Goal: Task Accomplishment & Management: Contribute content

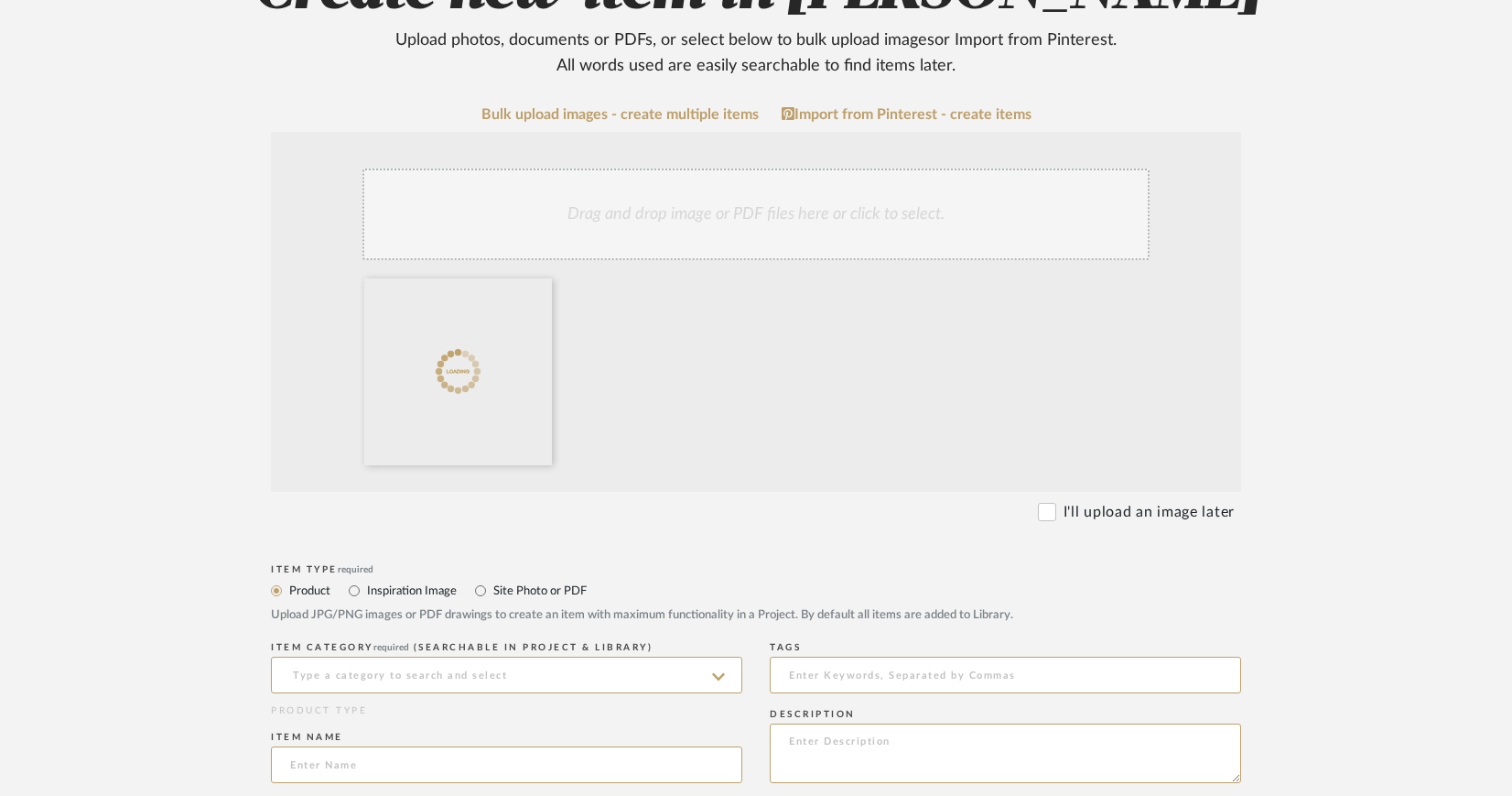
scroll to position [403, 0]
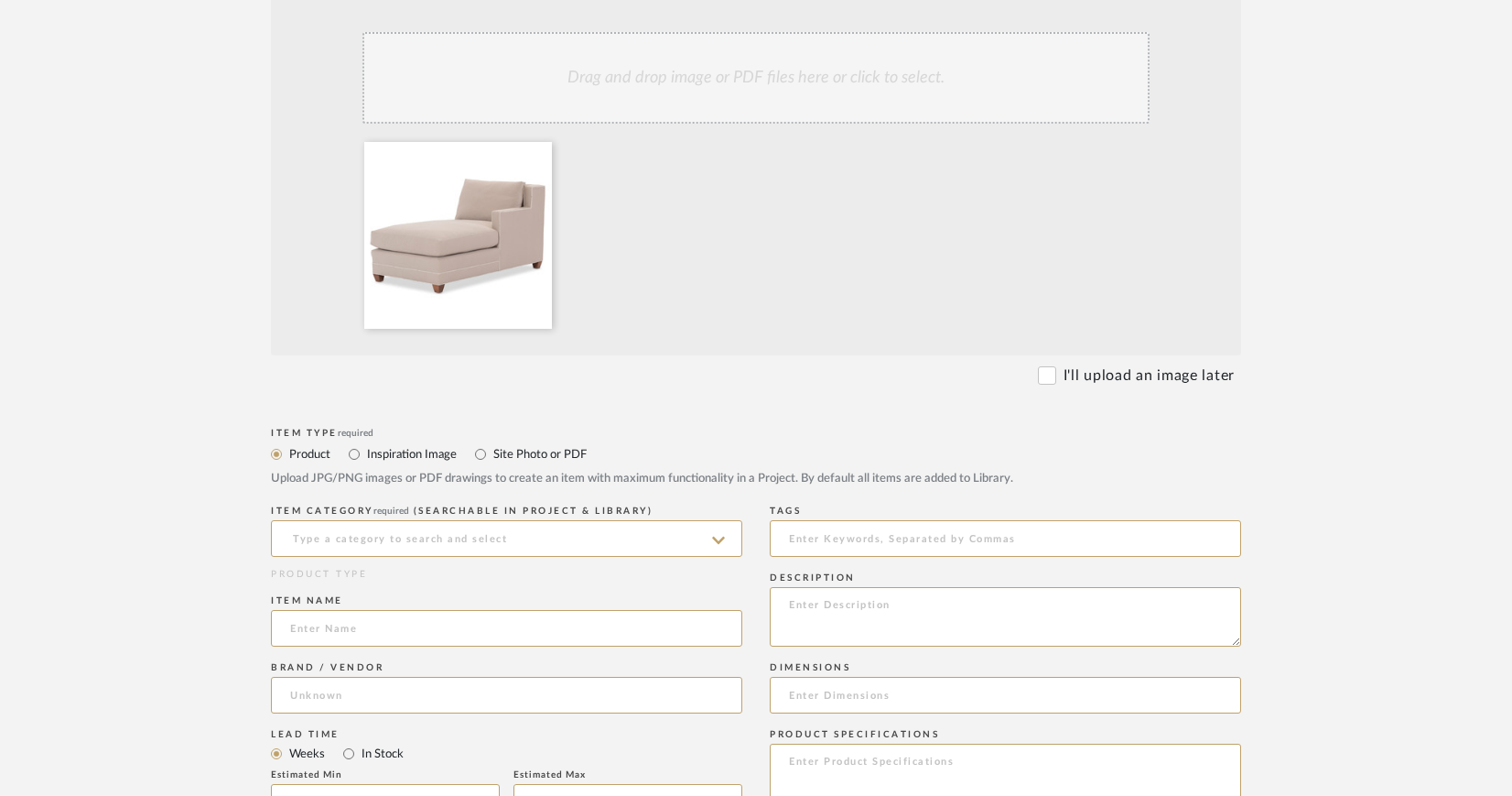
click at [720, 539] on icon at bounding box center [719, 541] width 13 height 8
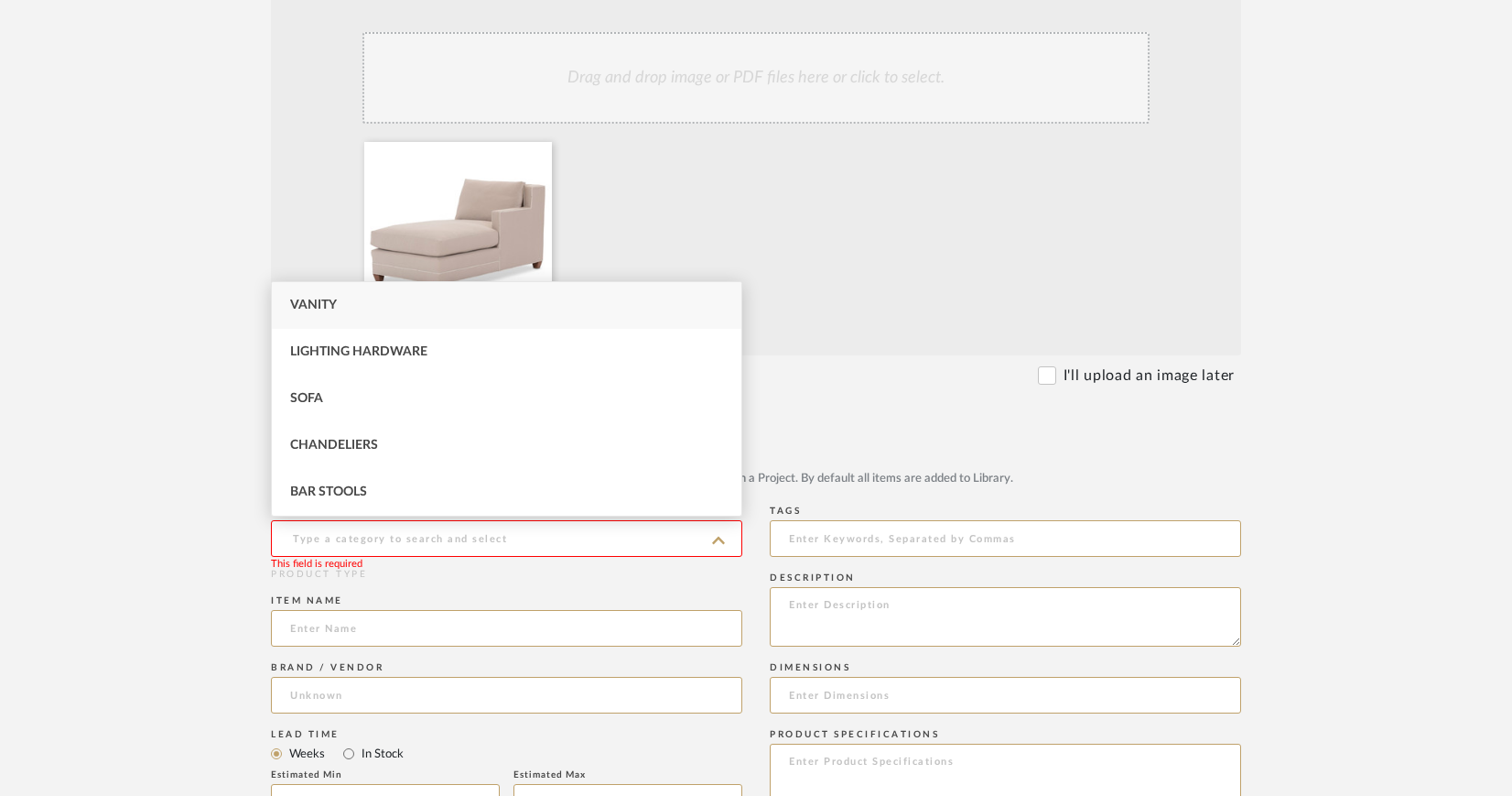
click at [376, 530] on input at bounding box center [507, 538] width 471 height 37
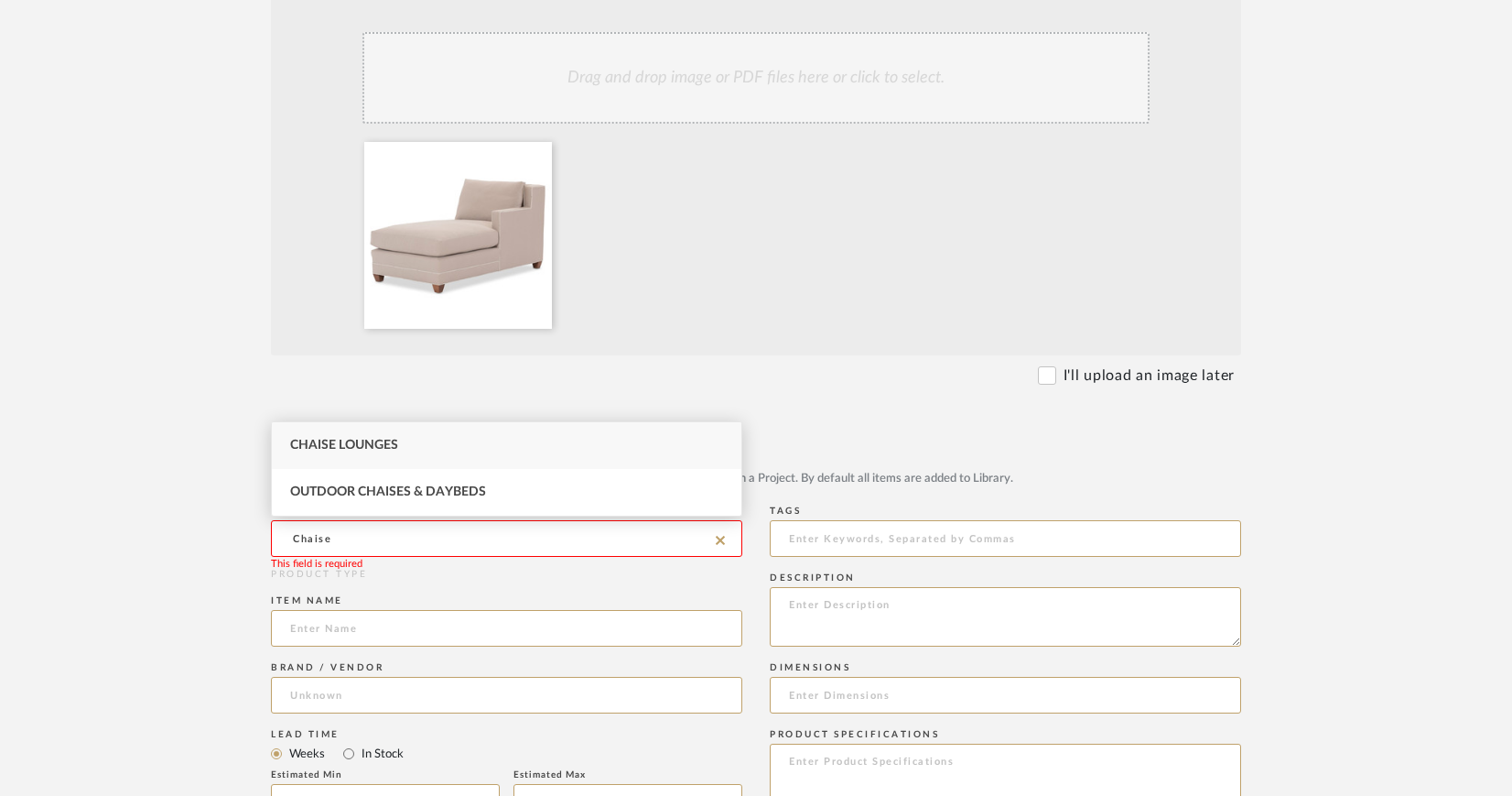
click at [389, 442] on span "Chaise Lounges" at bounding box center [344, 445] width 108 height 13
type input "Chaise Lounges"
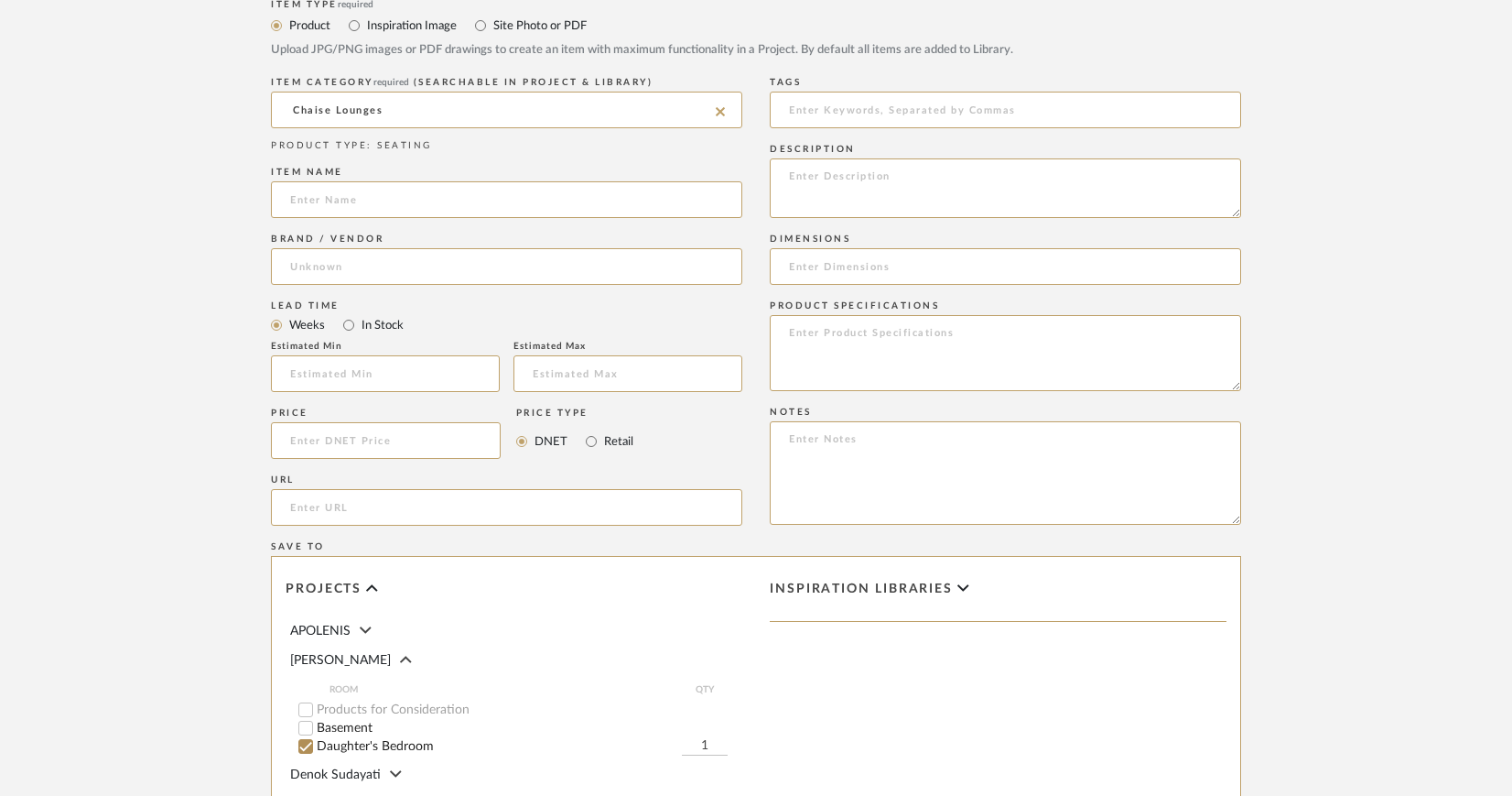
scroll to position [963, 0]
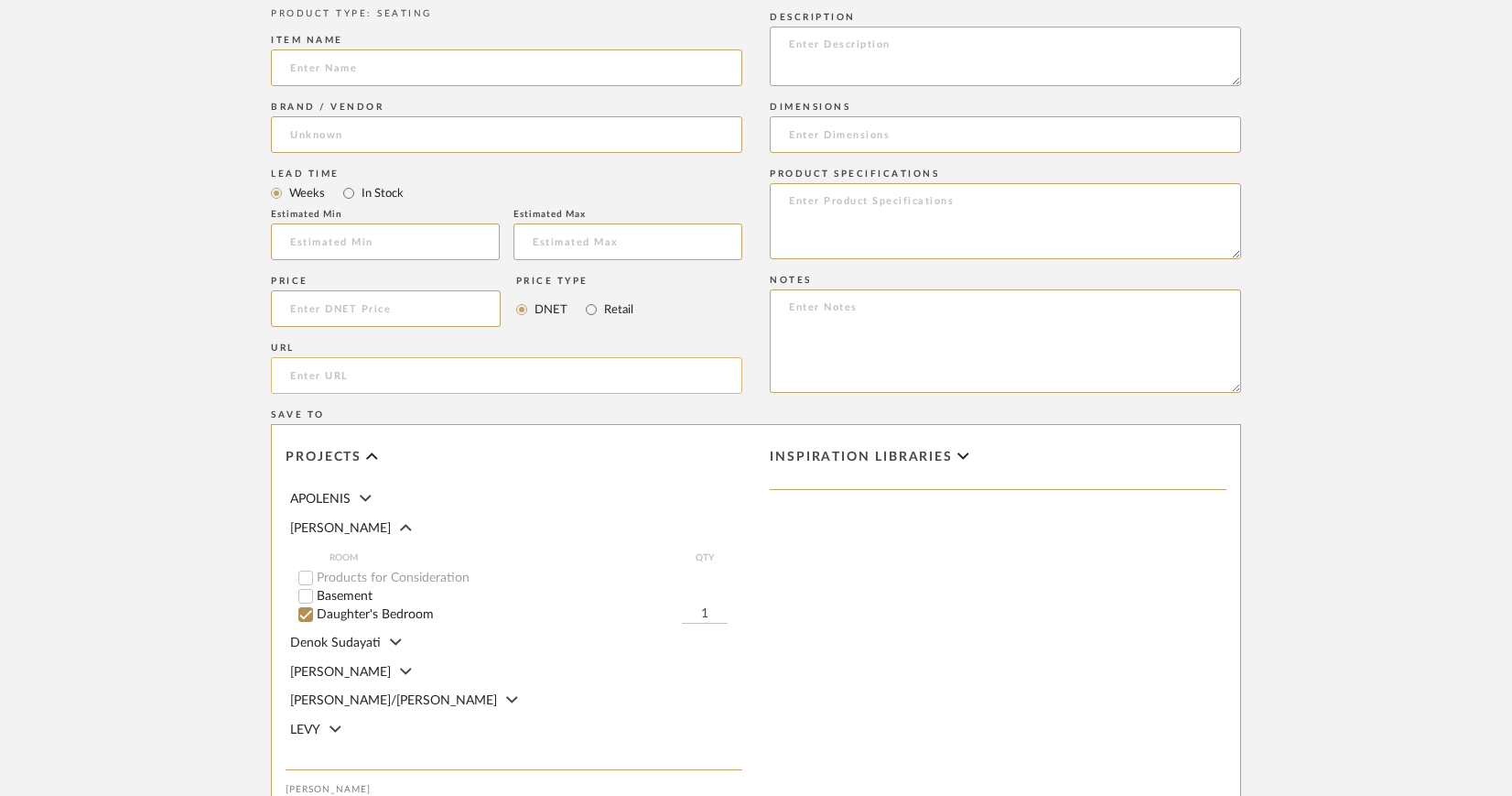
click at [405, 359] on input "url" at bounding box center [507, 375] width 471 height 37
paste input "https://www.leeindustries.com/Product/Detail/NEW/one-arm-chai"
type input "https://www.leeindustries.com/Product/Detail/NEW/one-arm-chai"
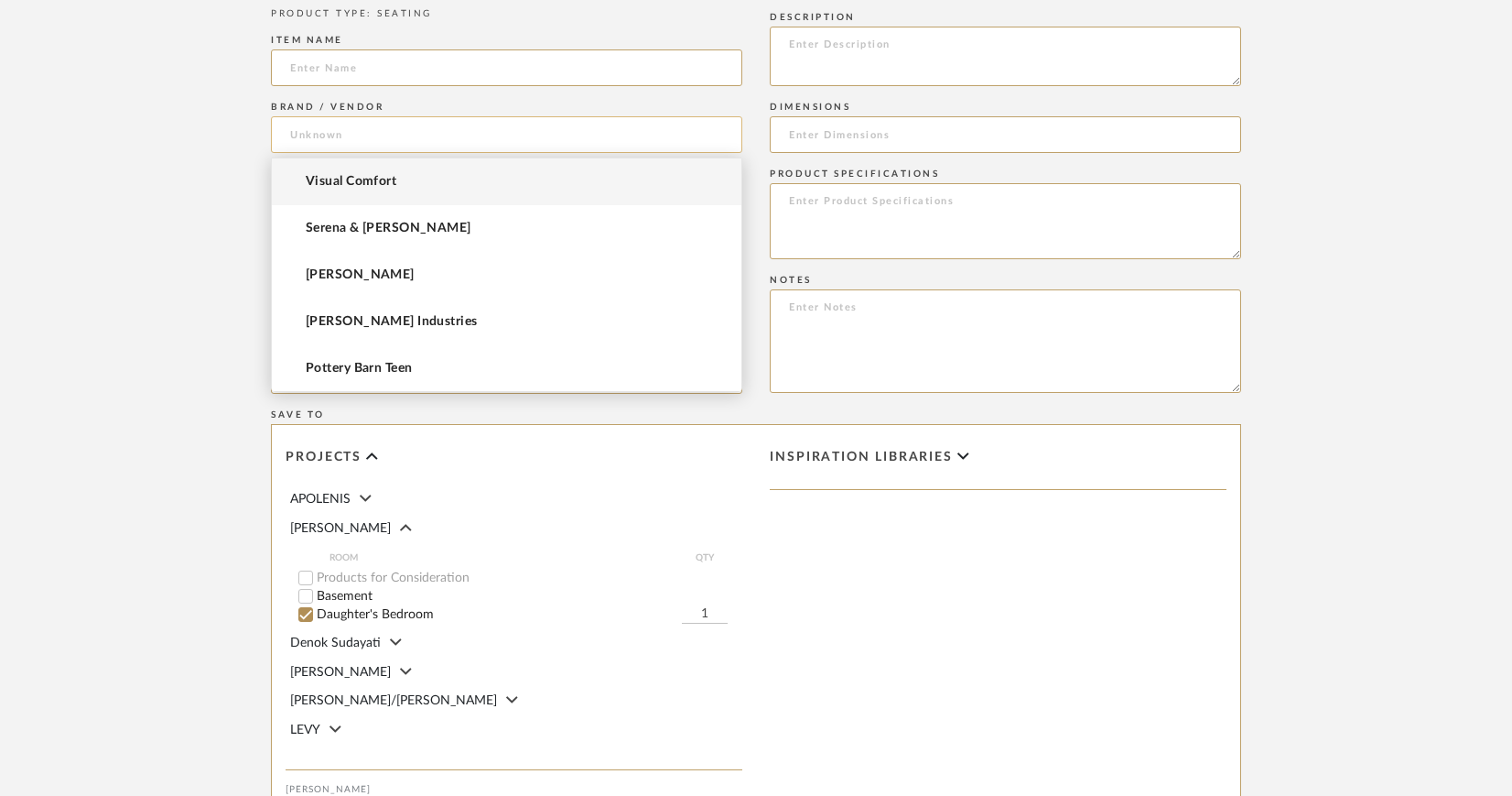
click at [413, 130] on input at bounding box center [507, 134] width 471 height 37
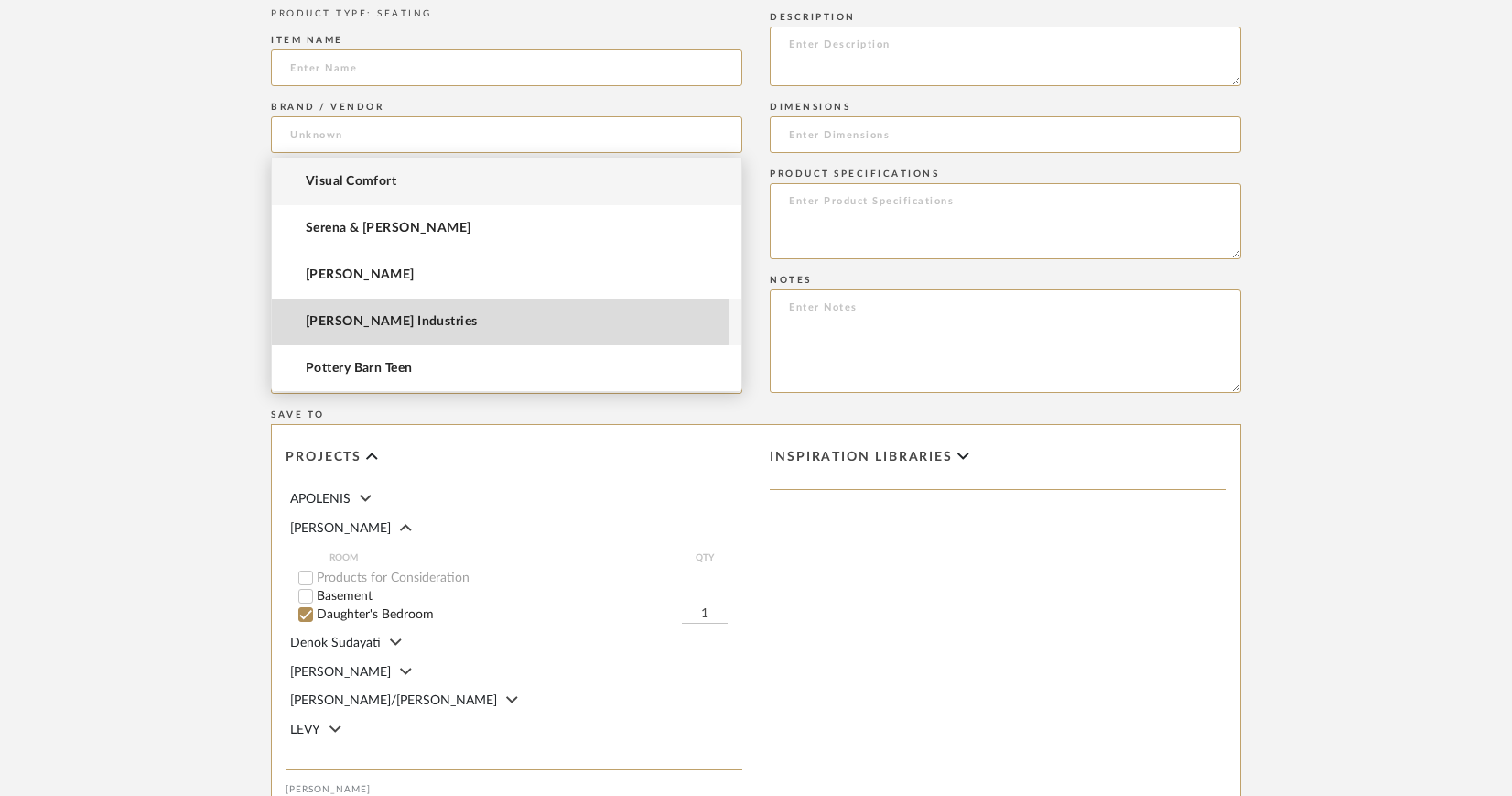
click at [389, 320] on span "[PERSON_NAME] Industries" at bounding box center [391, 322] width 172 height 16
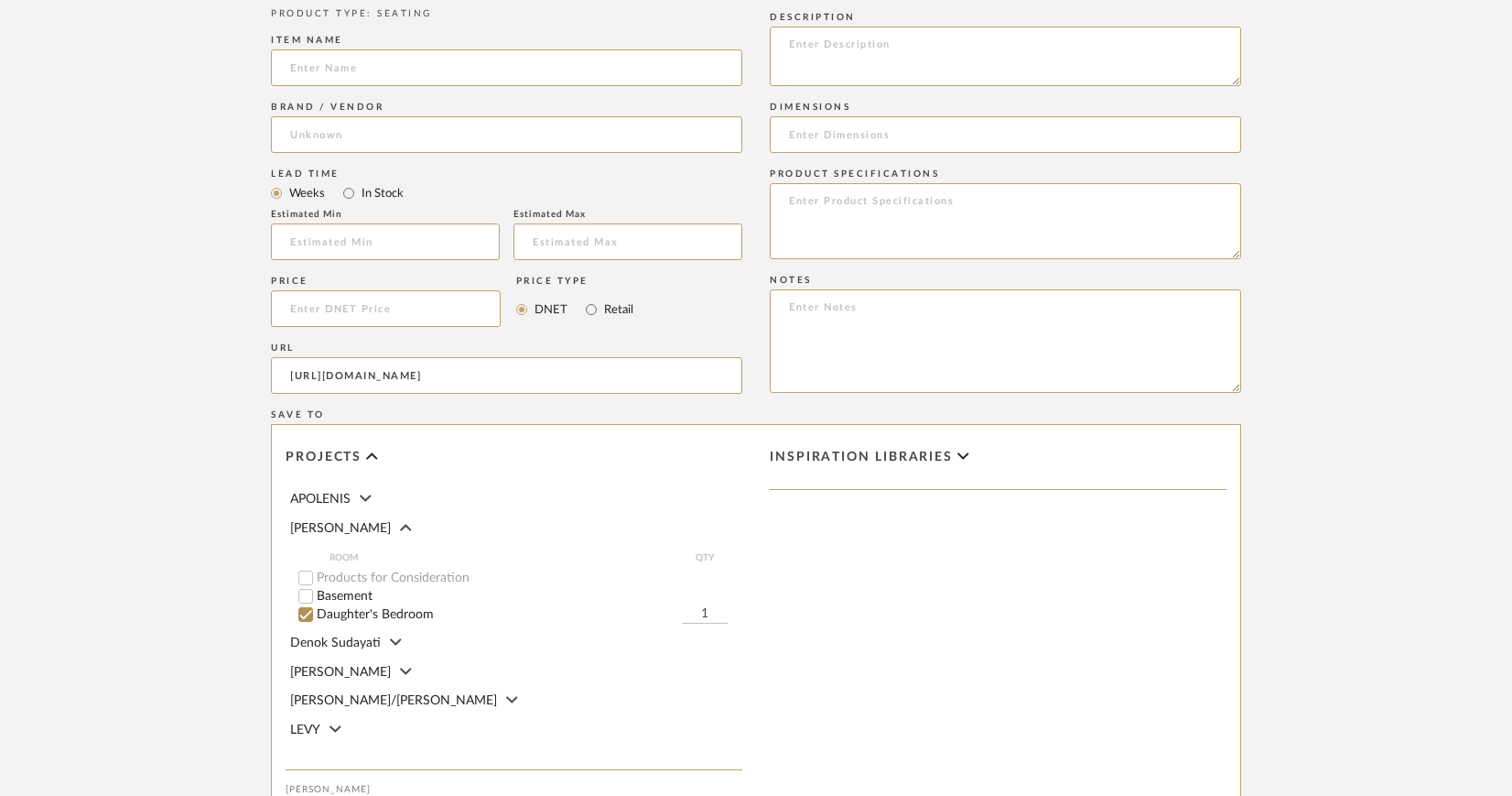
type input "[PERSON_NAME] Industries"
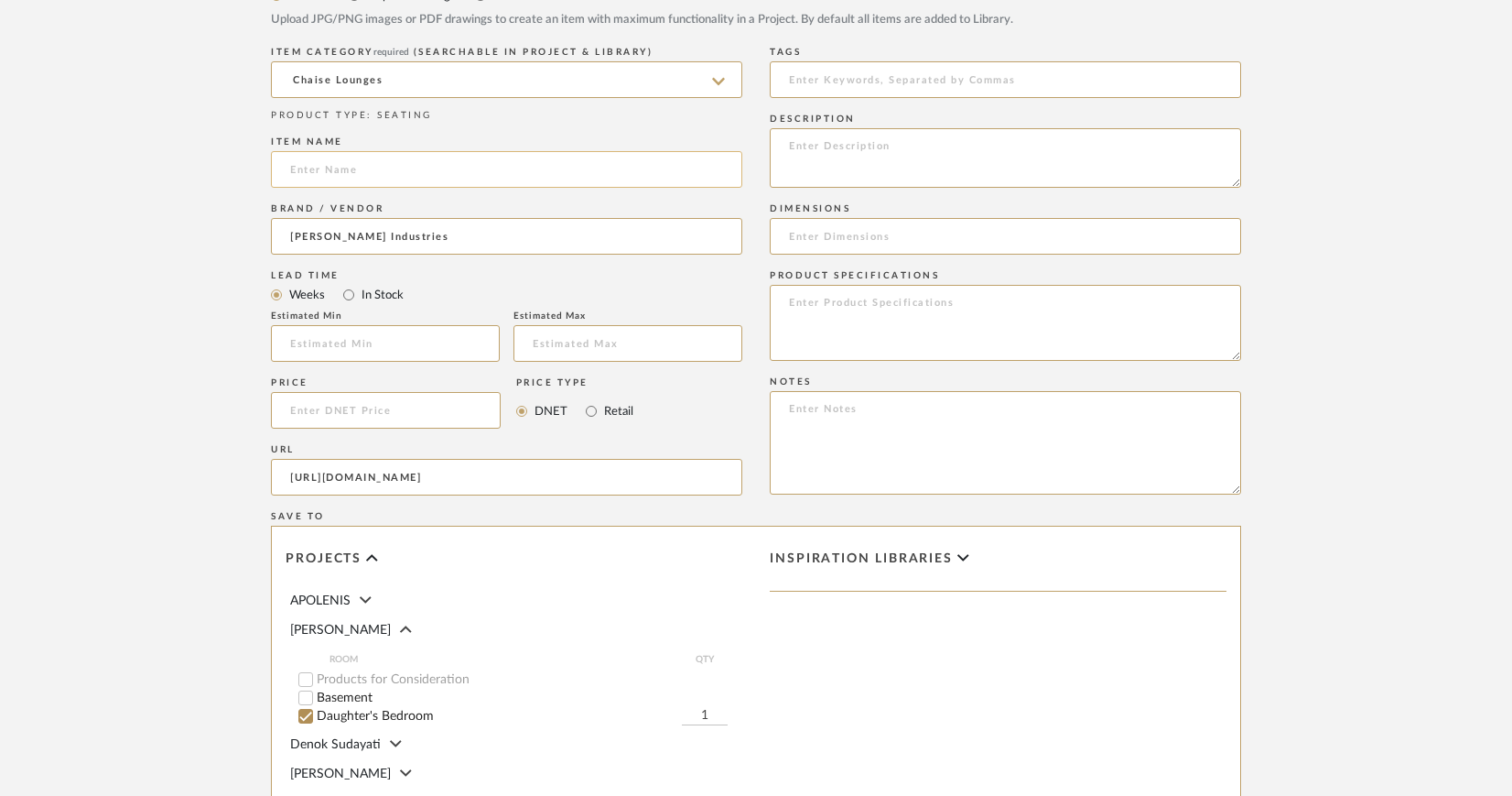
scroll to position [861, 0]
click at [393, 169] on input at bounding box center [507, 170] width 471 height 37
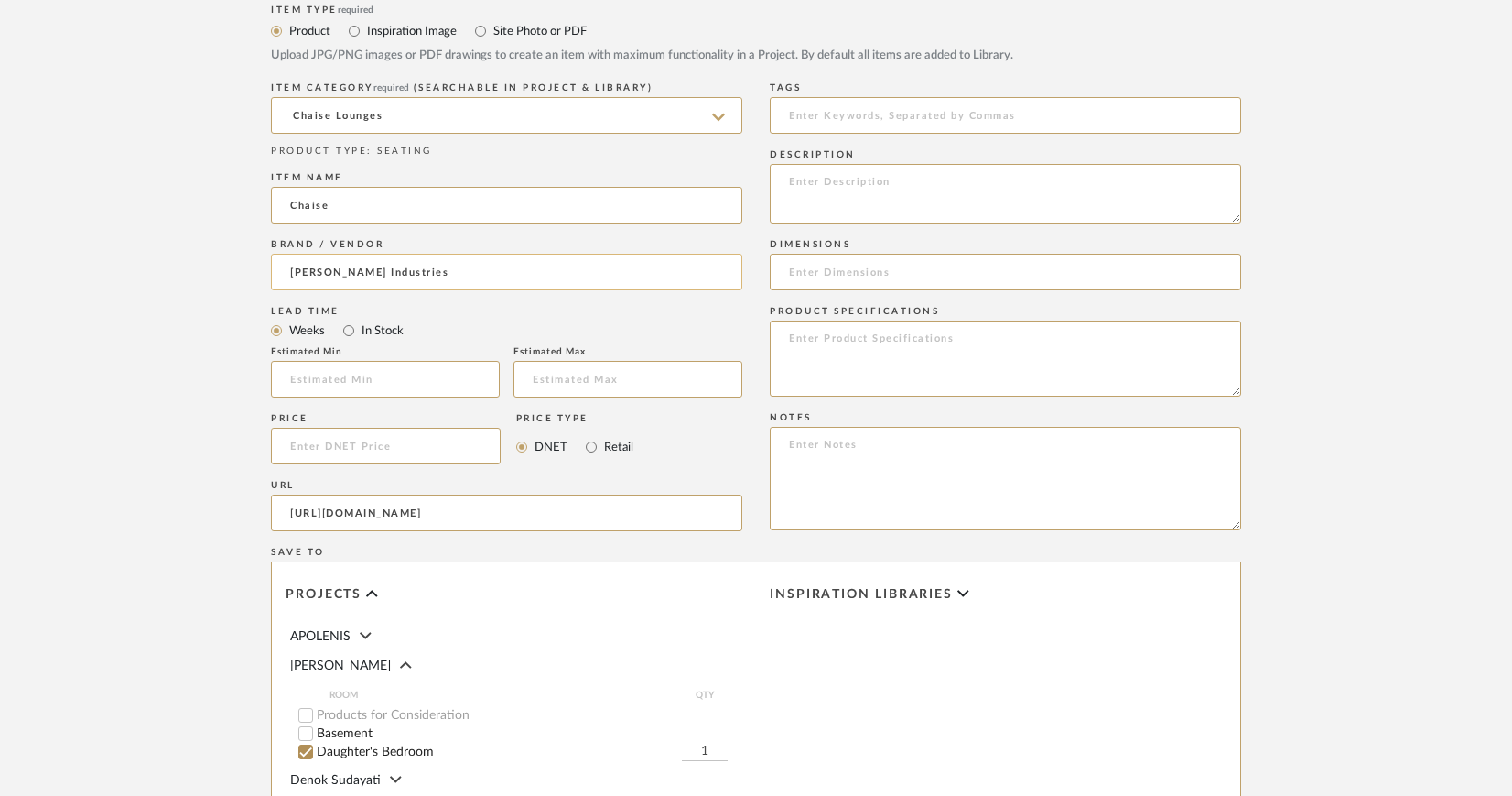
scroll to position [825, 0]
type input "Chaise"
click at [797, 175] on textarea at bounding box center [1005, 194] width 471 height 59
paste textarea "1402-85RF one arm chaise"
click at [955, 183] on textarea "Lee Industries | 1402-85RF one arm chaise |" at bounding box center [1005, 194] width 471 height 59
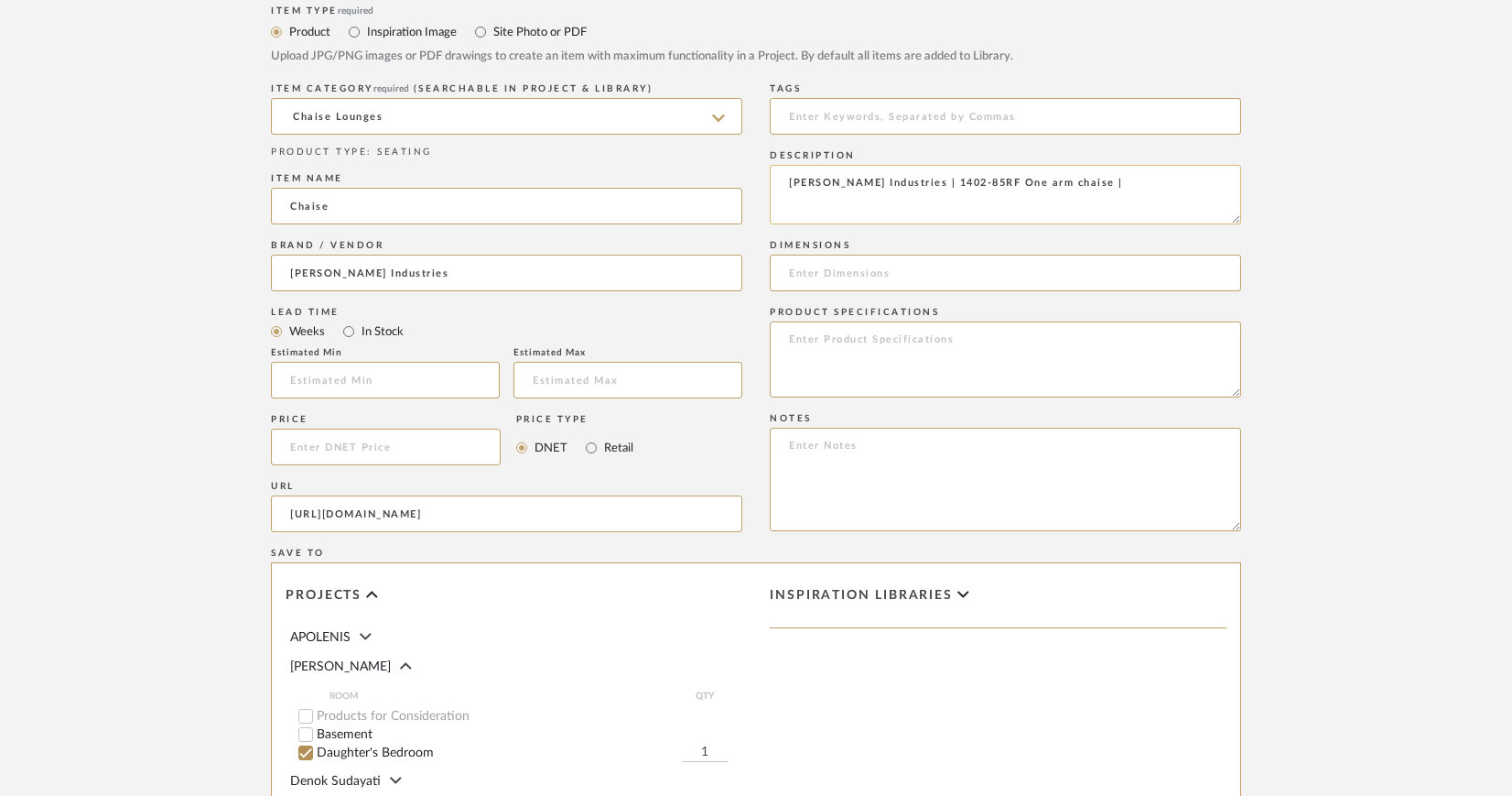
click at [982, 178] on textarea "Lee Industries | 1402-85RF One arm chaise |" at bounding box center [1005, 194] width 471 height 59
click at [1006, 184] on textarea "Lee Industries | 1402-85RF One Arm chaise |" at bounding box center [1005, 194] width 471 height 59
click at [1064, 187] on textarea "Lee Industries | 1402-85RF One Arm Chaise |" at bounding box center [1005, 194] width 471 height 59
type textarea "Lee Industries | 1402-85RF One Arm Chaise |"
click at [961, 270] on input at bounding box center [1005, 272] width 471 height 37
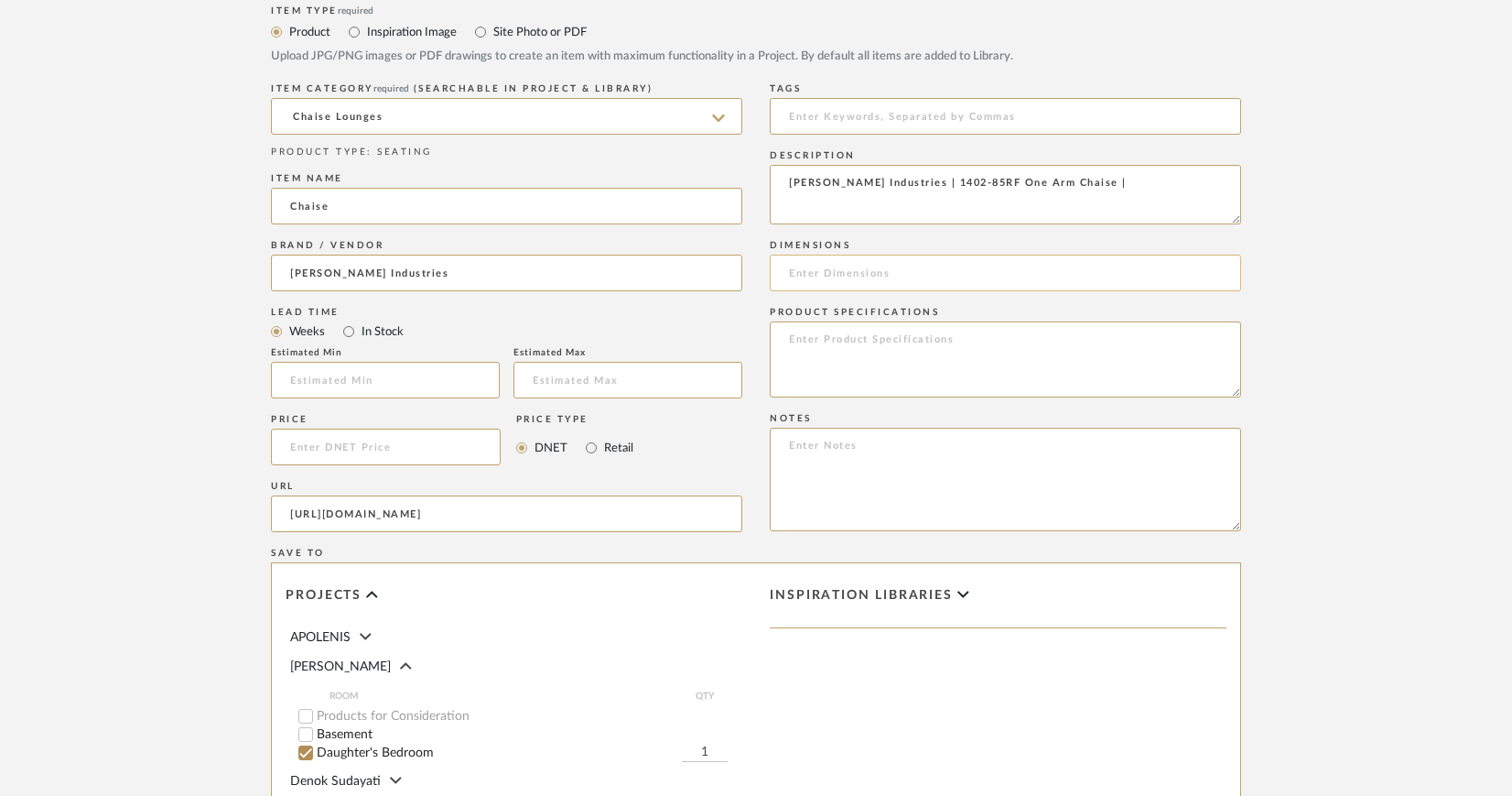
paste input "W30 D60 H32"
click at [791, 270] on input "W30 D60 H32" at bounding box center [1005, 272] width 471 height 37
drag, startPoint x: 924, startPoint y: 271, endPoint x: 1006, endPoint y: 270, distance: 82.0
click at [1006, 270] on input "30" W x 60" D x 32" H W30 D60 H32" at bounding box center [1005, 272] width 471 height 37
type input "30" W x 60" D x 32" H"
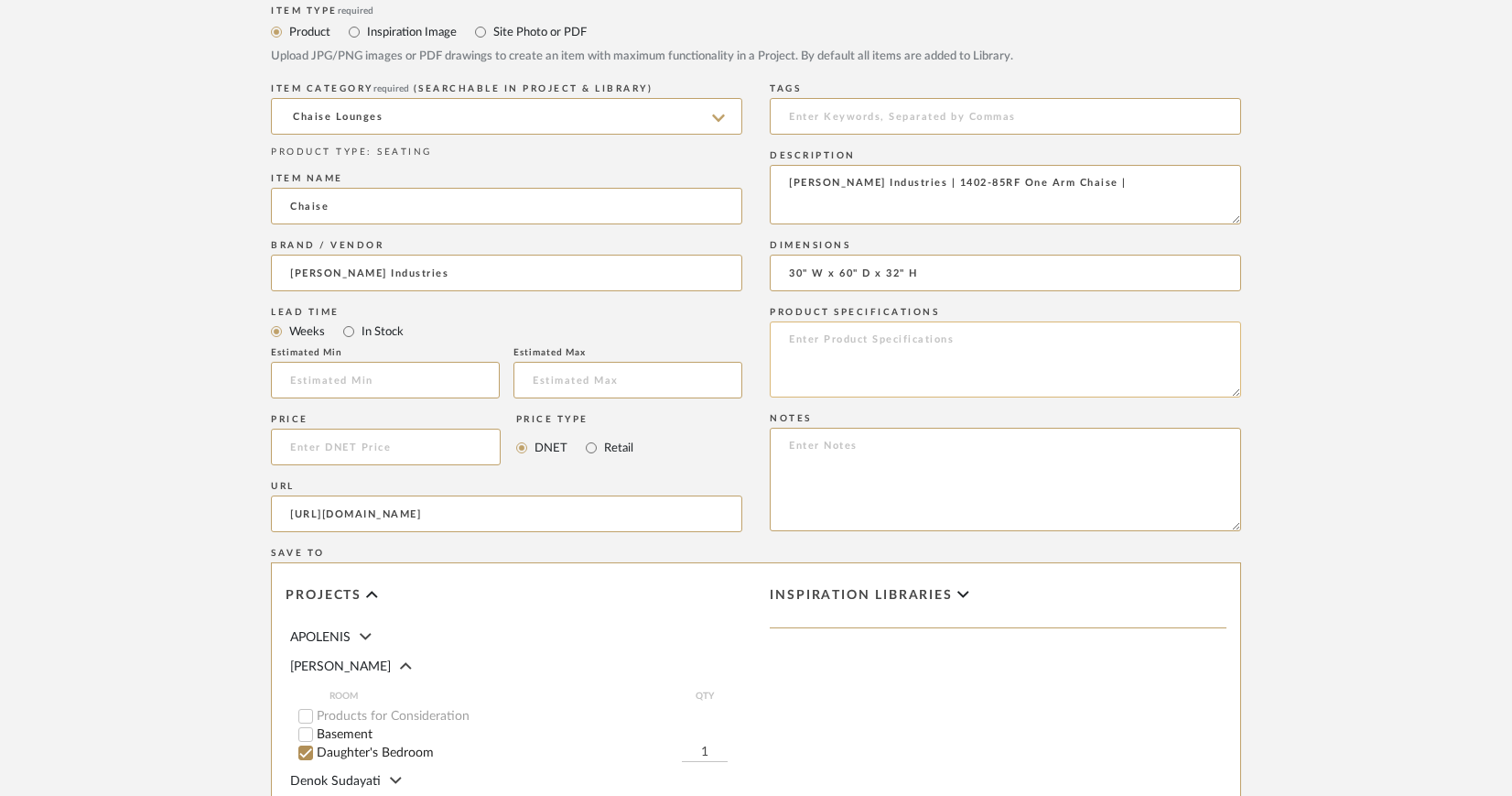
click at [908, 341] on textarea at bounding box center [1005, 359] width 471 height 76
paste textarea "STANDARD WITH Topstitching on Seat and Back Cushion Welt on Frame All Down Back"
click at [899, 356] on textarea "Fabric: COM Finish: Various Options STANDARD WITH Topstitching on Seat and Back…" at bounding box center [1005, 359] width 471 height 76
click at [789, 365] on textarea "Fabric: COM Finish: Various Options Standard With Topstitching on Seat and Back…" at bounding box center [1005, 359] width 471 height 76
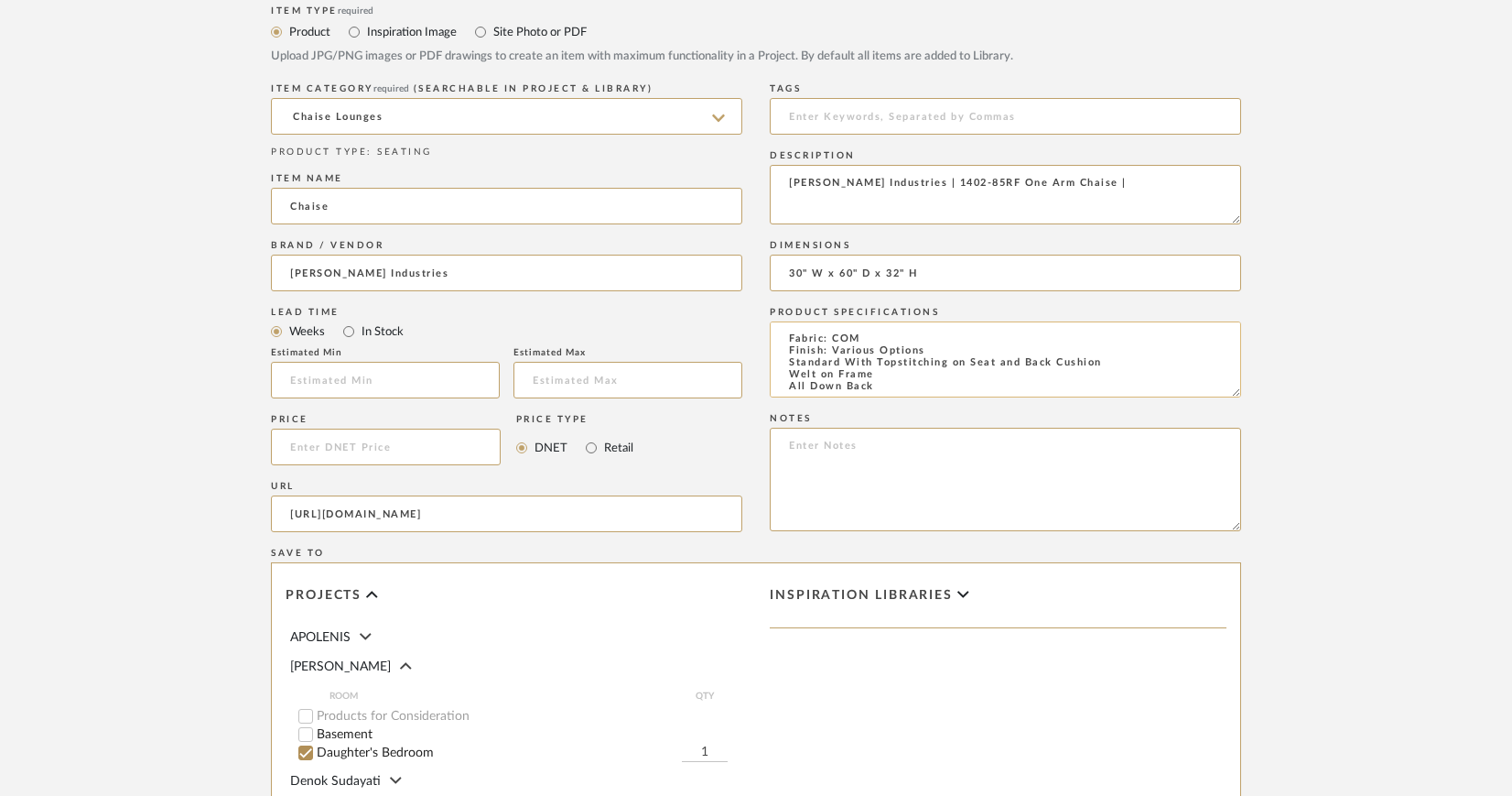
scroll to position [3, 0]
click at [1101, 363] on textarea "Fabric: COM Finish: Various Options Standard With Topstitching on Seat and Back…" at bounding box center [1005, 359] width 471 height 76
click at [793, 373] on textarea "Fabric: COM Finish: Various Options Standard With Topstitching on Seat and Back…" at bounding box center [1005, 359] width 471 height 76
click at [1198, 359] on textarea "Fabric: COM Finish: Various Options Standard With Topstitching on Seat and Back…" at bounding box center [1005, 359] width 471 height 76
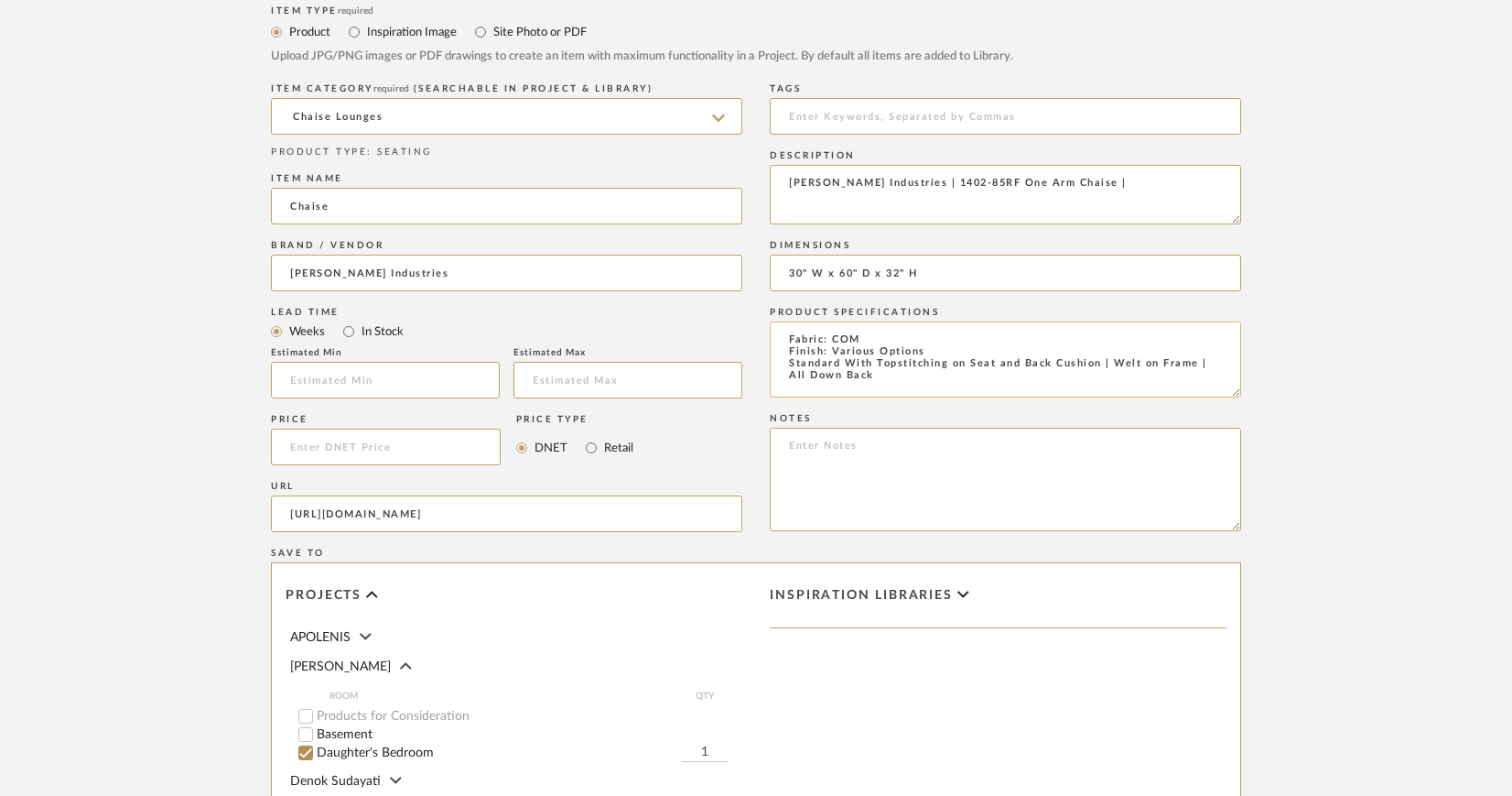
click at [790, 381] on textarea "Fabric: COM Finish: Various Options Standard With Topstitching on Seat and Back…" at bounding box center [1005, 359] width 471 height 76
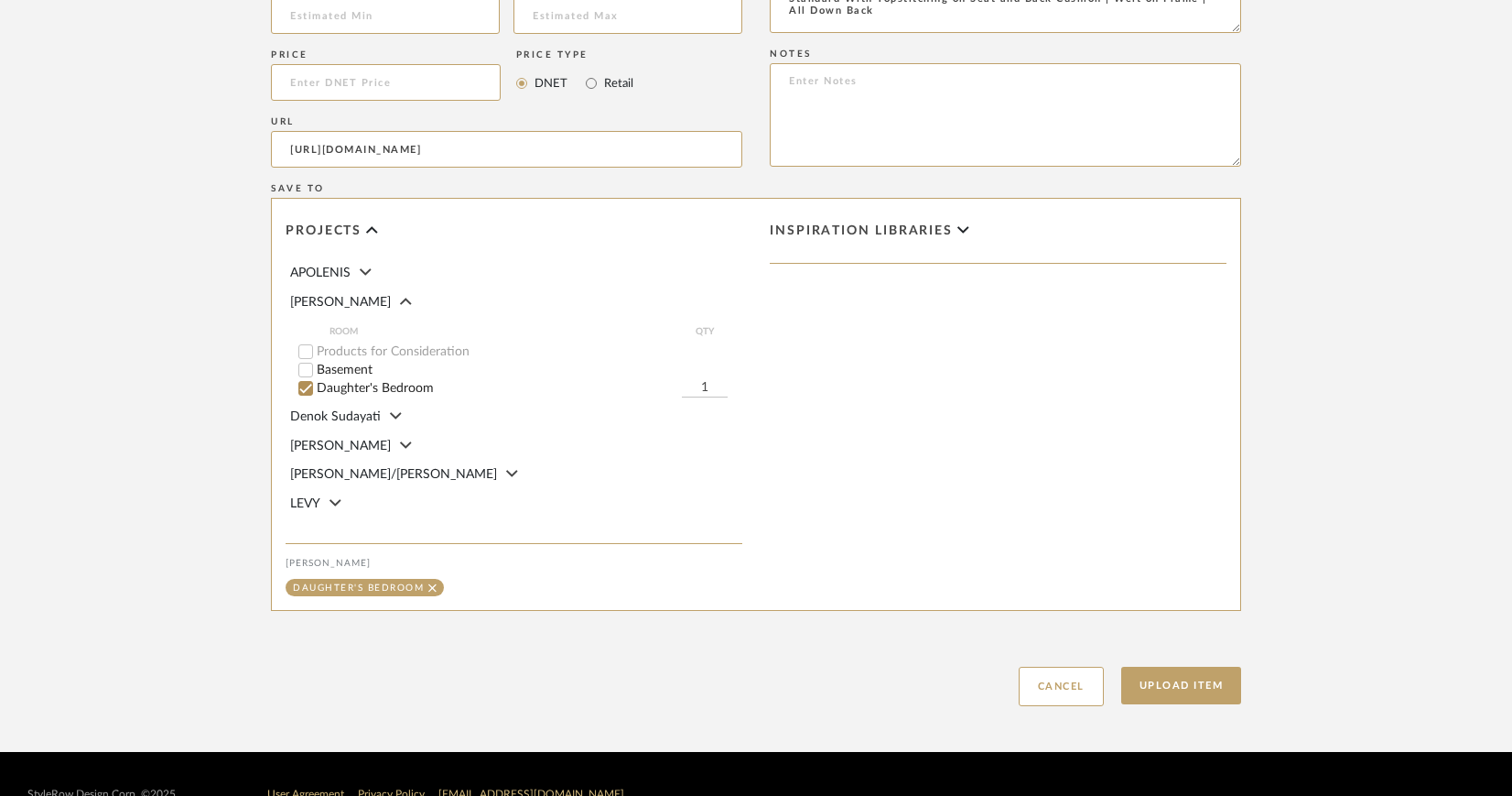
scroll to position [1191, 0]
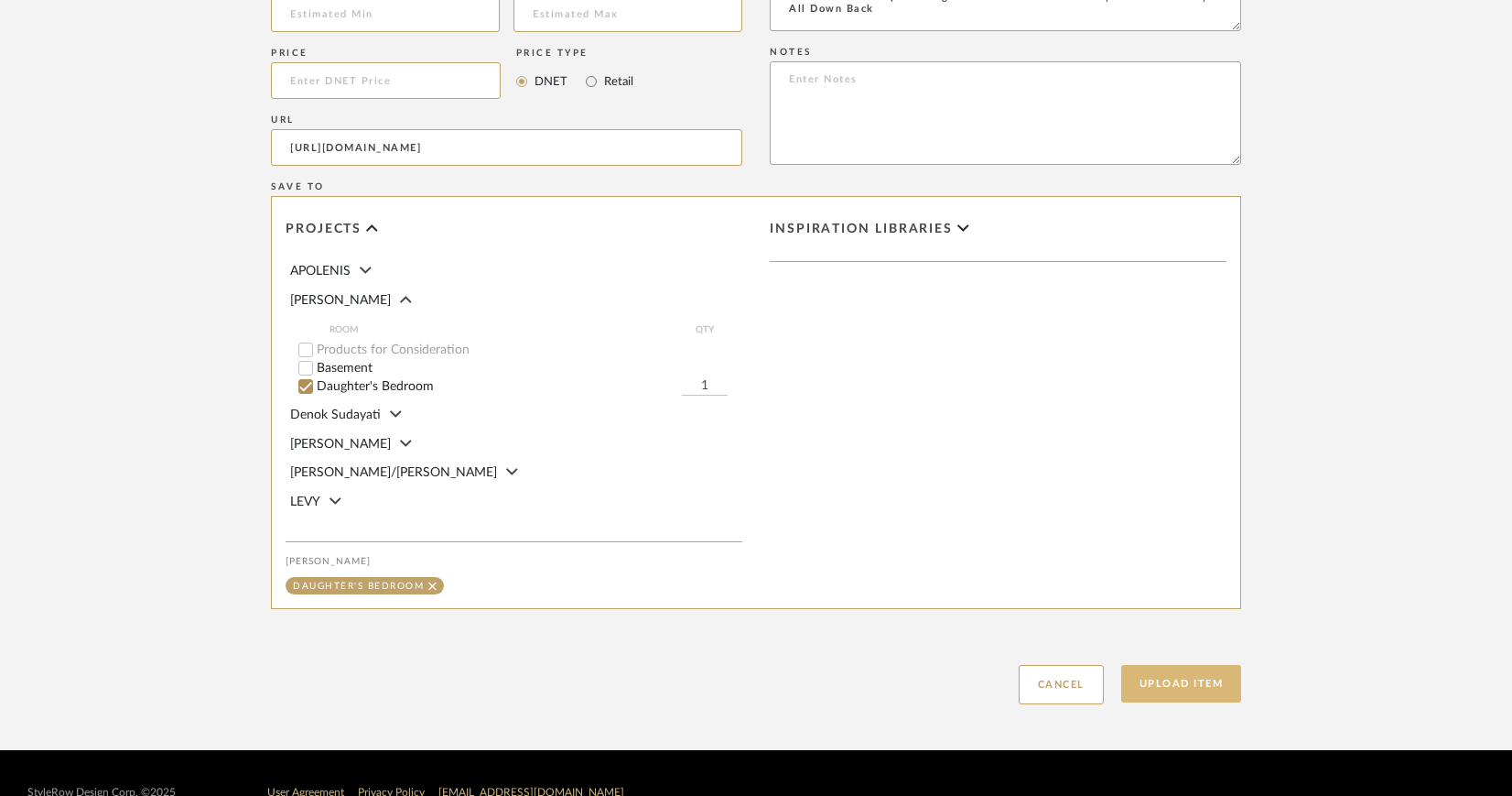
type textarea "Fabric: COM Finish: Various Options Standard With Topstitching on Seat and Back…"
click at [1192, 685] on button "Upload Item" at bounding box center [1182, 683] width 121 height 38
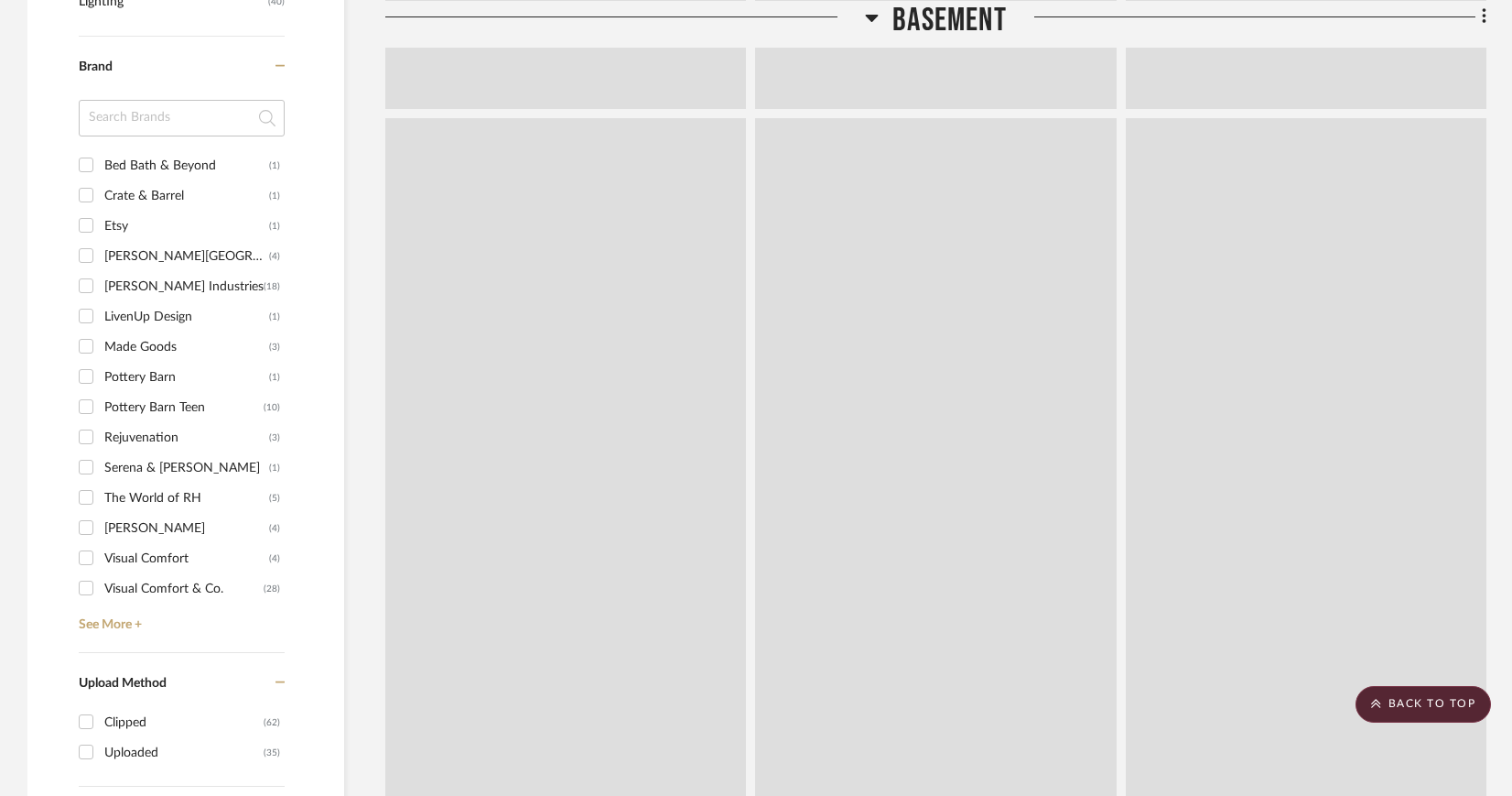
scroll to position [3014, 0]
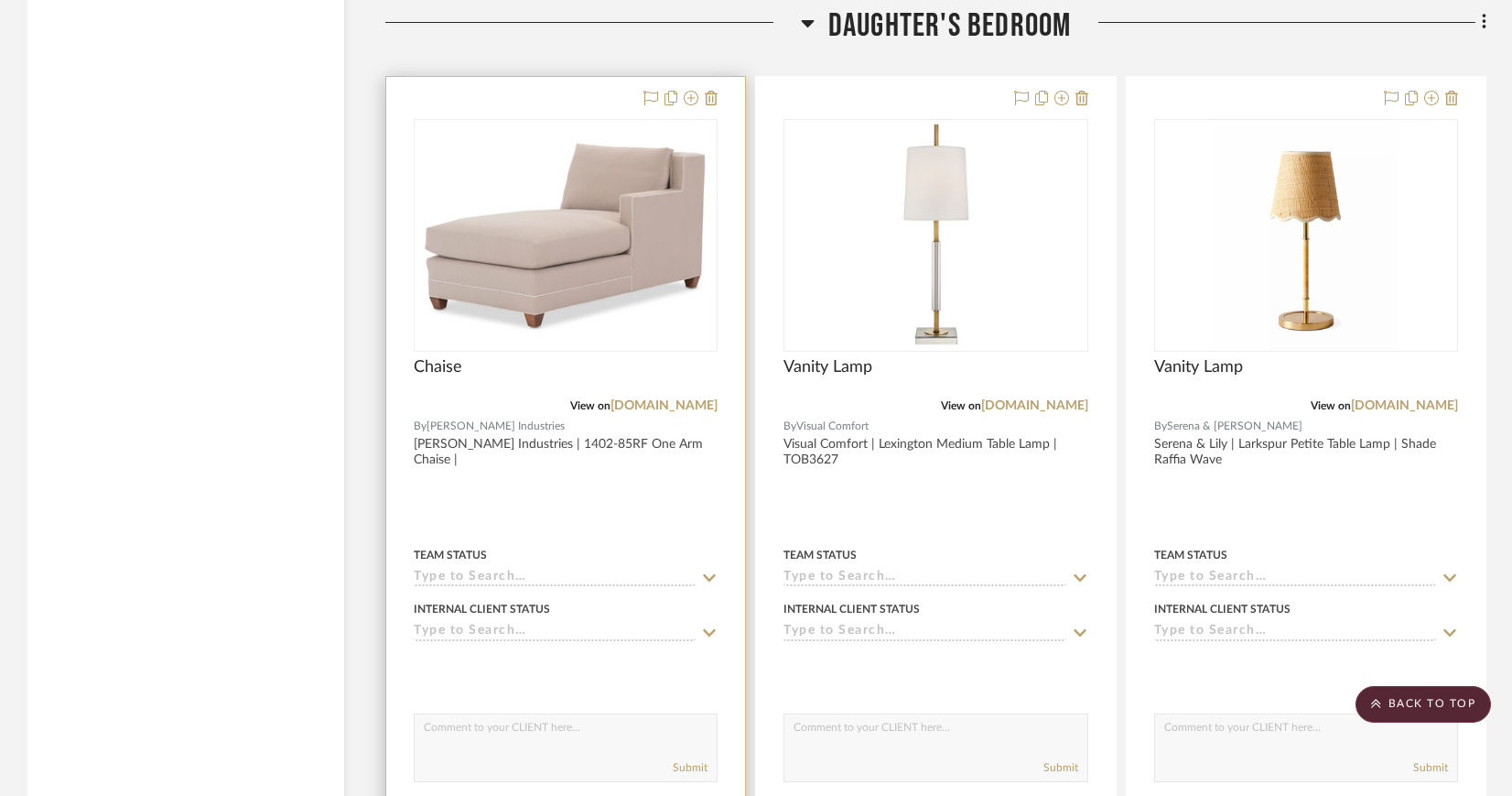
click at [539, 167] on img "0" at bounding box center [566, 234] width 300 height 204
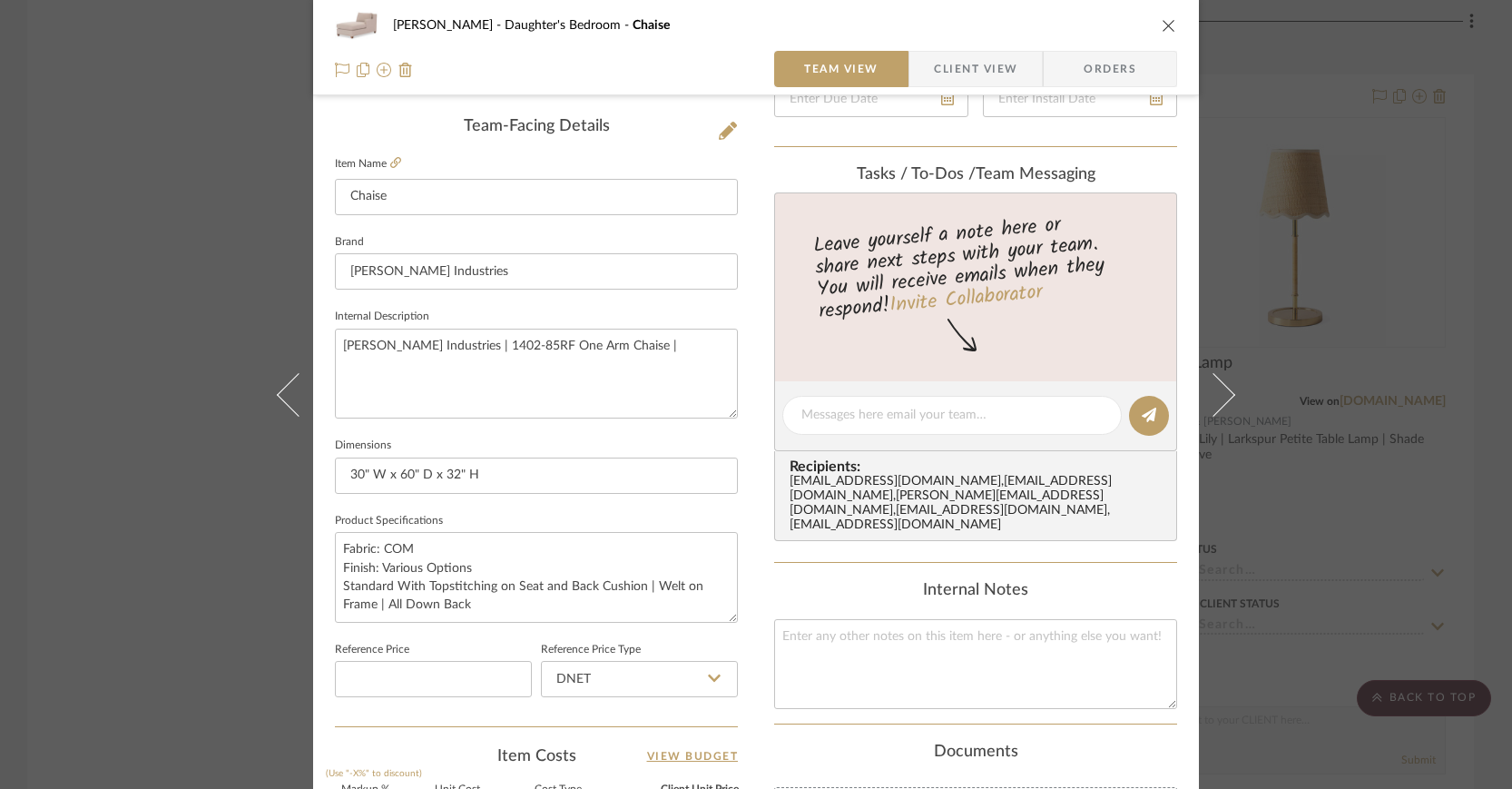
scroll to position [429, 0]
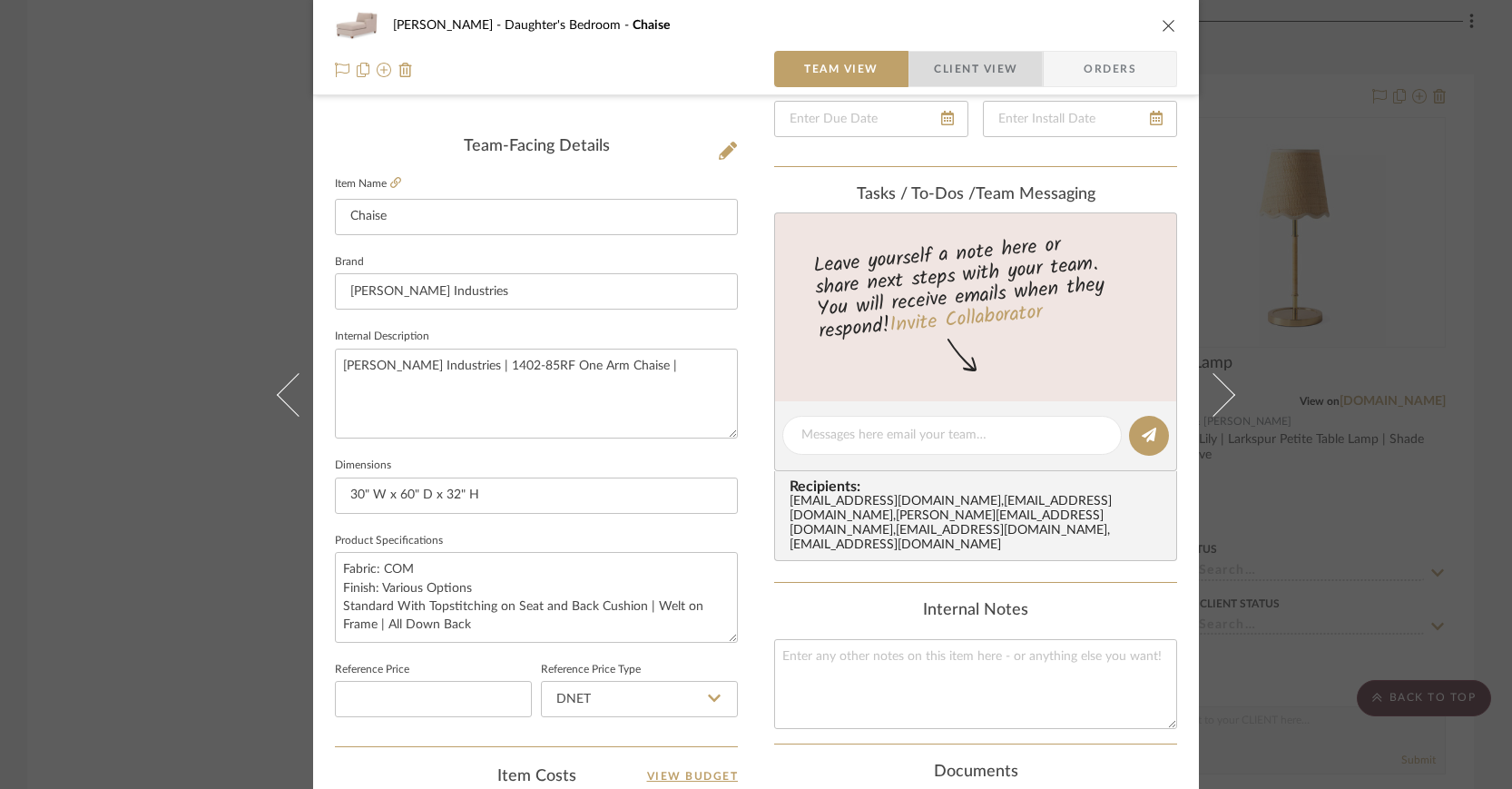
click at [946, 69] on span "Client View" at bounding box center [976, 69] width 84 height 36
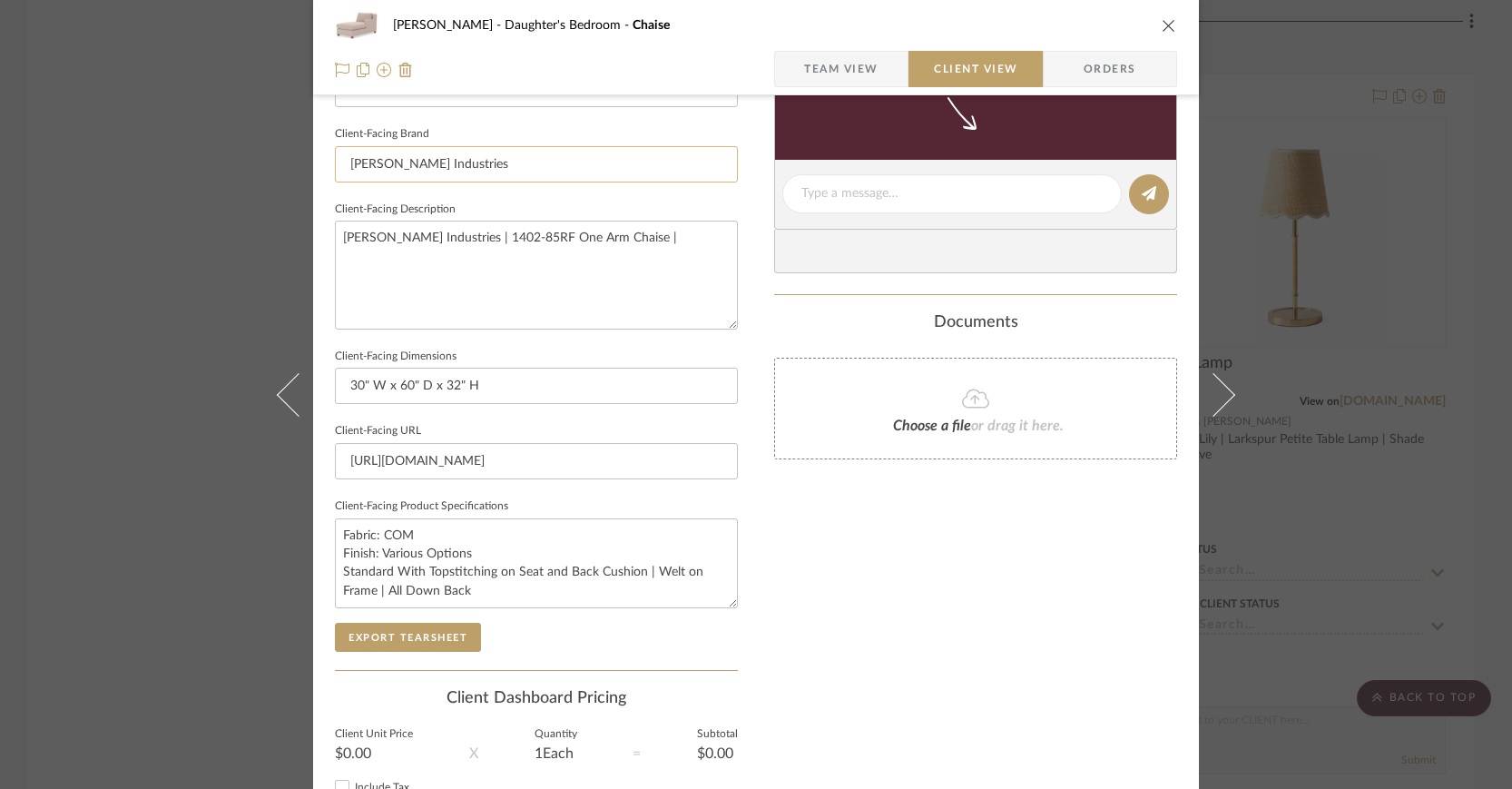
scroll to position [562, 0]
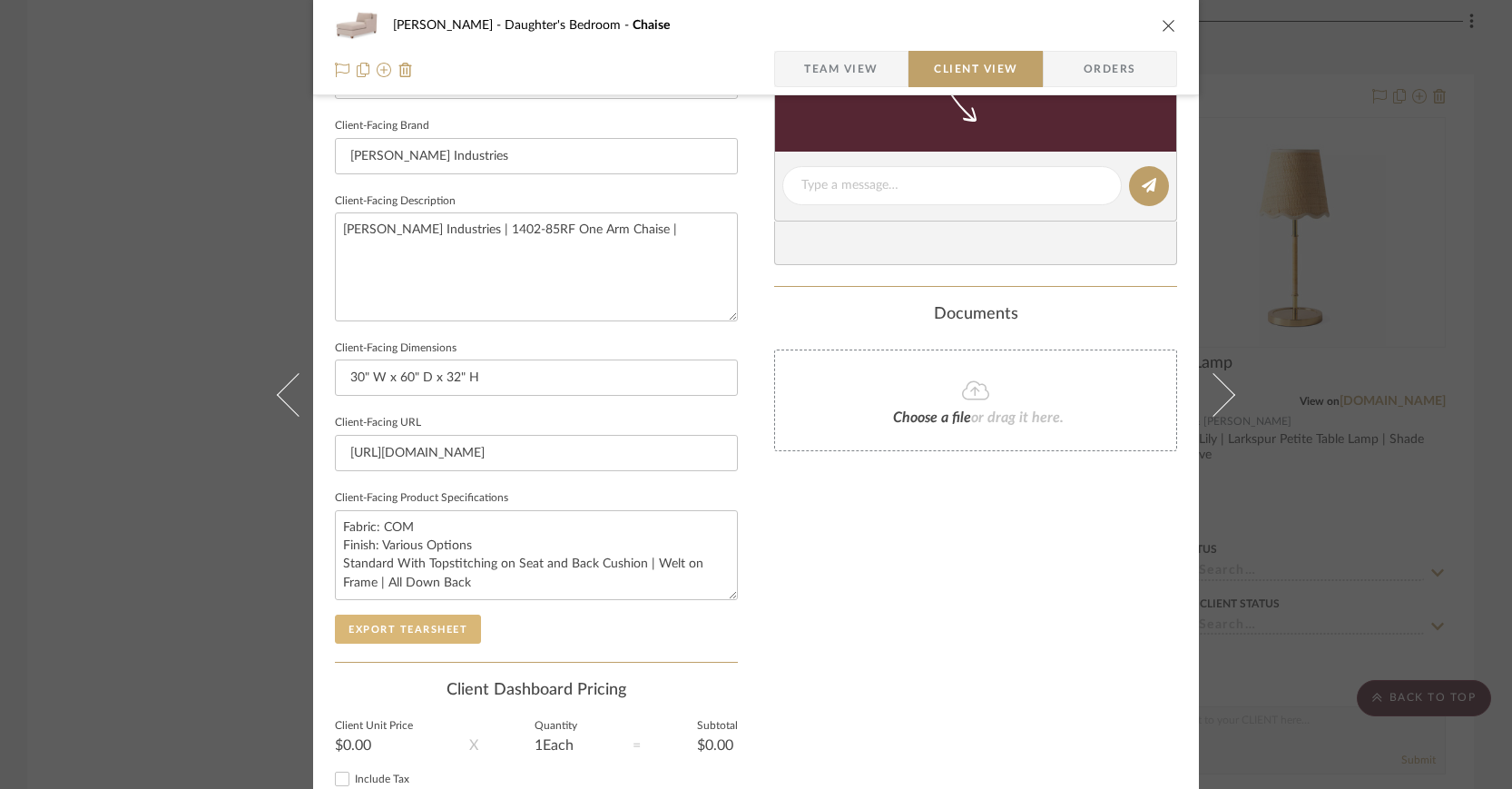
click at [390, 627] on button "Export Tearsheet" at bounding box center [408, 628] width 146 height 29
click at [804, 73] on span "Team View" at bounding box center [841, 69] width 74 height 36
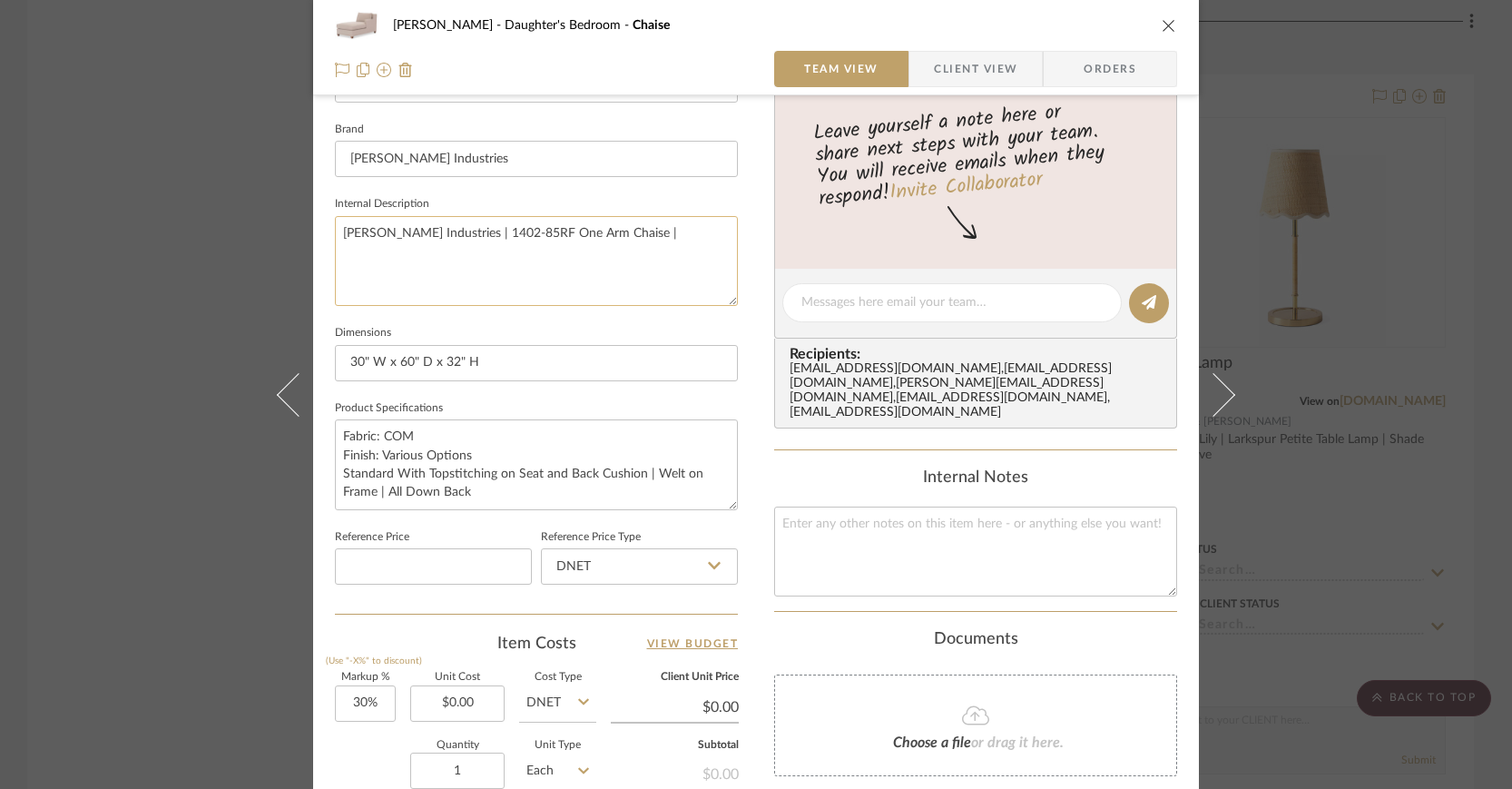
click at [594, 232] on textarea "Lee Industries | 1402-85RF One Arm Chaise |" at bounding box center [536, 261] width 403 height 90
type textarea "Lee Industries | 1402-85RF One Arm Chaise"
paste textarea "Ovation Suede"
type textarea "Lee Industries | 1402-85RF One Arm Chaise | Ovation Suede"
click at [988, 66] on span "Client View" at bounding box center [976, 69] width 84 height 36
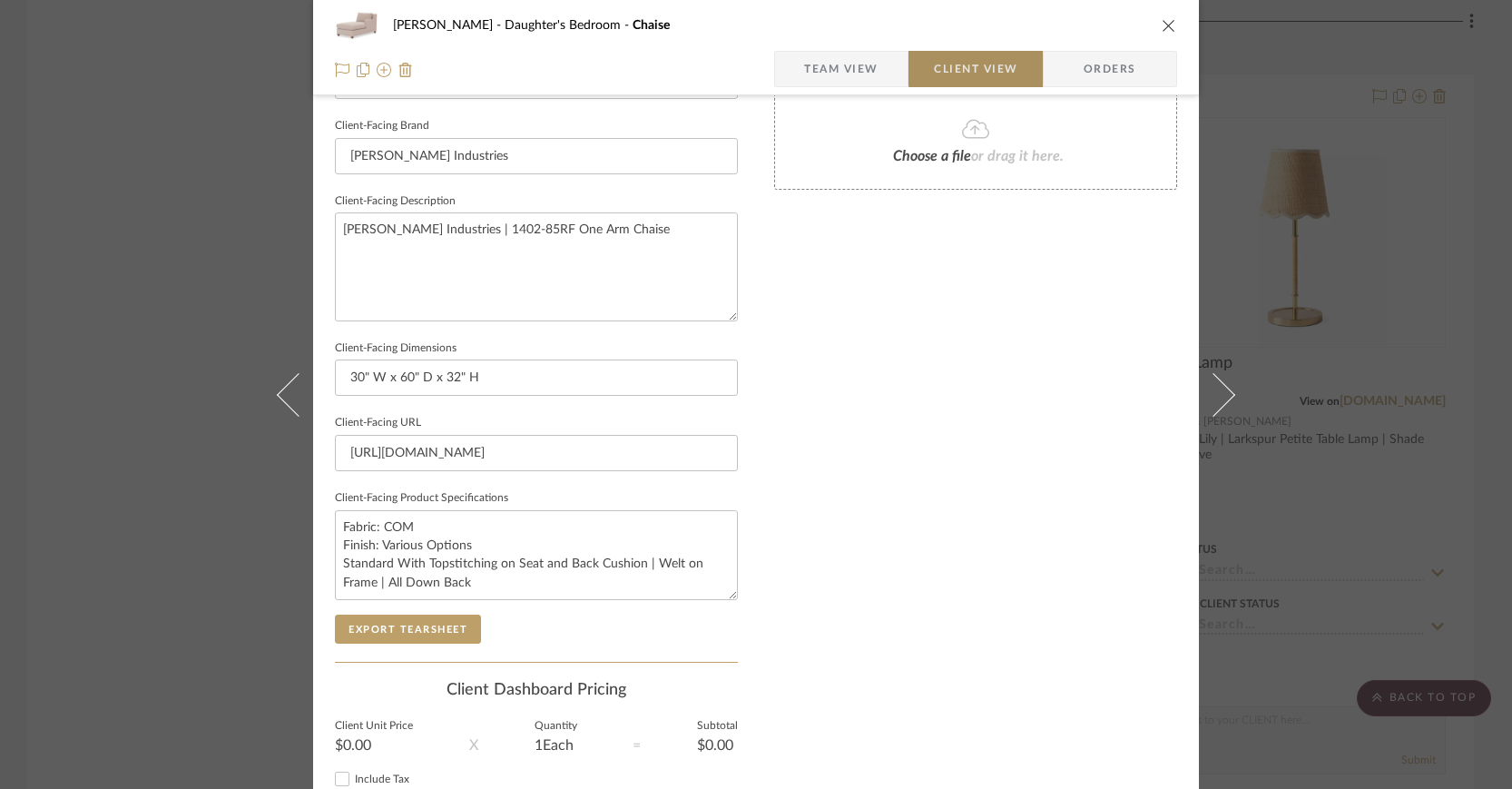
type textarea "Lee Industries | 1402-85RF One Arm Chaise | Ovation Suede"
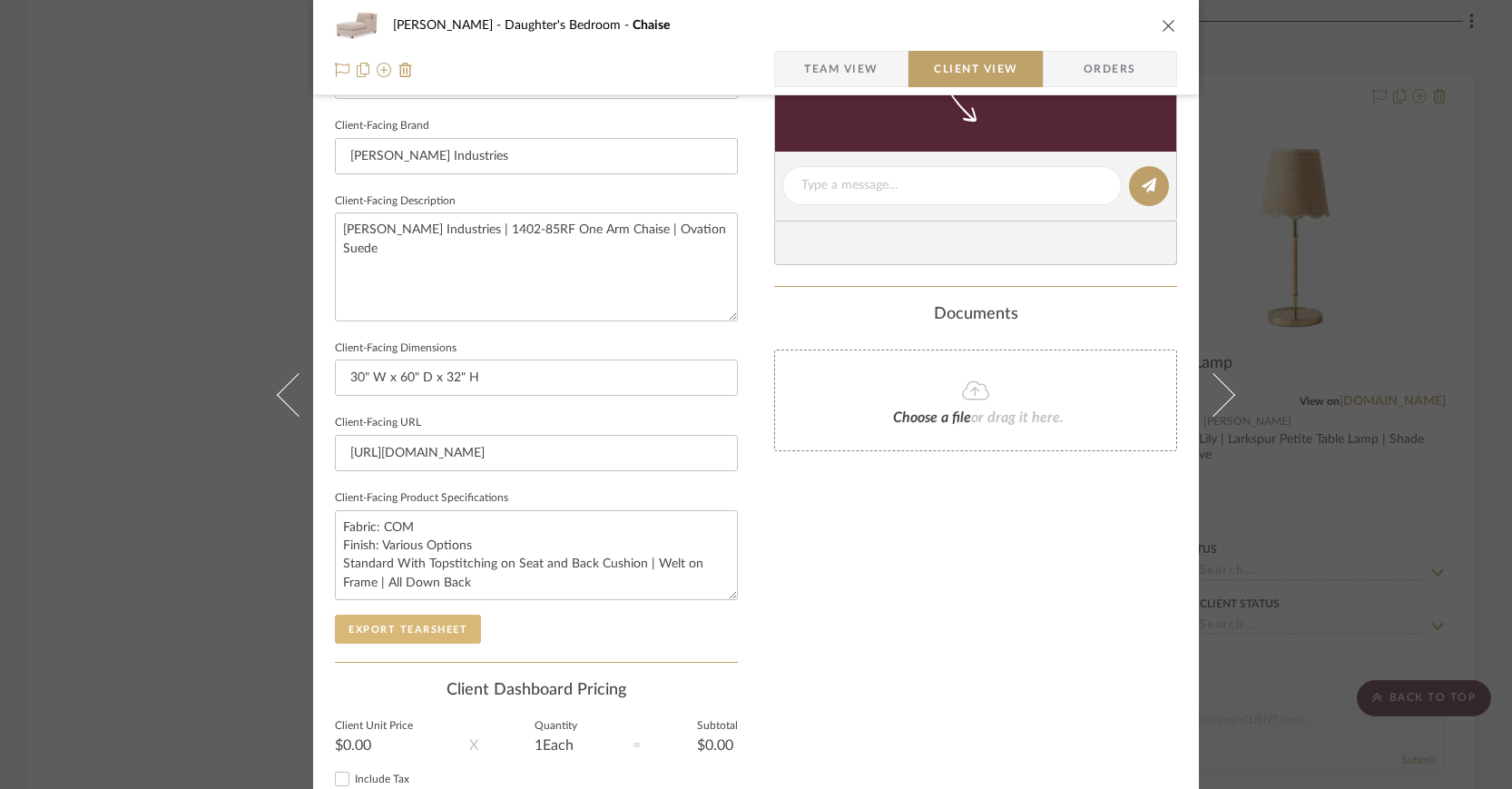
click at [422, 622] on button "Export Tearsheet" at bounding box center [408, 628] width 146 height 29
click at [1165, 20] on icon "close" at bounding box center [1169, 26] width 15 height 15
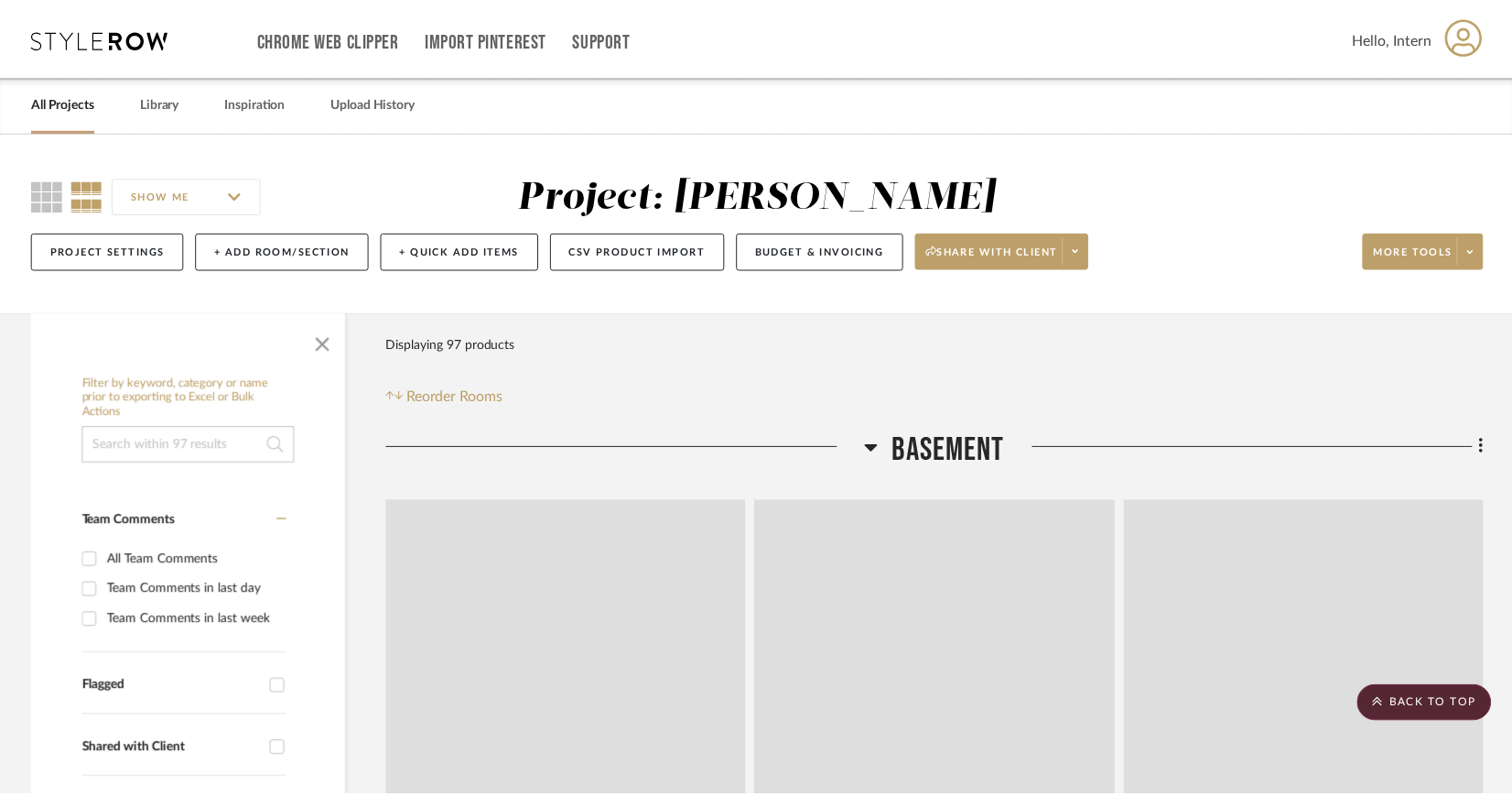
scroll to position [3014, 0]
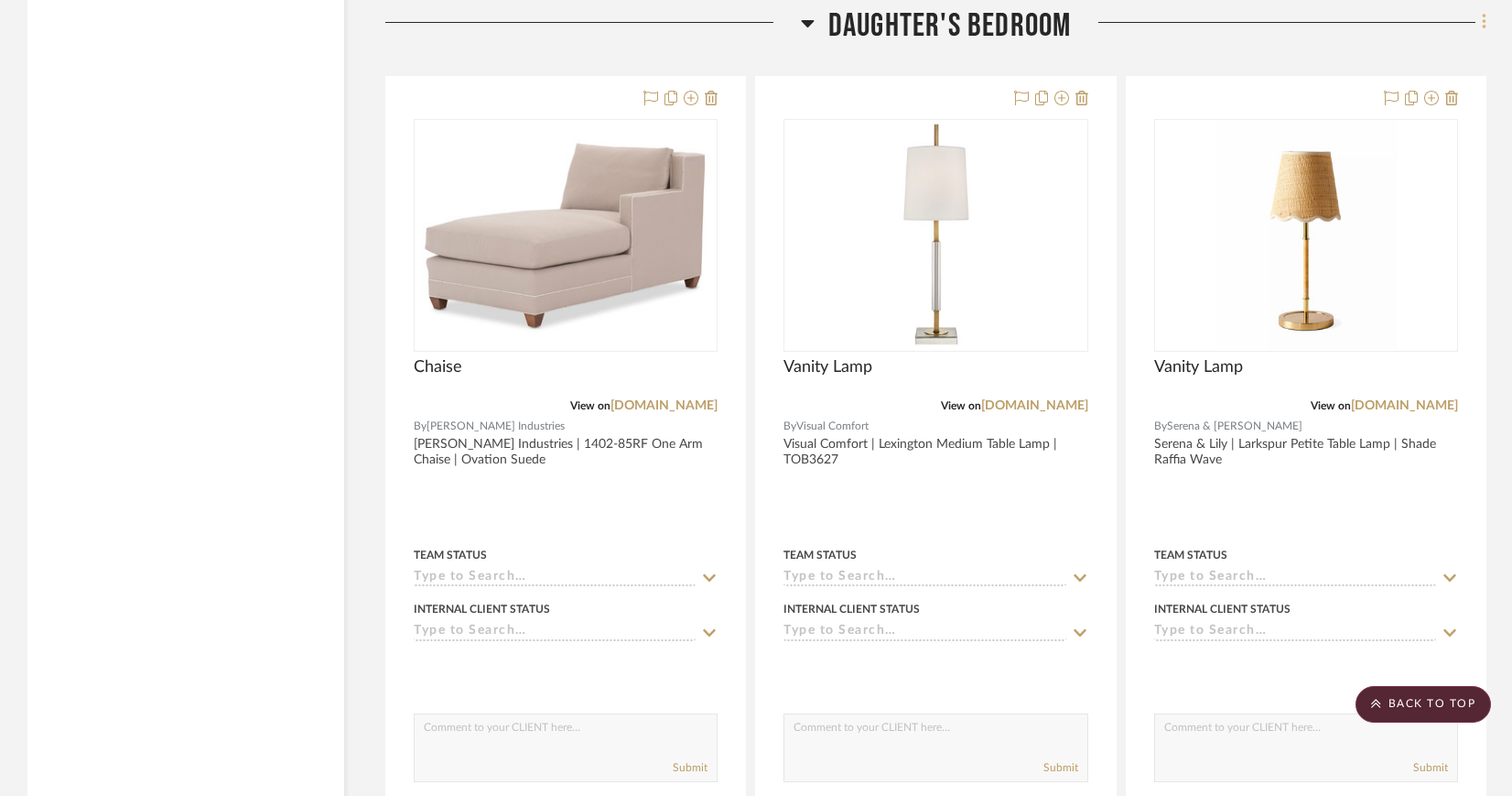
click at [1484, 19] on icon at bounding box center [1485, 22] width 6 height 20
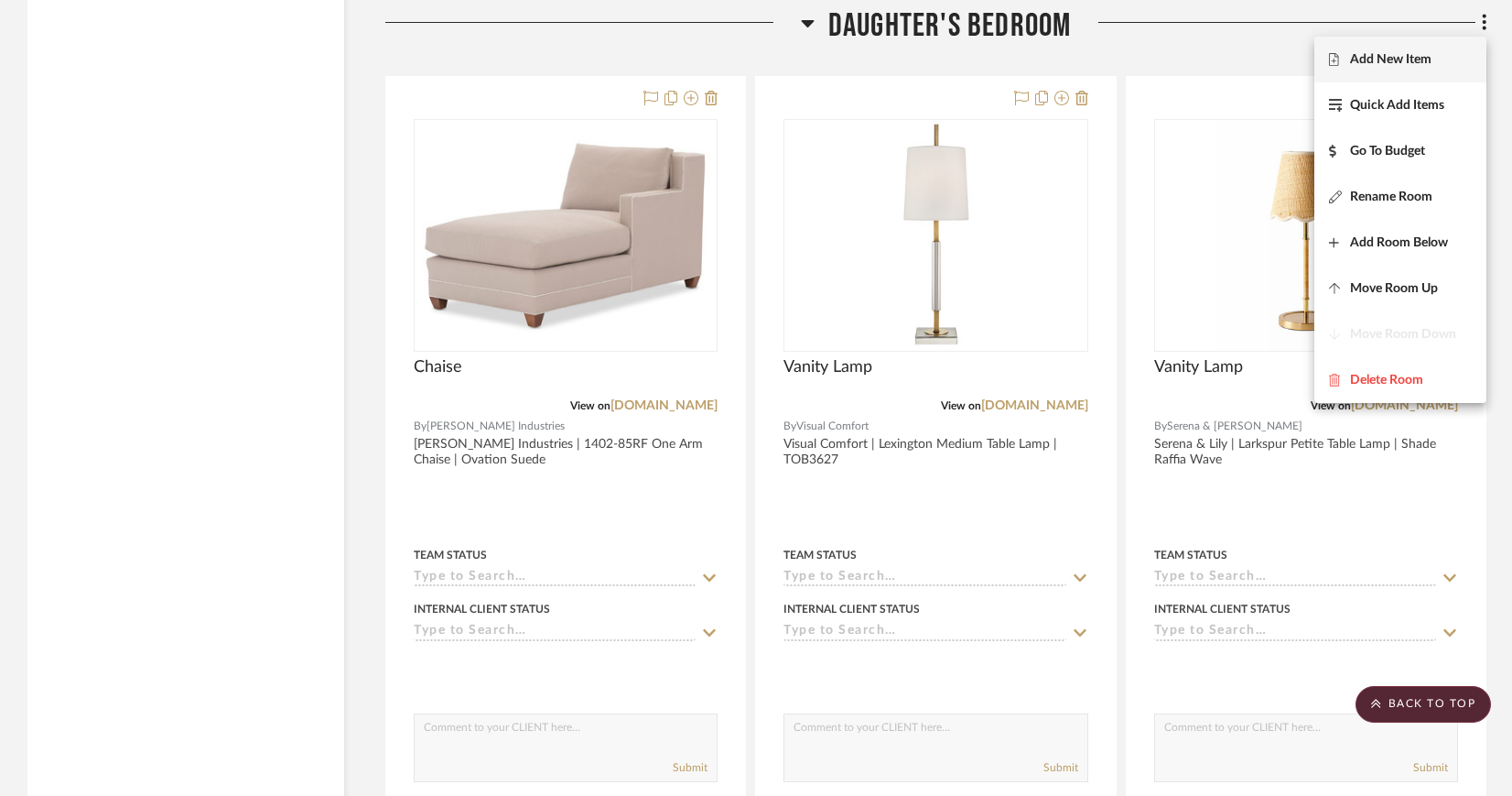
click at [1418, 58] on span "Add New Item" at bounding box center [1391, 60] width 82 height 16
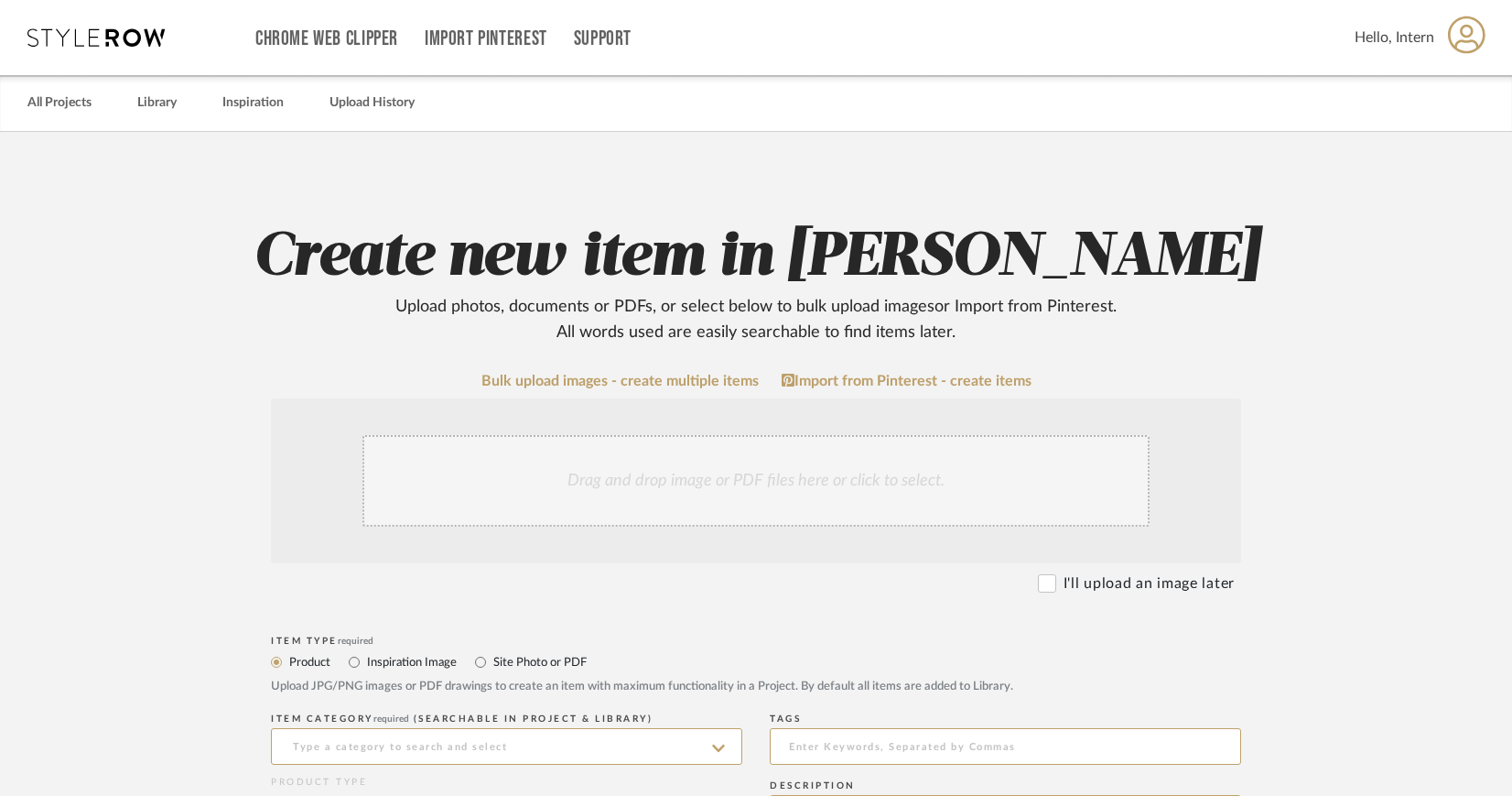
click at [681, 473] on div "Drag and drop image or PDF files here or click to select." at bounding box center [756, 481] width 787 height 92
click at [720, 463] on div "Drag and drop image or PDF files here or click to select." at bounding box center [756, 481] width 787 height 92
click at [749, 467] on div "Drag and drop image or PDF files here or click to select." at bounding box center [756, 481] width 787 height 92
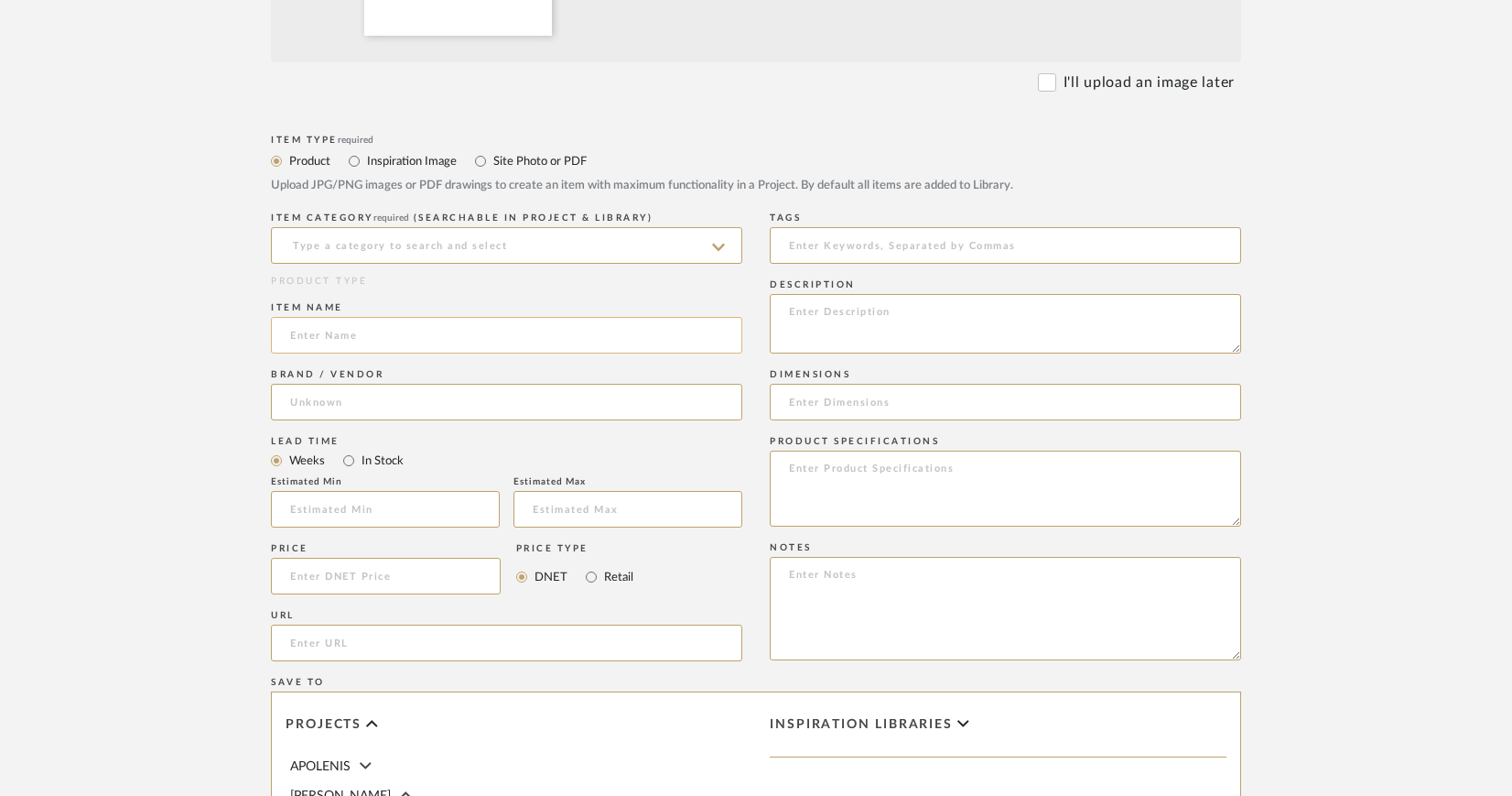
scroll to position [696, 0]
click at [542, 243] on input at bounding box center [507, 245] width 471 height 37
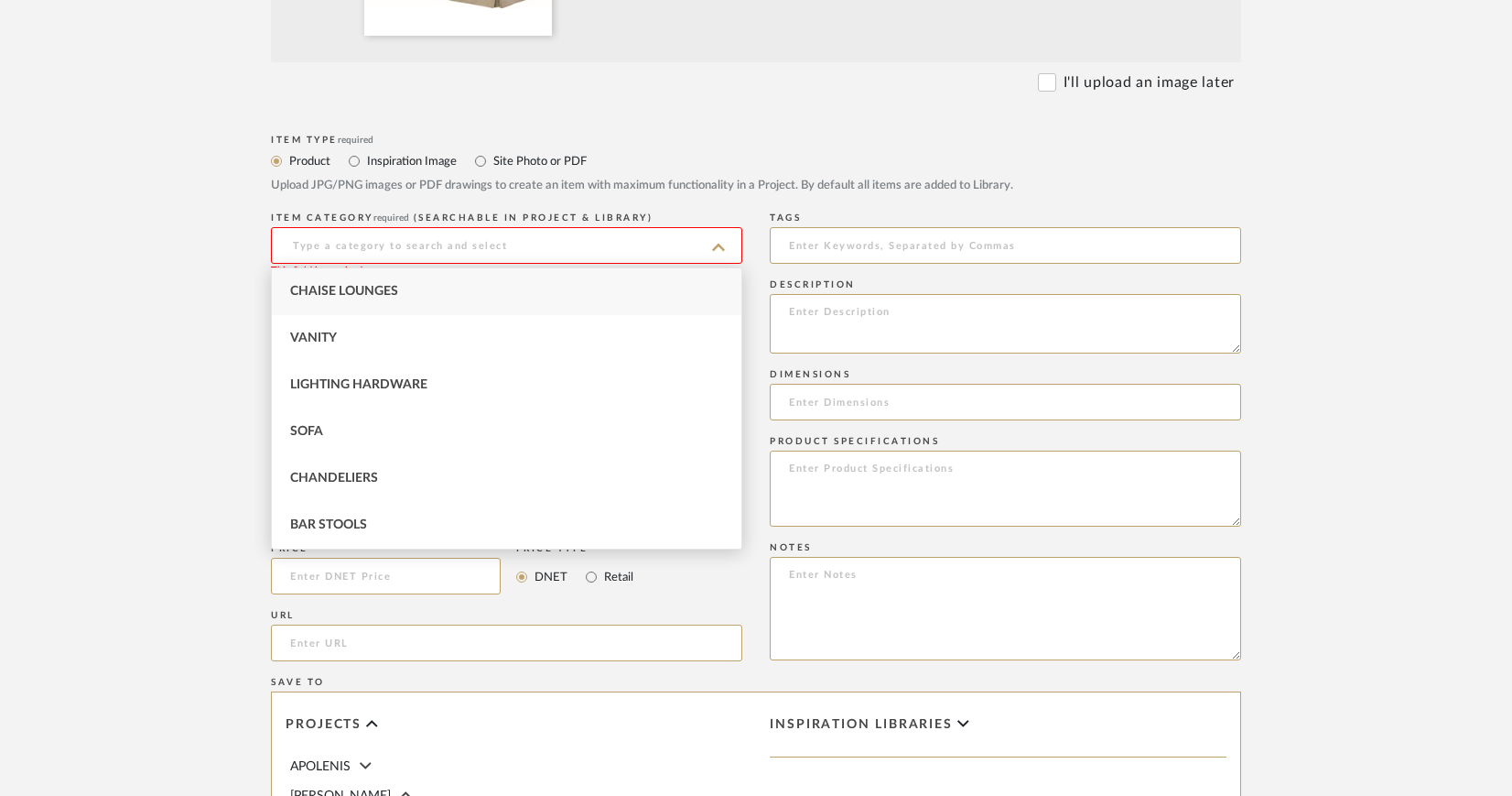
click at [371, 293] on span "Chaise Lounges" at bounding box center [344, 291] width 108 height 13
type input "Chaise Lounges"
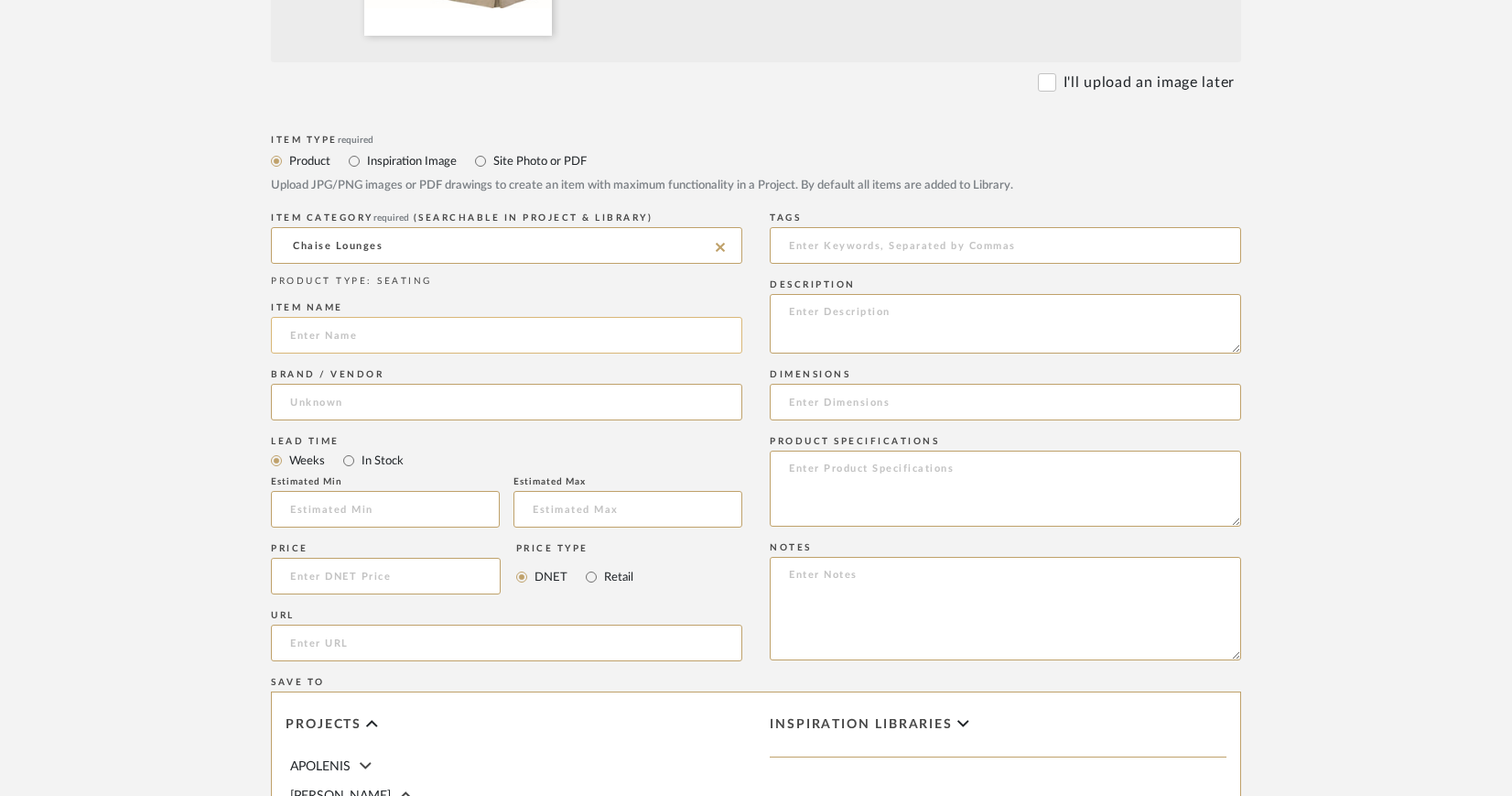
click at [347, 332] on input at bounding box center [507, 334] width 471 height 37
type input "Chaise"
click at [439, 390] on input at bounding box center [507, 402] width 471 height 37
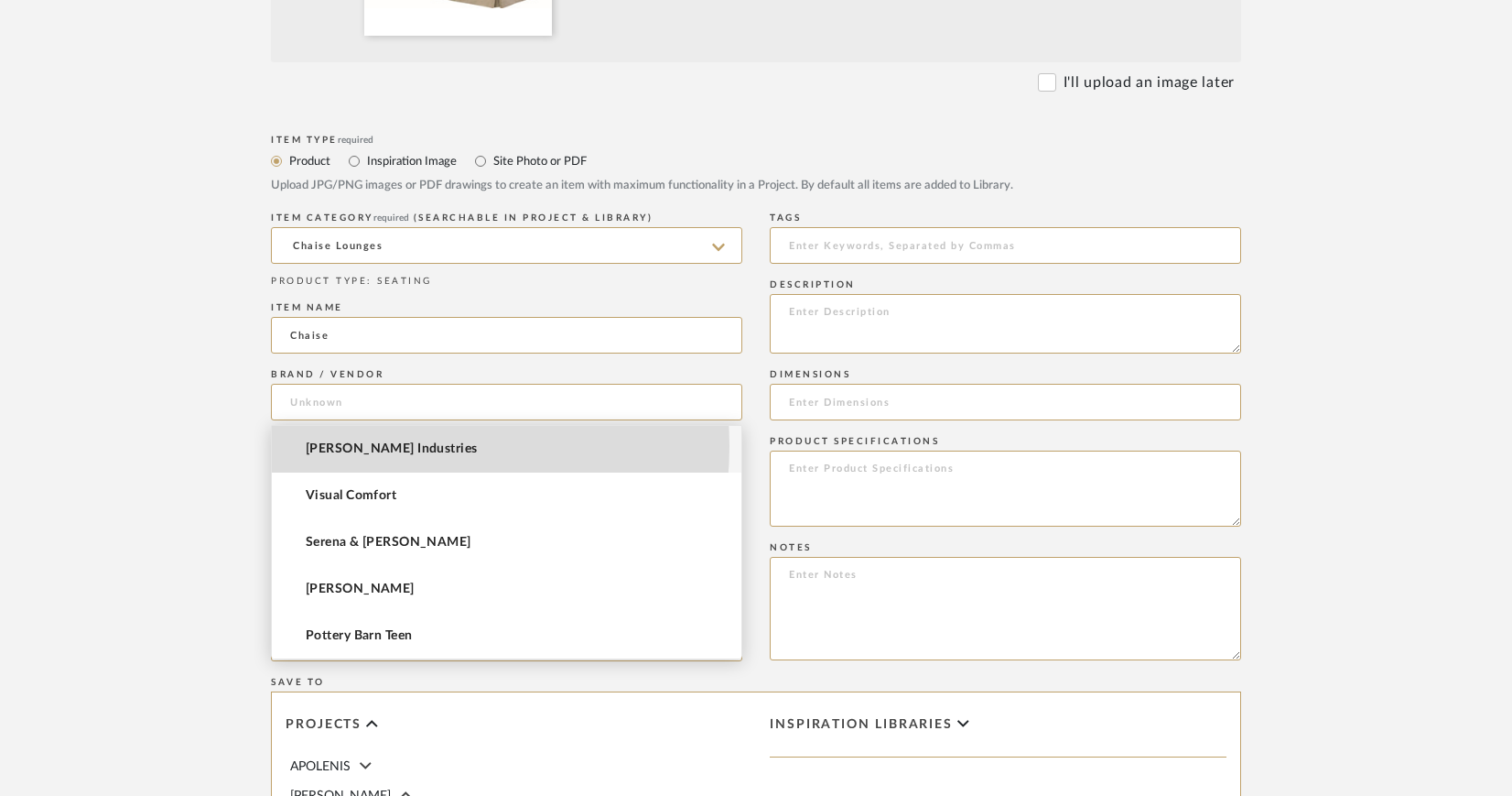
click at [373, 446] on span "[PERSON_NAME] Industries" at bounding box center [391, 449] width 172 height 16
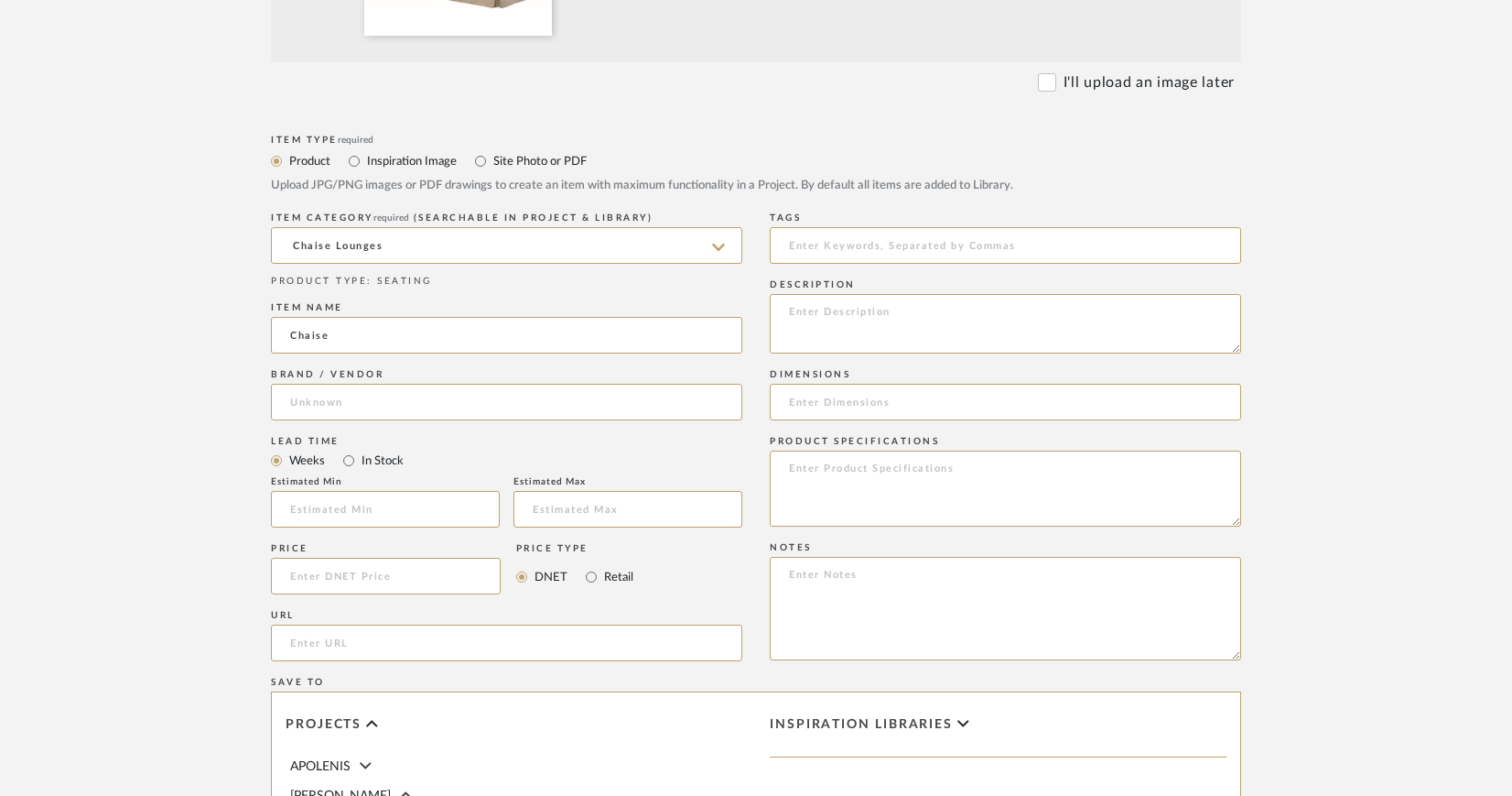
type input "[PERSON_NAME] Industries"
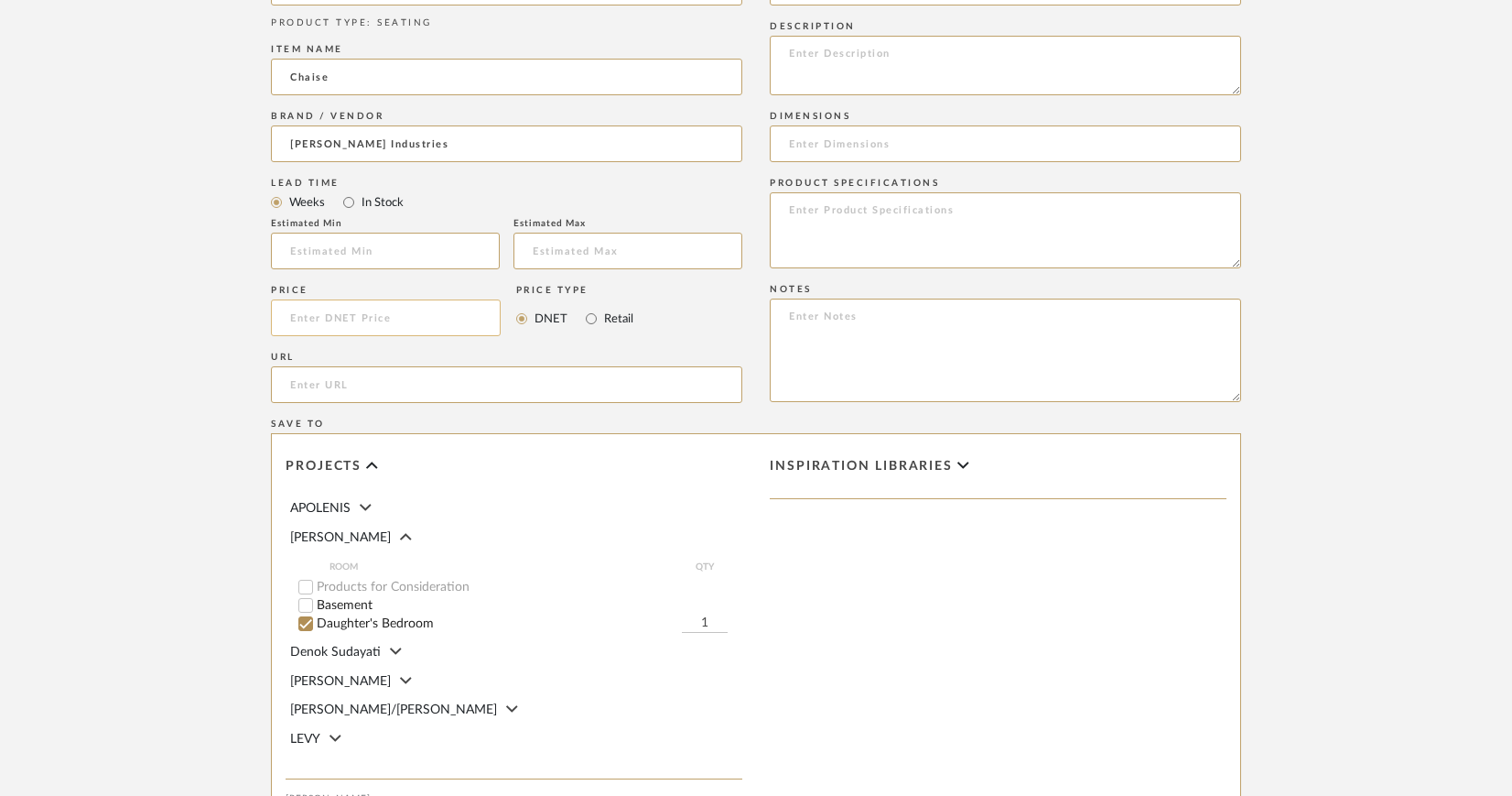
scroll to position [1037, 0]
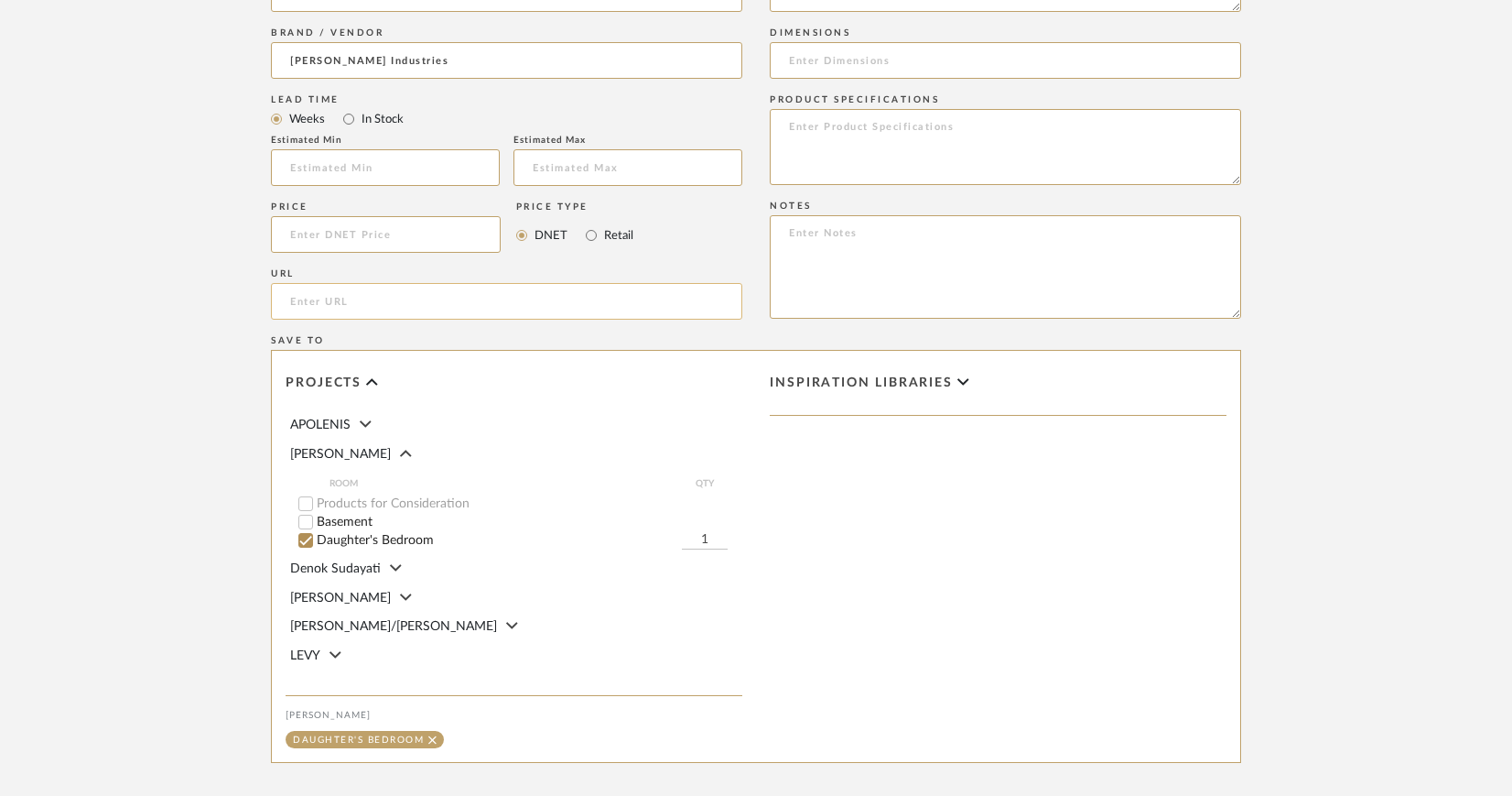
click at [398, 301] on input "url" at bounding box center [507, 300] width 471 height 37
paste input "https://www.leeindustries.com/Product/Detail/MCALPINE/ONE-ARM-CHAISE/3900-85RF"
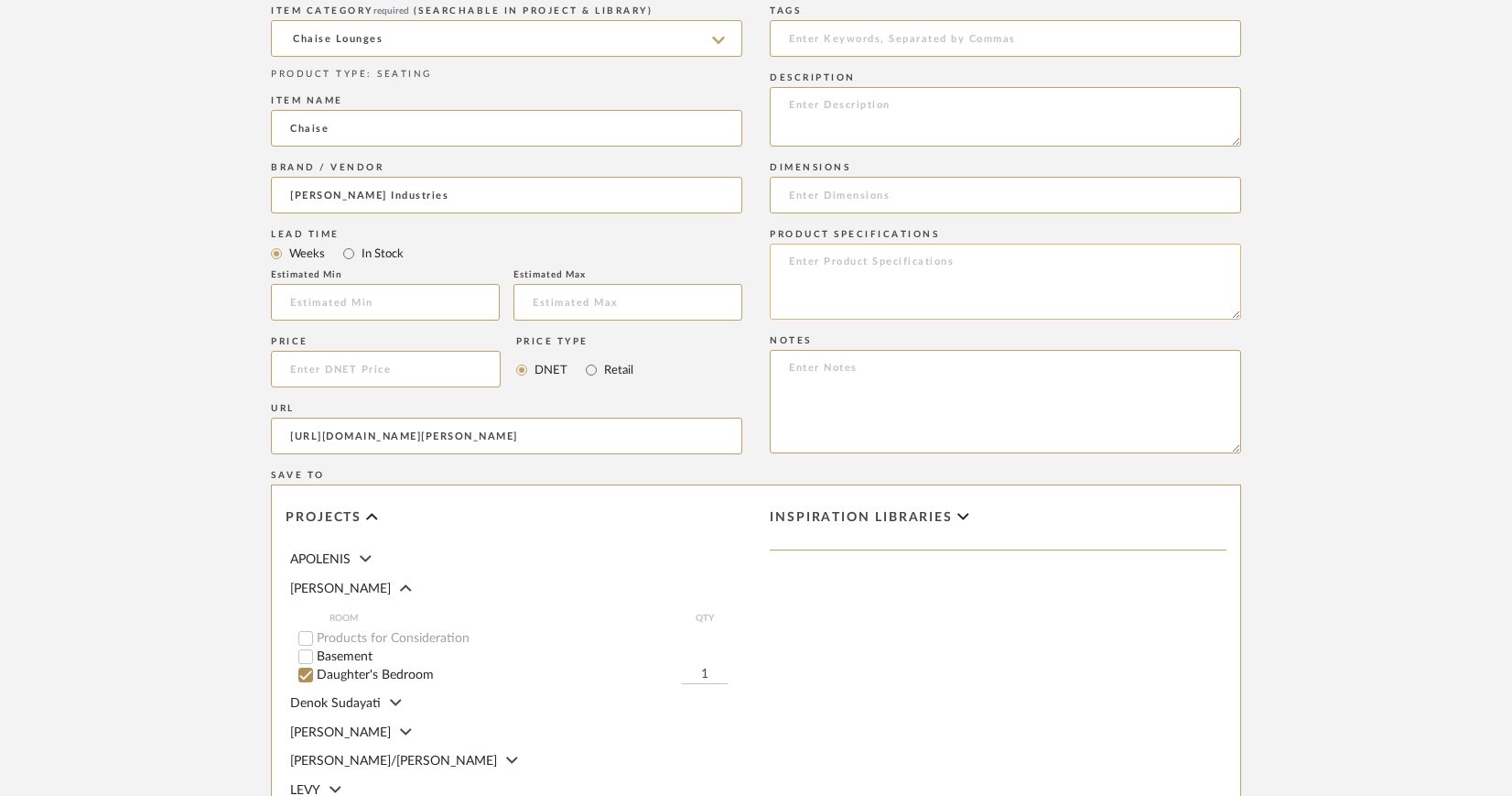
scroll to position [900, 0]
type input "https://www.leeindustries.com/Product/Detail/MCALPINE/ONE-ARM-CHAISE/3900-85RF"
click at [855, 99] on textarea at bounding box center [1005, 119] width 471 height 59
paste textarea "3900-85RF ONE ARM CHAISE"
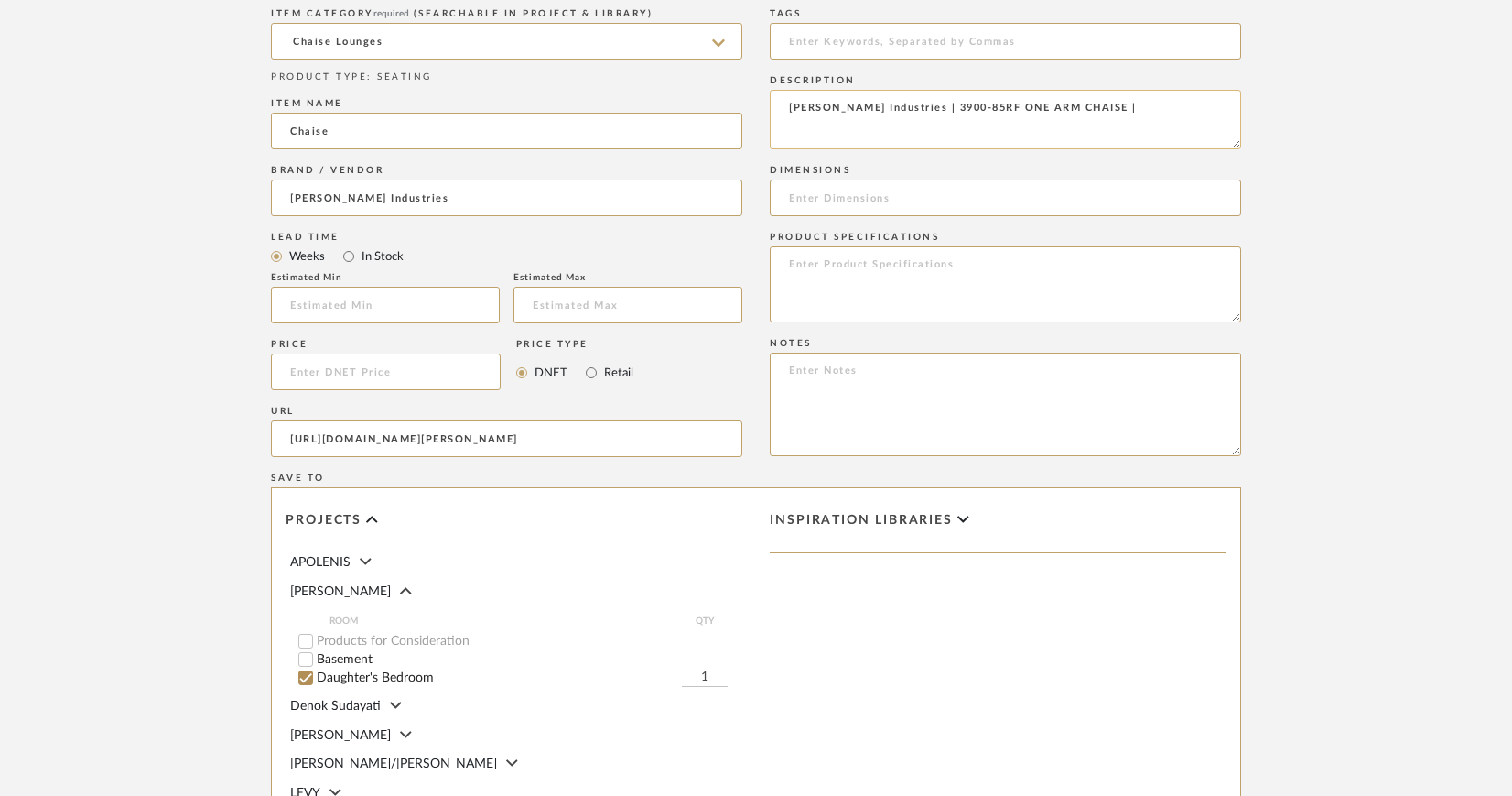
paste textarea "Farrow Pewter"
type textarea "Lee Industries | 3900-85RF ONE ARM CHAISE | Farrow Pewter"
click at [808, 195] on input at bounding box center [1005, 197] width 471 height 37
paste input "W36 D65 H43"
drag, startPoint x: 792, startPoint y: 195, endPoint x: 802, endPoint y: 193, distance: 10.2
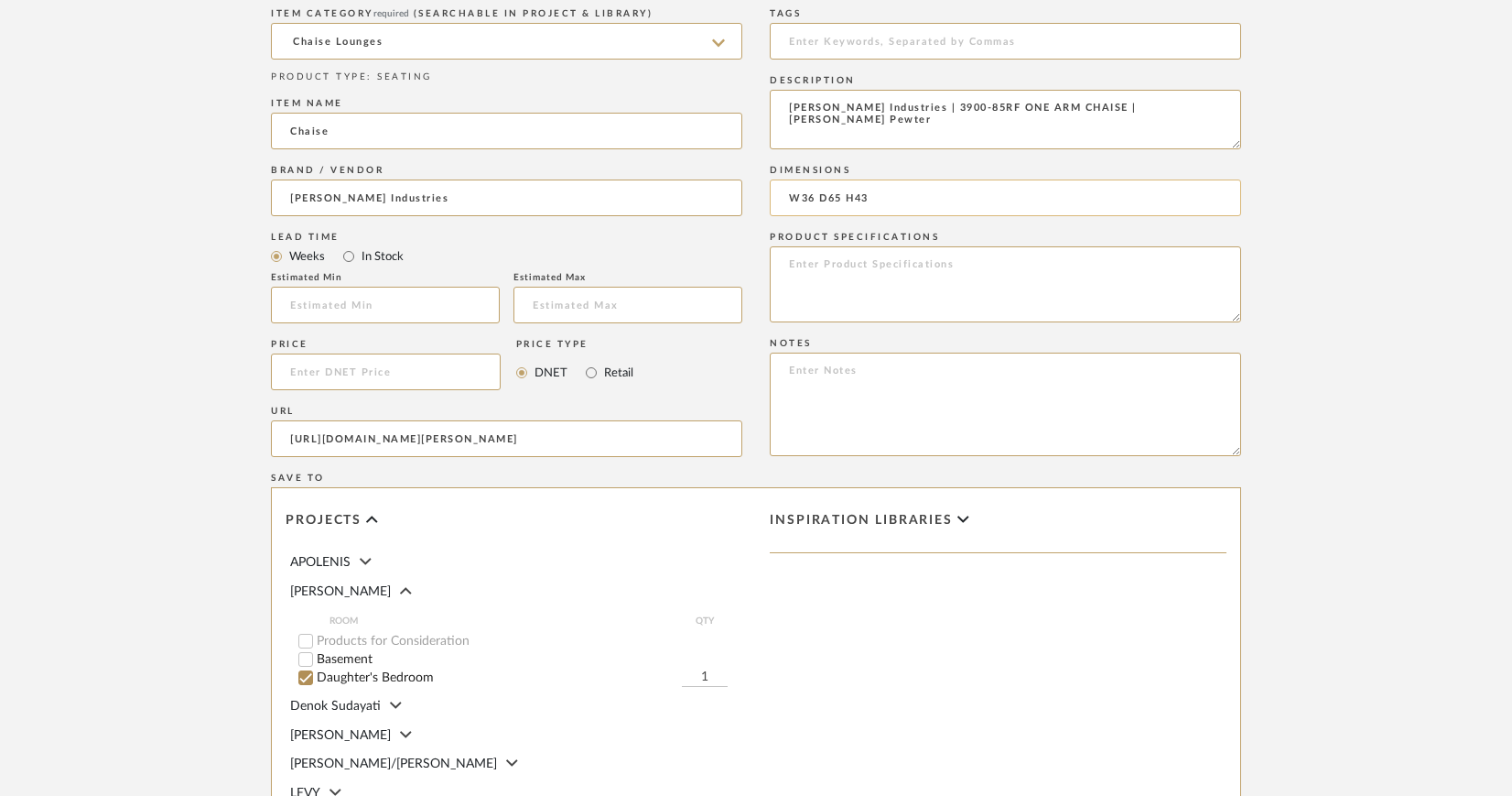
click at [792, 195] on input "W36 D65 H43" at bounding box center [1005, 197] width 471 height 37
drag, startPoint x: 925, startPoint y: 197, endPoint x: 1039, endPoint y: 200, distance: 114.0
click at [1039, 200] on input "36" W x 65" D x 43" H W36 D65 H43" at bounding box center [1005, 197] width 471 height 37
type input "36" W x 65" D x 43" H"
click at [929, 256] on textarea at bounding box center [1005, 283] width 471 height 76
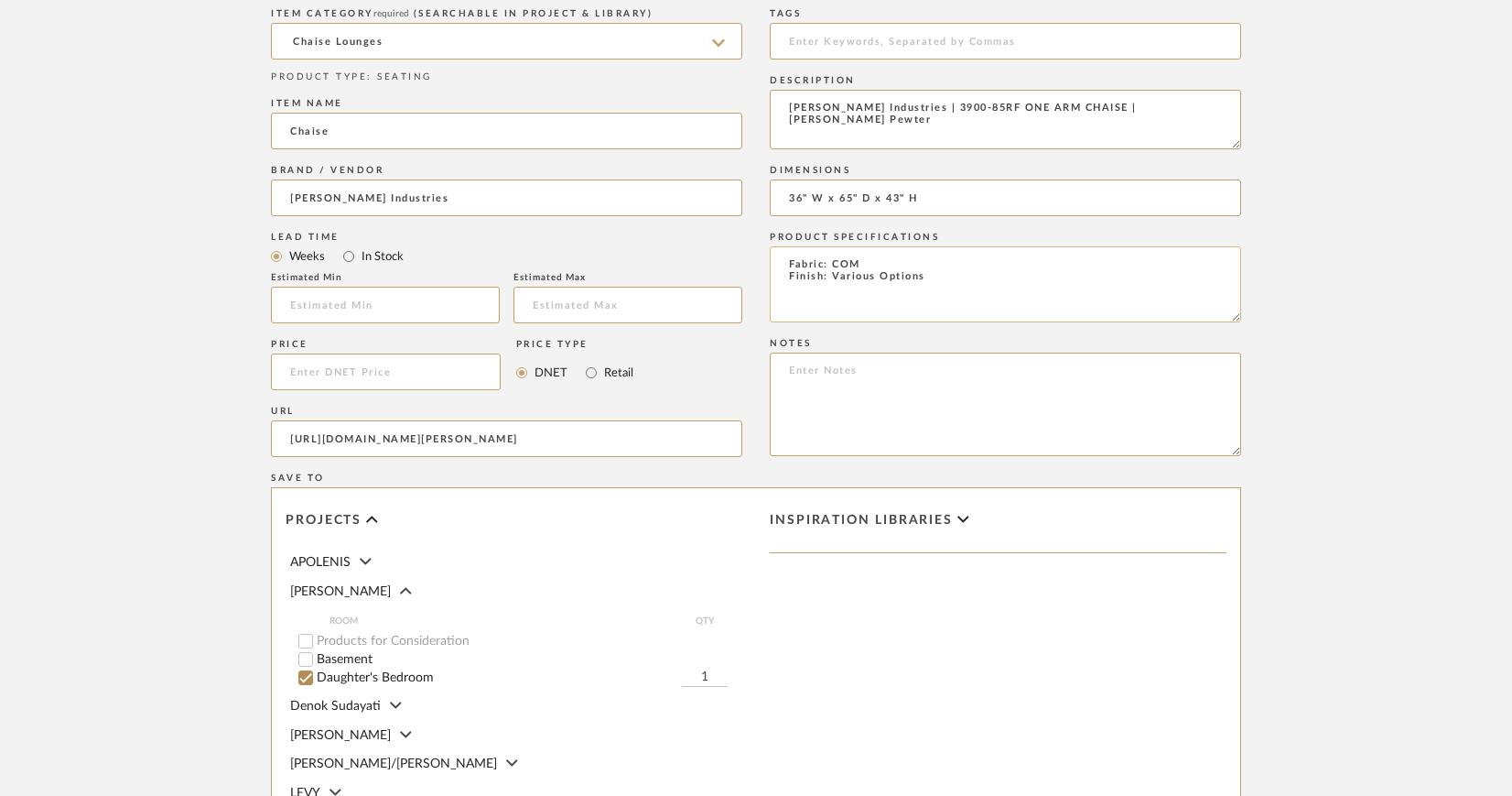
paste textarea "STANDARD WITH Topstitching (1) 12x30 Down Back Bolster"
drag, startPoint x: 892, startPoint y: 287, endPoint x: 801, endPoint y: 283, distance: 91.1
click at [801, 283] on textarea "Fabric: COM Finish: Various Options STANDARD WITH Topstitching (1) 12x30 Down B…" at bounding box center [1005, 283] width 471 height 76
drag, startPoint x: 788, startPoint y: 296, endPoint x: 837, endPoint y: 298, distance: 49.0
click at [790, 296] on textarea "Fabric: COM Finish: Various Options Standard WIth Topstitching (1) 12x30 Down B…" at bounding box center [1005, 283] width 471 height 76
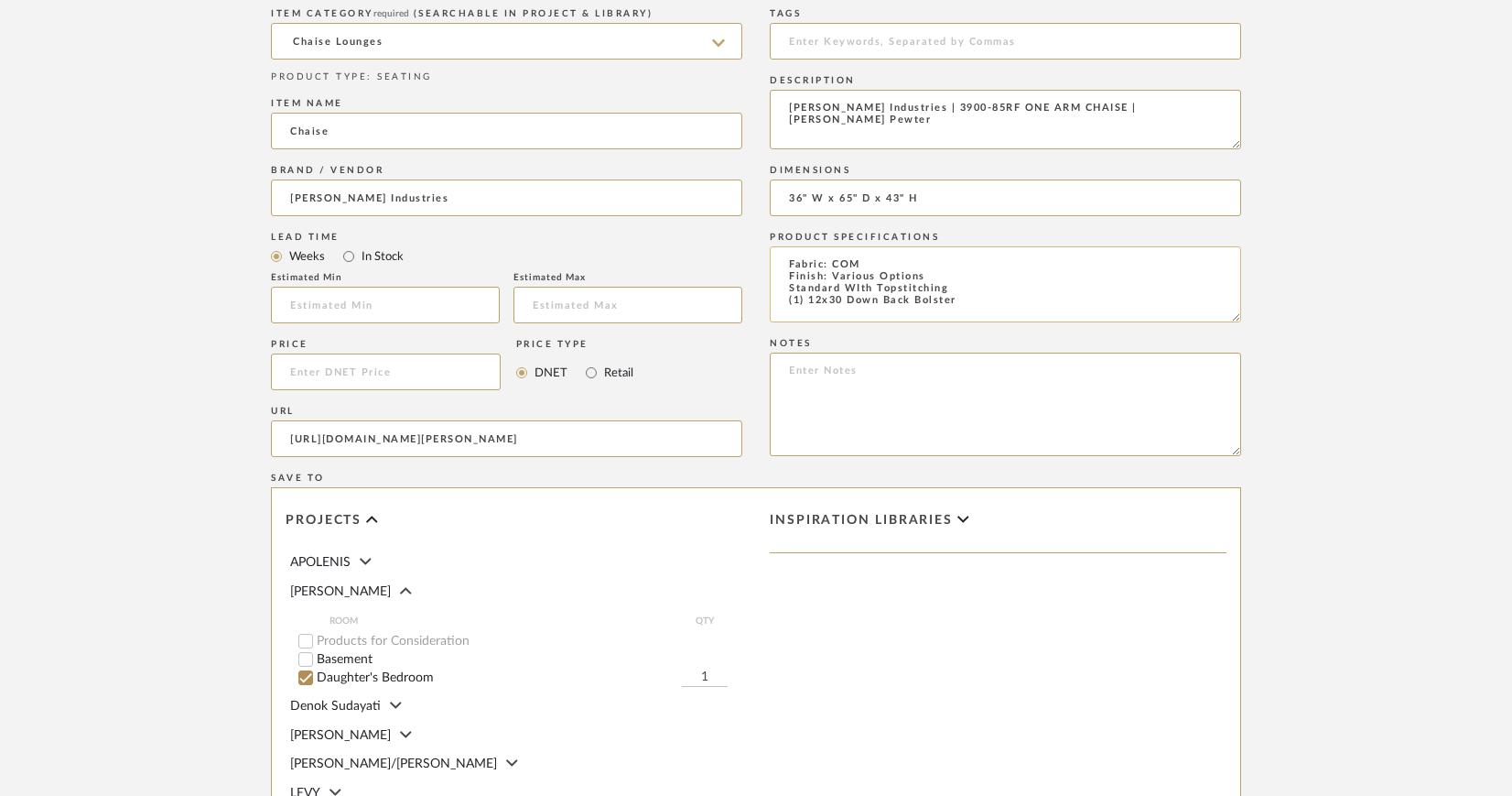
click at [860, 285] on textarea "Fabric: COM Finish: Various Options Standard WIth Topstitching (1) 12x30 Down B…" at bounding box center [1005, 283] width 471 height 76
click at [956, 289] on textarea "Fabric: COM Finish: Various Options Standard With Topstitching (1) 12x30 Down B…" at bounding box center [1005, 283] width 471 height 76
click at [787, 299] on textarea "Fabric: COM Finish: Various Options Standard With Topstitching | (1) 12x30 Down…" at bounding box center [1005, 283] width 471 height 76
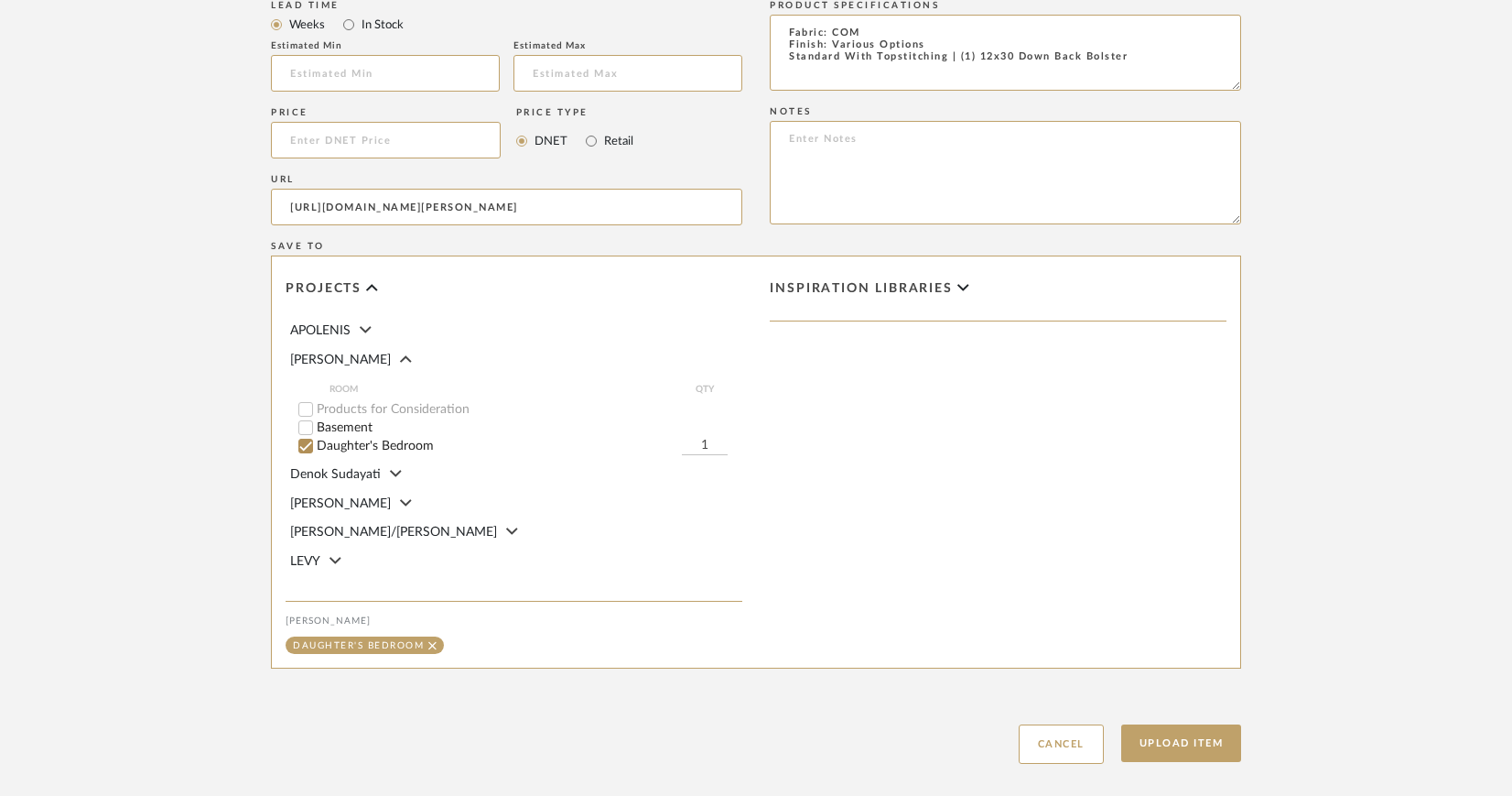
scroll to position [1176, 0]
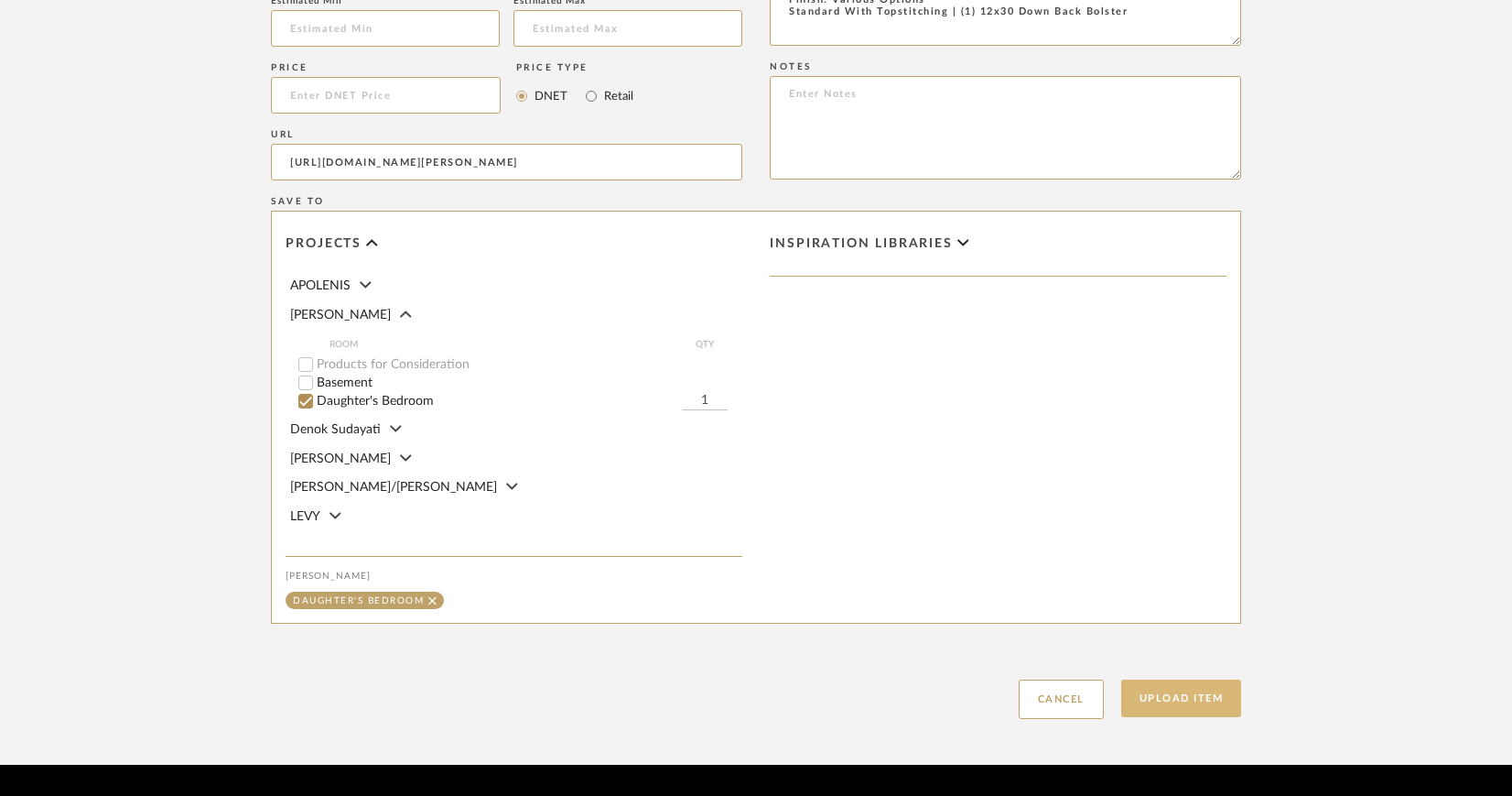
type textarea "Fabric: COM Finish: Various Options Standard With Topstitching | (1) 12x30 Down…"
click at [1177, 694] on button "Upload Item" at bounding box center [1182, 698] width 121 height 38
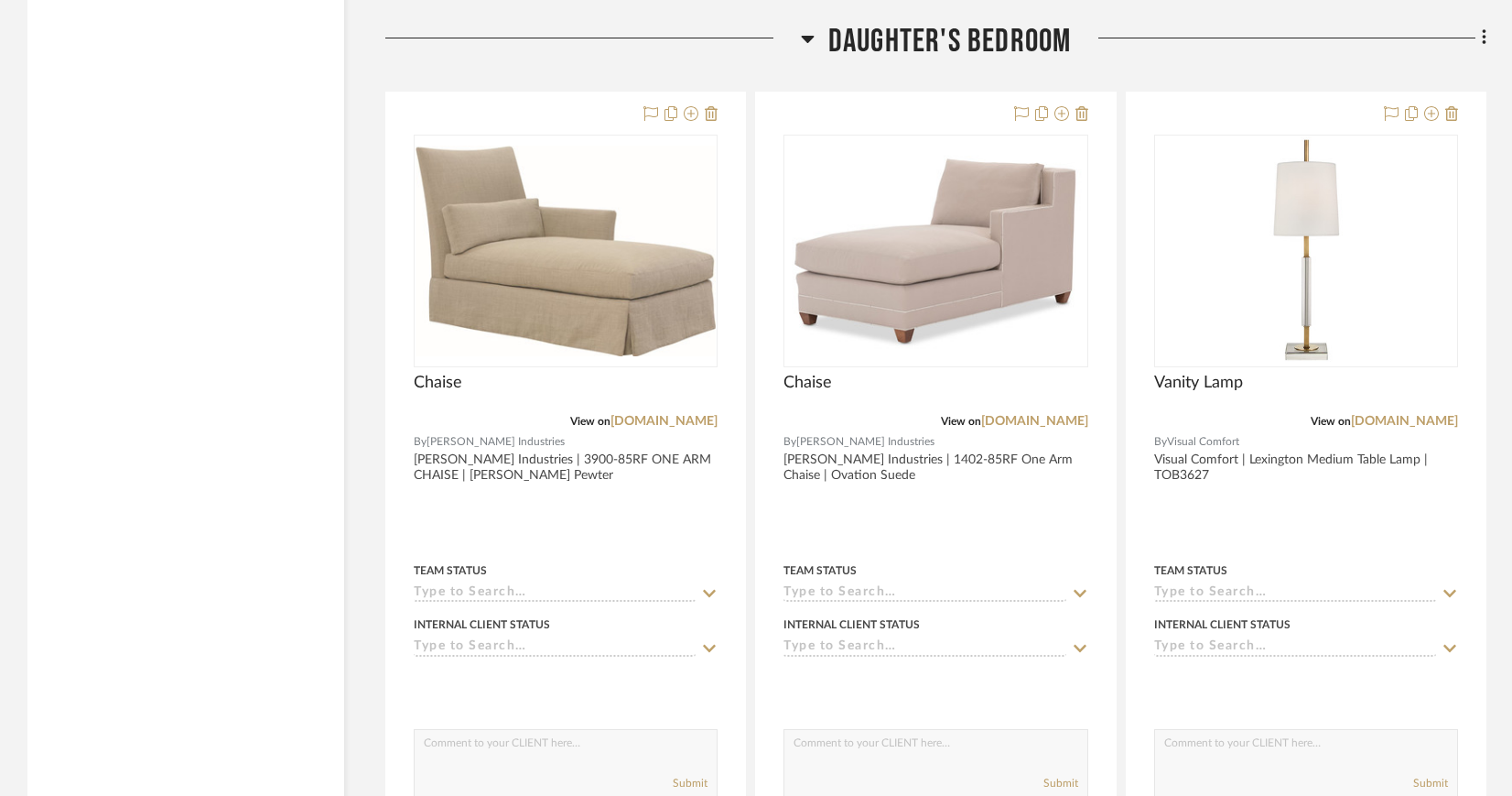
scroll to position [3014, 0]
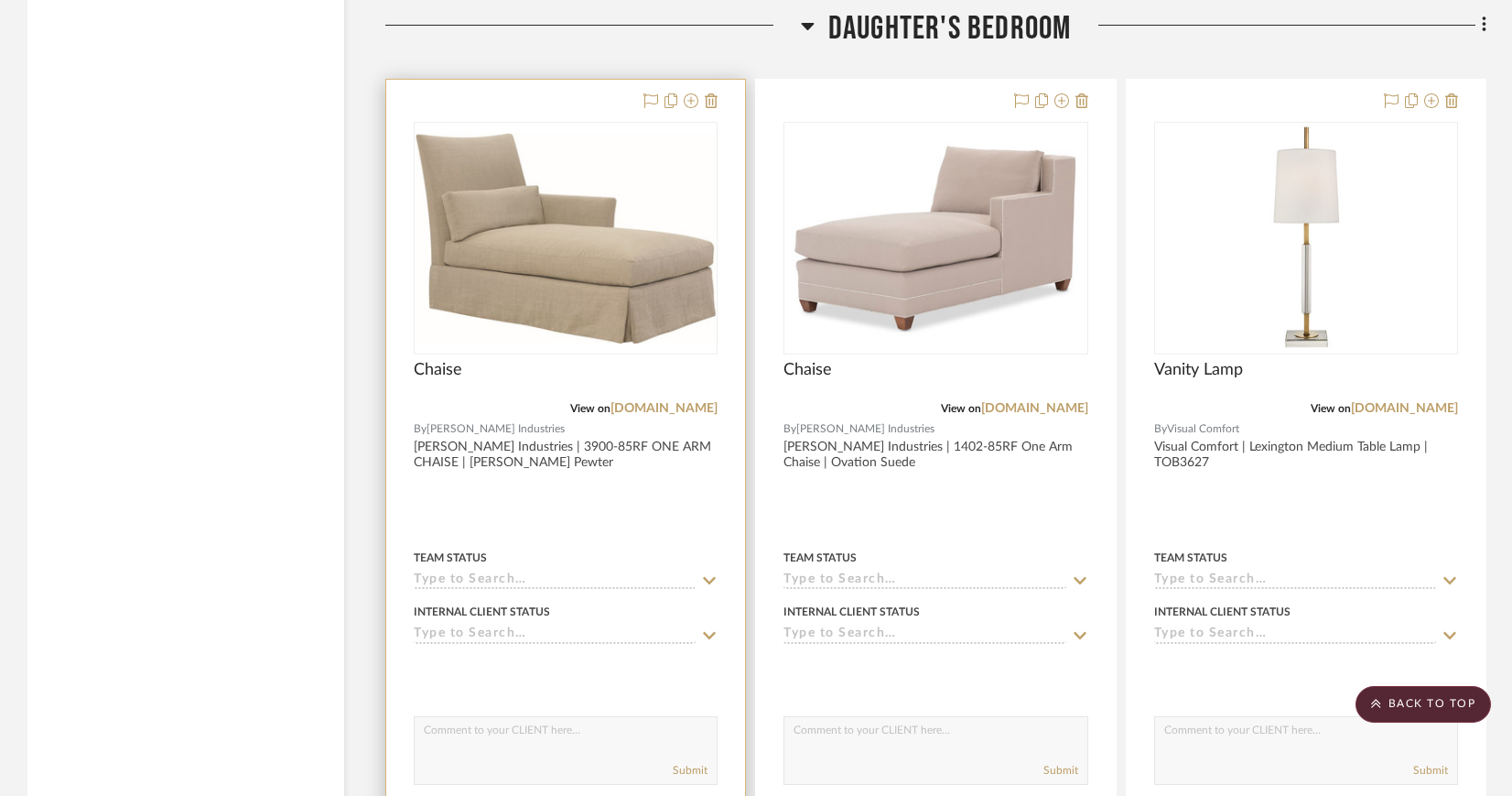
click at [602, 188] on img "0" at bounding box center [566, 237] width 300 height 210
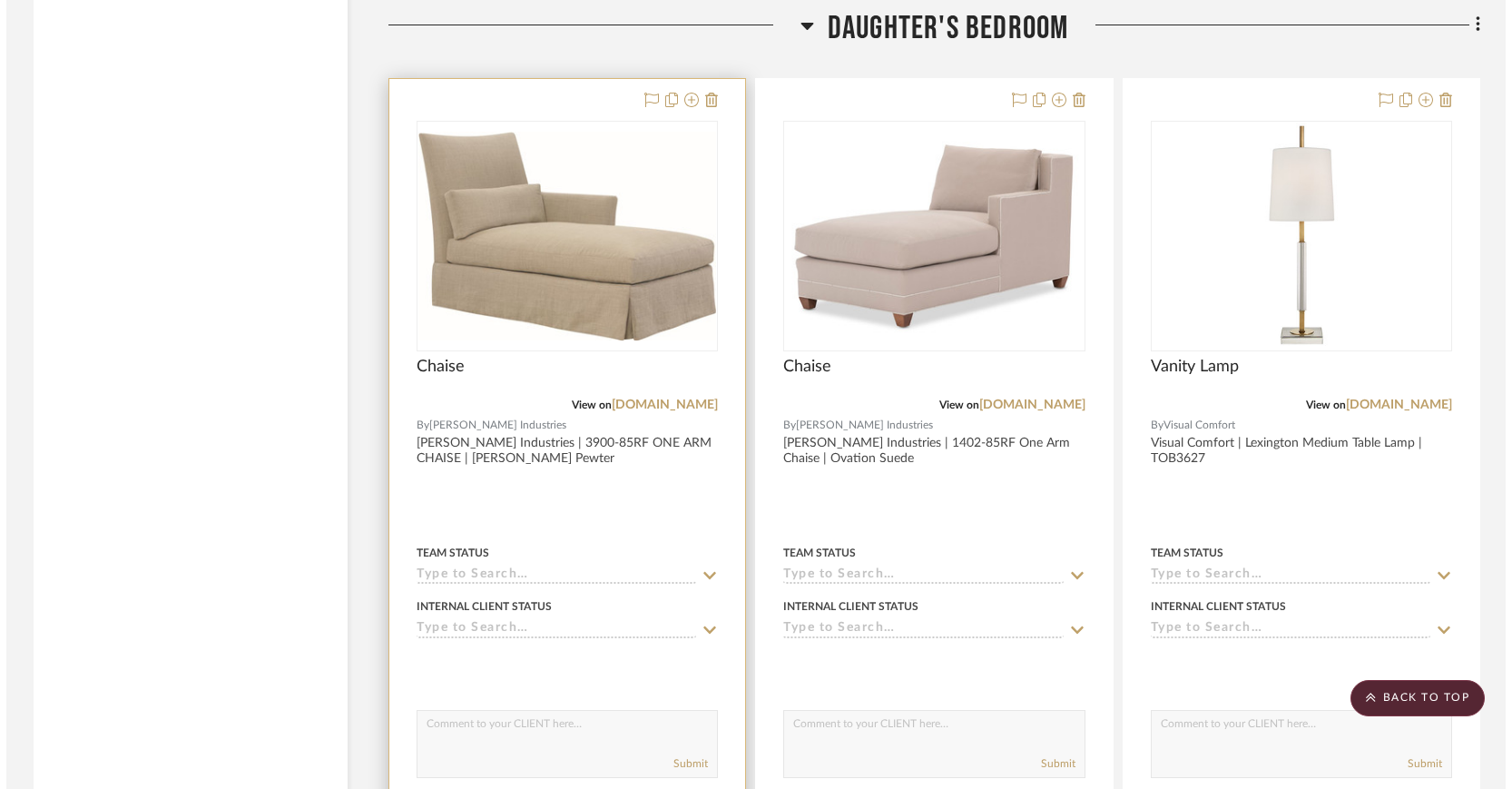
scroll to position [0, 0]
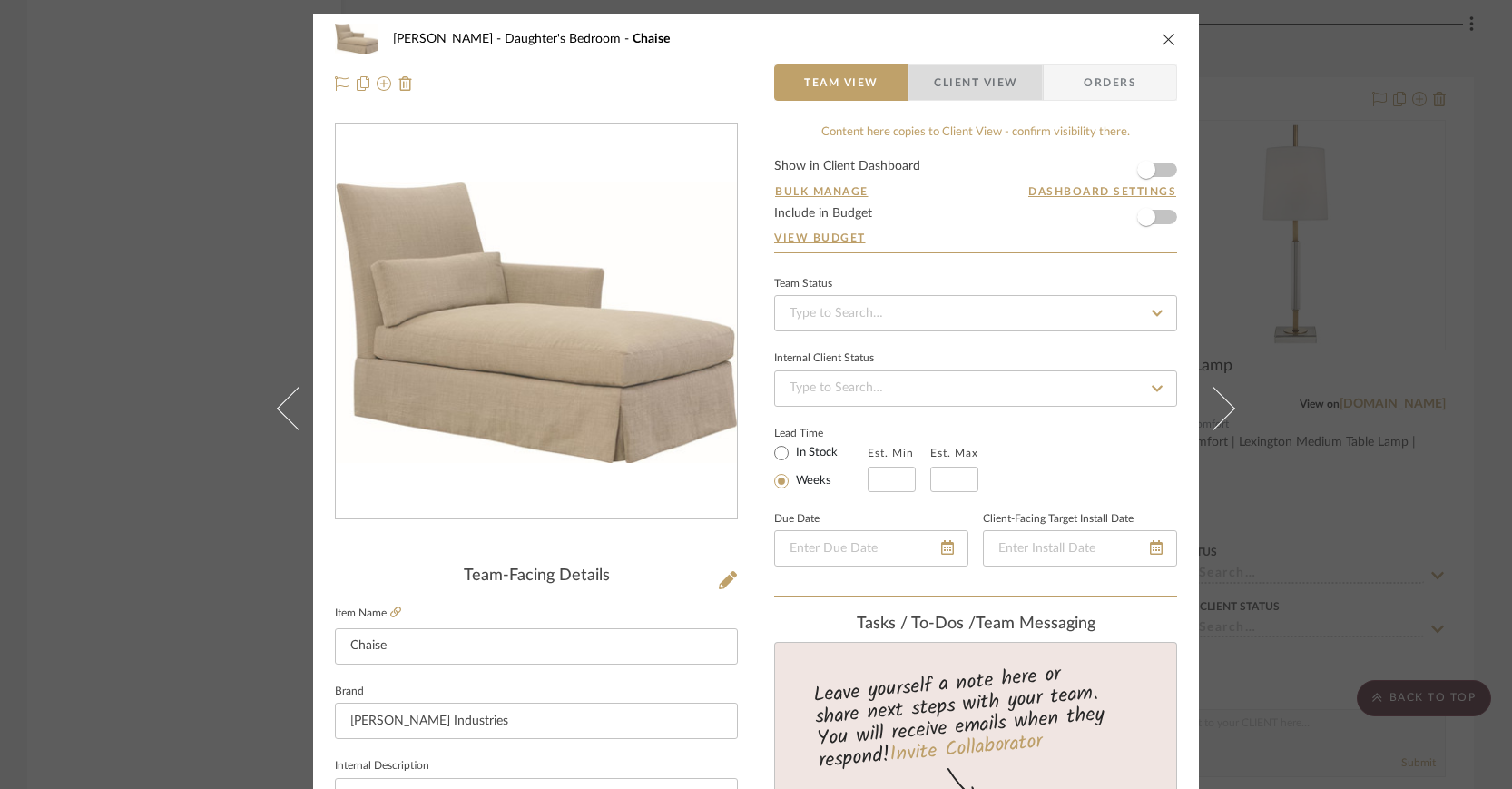
click at [986, 80] on span "Client View" at bounding box center [976, 82] width 84 height 36
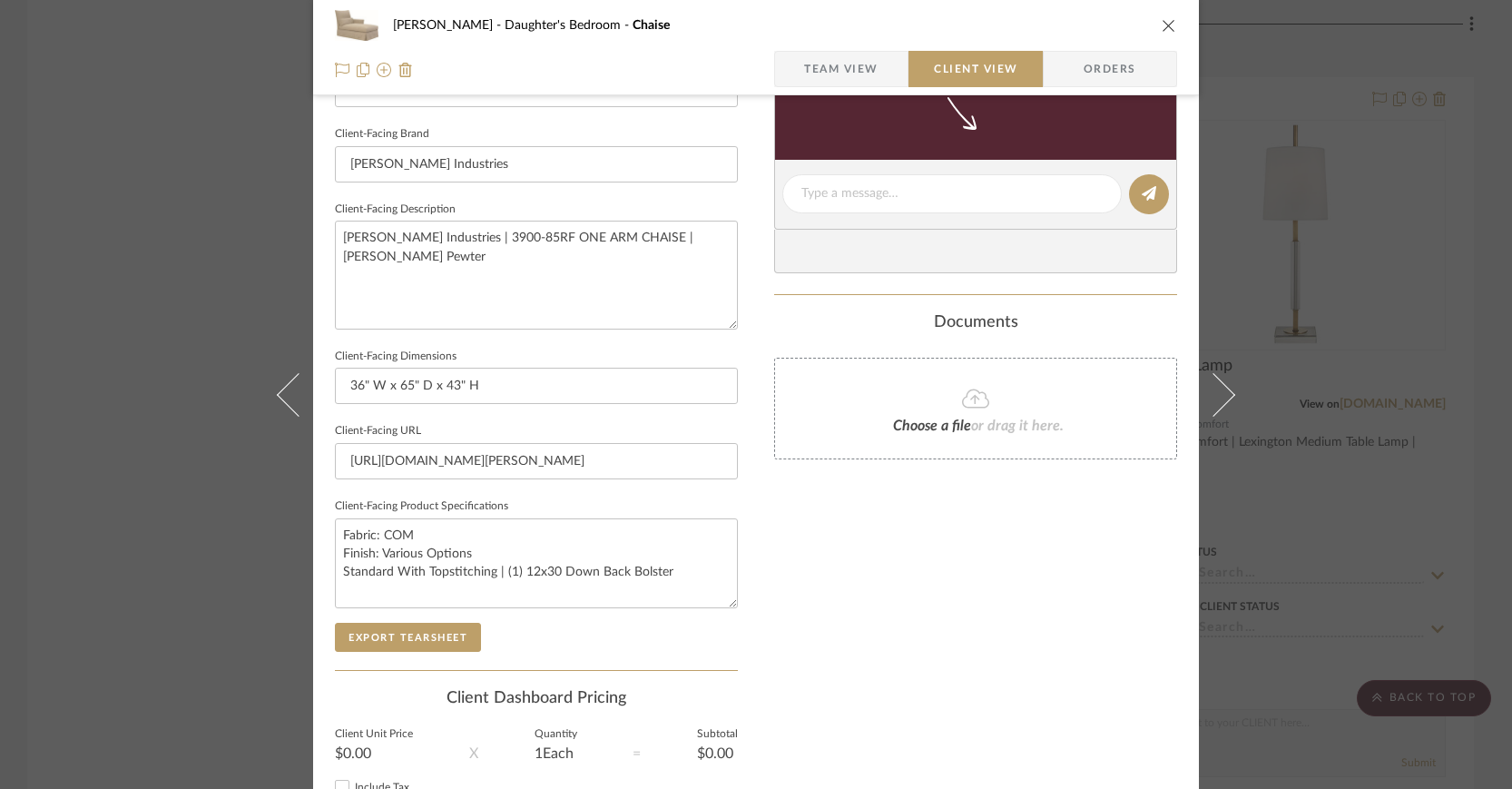
scroll to position [569, 0]
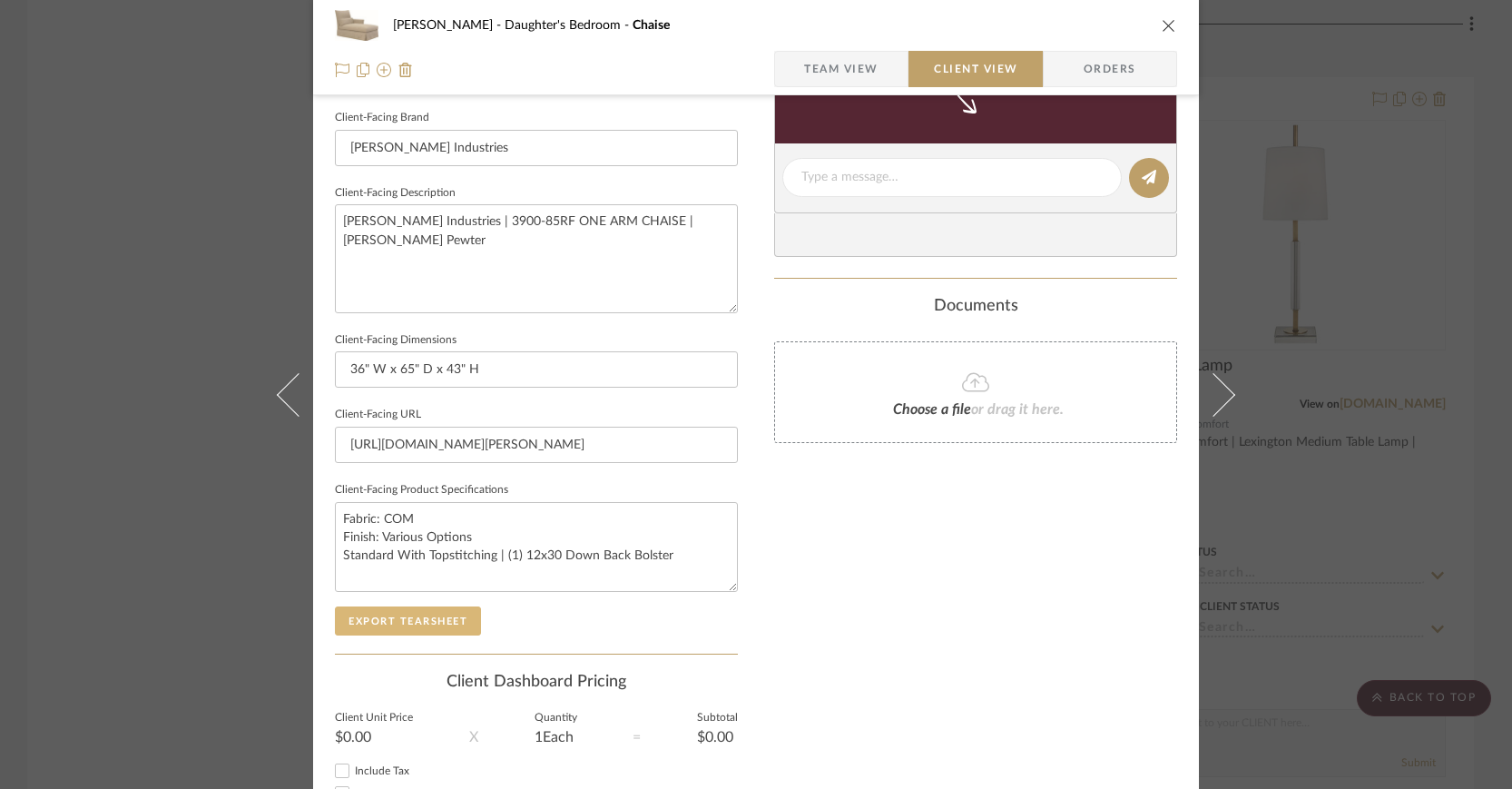
click at [428, 621] on button "Export Tearsheet" at bounding box center [408, 621] width 146 height 29
click at [437, 370] on input "36" W x 65" D x 43" H" at bounding box center [536, 368] width 403 height 36
type input "36" W x 65" D x 43" H"
click at [1162, 20] on icon "close" at bounding box center [1169, 26] width 15 height 15
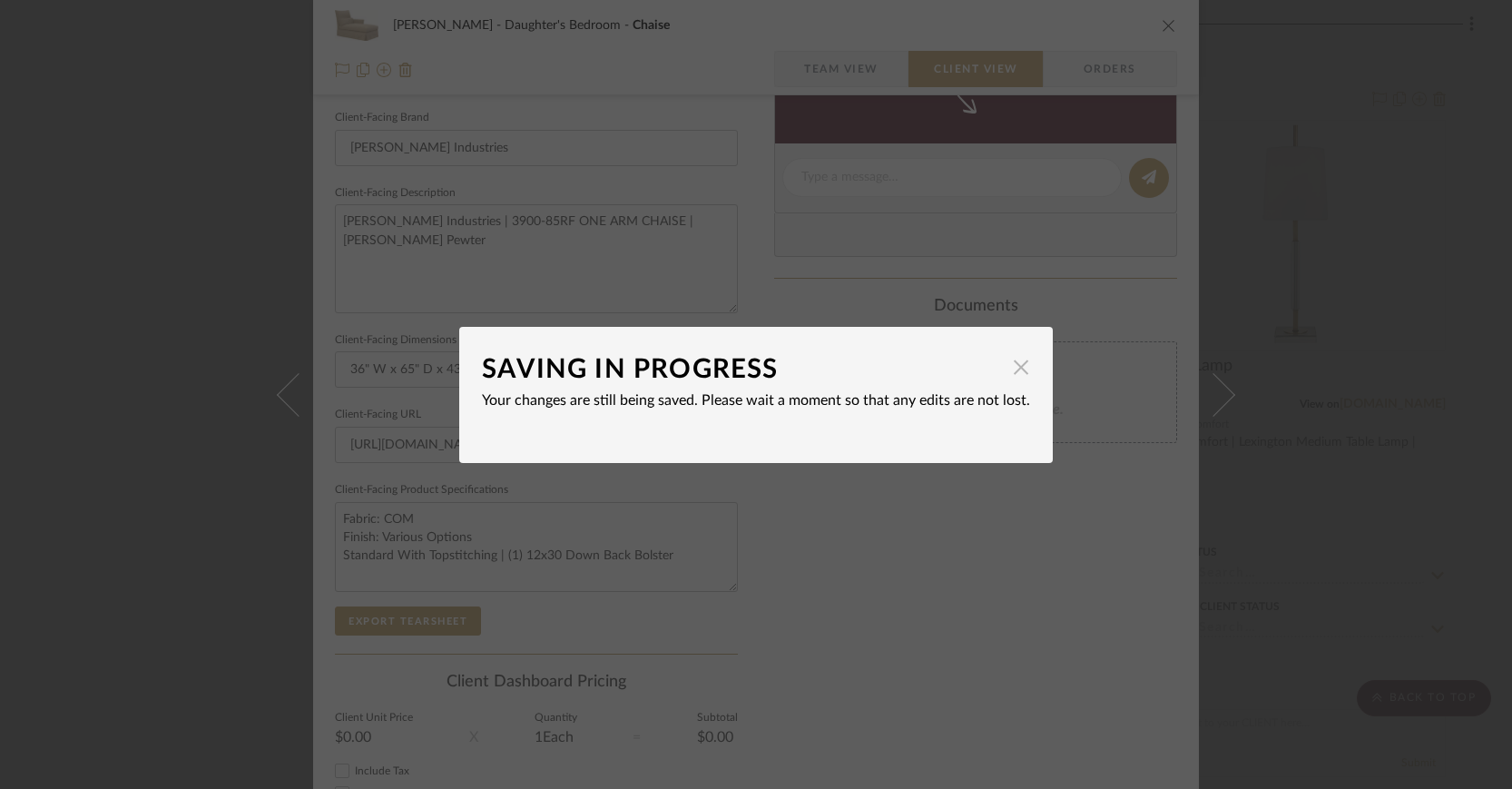
click at [1016, 373] on span "button" at bounding box center [1021, 367] width 36 height 36
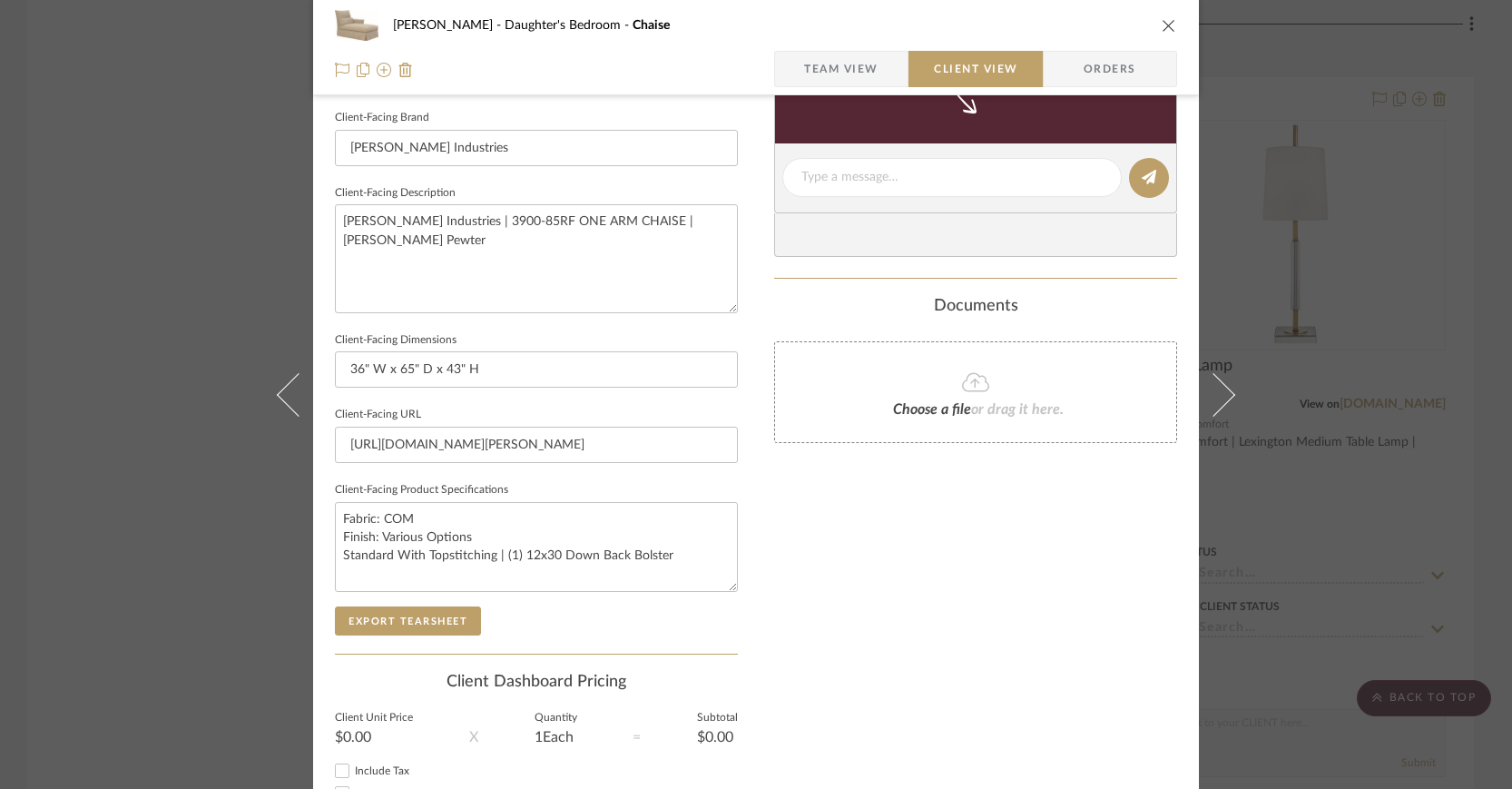
click at [815, 70] on span "Team View" at bounding box center [841, 69] width 74 height 36
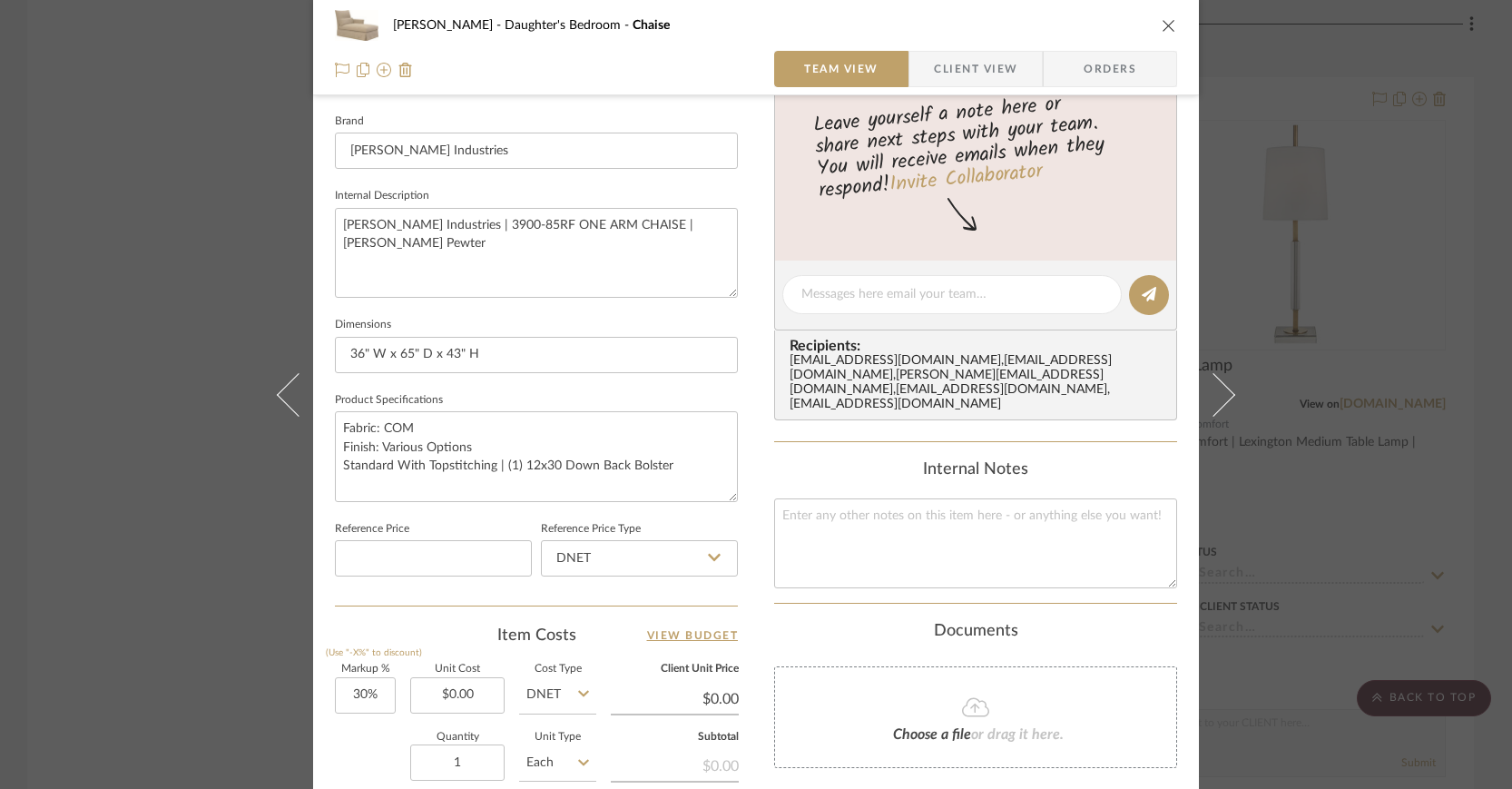
click at [1161, 23] on icon "close" at bounding box center [1169, 26] width 15 height 15
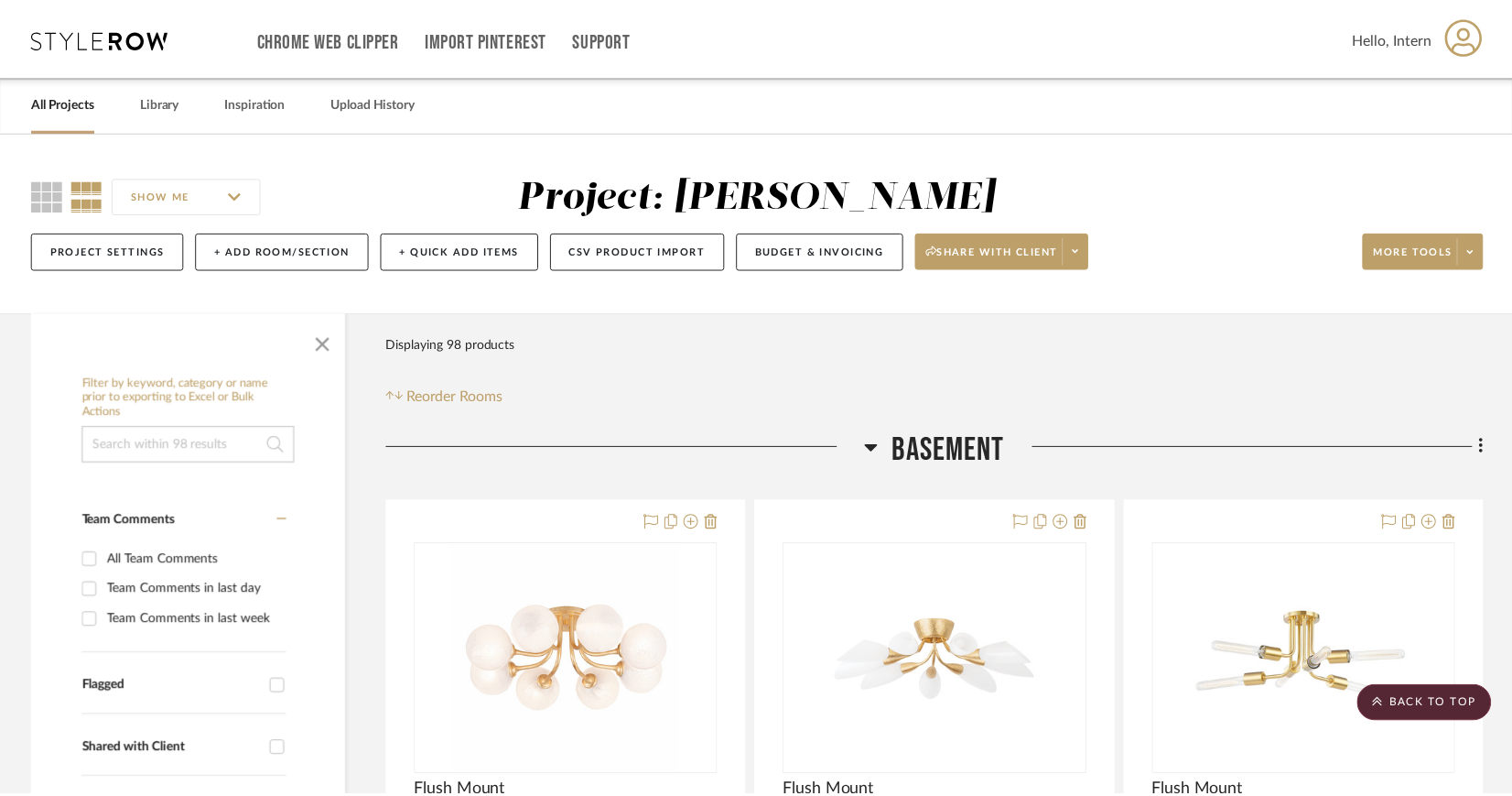
scroll to position [3014, 0]
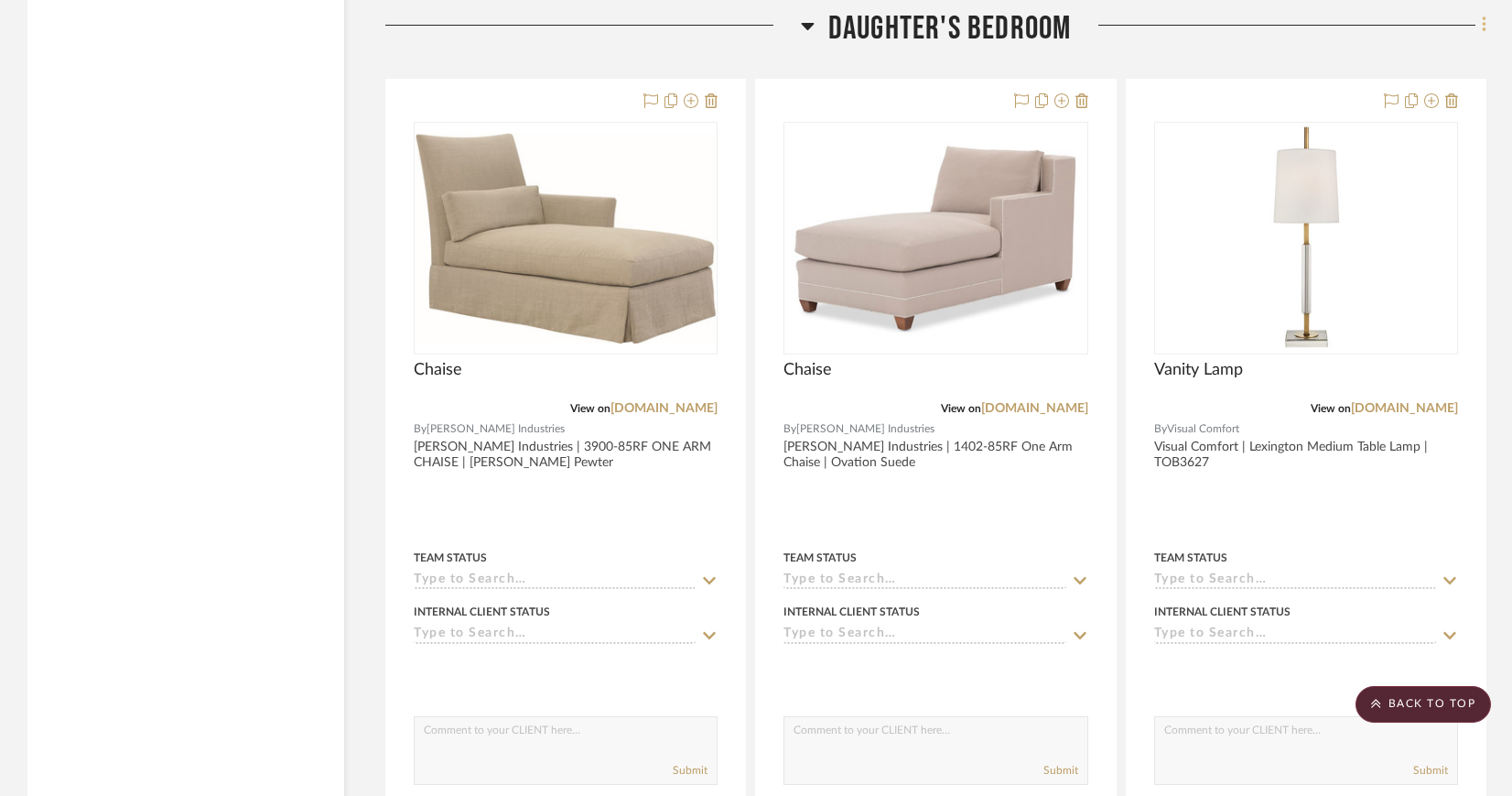
click at [1484, 22] on icon at bounding box center [1484, 25] width 4 height 16
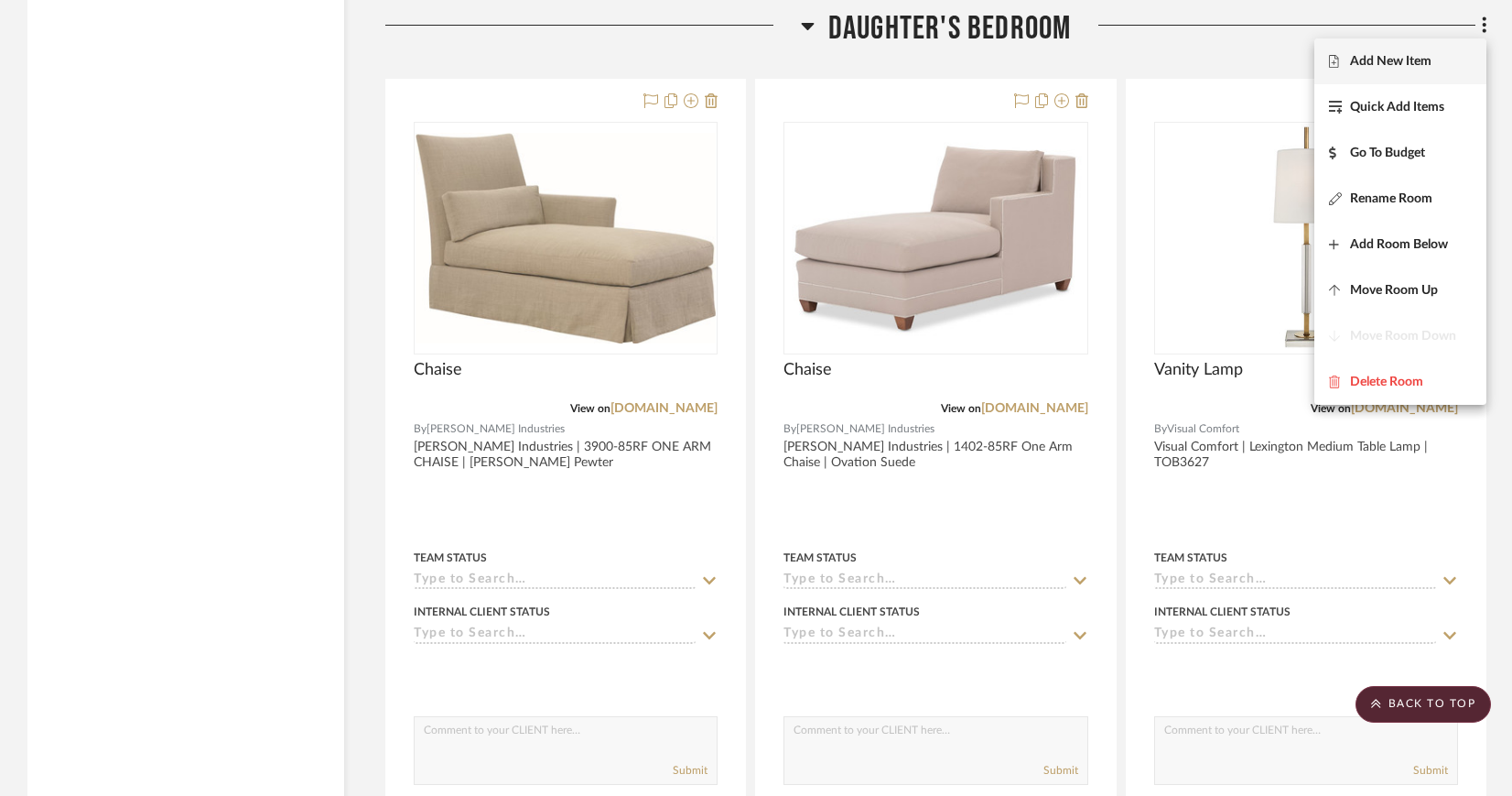
click at [1404, 63] on span "Add New Item" at bounding box center [1391, 62] width 82 height 16
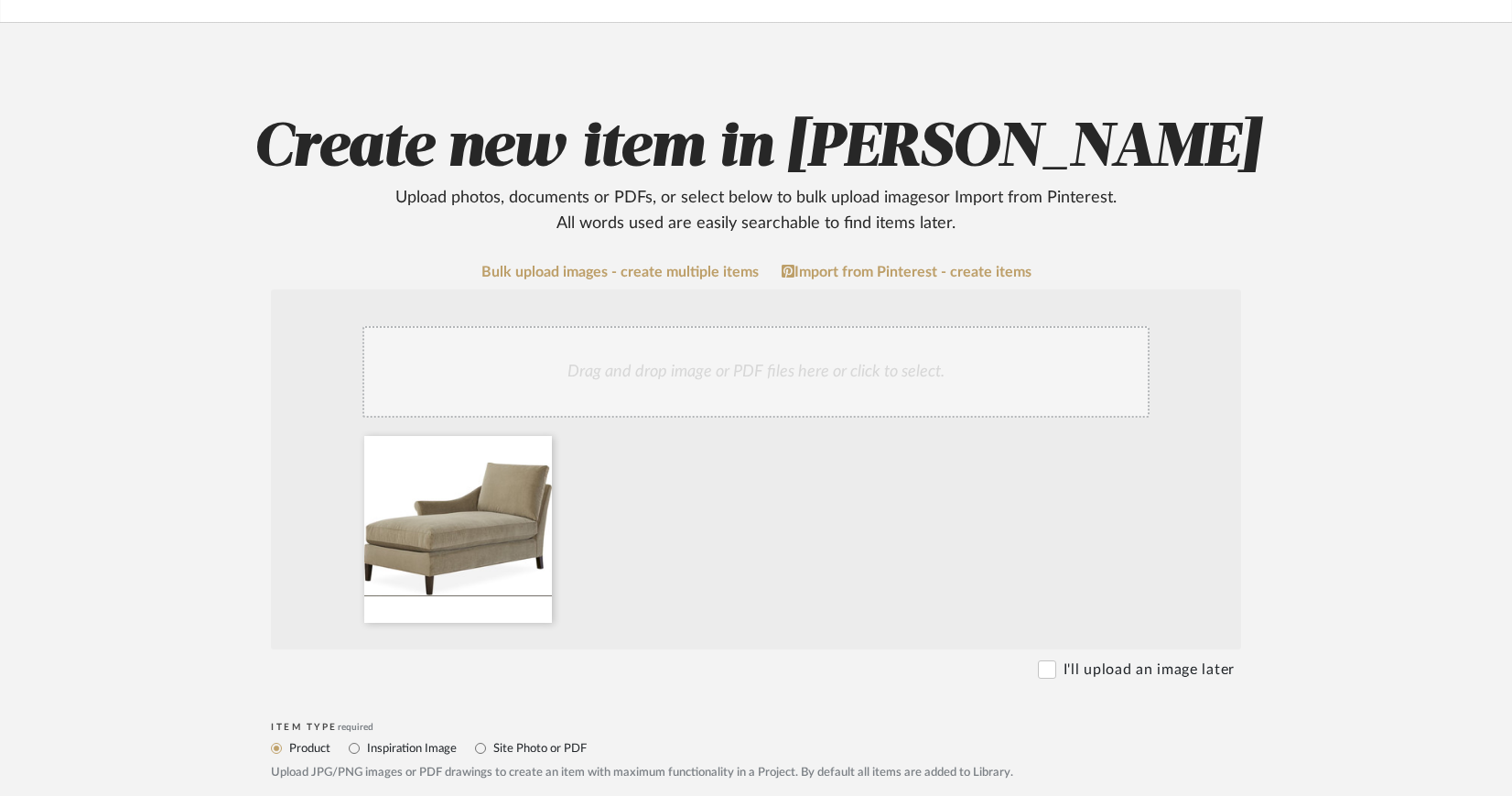
scroll to position [107, 0]
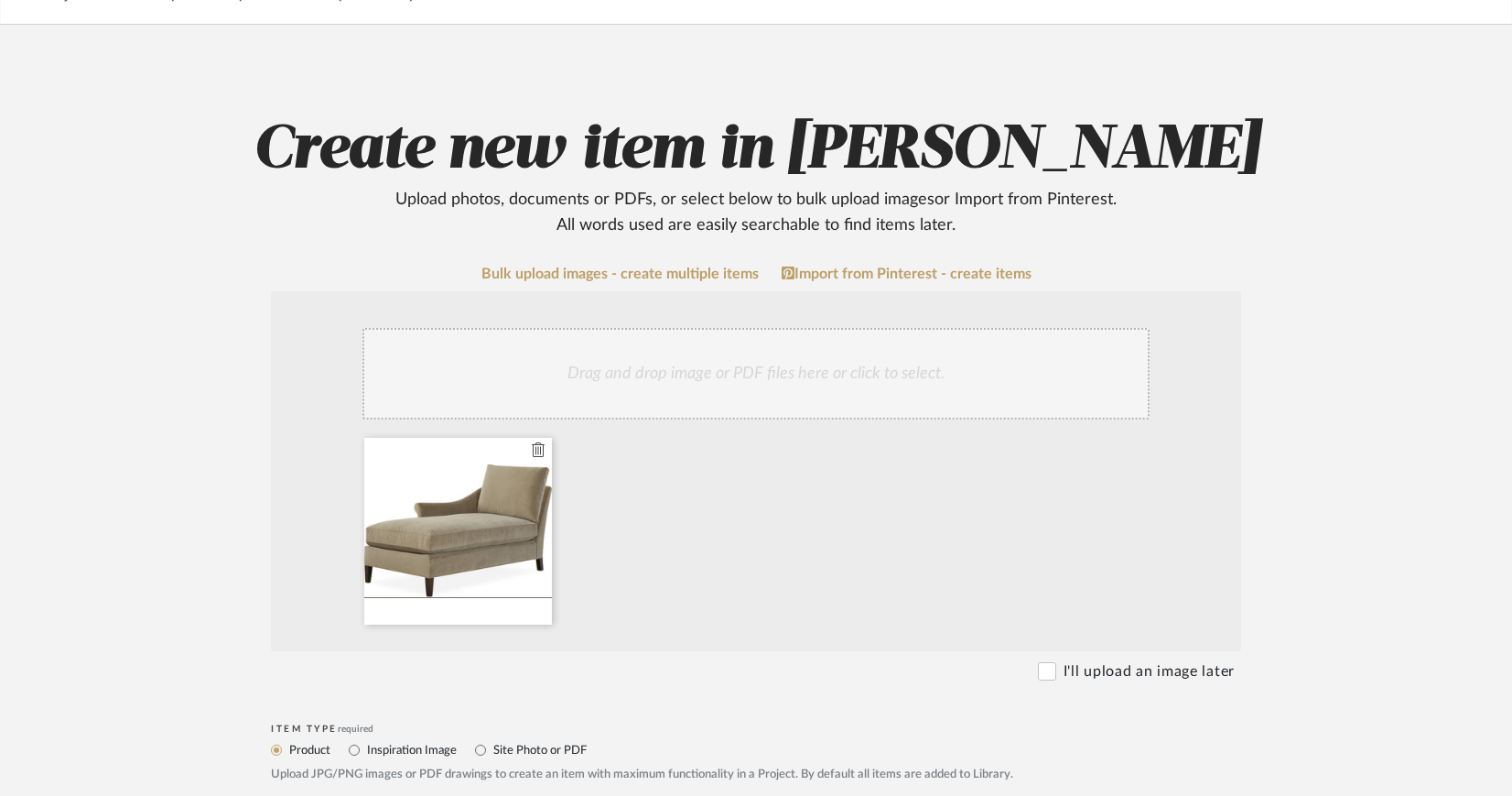
click at [542, 452] on icon at bounding box center [539, 450] width 13 height 15
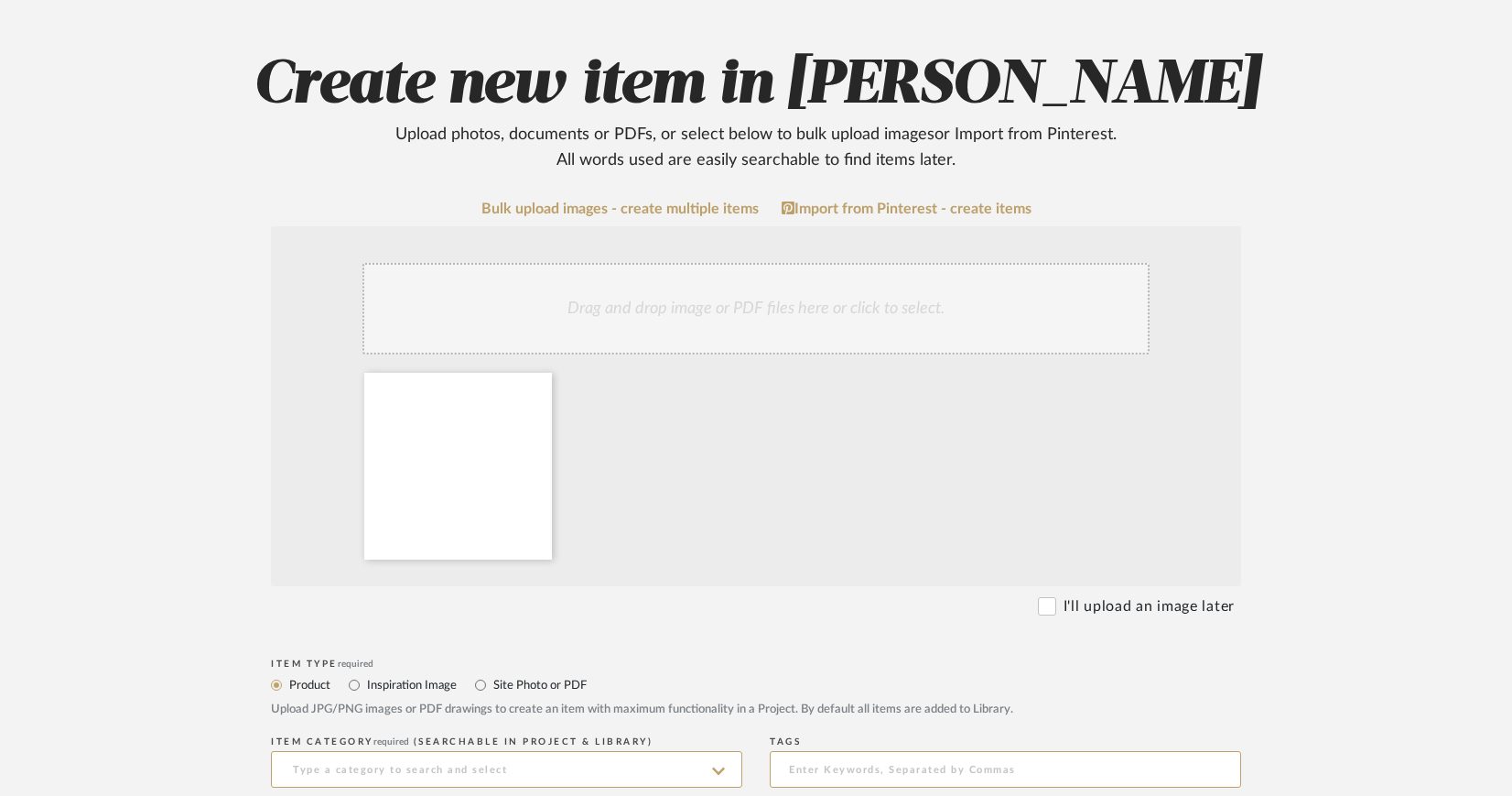
scroll to position [538, 0]
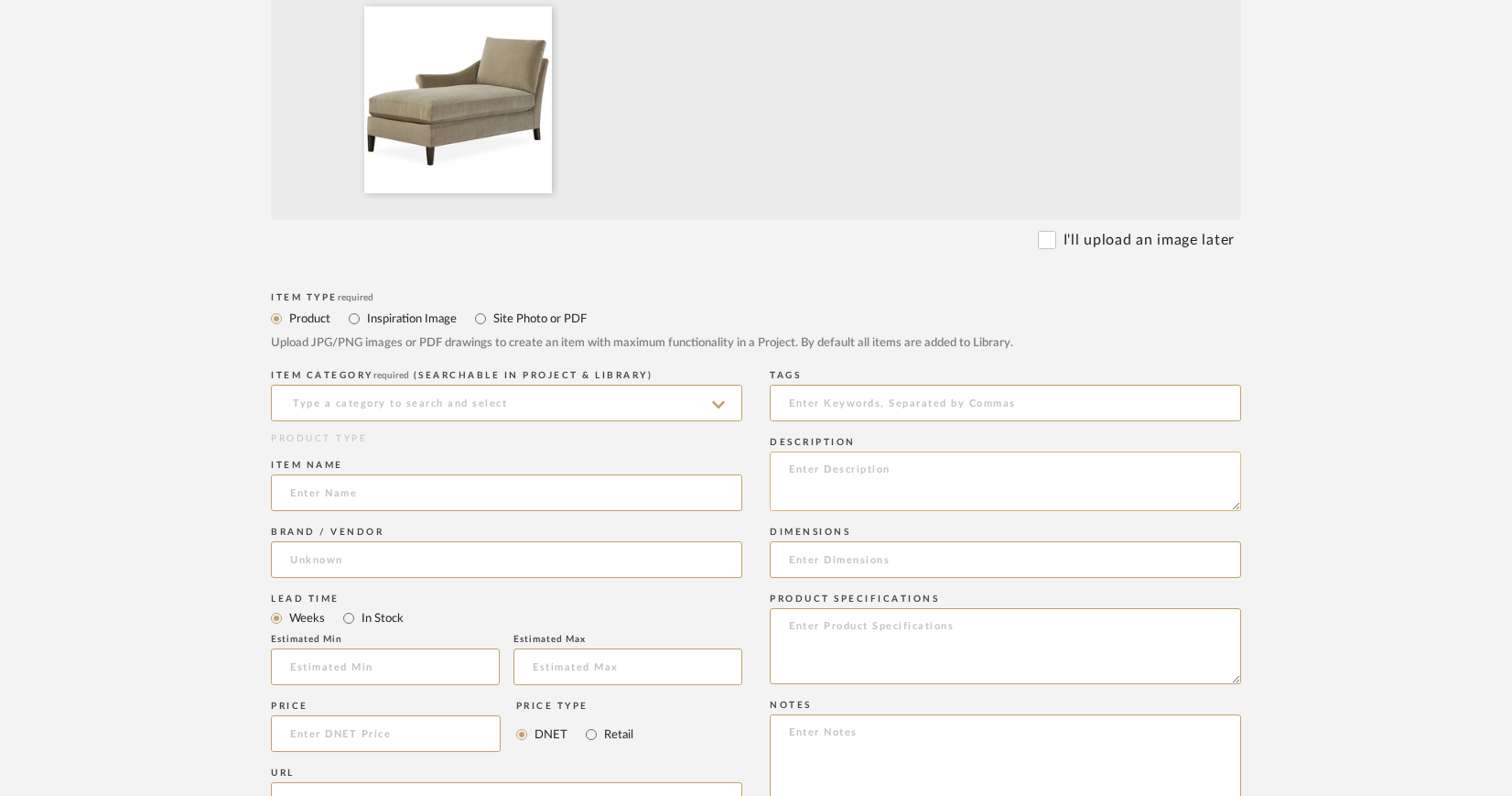
click at [797, 466] on textarea at bounding box center [1005, 481] width 471 height 59
paste textarea "3923-85LF ONE ARM CHAISE"
paste textarea "Sanibel Pebble"
type textarea "Lee Industries | 3923-85LF ONE ARM CHAISE | Sanibel Pebble"
click at [713, 401] on icon at bounding box center [719, 405] width 13 height 8
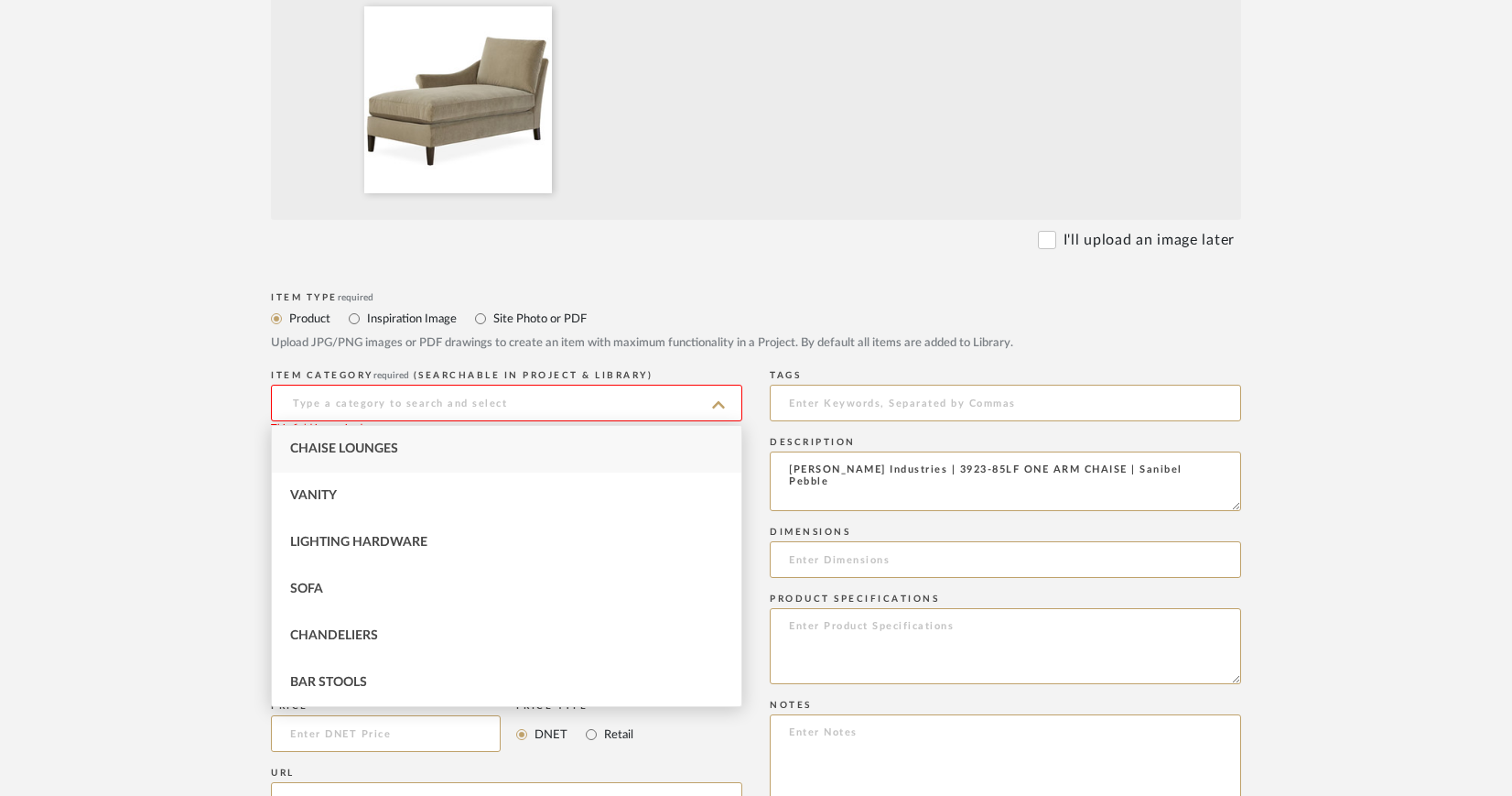
click at [353, 446] on span "Chaise Lounges" at bounding box center [344, 449] width 108 height 13
type input "Chaise Lounges"
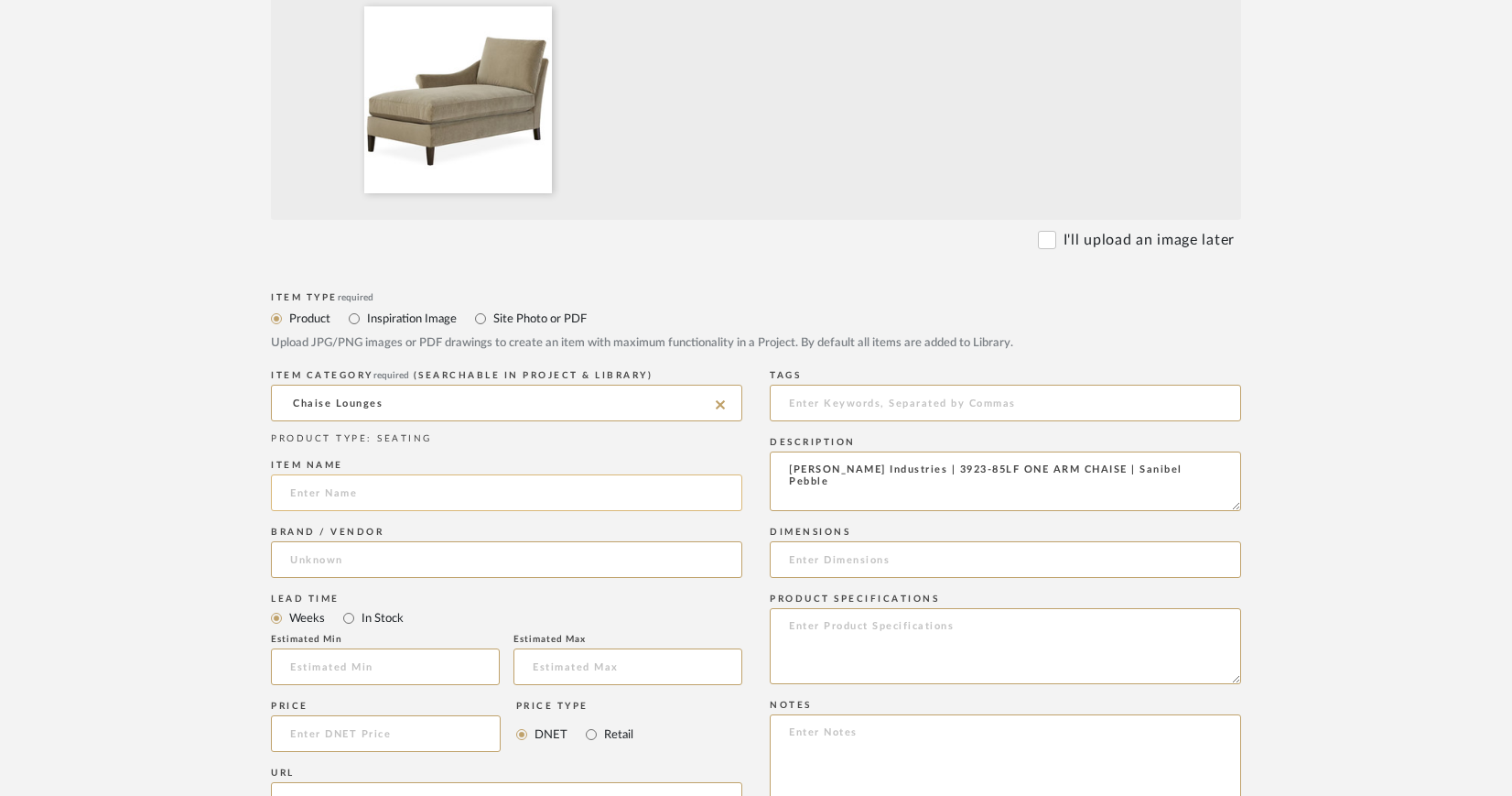
click at [315, 492] on input at bounding box center [507, 492] width 471 height 37
type input "Chaise"
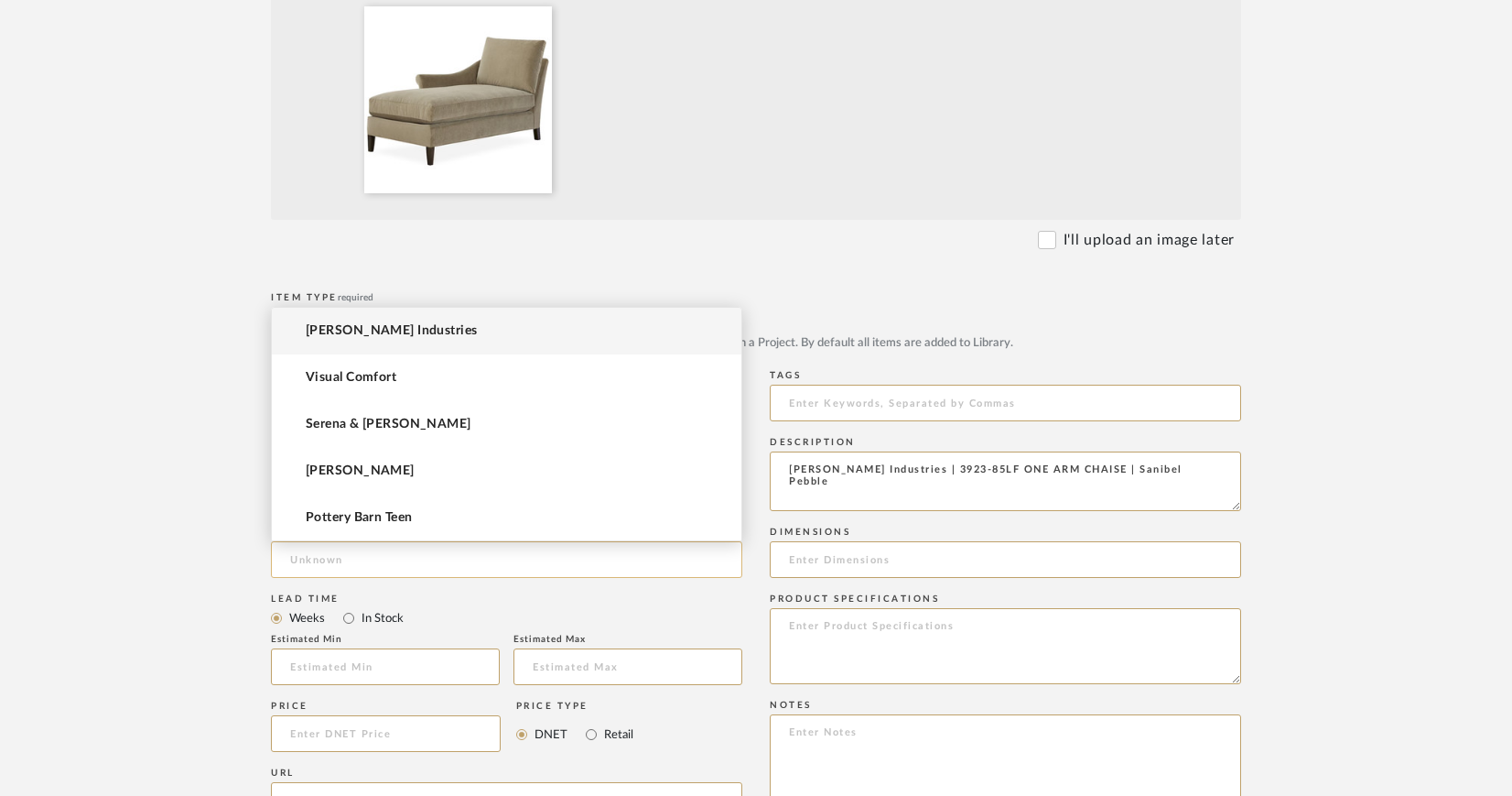
click at [371, 559] on input at bounding box center [507, 559] width 471 height 37
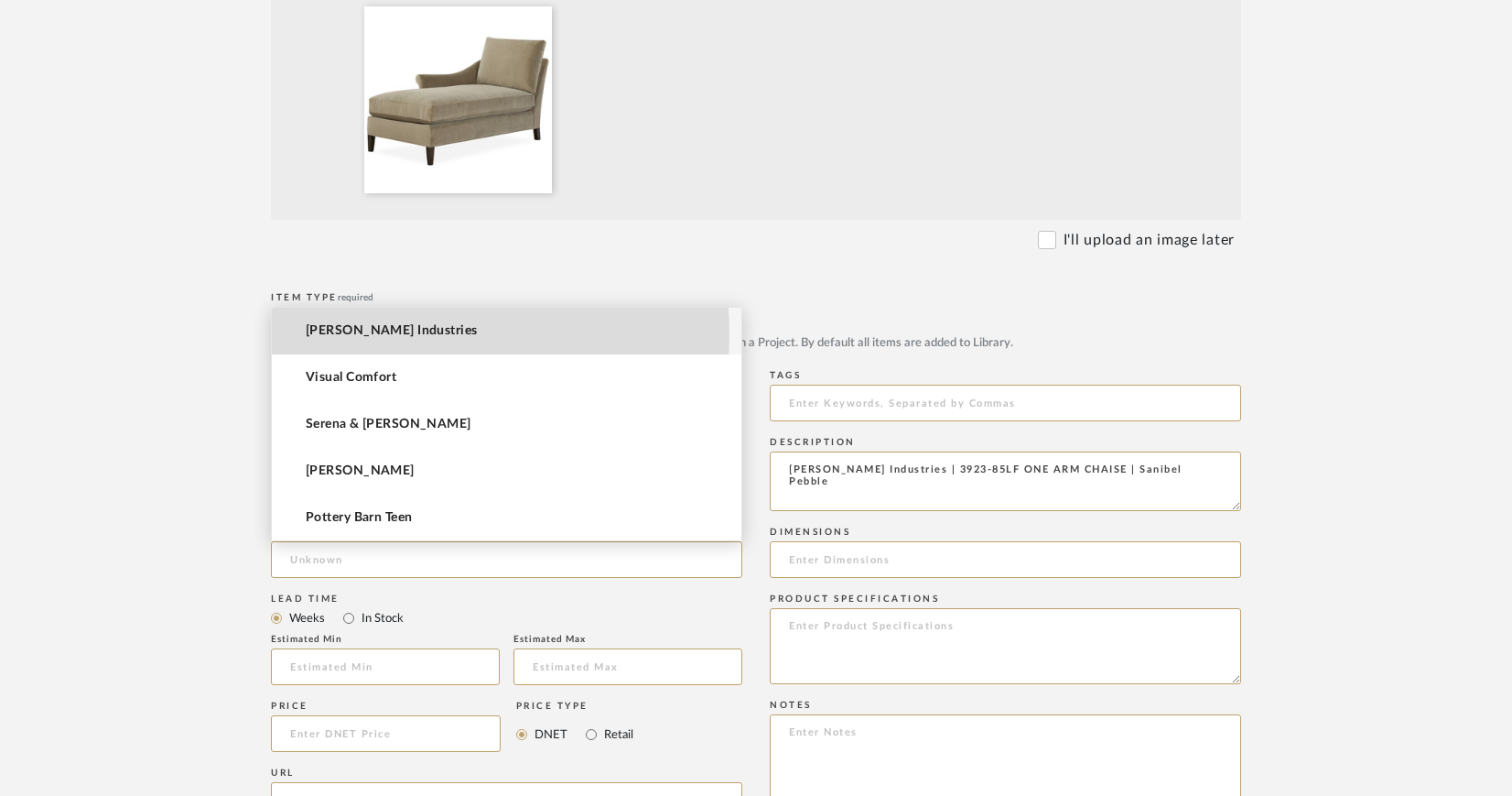
click at [387, 334] on span "[PERSON_NAME] Industries" at bounding box center [391, 330] width 172 height 16
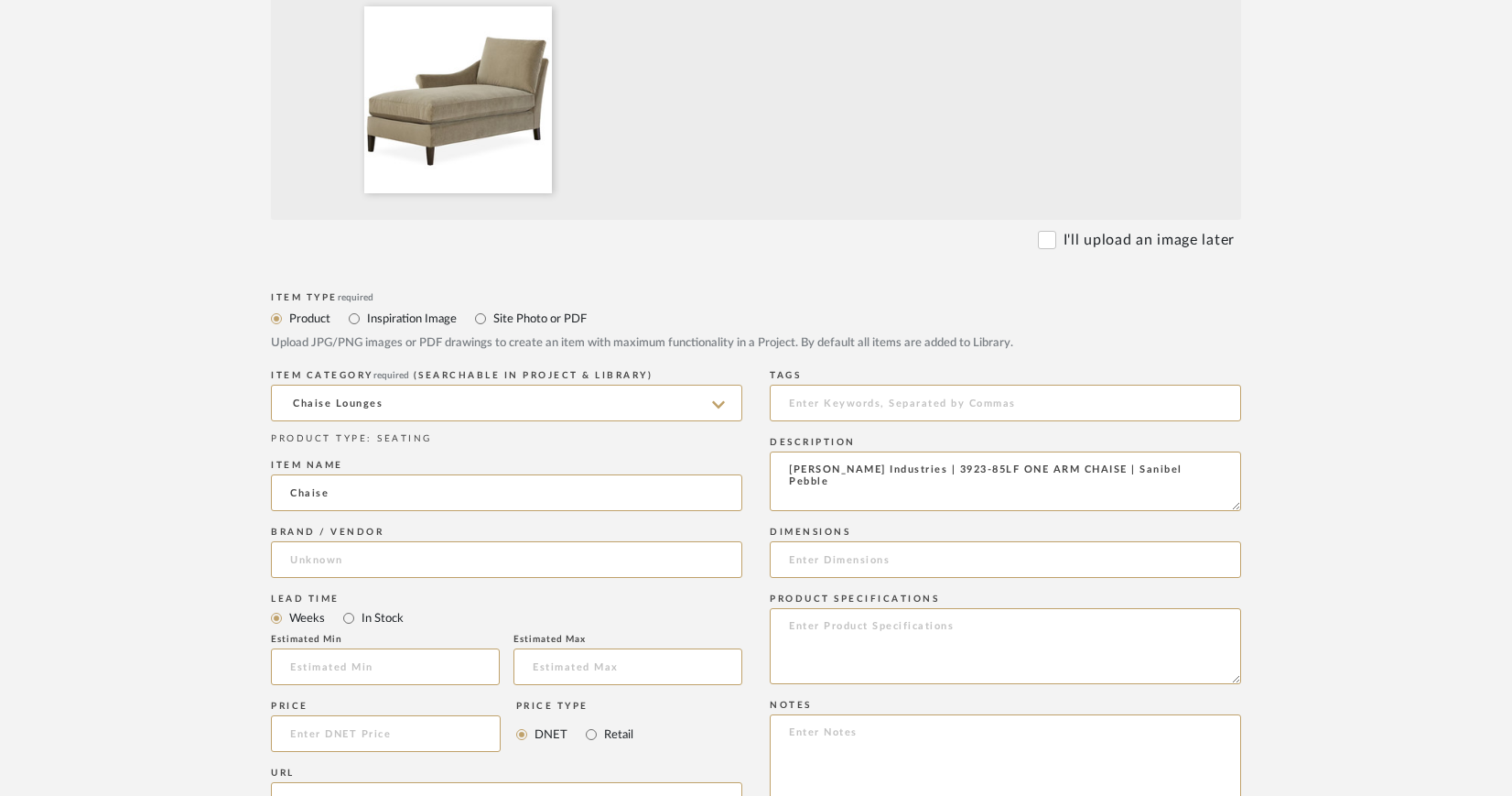
type input "[PERSON_NAME] Industries"
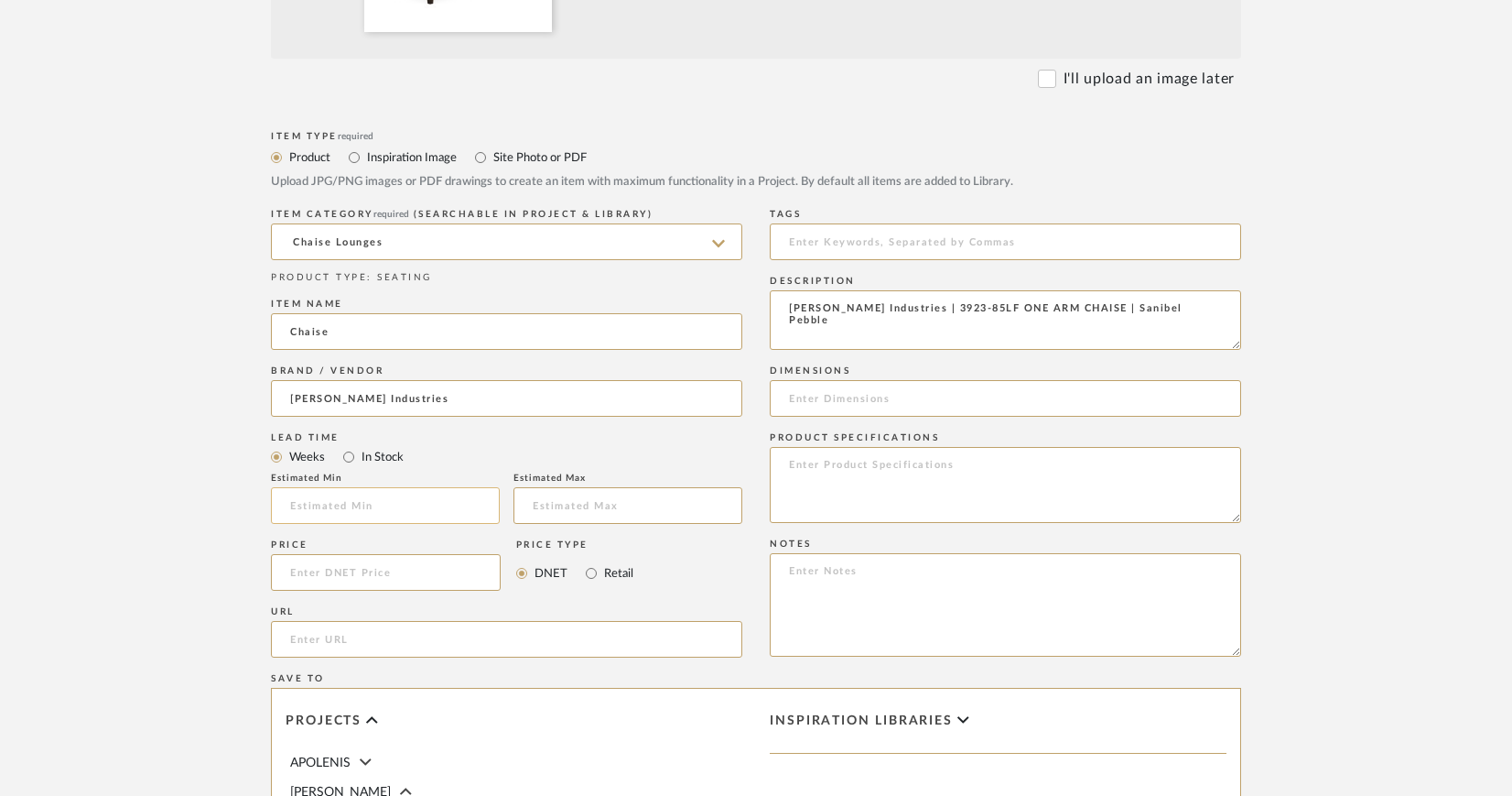
scroll to position [789, 0]
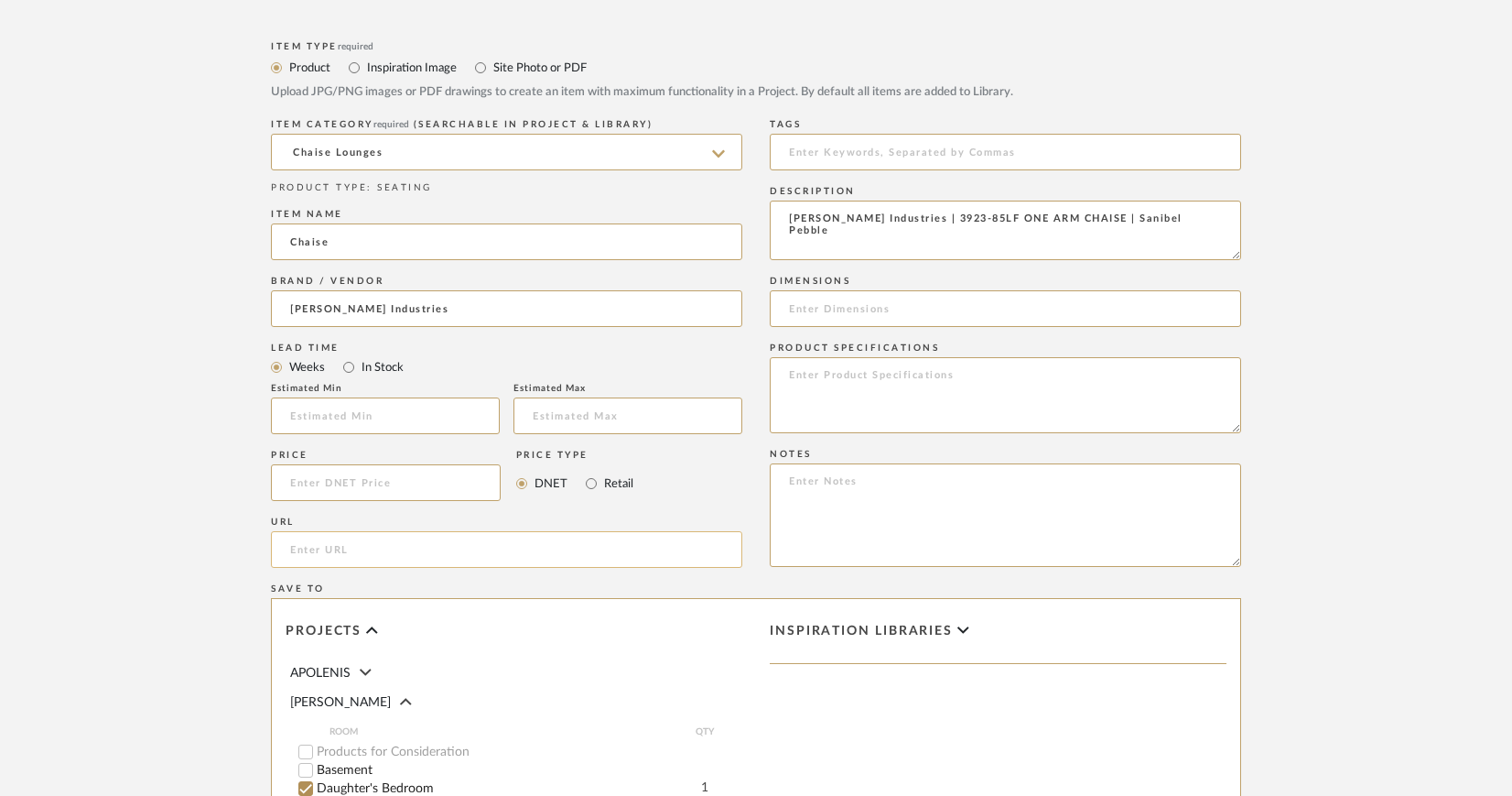
click at [378, 546] on input "url" at bounding box center [507, 549] width 471 height 37
paste input "https://www.leeindustries.com/Product/Detail/UNCATEGORIZED/ONE-ARM-CHAISE/3923-…"
type input "https://www.leeindustries.com/Product/Detail/UNCATEGORIZED/ONE-ARM-CHAISE/3923-…"
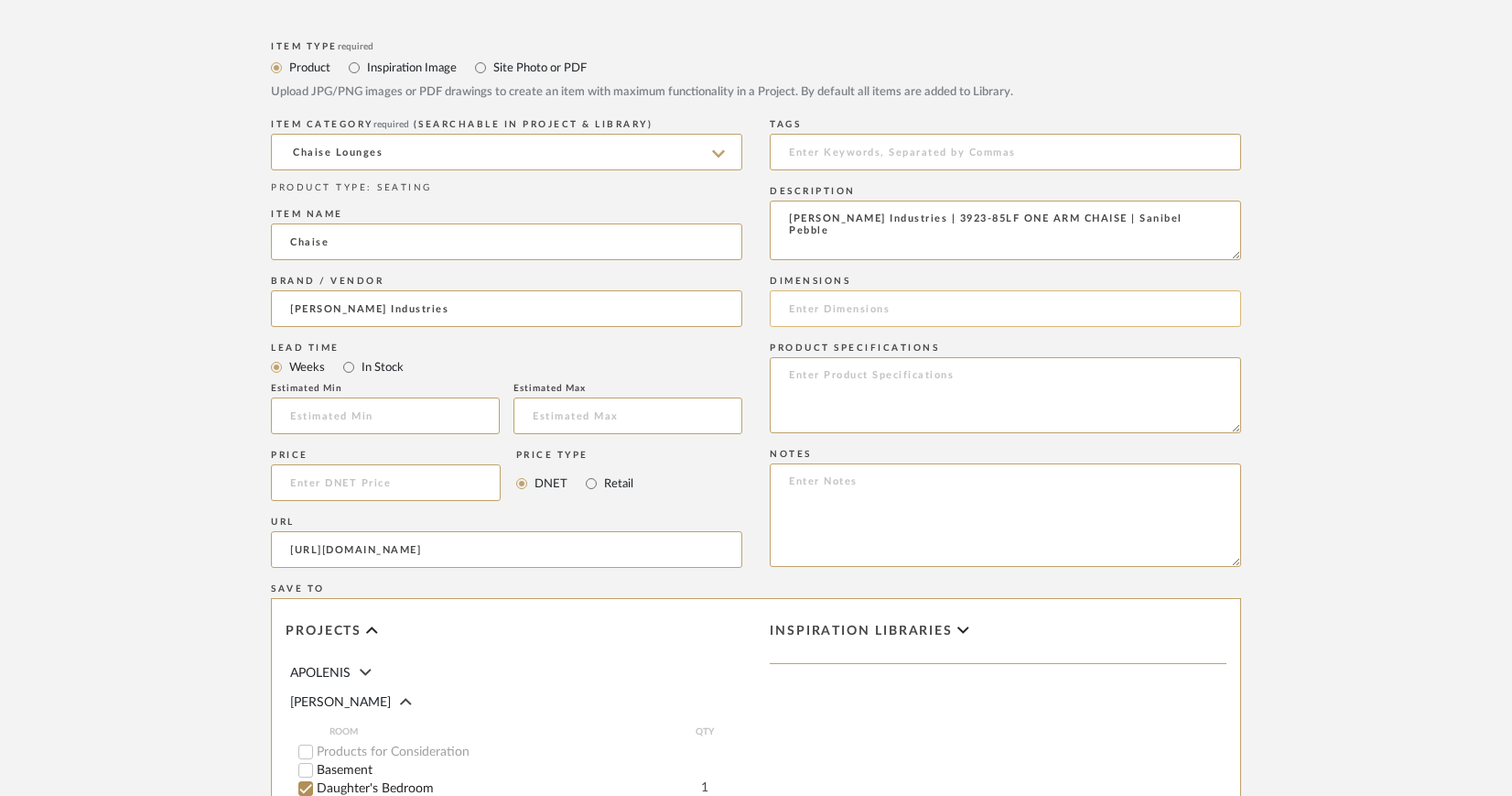
click at [857, 310] on input at bounding box center [1005, 308] width 471 height 37
paste input "W33 D64 H34"
click at [792, 311] on input "W33 D64 H34" at bounding box center [1005, 308] width 471 height 37
drag, startPoint x: 924, startPoint y: 306, endPoint x: 1046, endPoint y: 316, distance: 122.4
click at [1046, 316] on input "33" W x 64" D x 34" H W33 D64 H34" at bounding box center [1005, 308] width 471 height 37
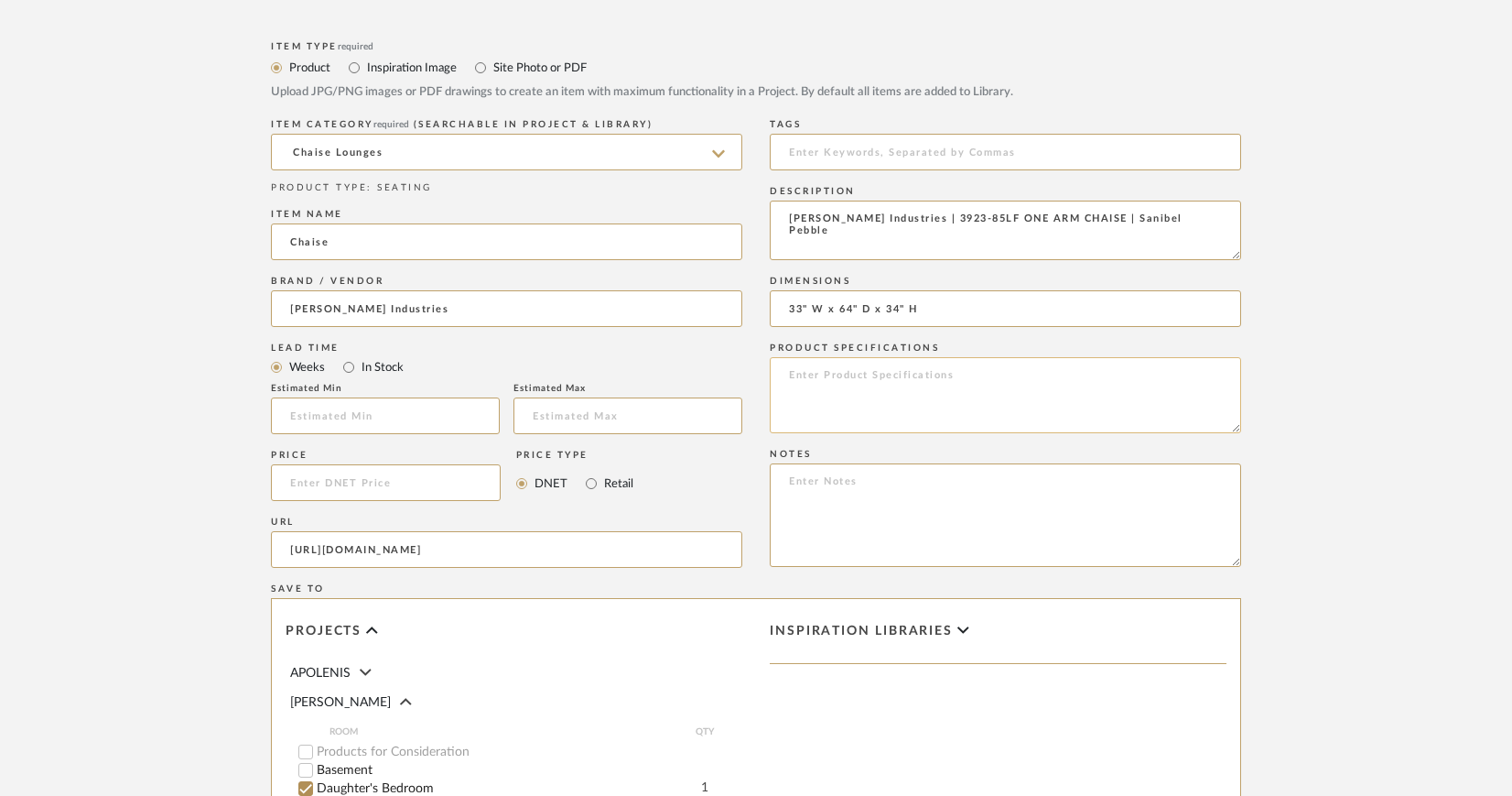
type input "33" W x 64" D x 34" H"
click at [894, 378] on textarea at bounding box center [1005, 394] width 471 height 76
click at [821, 376] on textarea "Fabruc: COM" at bounding box center [1005, 394] width 471 height 76
click at [891, 393] on textarea "Fabric: COM" at bounding box center [1005, 394] width 471 height 76
paste textarea "Topstitching"
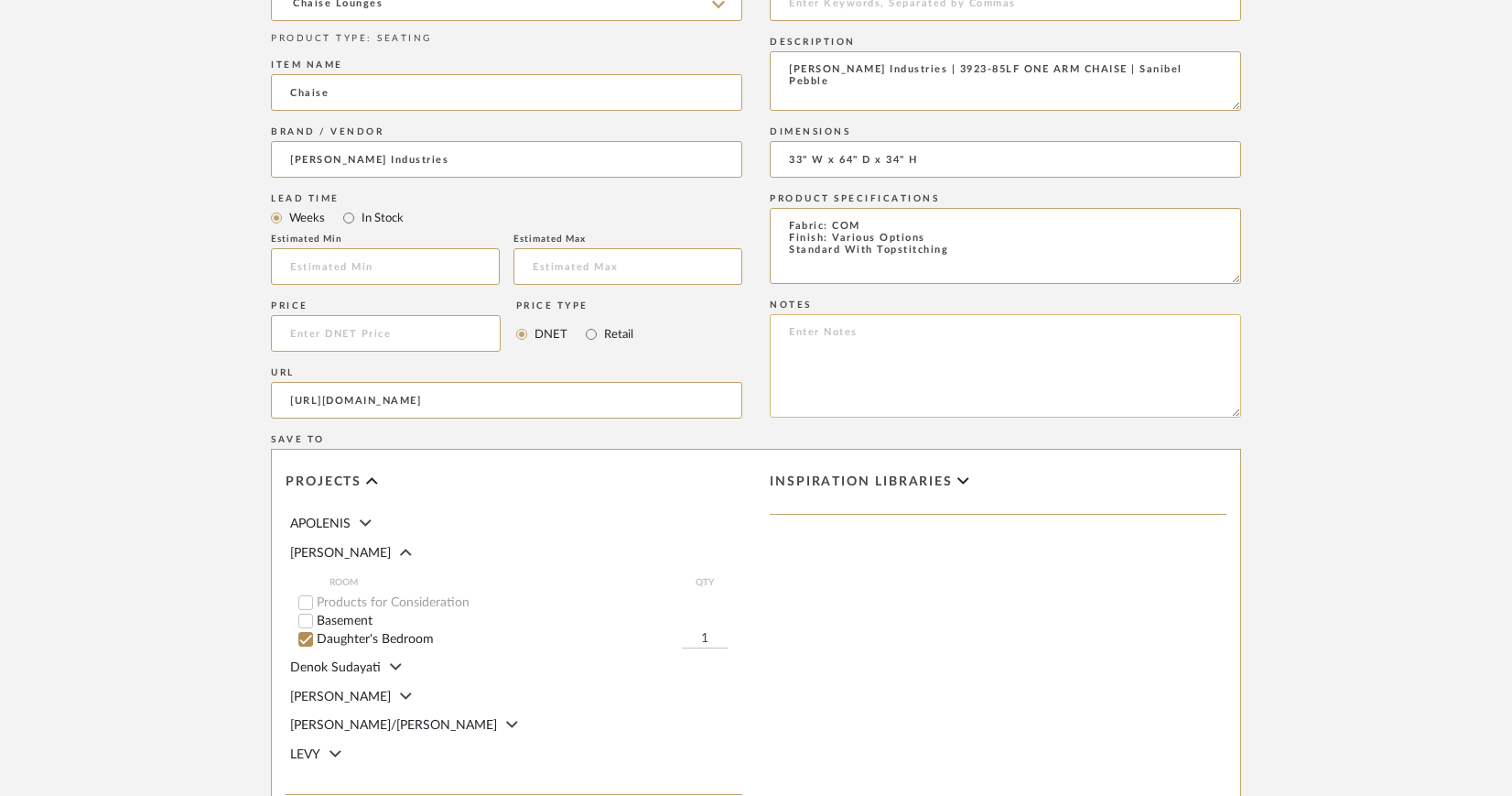
scroll to position [1160, 0]
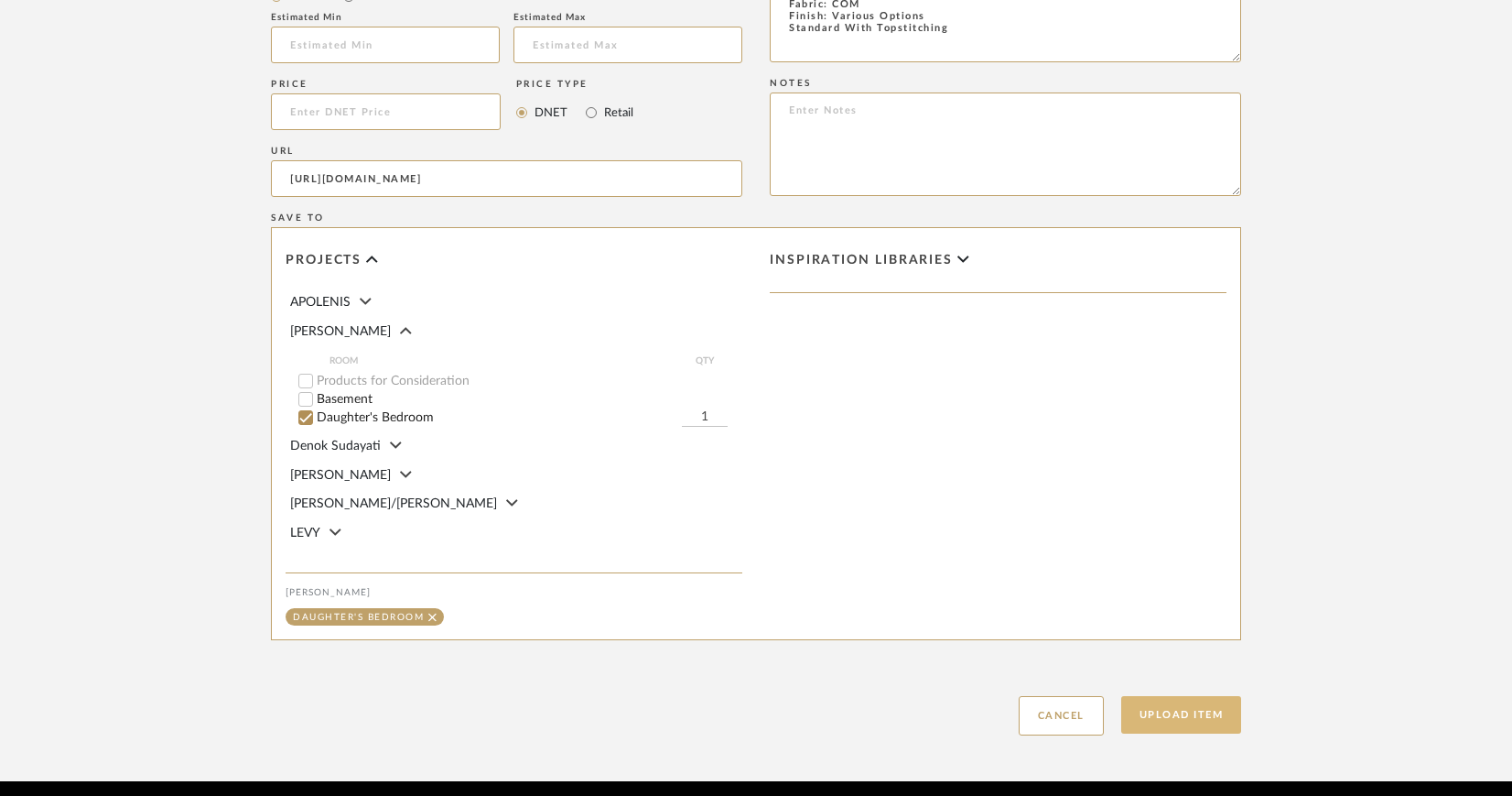
type textarea "Fabric: COM Finish: Various Options Standard With Topstitching"
click at [1213, 706] on button "Upload Item" at bounding box center [1182, 714] width 121 height 38
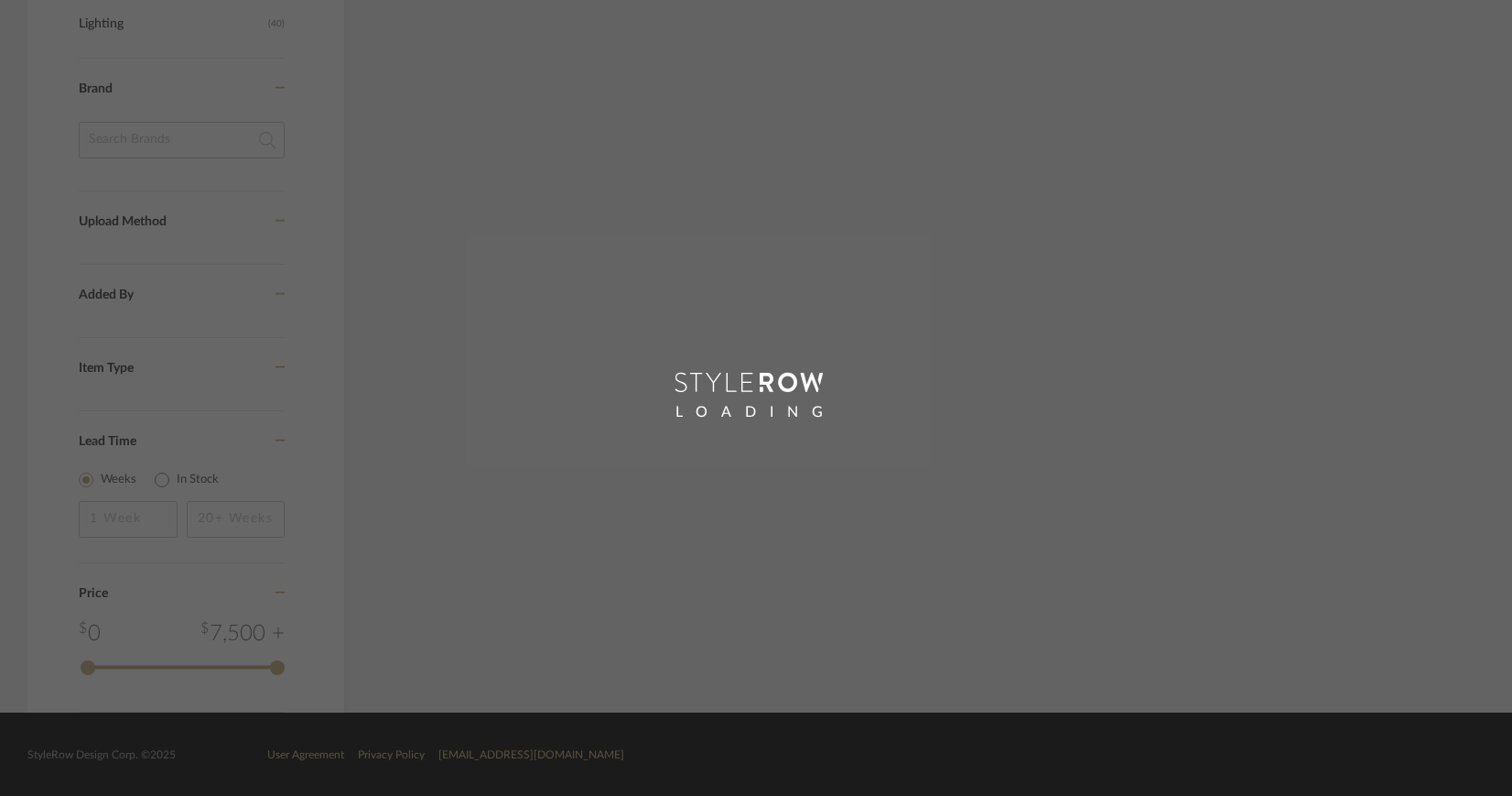
scroll to position [915, 0]
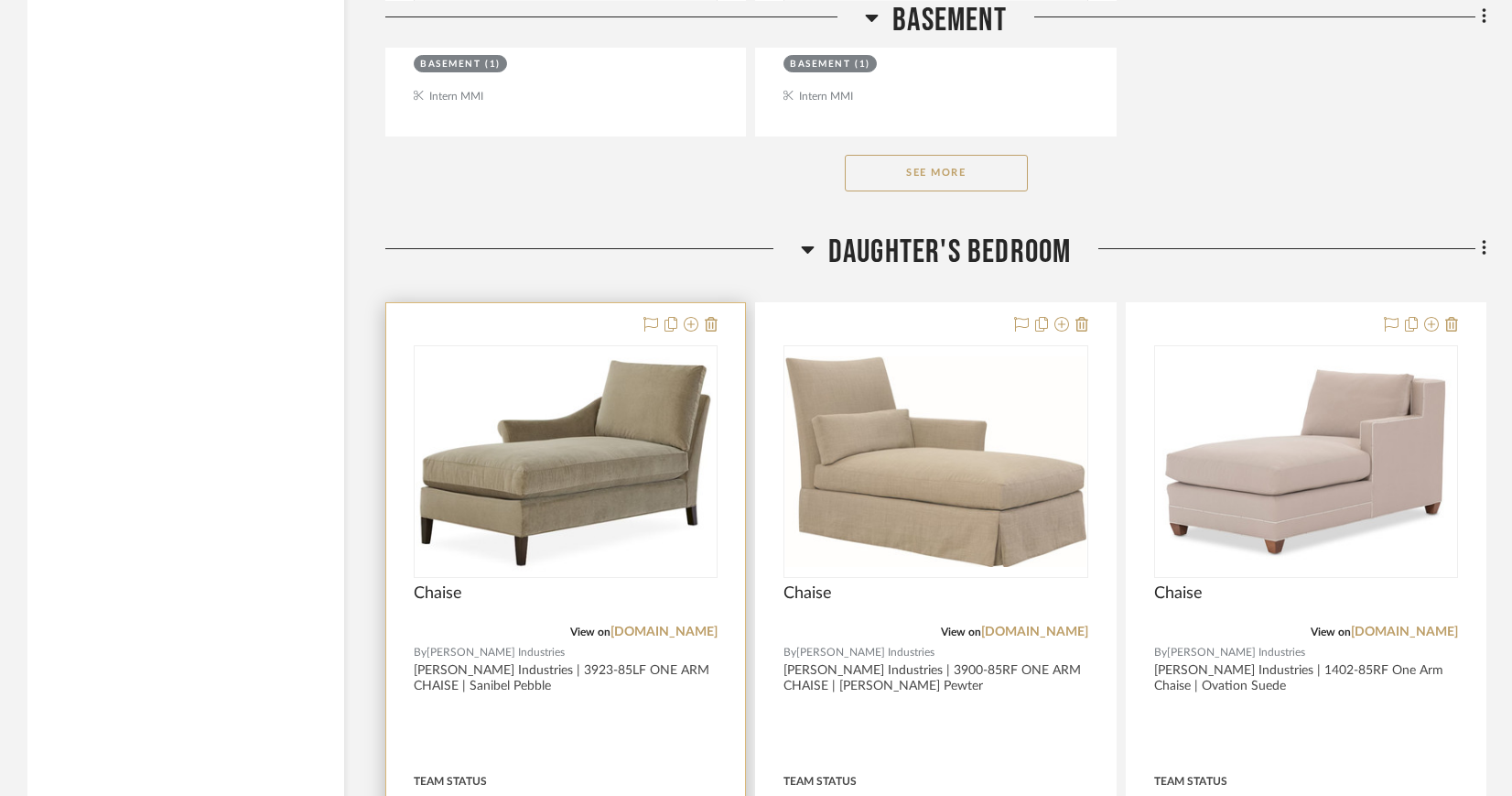
scroll to position [3014, 0]
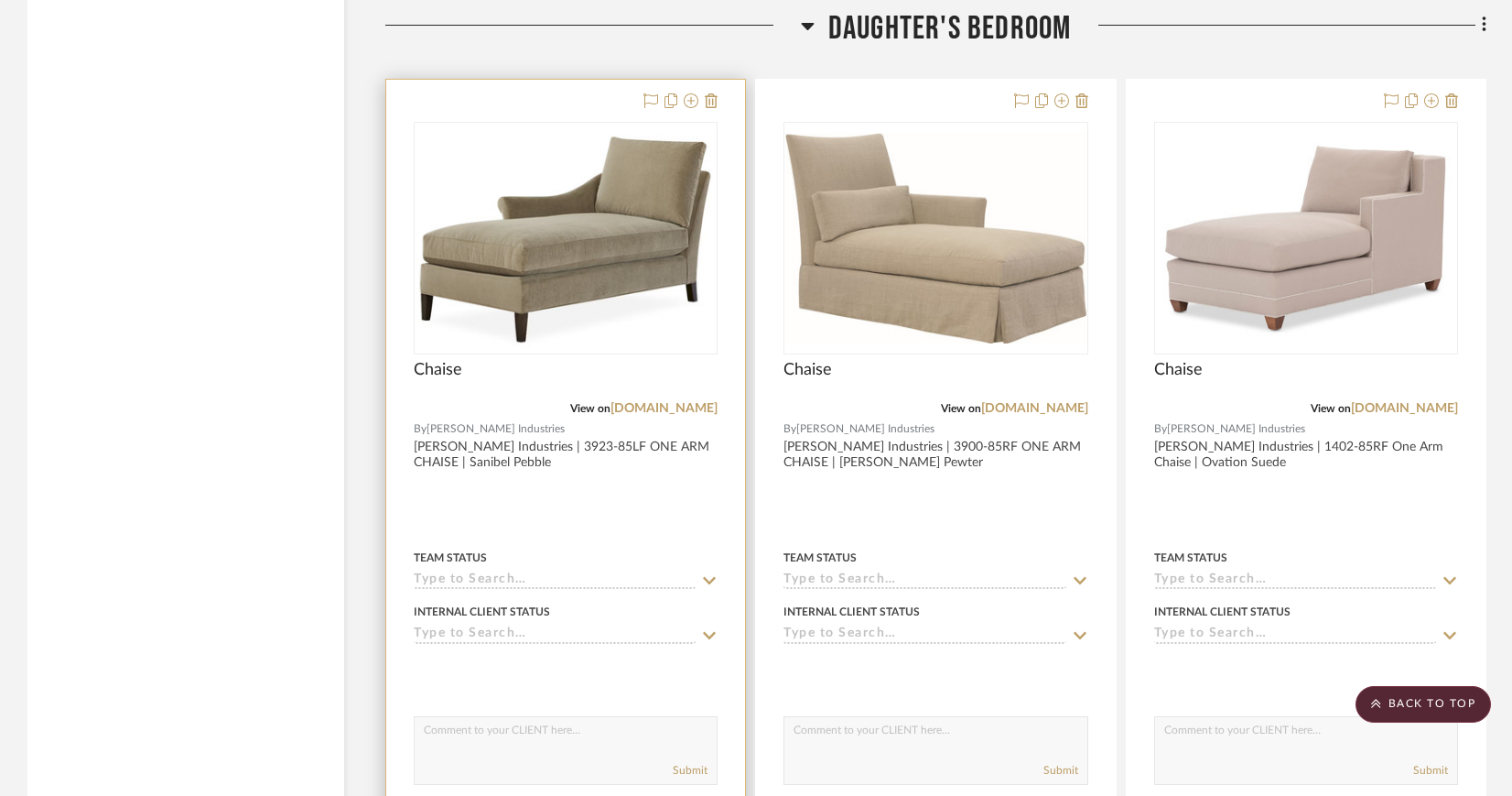
click at [591, 193] on img "0" at bounding box center [566, 238] width 300 height 222
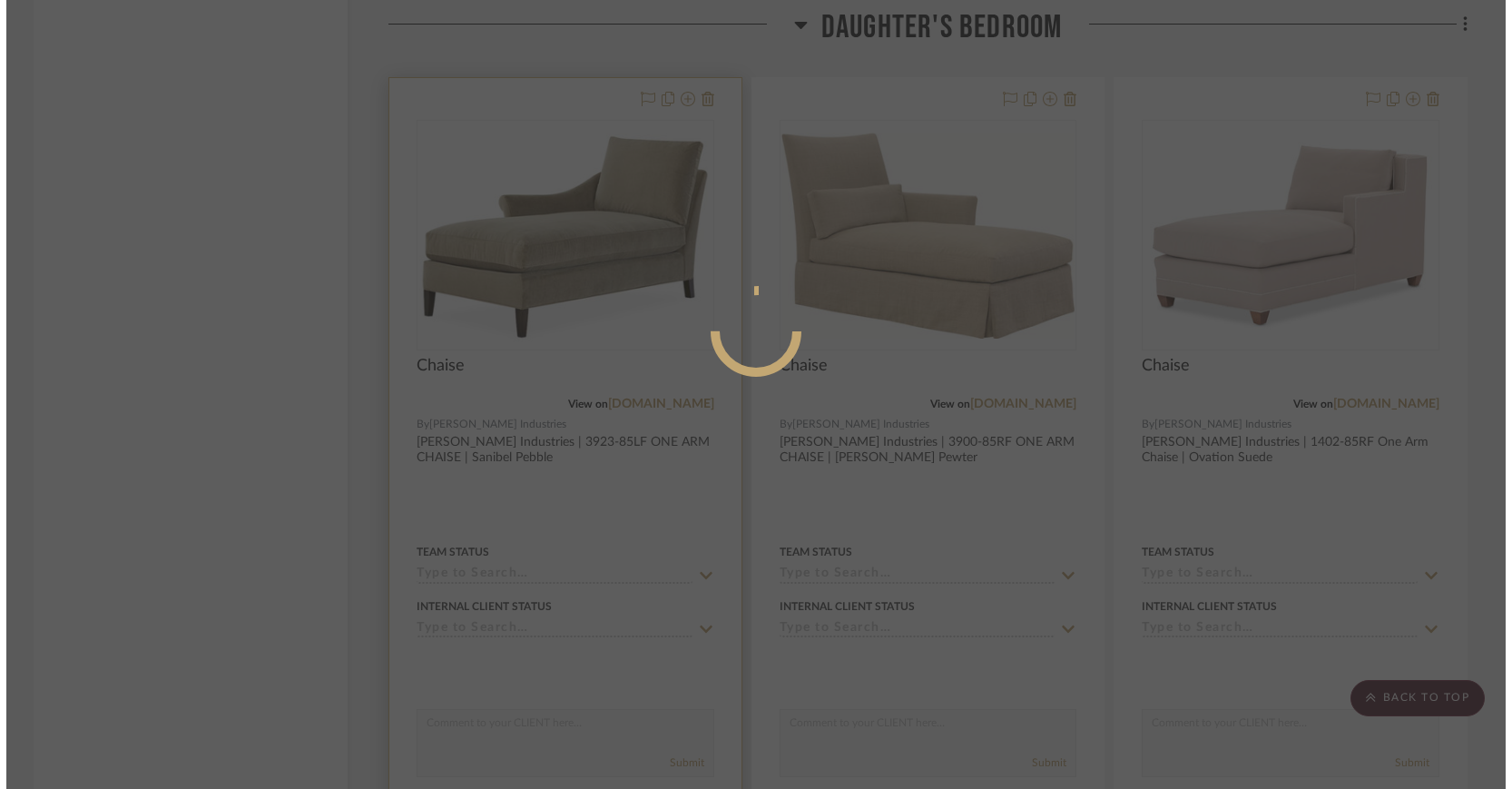
scroll to position [0, 0]
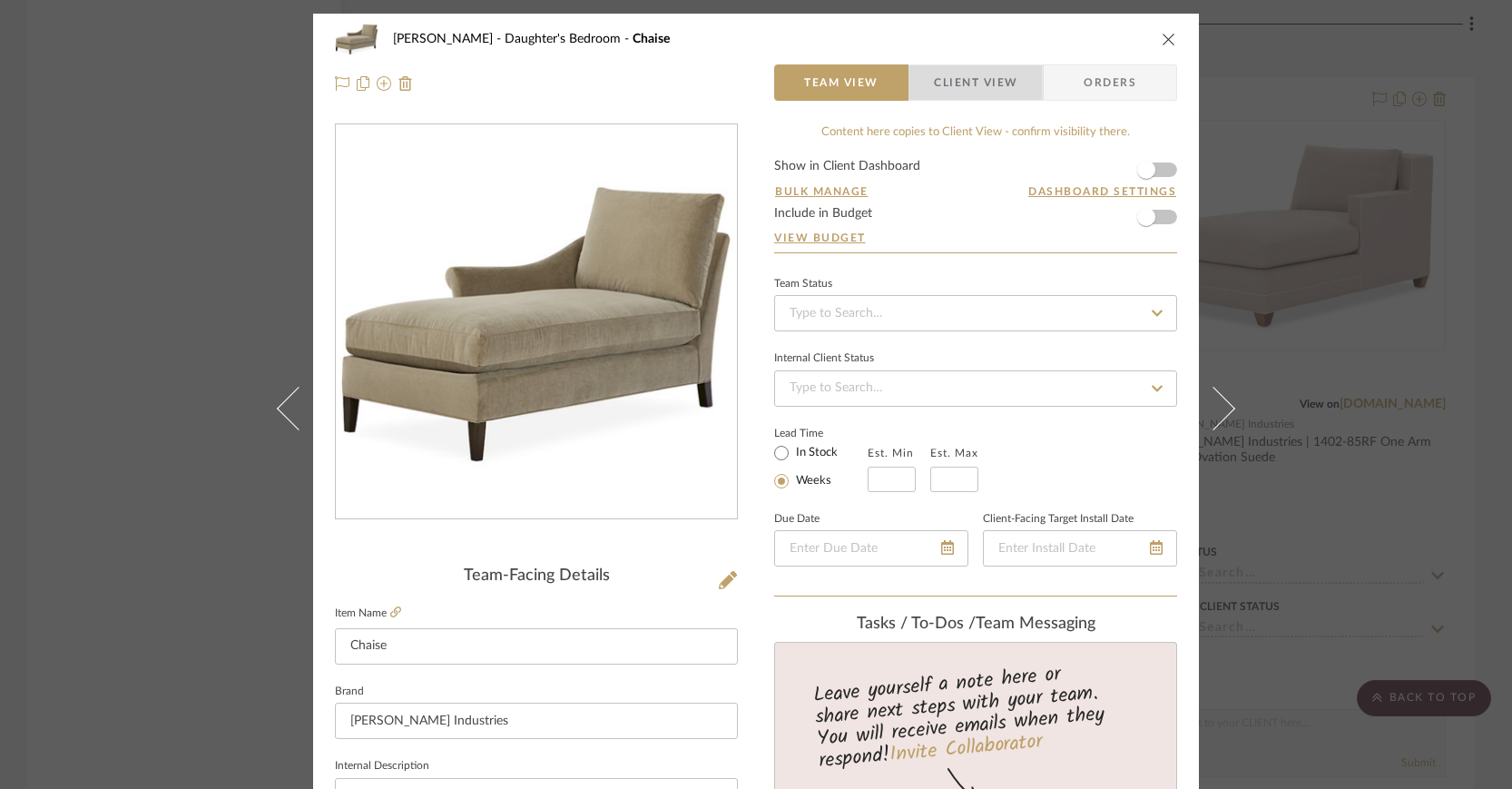
click at [941, 80] on span "Client View" at bounding box center [976, 82] width 84 height 36
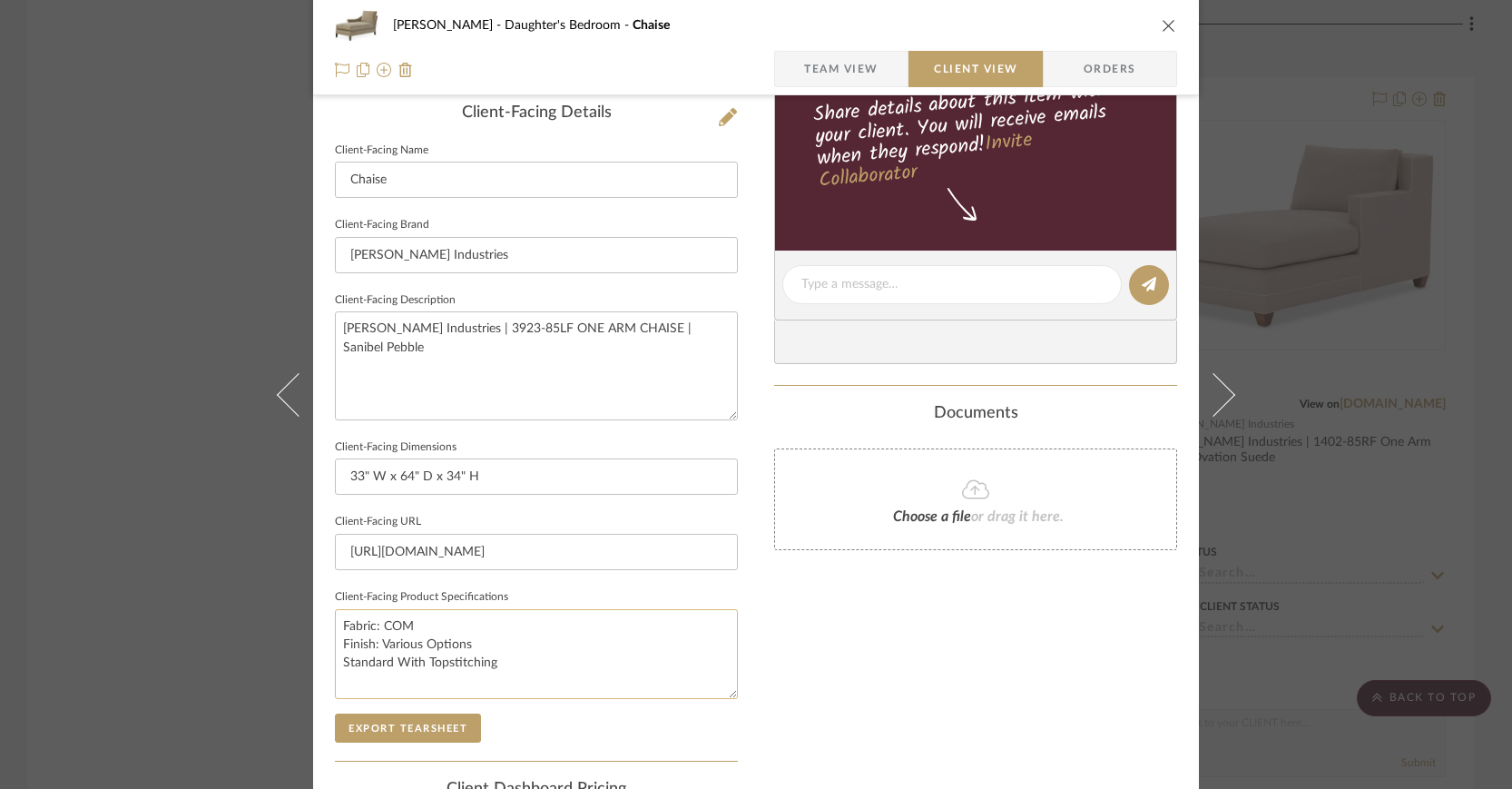
scroll to position [705, 0]
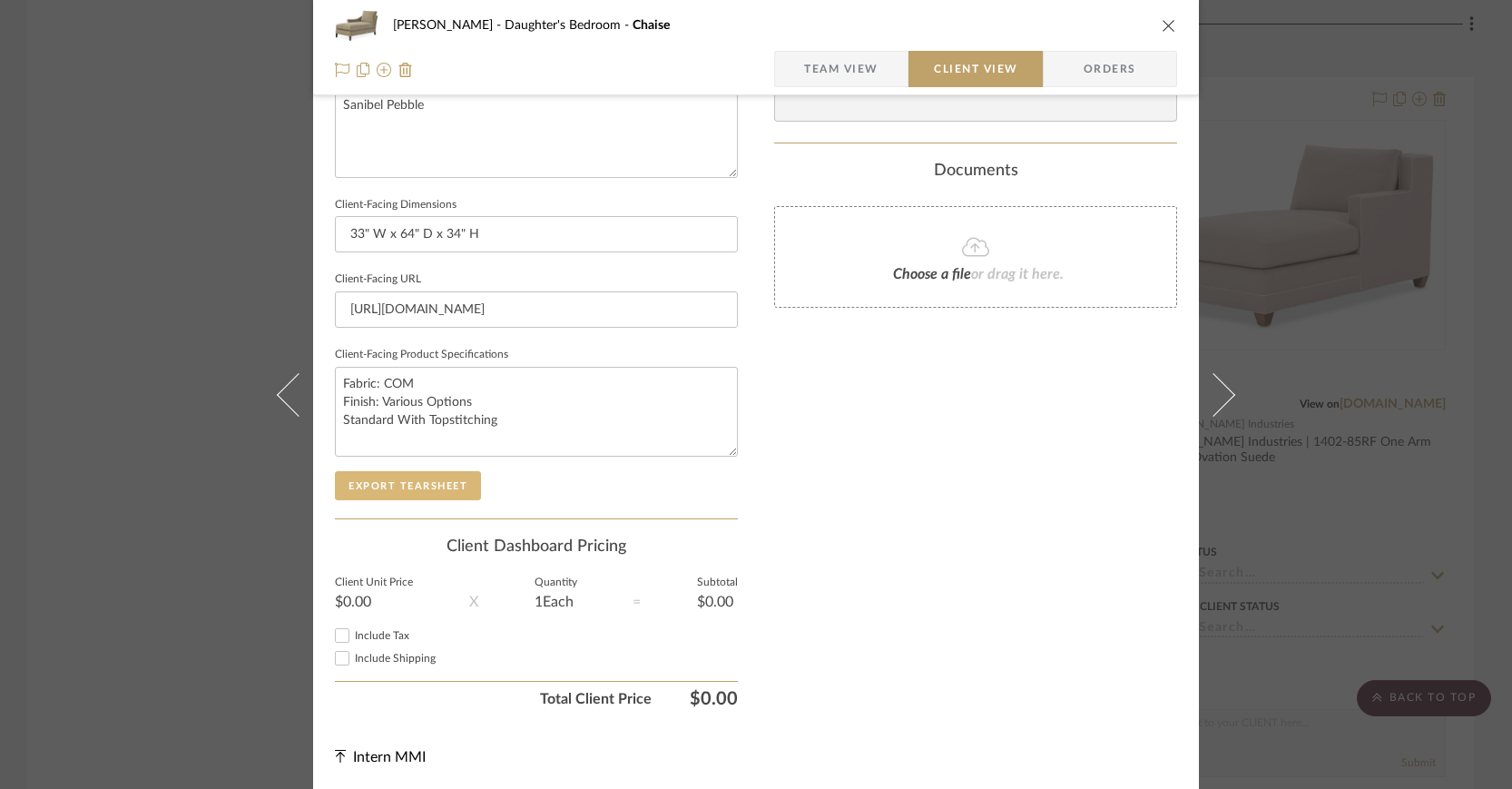
click at [428, 475] on button "Export Tearsheet" at bounding box center [408, 485] width 146 height 29
click at [1161, 19] on icon "close" at bounding box center [1169, 26] width 15 height 15
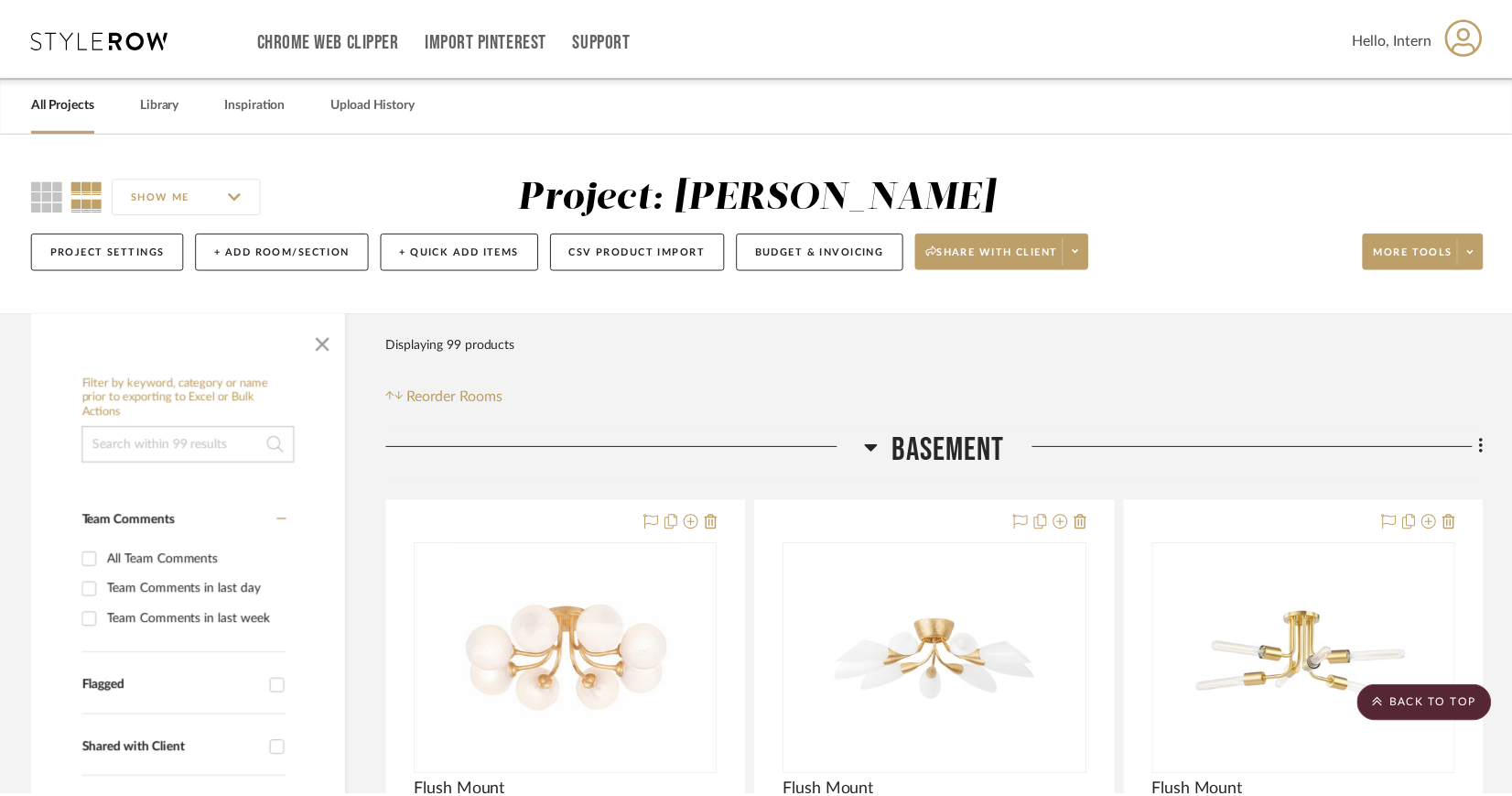
scroll to position [3014, 0]
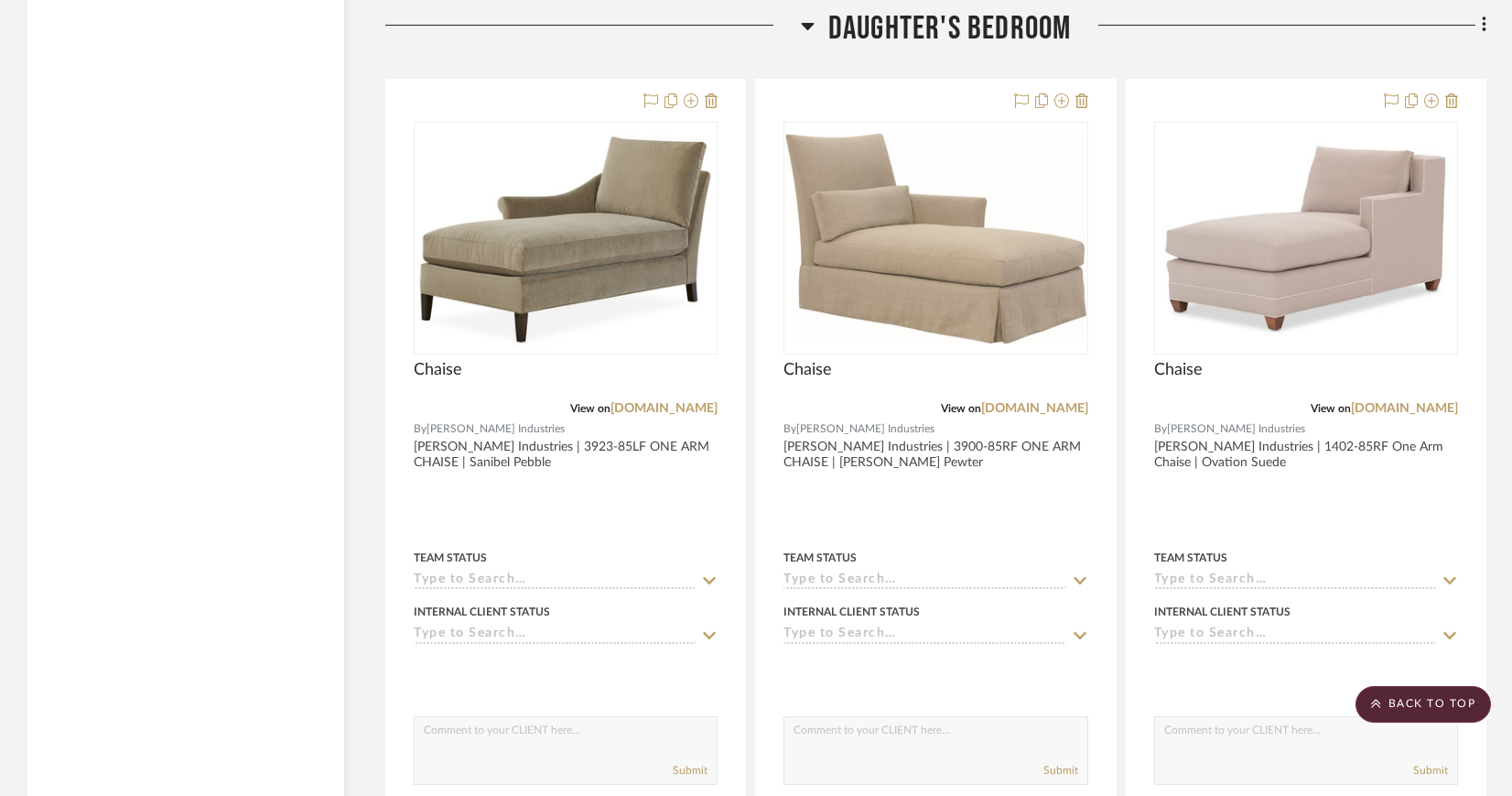
click at [1480, 21] on fa-icon at bounding box center [1481, 27] width 12 height 30
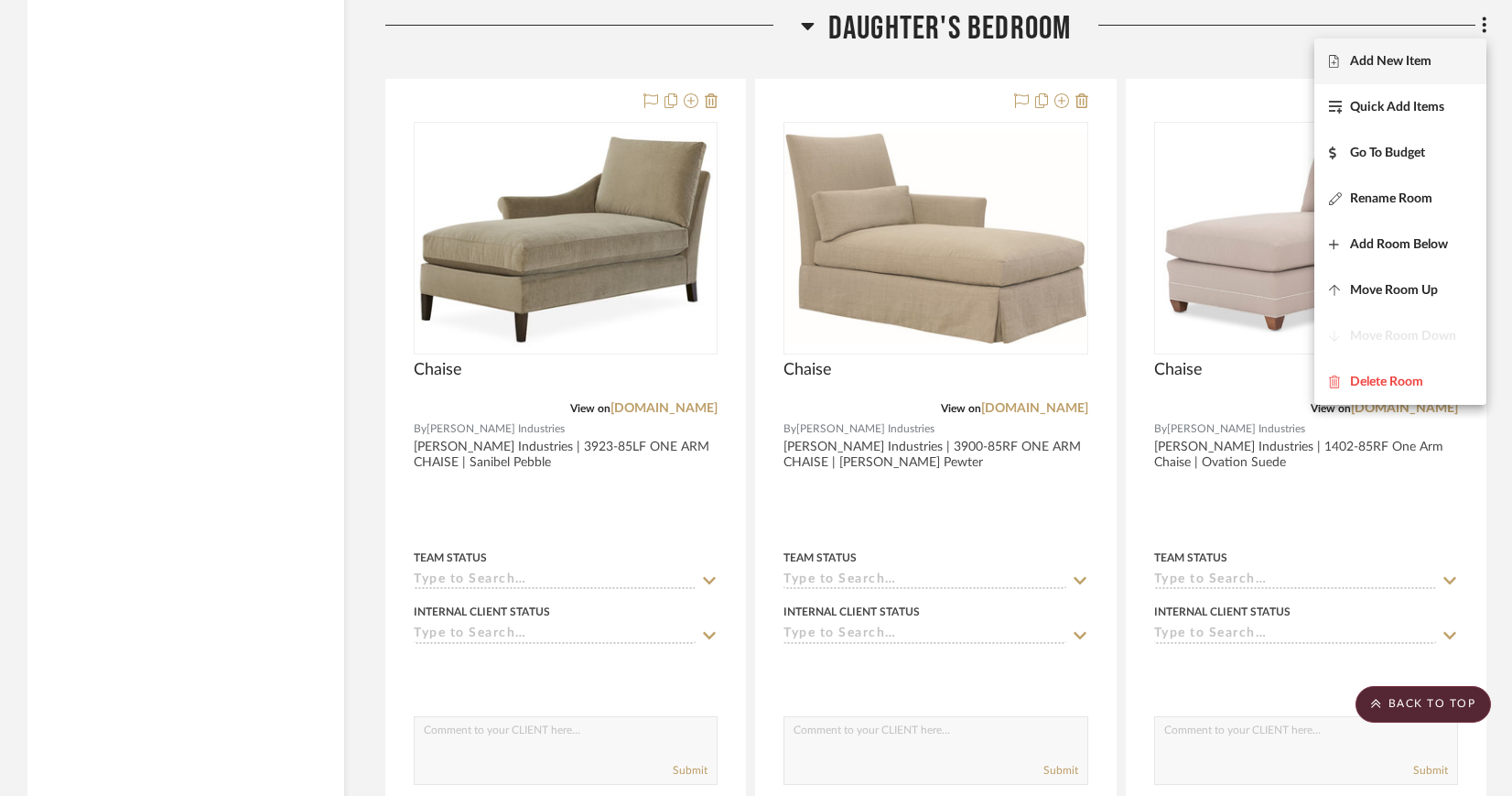
click at [1425, 61] on span "Add New Item" at bounding box center [1391, 62] width 82 height 16
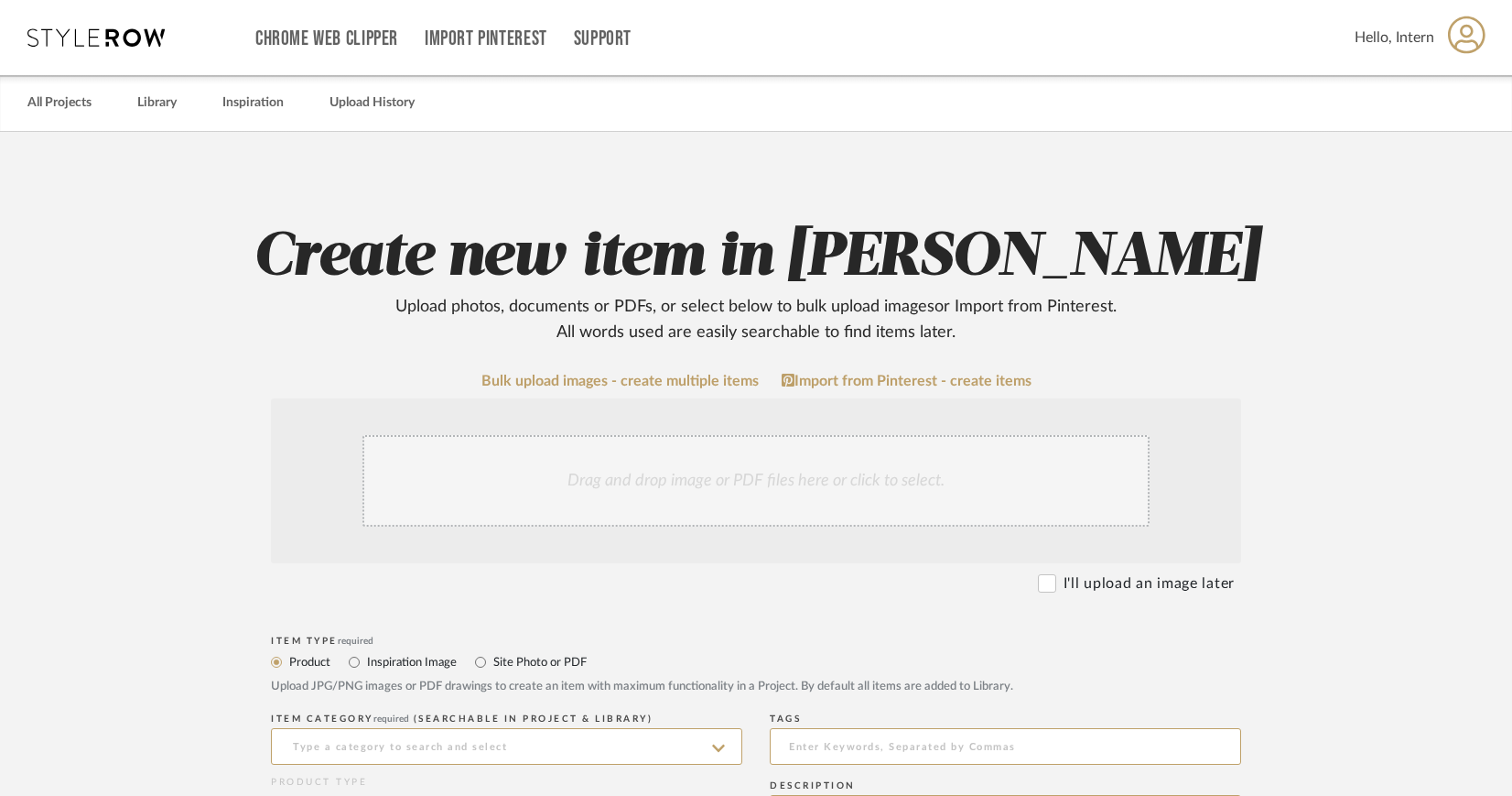
click at [732, 454] on div "Drag and drop image or PDF files here or click to select." at bounding box center [756, 481] width 787 height 92
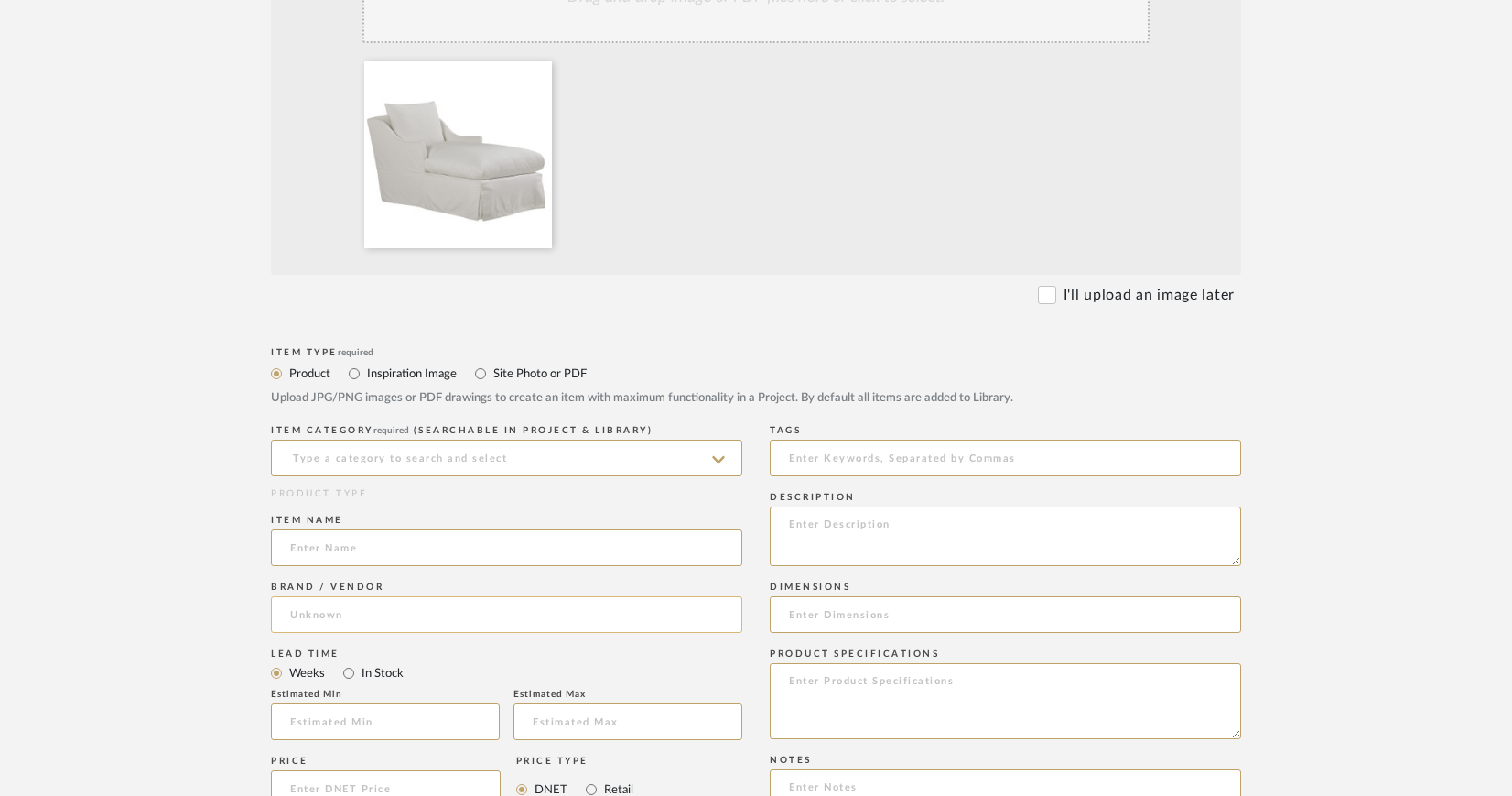
scroll to position [563, 0]
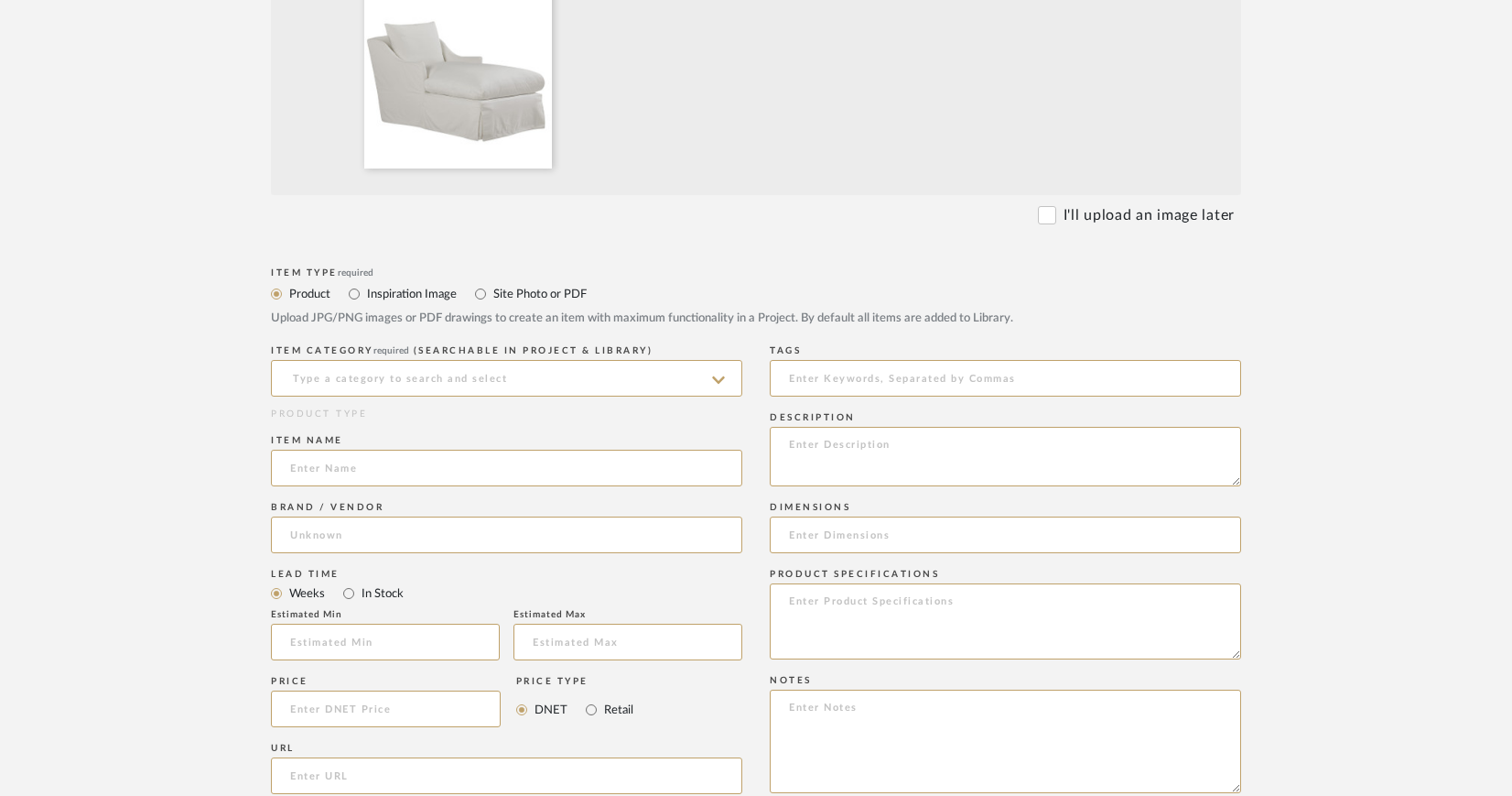
click at [719, 373] on icon at bounding box center [719, 380] width 13 height 15
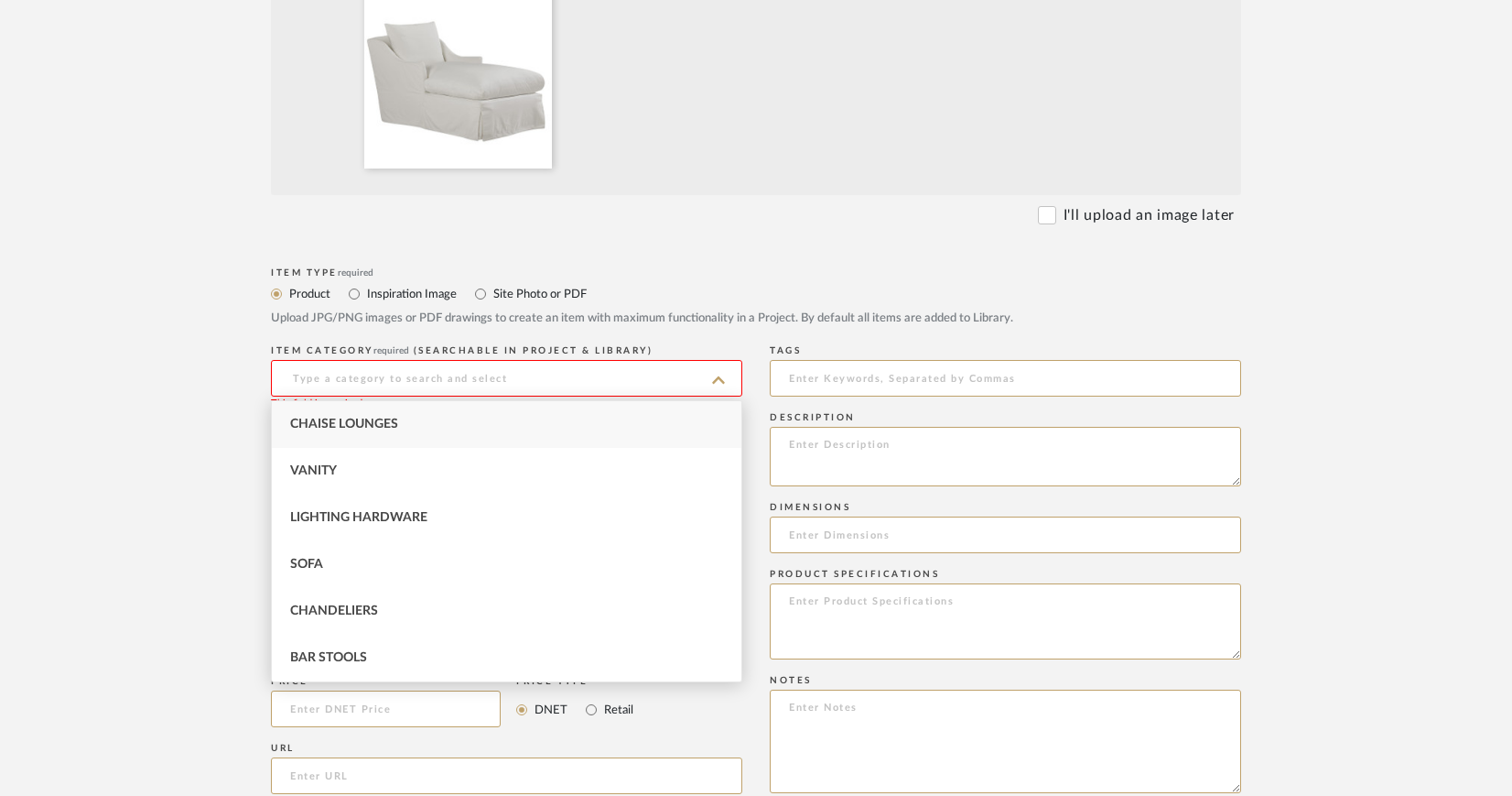
click at [461, 419] on div "Chaise Lounges" at bounding box center [507, 424] width 469 height 47
type input "Chaise Lounges"
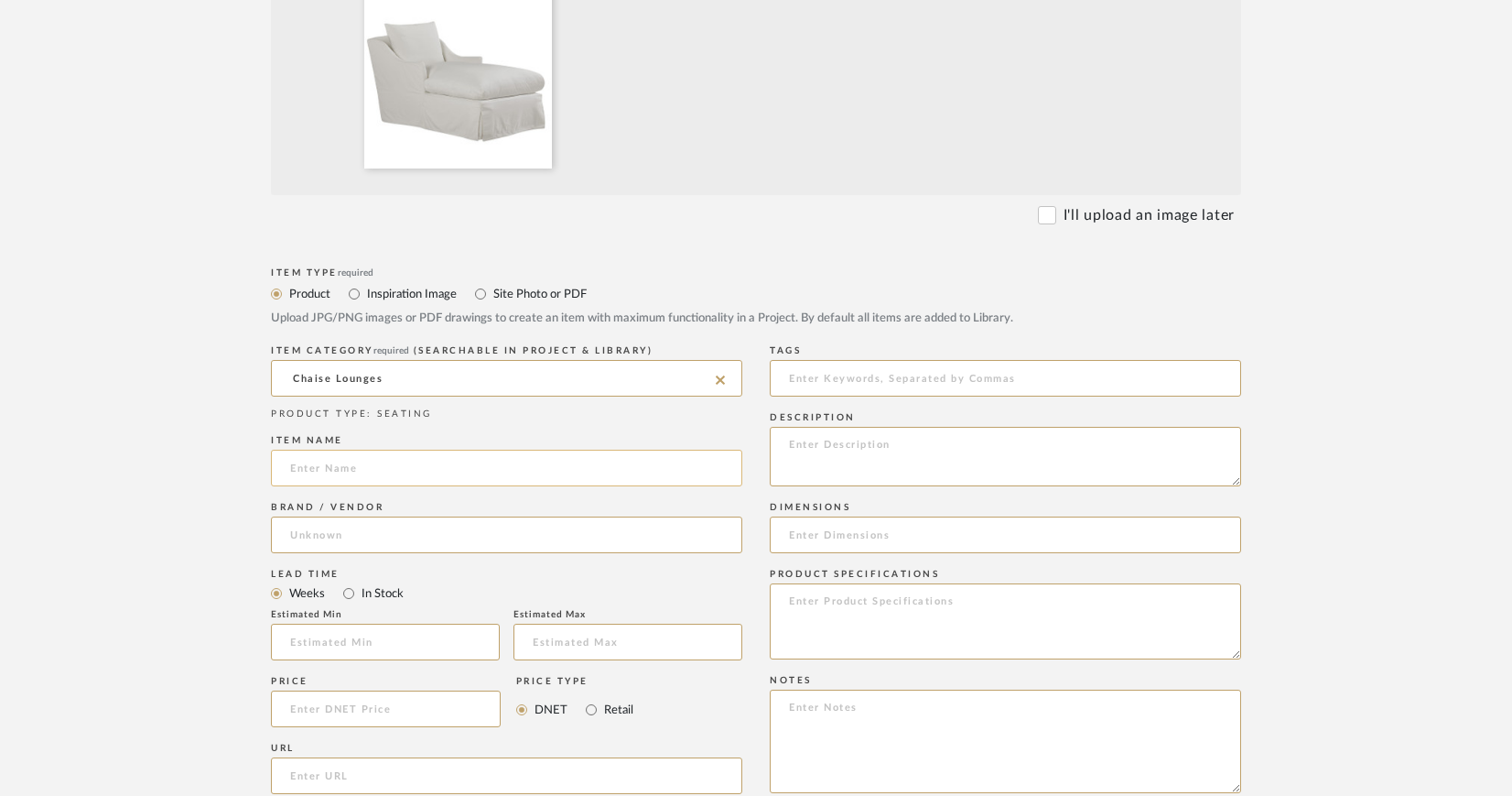
click at [431, 462] on input at bounding box center [507, 467] width 471 height 37
type input "Chaise"
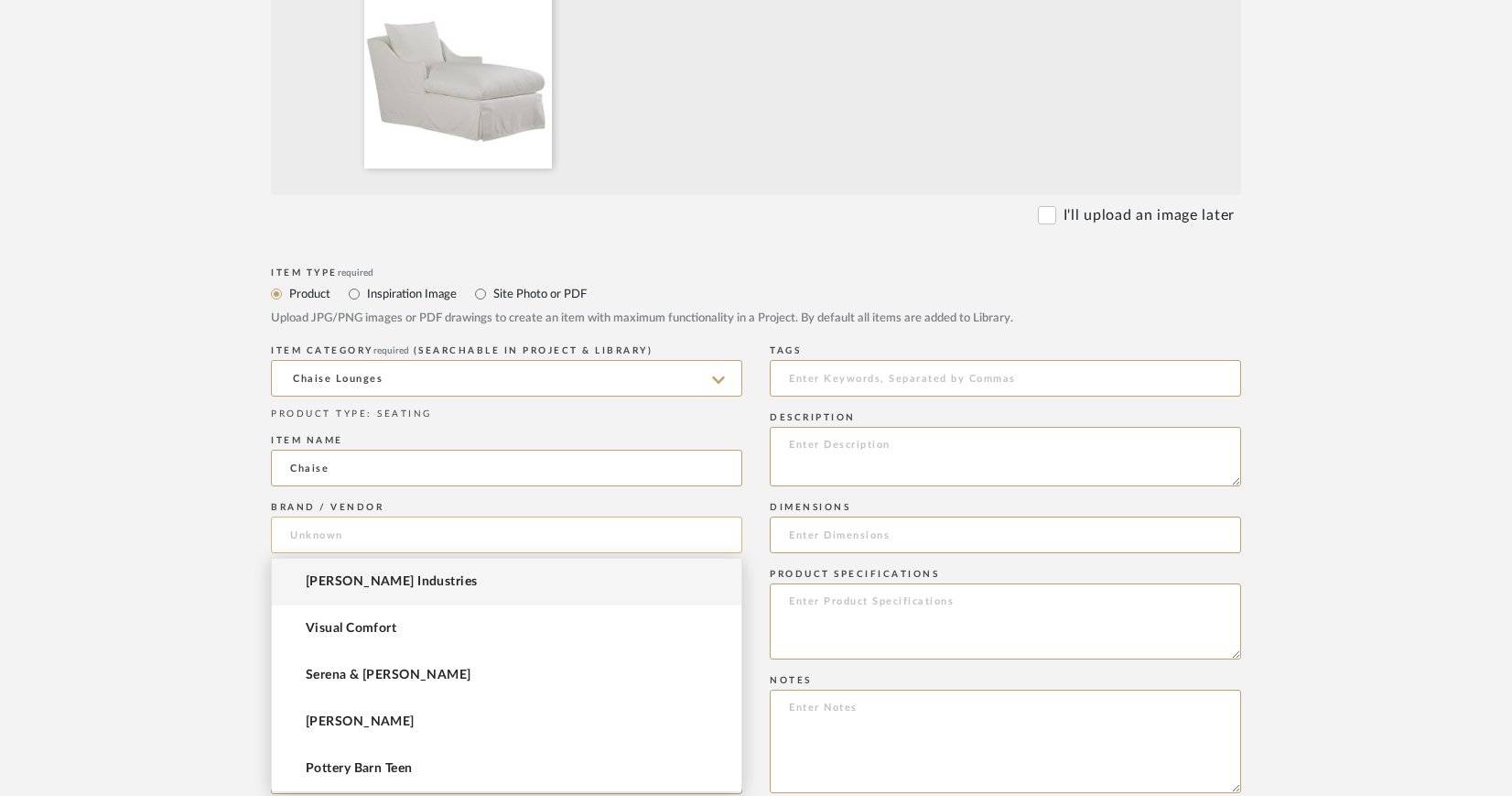
click at [394, 528] on input at bounding box center [507, 534] width 471 height 37
click at [372, 574] on span "[PERSON_NAME] Industries" at bounding box center [391, 582] width 172 height 16
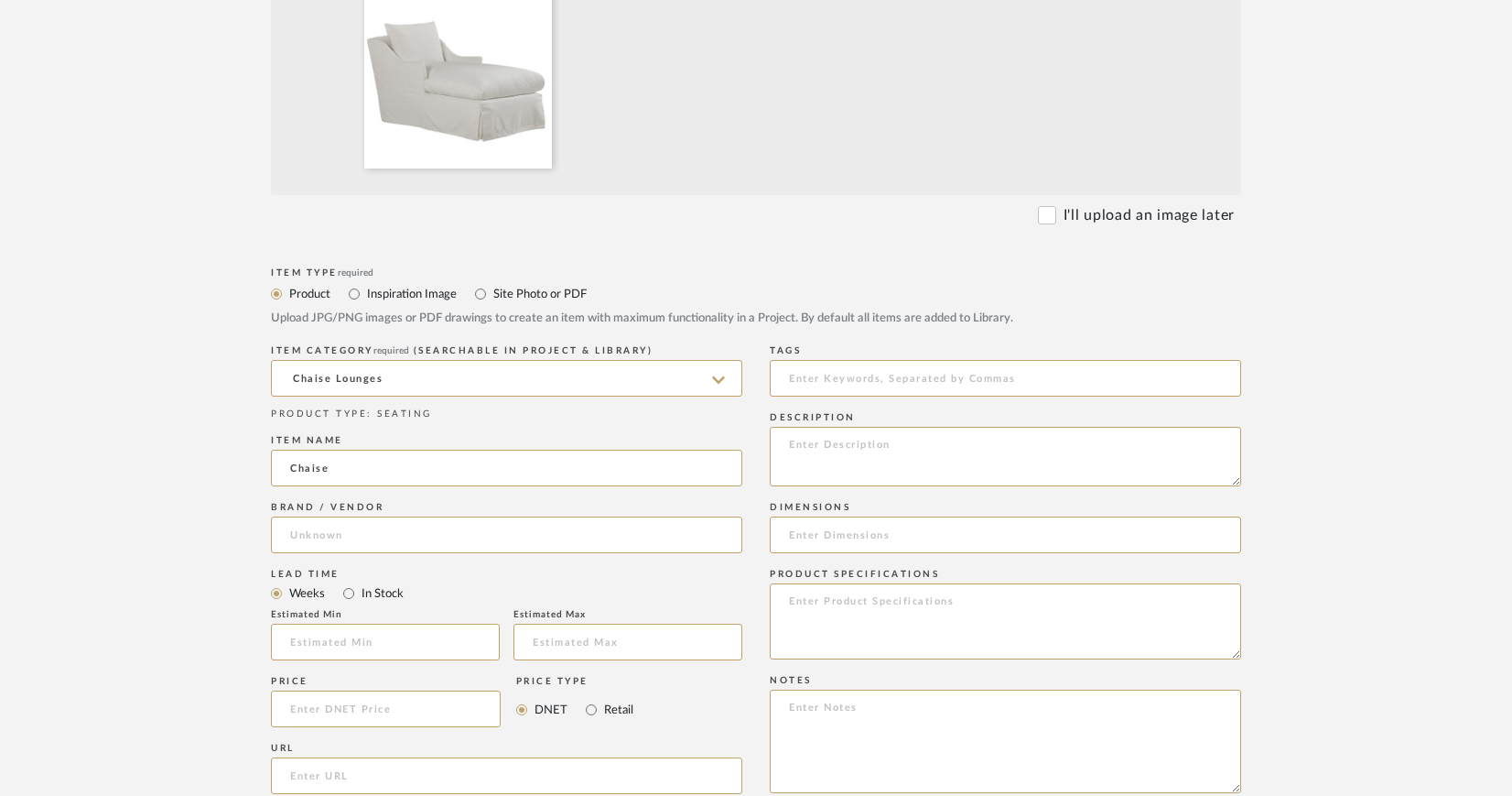
type input "[PERSON_NAME] Industries"
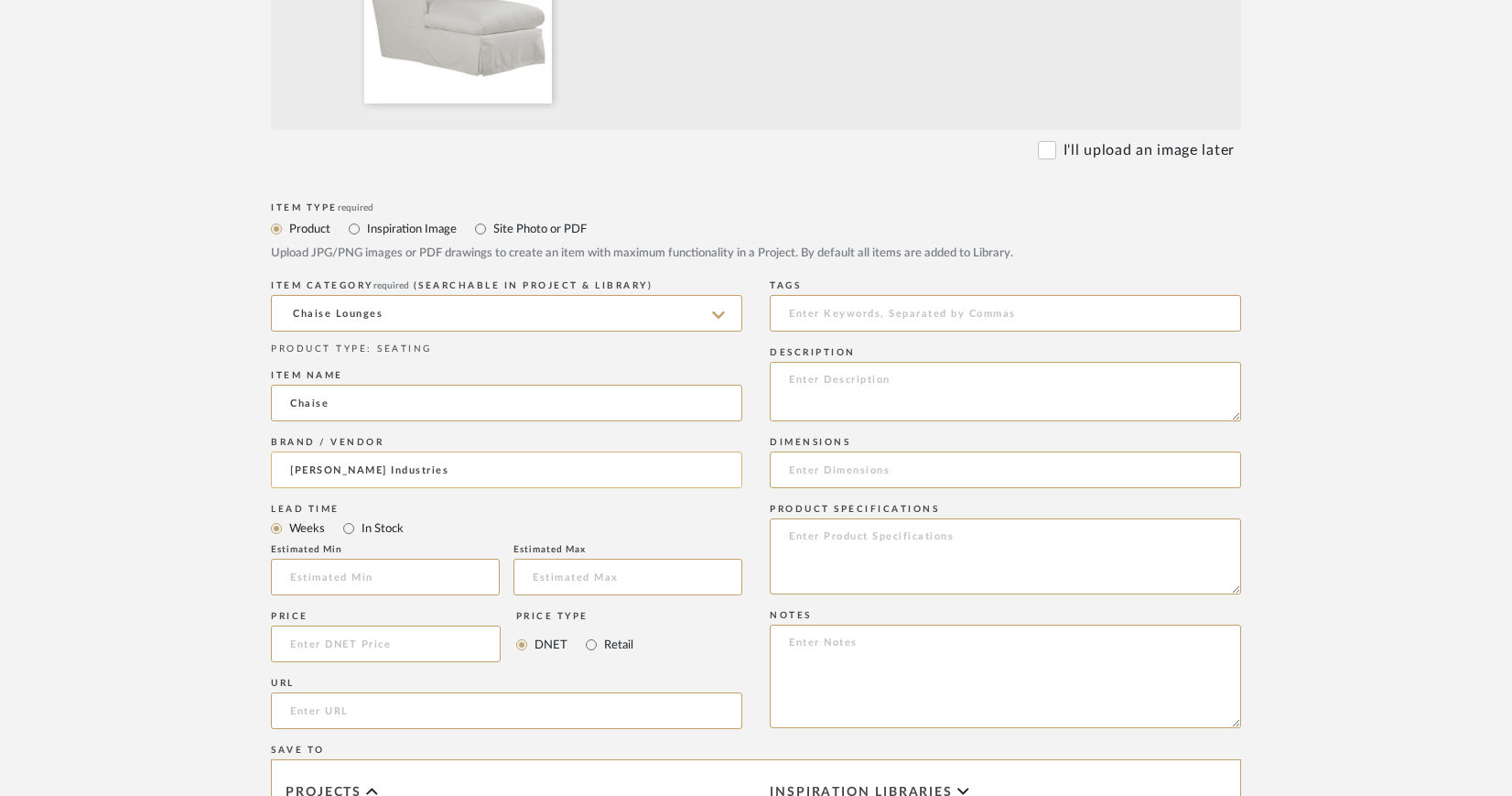
scroll to position [925, 0]
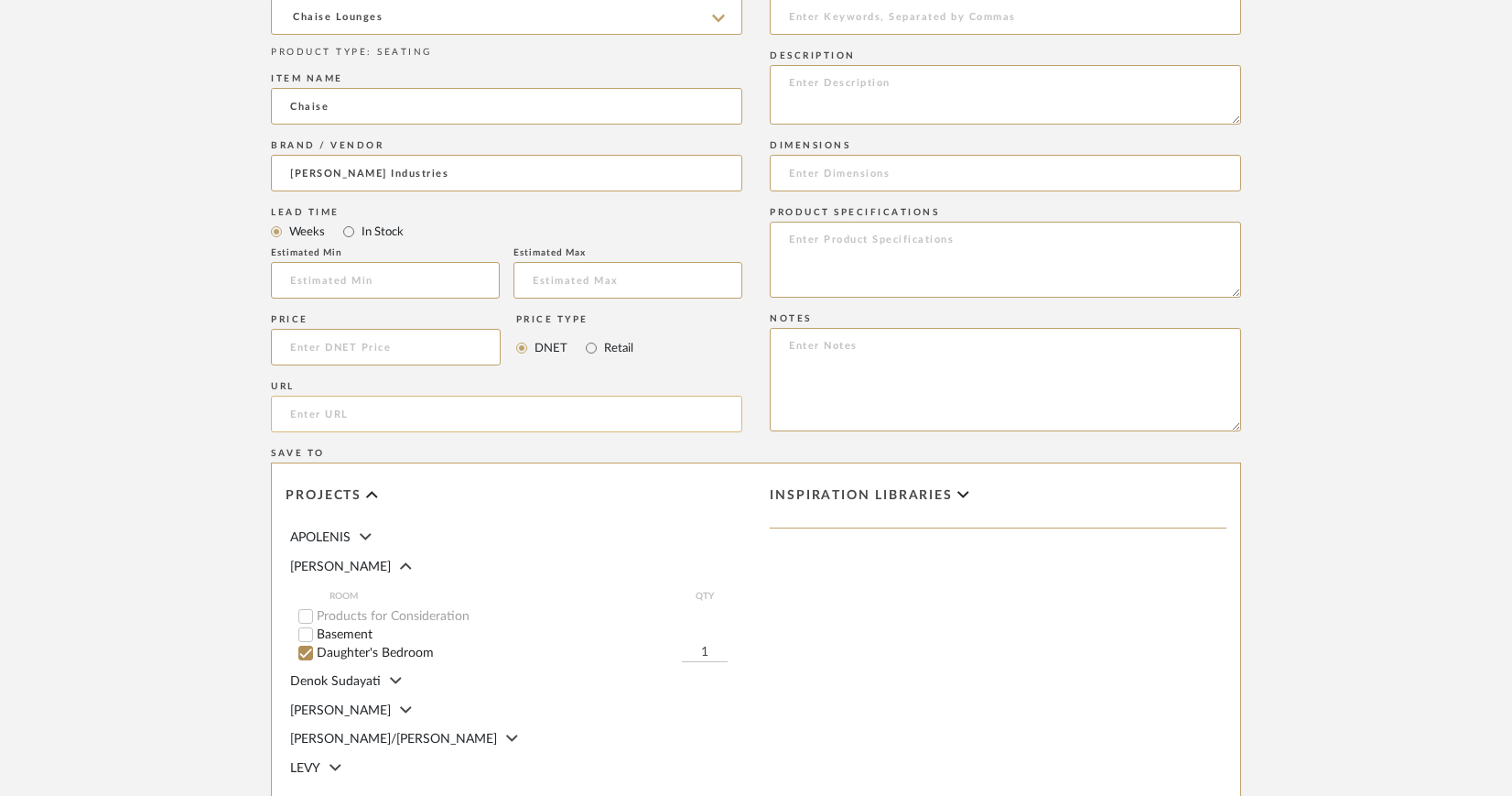
click at [414, 408] on input "url" at bounding box center [507, 413] width 471 height 37
click at [356, 412] on input "url" at bounding box center [507, 413] width 471 height 37
paste input "https://www.leeindustries.com/Product/Detail/CHAISE/SLIPCOVERED-CHAISE/C3621-21"
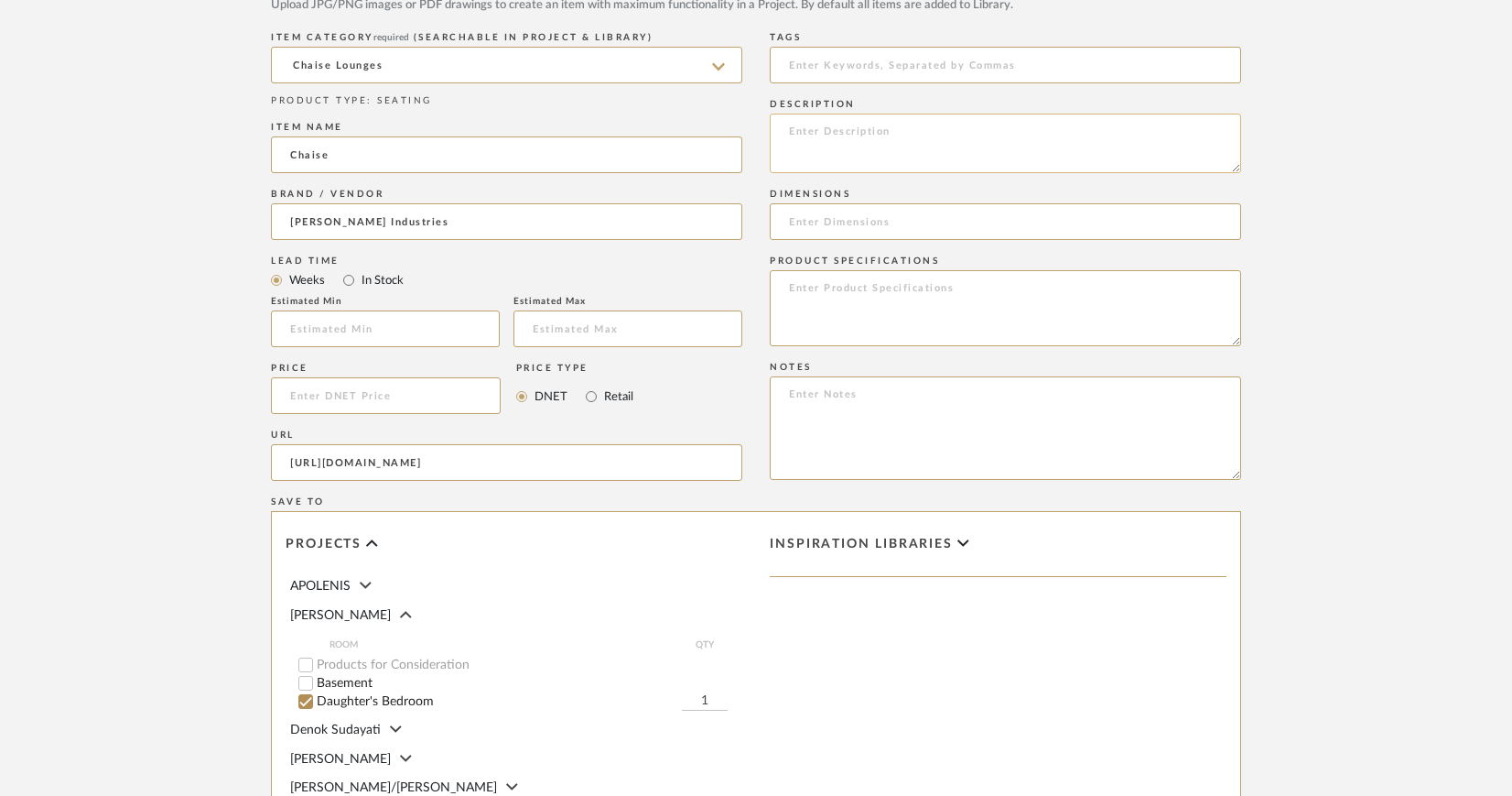
scroll to position [833, 0]
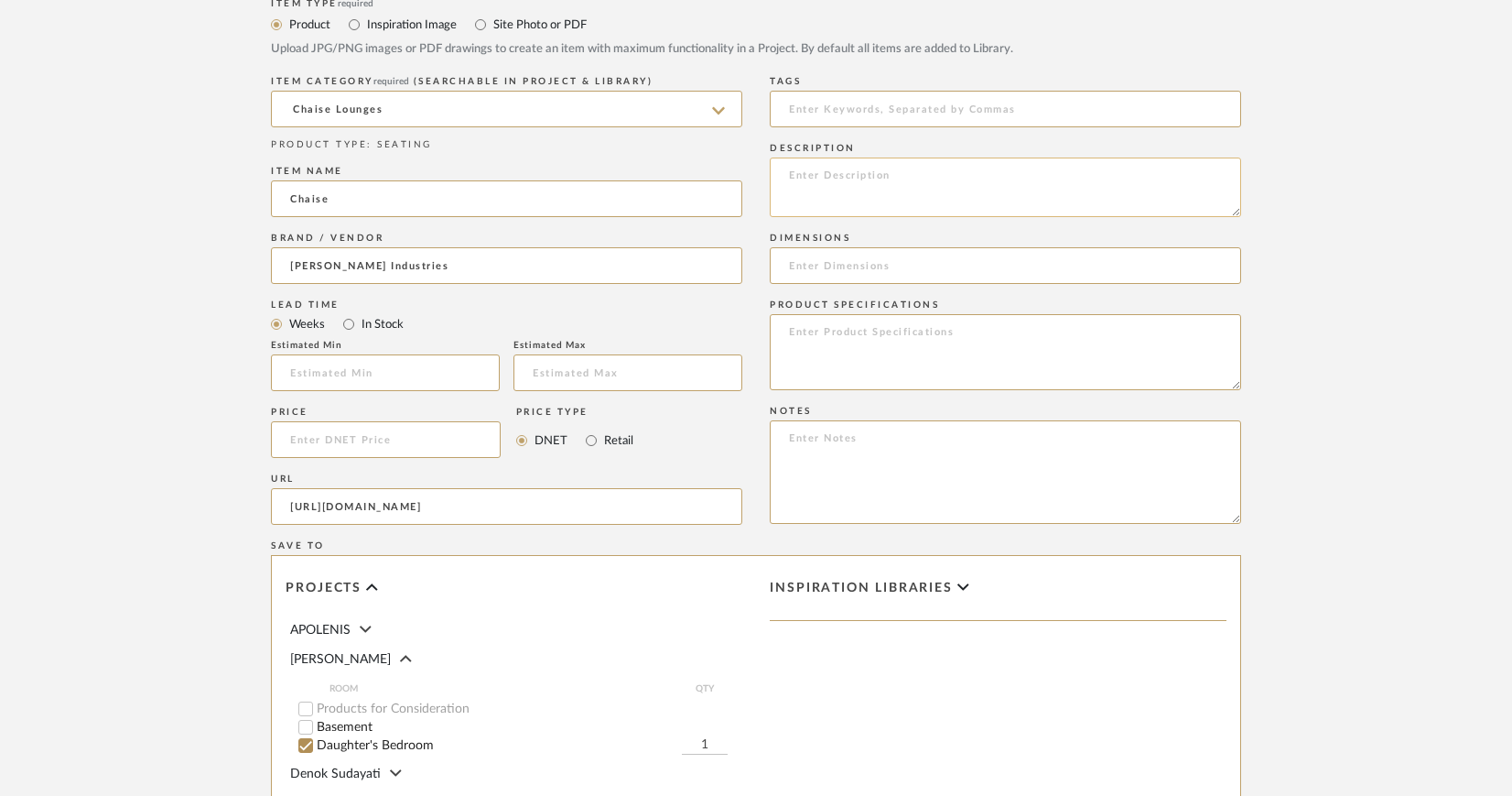
type input "https://www.leeindustries.com/Product/Detail/CHAISE/SLIPCOVERED-CHAISE/C3621-21"
click at [789, 171] on textarea at bounding box center [1005, 187] width 471 height 59
paste textarea "C3621-21 SLIPCOVERED CHAISE"
paste textarea "Alpine Snow"
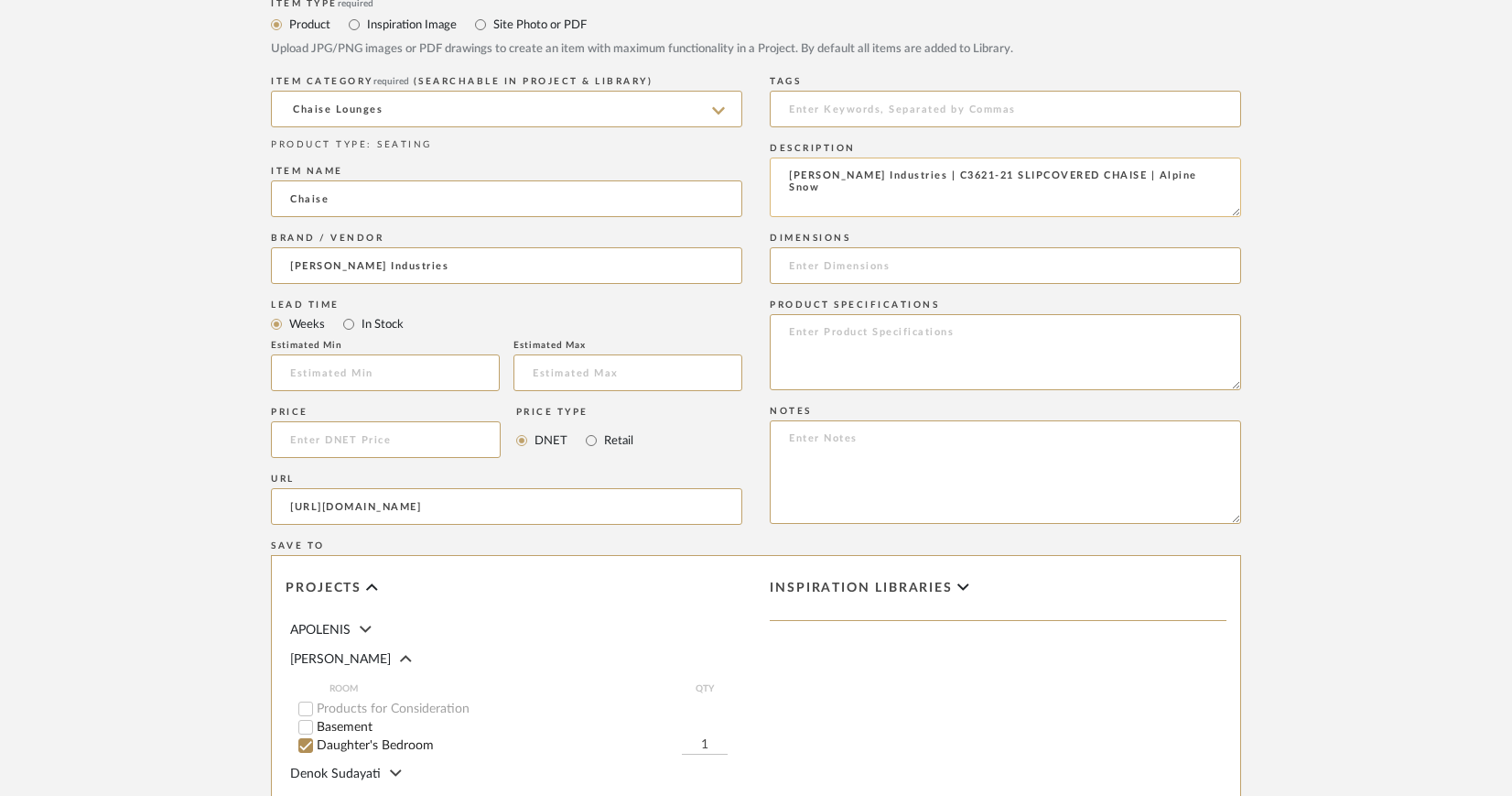
click at [1021, 174] on textarea "Lee Industries | C3621-21 SLIPCOVERED CHAISE | Alpine Snow" at bounding box center [1005, 187] width 471 height 59
click at [1040, 176] on textarea "Lee Industries | C3621-21 Slipcover CHAISE | Alpine Snow" at bounding box center [1005, 187] width 471 height 59
type textarea "Lee Industries | C3621-21 Slipcover Chaise | Alpine Snow"
click at [797, 257] on input at bounding box center [1005, 265] width 471 height 37
paste input "W33 D60 H33"
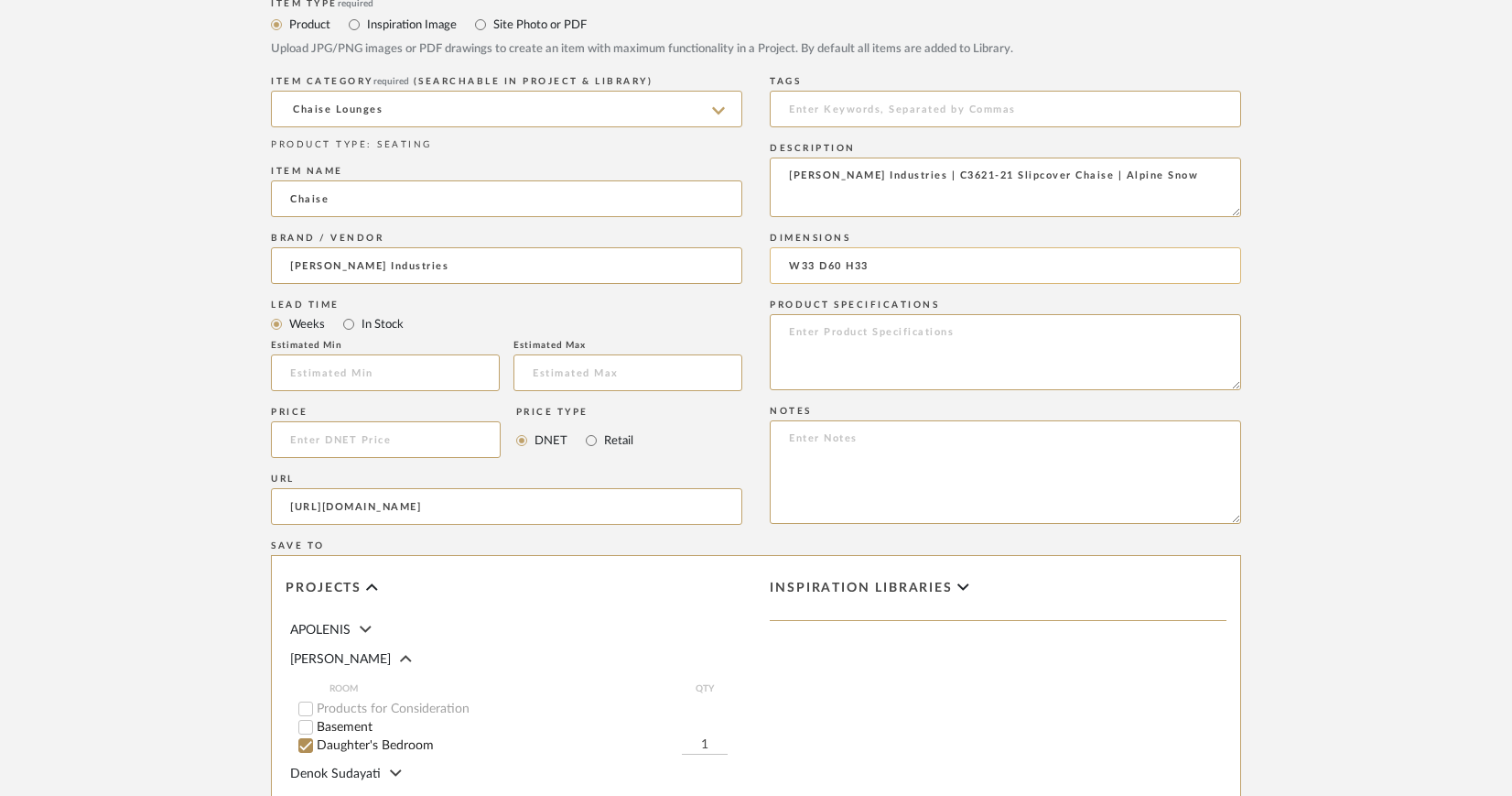
click at [786, 265] on input "W33 D60 H33" at bounding box center [1005, 265] width 471 height 37
drag, startPoint x: 923, startPoint y: 265, endPoint x: 1013, endPoint y: 269, distance: 90.1
click at [1013, 269] on input "33" W x 60" D x 33" H W33 D60 H33" at bounding box center [1005, 265] width 471 height 37
type input "33" W x 60" D x 33" H"
click at [839, 333] on textarea at bounding box center [1005, 352] width 471 height 76
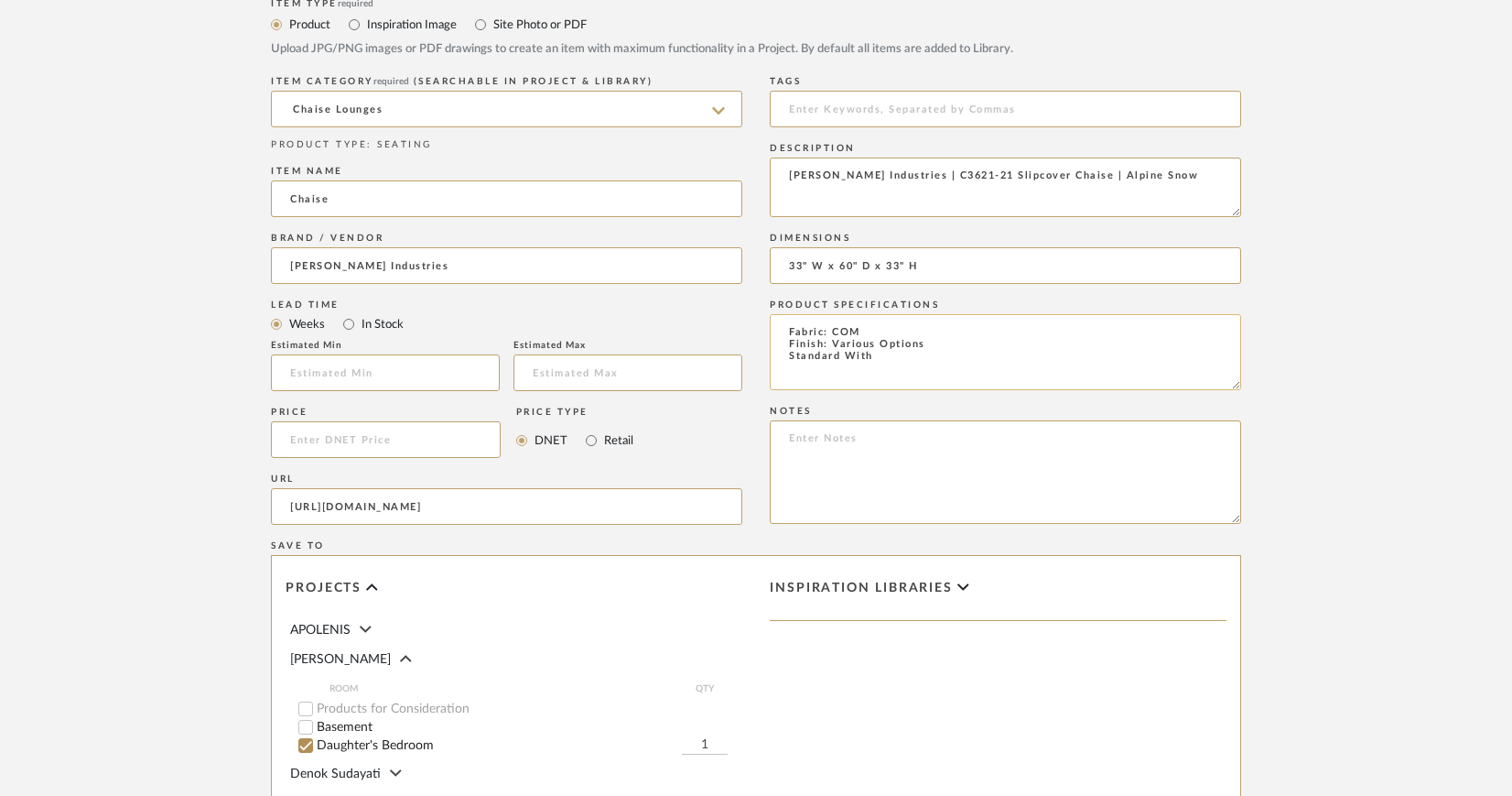
paste textarea "Topstitching Down Back"
click at [789, 369] on textarea "Fabric: COM Finish: Various Options Standard With Topstitching Down Back" at bounding box center [1005, 352] width 471 height 76
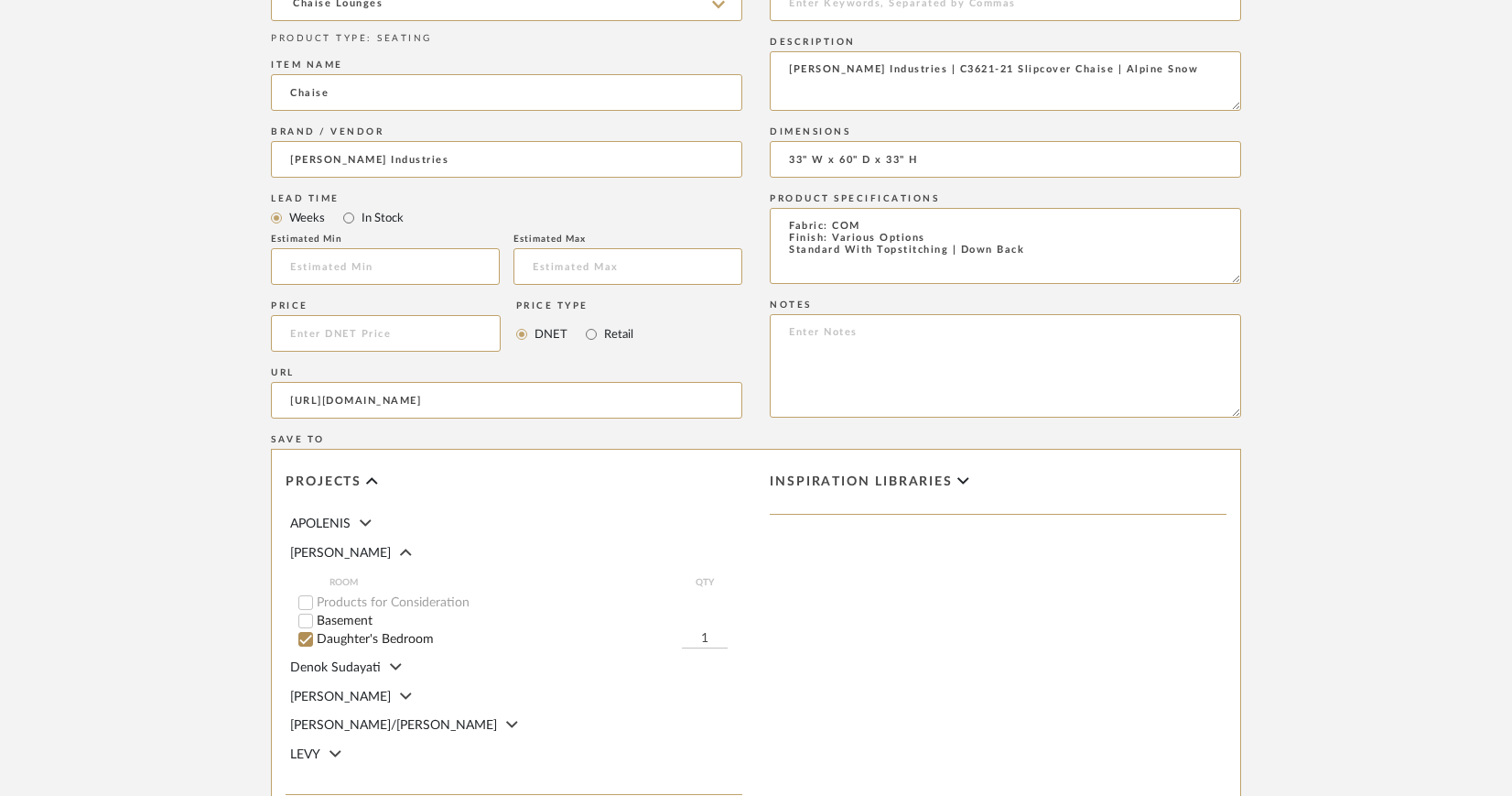
scroll to position [1231, 0]
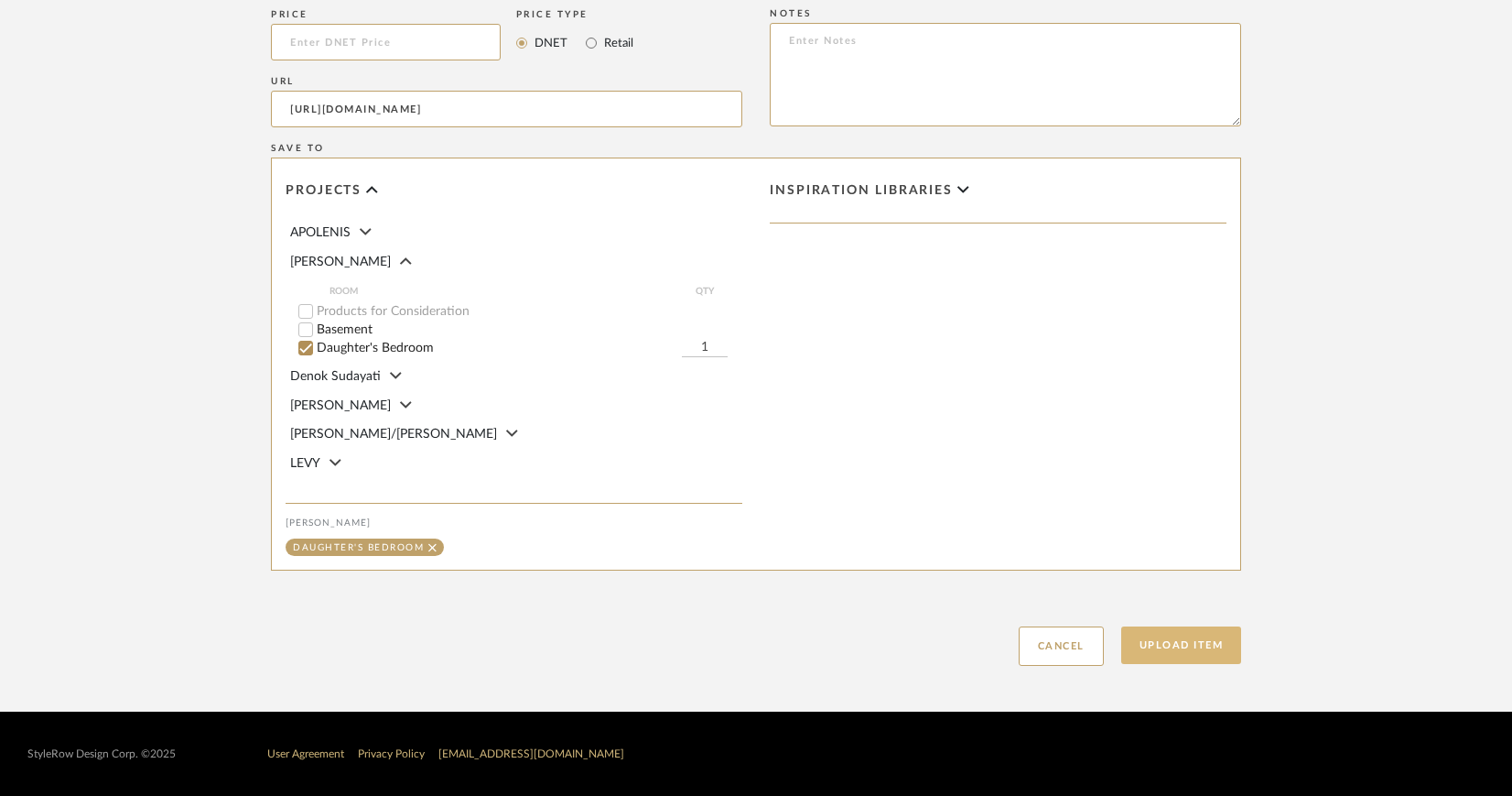
type textarea "Fabric: COM Finish: Various Options Standard With Topstitching | Down Back"
click at [1186, 645] on button "Upload Item" at bounding box center [1182, 645] width 121 height 38
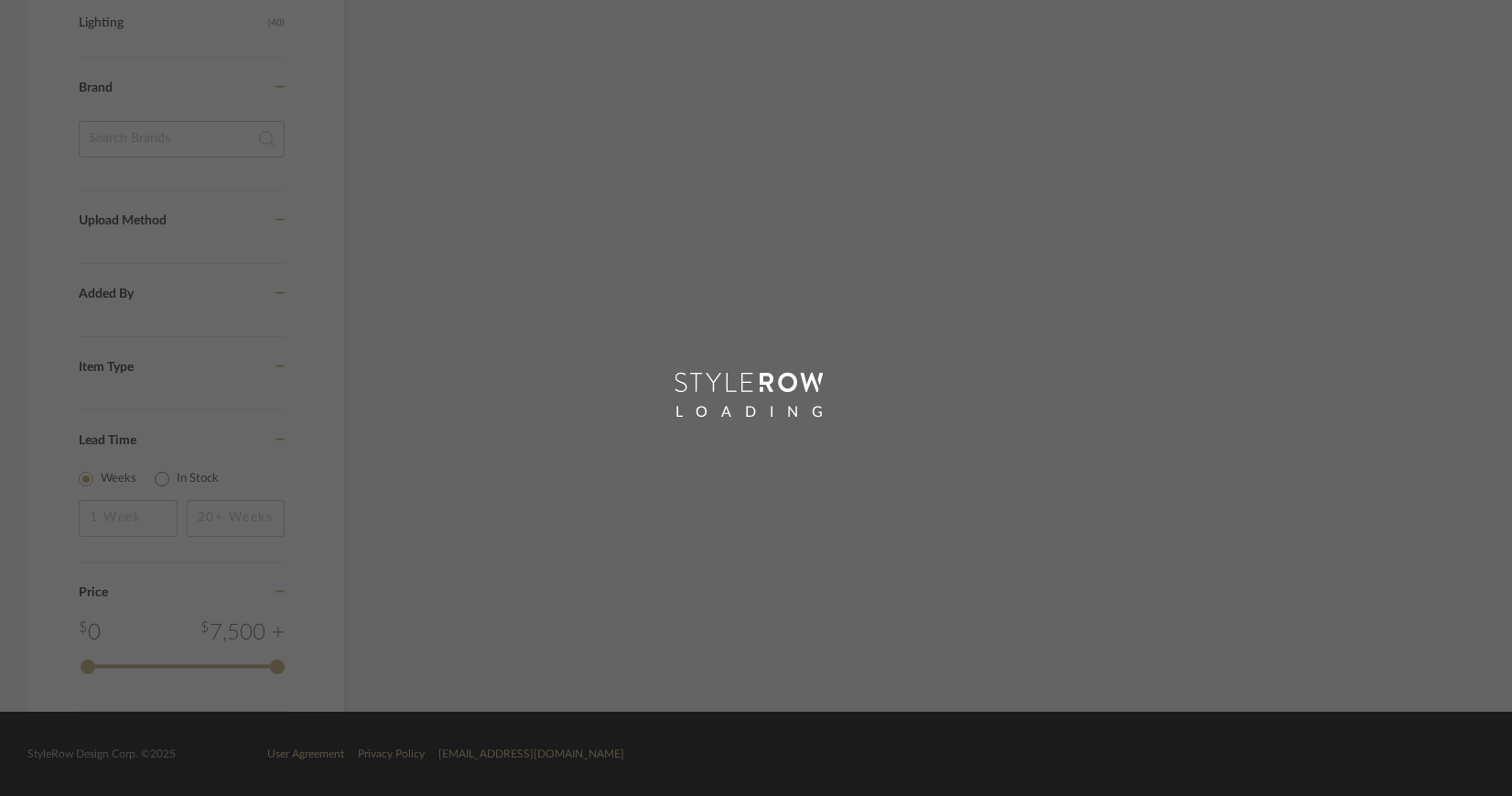
scroll to position [915, 0]
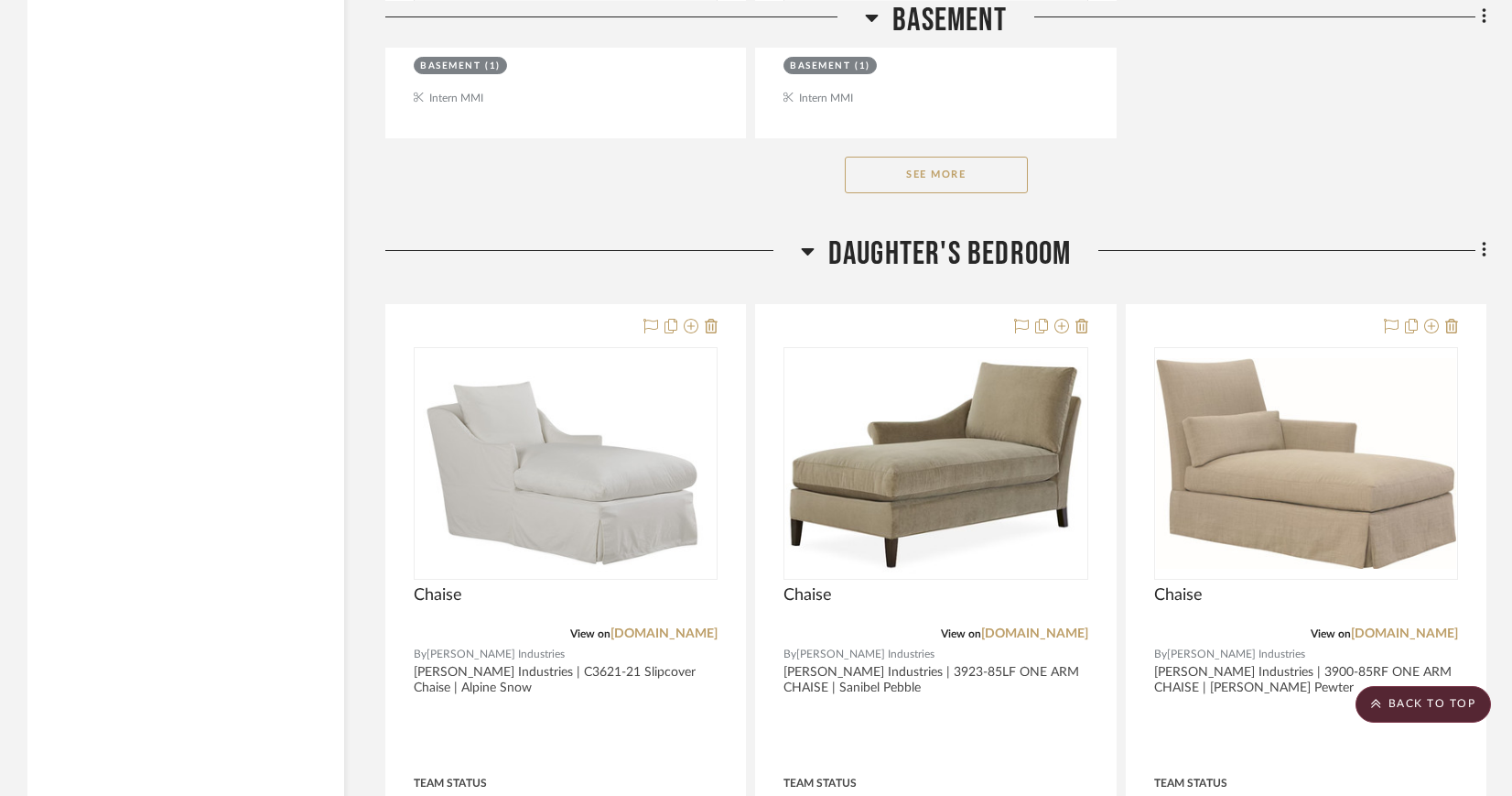
scroll to position [3014, 0]
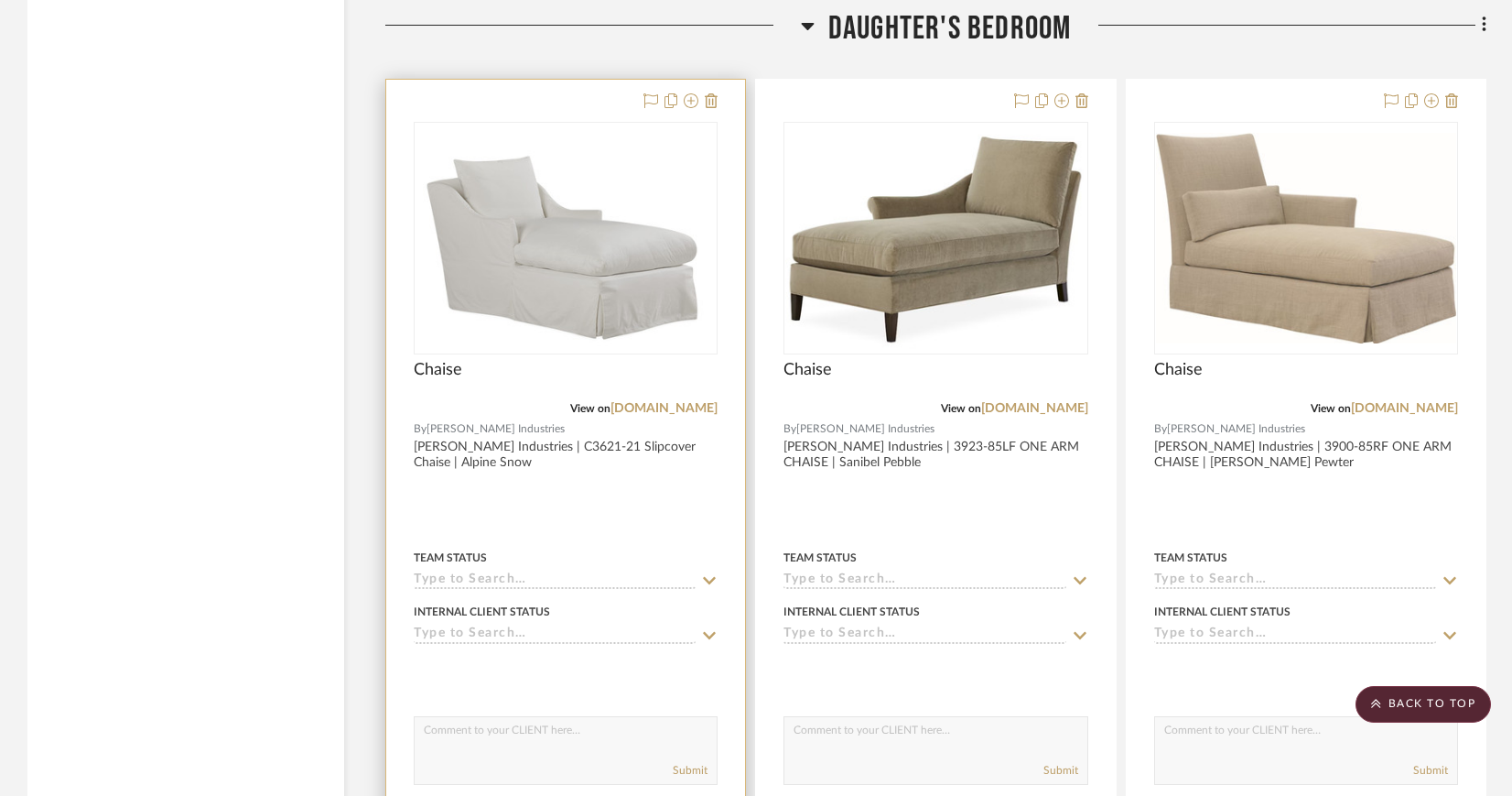
click at [537, 216] on img "0" at bounding box center [566, 238] width 286 height 229
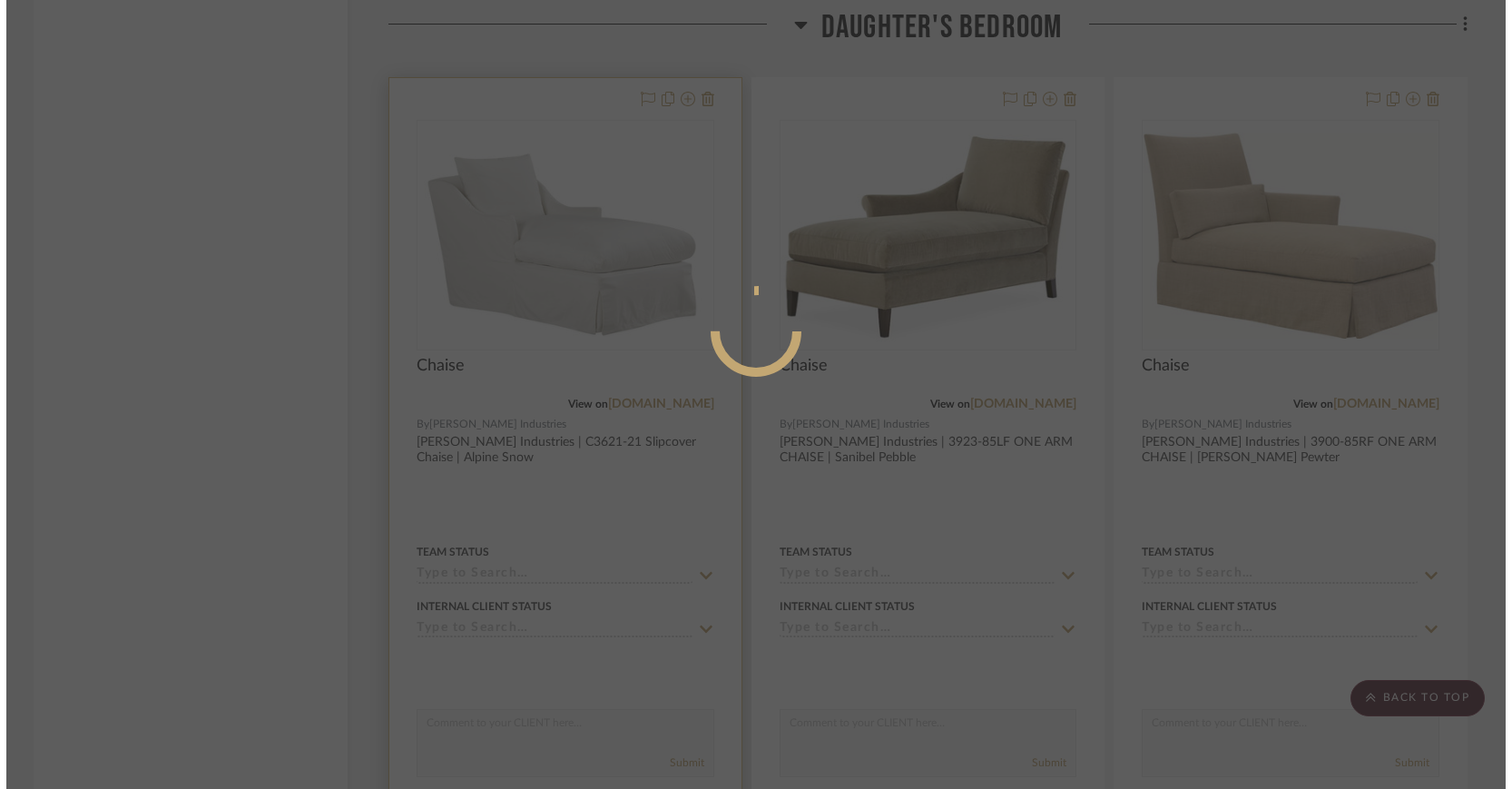
scroll to position [0, 0]
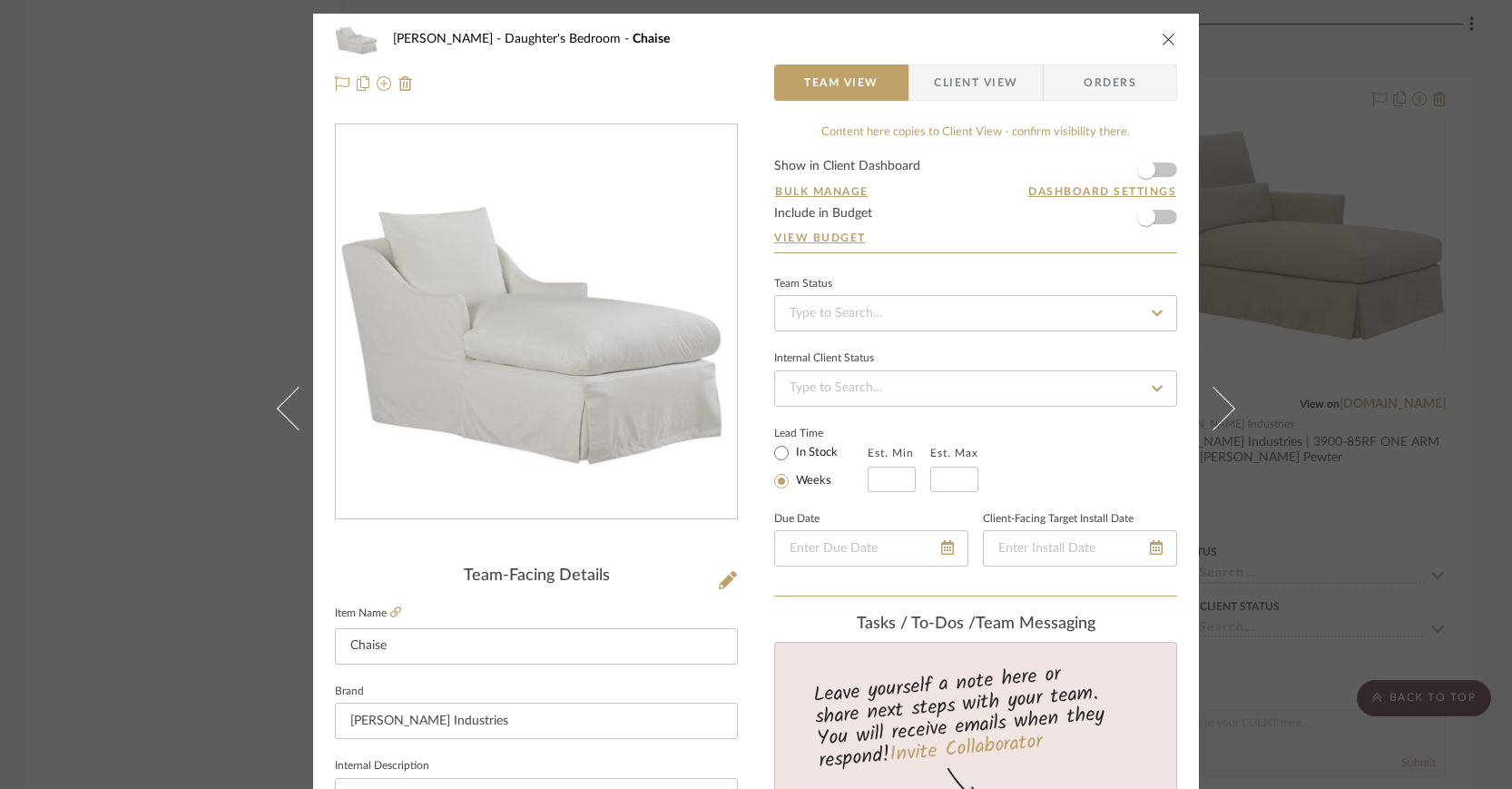
click at [984, 72] on span "Client View" at bounding box center [976, 82] width 84 height 36
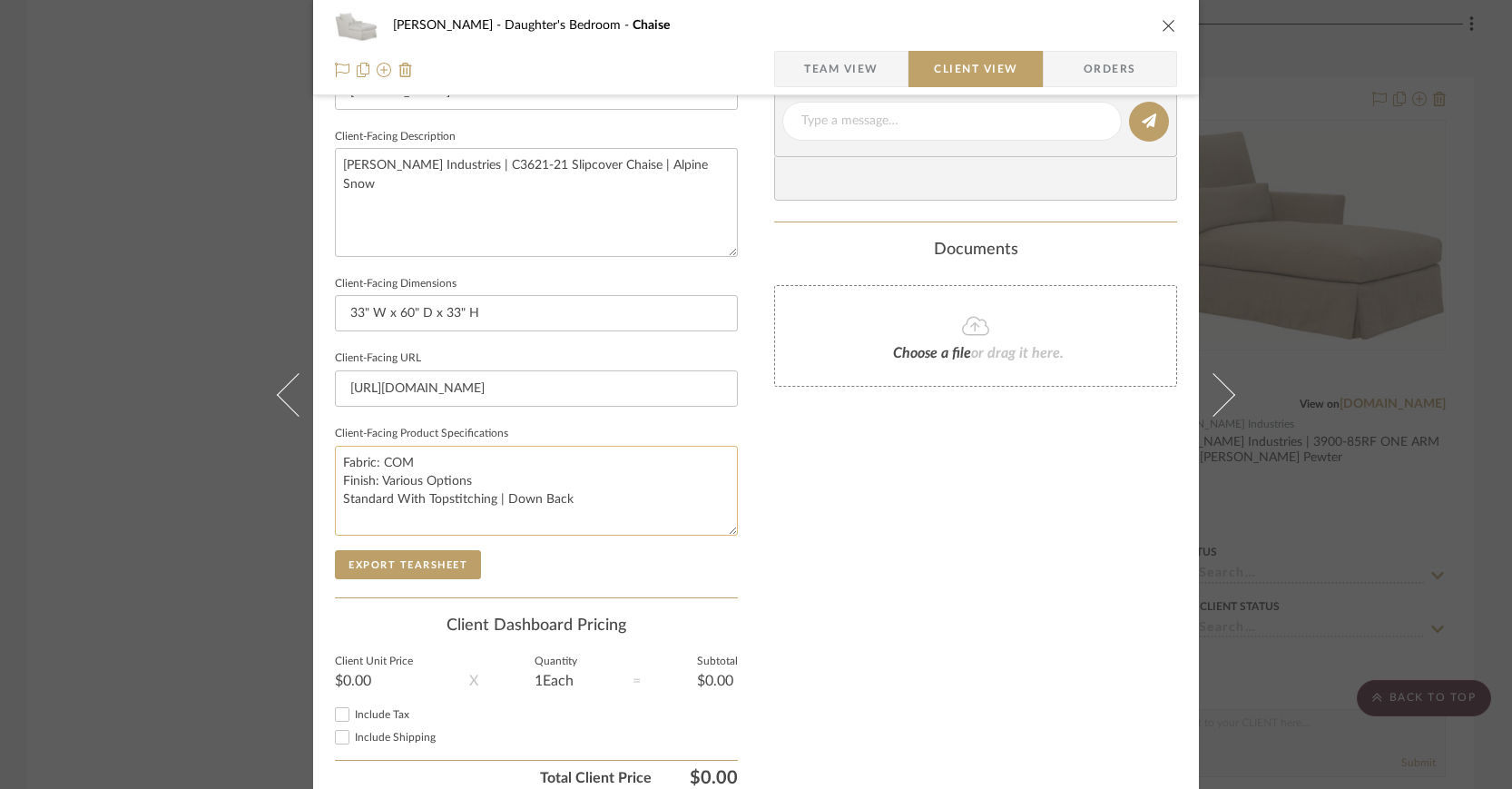
scroll to position [705, 0]
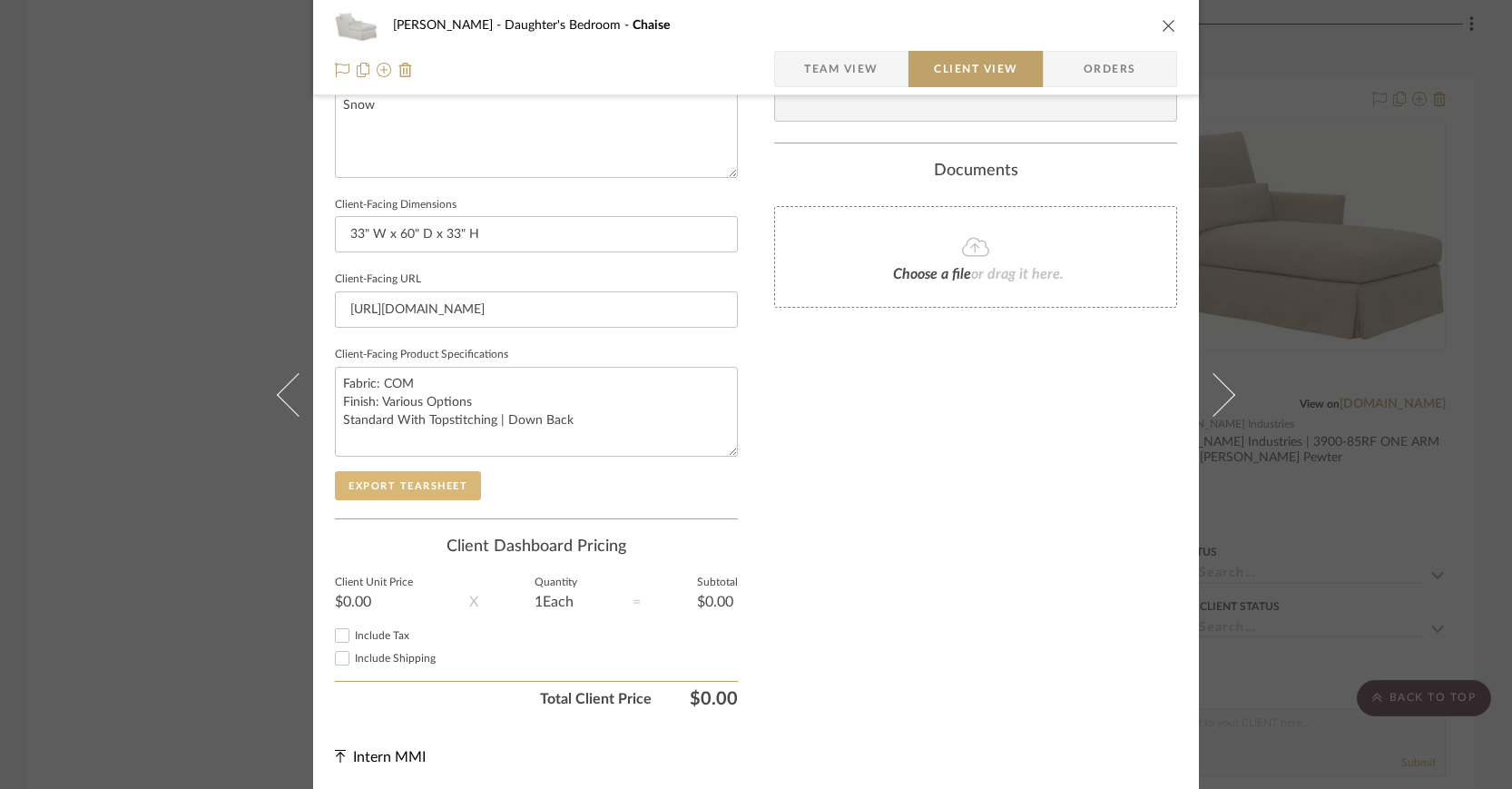
click at [424, 475] on button "Export Tearsheet" at bounding box center [408, 485] width 146 height 29
click at [1163, 22] on icon "close" at bounding box center [1169, 26] width 15 height 15
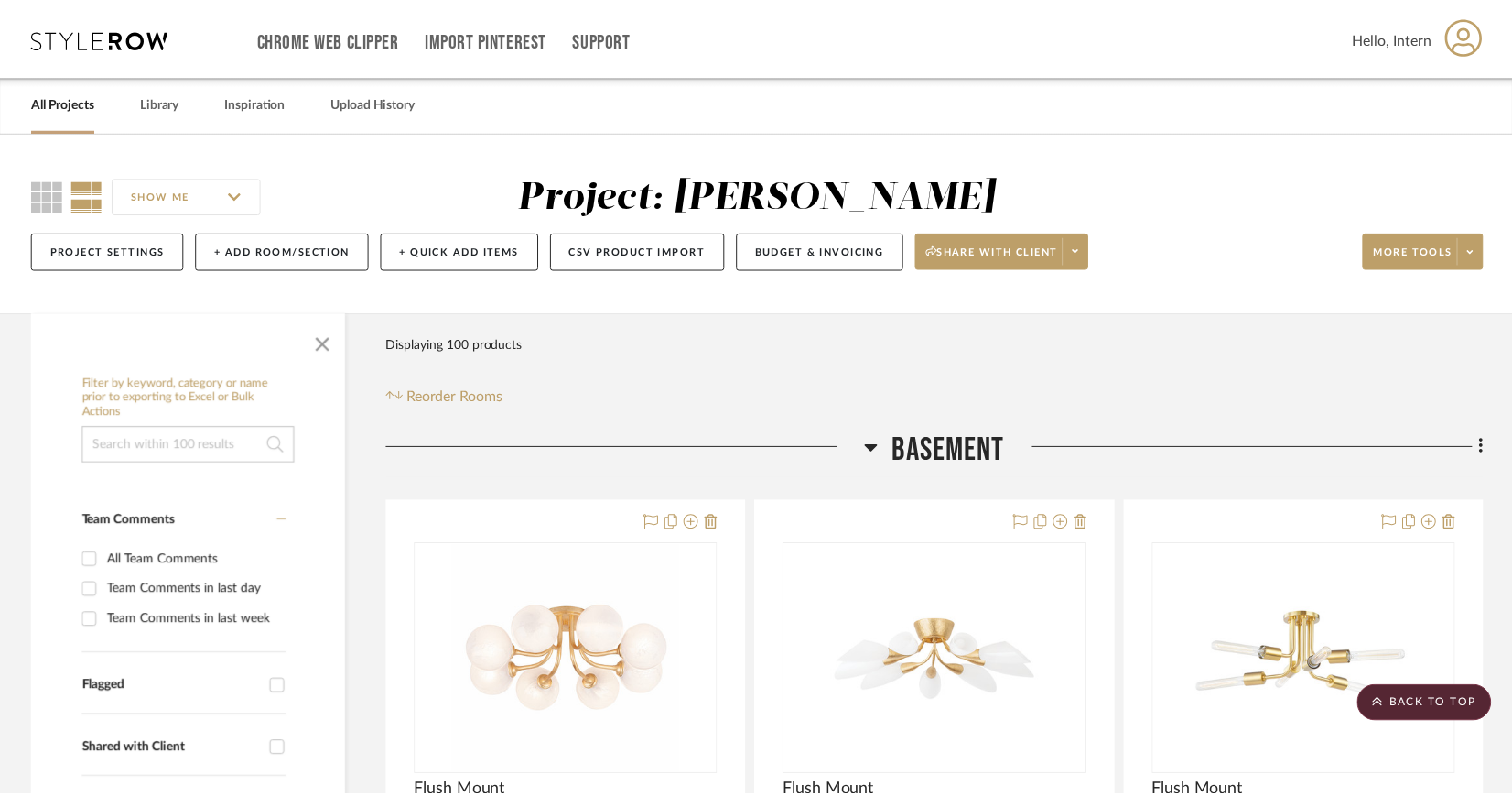
scroll to position [3014, 0]
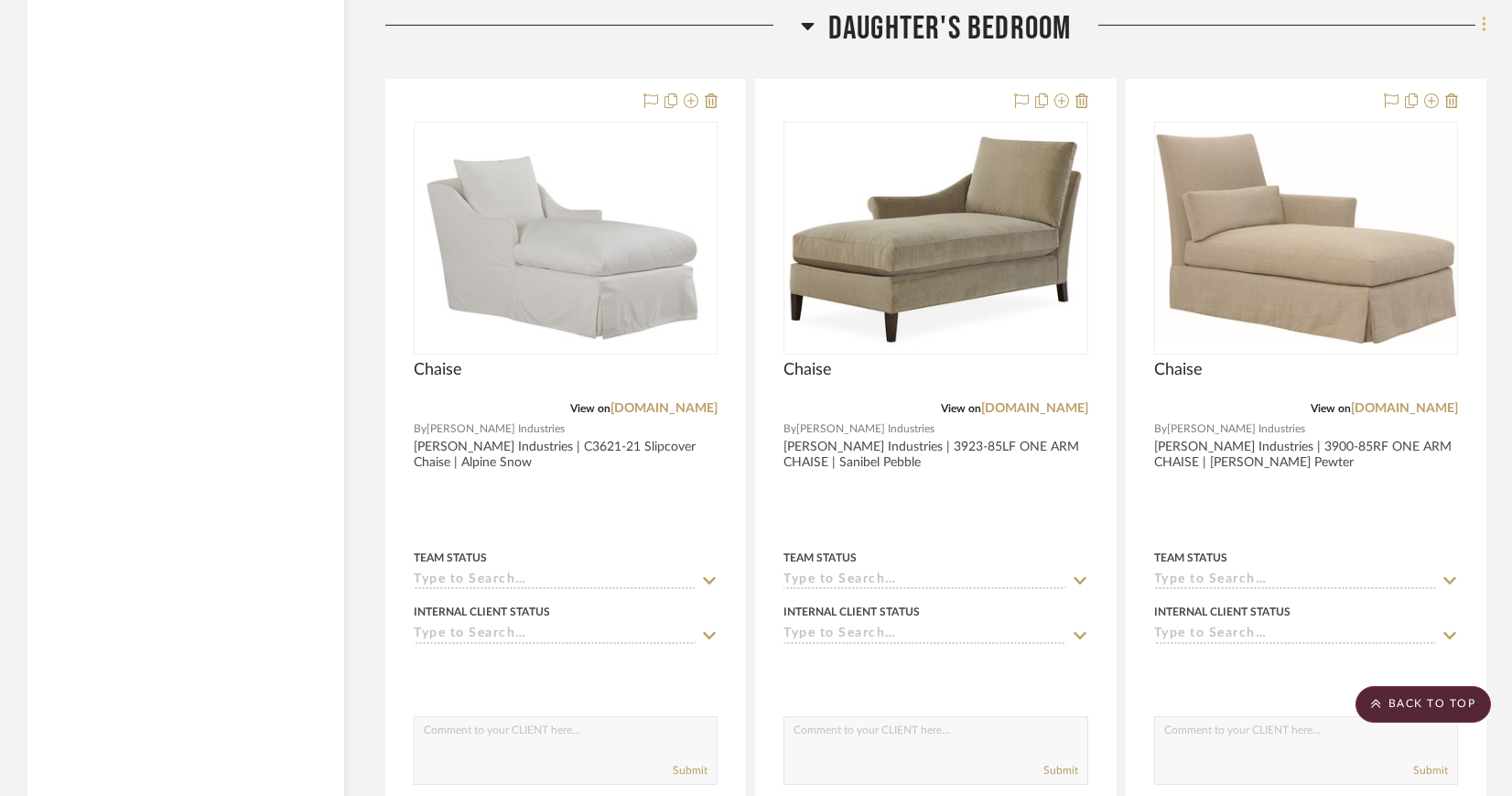
click at [1483, 20] on icon at bounding box center [1485, 24] width 6 height 20
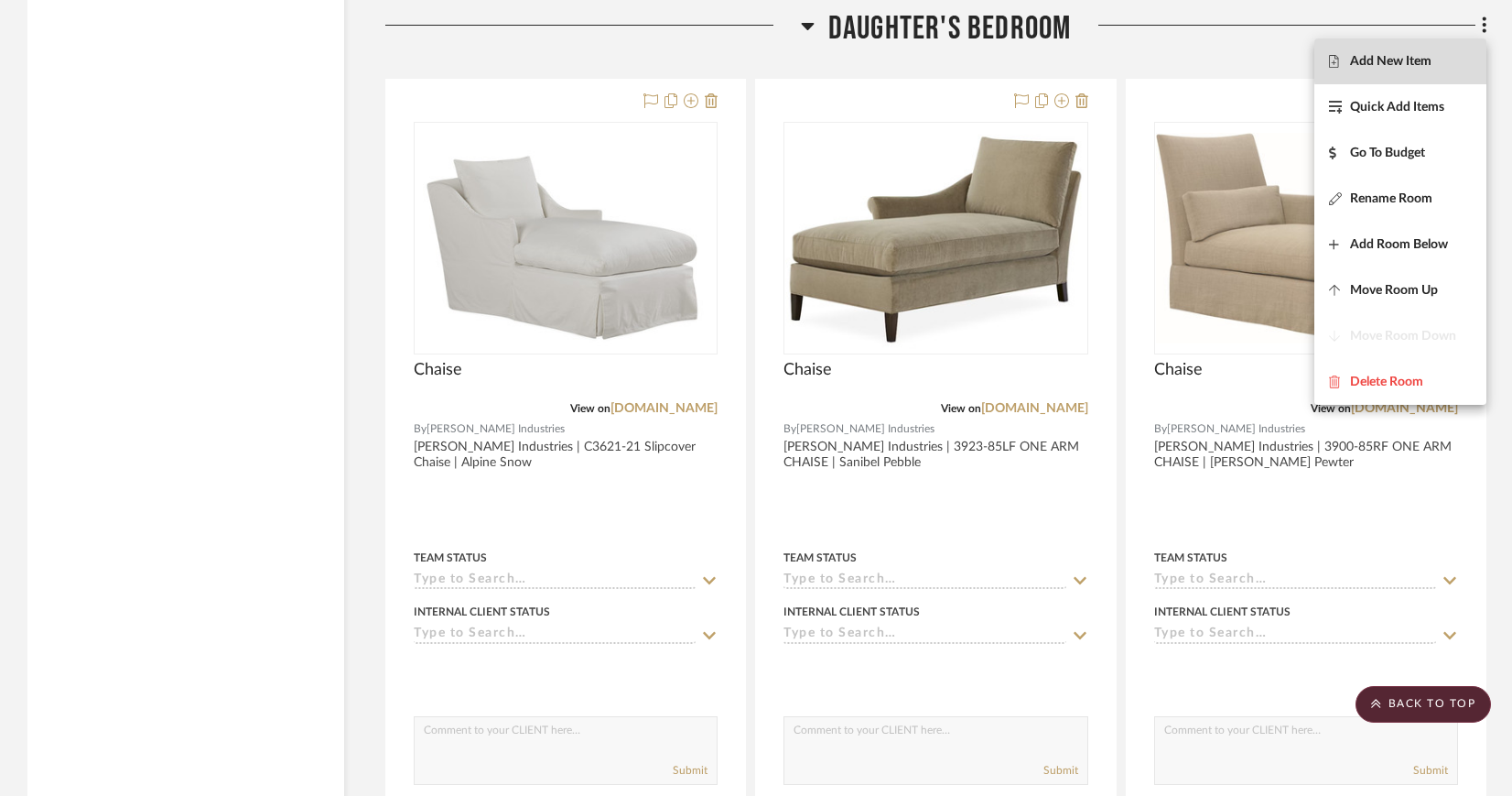
click at [1446, 60] on span "Add New Item" at bounding box center [1400, 62] width 143 height 16
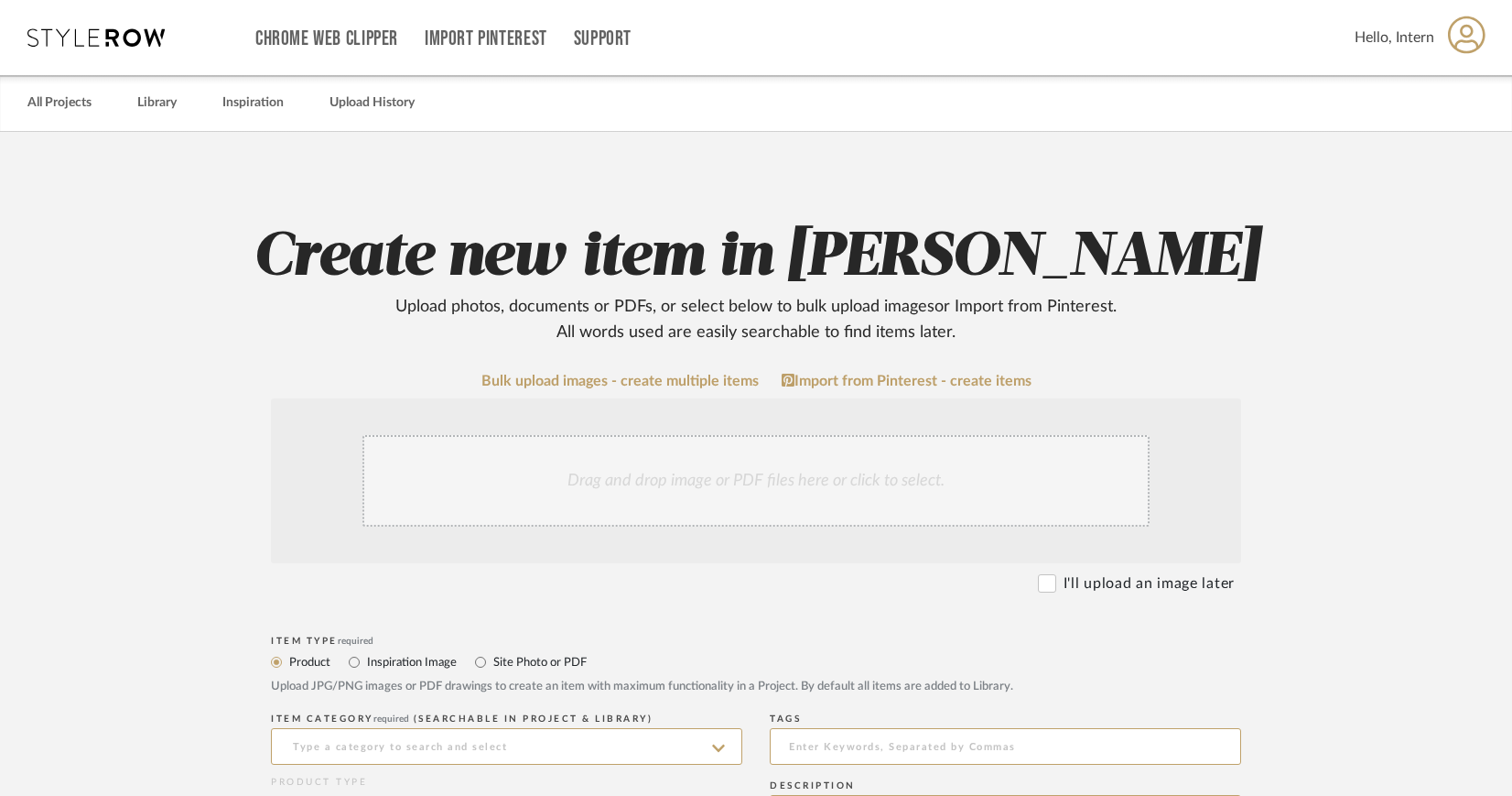
click at [768, 475] on div "Drag and drop image or PDF files here or click to select." at bounding box center [756, 481] width 787 height 92
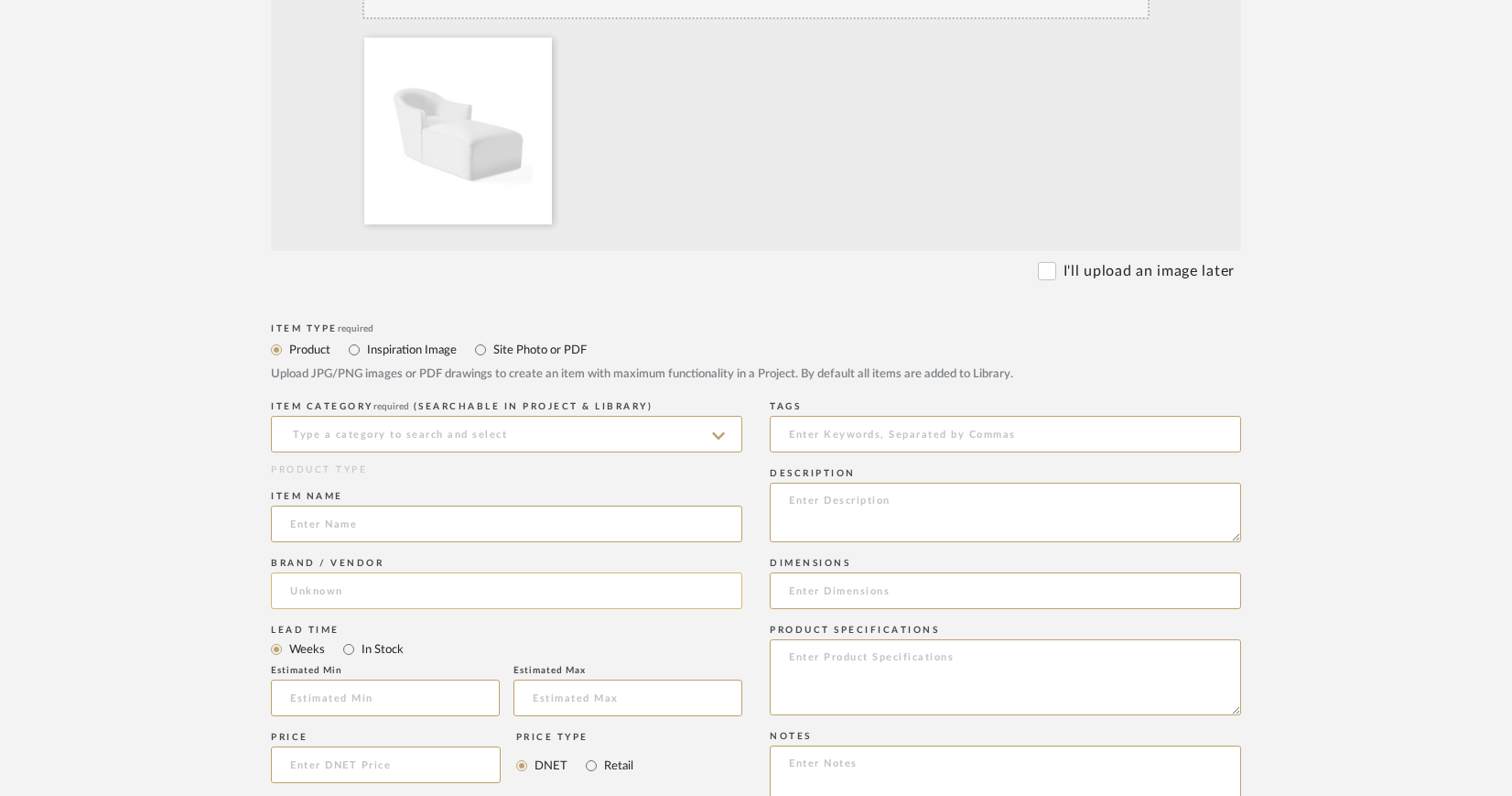
scroll to position [621, 0]
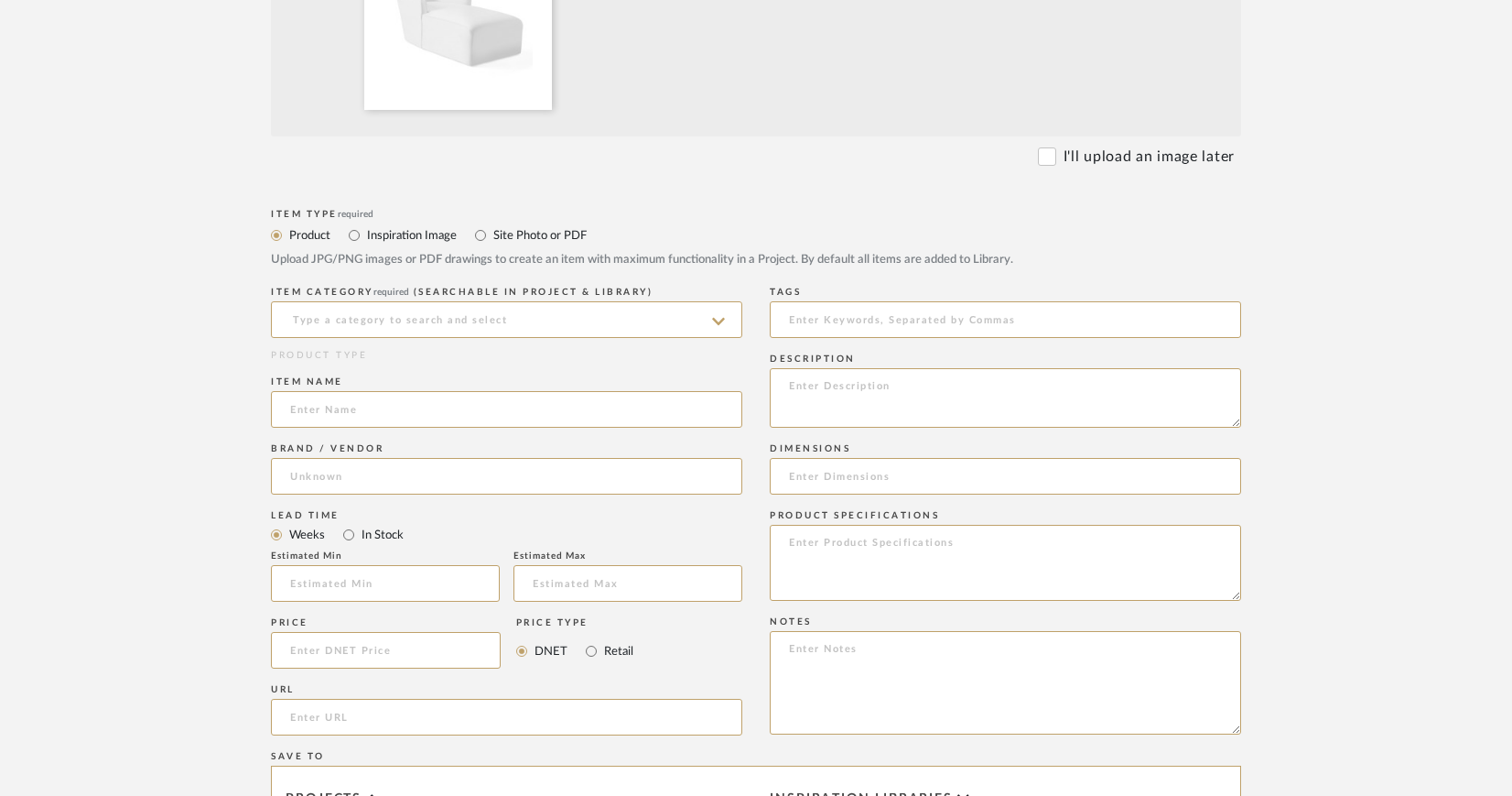
click at [723, 320] on icon at bounding box center [719, 322] width 13 height 15
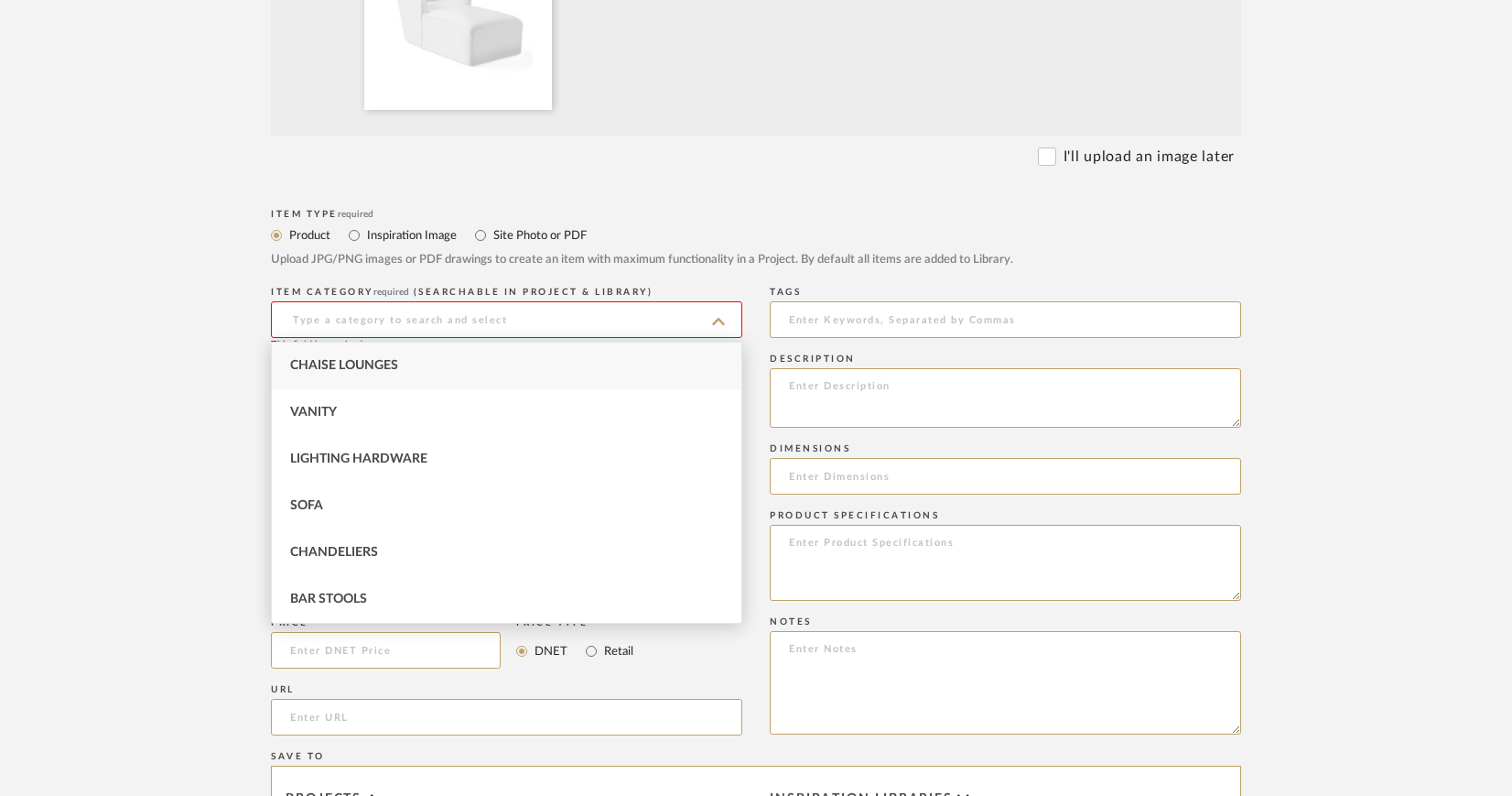
click at [464, 359] on div "Chaise Lounges" at bounding box center [507, 366] width 469 height 47
type input "Chaise Lounges"
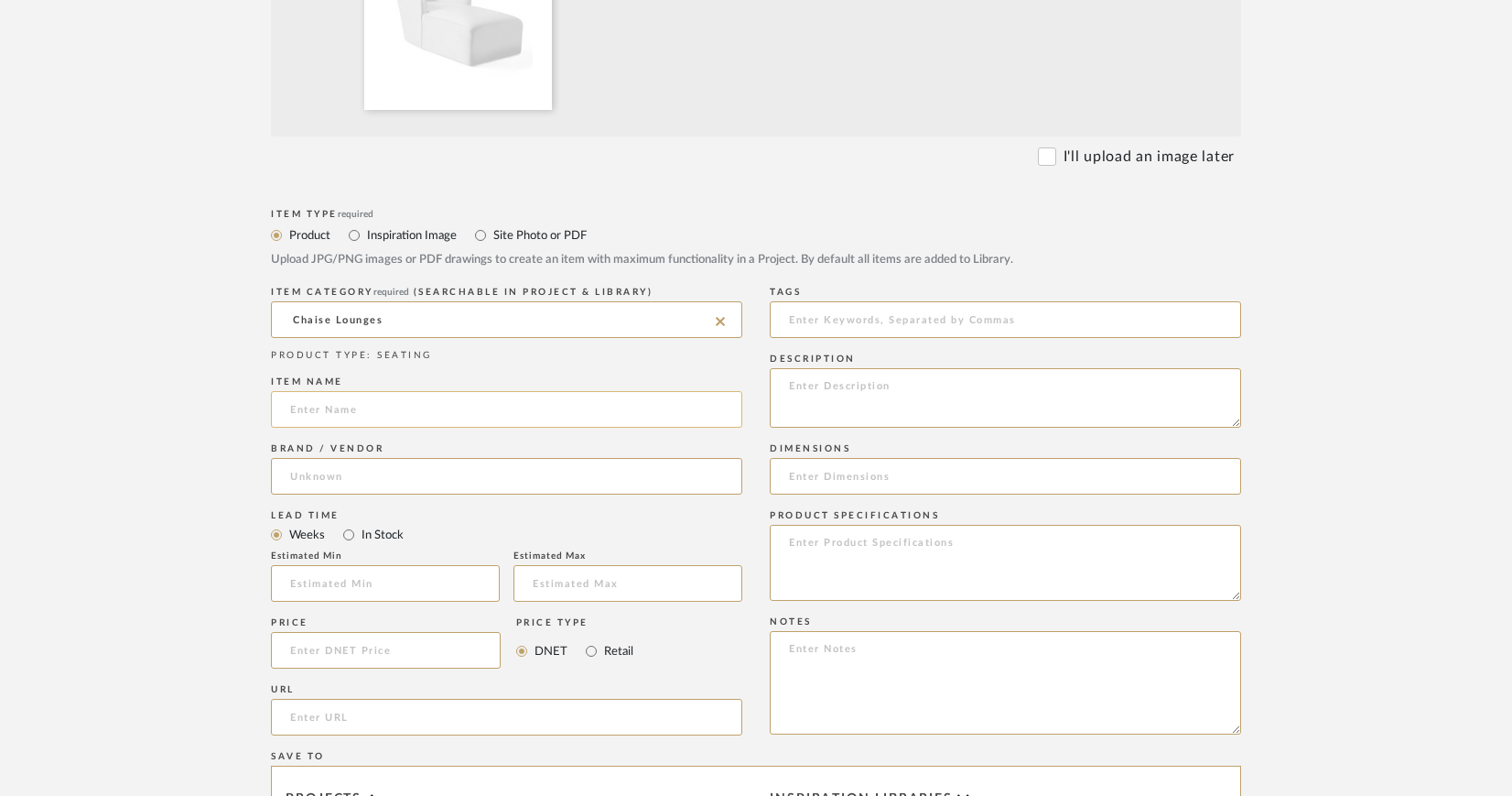
click at [421, 404] on input at bounding box center [507, 408] width 471 height 37
type input "Chaise"
click at [316, 472] on input at bounding box center [507, 476] width 471 height 37
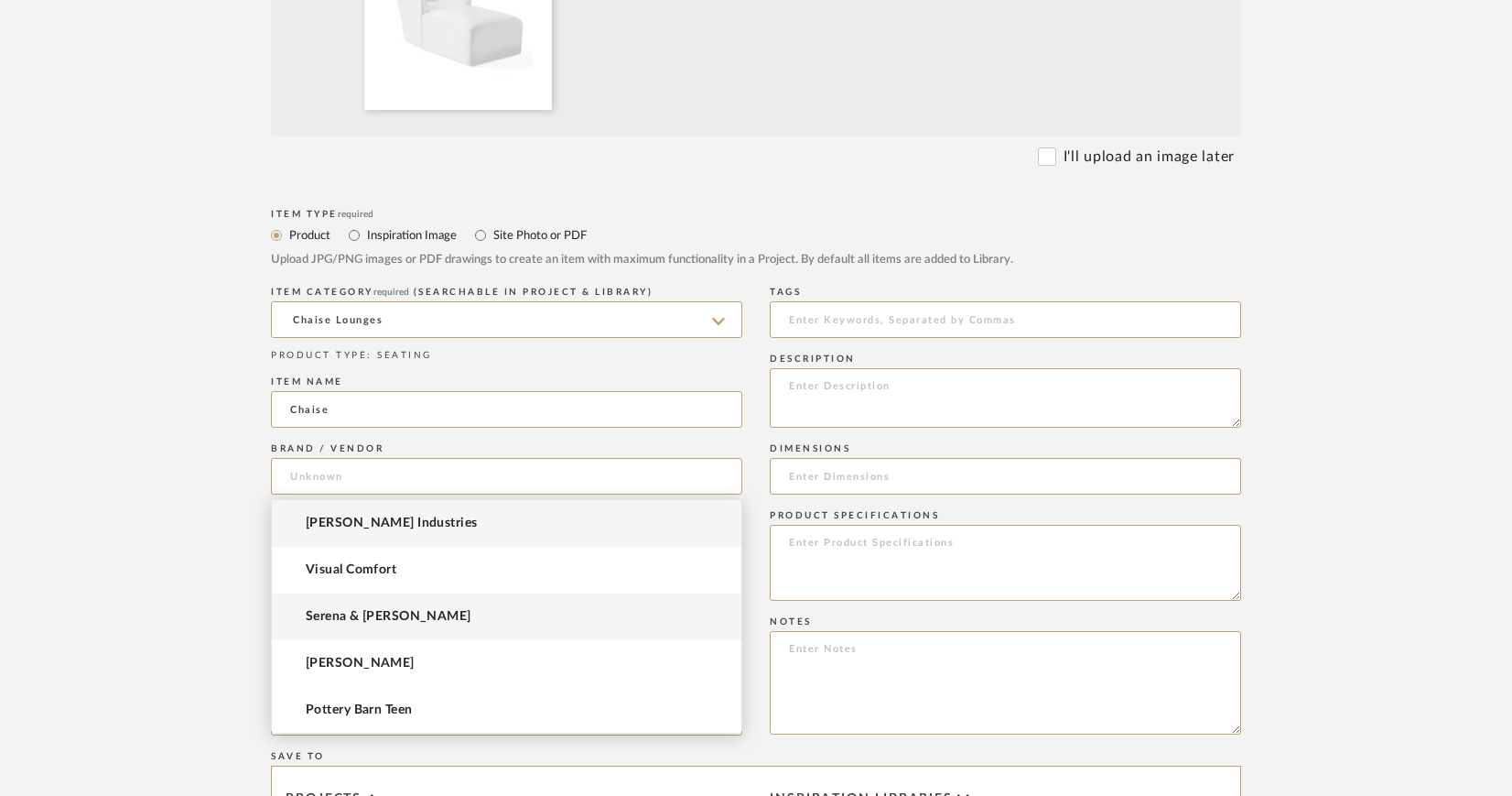
click at [355, 617] on span "Serena & [PERSON_NAME]" at bounding box center [389, 617] width 166 height 16
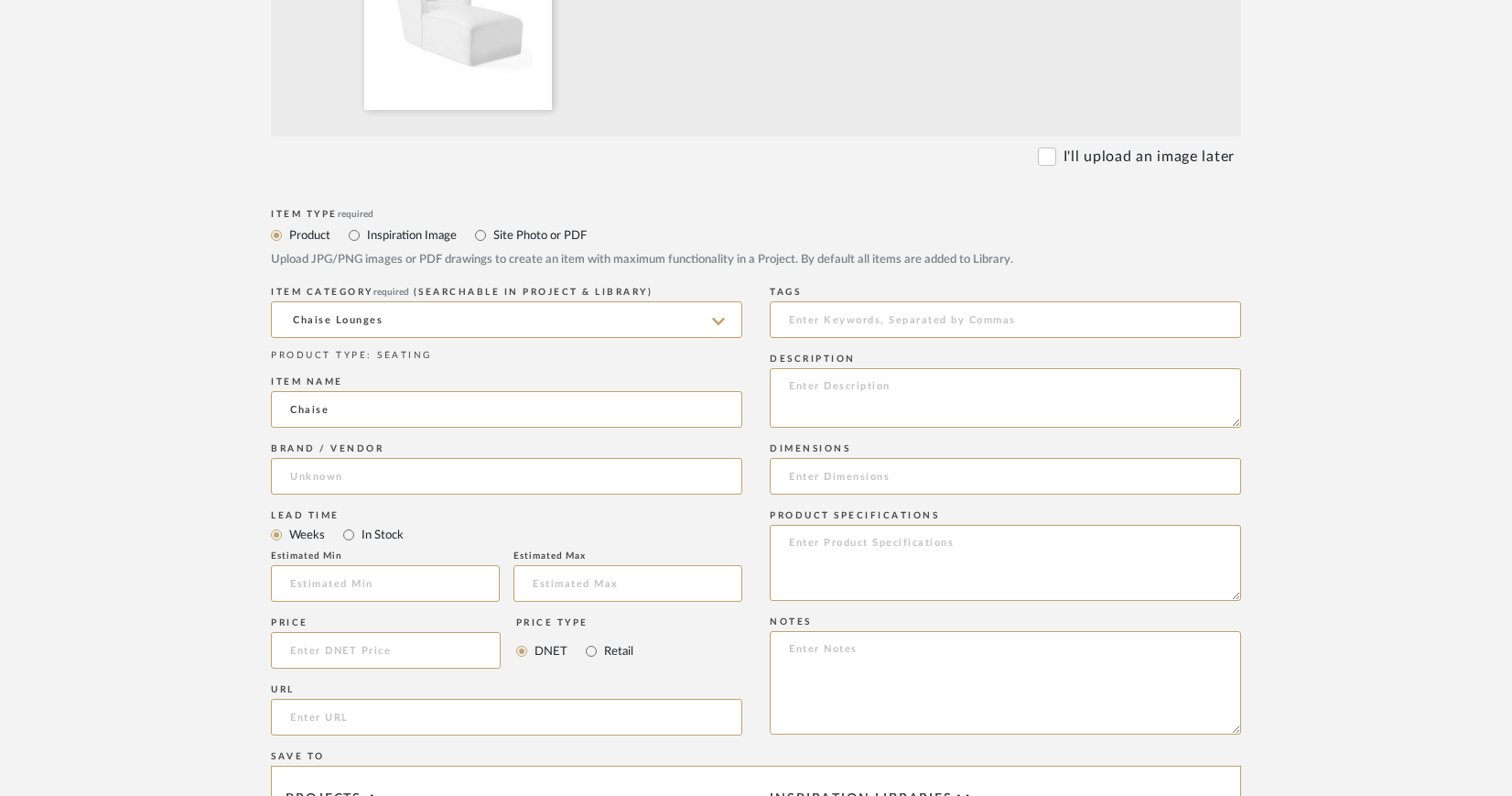
type input "Serena & [PERSON_NAME]"
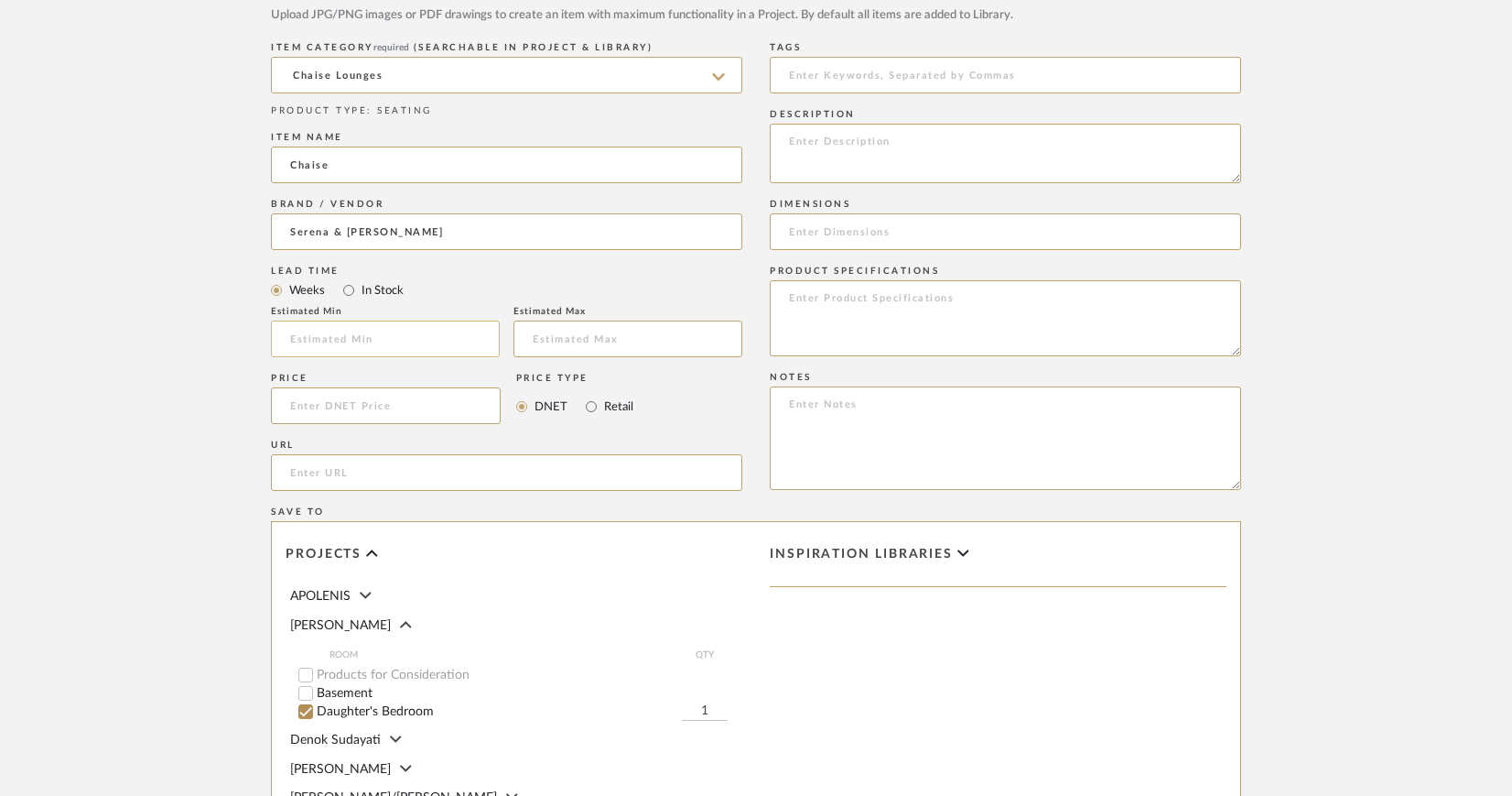
scroll to position [1008, 0]
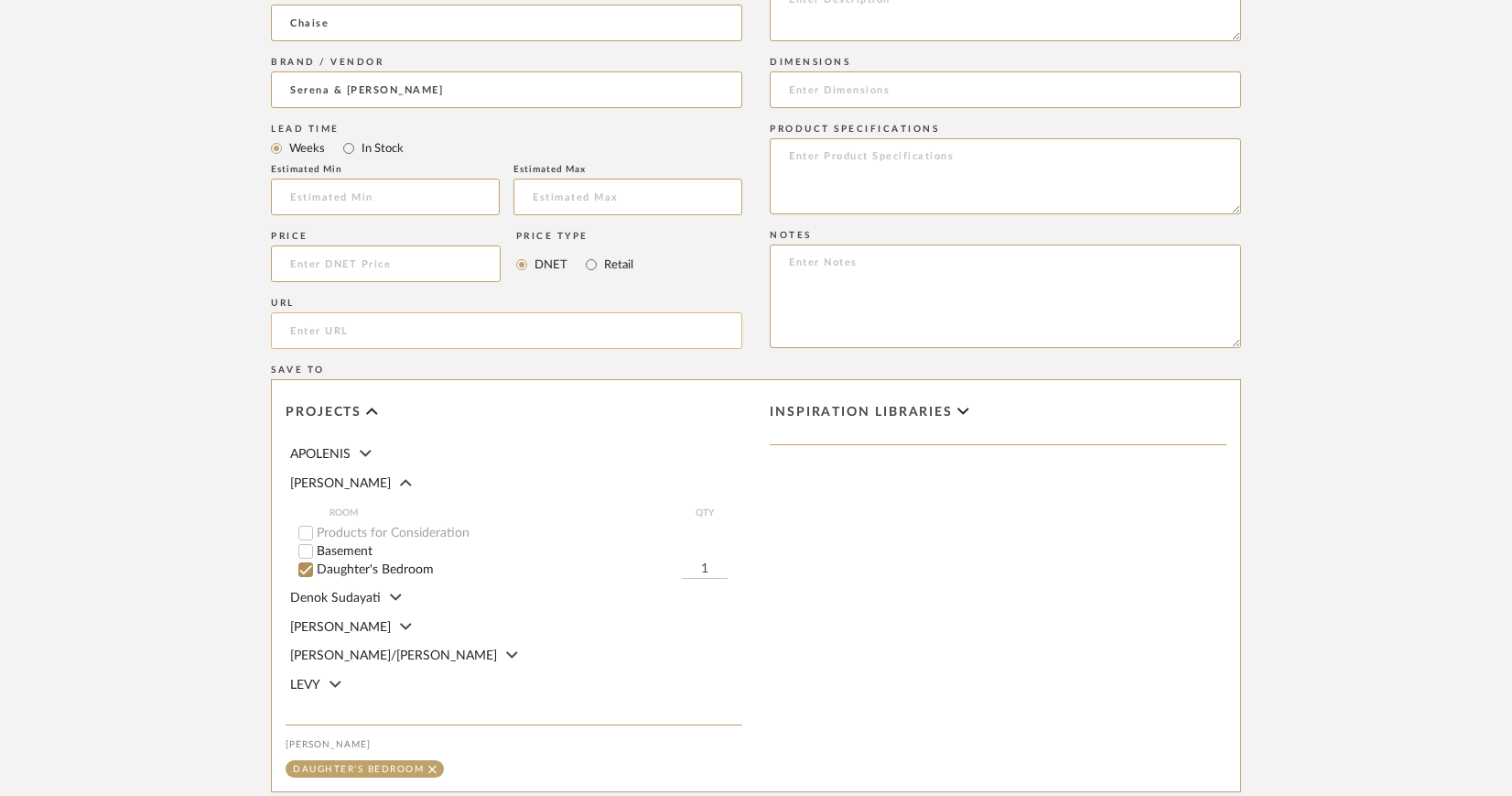
click at [369, 330] on input "url" at bounding box center [507, 330] width 471 height 37
click at [464, 323] on input "url" at bounding box center [507, 330] width 471 height 37
paste input "https://www.serenaandlily.com/products/provence-petite-chaise/1229436"
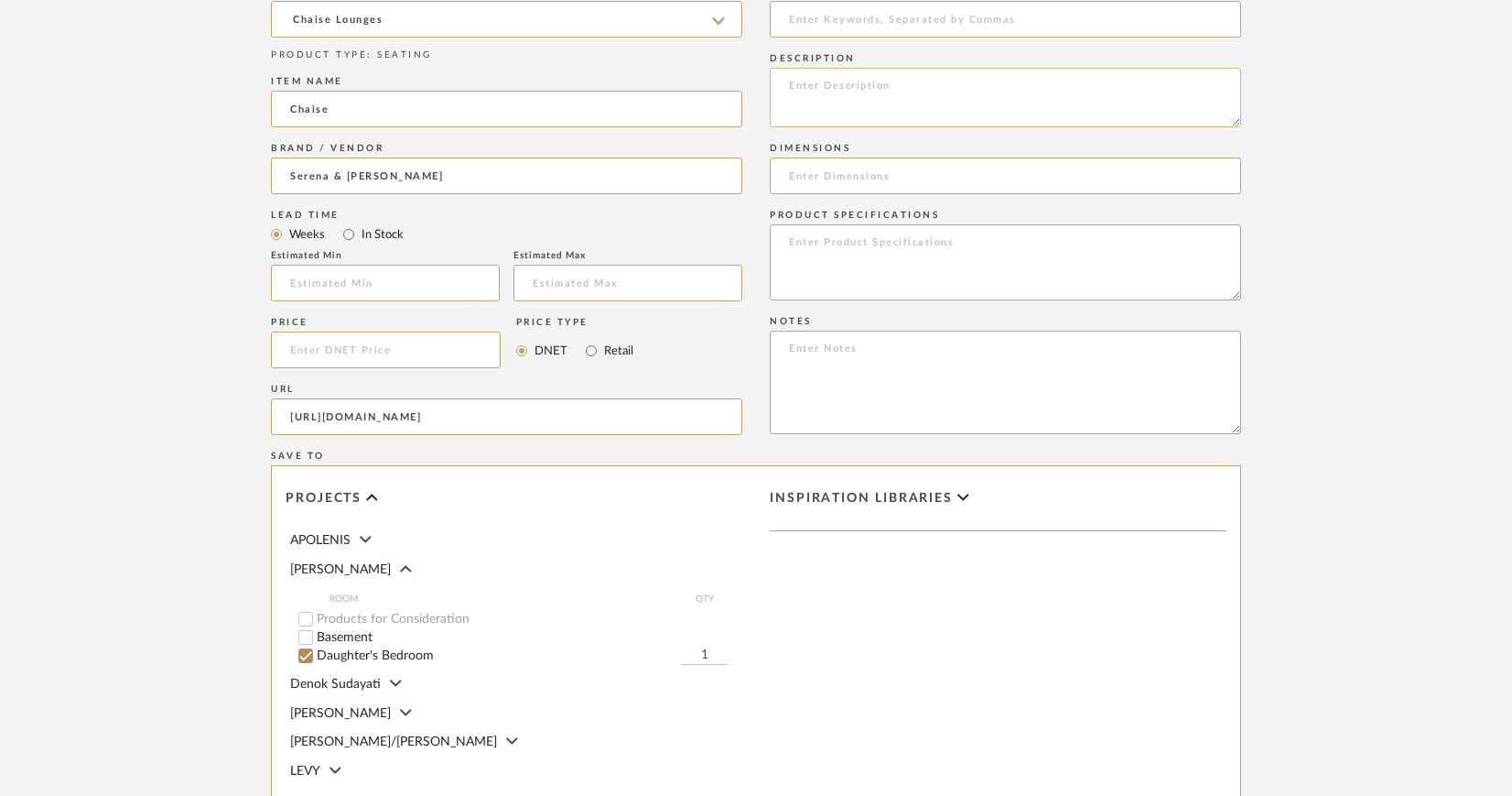
scroll to position [909, 0]
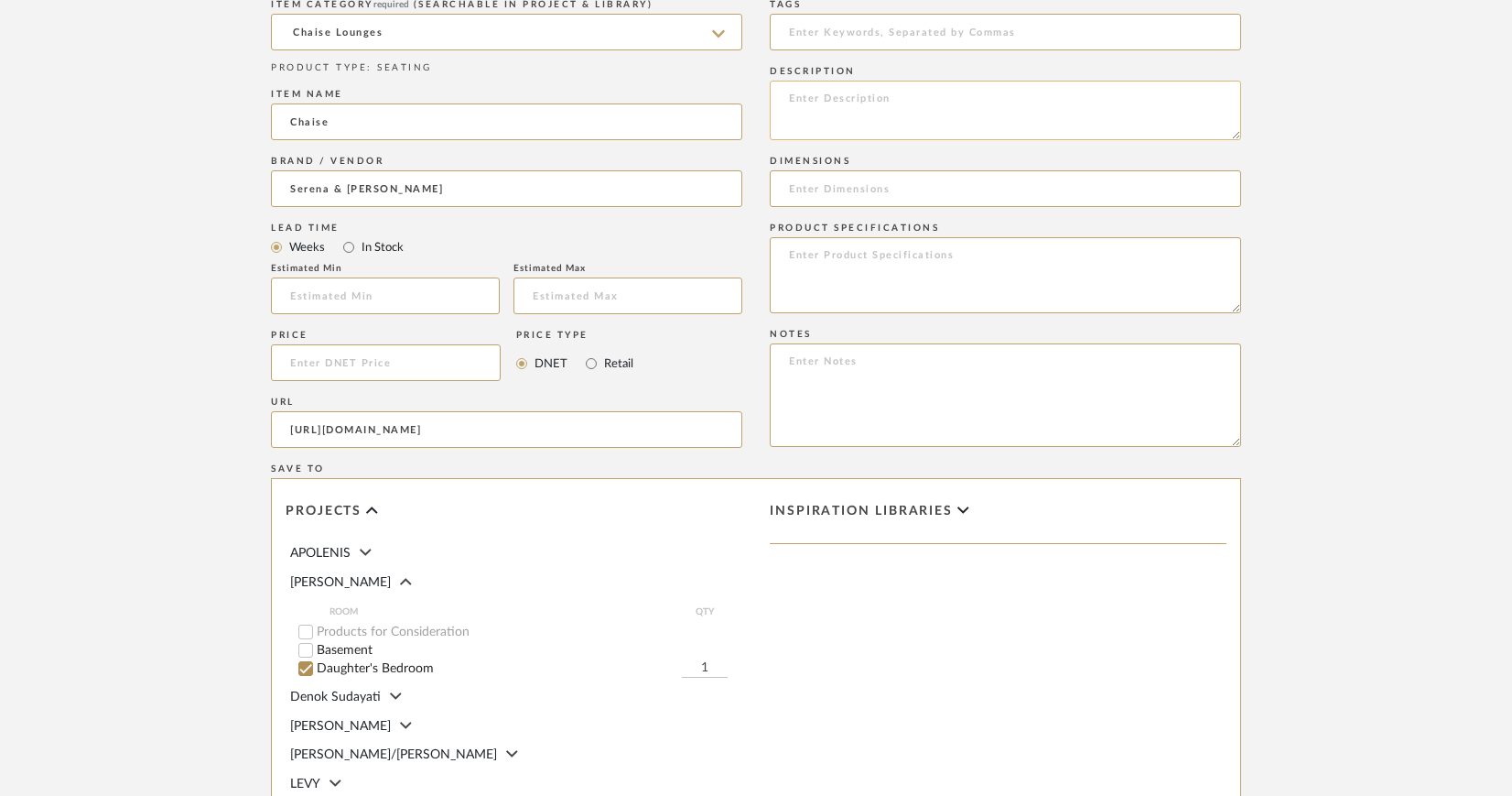
type input "https://www.serenaandlily.com/products/provence-petite-chaise/1229436"
click at [857, 107] on textarea at bounding box center [1005, 110] width 471 height 59
paste textarea "Provence Petite Chaise"
type textarea "Serena & Lily | Provence Petite Chaise |"
click at [840, 187] on input at bounding box center [1005, 188] width 471 height 37
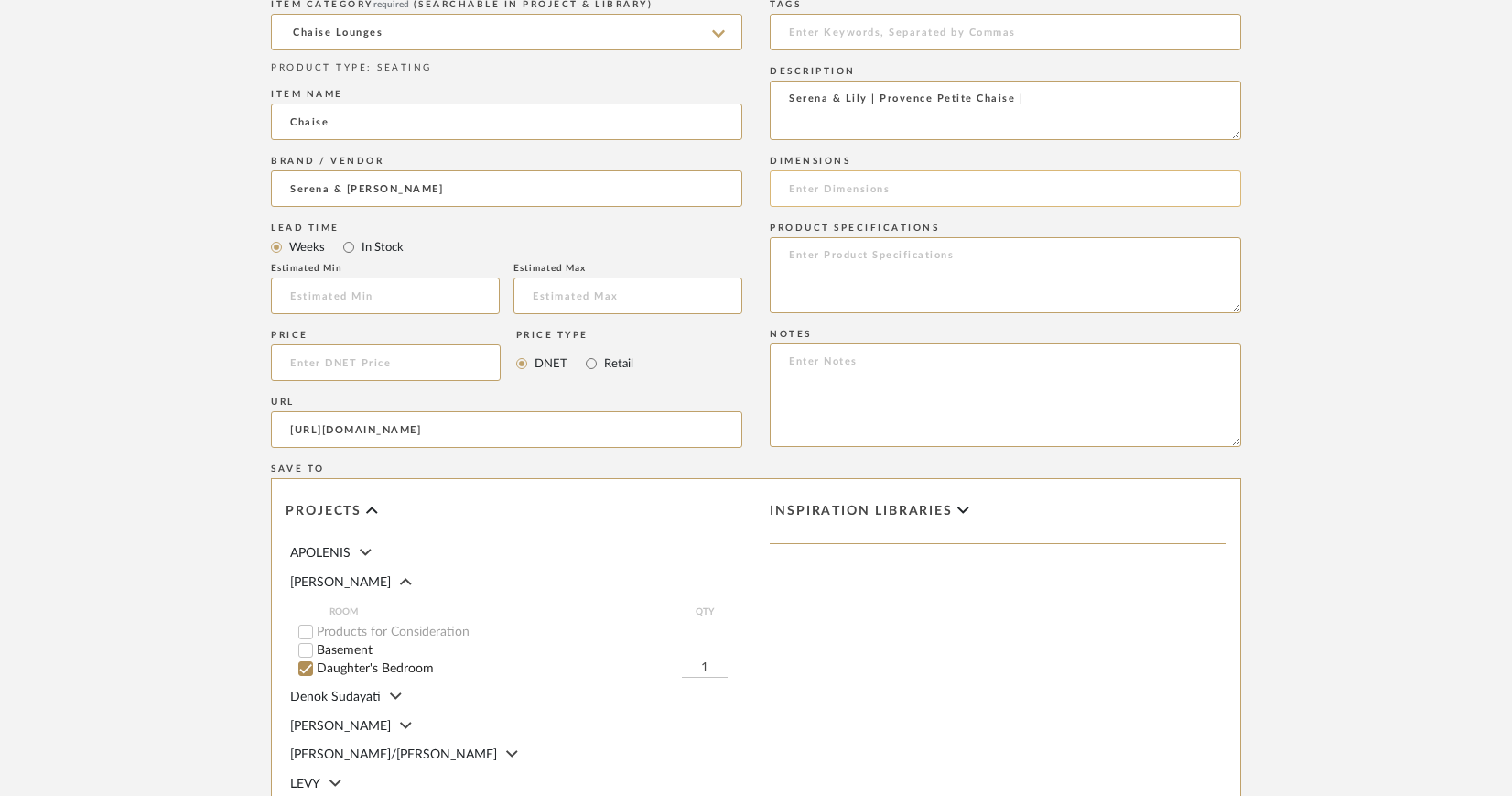
paste input "31”W x 64”D x 30”H"
type input "31”W x 64”D x 30”H"
click at [1044, 92] on textarea "Serena & Lily | Provence Petite Chaise |" at bounding box center [1005, 110] width 471 height 59
click at [1022, 101] on textarea "Serena & Lily | Provence Petite Chaise |" at bounding box center [1005, 110] width 471 height 59
type textarea "Serena & Lily | Provence Petite Chaise"
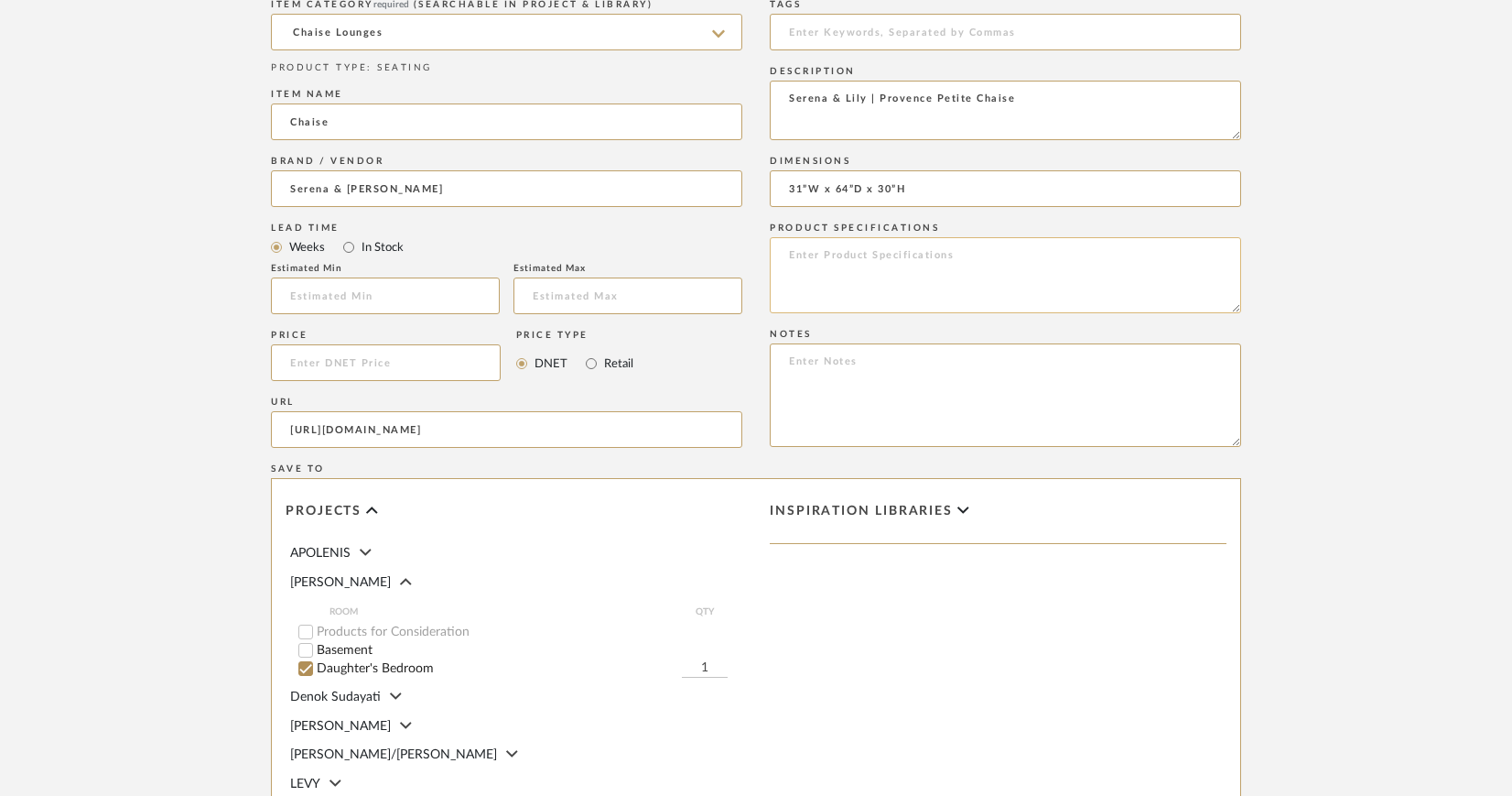
click at [809, 256] on textarea at bounding box center [1005, 275] width 471 height 76
click at [892, 268] on textarea "Fabric: COM Finish: Various OPtions" at bounding box center [1005, 275] width 471 height 76
type textarea "Fabric: COM Finish: Various Options"
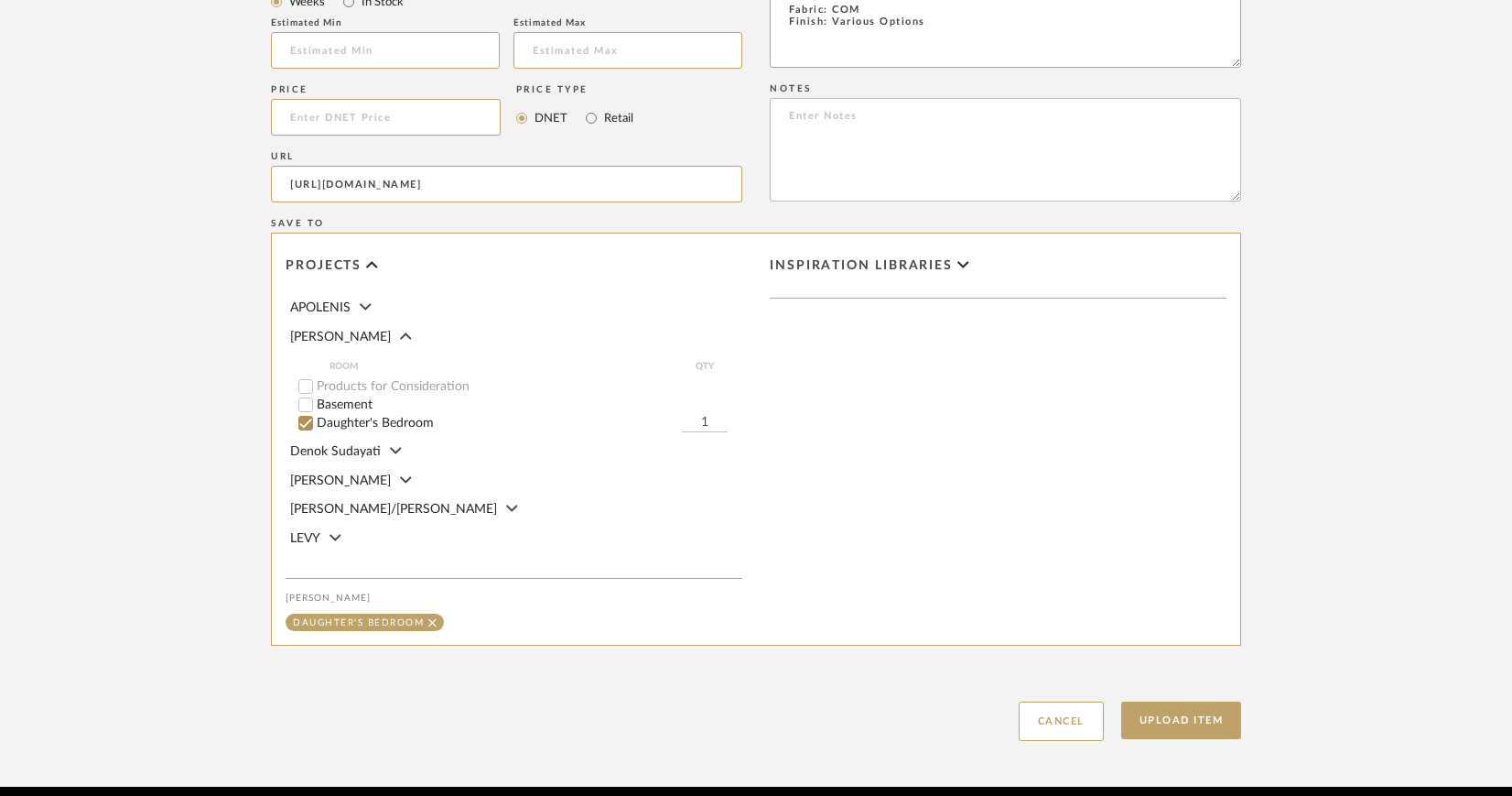
scroll to position [1159, 0]
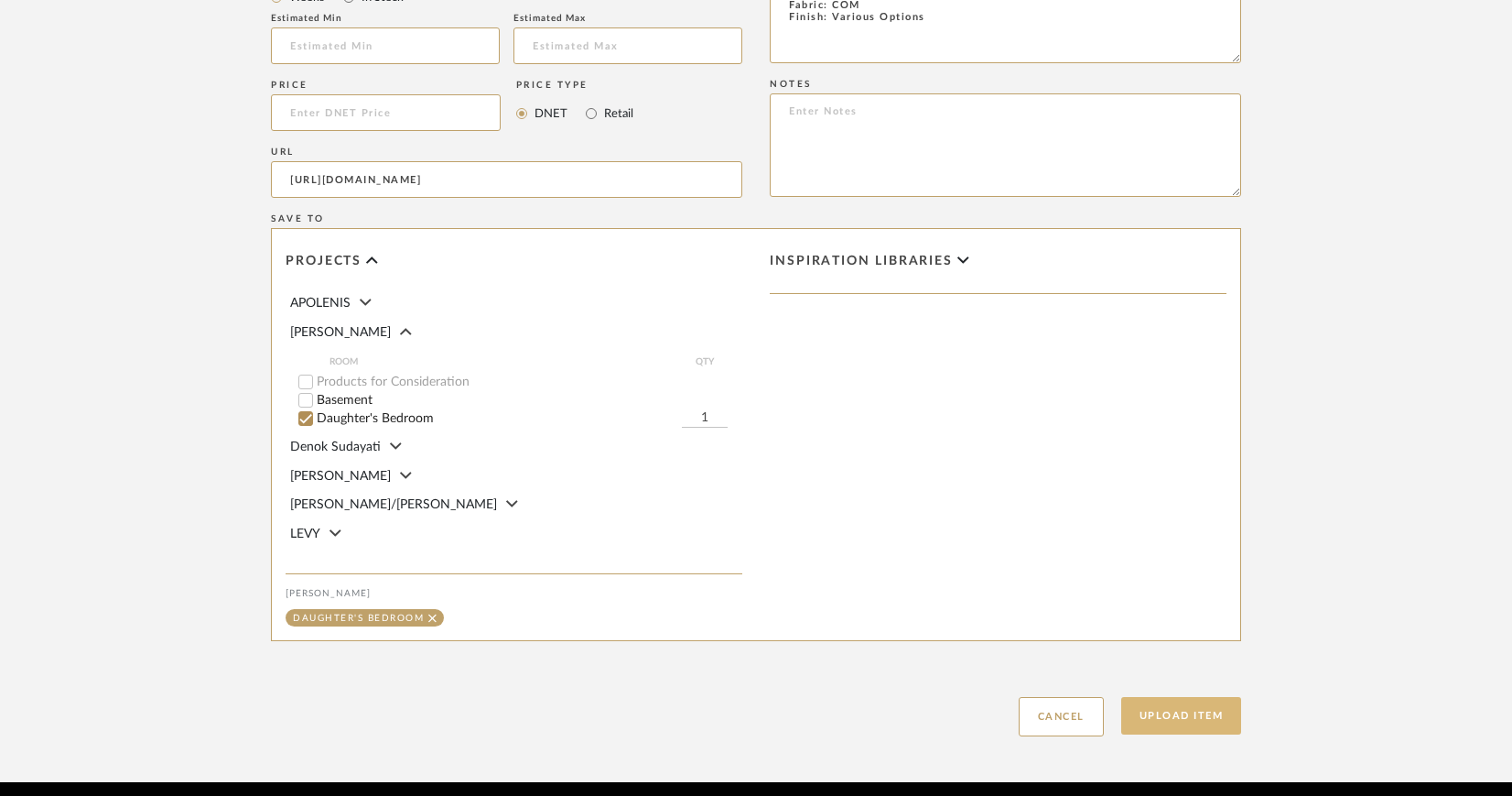
click at [1204, 714] on button "Upload Item" at bounding box center [1182, 715] width 121 height 38
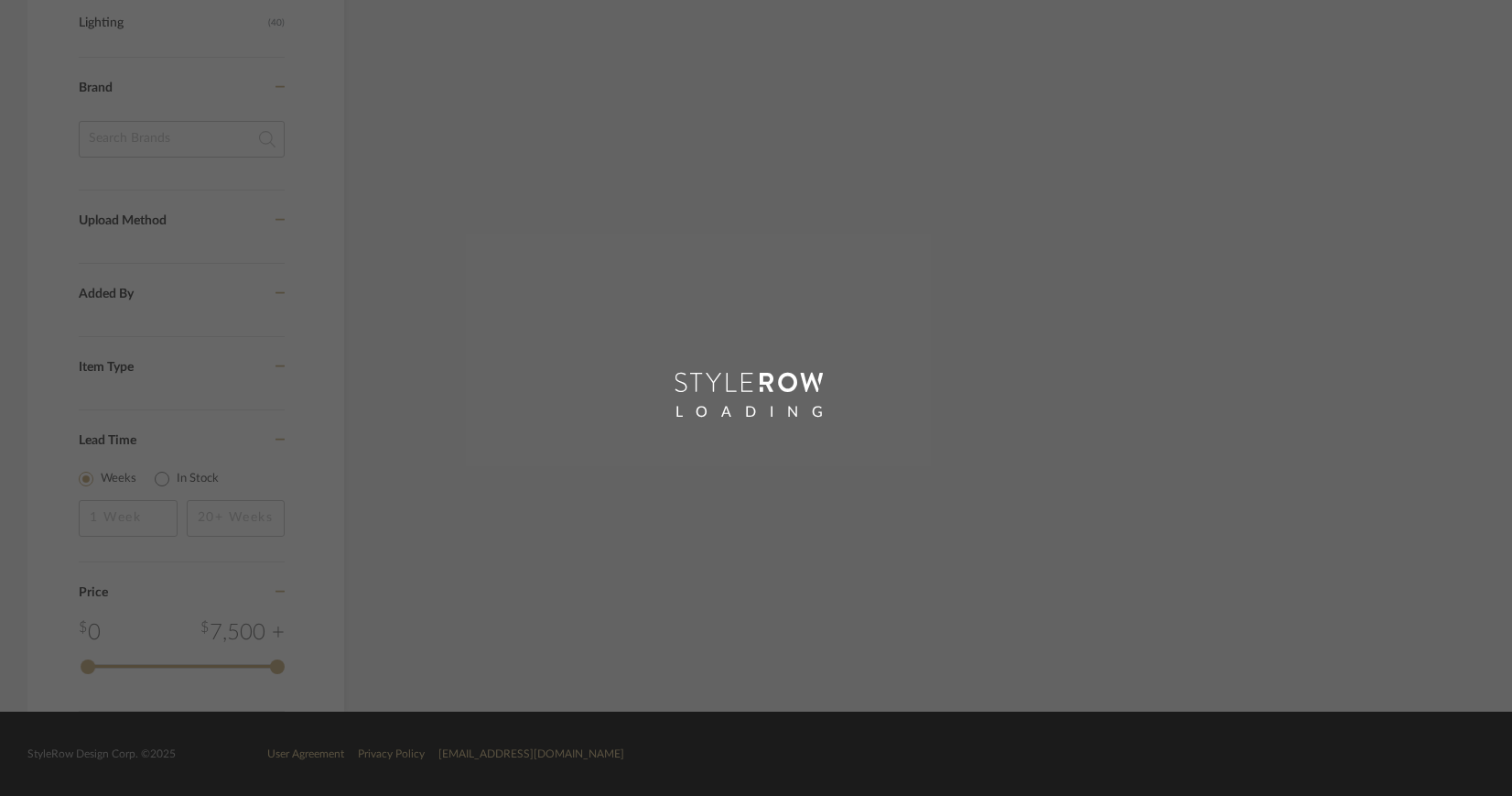
scroll to position [979, 0]
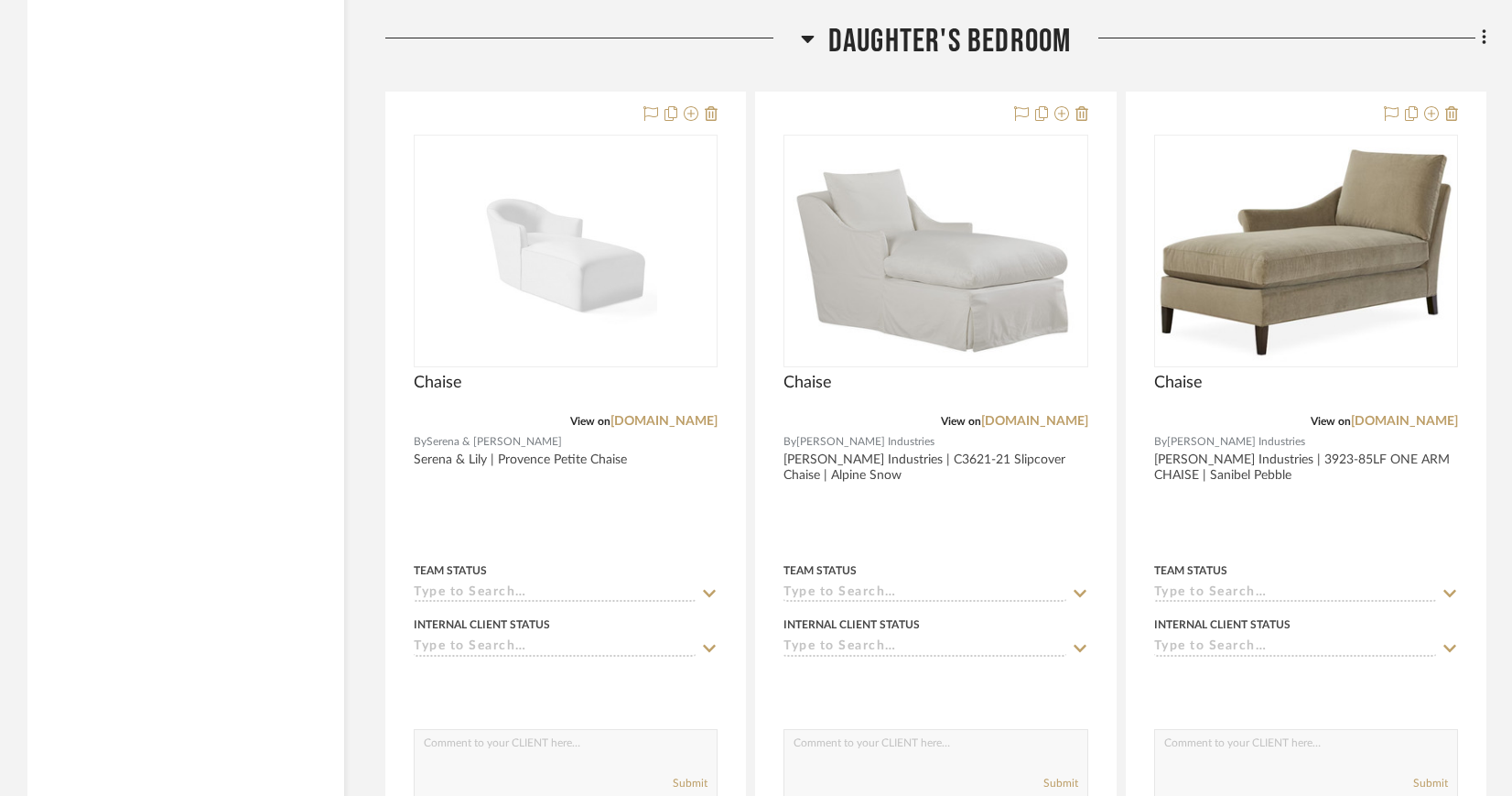
scroll to position [3014, 0]
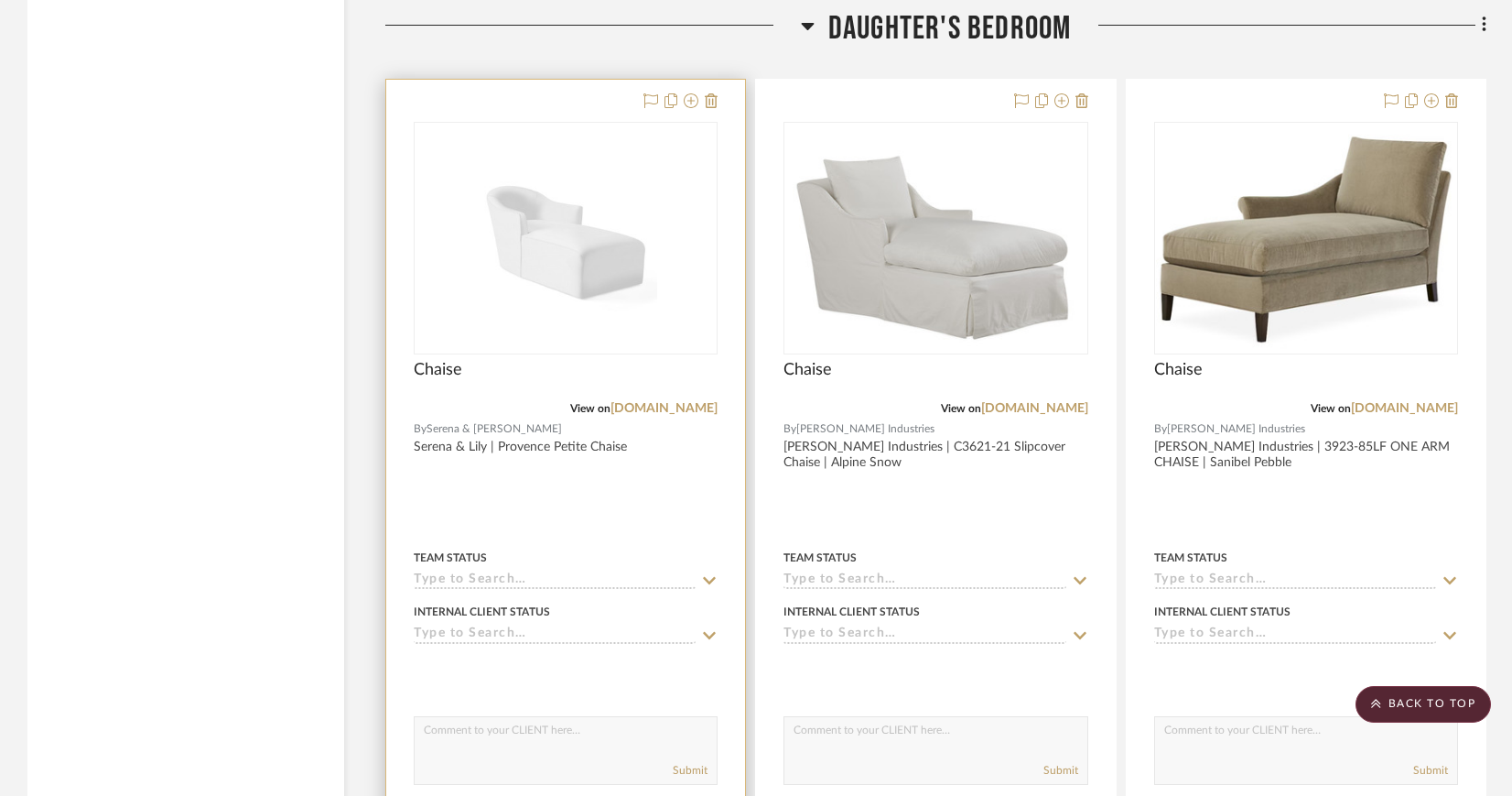
click at [563, 213] on img "0" at bounding box center [565, 238] width 183 height 229
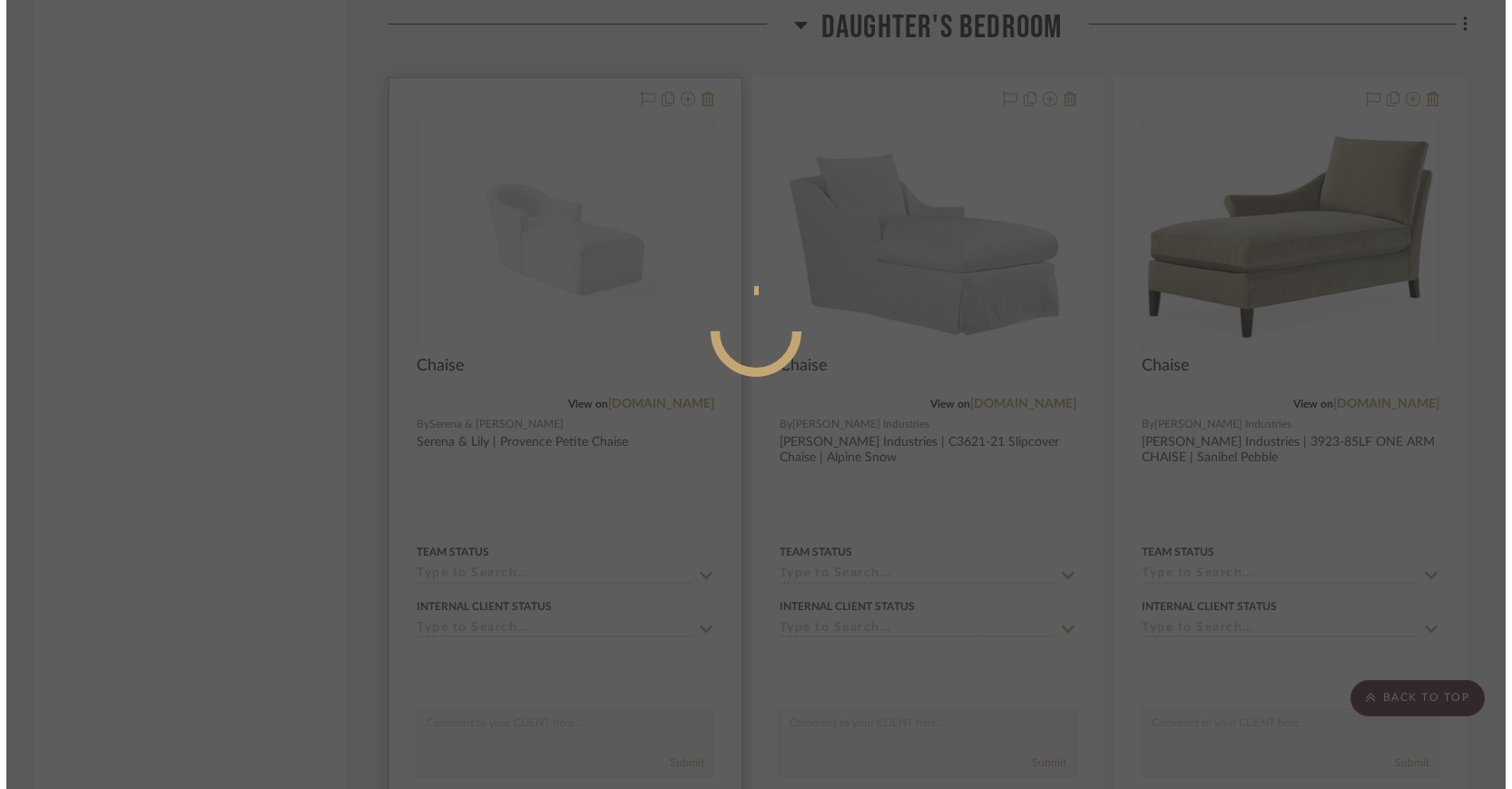
scroll to position [0, 0]
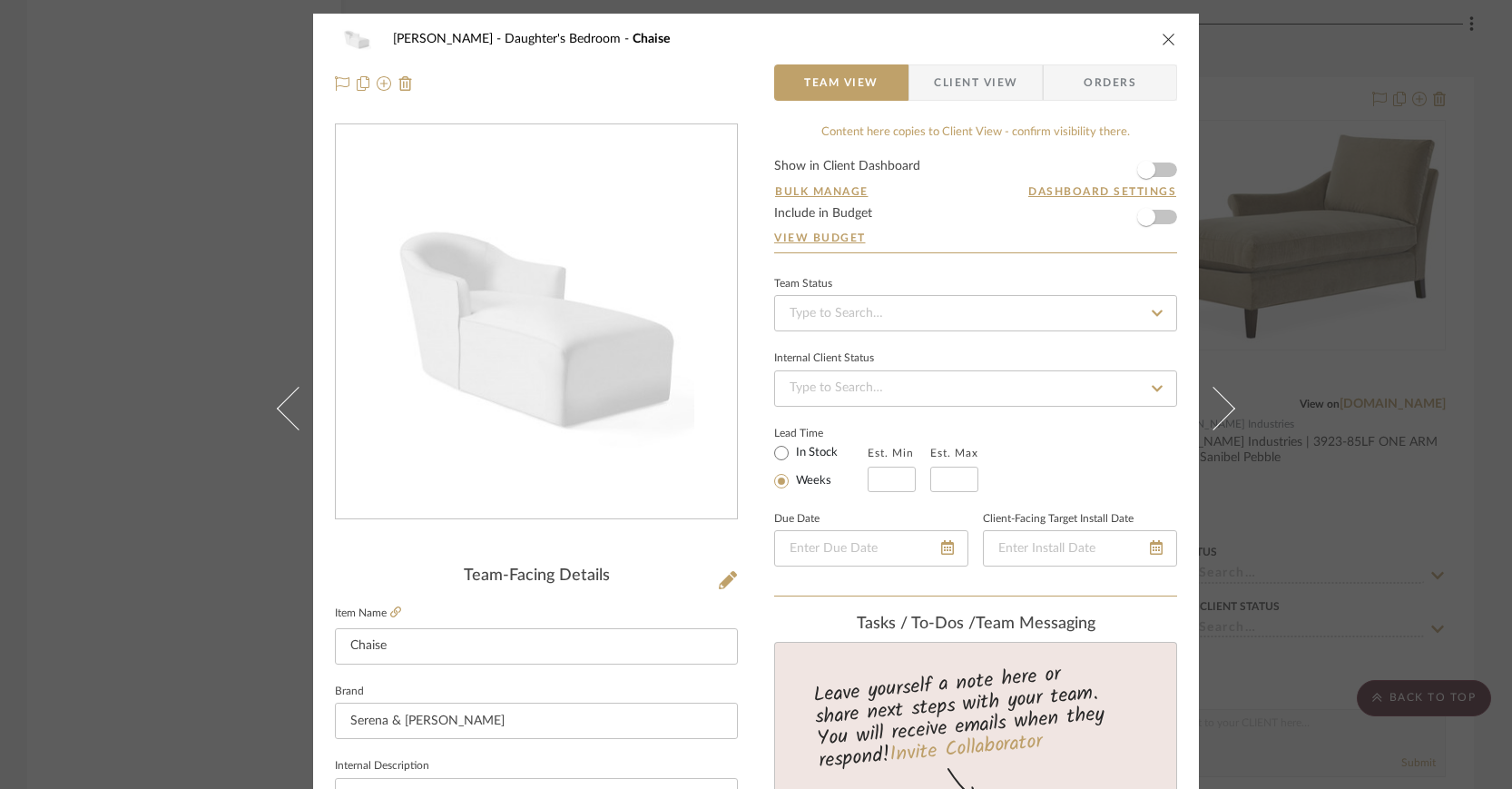
click at [963, 87] on span "Client View" at bounding box center [976, 82] width 84 height 36
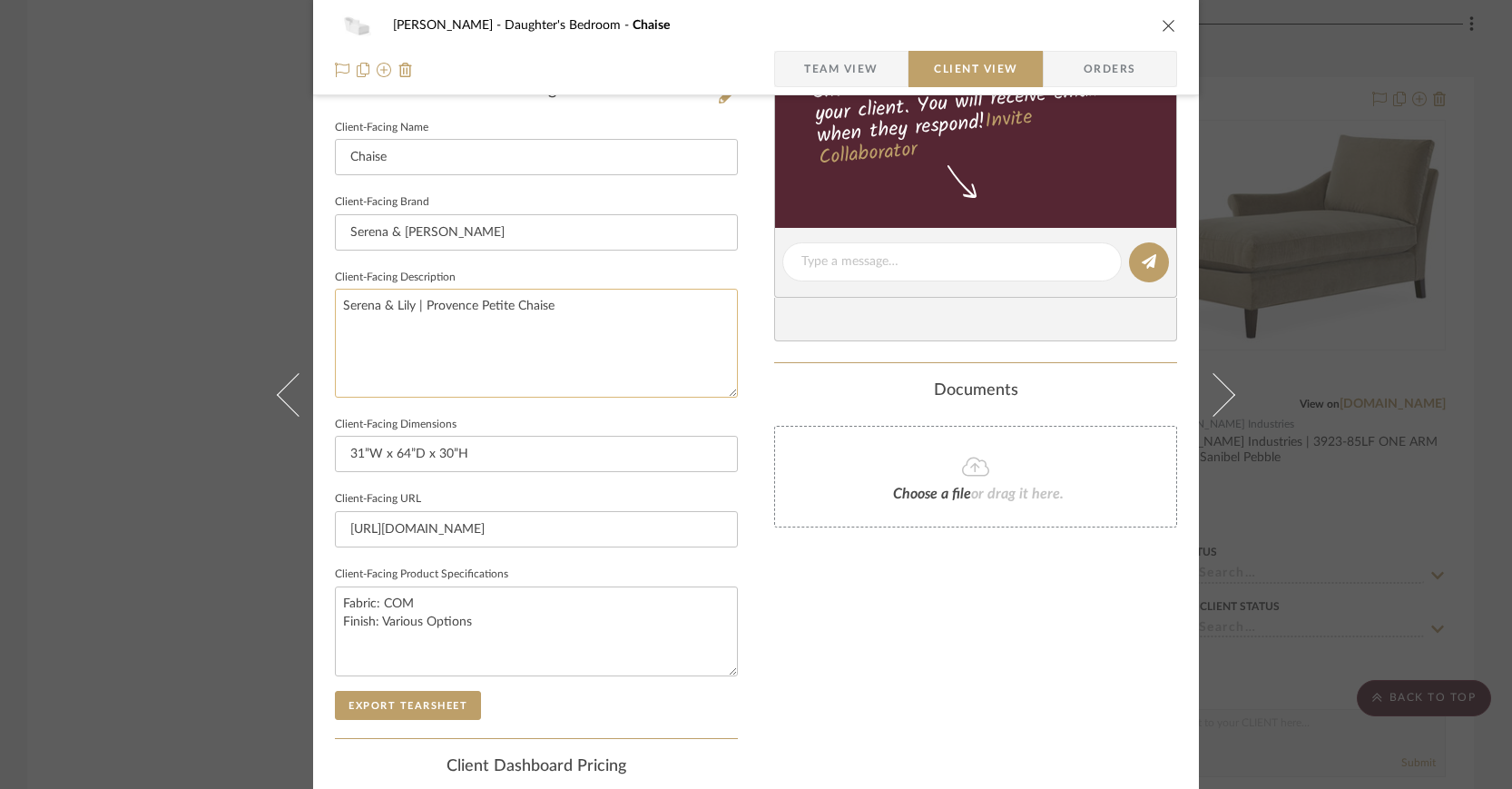
scroll to position [518, 0]
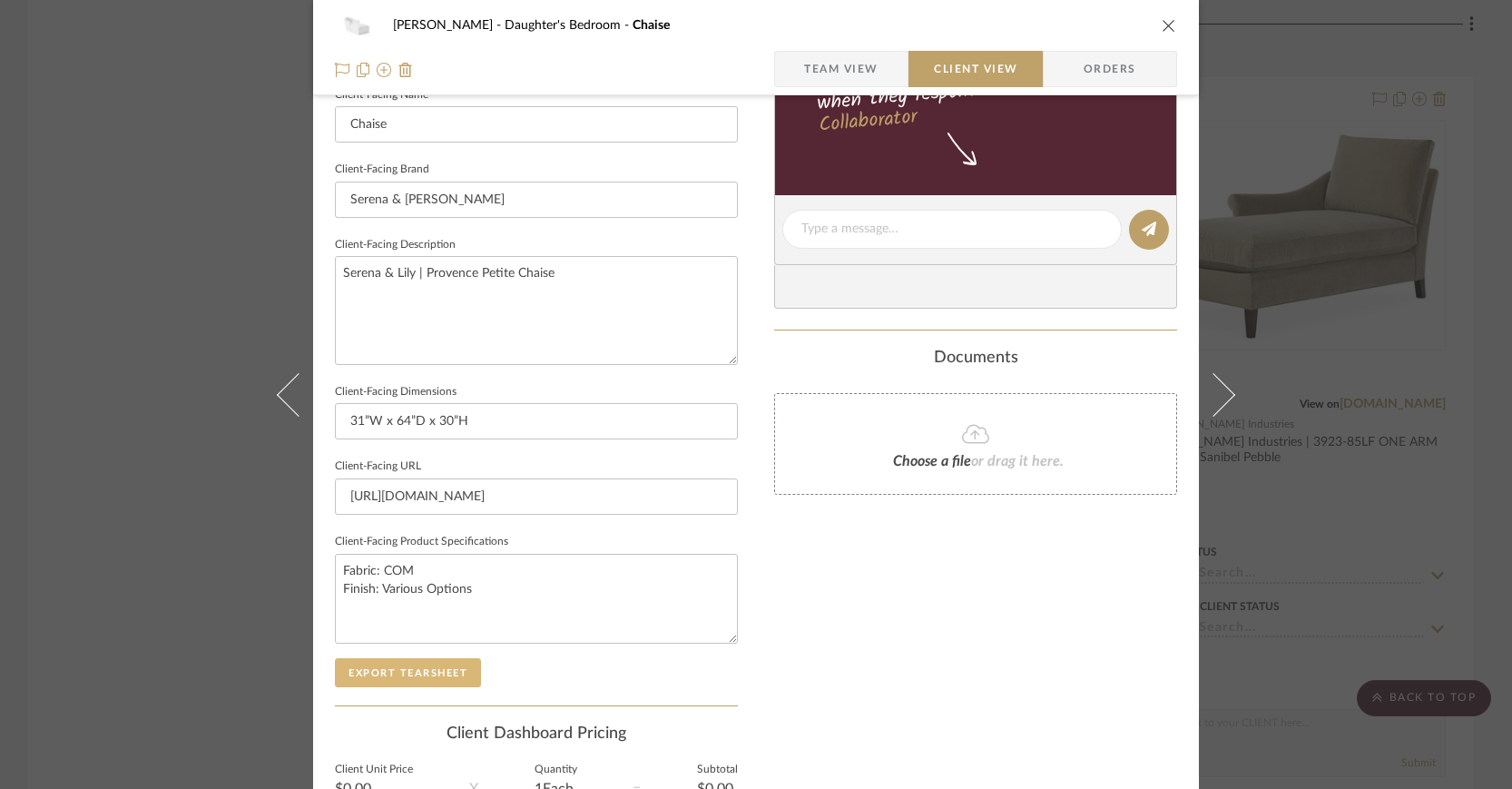
click at [422, 667] on button "Export Tearsheet" at bounding box center [408, 672] width 146 height 29
click at [1162, 26] on icon "close" at bounding box center [1169, 26] width 15 height 15
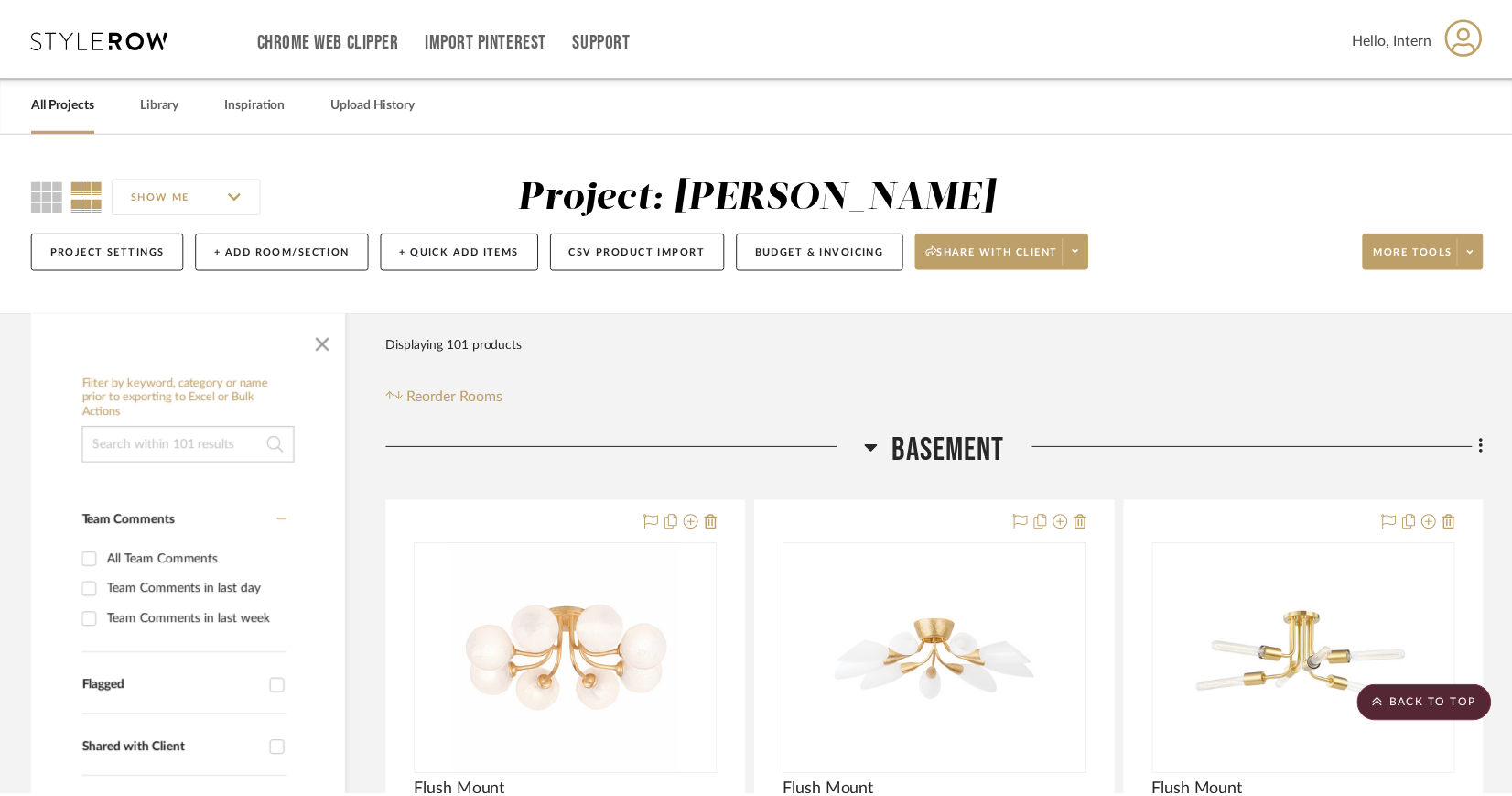
scroll to position [3014, 0]
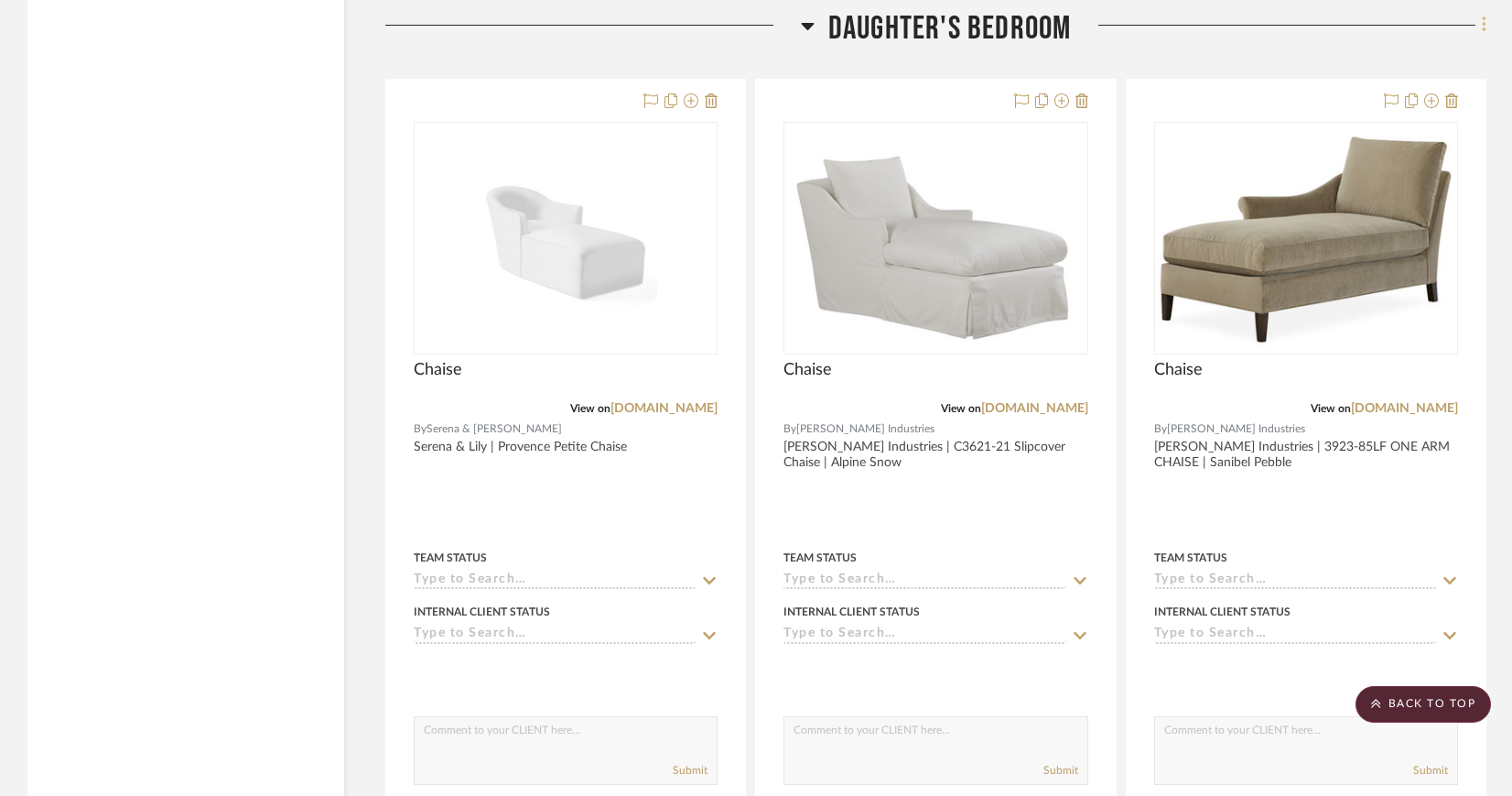
click at [1484, 23] on icon at bounding box center [1484, 25] width 4 height 16
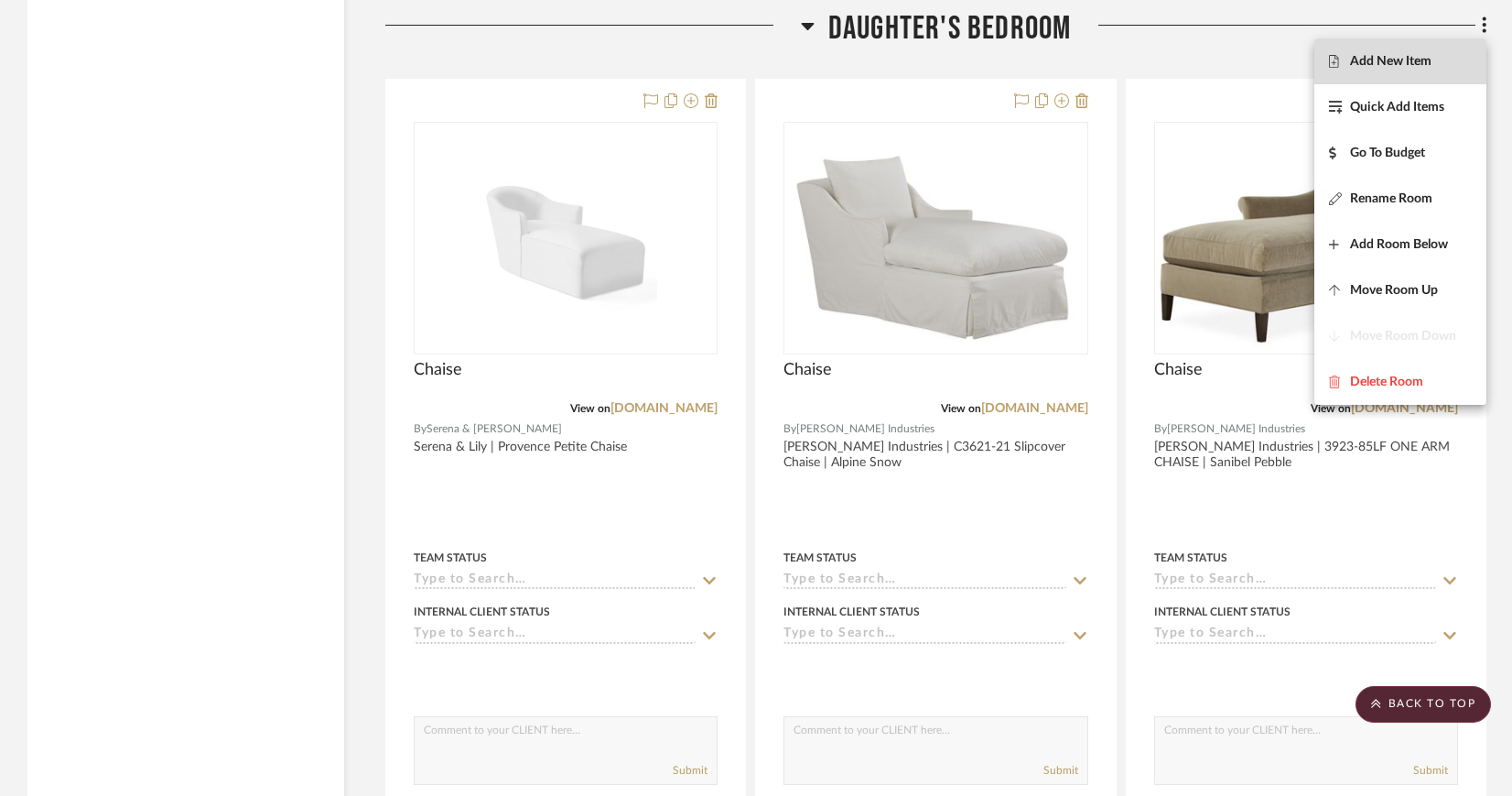
click at [1433, 59] on span "Add New Item" at bounding box center [1400, 62] width 143 height 16
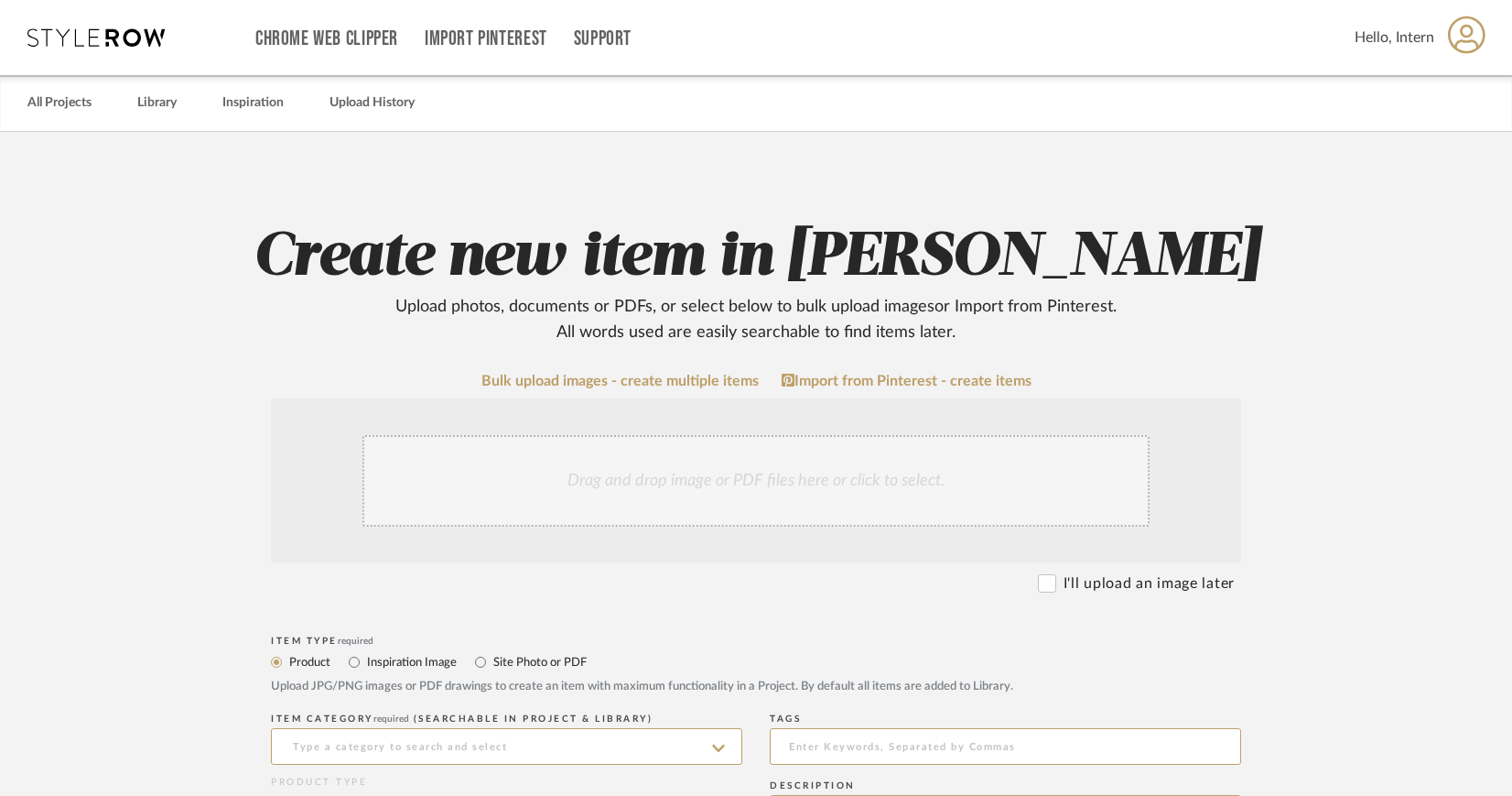
click at [718, 452] on div "Drag and drop image or PDF files here or click to select." at bounding box center [756, 481] width 787 height 92
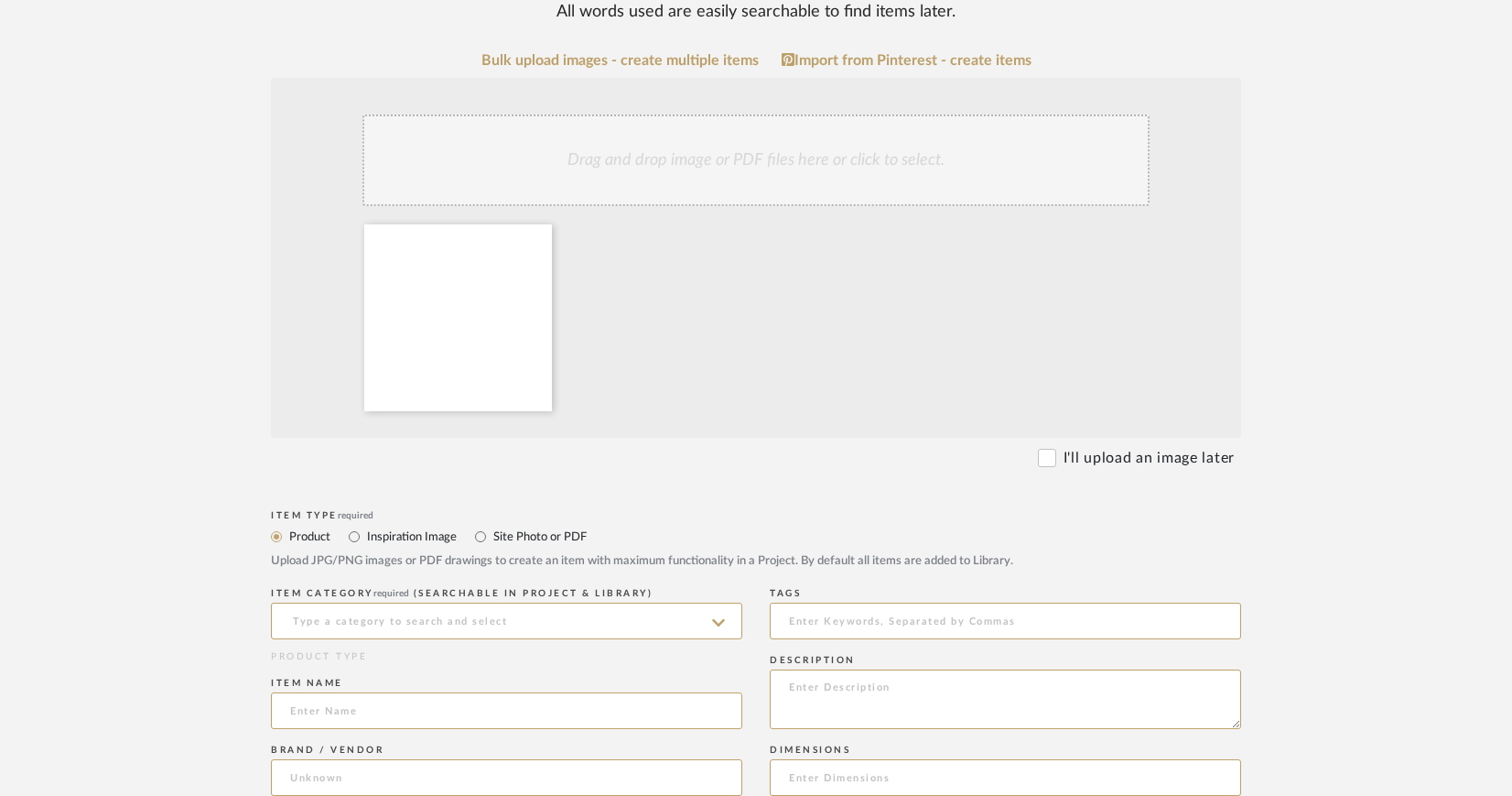
scroll to position [409, 0]
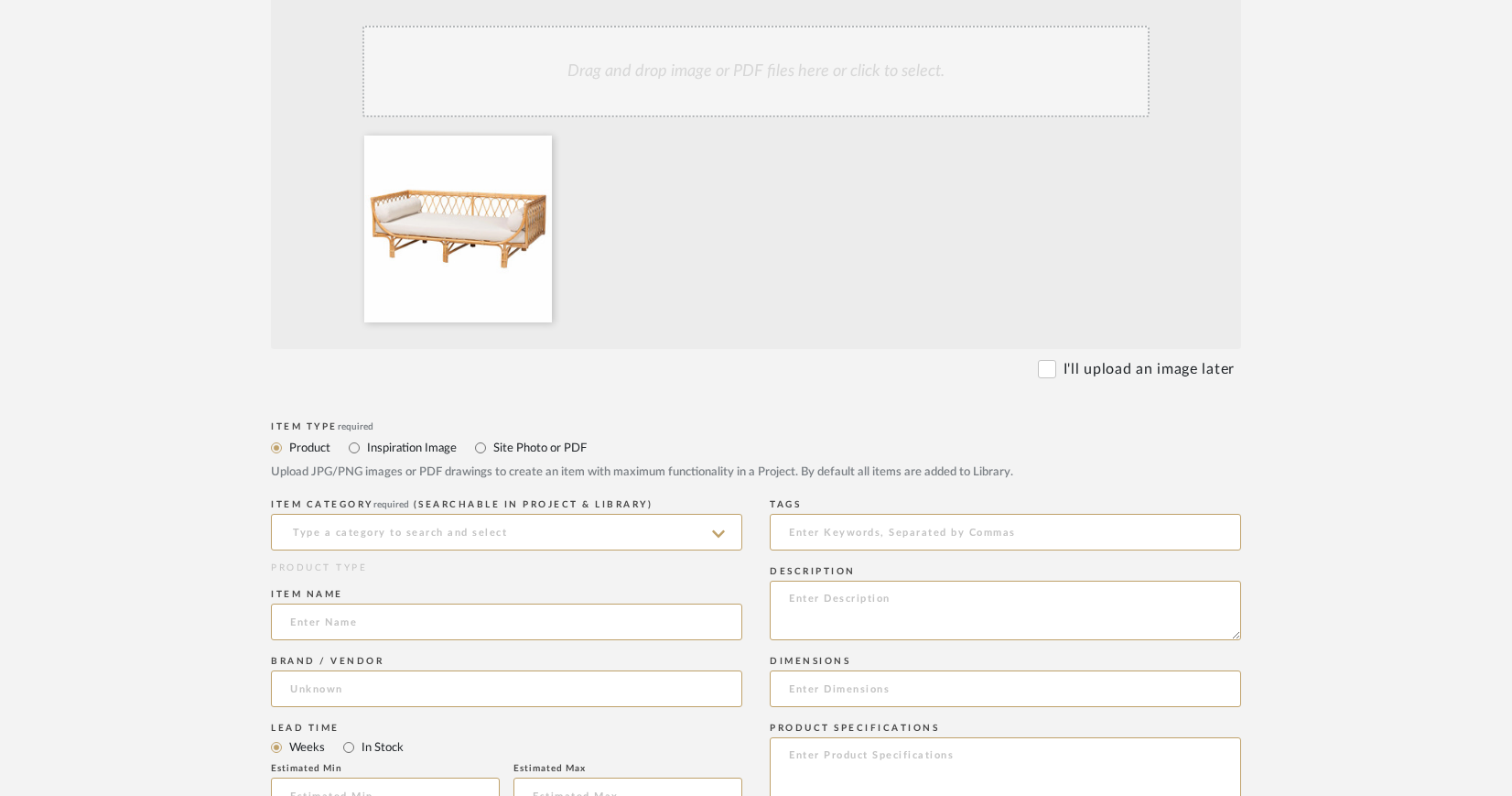
click at [723, 531] on icon at bounding box center [719, 534] width 13 height 8
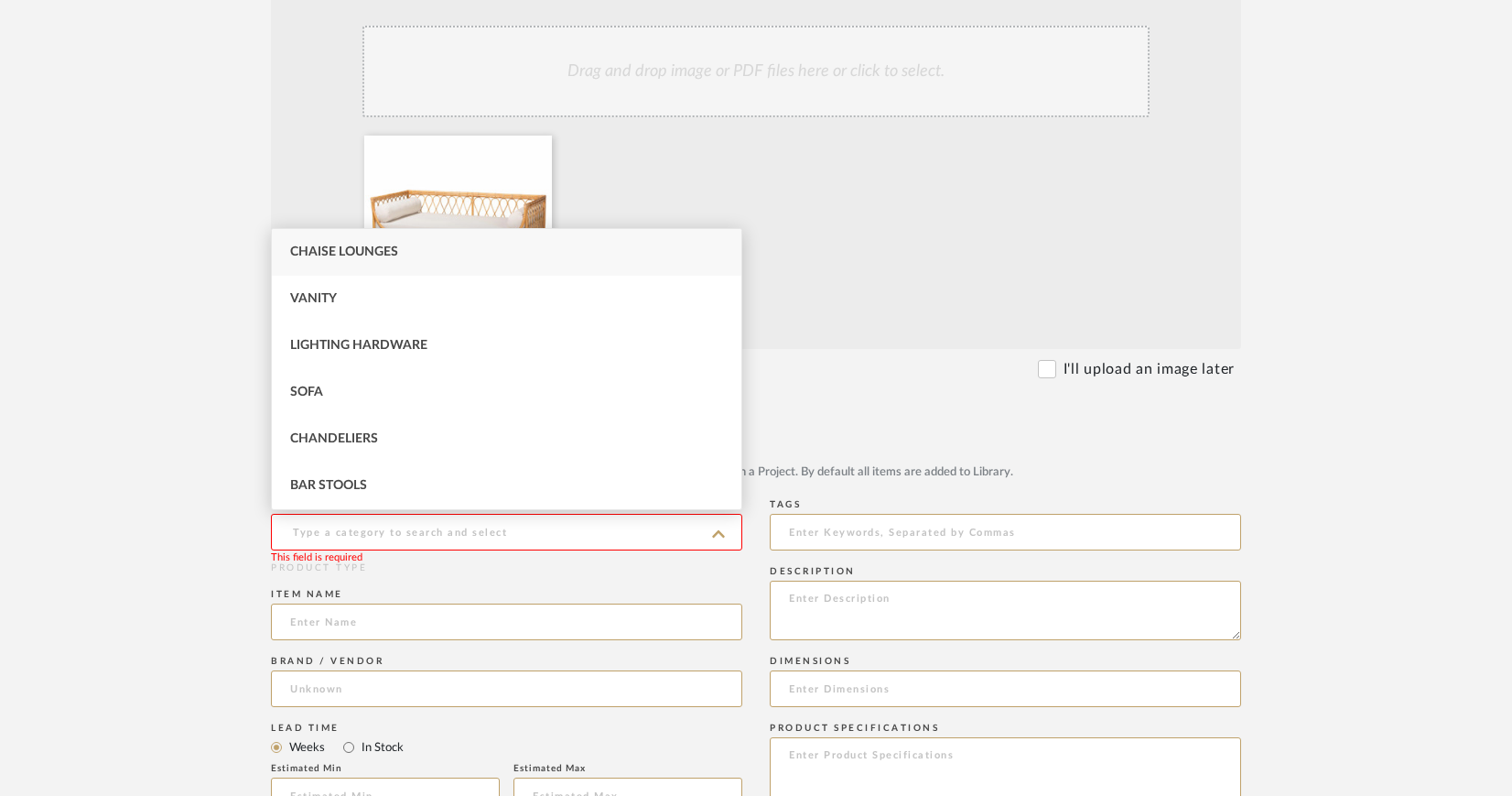
click at [328, 249] on span "Chaise Lounges" at bounding box center [344, 252] width 108 height 13
type input "Chaise Lounges"
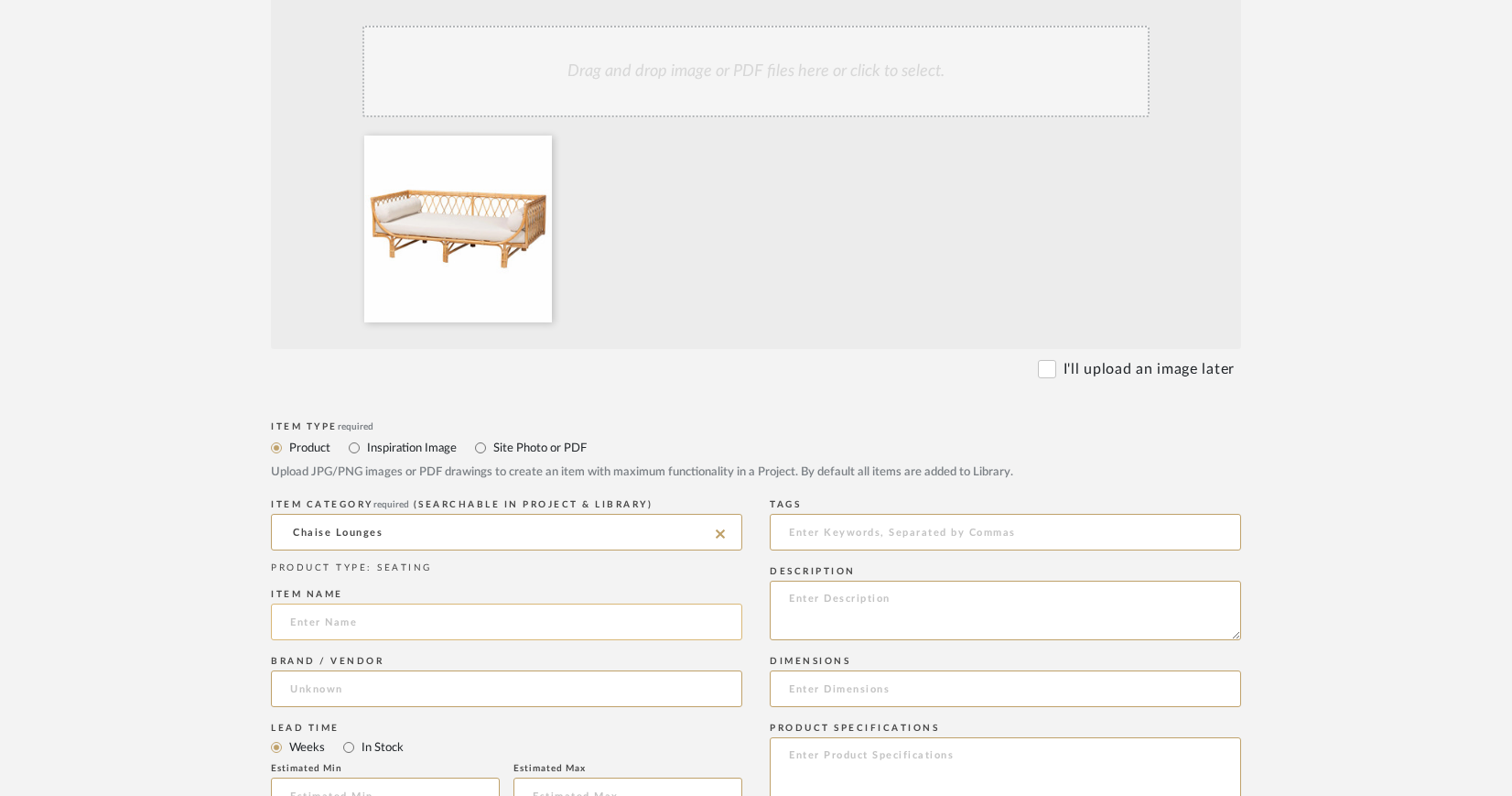
click at [371, 619] on input at bounding box center [507, 621] width 471 height 37
type input "Chaise"
click at [321, 683] on input at bounding box center [507, 688] width 471 height 37
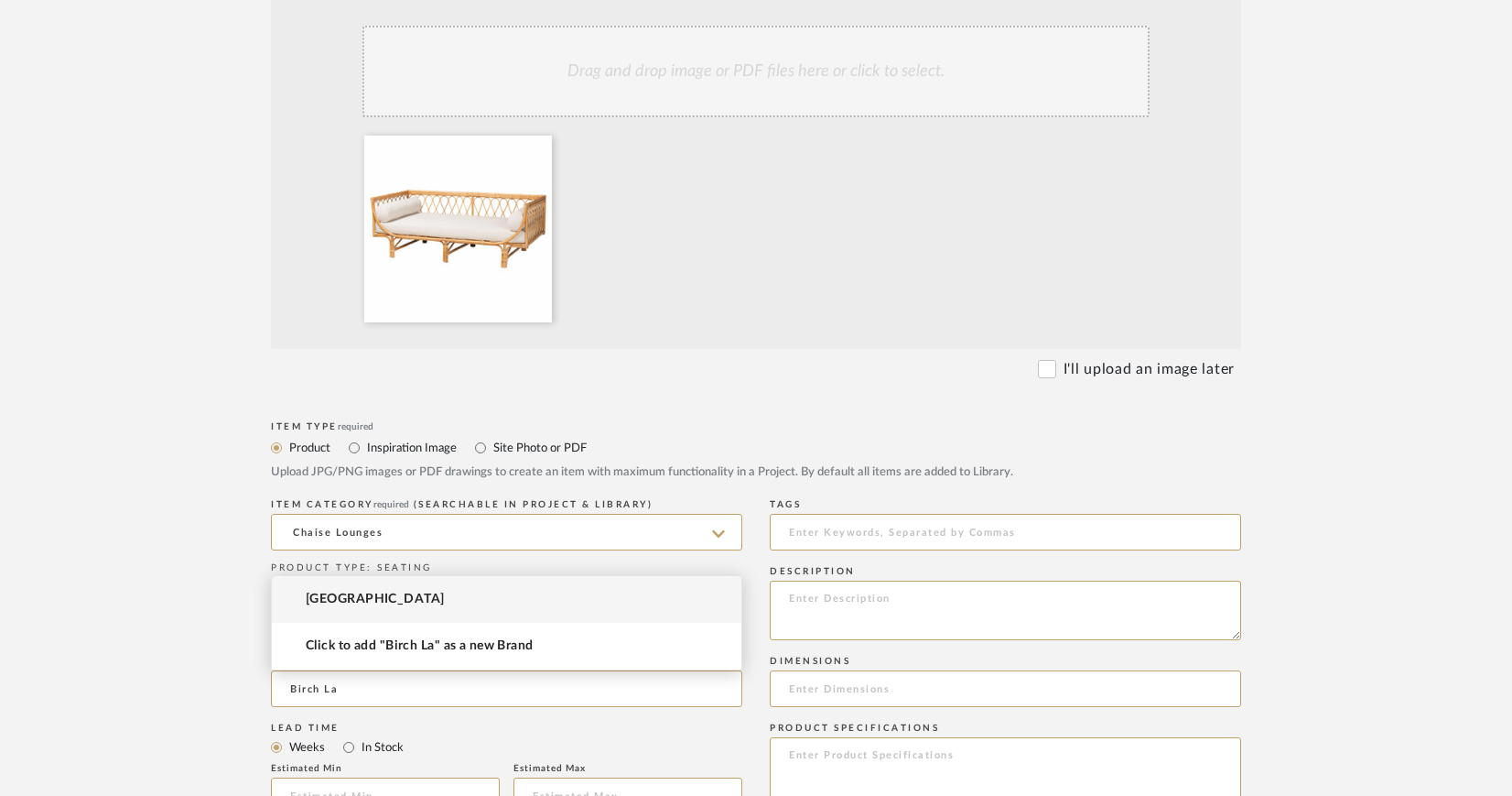
click at [343, 601] on span "Birch Lane" at bounding box center [374, 599] width 138 height 16
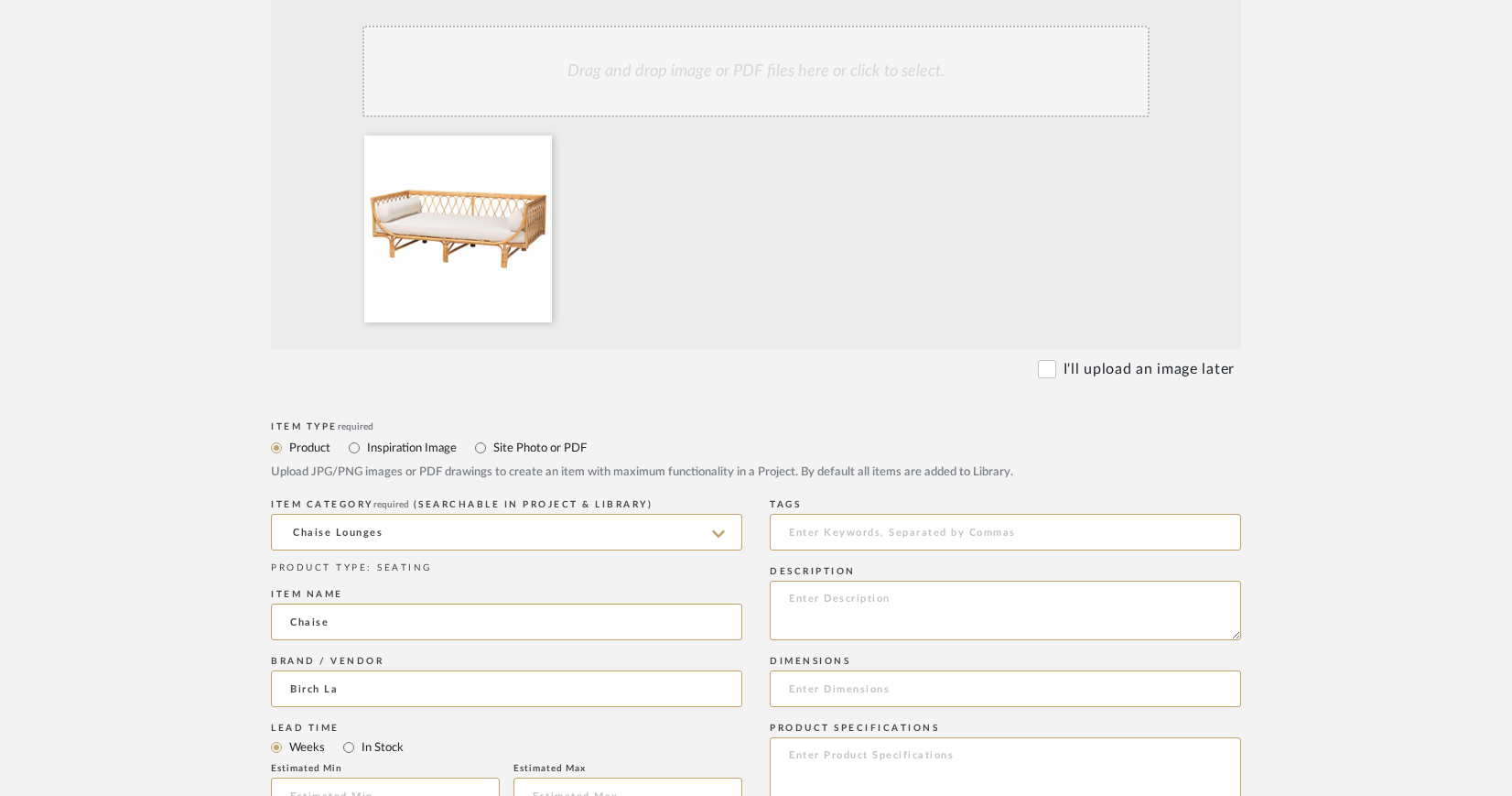
type input "Birch Lane"
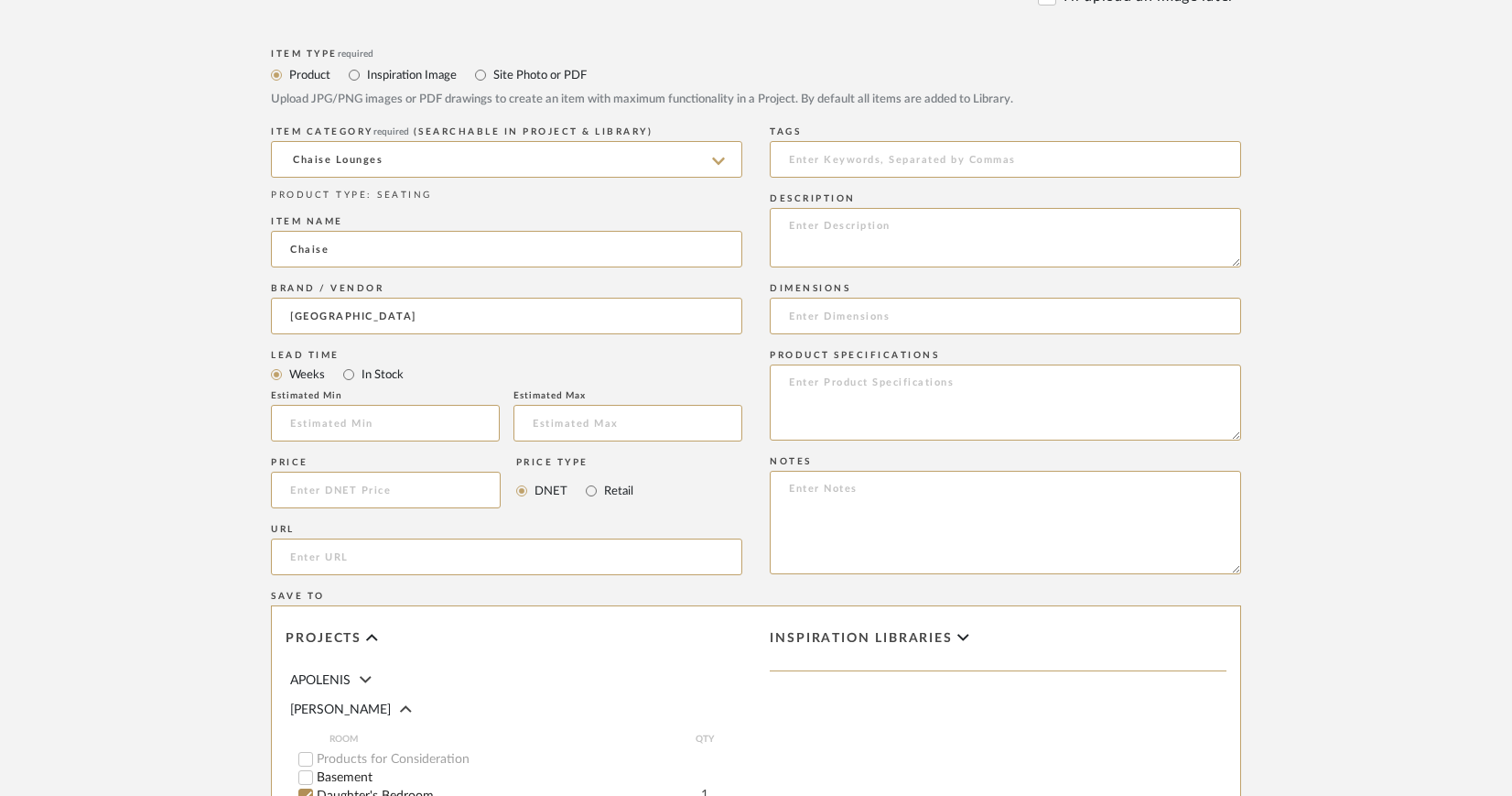
scroll to position [796, 0]
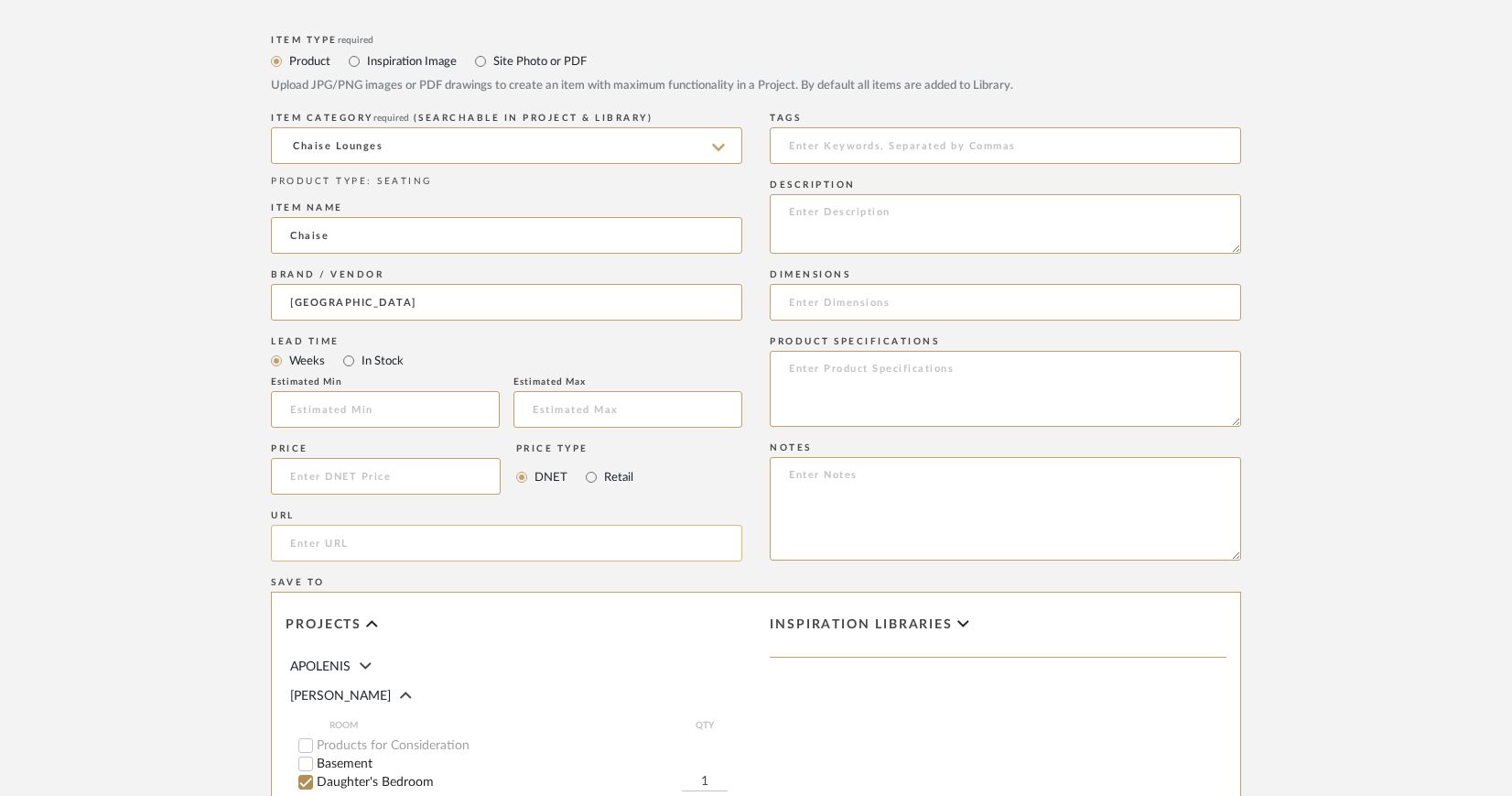
click at [305, 540] on input "url" at bounding box center [507, 543] width 471 height 37
click at [306, 544] on input "url" at bounding box center [507, 543] width 471 height 37
paste input "https://www.birchlane.com/furniture/pdp/bayou-breeze-deago-modern-bohemian-ratt…"
type input "https://www.birchlane.com/furniture/pdp/bayou-breeze-deago-modern-bohemian-ratt…"
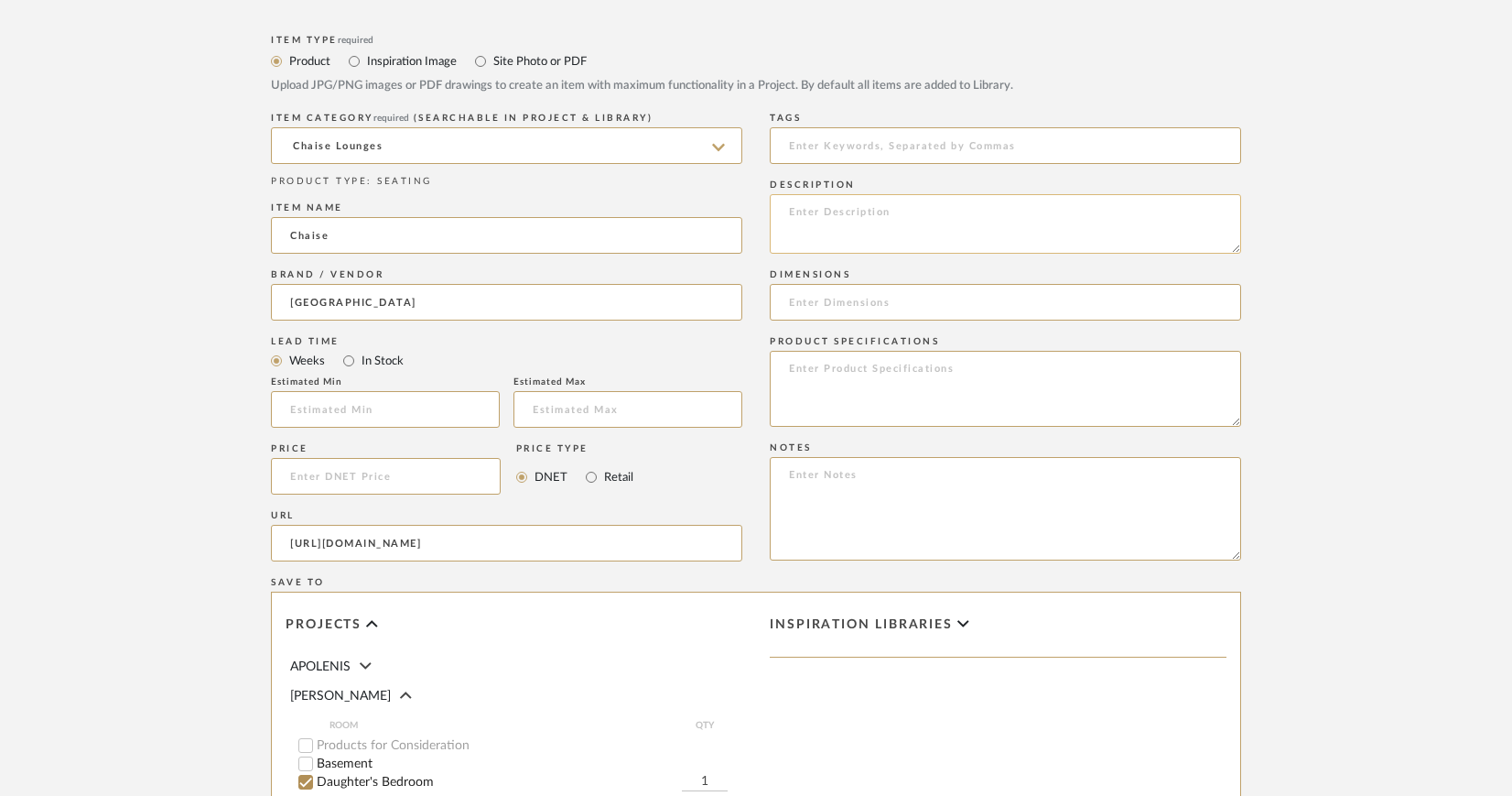
scroll to position [0, 0]
click at [816, 208] on textarea at bounding box center [1005, 223] width 471 height 59
paste textarea "Deago Modern Bohemian Rattan Daybed"
type textarea "Birch Lane | Deago Modern Bohemian Rattan Daybed"
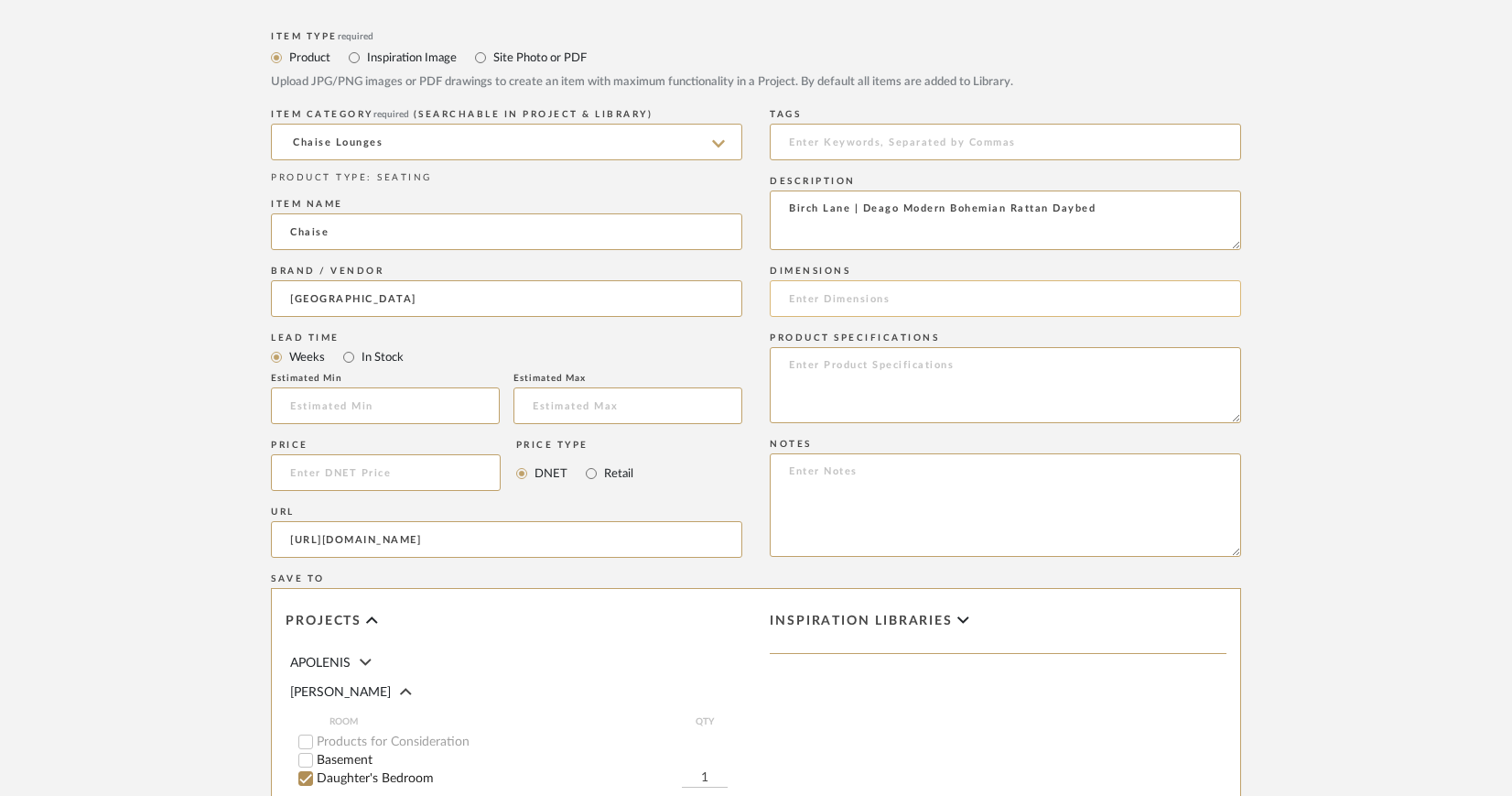
click at [849, 299] on input at bounding box center [1005, 298] width 471 height 37
paste input "29.5'' H X 78.7'' W X 39.4'' L"
click at [792, 298] on input "29.5'' H X 78.7'' W X 39.4'' L" at bounding box center [1005, 298] width 471 height 37
drag, startPoint x: 956, startPoint y: 295, endPoint x: 1083, endPoint y: 301, distance: 127.1
click at [1083, 301] on input "78.7" W x 39,4" D x 29.5'' H X 78.7'' W X 39.4'' L" at bounding box center [1005, 298] width 471 height 37
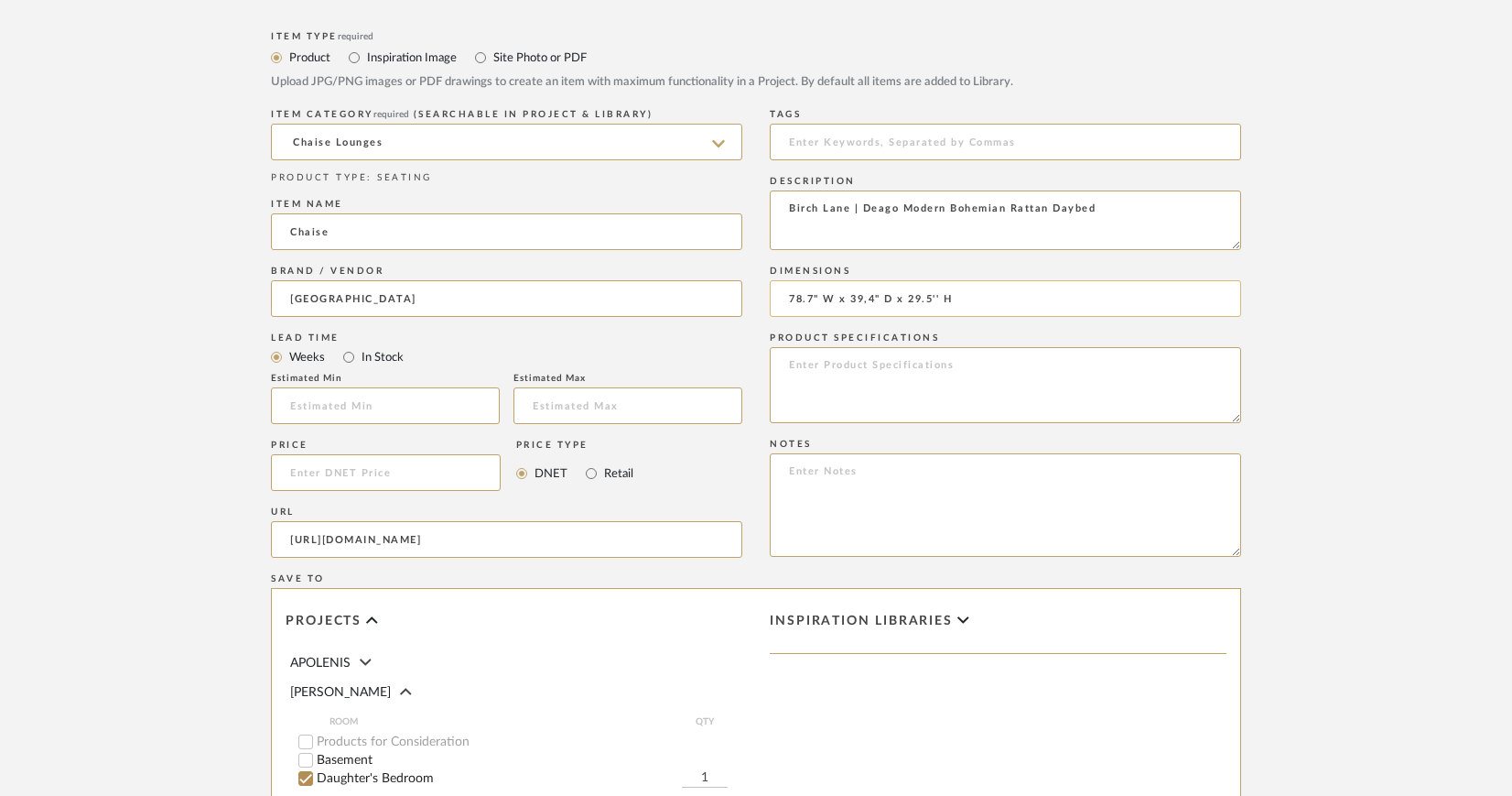
click at [944, 297] on input "78.7" W x 39,4" D x 29.5'' H" at bounding box center [1005, 298] width 471 height 37
click at [939, 298] on input "78.7" W x 39,4" D x 29.5'' H" at bounding box center [1005, 298] width 471 height 37
click at [864, 298] on input "78.7" W x 39,4" D x 29.5" H" at bounding box center [1005, 298] width 471 height 37
type input "78.7" W x 39.4" D x 29.5" H"
click at [830, 366] on textarea at bounding box center [1005, 385] width 471 height 76
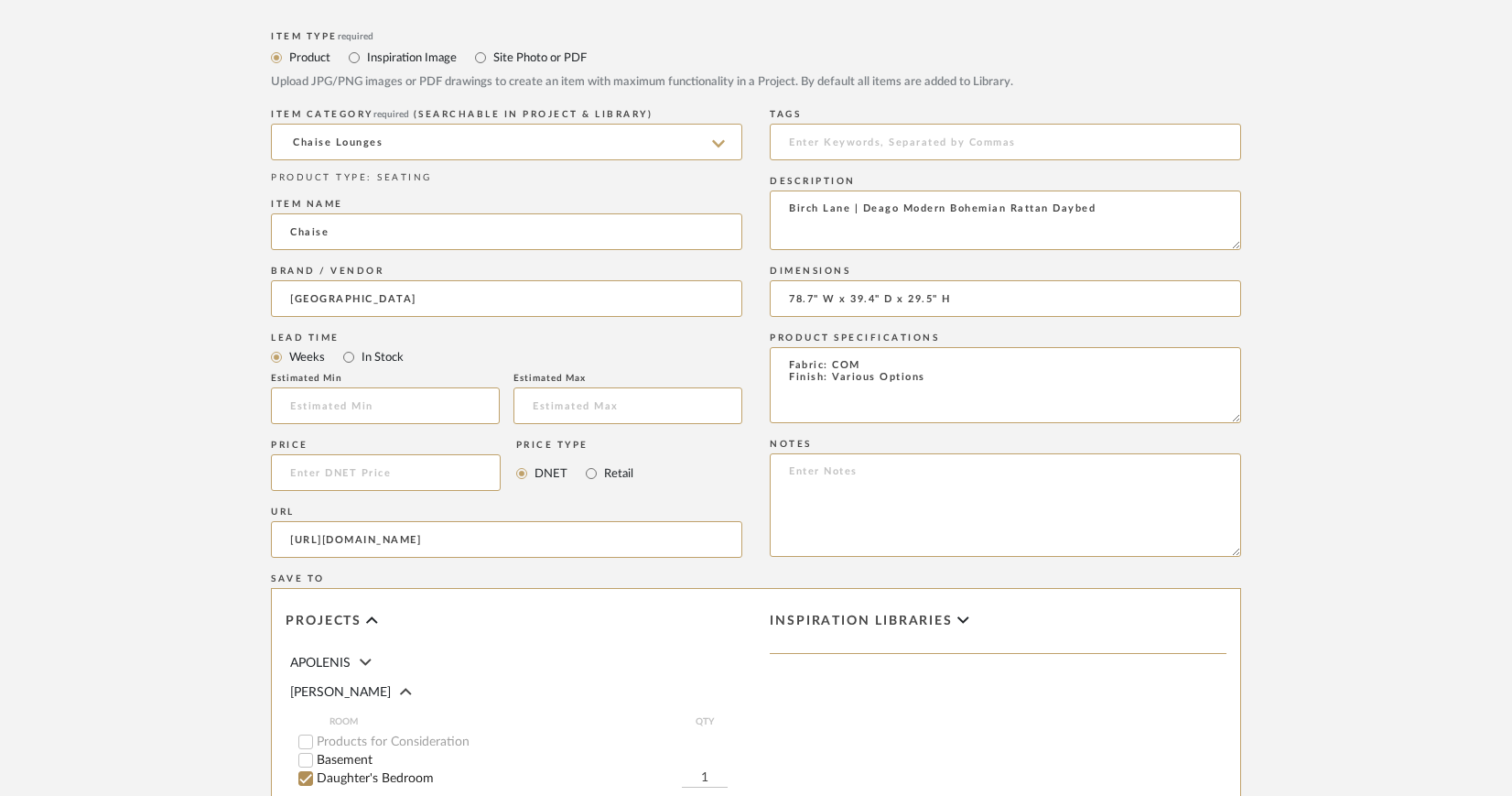
type textarea "Fabric: COM Finish: Various Options"
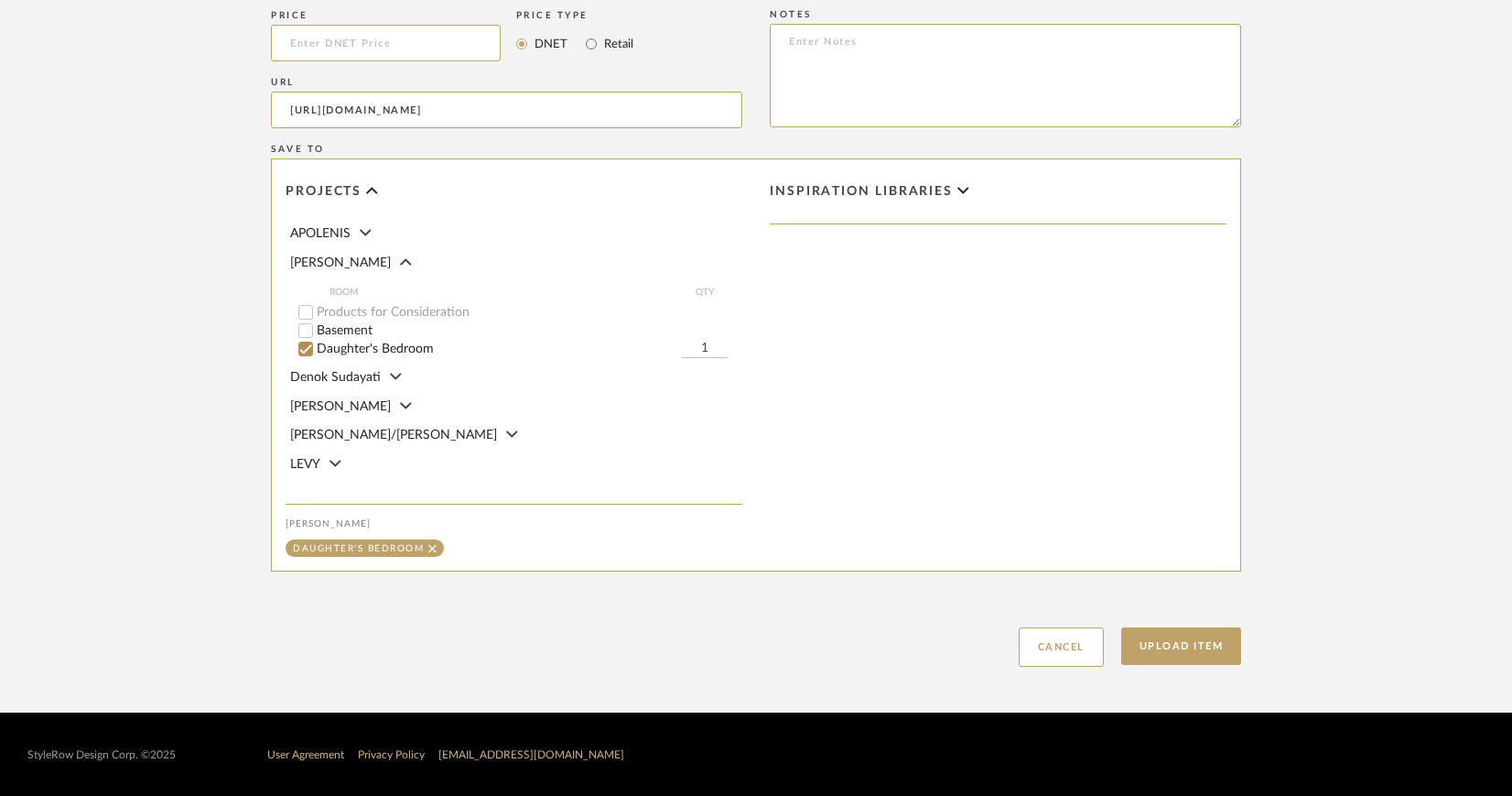
scroll to position [1231, 0]
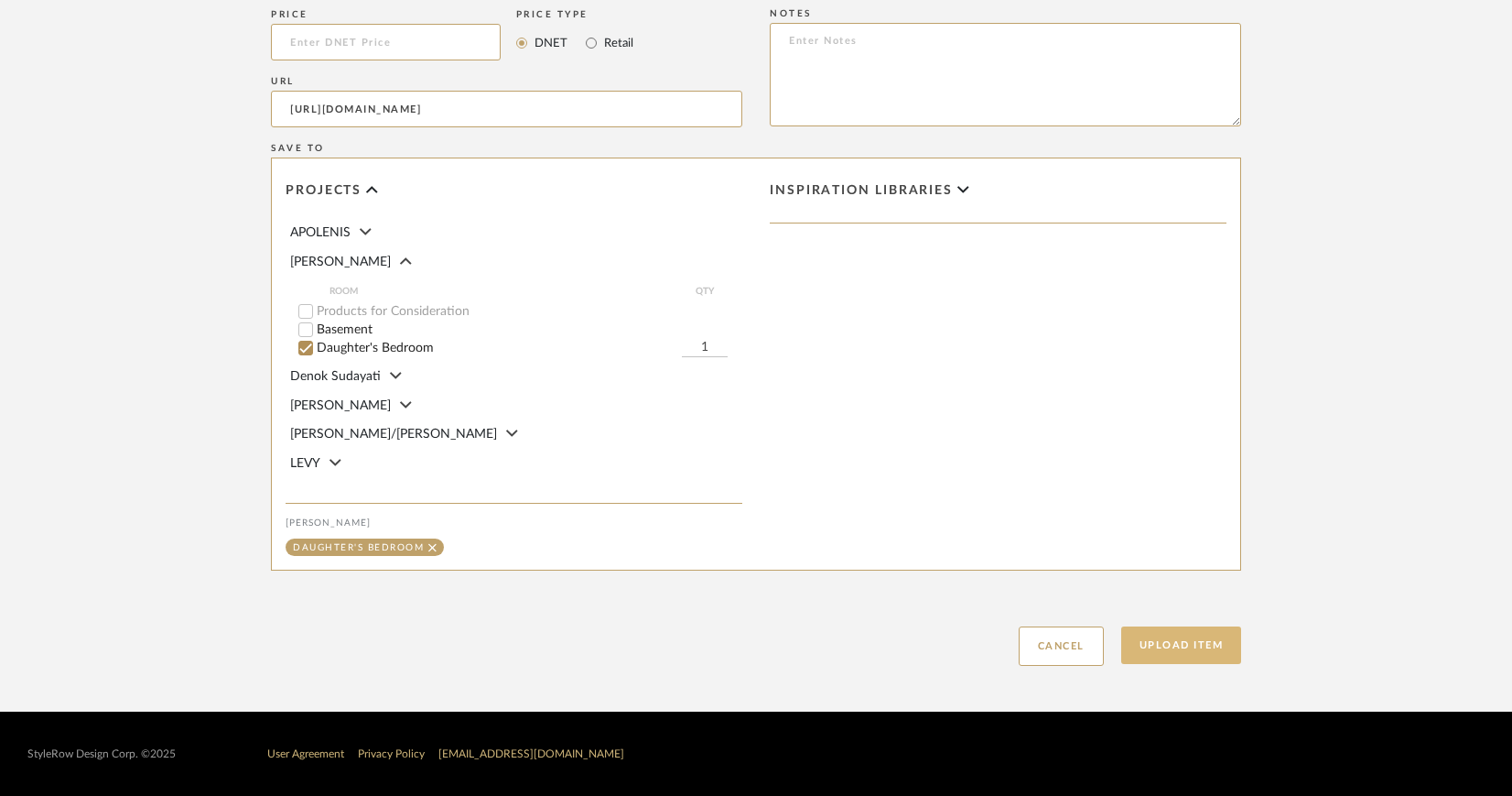
click at [1183, 650] on button "Upload Item" at bounding box center [1182, 645] width 121 height 38
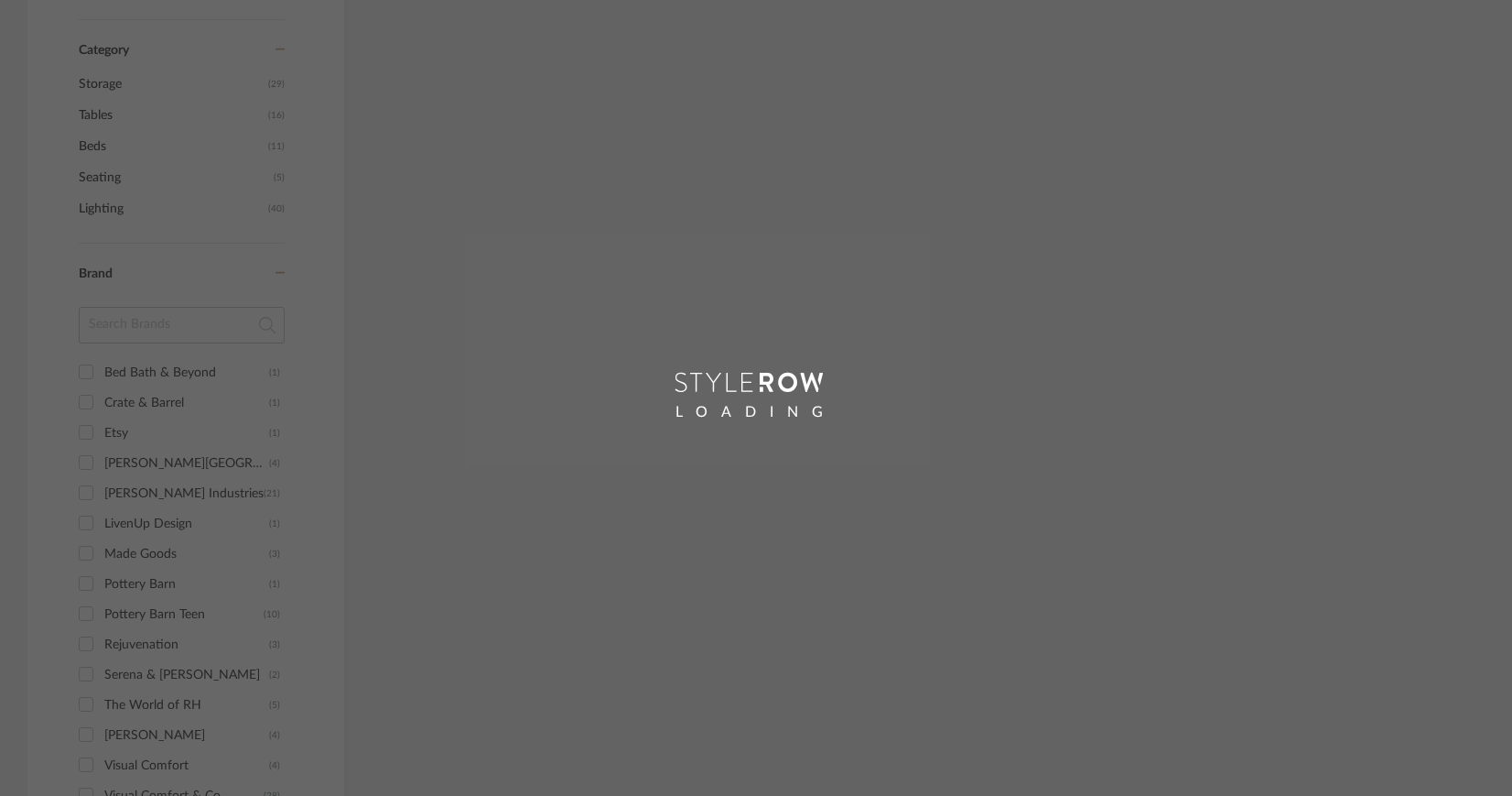
scroll to position [915, 0]
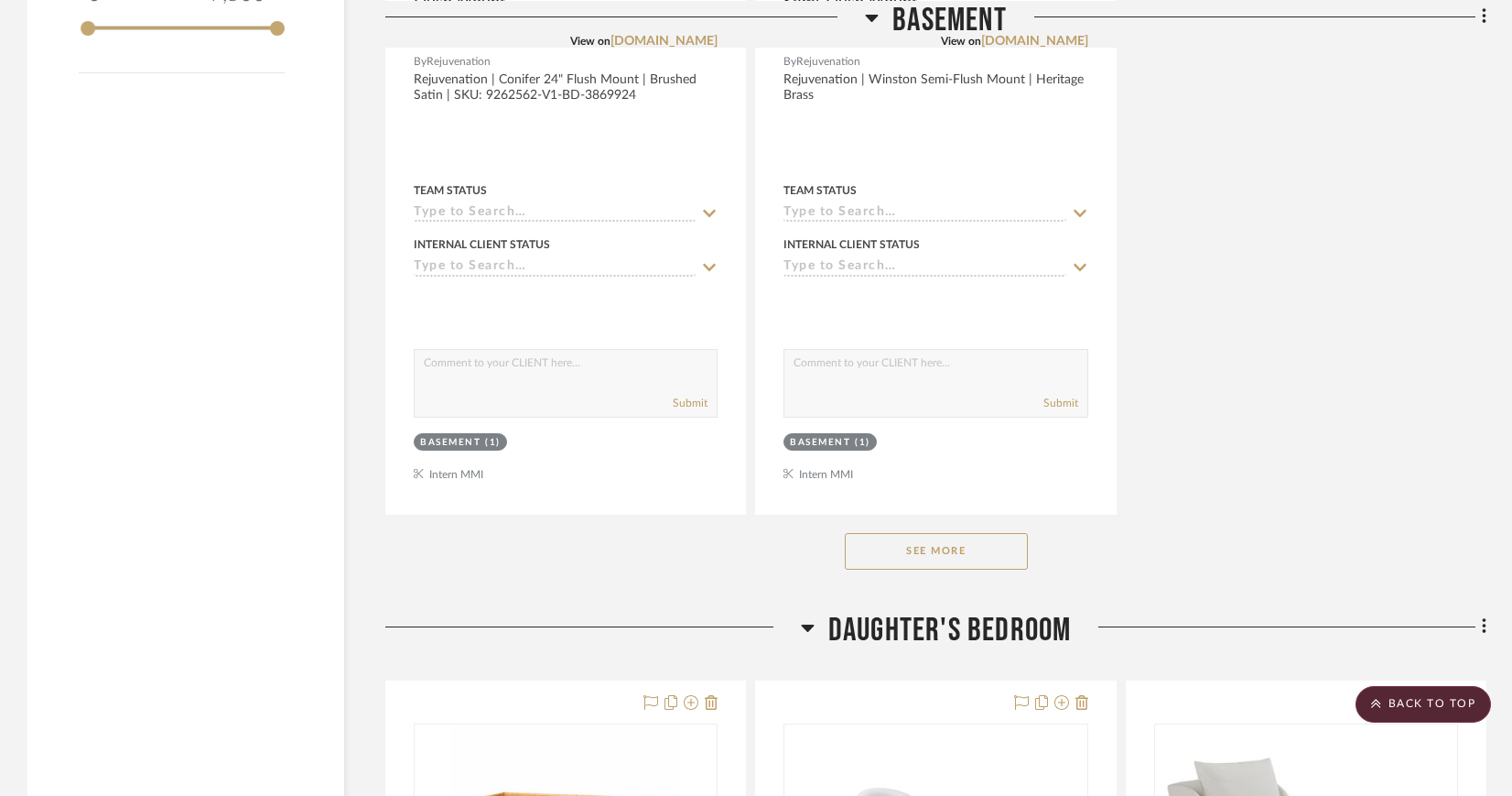
scroll to position [3014, 0]
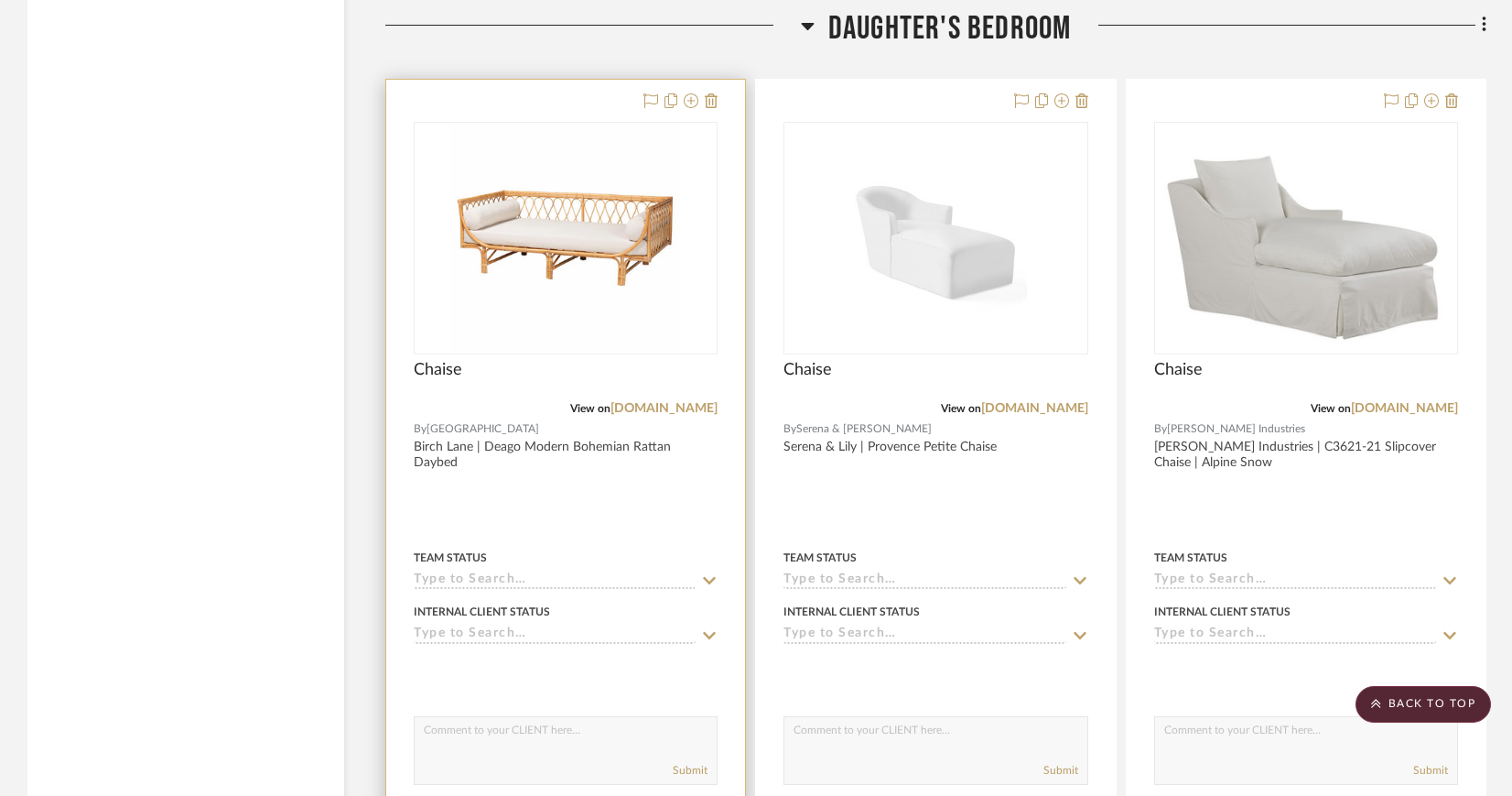
click at [562, 207] on img "0" at bounding box center [566, 238] width 229 height 229
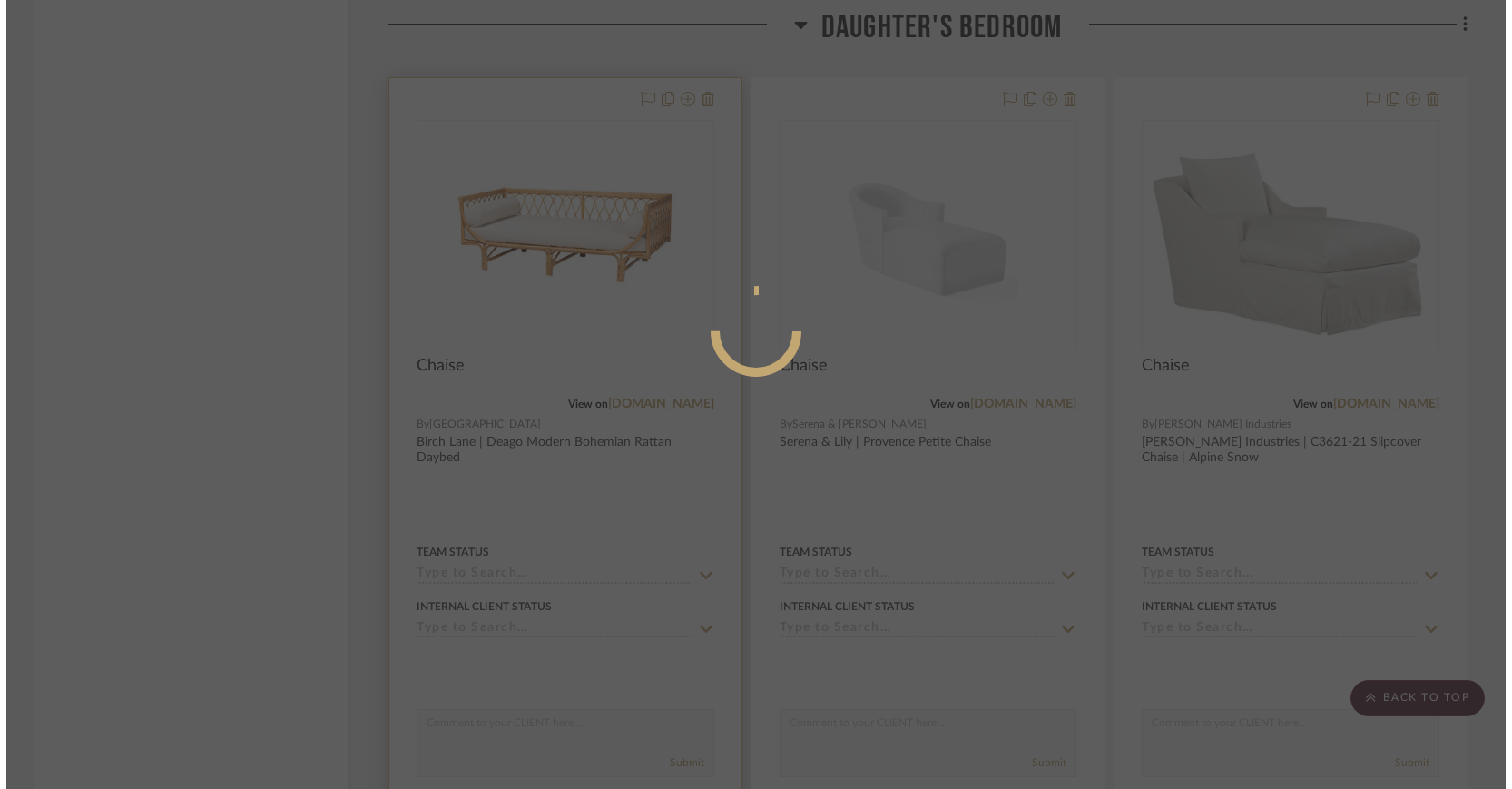
scroll to position [0, 0]
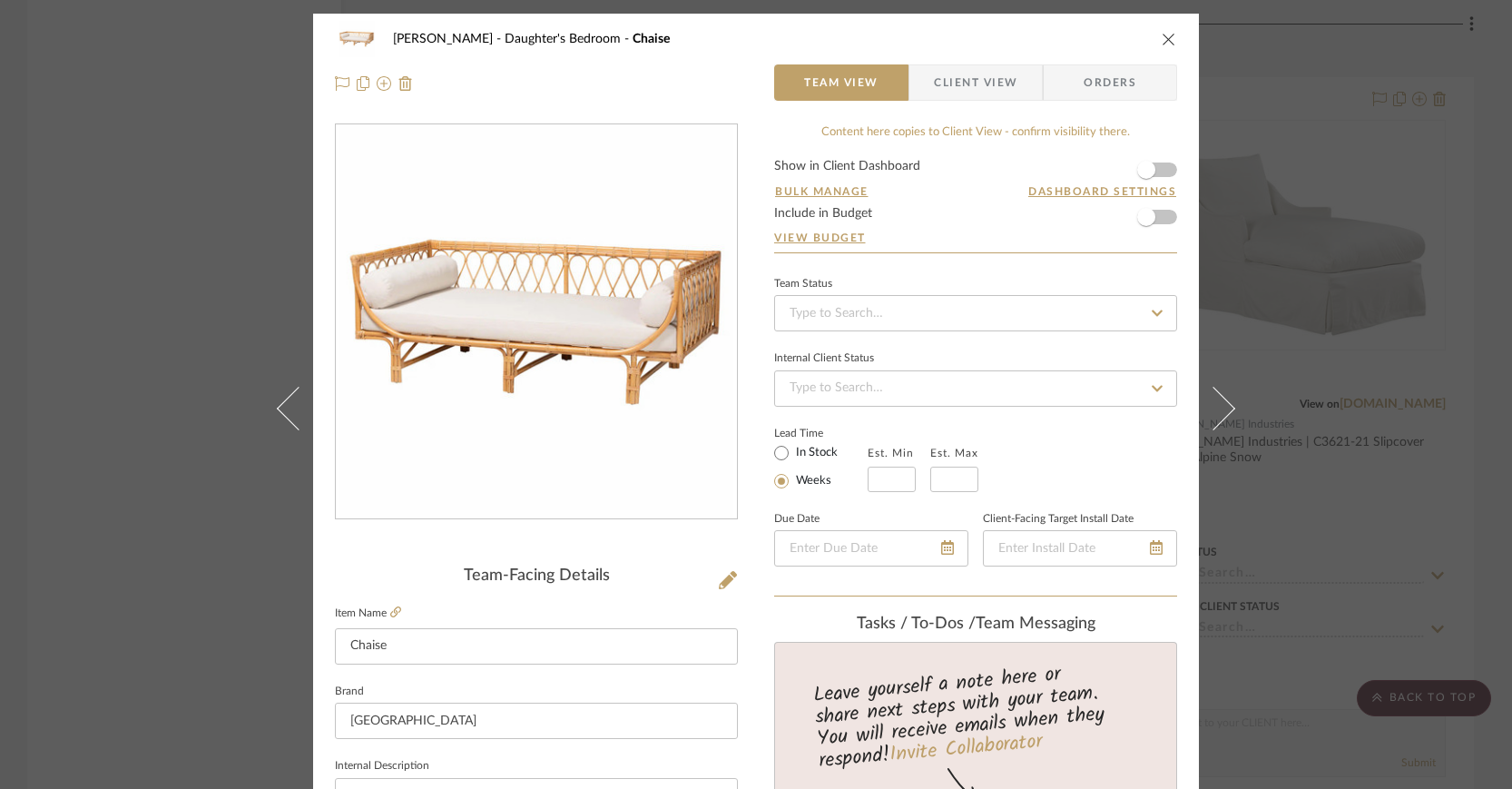
click at [953, 89] on span "Client View" at bounding box center [976, 82] width 84 height 36
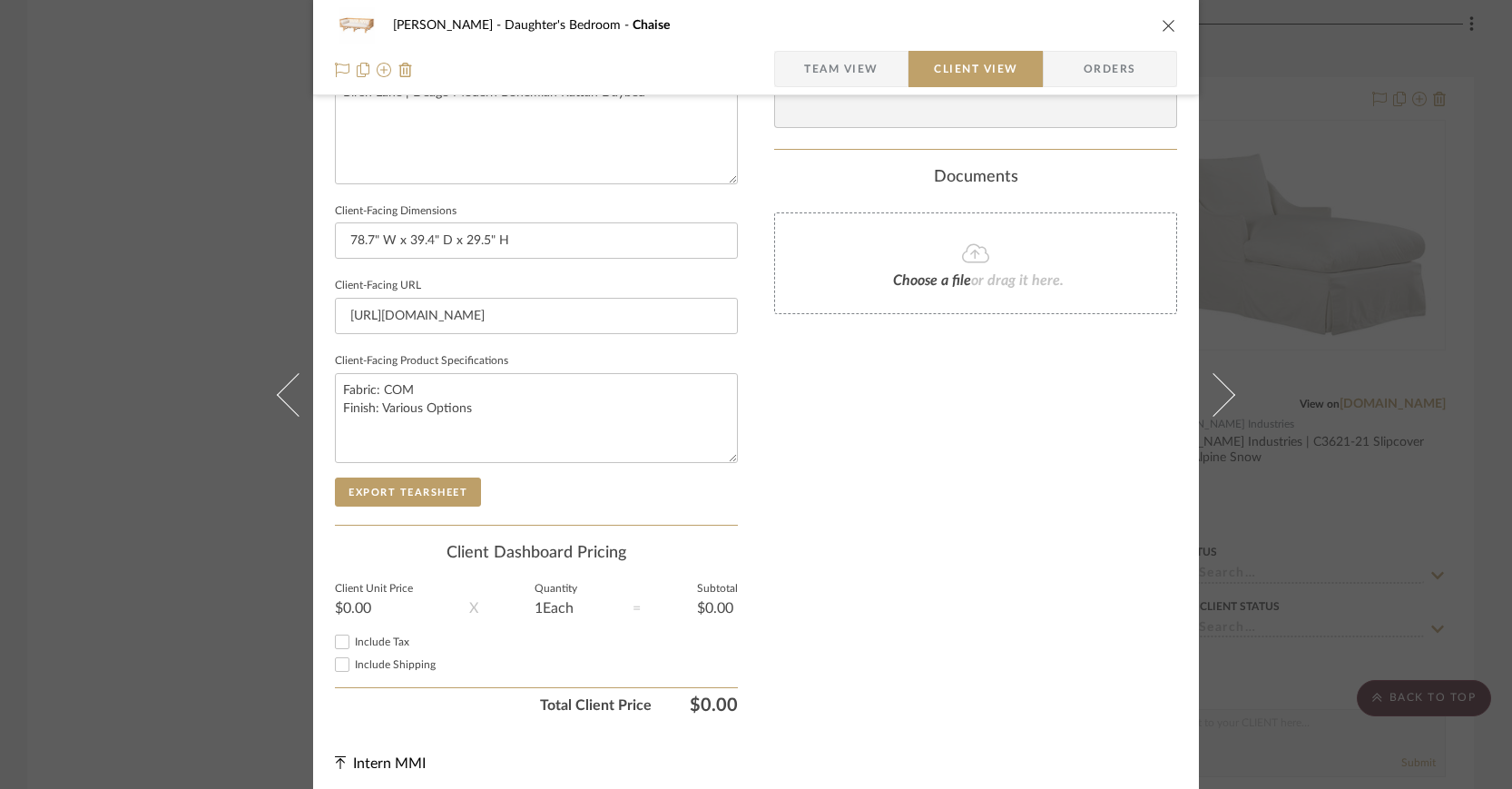
scroll to position [705, 0]
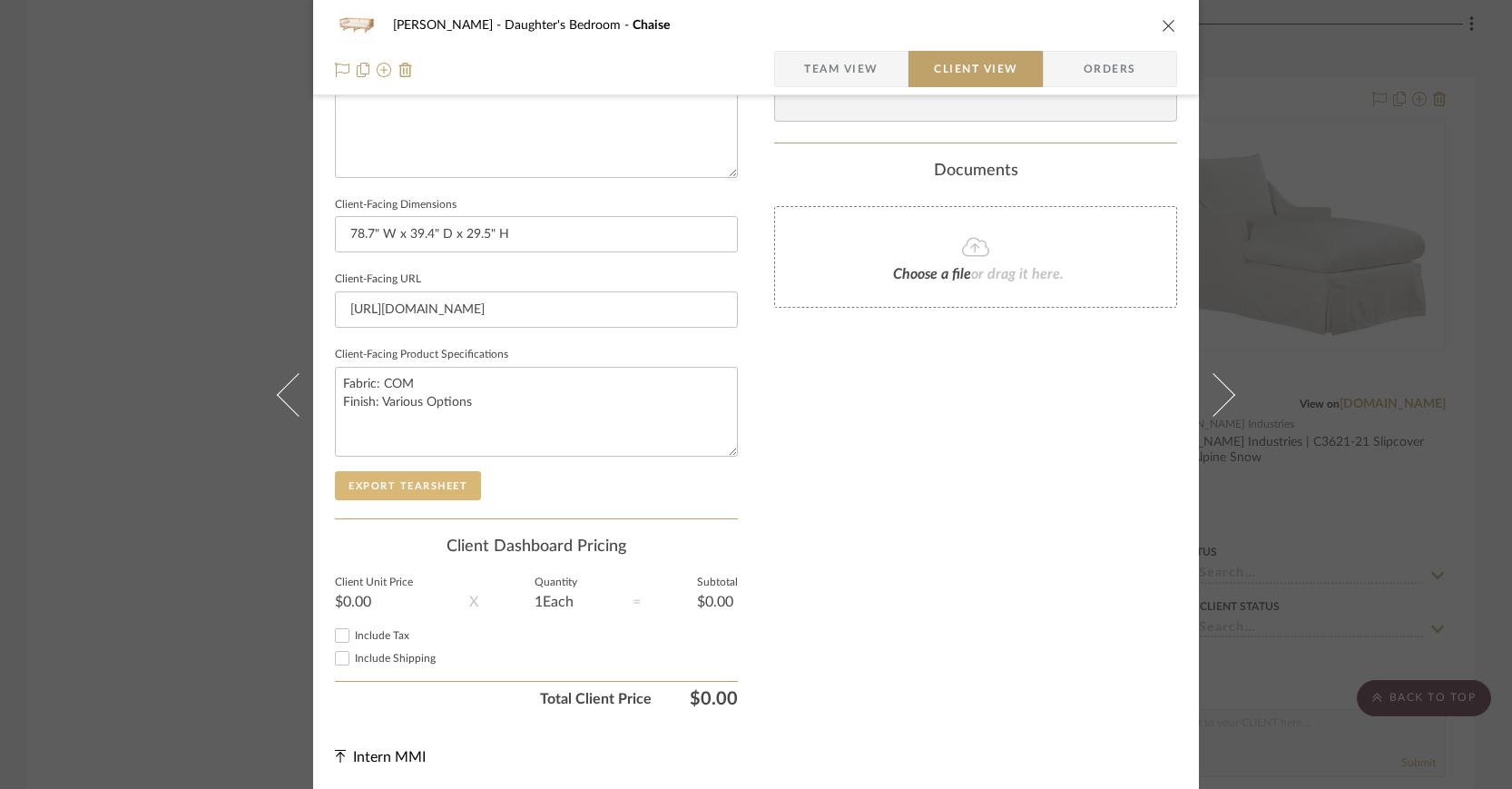
click at [422, 477] on button "Export Tearsheet" at bounding box center [408, 485] width 146 height 29
click at [1163, 25] on icon "close" at bounding box center [1169, 26] width 15 height 15
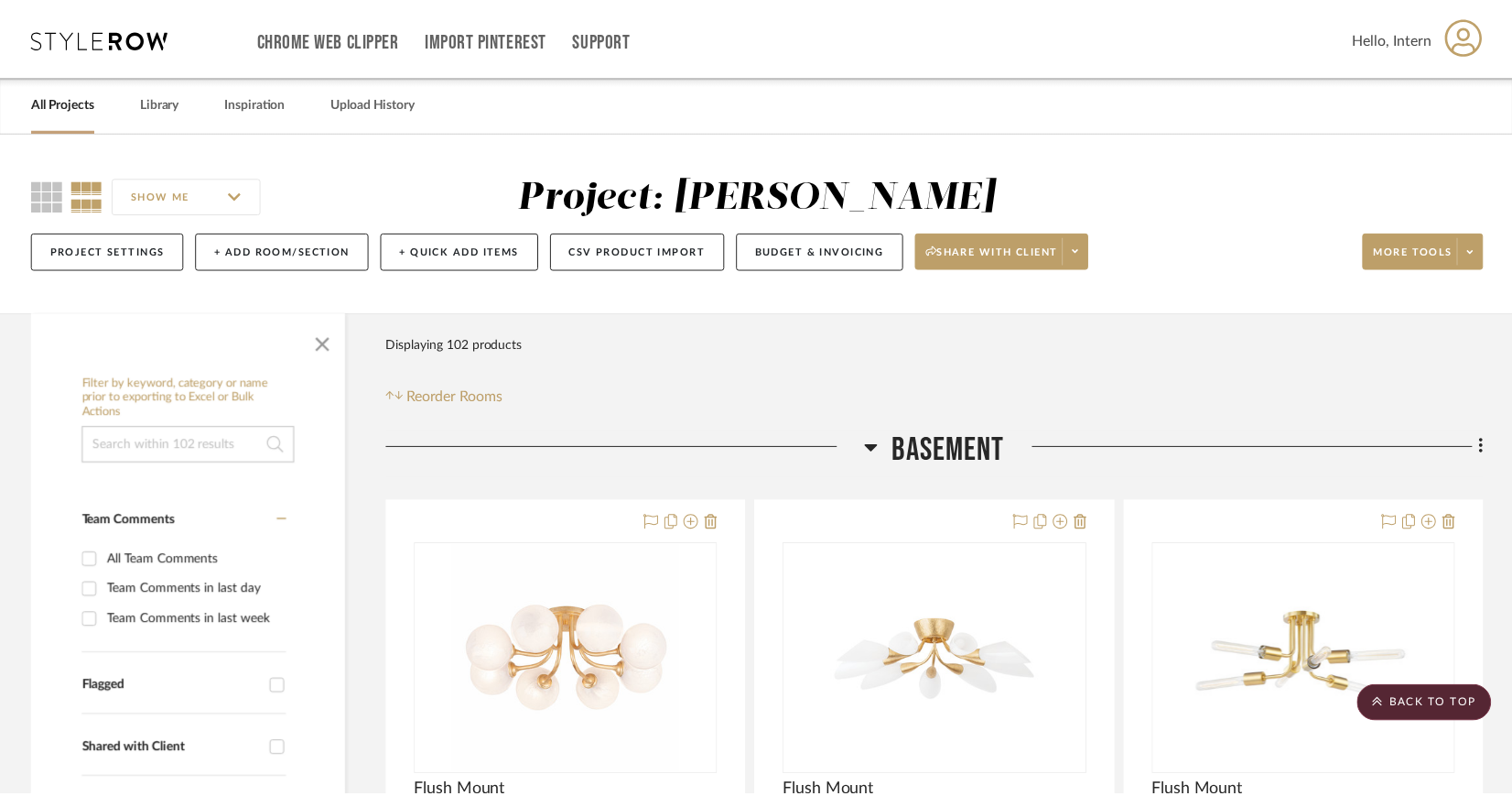
scroll to position [3014, 0]
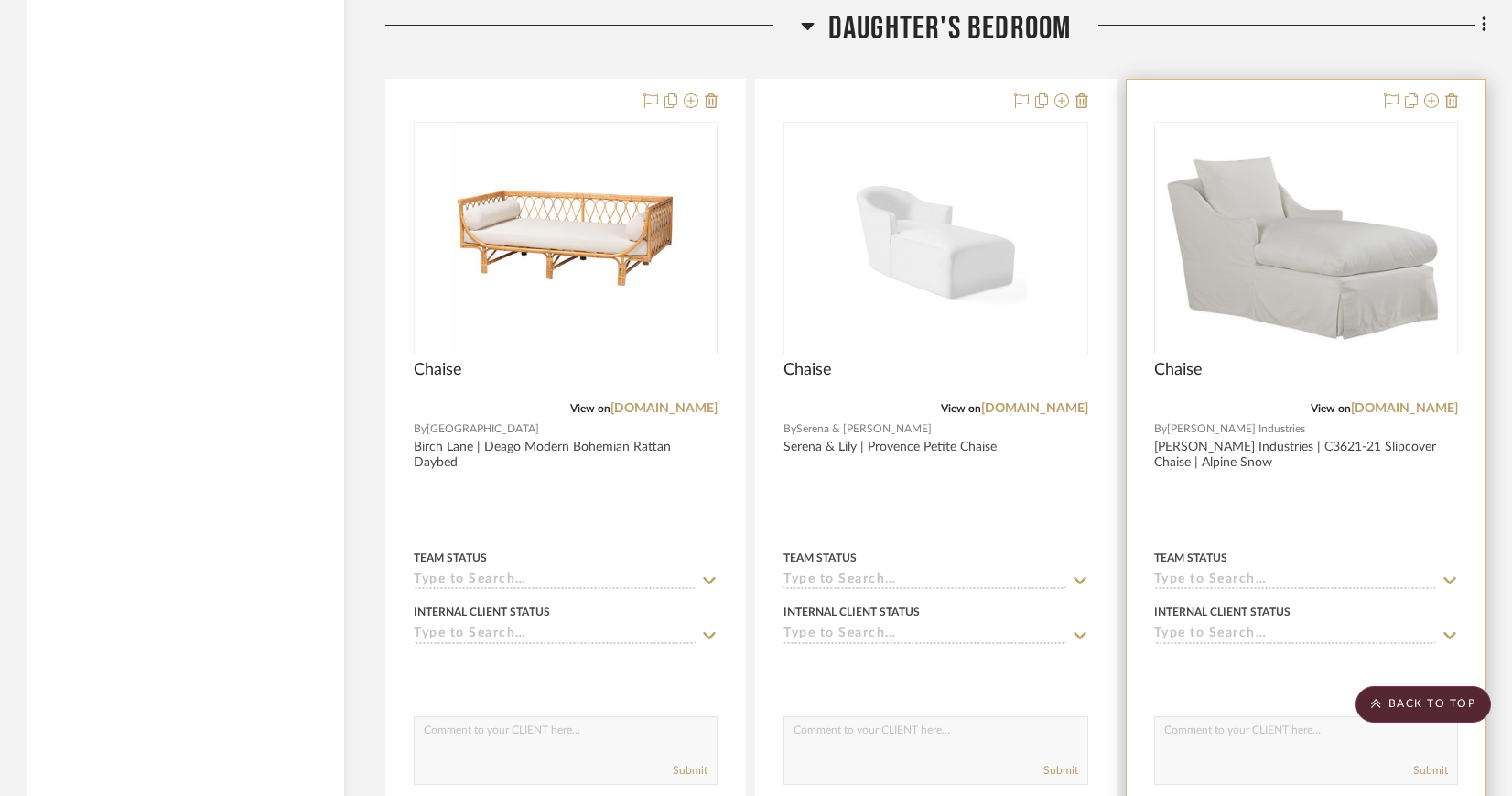
click at [1280, 268] on img "0" at bounding box center [1306, 238] width 286 height 229
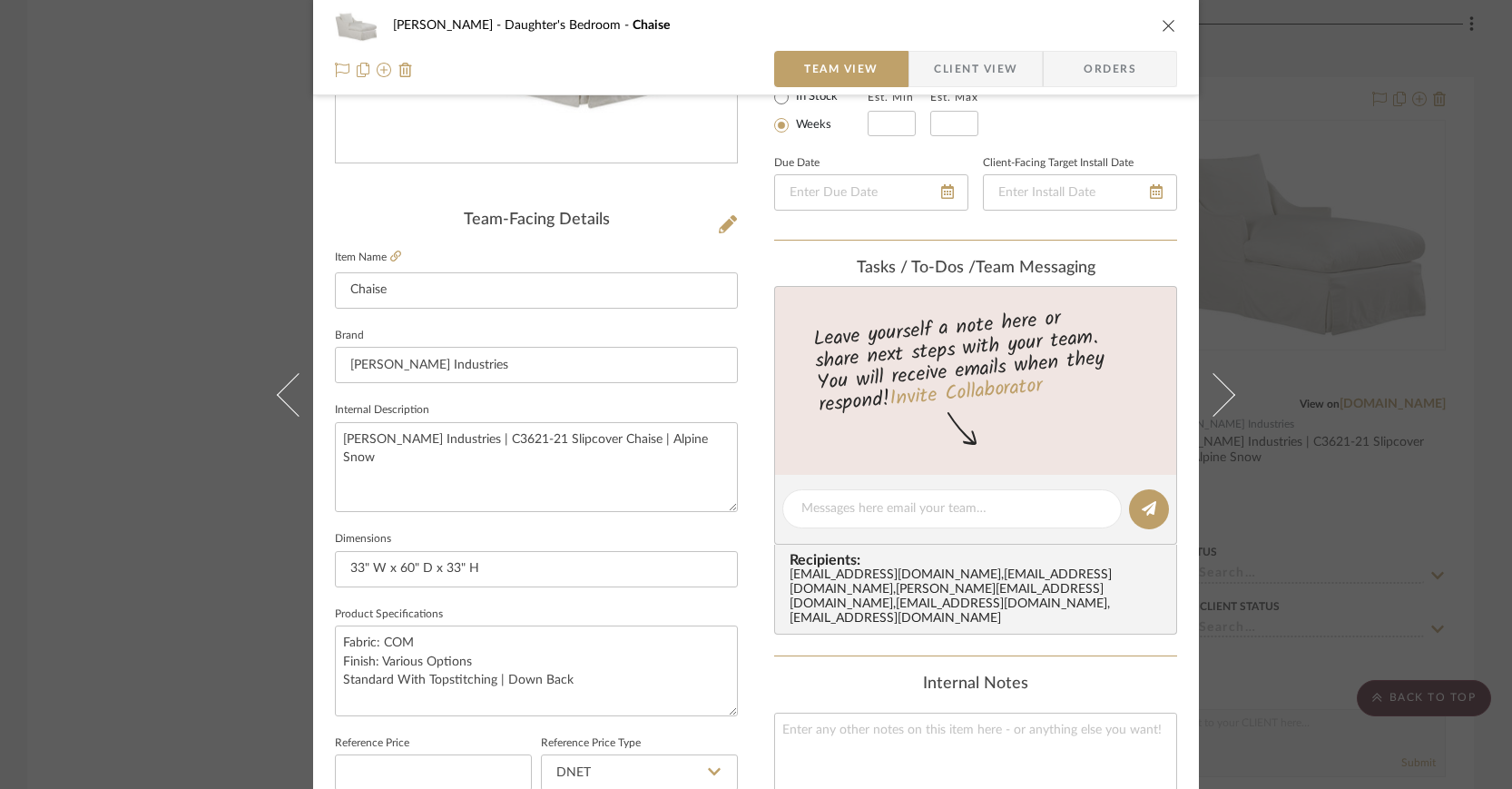
scroll to position [0, 0]
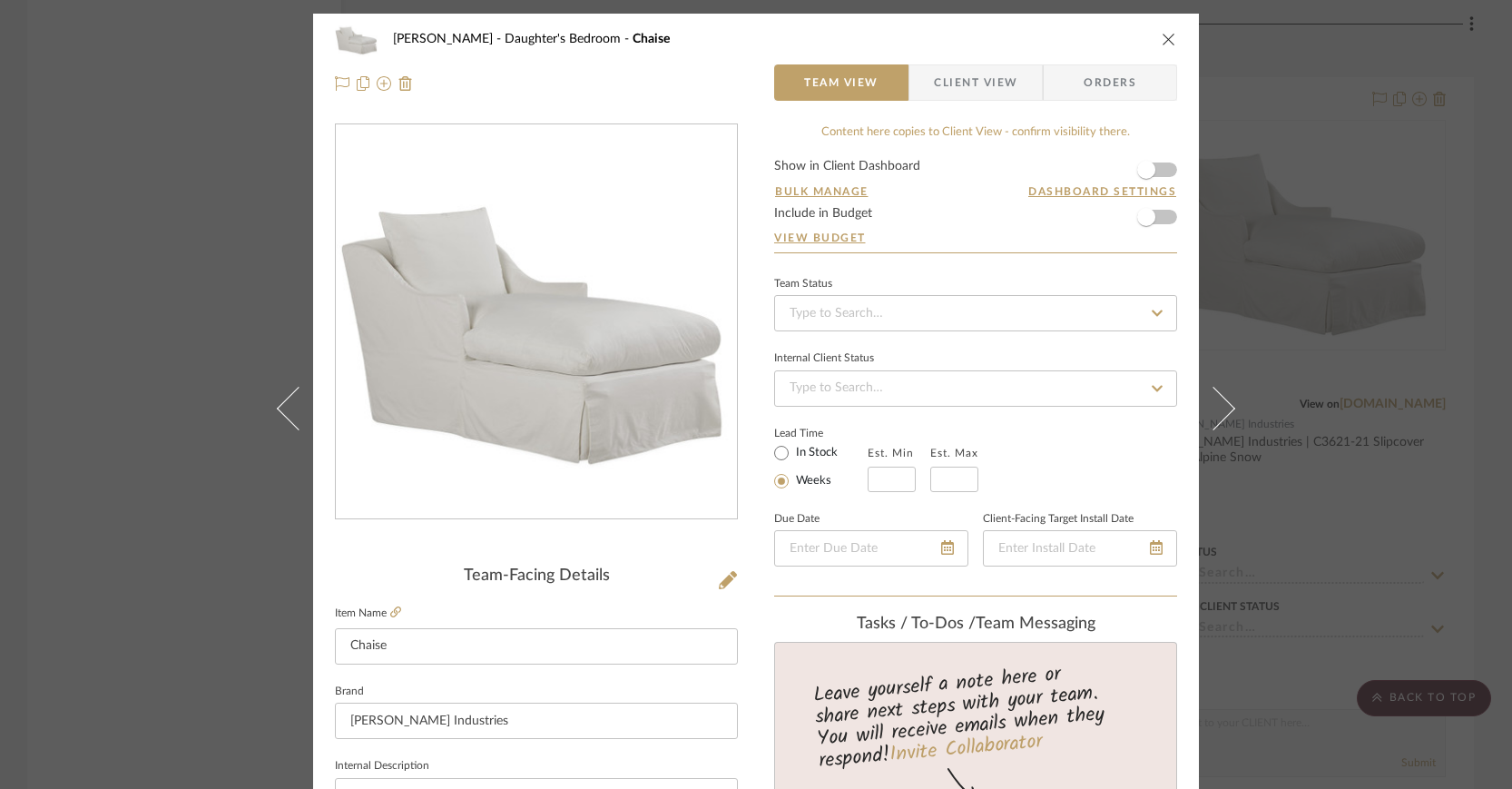
click at [1163, 35] on icon "close" at bounding box center [1169, 39] width 15 height 15
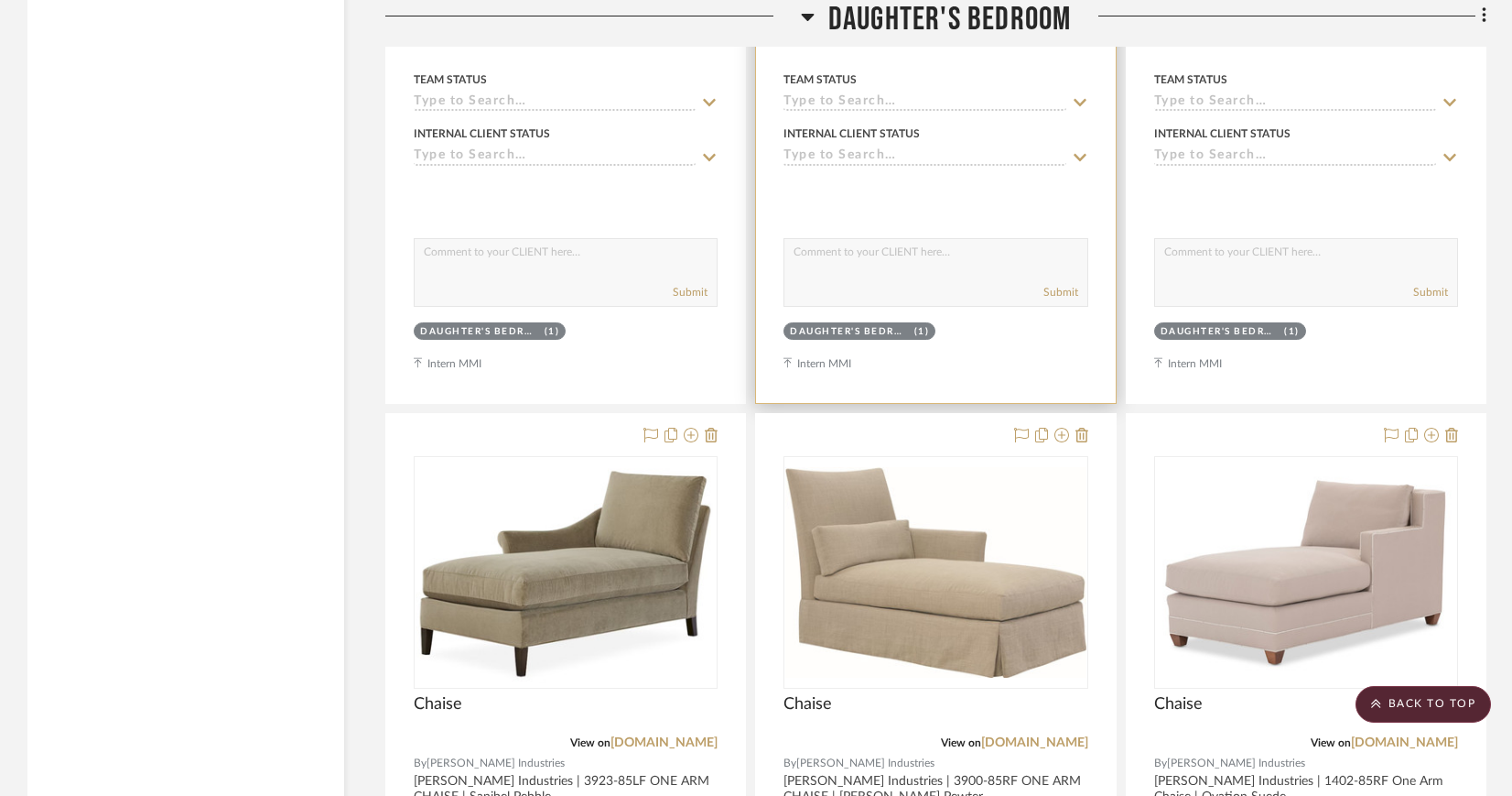
scroll to position [3493, 0]
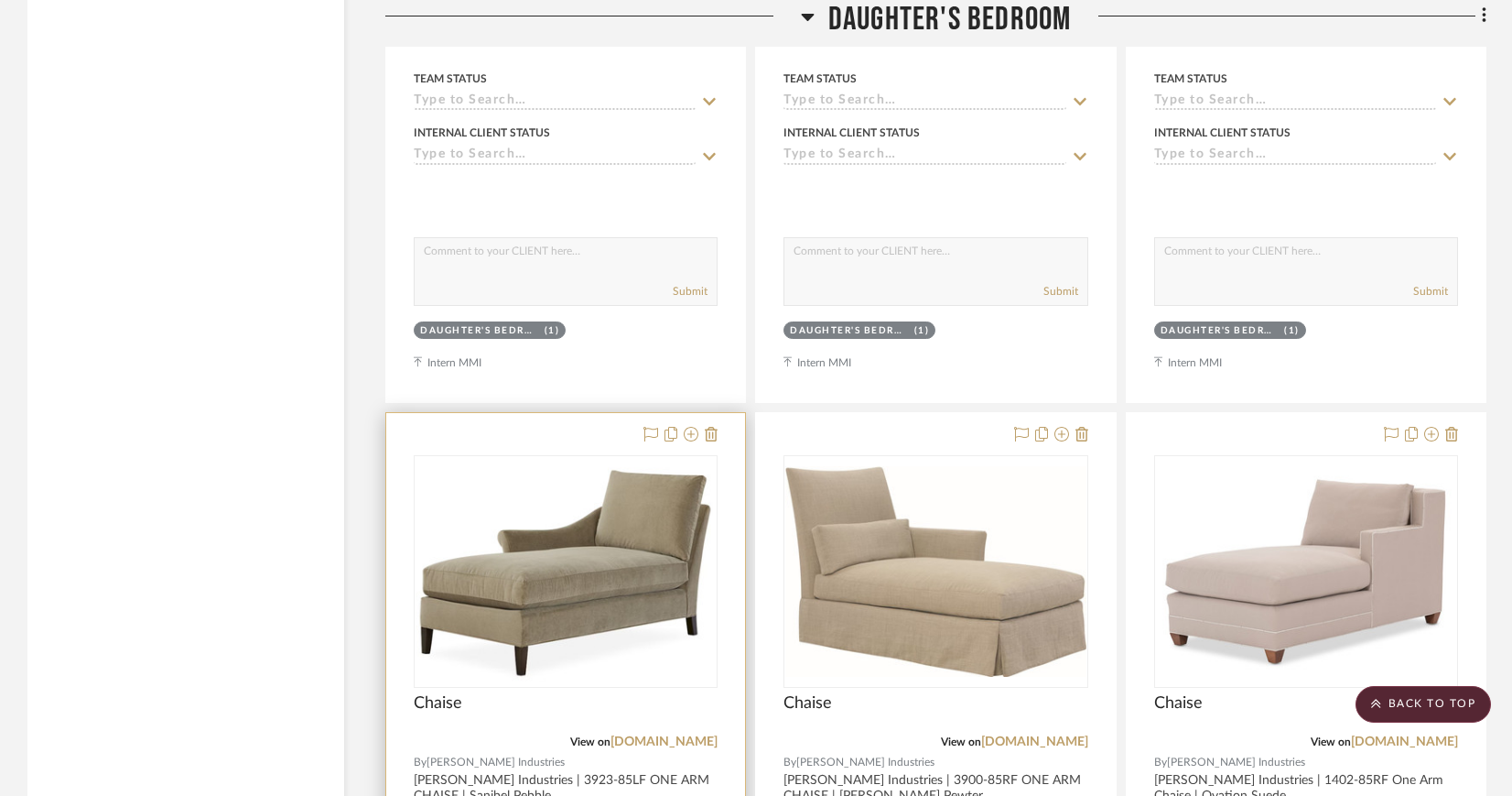
click at [0, 0] on img at bounding box center [0, 0] width 0 height 0
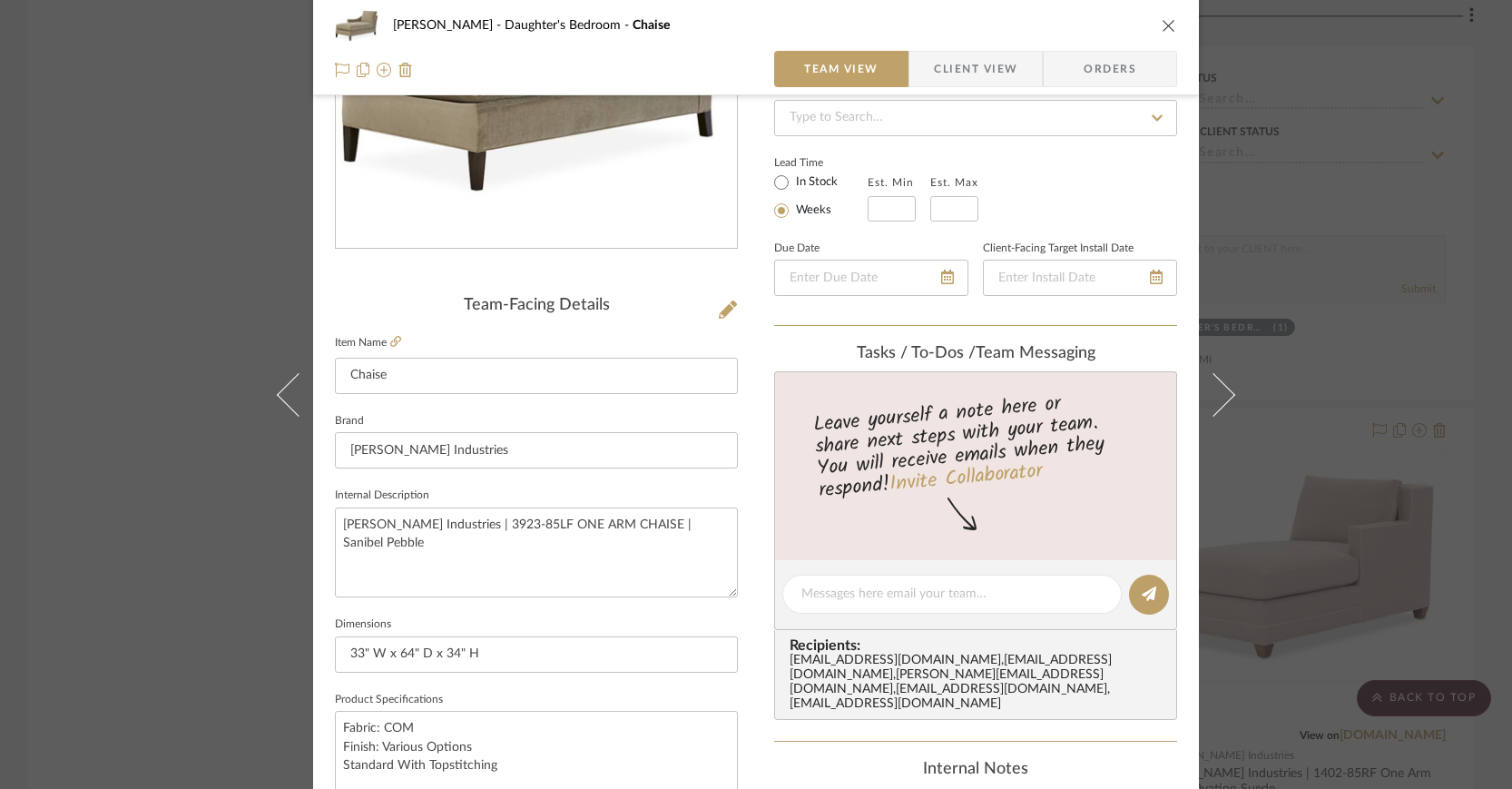
scroll to position [274, 0]
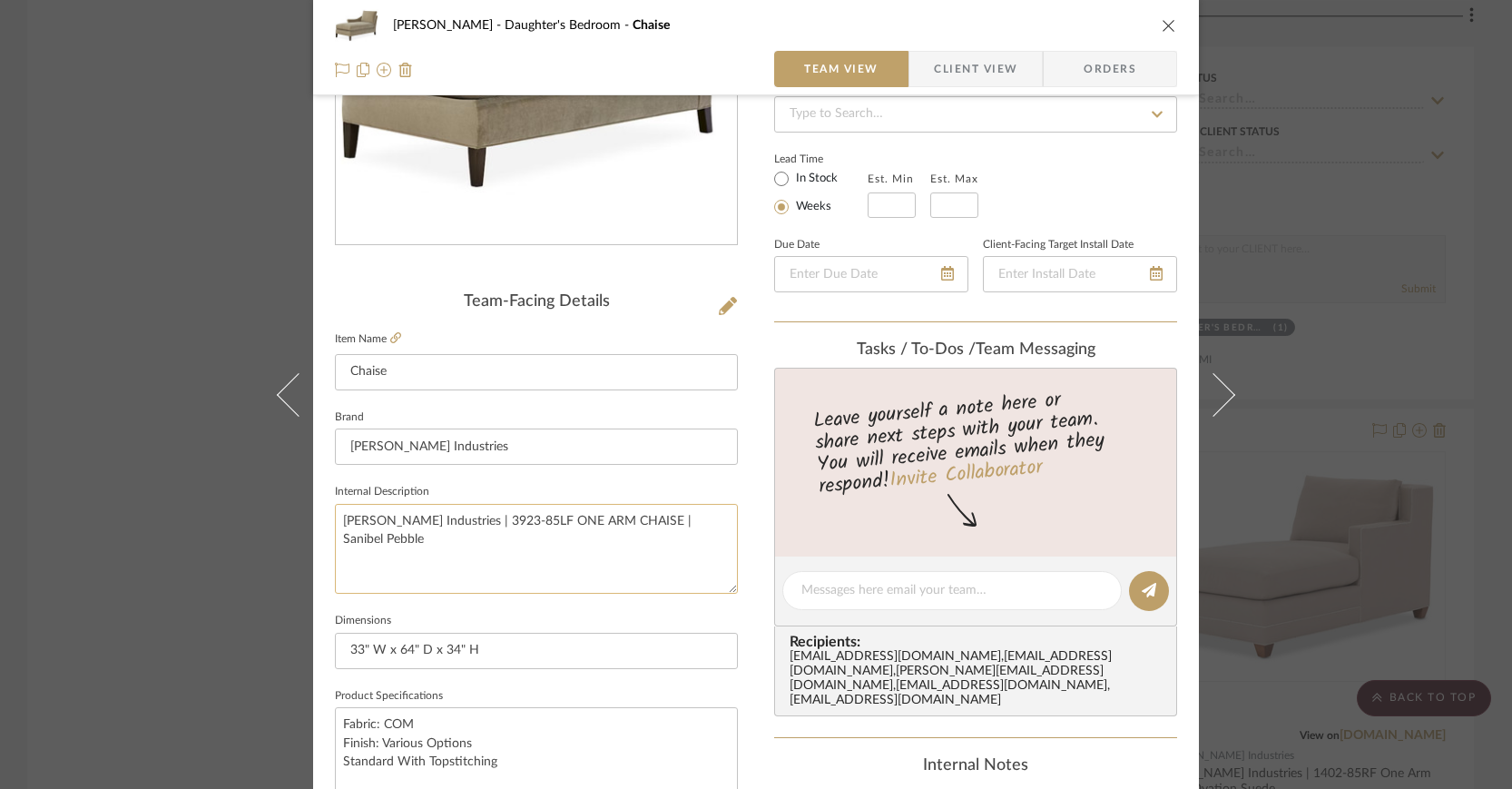
click at [591, 515] on textarea "Lee Industries | 3923-85LF ONE ARM CHAISE | Sanibel Pebble" at bounding box center [536, 548] width 403 height 90
click at [496, 517] on textarea "Lee Industries | 3923-85LF ONE ARM CHAISE | Sanibel Pebble" at bounding box center [536, 548] width 403 height 90
click at [493, 517] on textarea "Lee Industries | 3923-85LF ONE ARM CHAISE | Sanibel Pebble" at bounding box center [536, 548] width 403 height 90
click at [643, 516] on textarea "Lee Industries | 3923-85LF One Arm ChaiseONE ARM CHAISE | Sanibel Pebble" at bounding box center [536, 548] width 403 height 90
click at [683, 514] on textarea "Lee Industries | 3923-85LF One Arm ChaiseONE ARM CHAISE | Sanibel Pebble" at bounding box center [536, 548] width 403 height 90
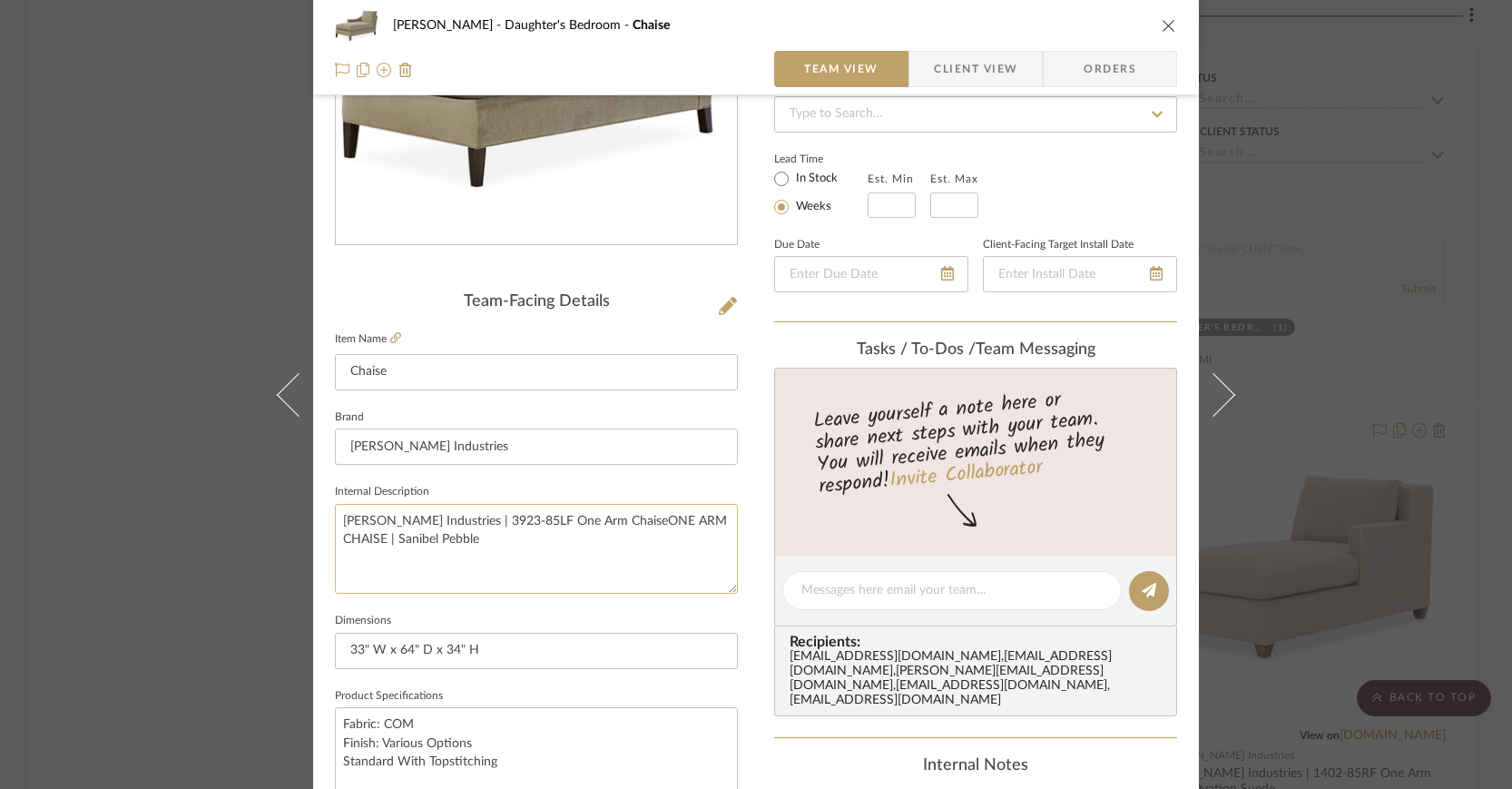
drag, startPoint x: 682, startPoint y: 516, endPoint x: 586, endPoint y: 527, distance: 96.6
click at [585, 526] on textarea "Lee Industries | 3923-85LF One Arm ChaiseONE ARM CHAISE | Sanibel Pebble" at bounding box center [536, 548] width 403 height 90
type textarea "Lee Industries | 3923-85LF One Arm Chaise | Sanibel Pebble"
click at [954, 64] on span "Client View" at bounding box center [976, 69] width 84 height 36
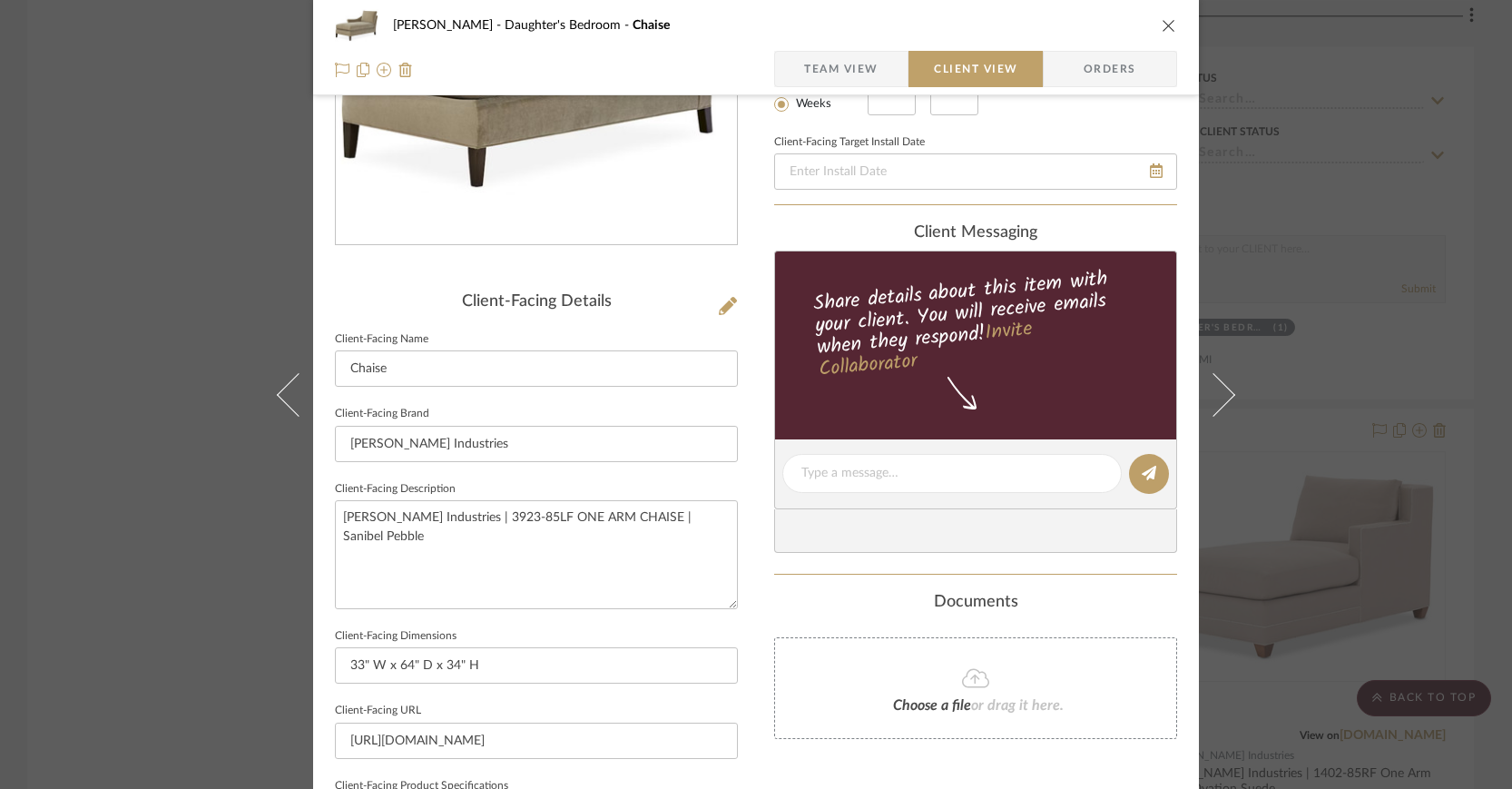
type textarea "Lee Industries | 3923-85LF One Arm Chaise | Sanibel Pebble"
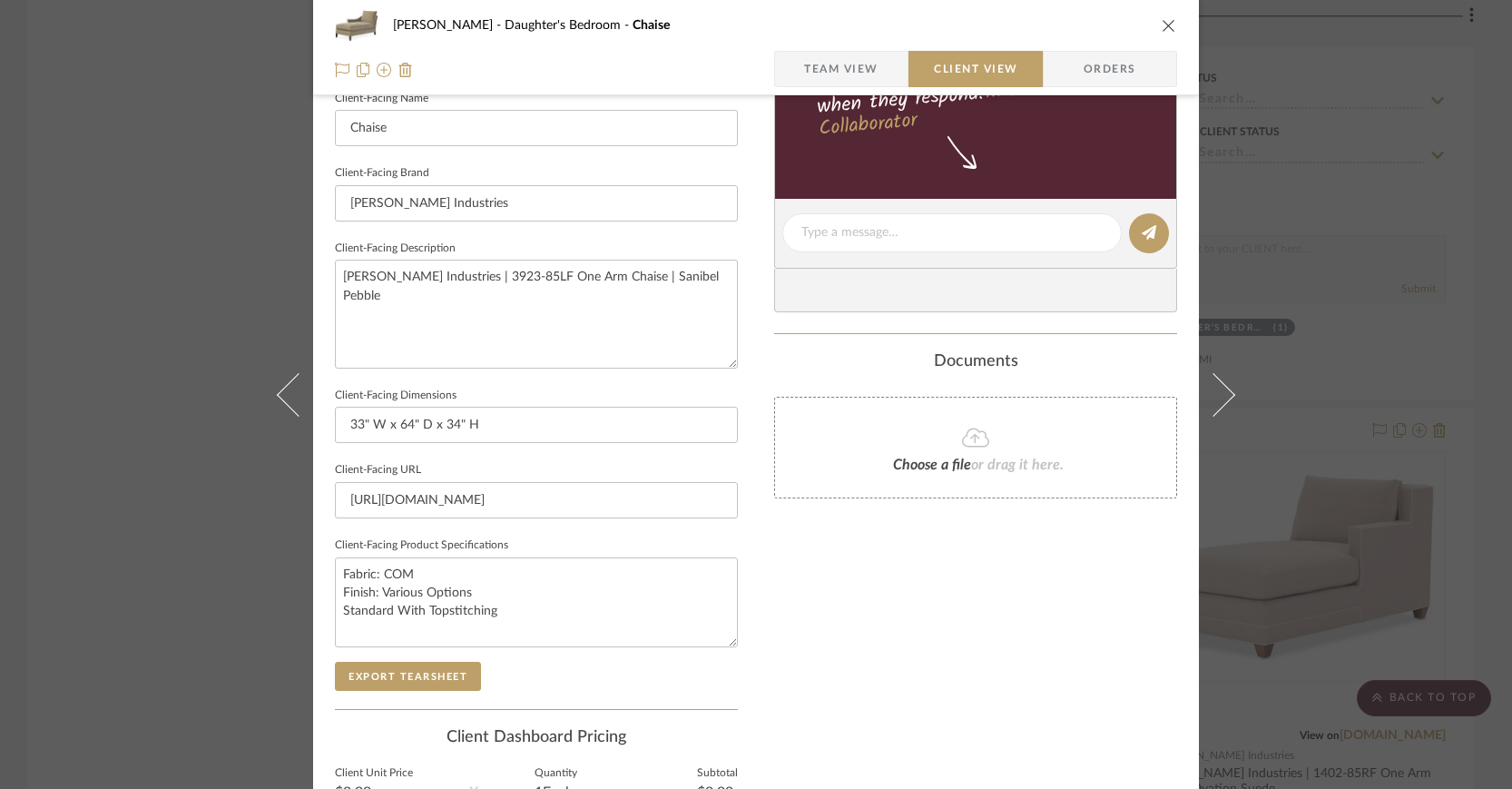
scroll to position [515, 0]
click at [415, 673] on button "Export Tearsheet" at bounding box center [408, 675] width 146 height 29
click at [1161, 25] on icon "close" at bounding box center [1169, 26] width 15 height 15
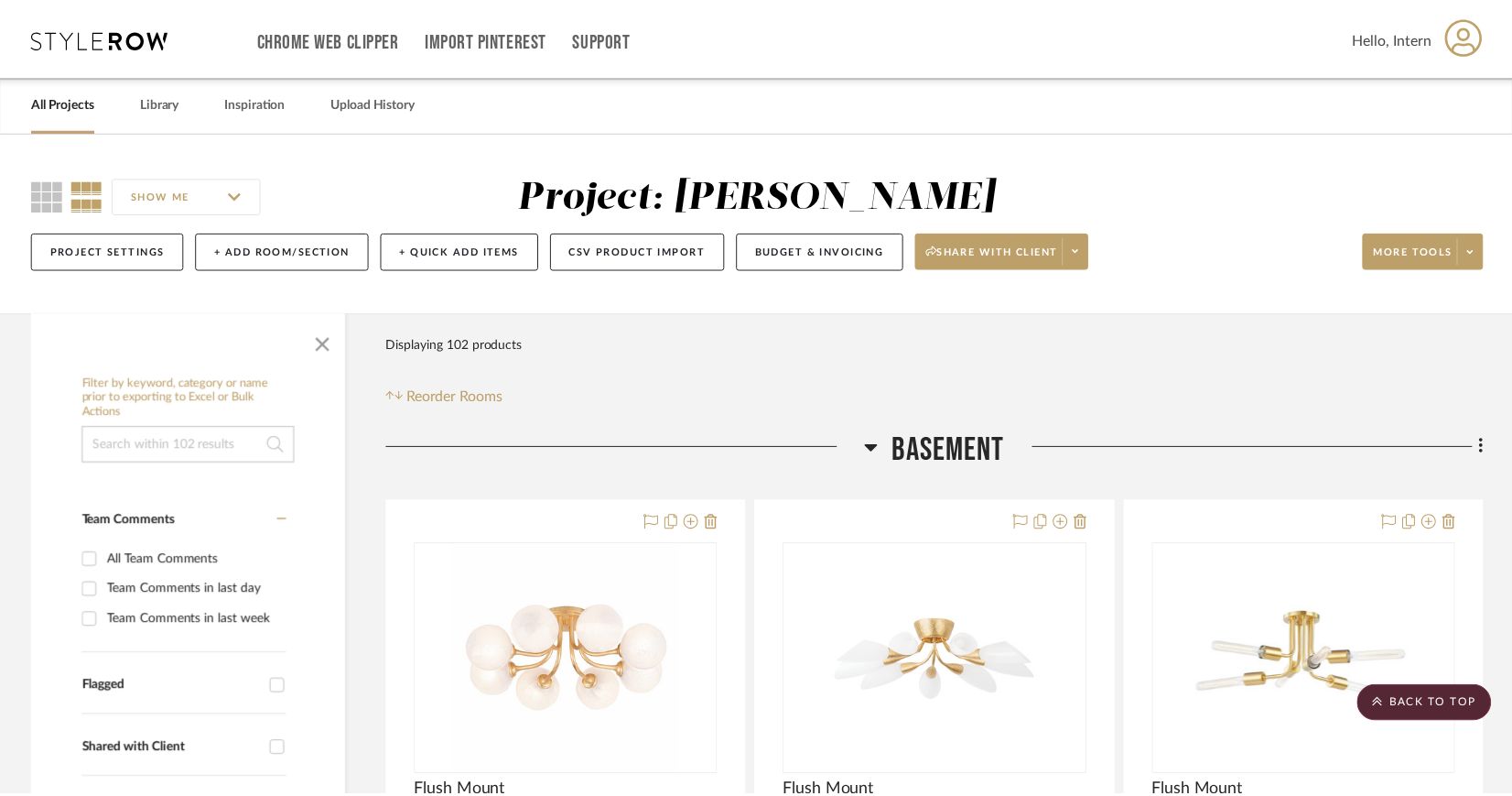
scroll to position [3493, 0]
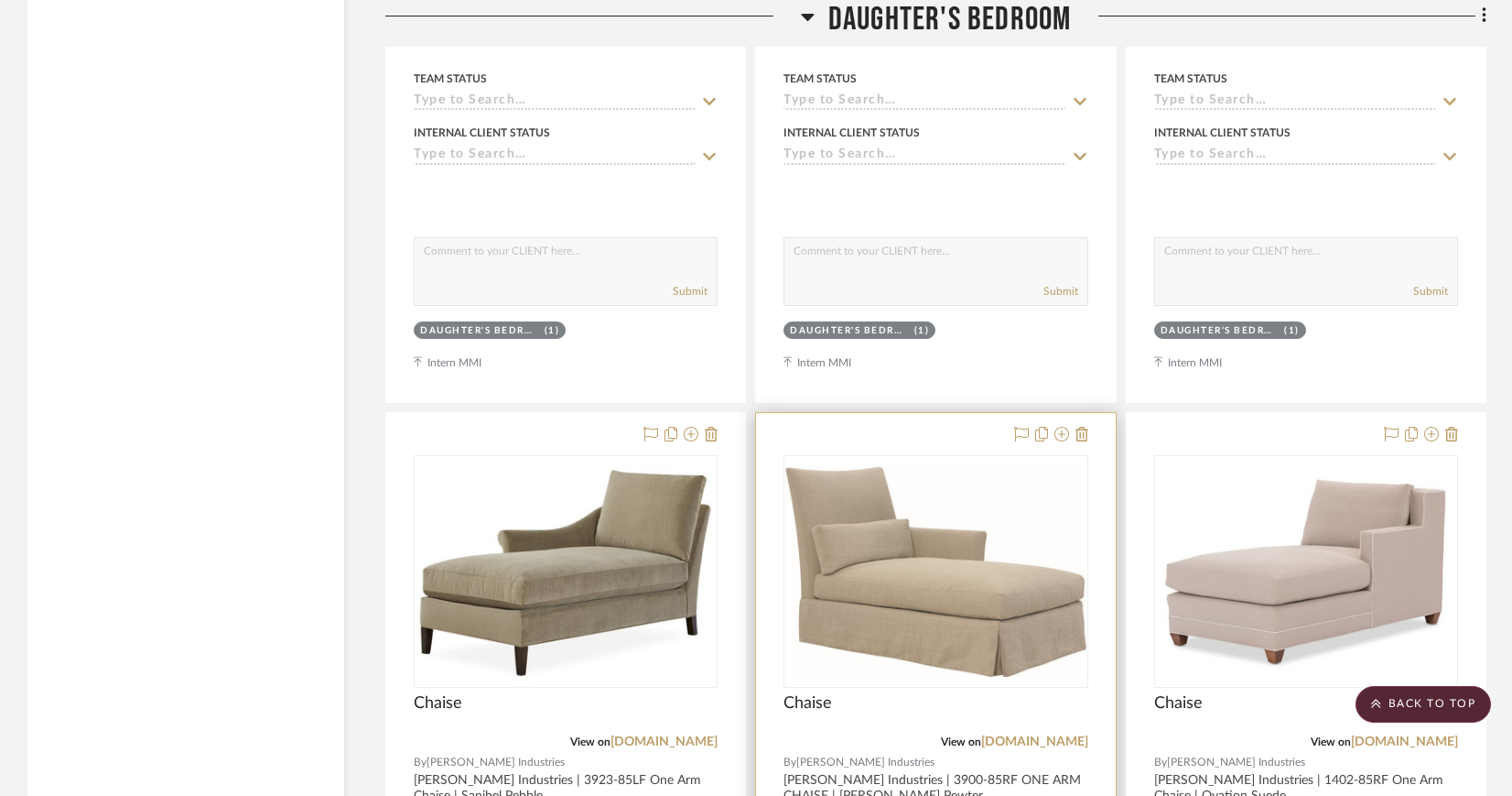
click at [0, 0] on img at bounding box center [0, 0] width 0 height 0
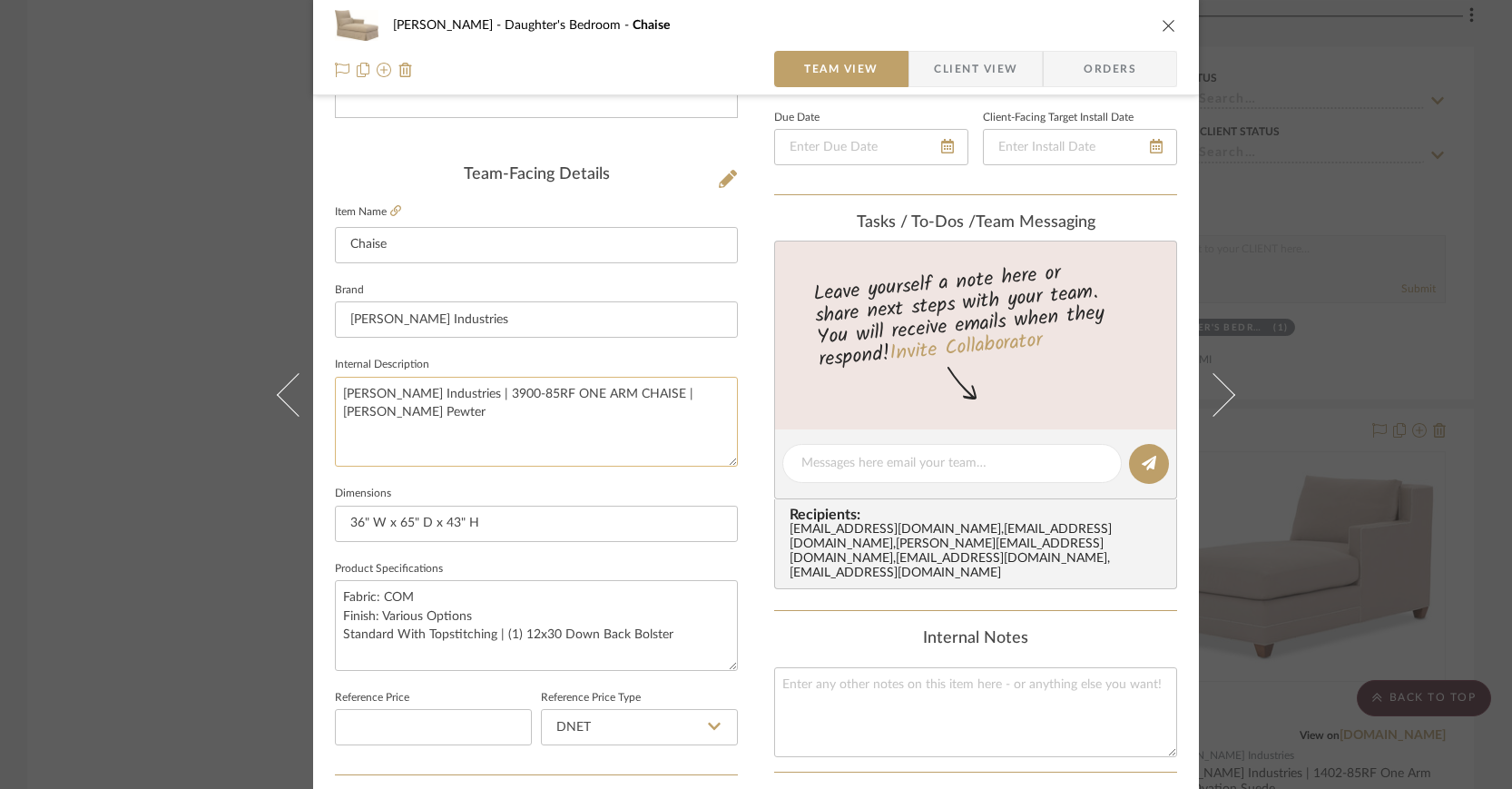
scroll to position [403, 0]
click at [504, 387] on textarea "Lee Industries | 3900-85RF ONE ARM CHAISE | Farrow Pewter" at bounding box center [536, 420] width 403 height 90
click at [675, 387] on textarea "Lee Industries | 3900-85RF One Arm ChaiseNE ARM CHAISE | Farrow Pewter" at bounding box center [536, 420] width 403 height 90
type textarea "Lee Industries | 3900-85RF One Arm Chaise | Farrow Pewter"
click at [979, 71] on span "Client View" at bounding box center [976, 69] width 84 height 36
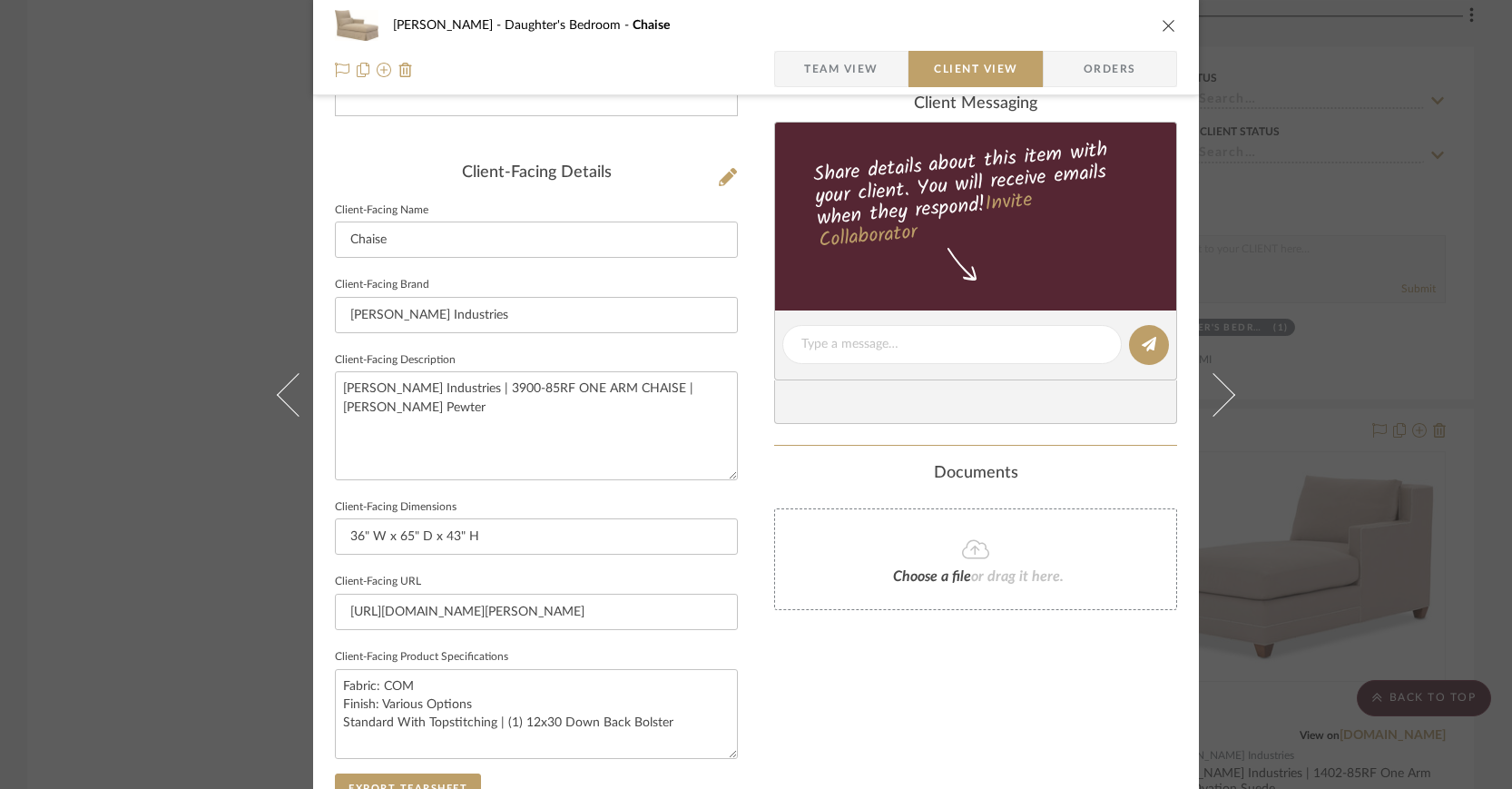
type textarea "Lee Industries | 3900-85RF One Arm Chaise | Farrow Pewter"
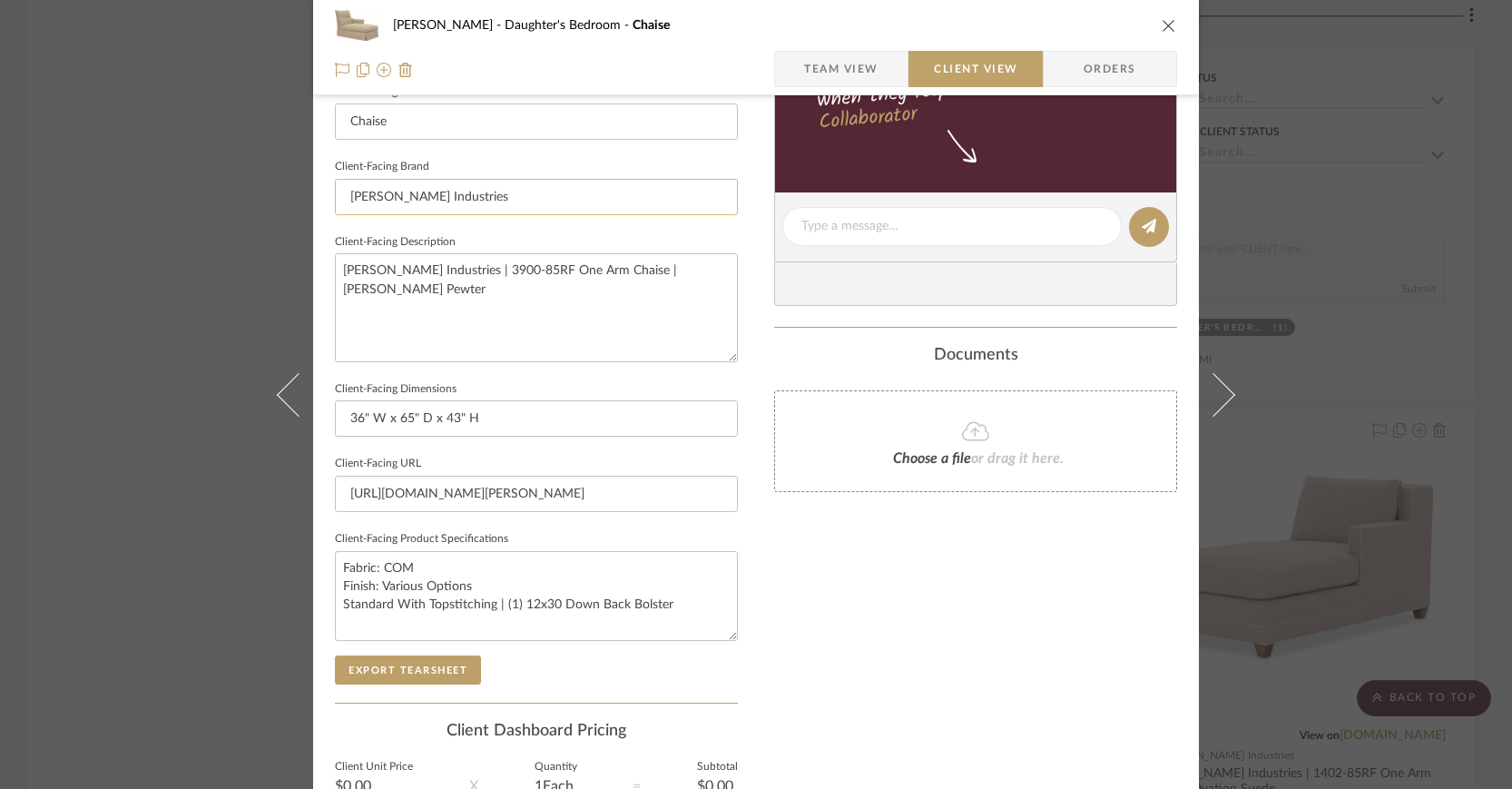
scroll to position [705, 0]
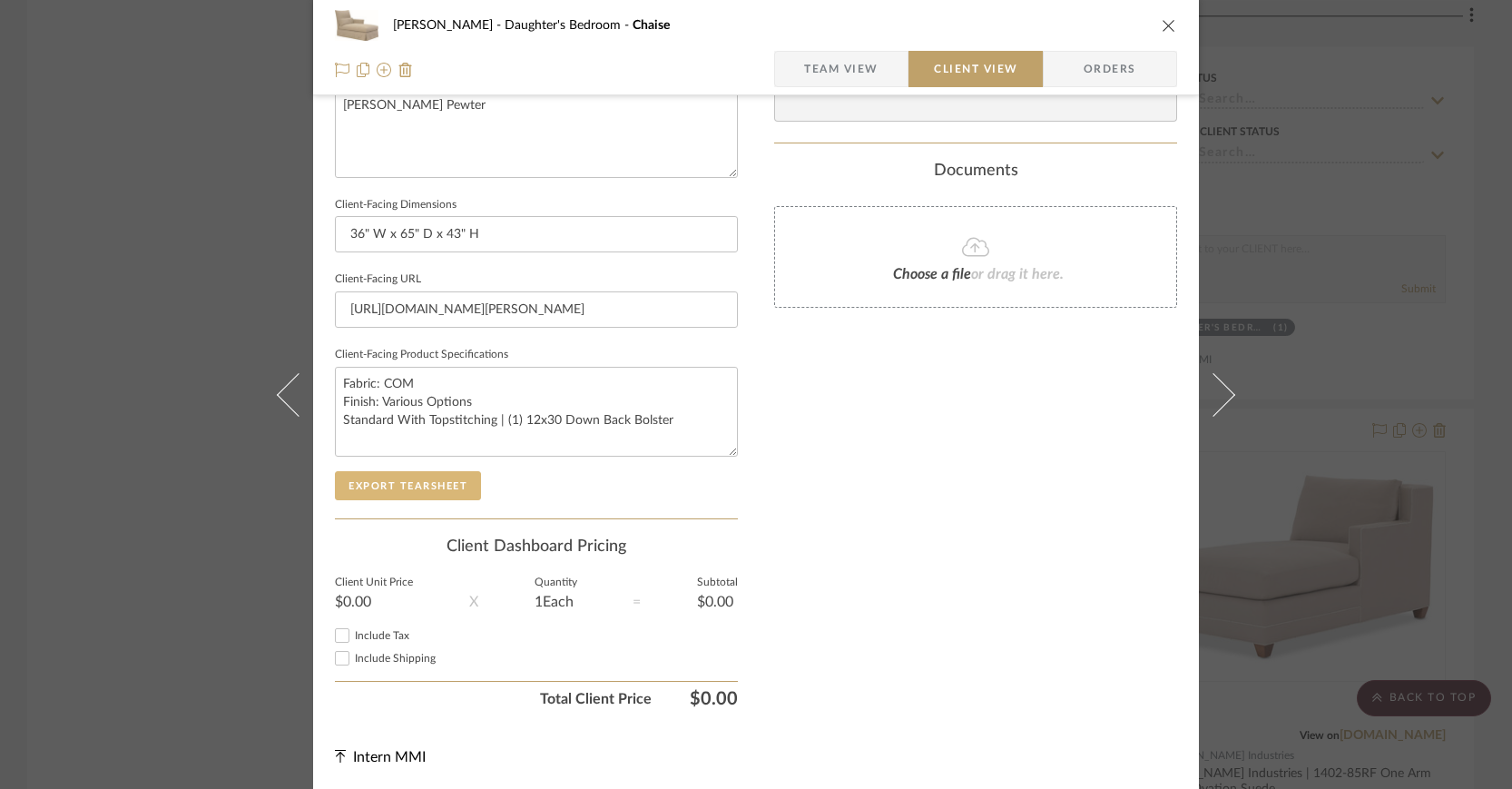
click at [445, 477] on button "Export Tearsheet" at bounding box center [408, 485] width 146 height 29
click at [1162, 20] on icon "close" at bounding box center [1169, 26] width 15 height 15
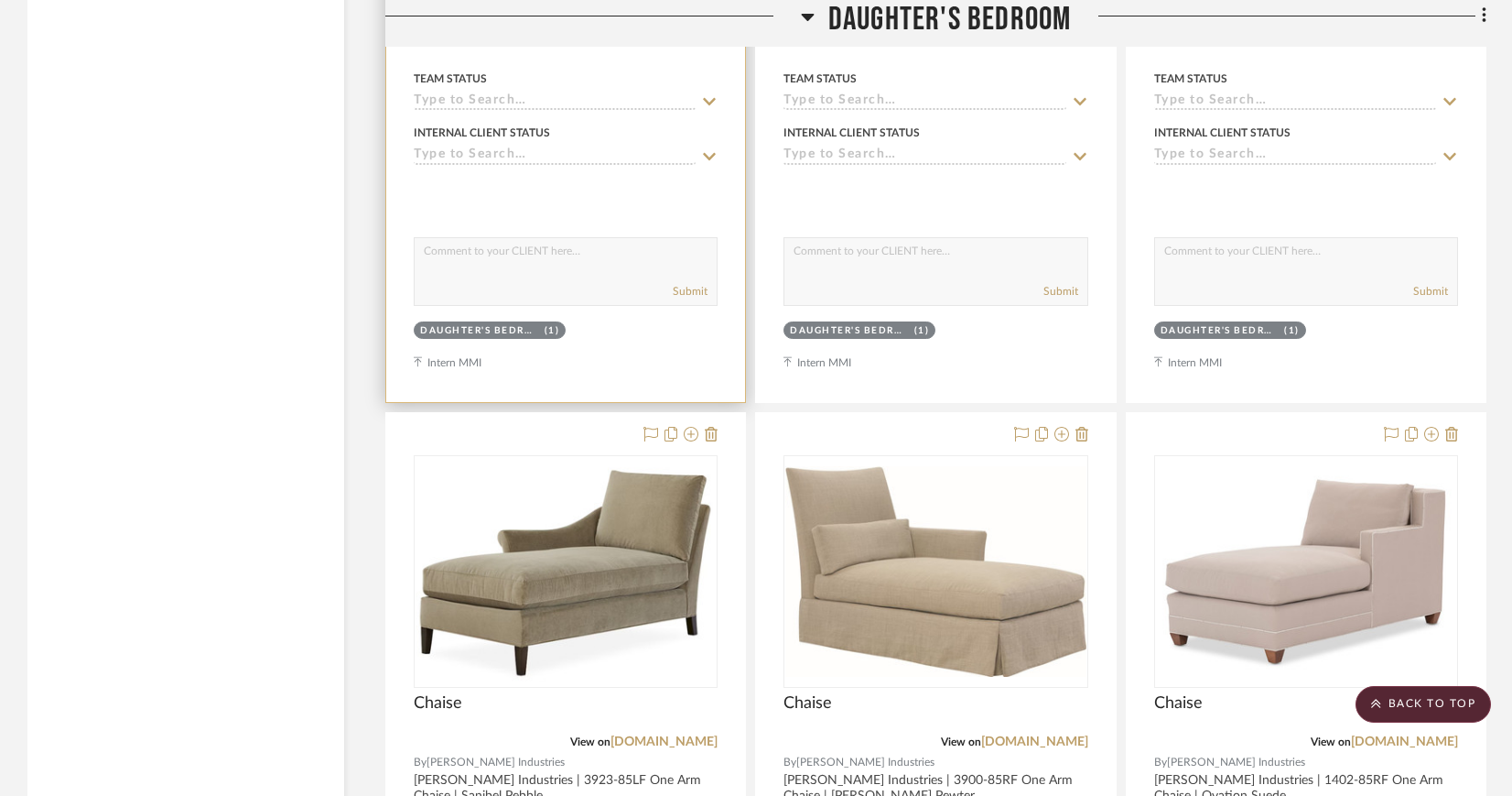
scroll to position [2994, 0]
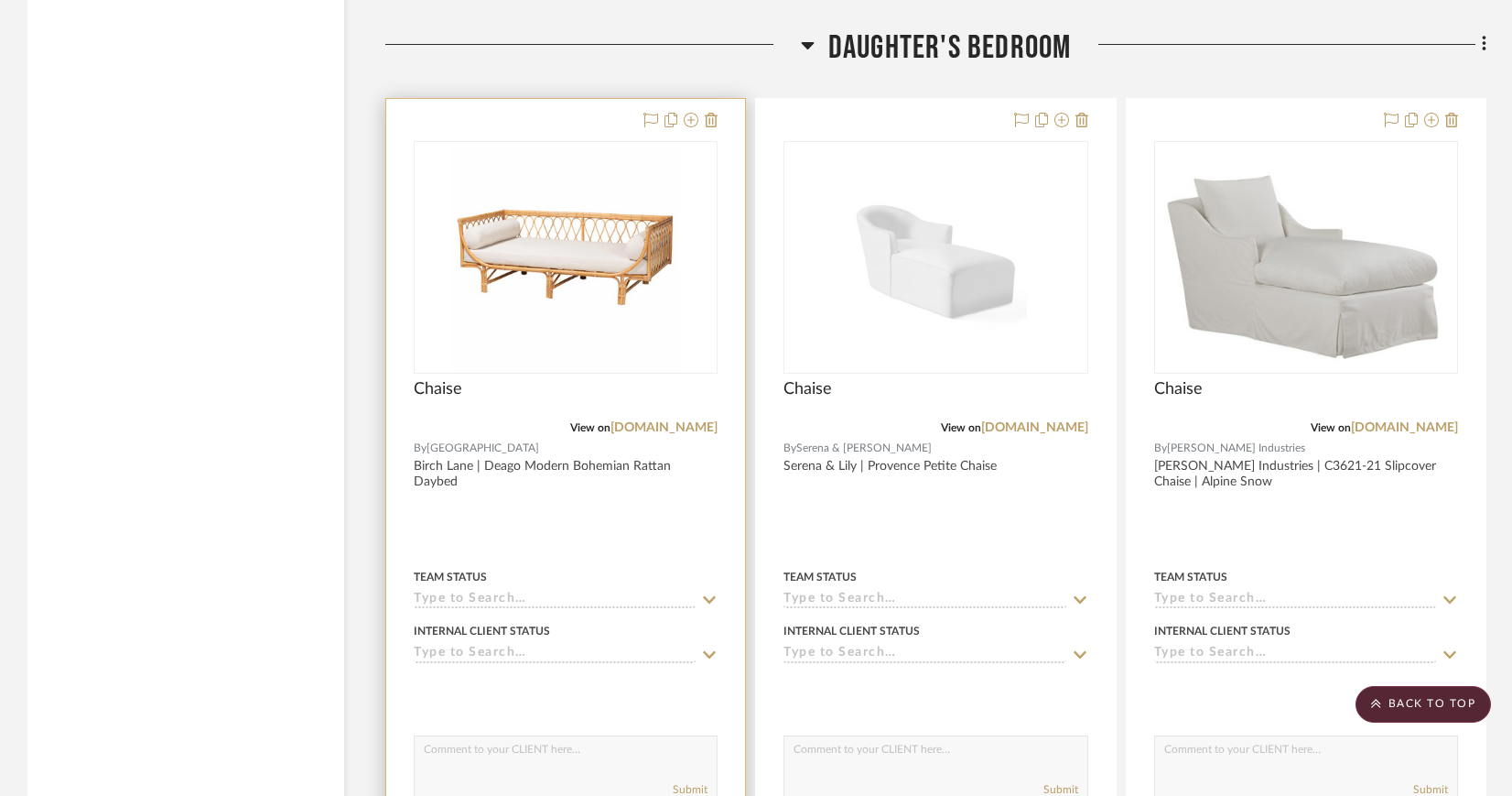
click at [587, 229] on img "0" at bounding box center [566, 257] width 229 height 229
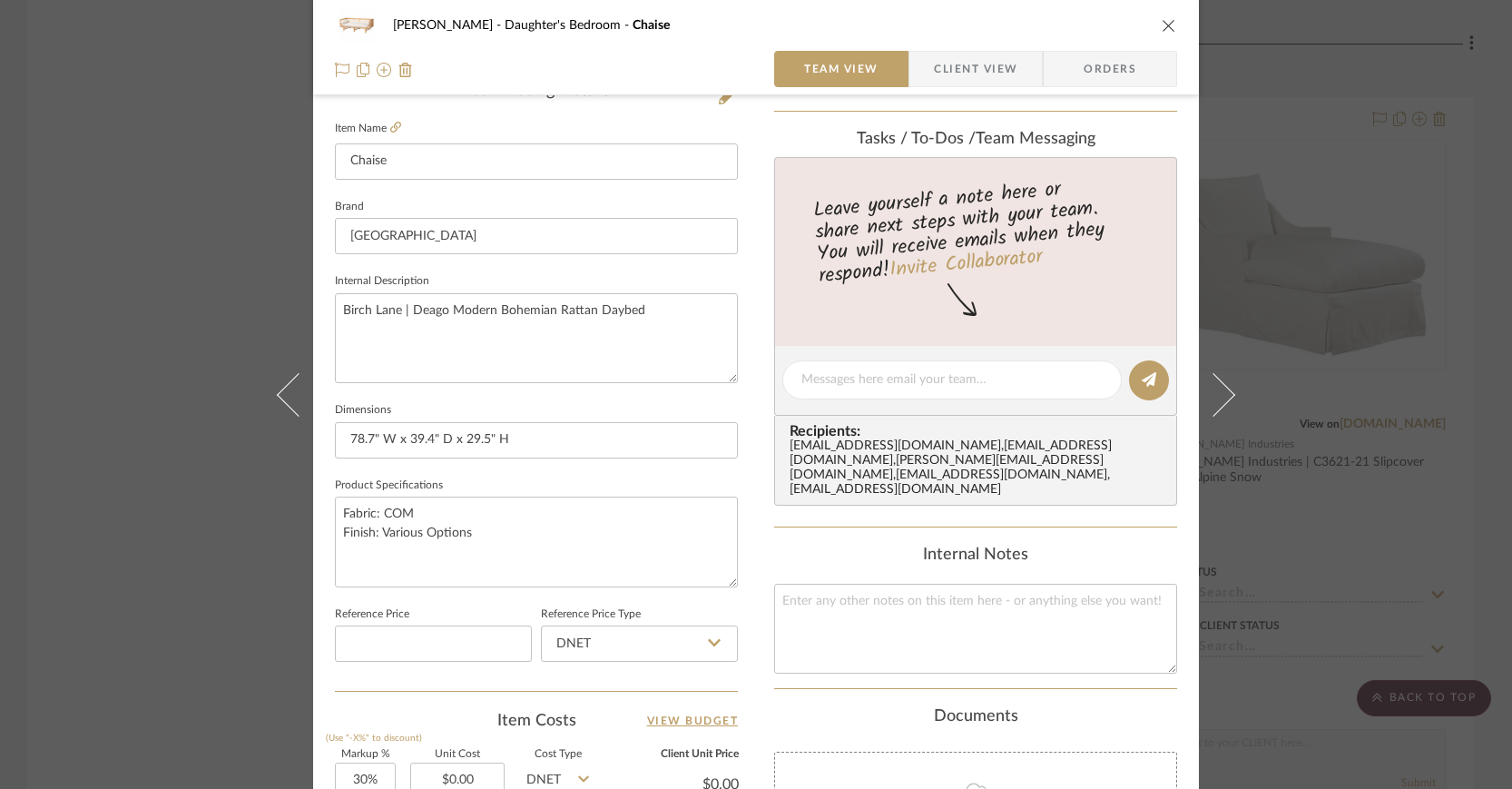
scroll to position [476, 0]
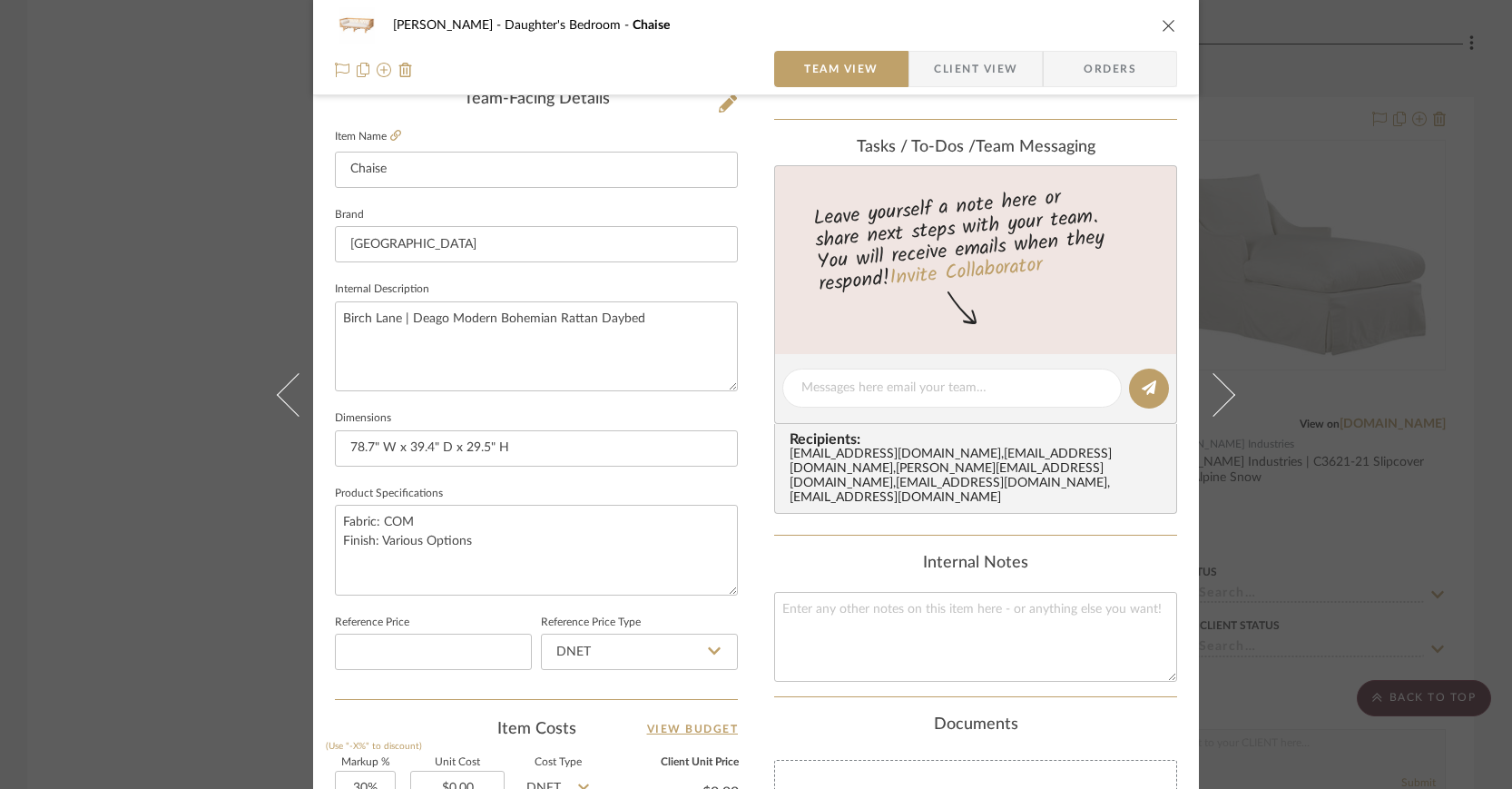
click at [1161, 25] on icon "close" at bounding box center [1169, 26] width 15 height 15
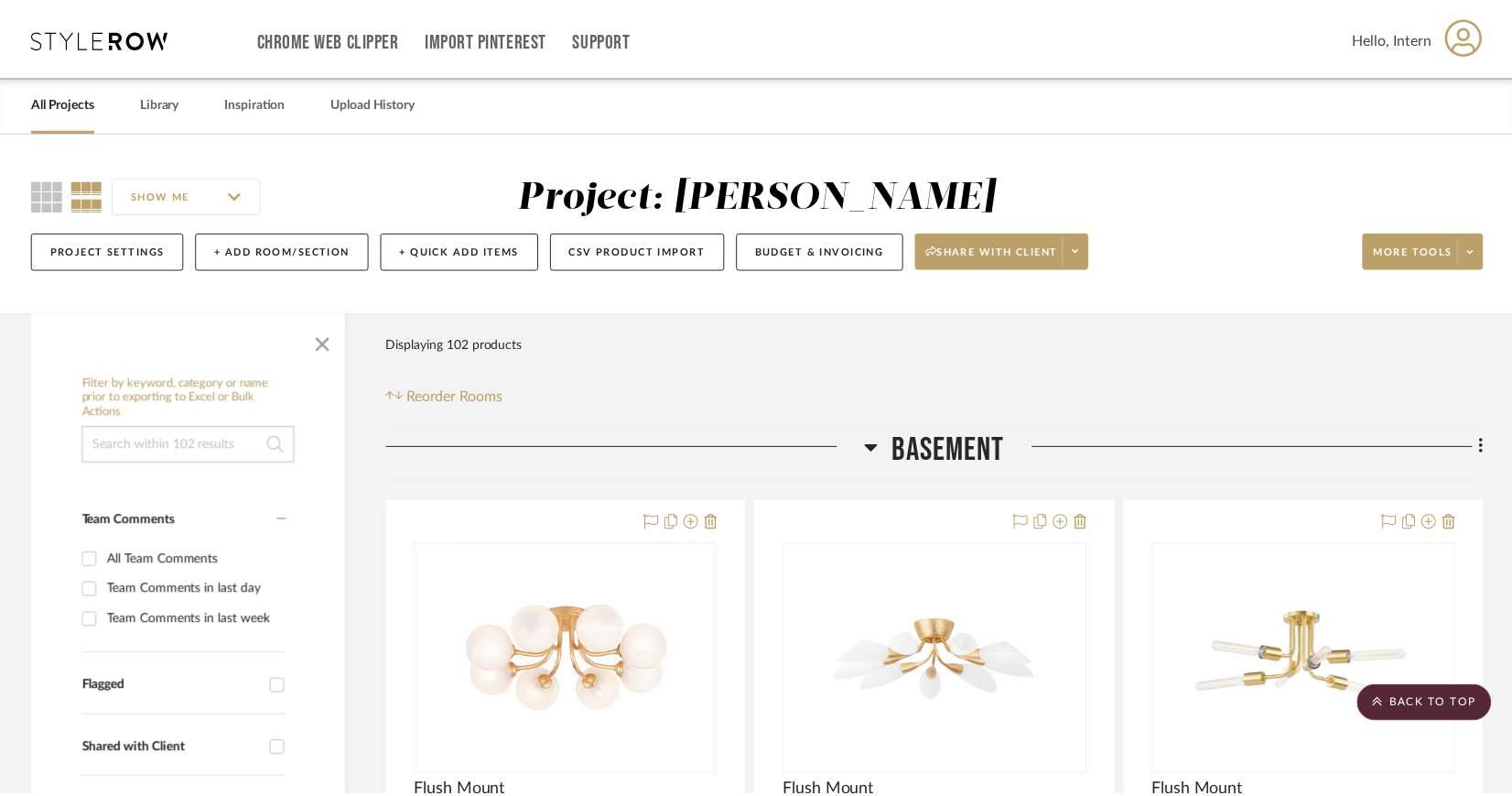
scroll to position [2994, 0]
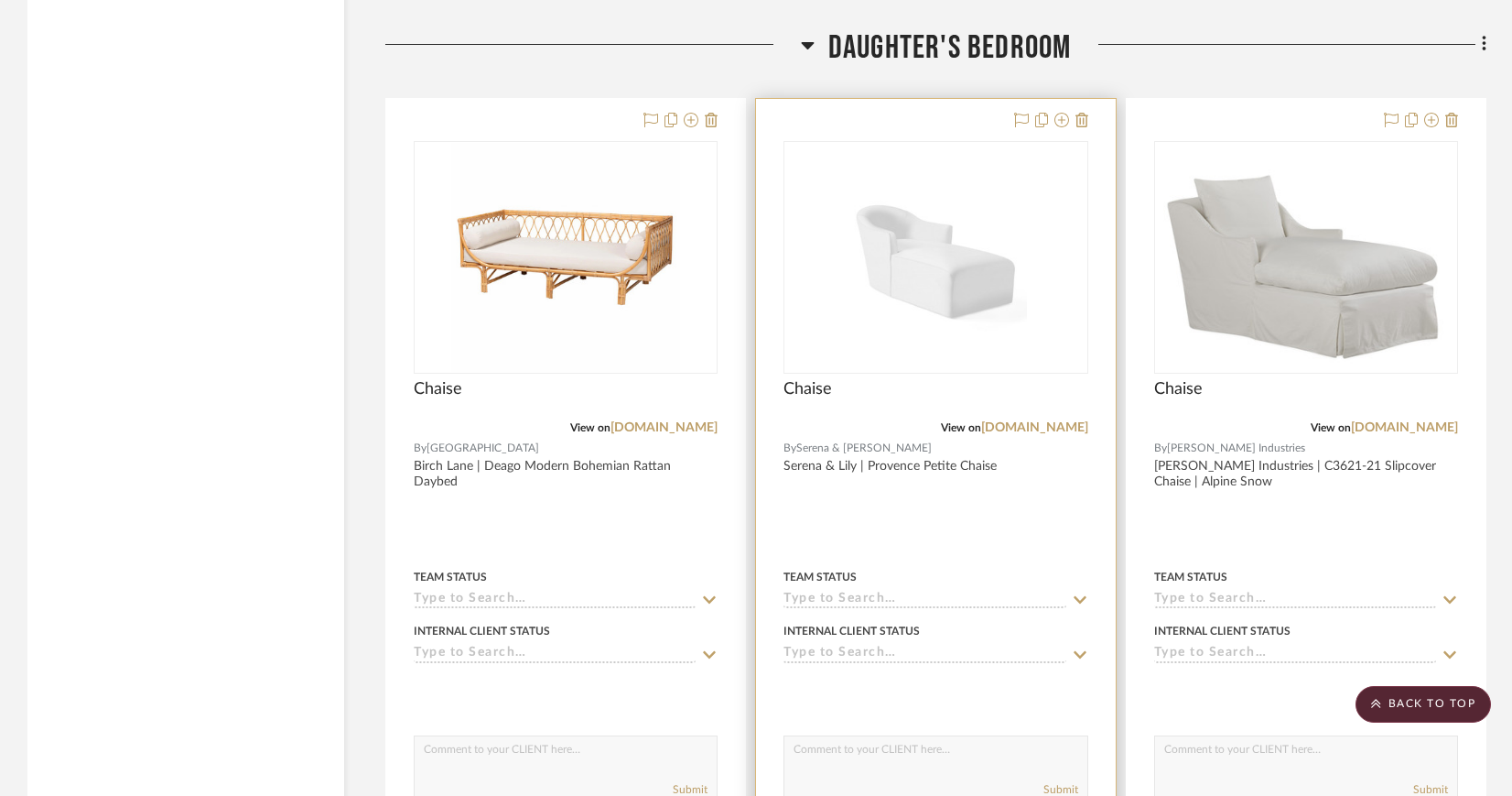
click at [866, 233] on img "0" at bounding box center [935, 257] width 183 height 229
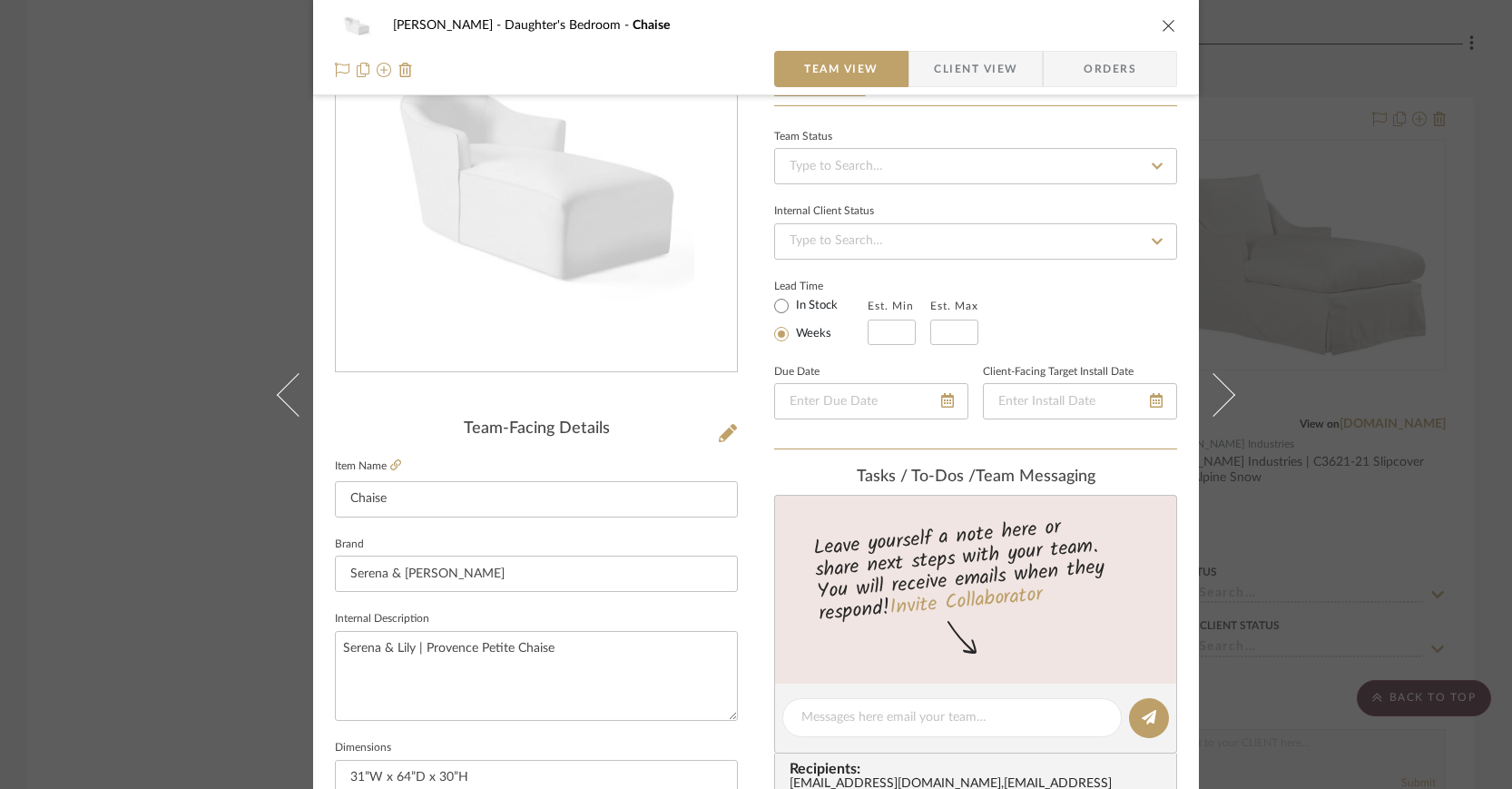
scroll to position [348, 0]
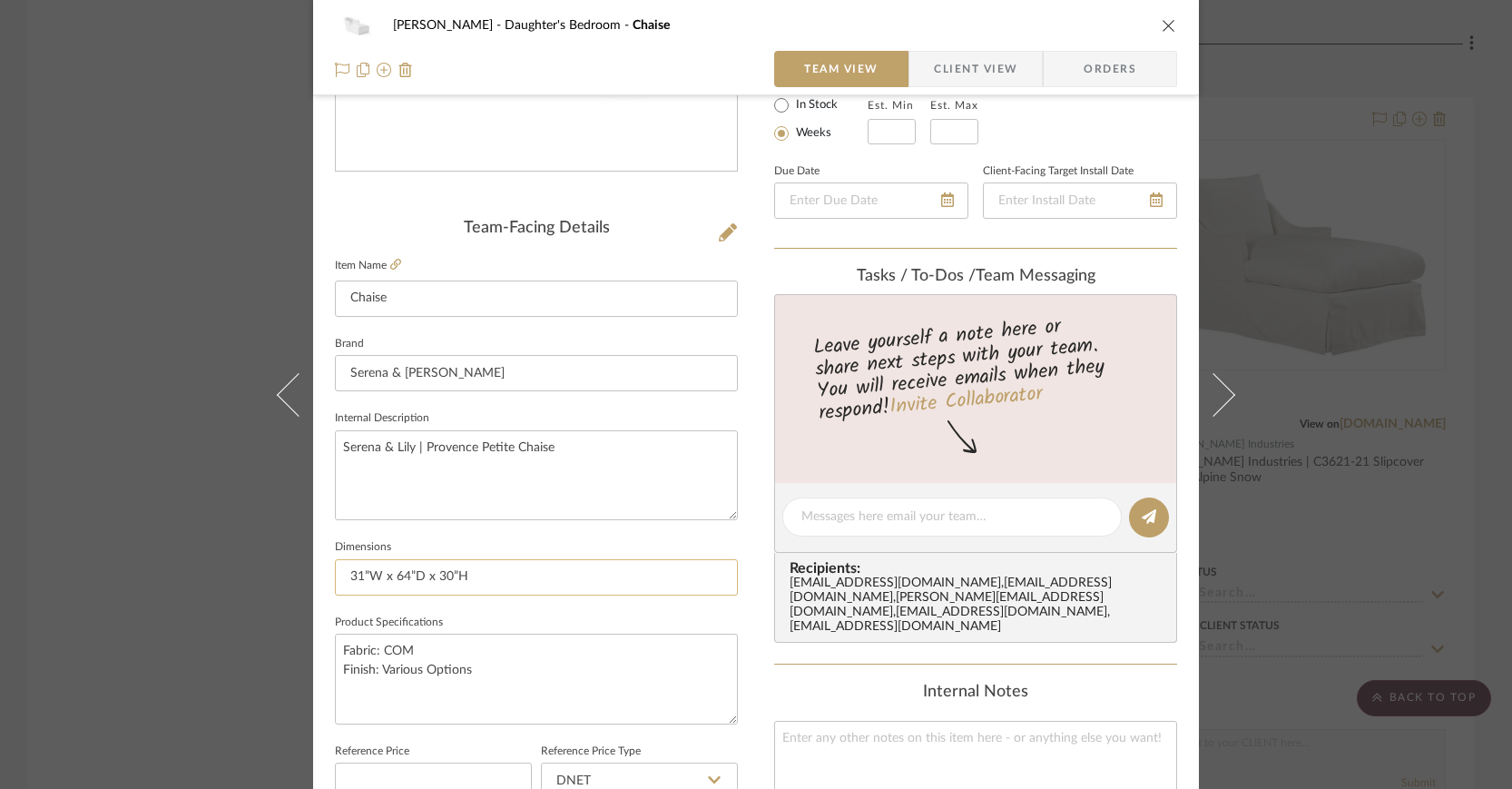
click at [366, 573] on input "31”W x 64”D x 30”H" at bounding box center [536, 577] width 403 height 36
click at [414, 573] on input "31” W x 64”D x 30”H" at bounding box center [536, 577] width 403 height 36
click at [459, 573] on input "31” W x 64” D x 30”H" at bounding box center [536, 577] width 403 height 36
type input "31” W x 64” D x 30” H"
click at [983, 68] on span "Client View" at bounding box center [976, 69] width 84 height 36
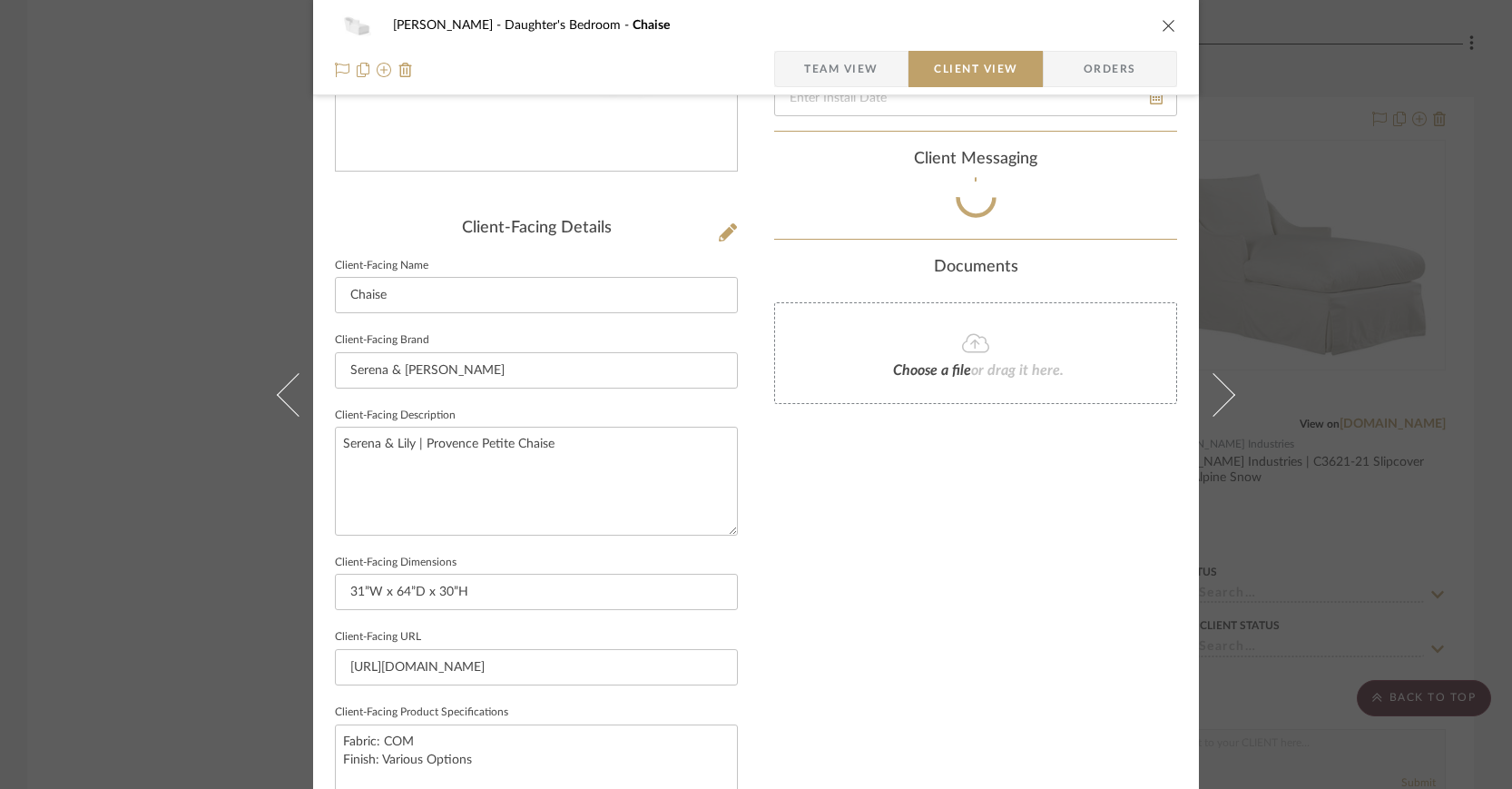
type input "31” W x 64” D x 30” H"
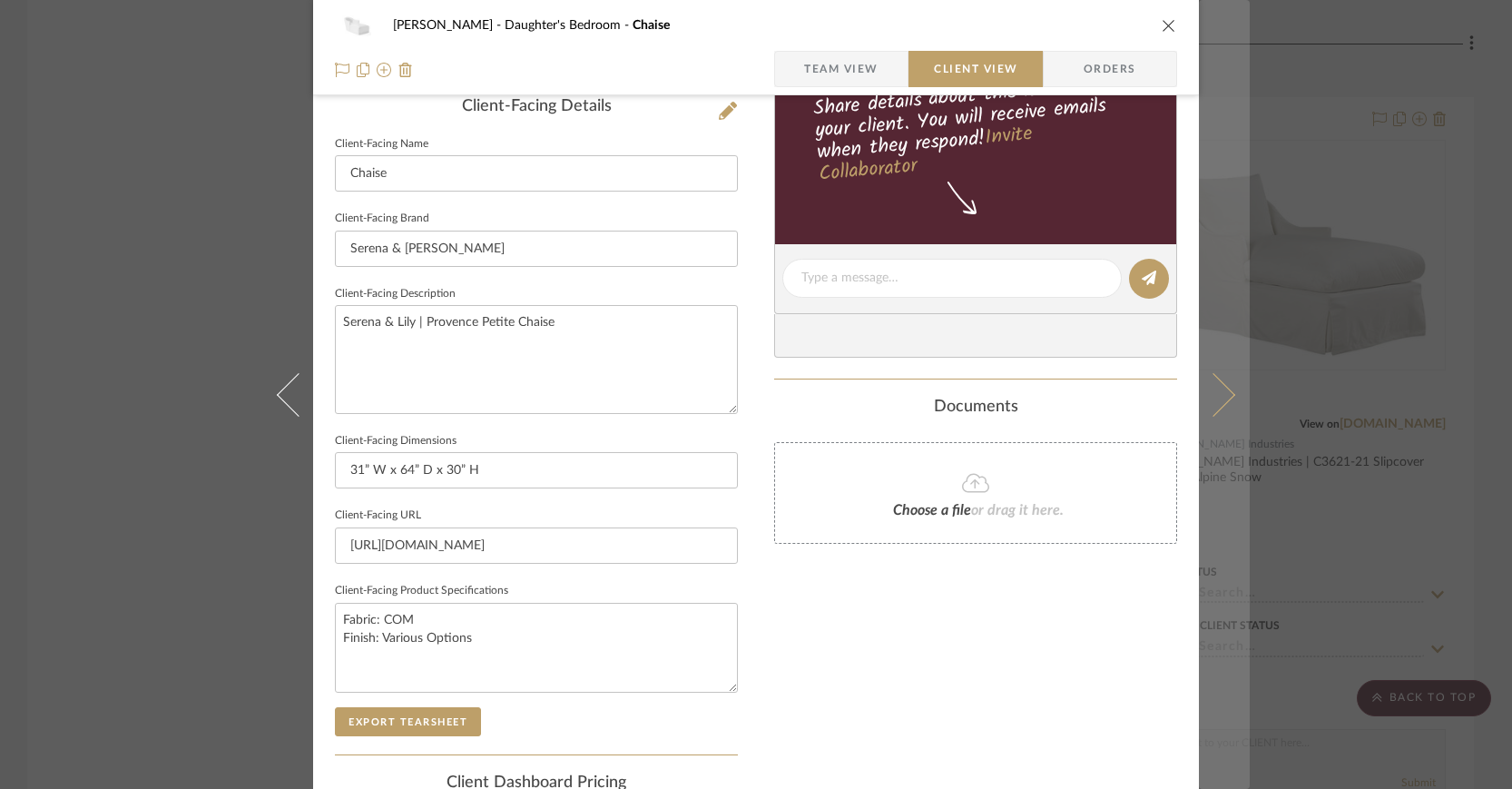
scroll to position [473, 0]
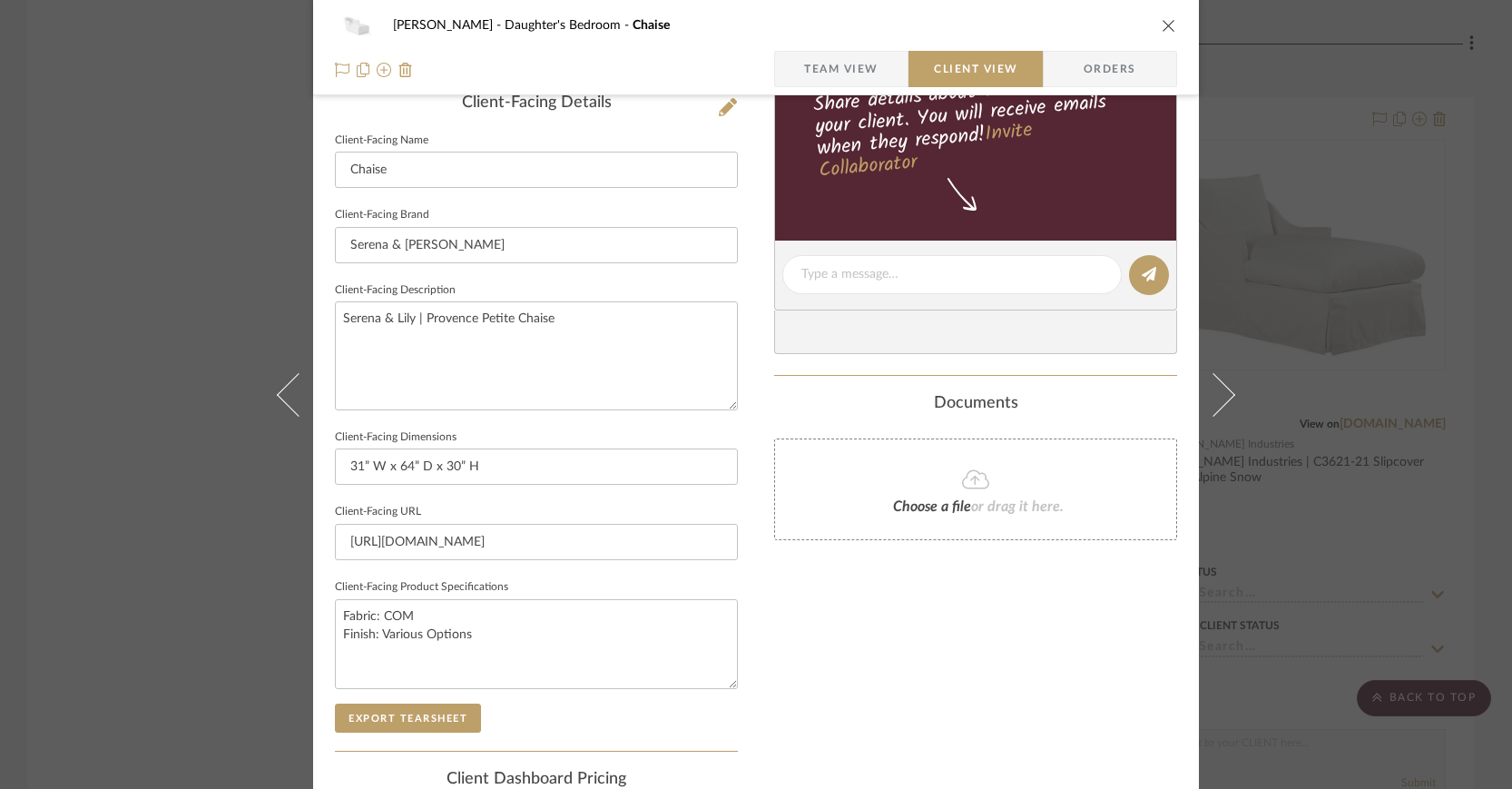
click at [1164, 21] on icon "close" at bounding box center [1169, 26] width 15 height 15
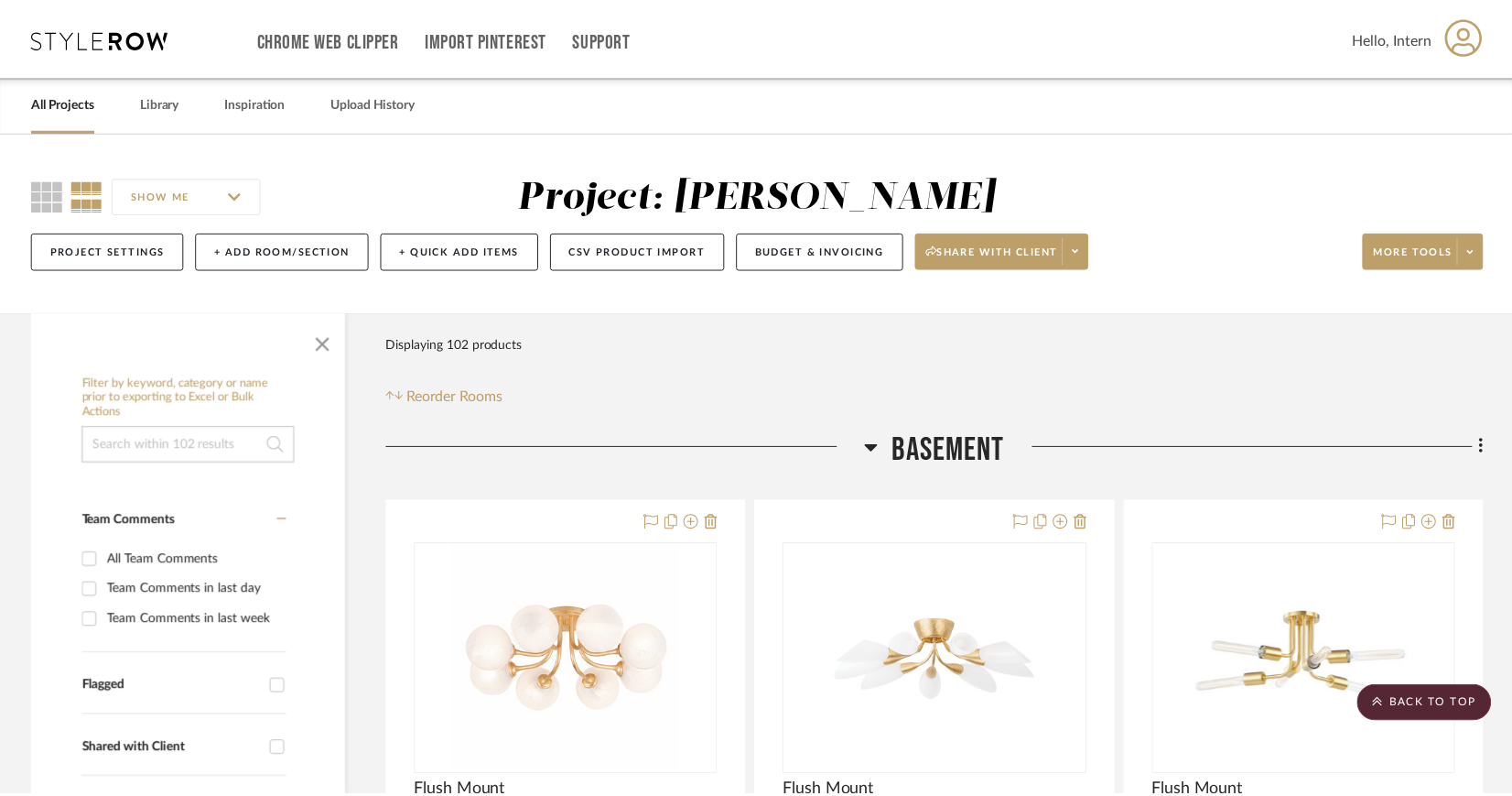
scroll to position [2994, 0]
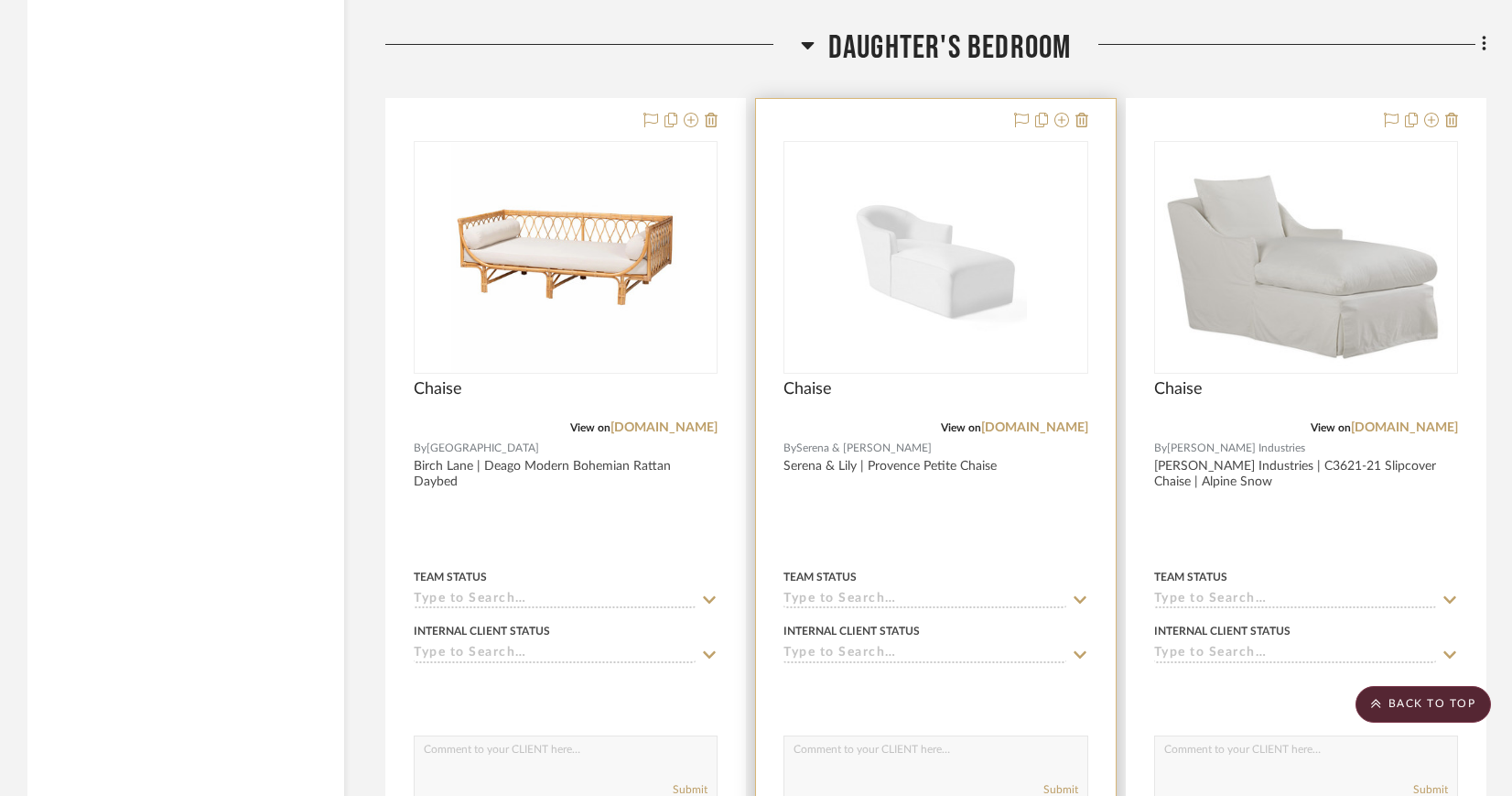
click at [902, 213] on img "0" at bounding box center [935, 257] width 183 height 229
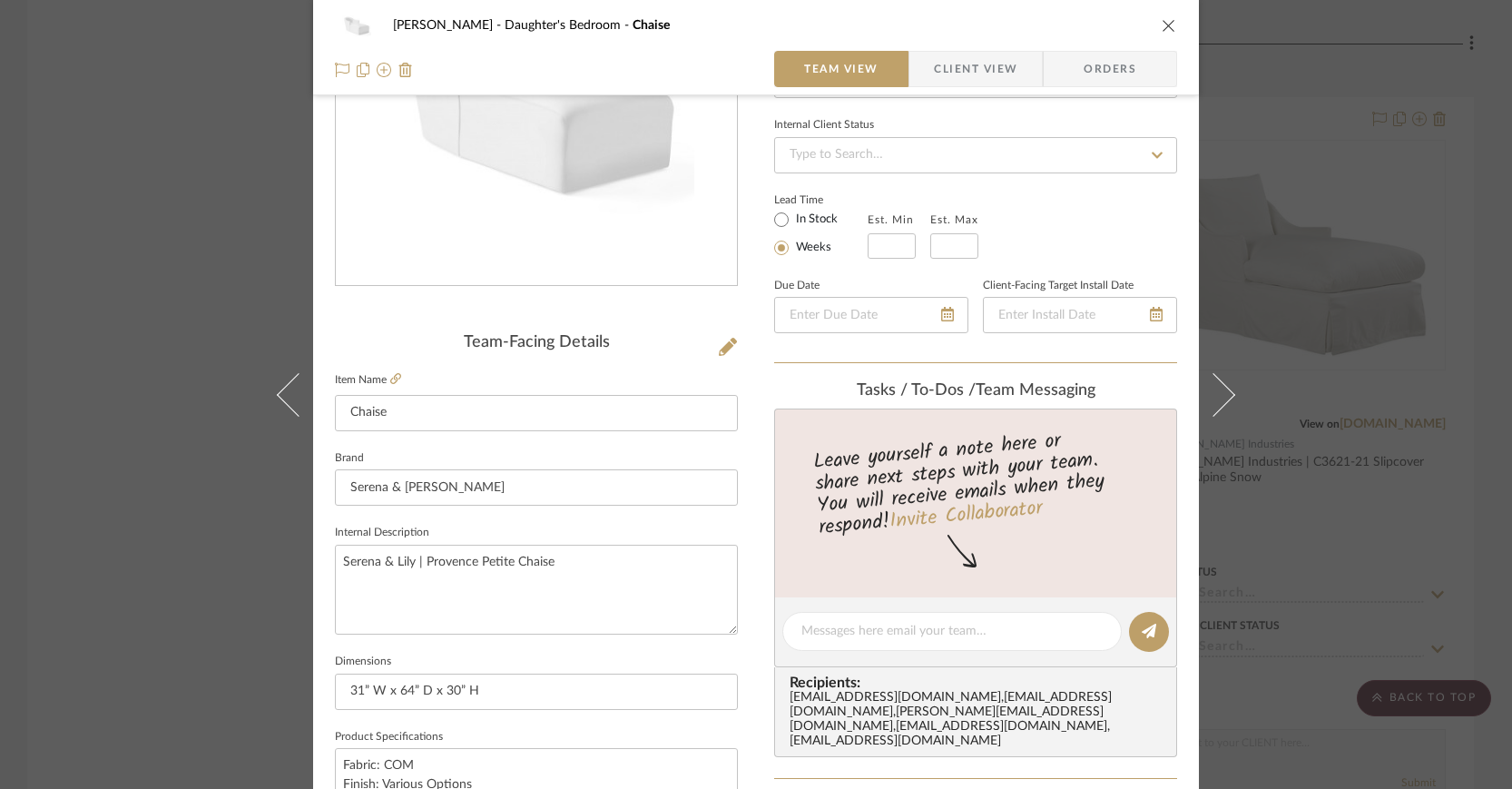
scroll to position [364, 0]
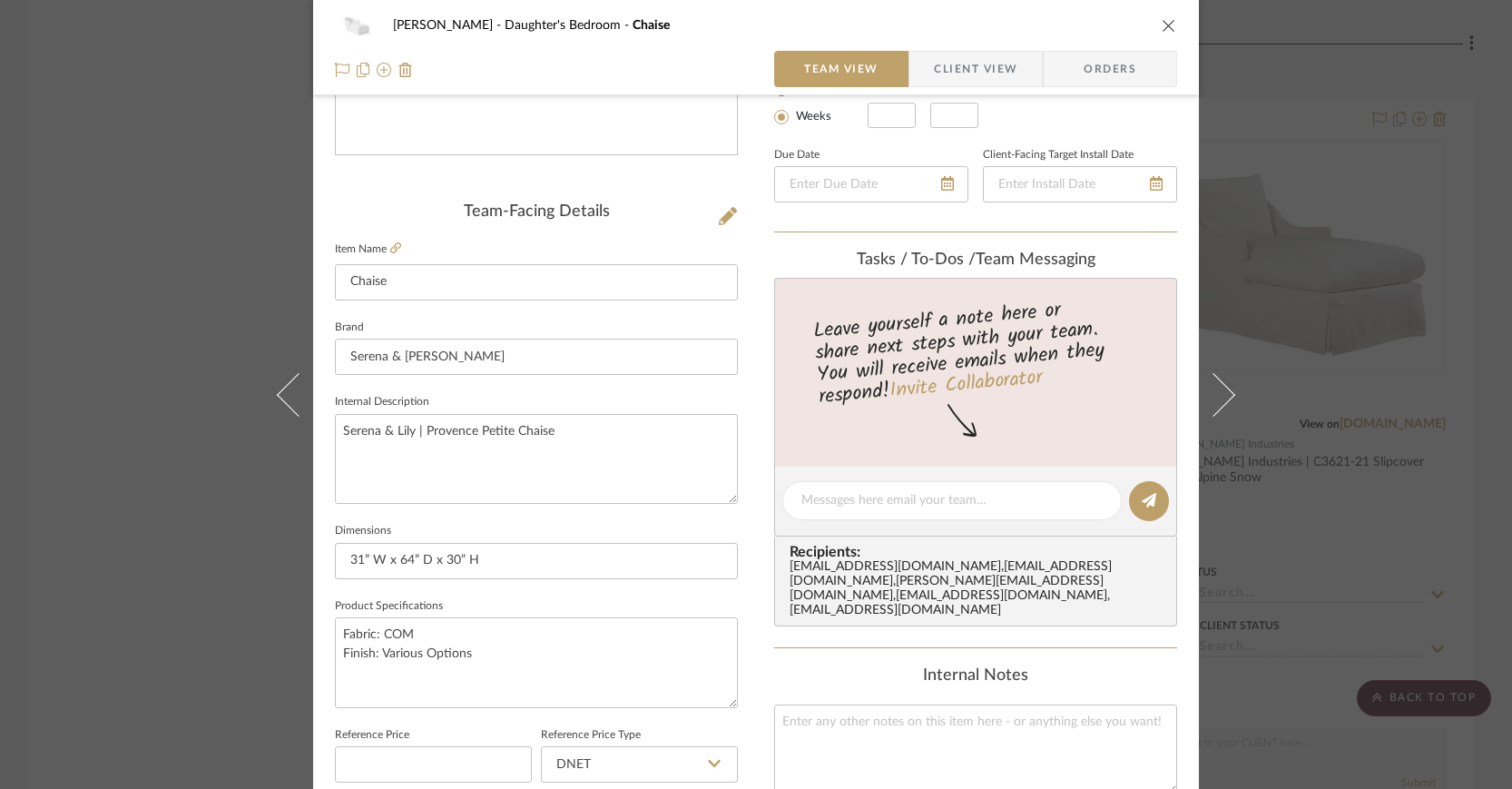
click at [970, 69] on span "Client View" at bounding box center [976, 69] width 84 height 36
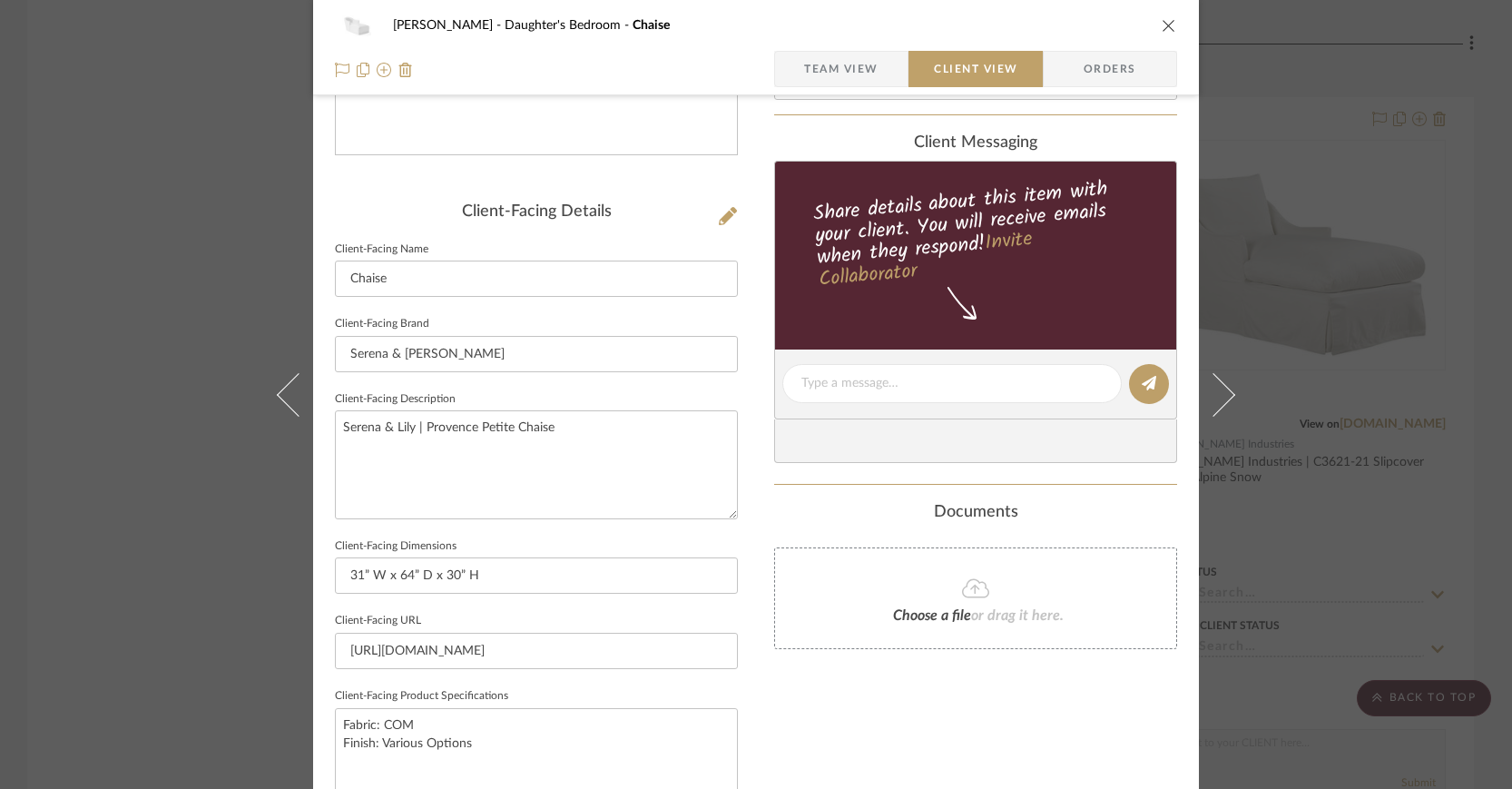
click at [1161, 23] on icon "close" at bounding box center [1169, 26] width 15 height 15
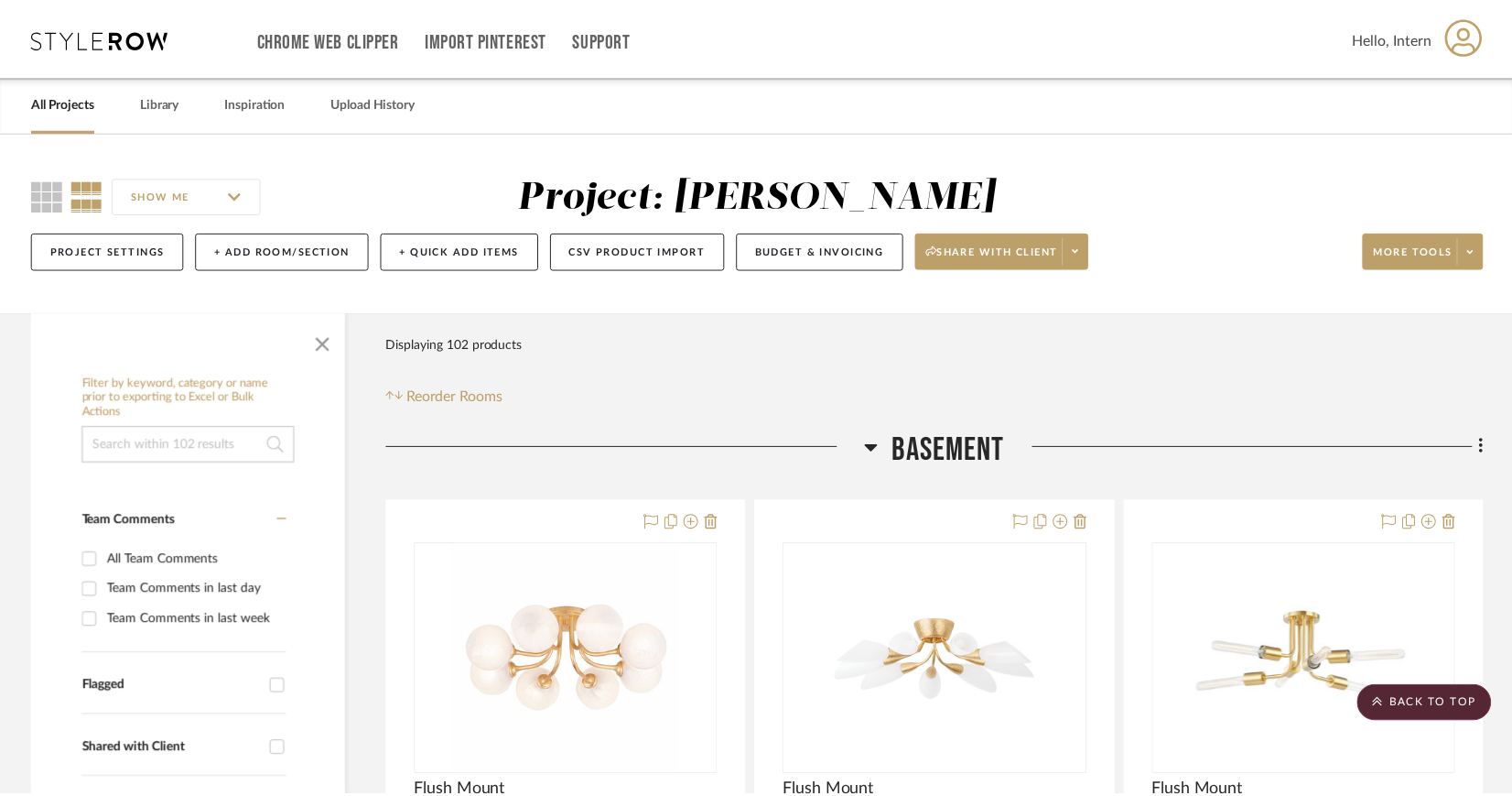
scroll to position [2994, 0]
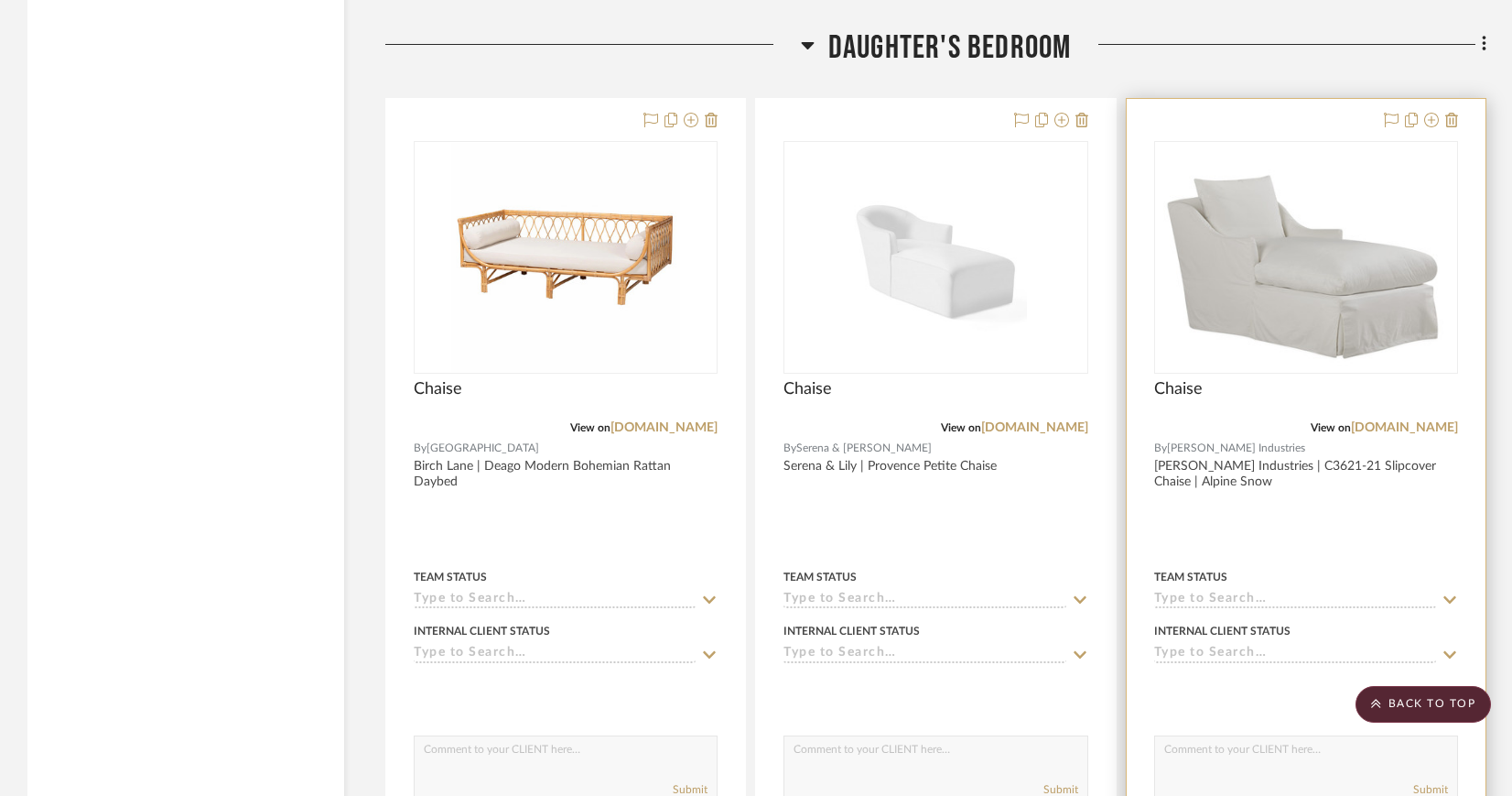
click at [1281, 251] on img "0" at bounding box center [1306, 257] width 286 height 229
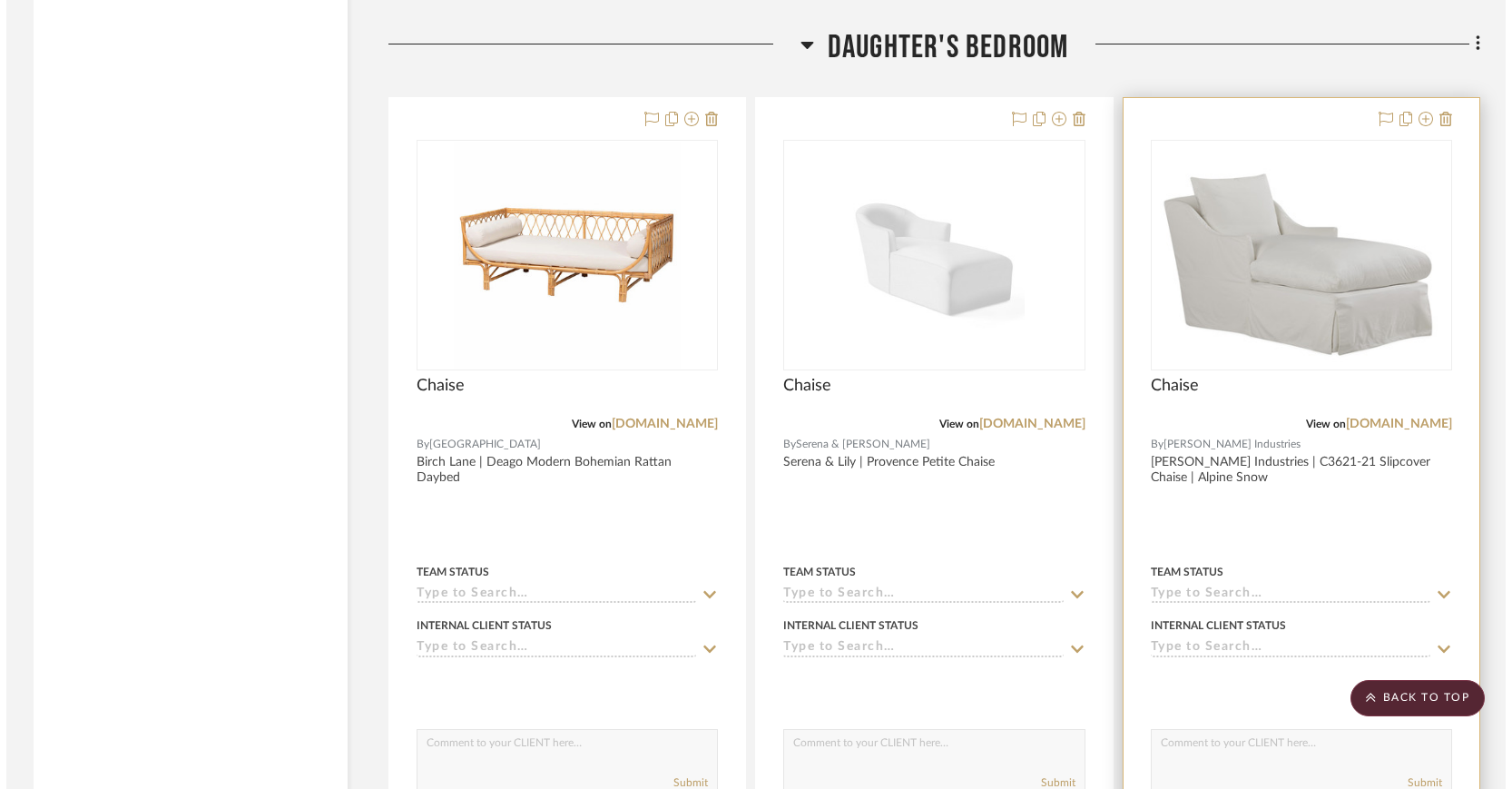
scroll to position [0, 0]
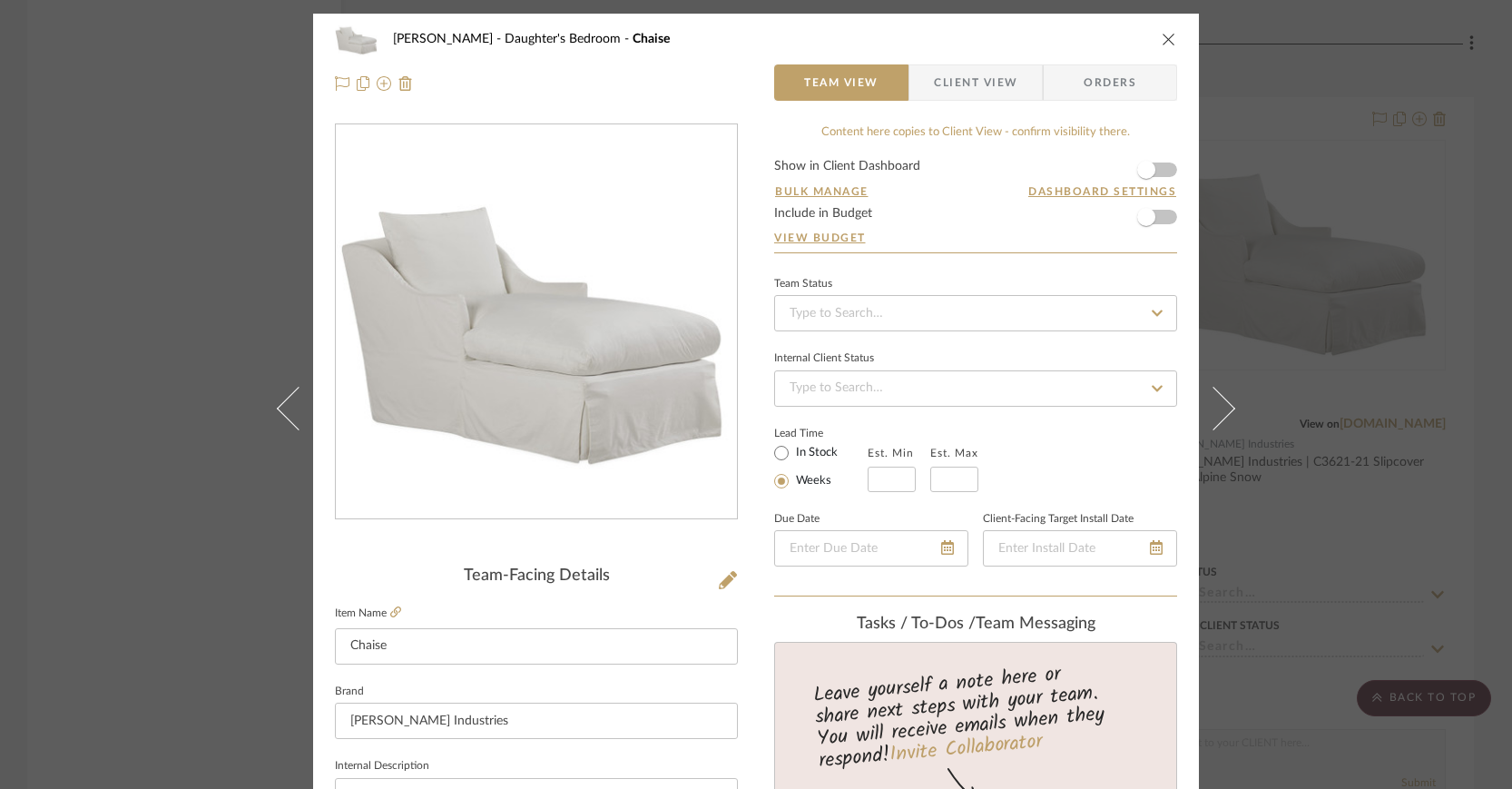
click at [1161, 40] on icon "close" at bounding box center [1169, 39] width 15 height 15
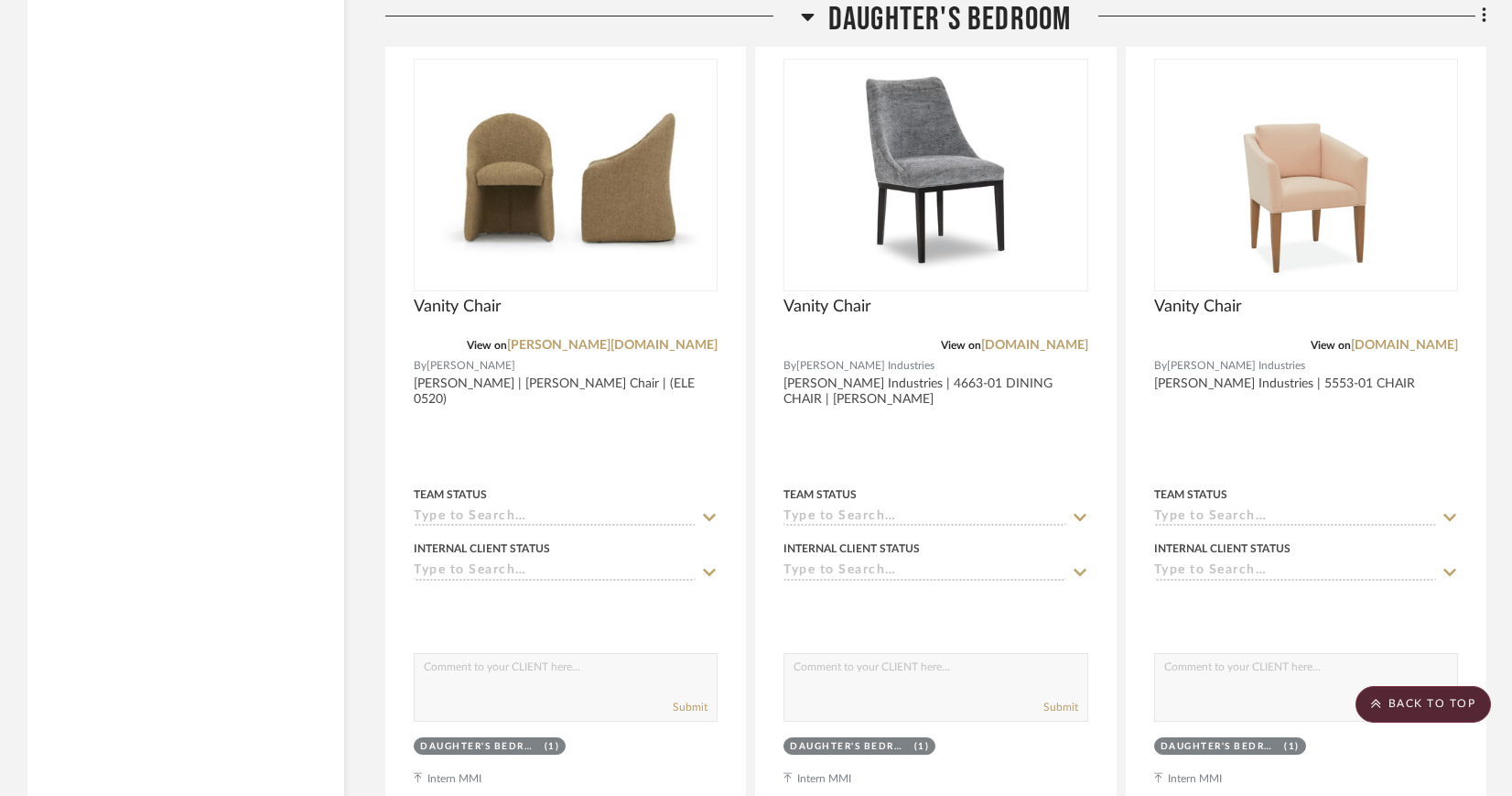
scroll to position [5576, 0]
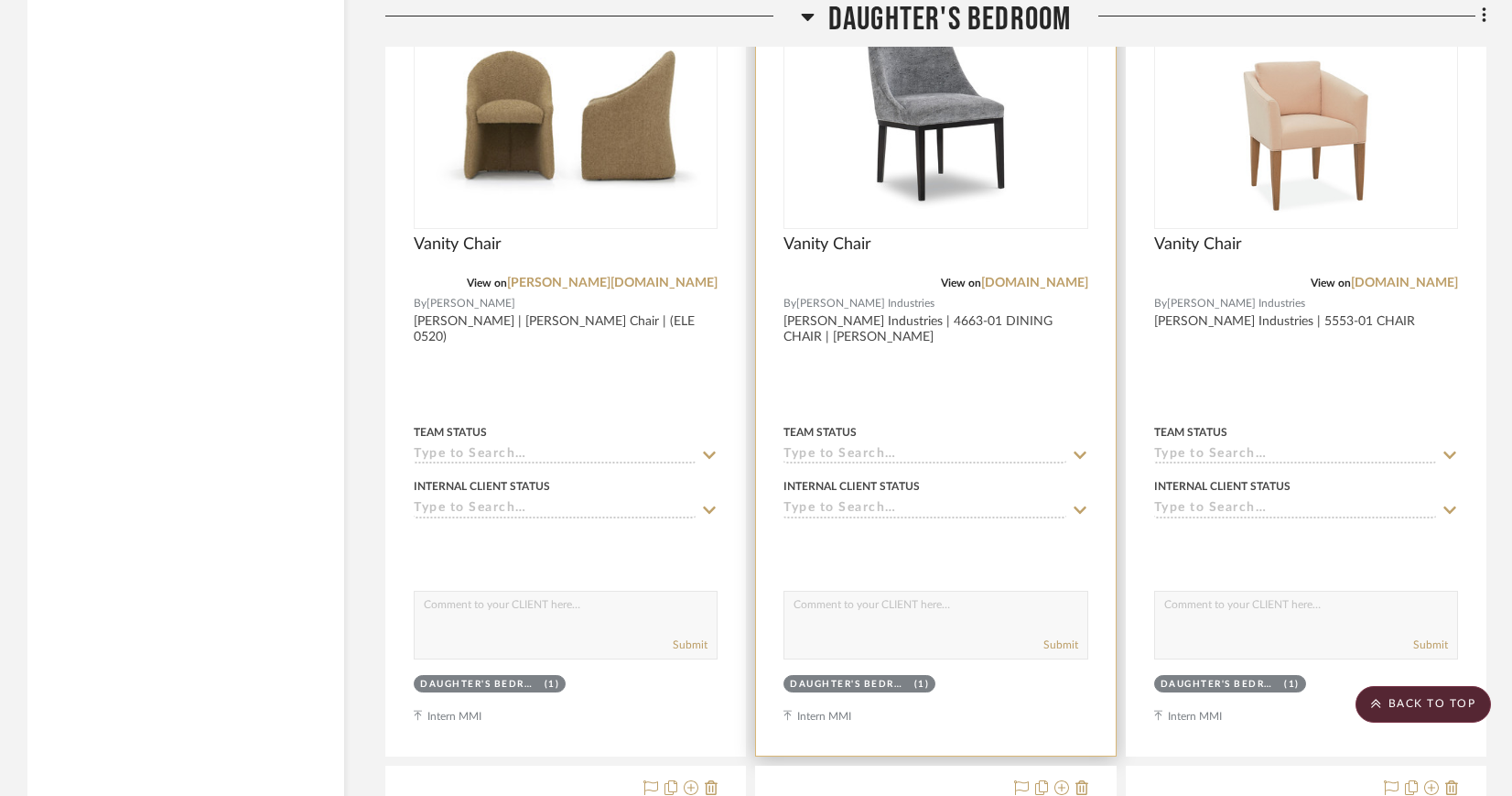
click at [944, 116] on img "0" at bounding box center [935, 113] width 183 height 229
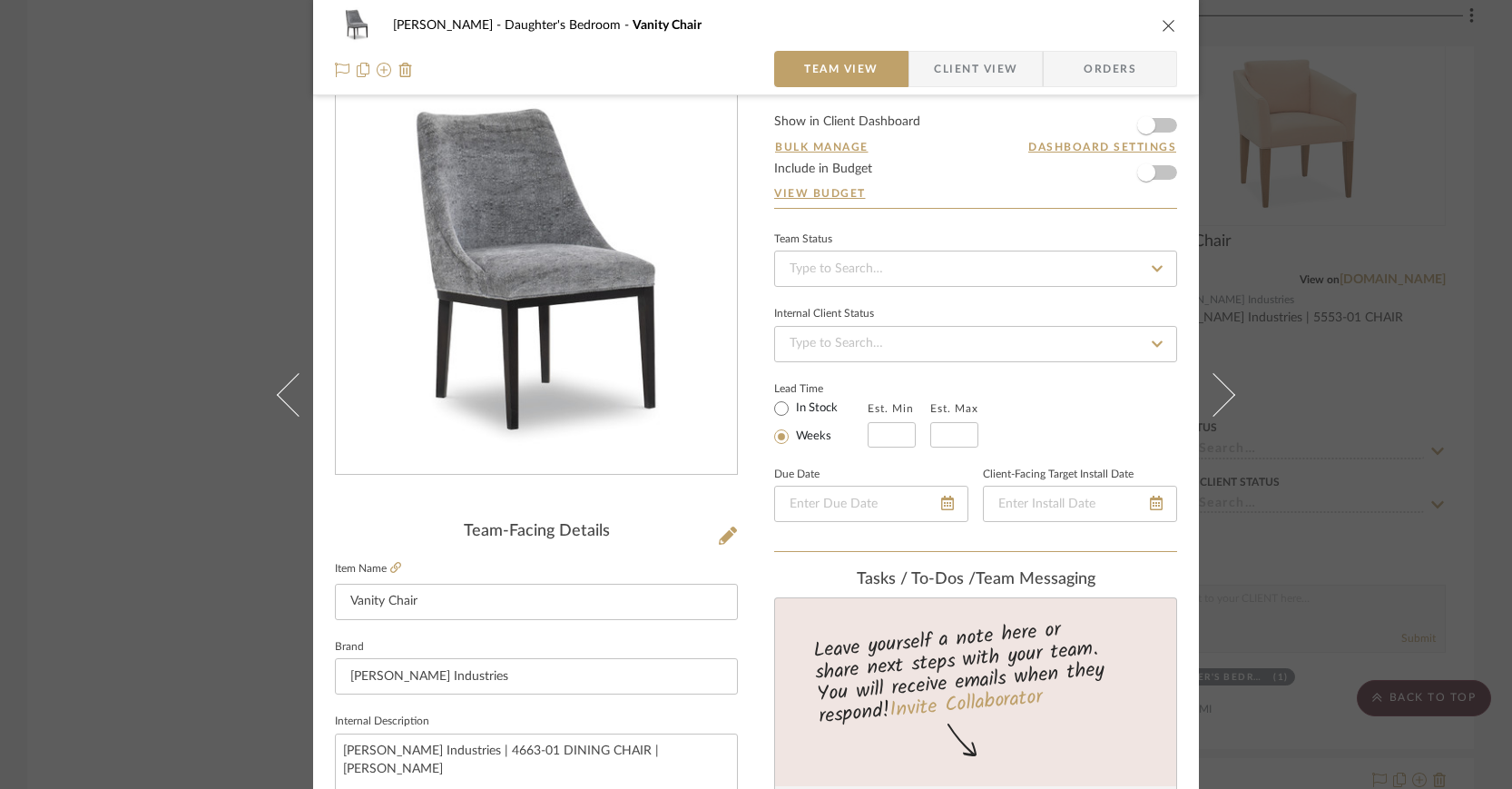
scroll to position [426, 0]
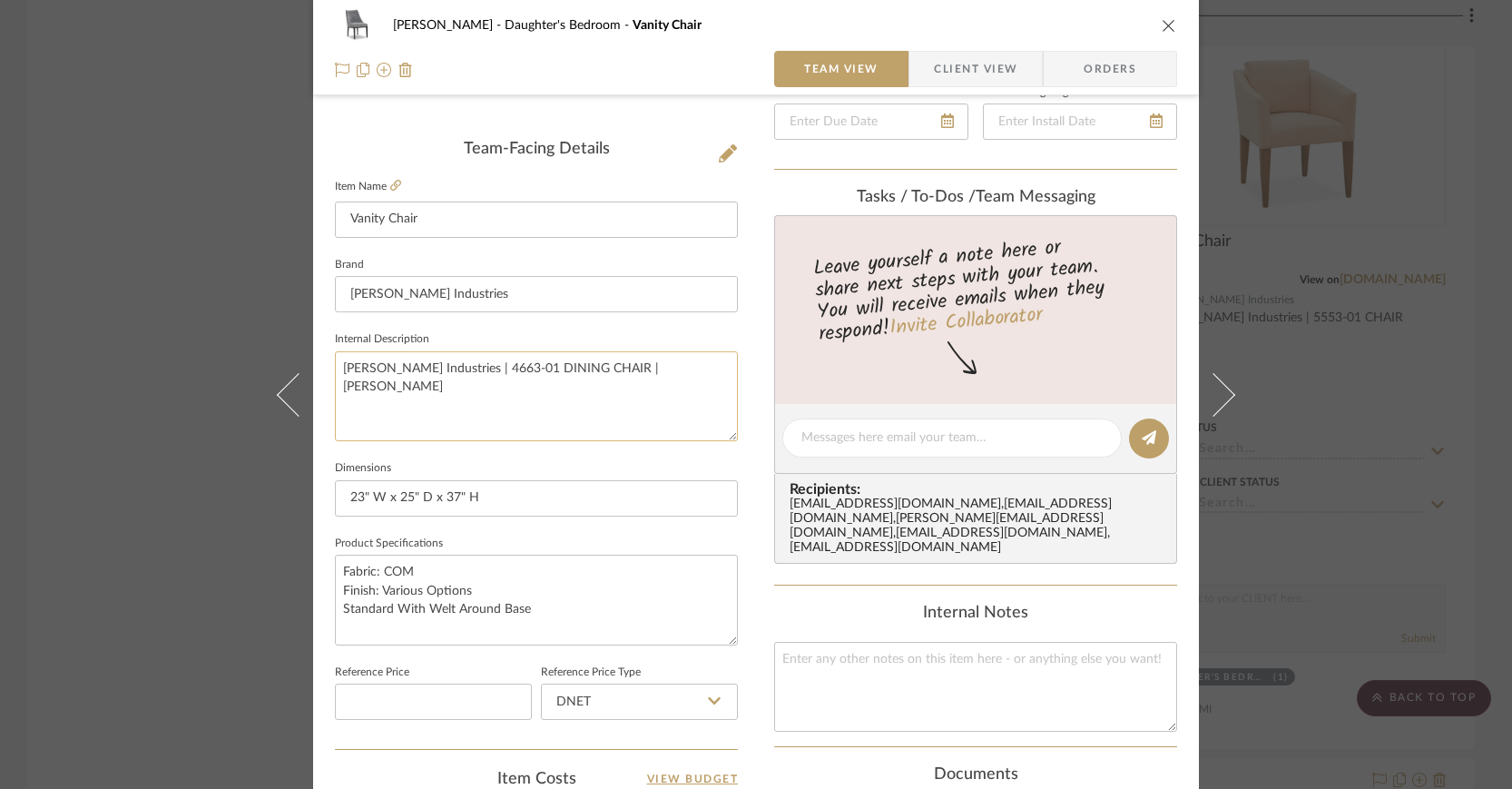
click at [561, 364] on textarea "[PERSON_NAME] Industries | 4663-01 DINING CHAIR | [PERSON_NAME]" at bounding box center [536, 395] width 403 height 90
type textarea "Lee Industries | 4663-01 Dining Chair | Leander Slate"
click at [970, 74] on span "Client View" at bounding box center [976, 69] width 84 height 36
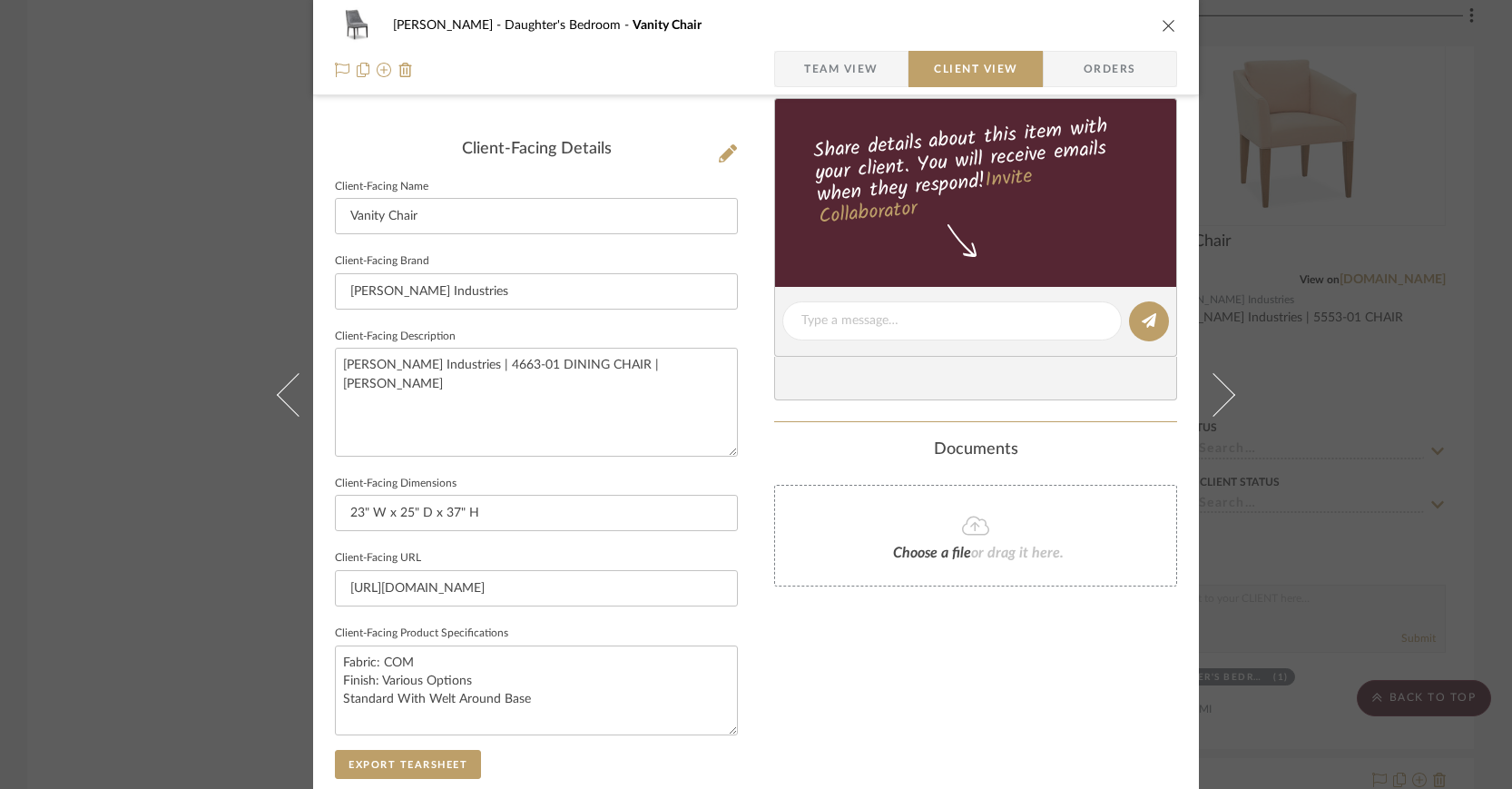
type textarea "Lee Industries | 4663-01 Dining Chair | Leander Slate"
click at [1163, 21] on icon "close" at bounding box center [1169, 26] width 15 height 15
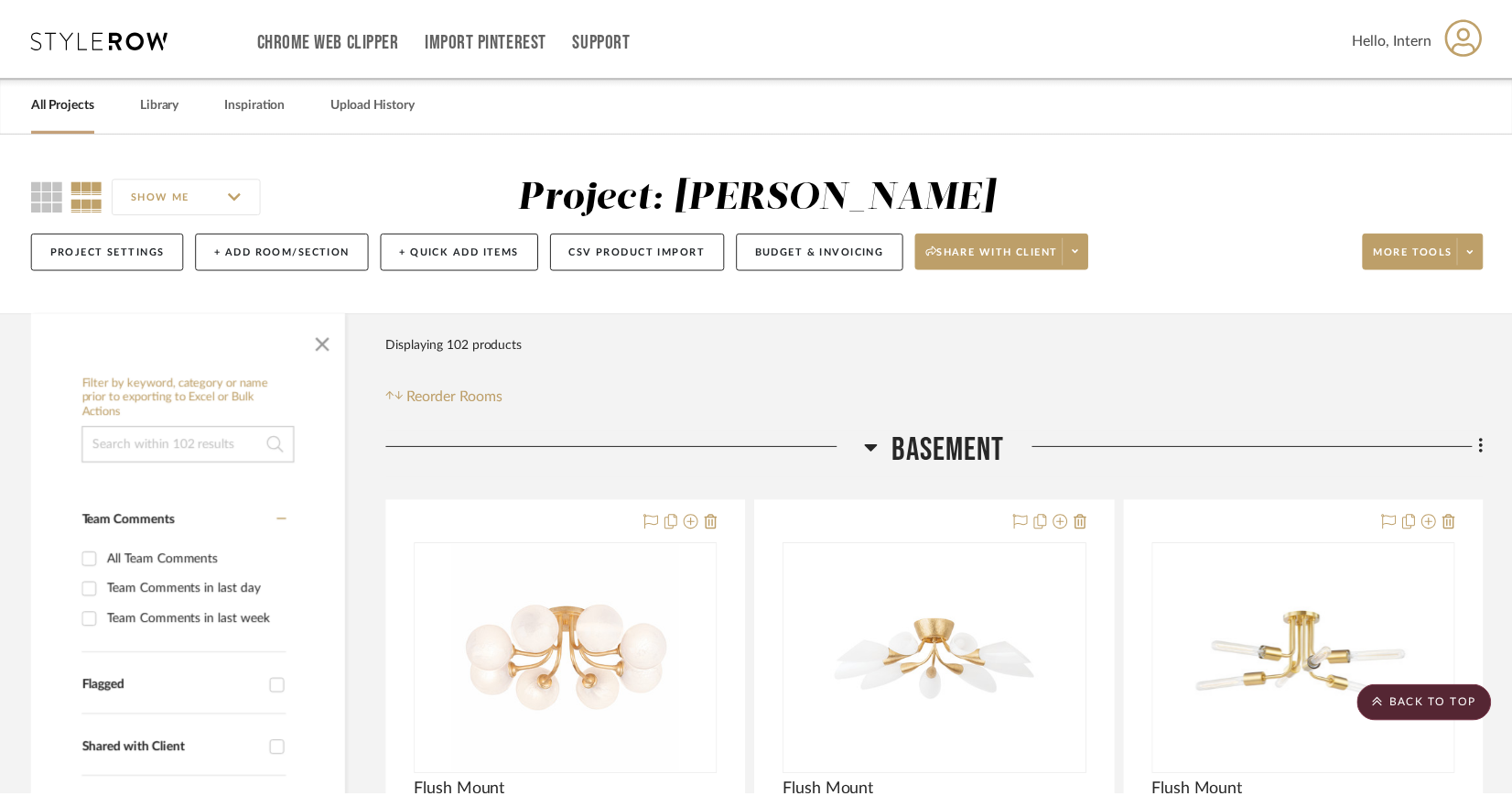
scroll to position [5576, 0]
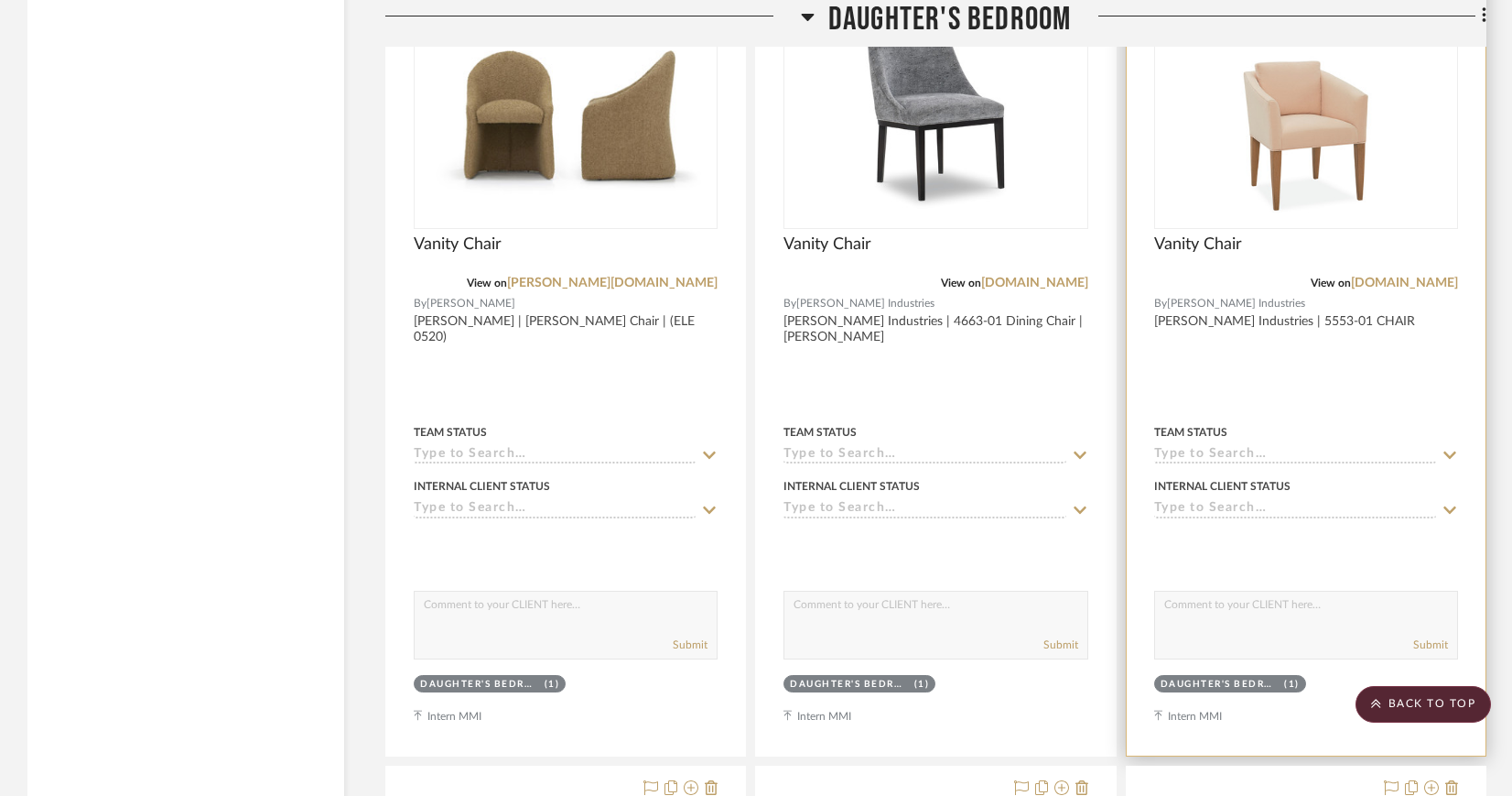
click at [1283, 162] on img "0" at bounding box center [1306, 113] width 183 height 229
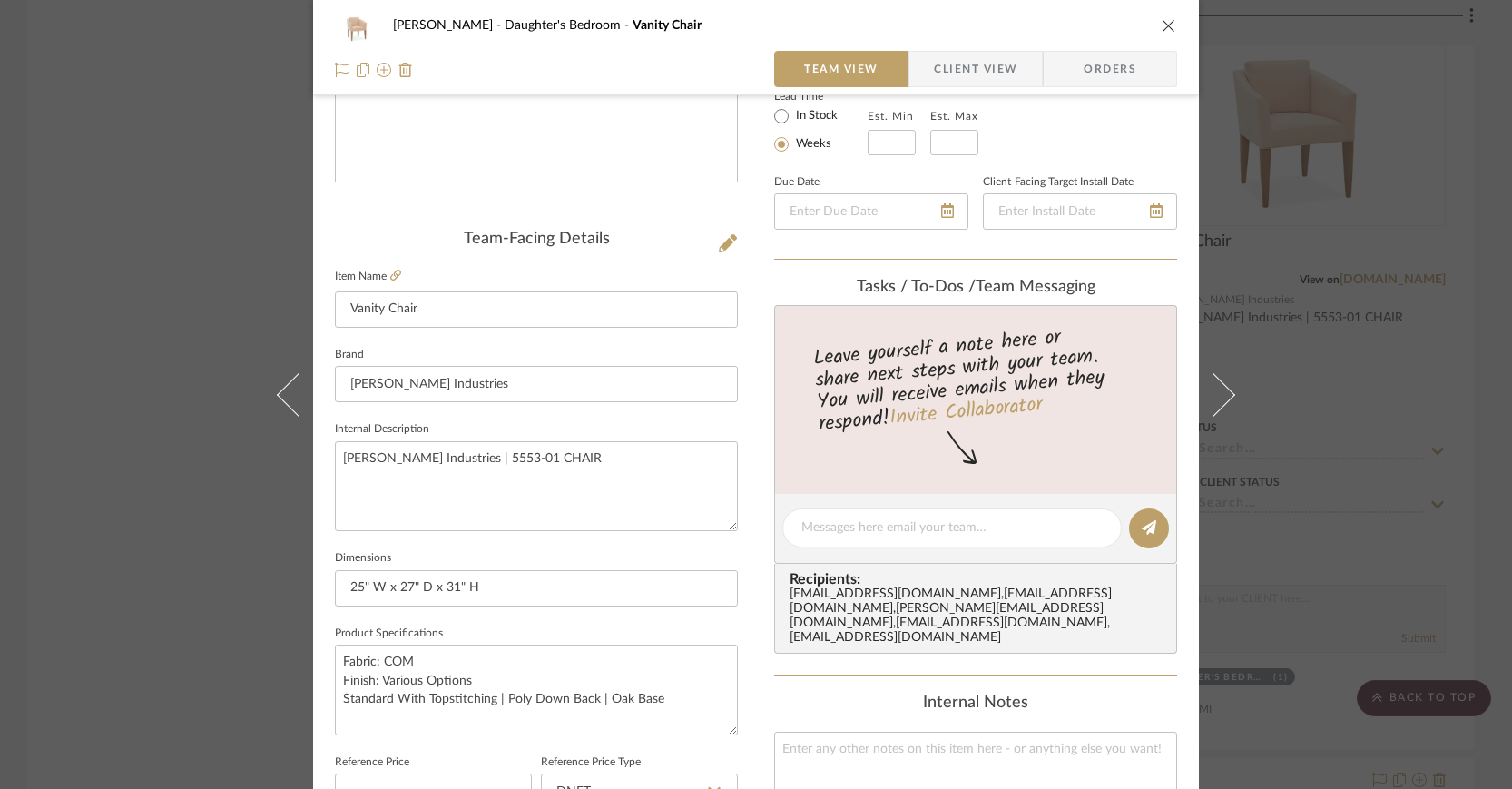
scroll to position [518, 0]
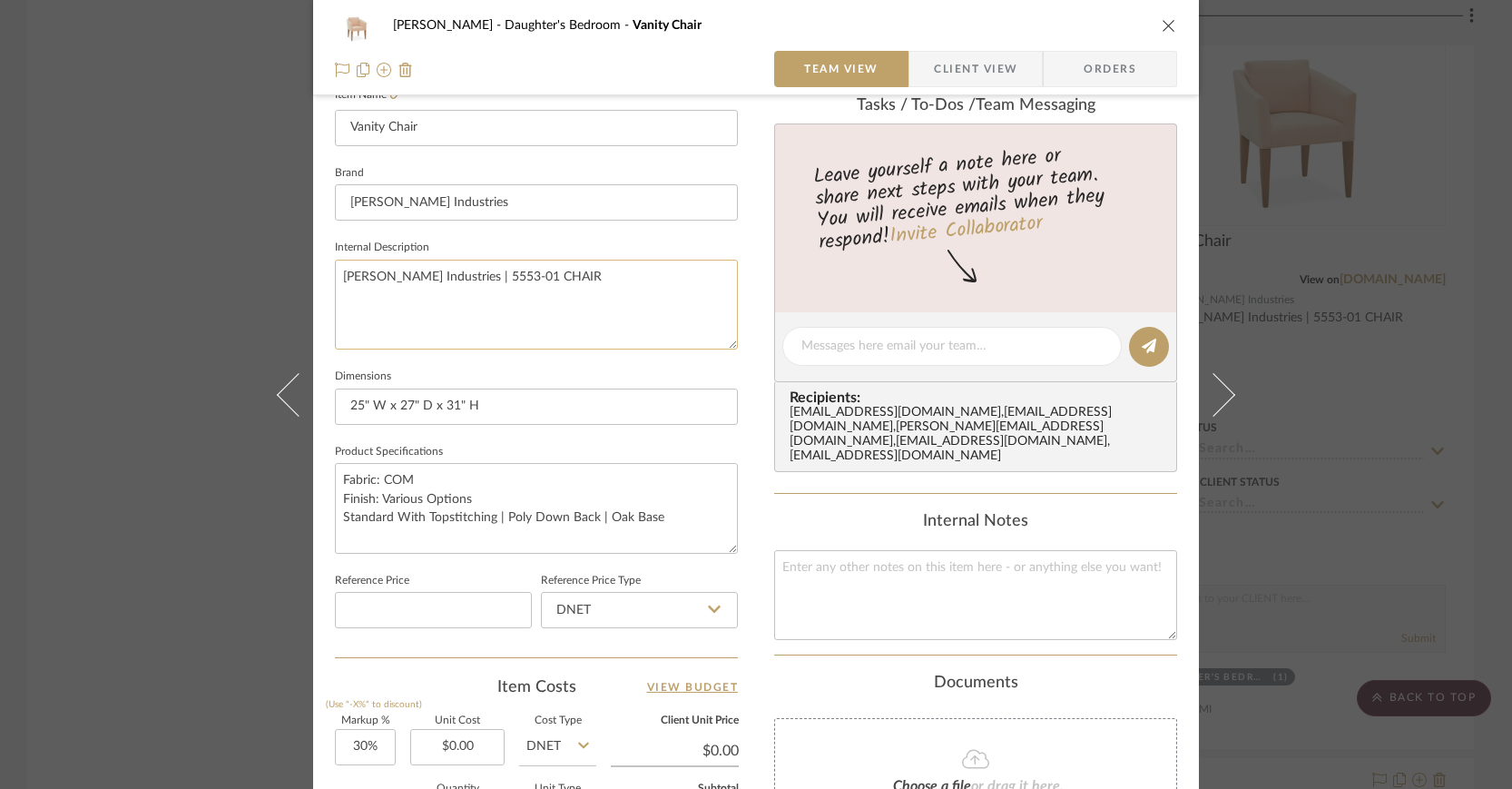
click at [521, 277] on textarea "[PERSON_NAME] Industries | 5553-01 CHAIR" at bounding box center [536, 304] width 403 height 90
type textarea "Lee Industries | 5553-01 Chair"
click at [960, 64] on span "Client View" at bounding box center [976, 69] width 84 height 36
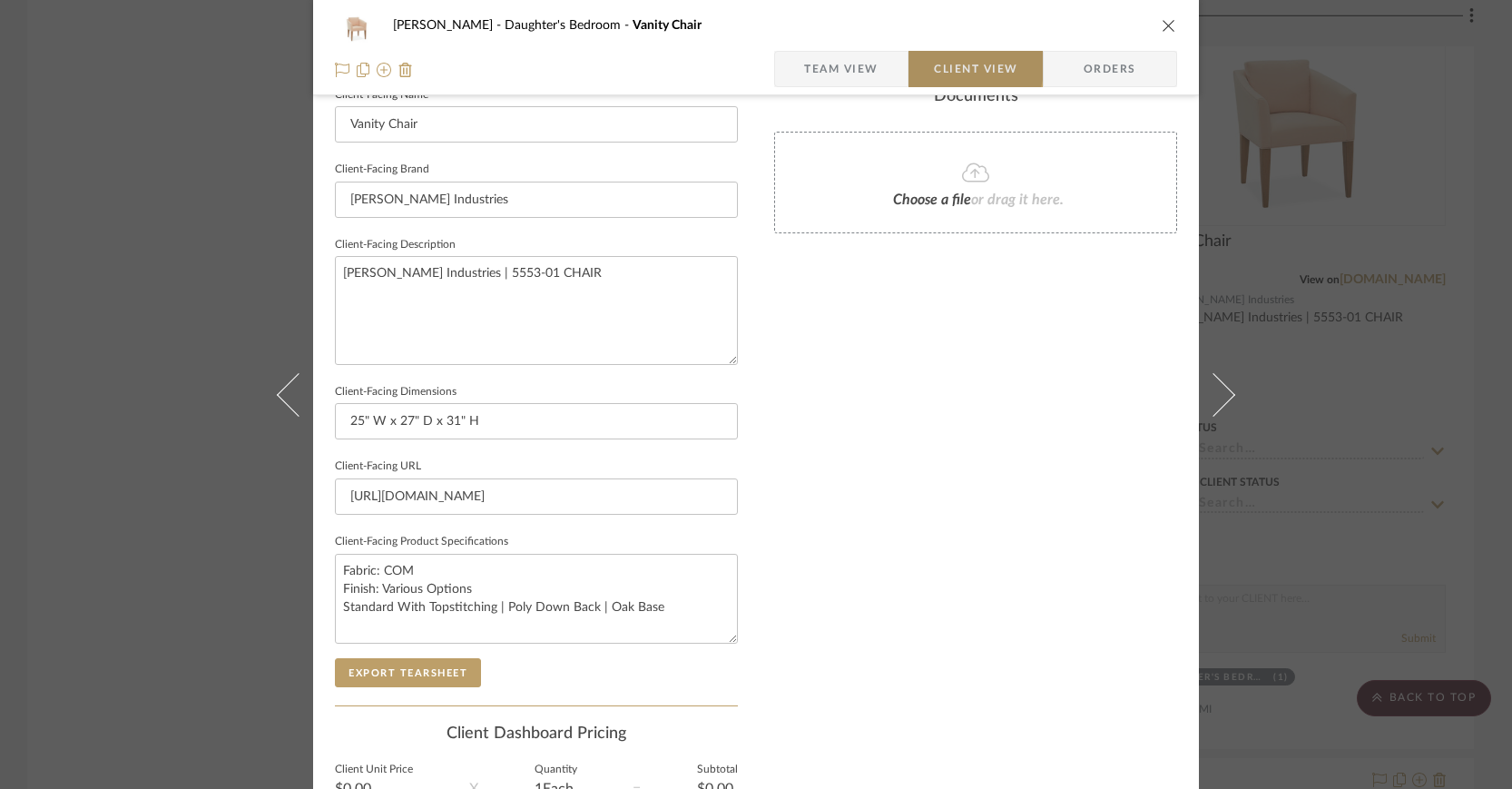
type textarea "Lee Industries | 5553-01 Chair"
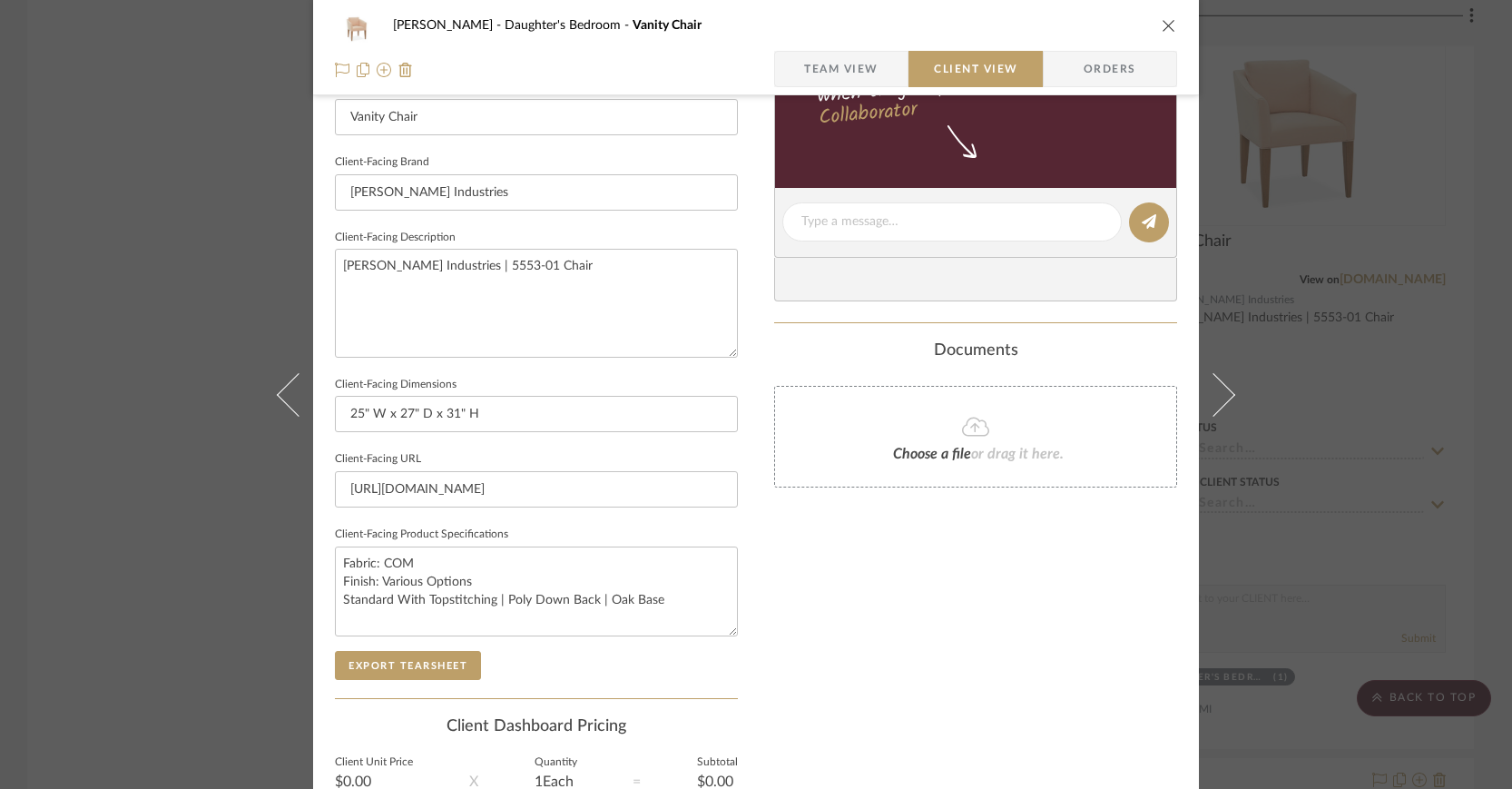
scroll to position [527, 0]
click at [1164, 25] on icon "close" at bounding box center [1169, 26] width 15 height 15
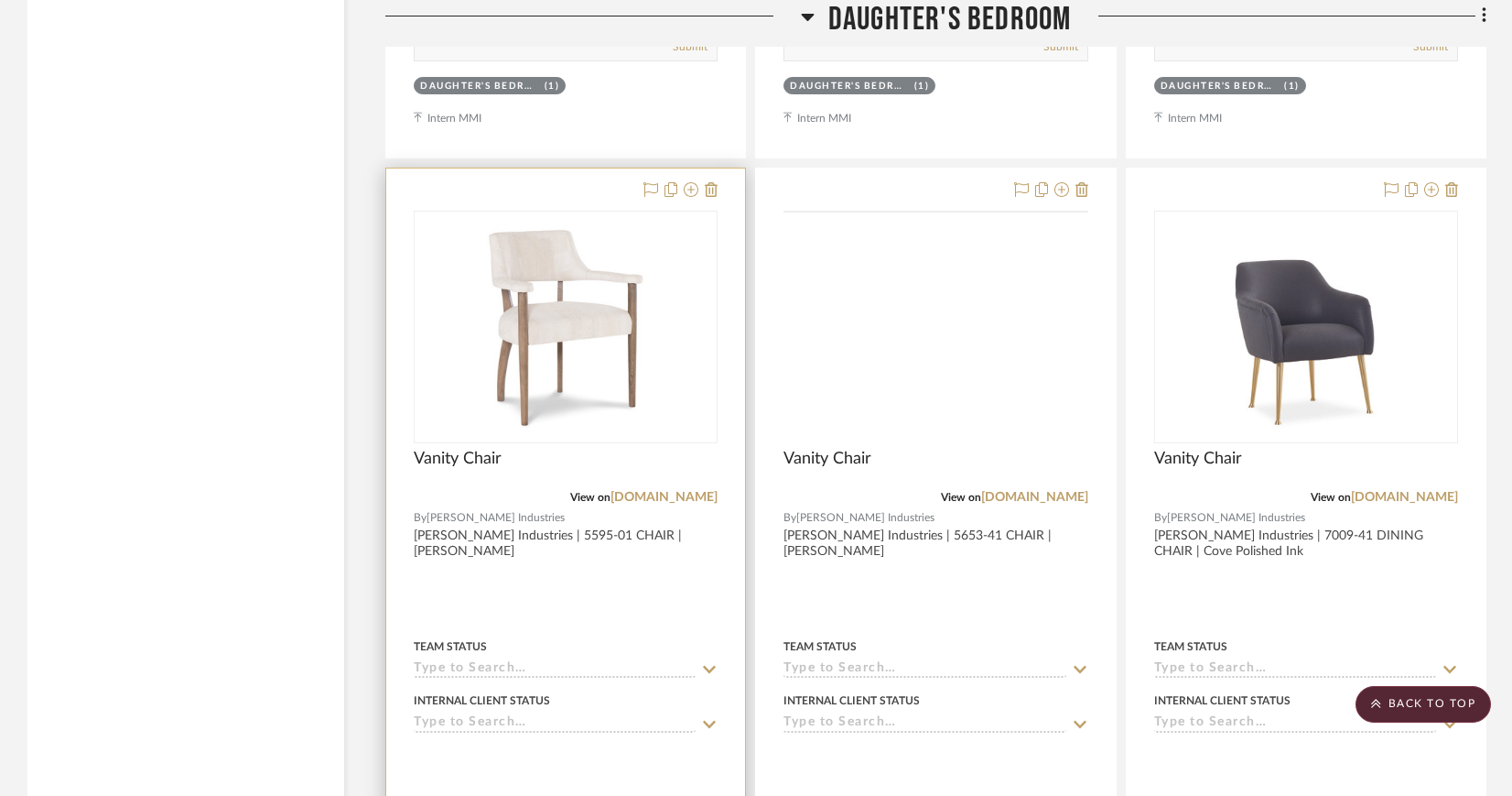
scroll to position [6173, 0]
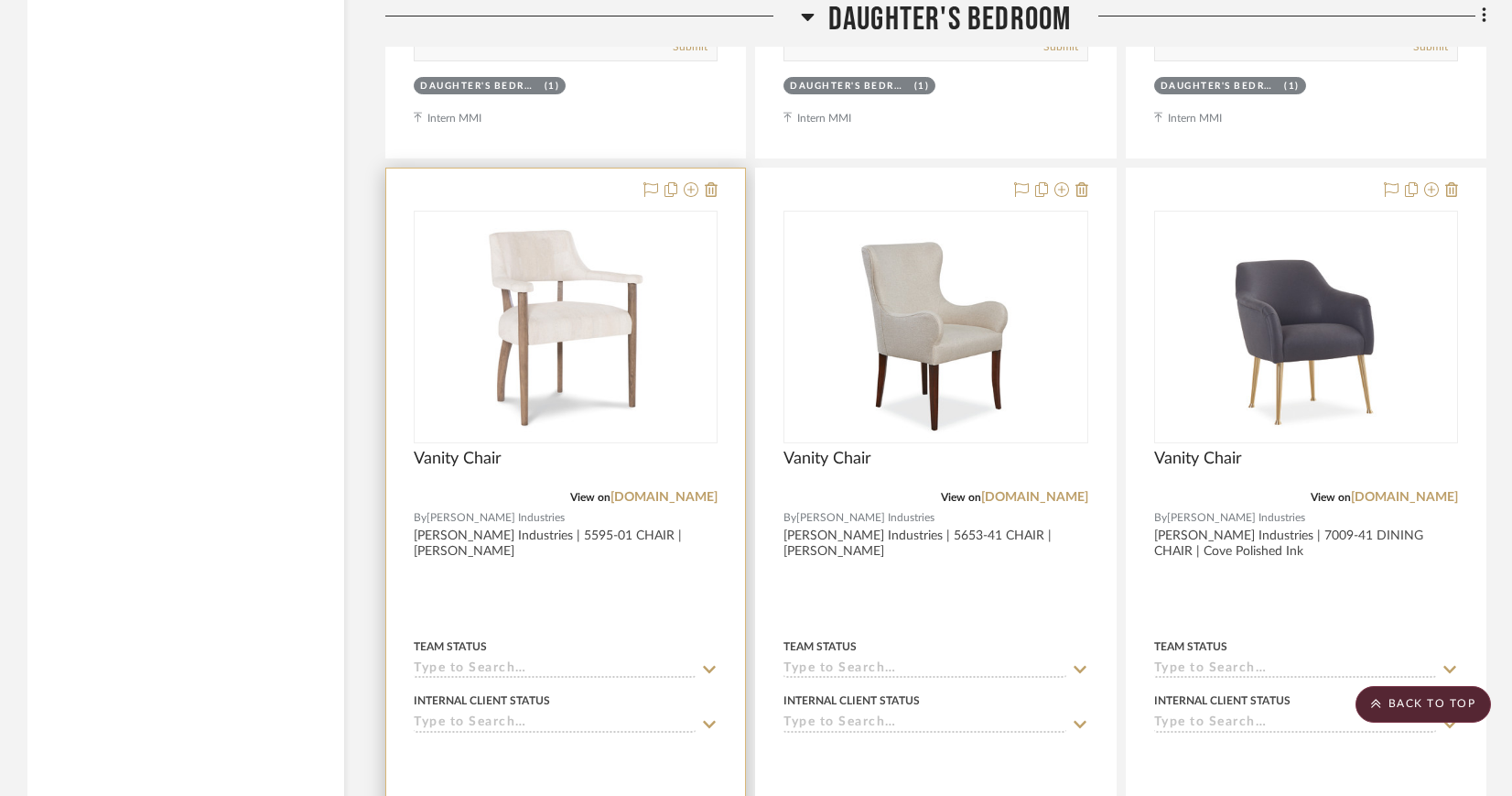
click at [607, 257] on img "0" at bounding box center [565, 327] width 183 height 229
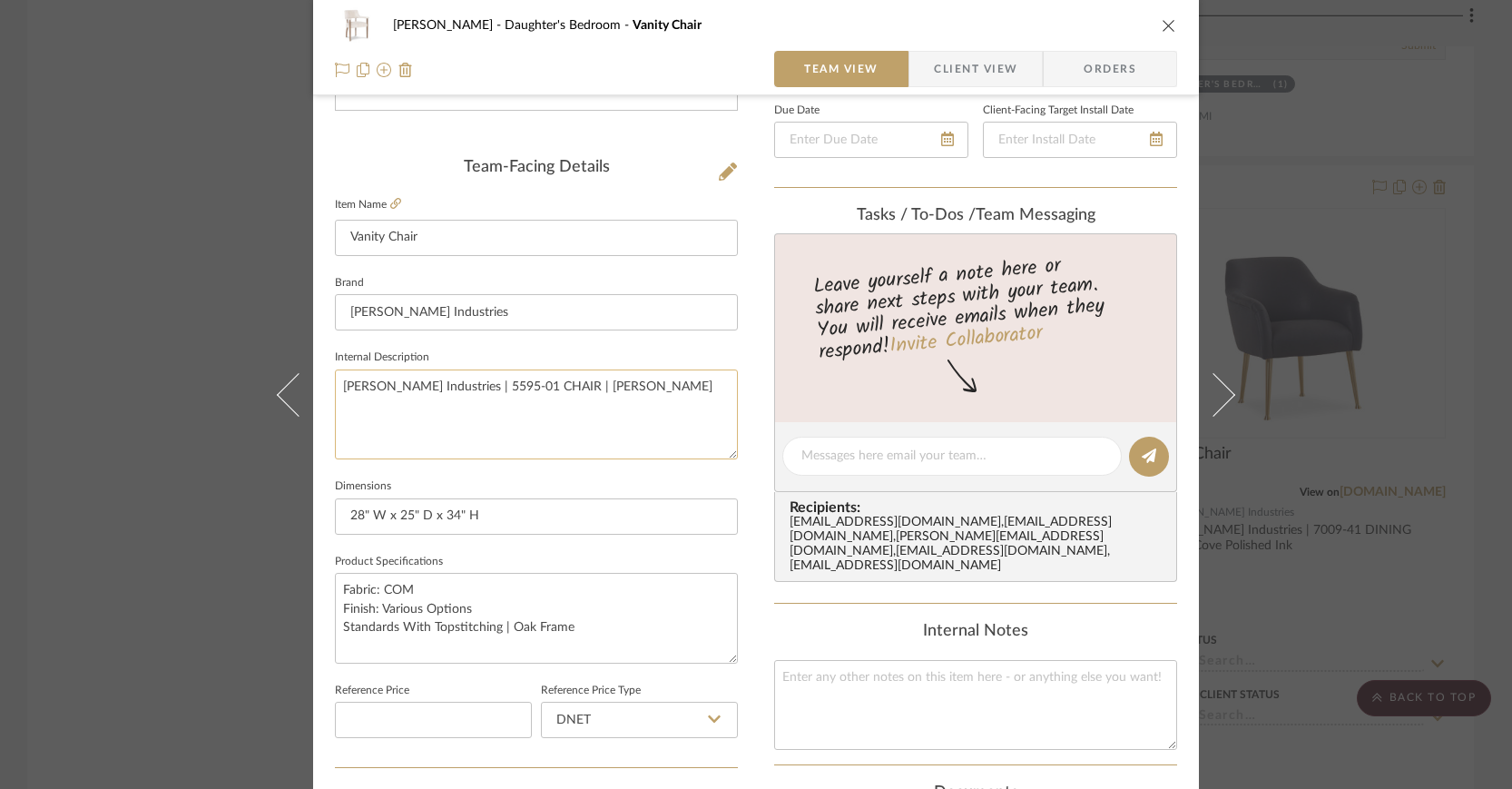
scroll to position [475, 0]
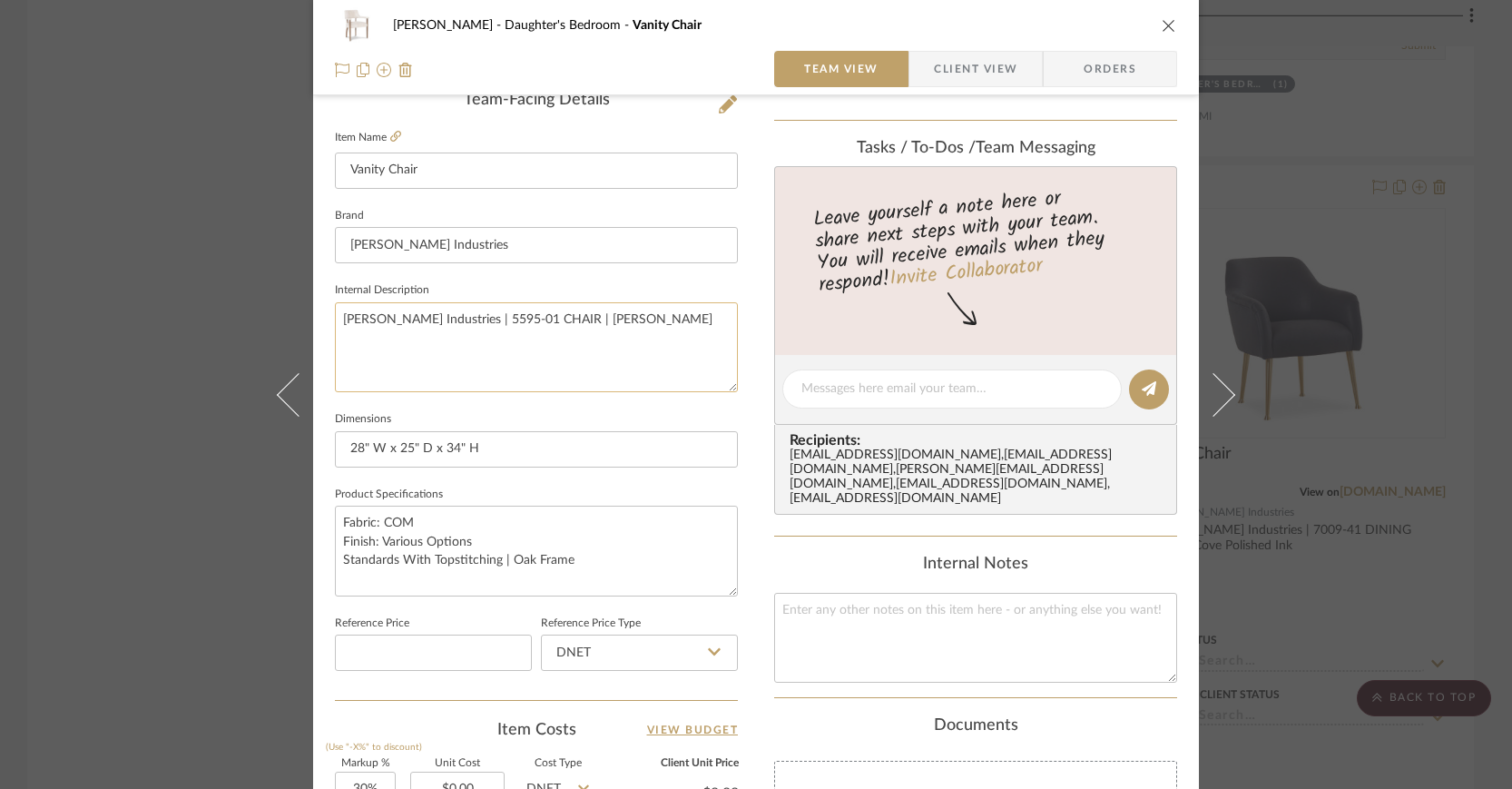
click at [509, 318] on textarea "[PERSON_NAME] Industries | 5595-01 CHAIR | [PERSON_NAME]" at bounding box center [536, 347] width 403 height 90
type textarea "Lee Industries | 5595-01 Chair | Kerry Snow"
click at [1002, 65] on span "Client View" at bounding box center [976, 69] width 84 height 36
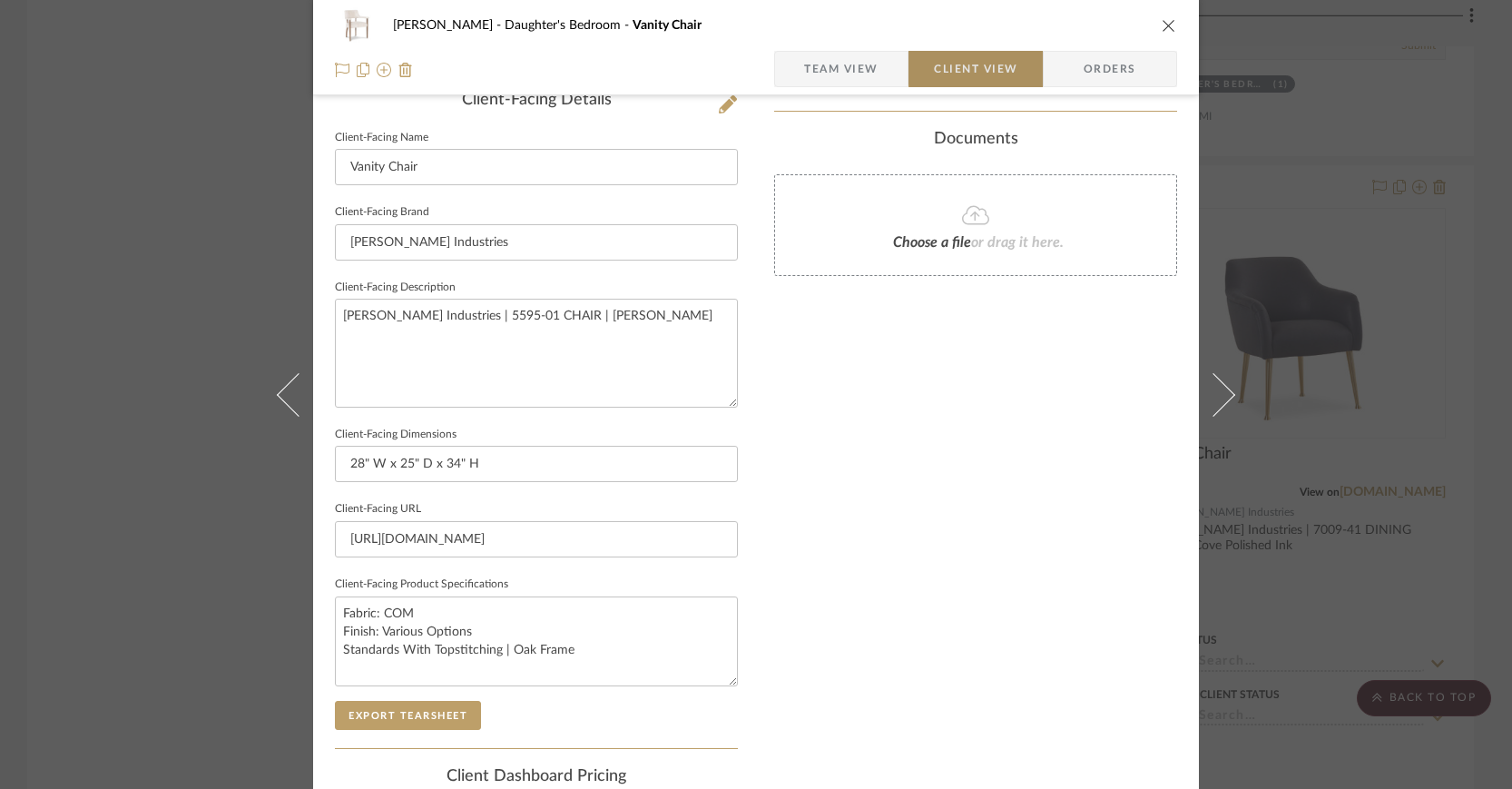
type textarea "Lee Industries | 5595-01 Chair | Kerry Snow"
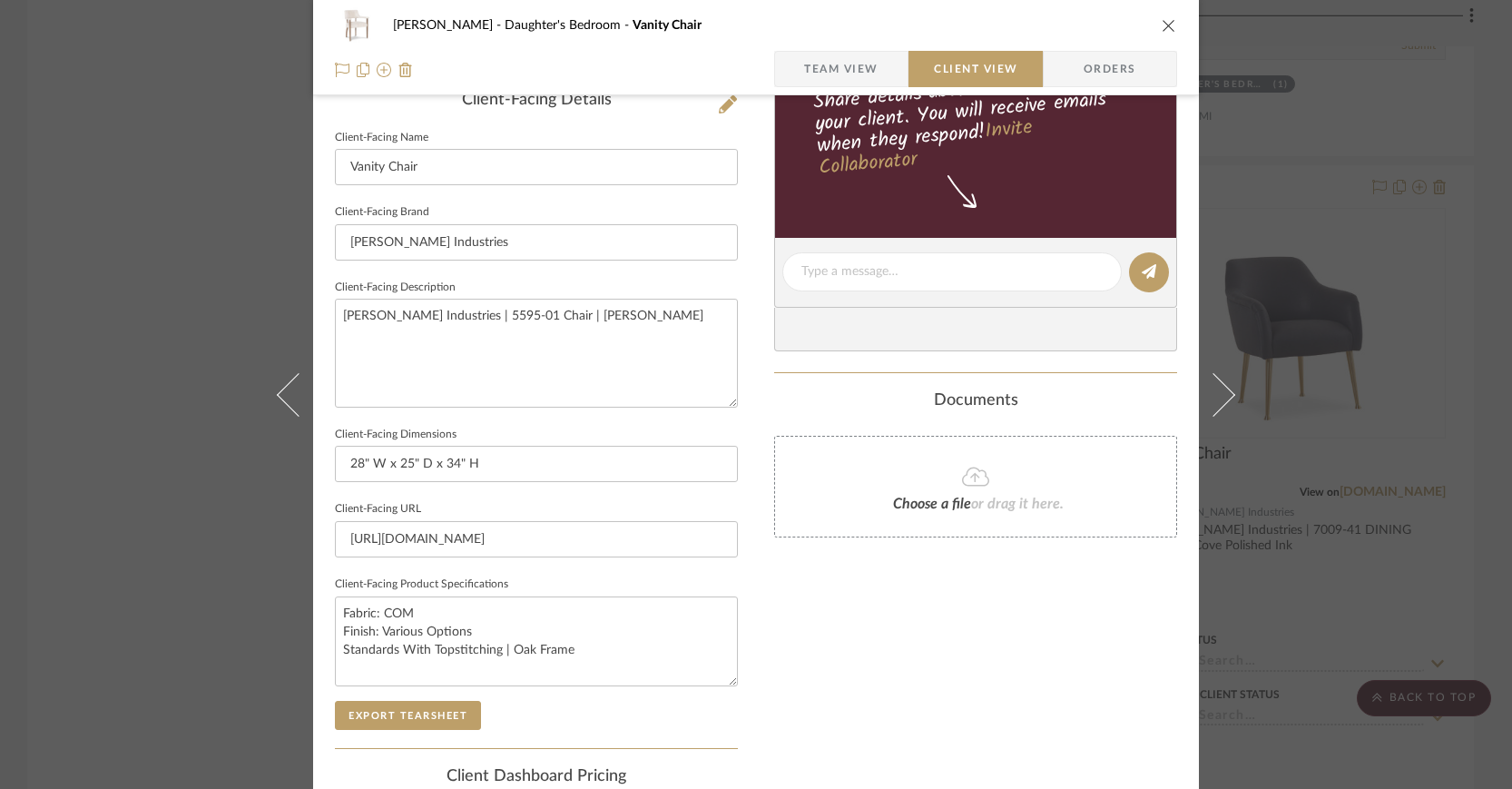
click at [1161, 28] on icon "close" at bounding box center [1169, 26] width 15 height 15
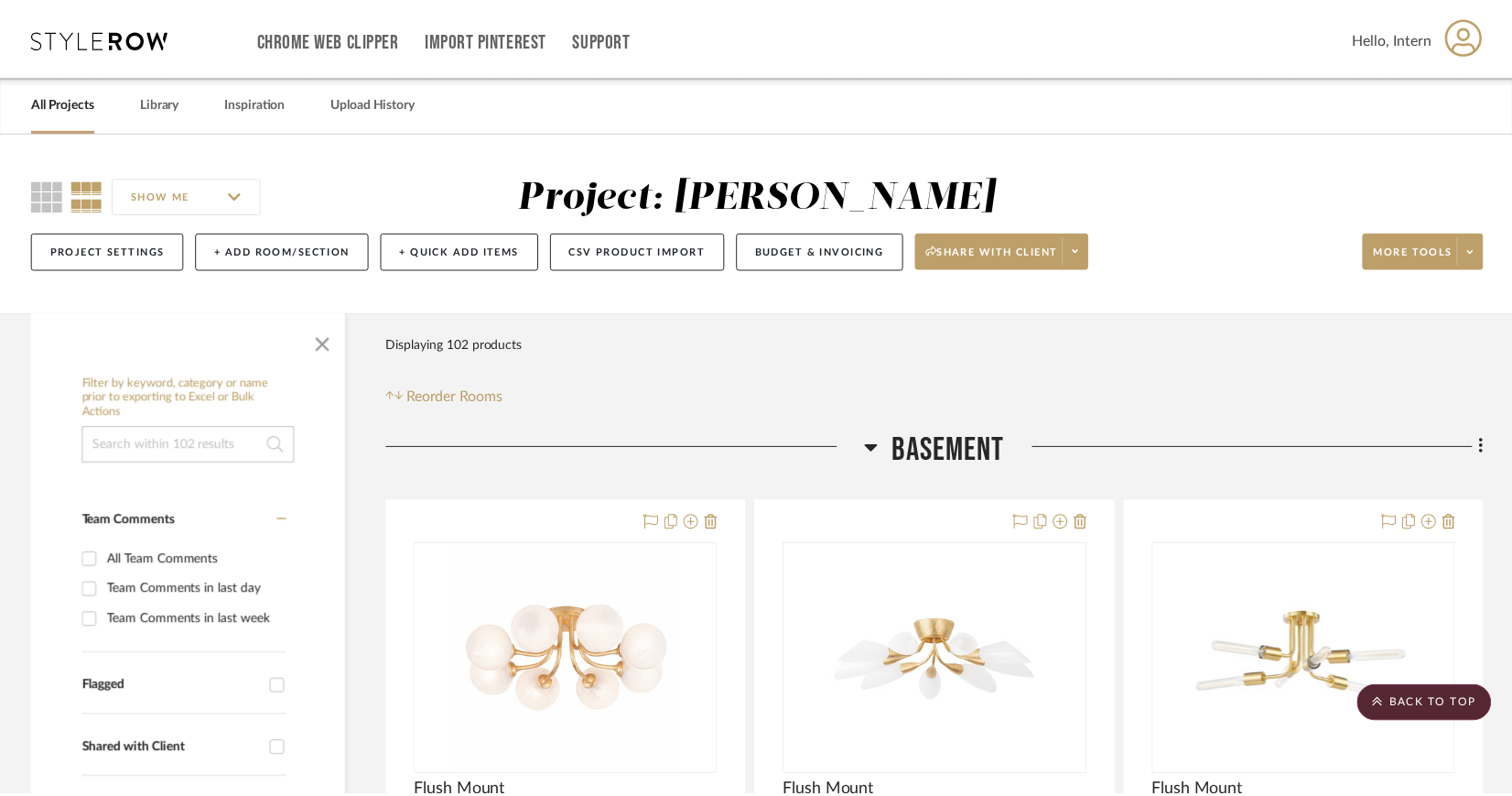
scroll to position [6173, 0]
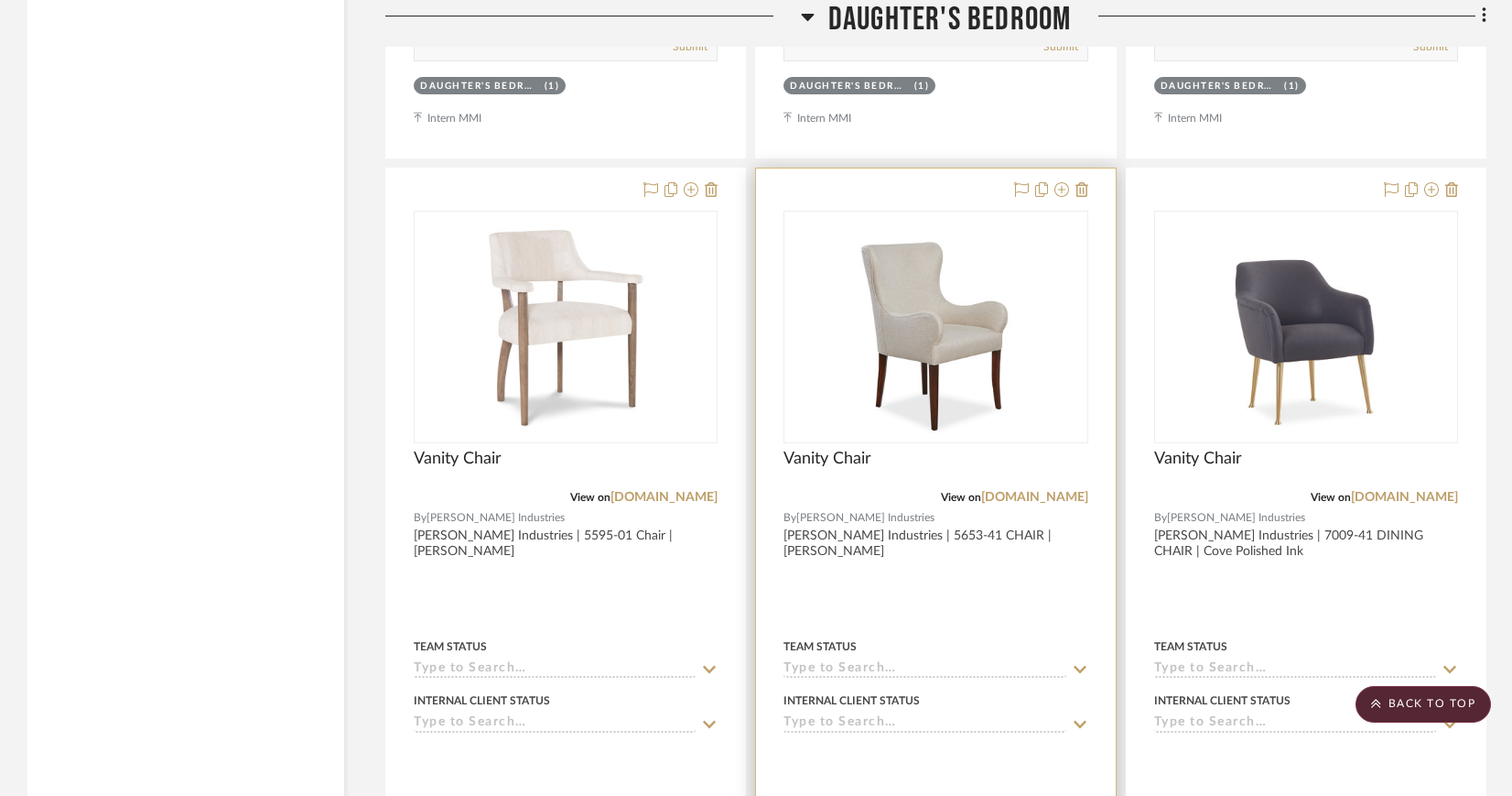
click at [915, 323] on img "0" at bounding box center [935, 327] width 183 height 229
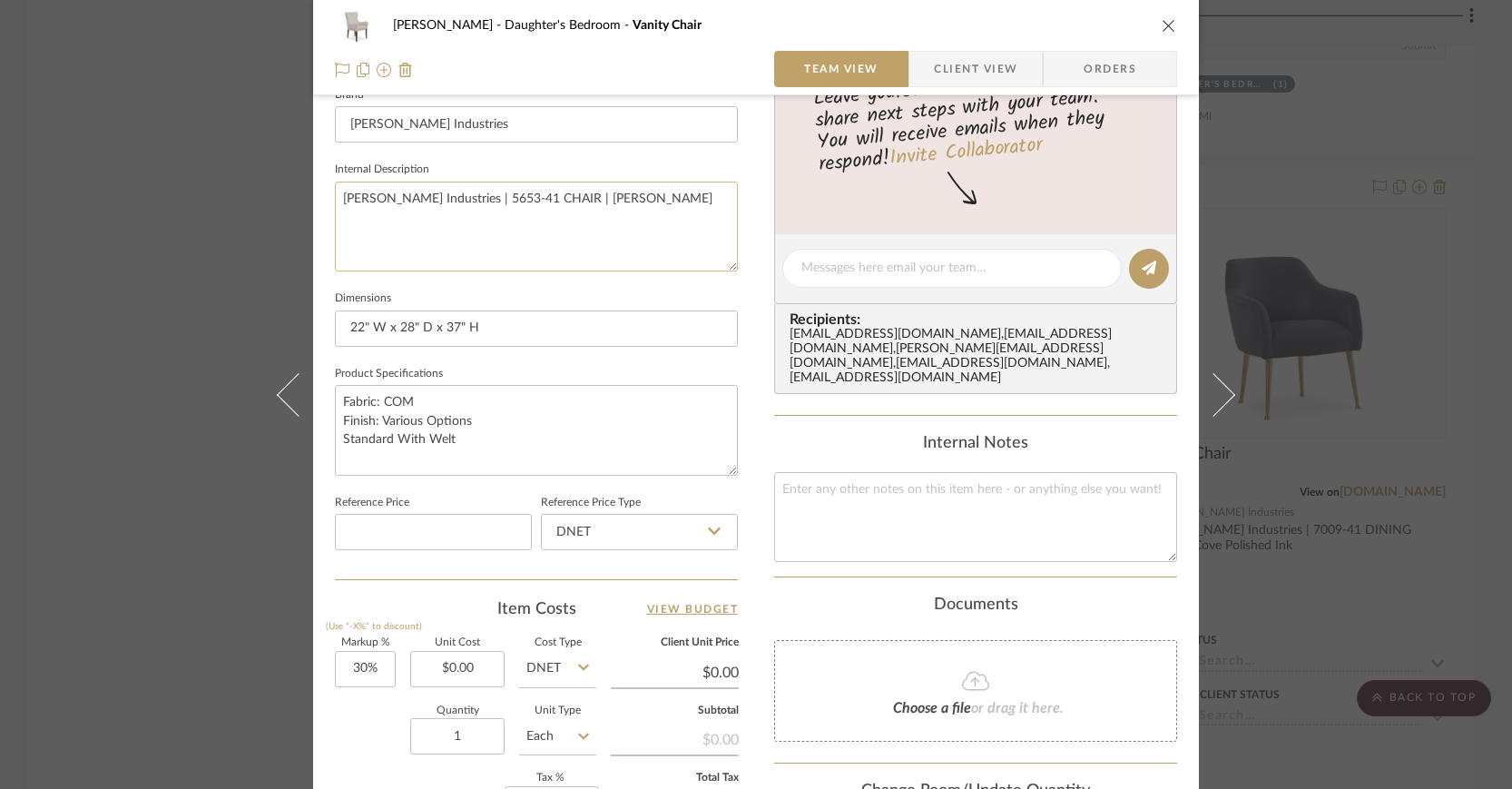
scroll to position [588, 0]
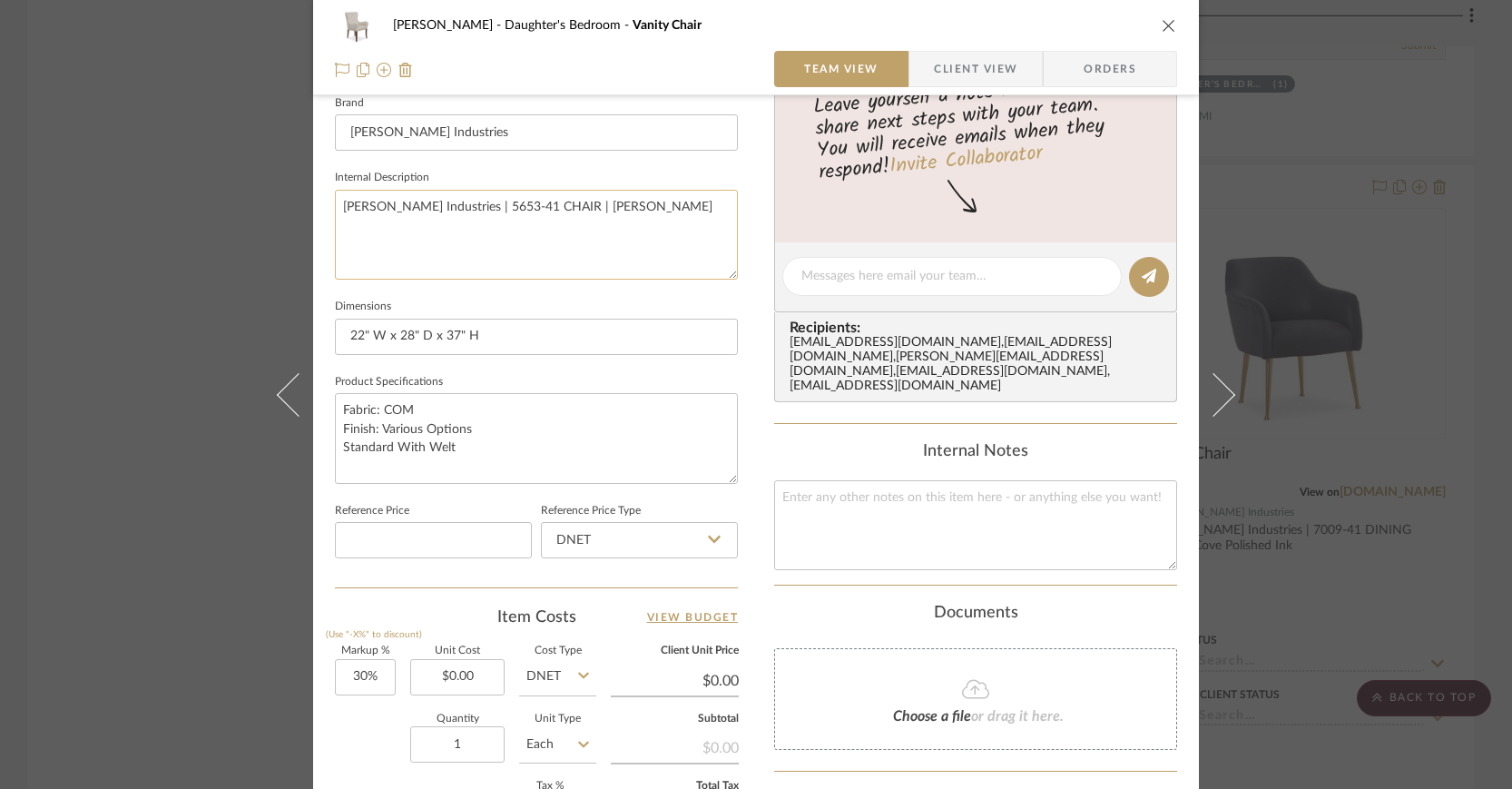
click at [515, 204] on textarea "Lee Industries | 5653-41 CHAIR | Wesley Flax" at bounding box center [536, 234] width 403 height 90
type textarea "Lee Industries | 5653-41 Chair | Wesley Flax"
click at [970, 72] on span "Client View" at bounding box center [976, 69] width 84 height 36
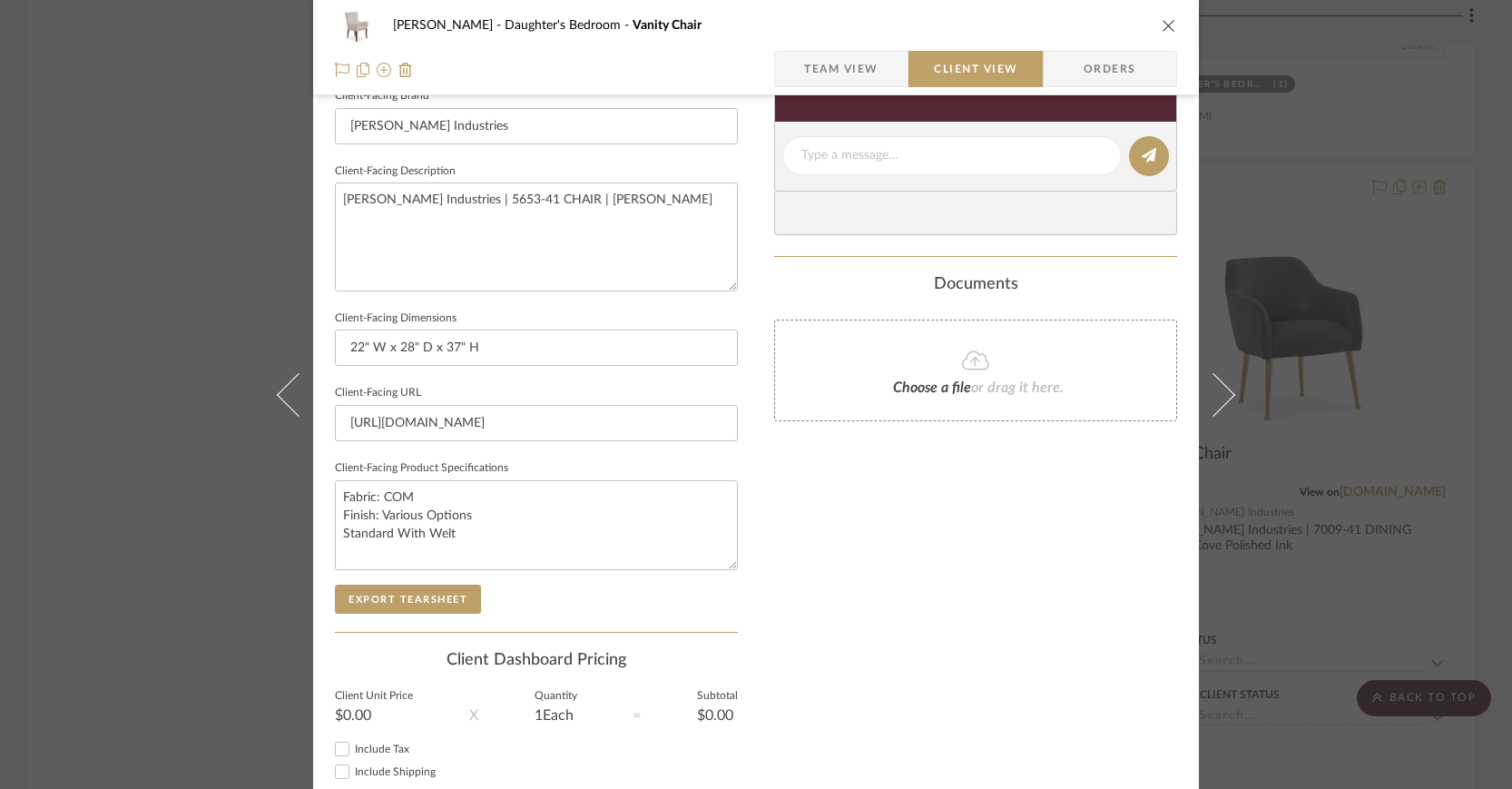
type textarea "Lee Industries | 5653-41 Chair | Wesley Flax"
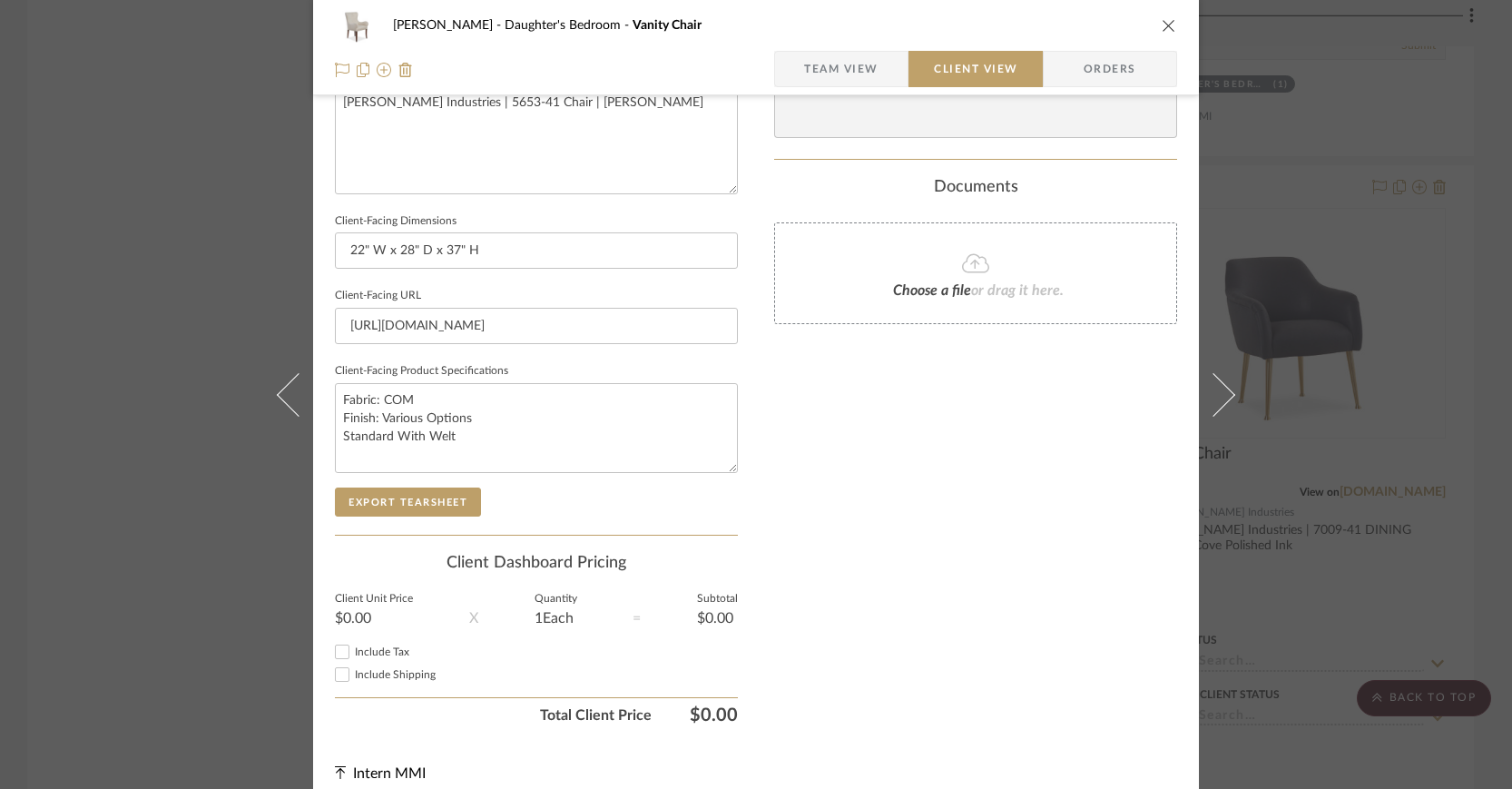
scroll to position [705, 0]
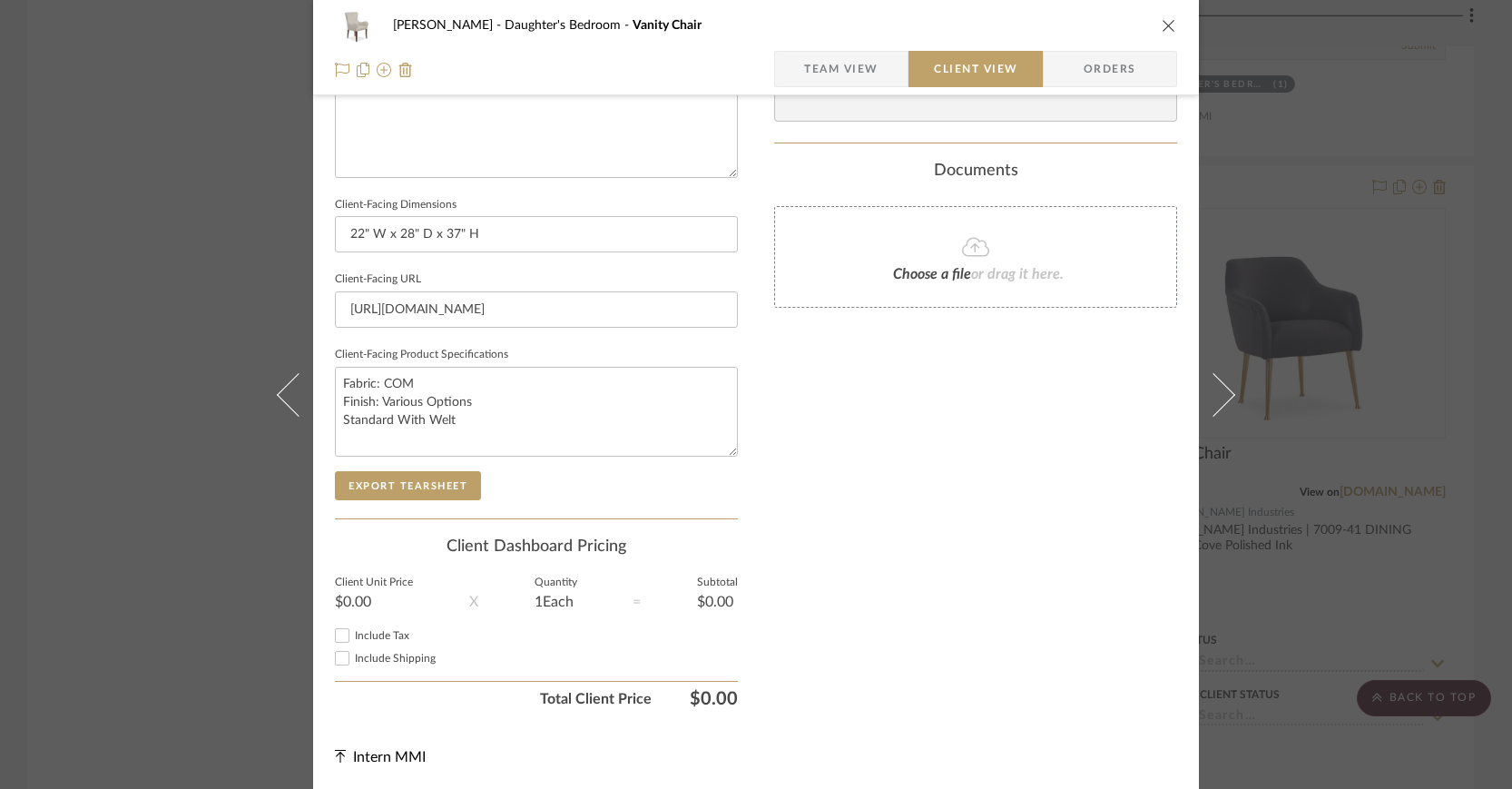
click at [1161, 20] on icon "close" at bounding box center [1169, 26] width 15 height 15
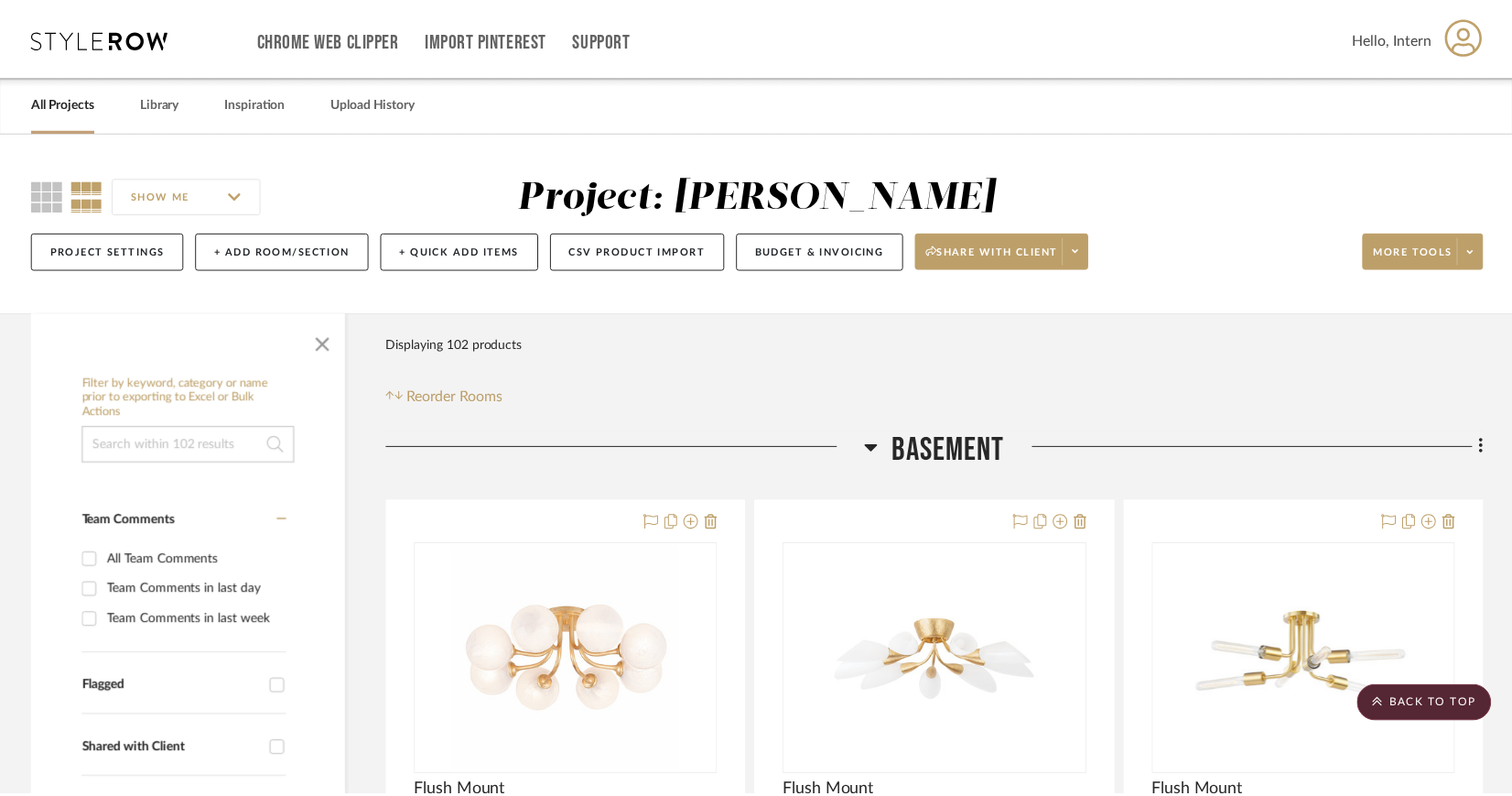
scroll to position [6173, 0]
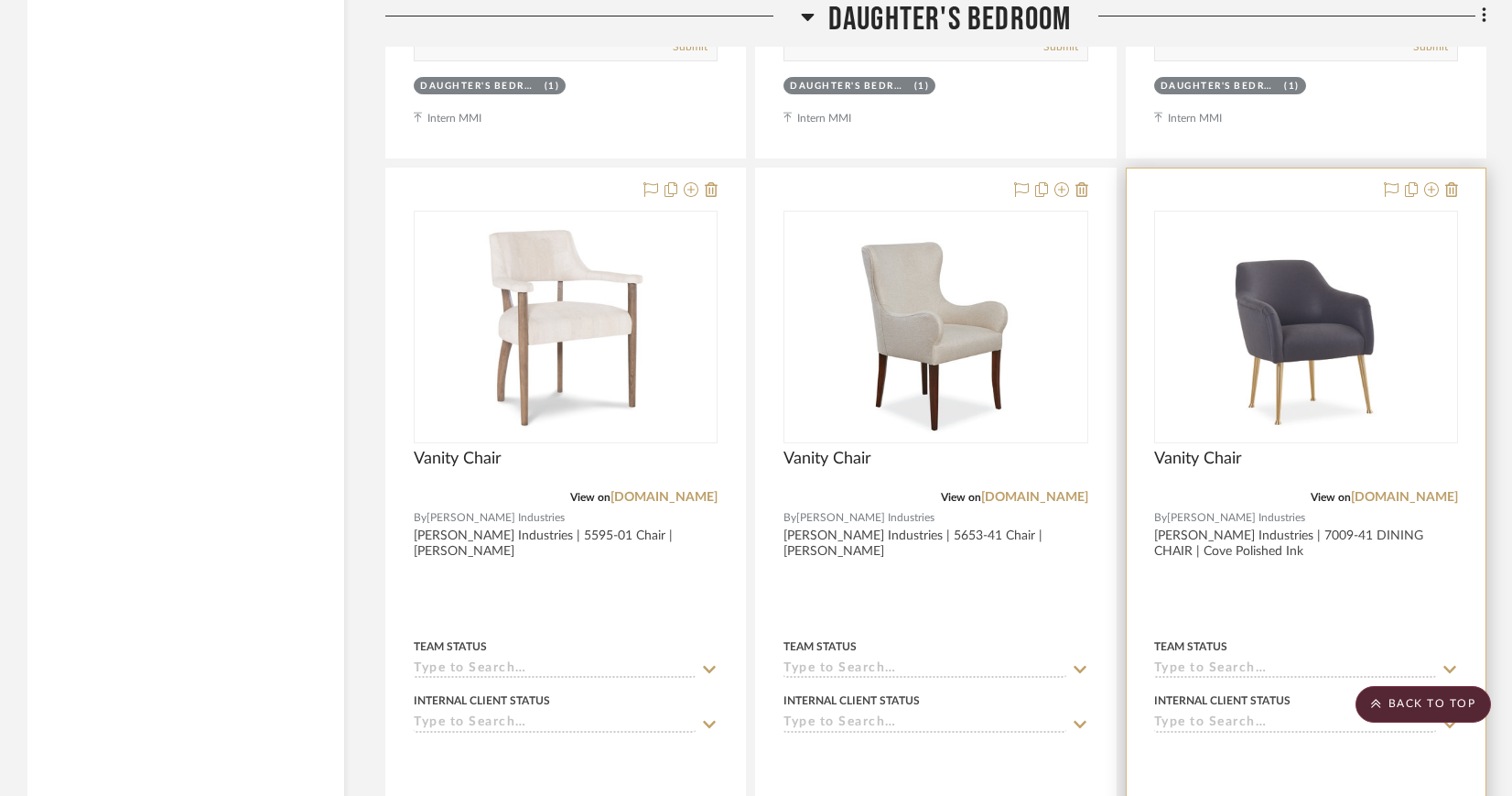
click at [1351, 315] on img "0" at bounding box center [1306, 327] width 183 height 229
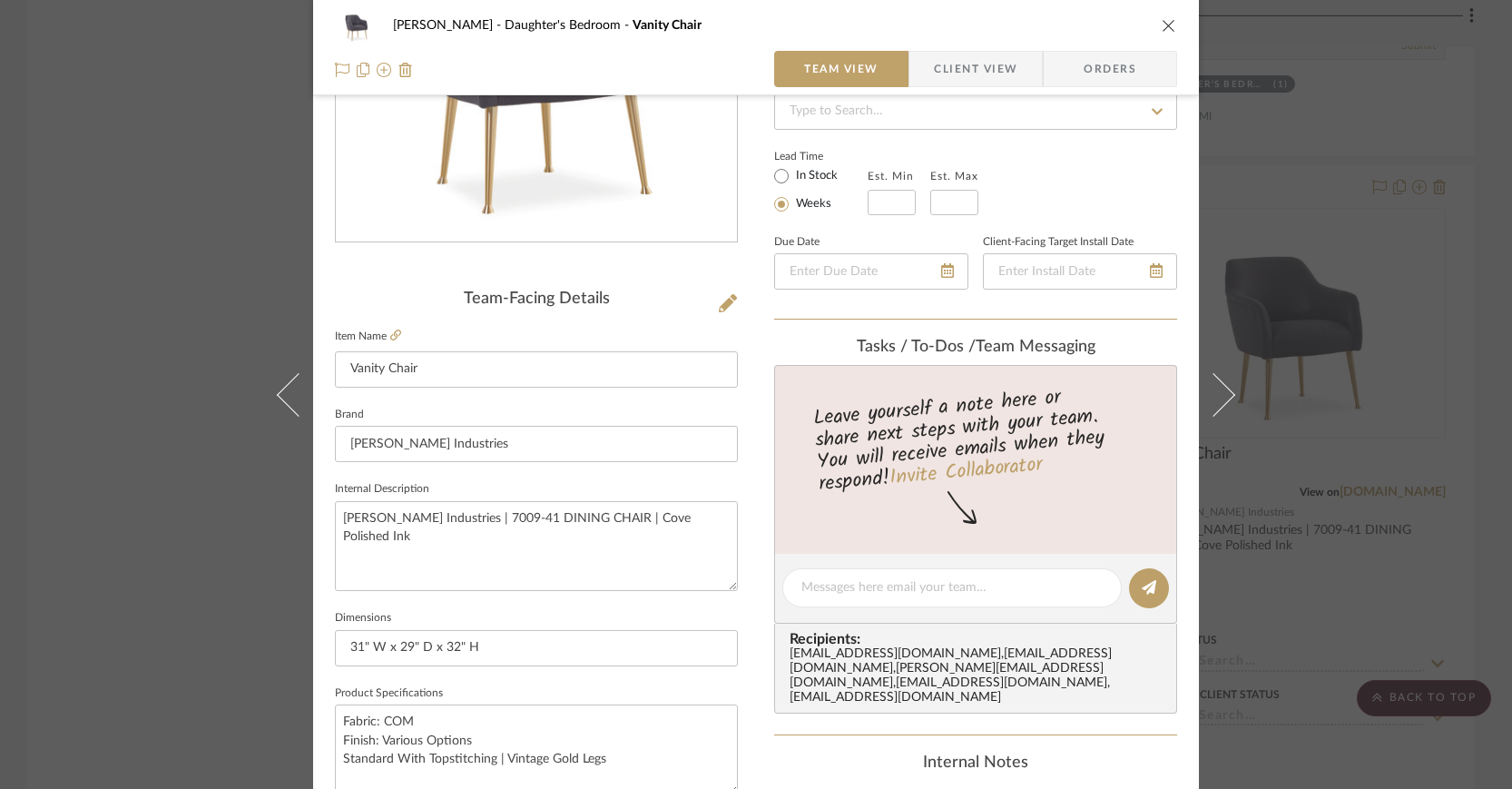
scroll to position [381, 0]
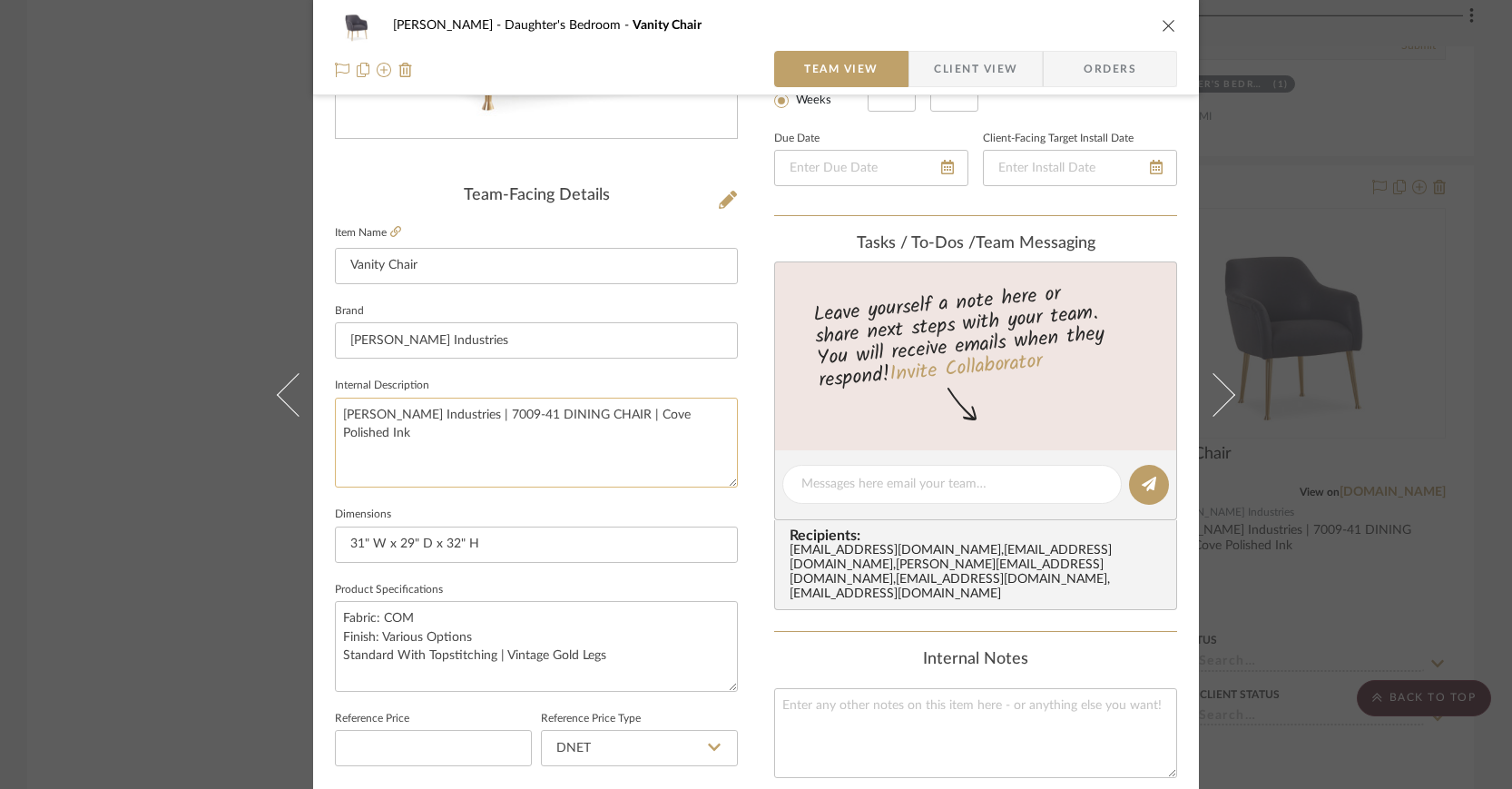
click at [560, 414] on textarea "Lee Industries | 7009-41 DINING CHAIR | Cove Polished Ink" at bounding box center [536, 442] width 403 height 90
type textarea "Lee Industries | 7009-41 Dining Chair | Cove Polished Ink"
click at [974, 72] on span "Client View" at bounding box center [976, 69] width 84 height 36
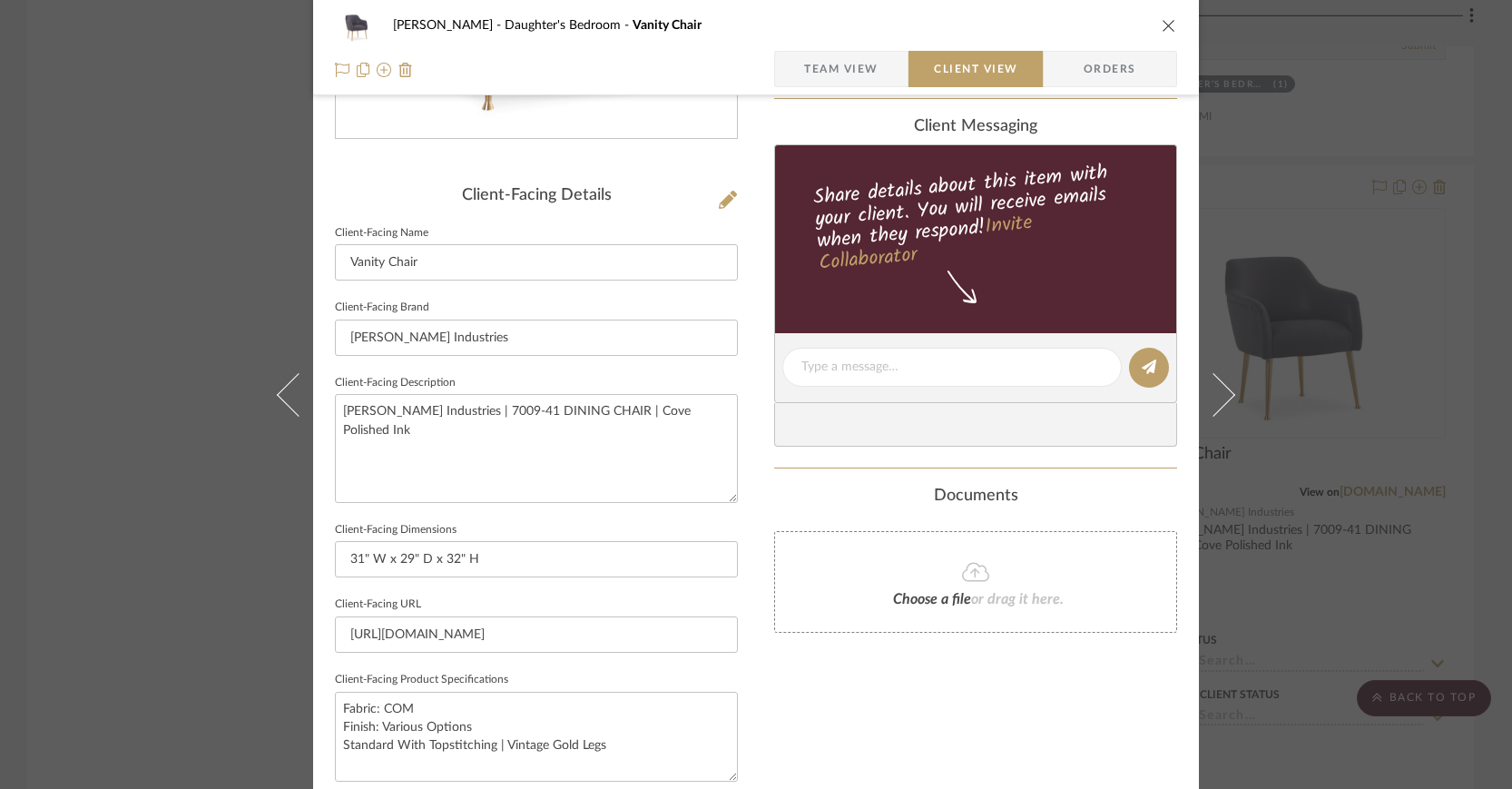
type textarea "Lee Industries | 7009-41 Dining Chair | Cove Polished Ink"
click at [1162, 26] on icon "close" at bounding box center [1169, 26] width 15 height 15
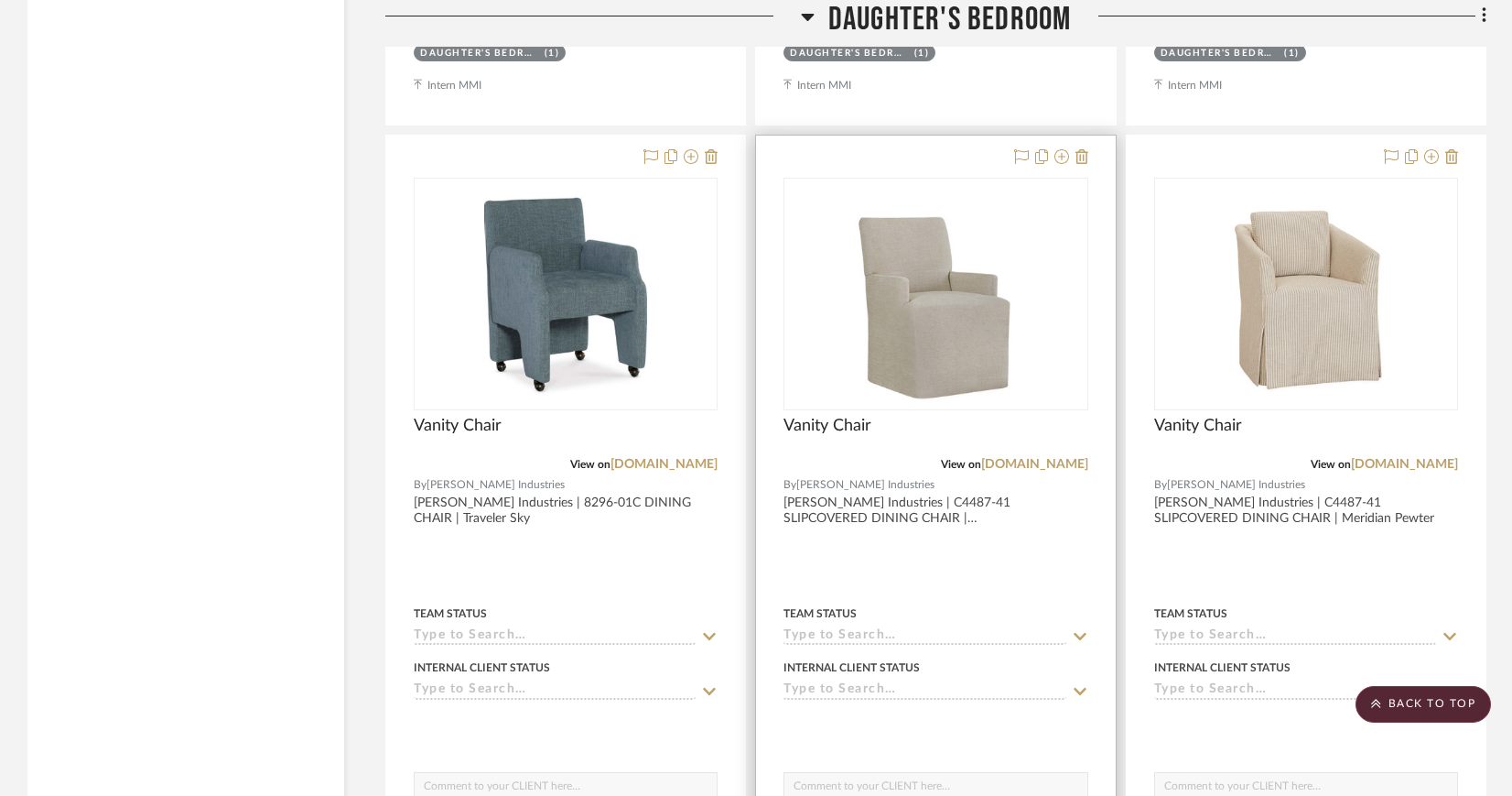
scroll to position [7049, 0]
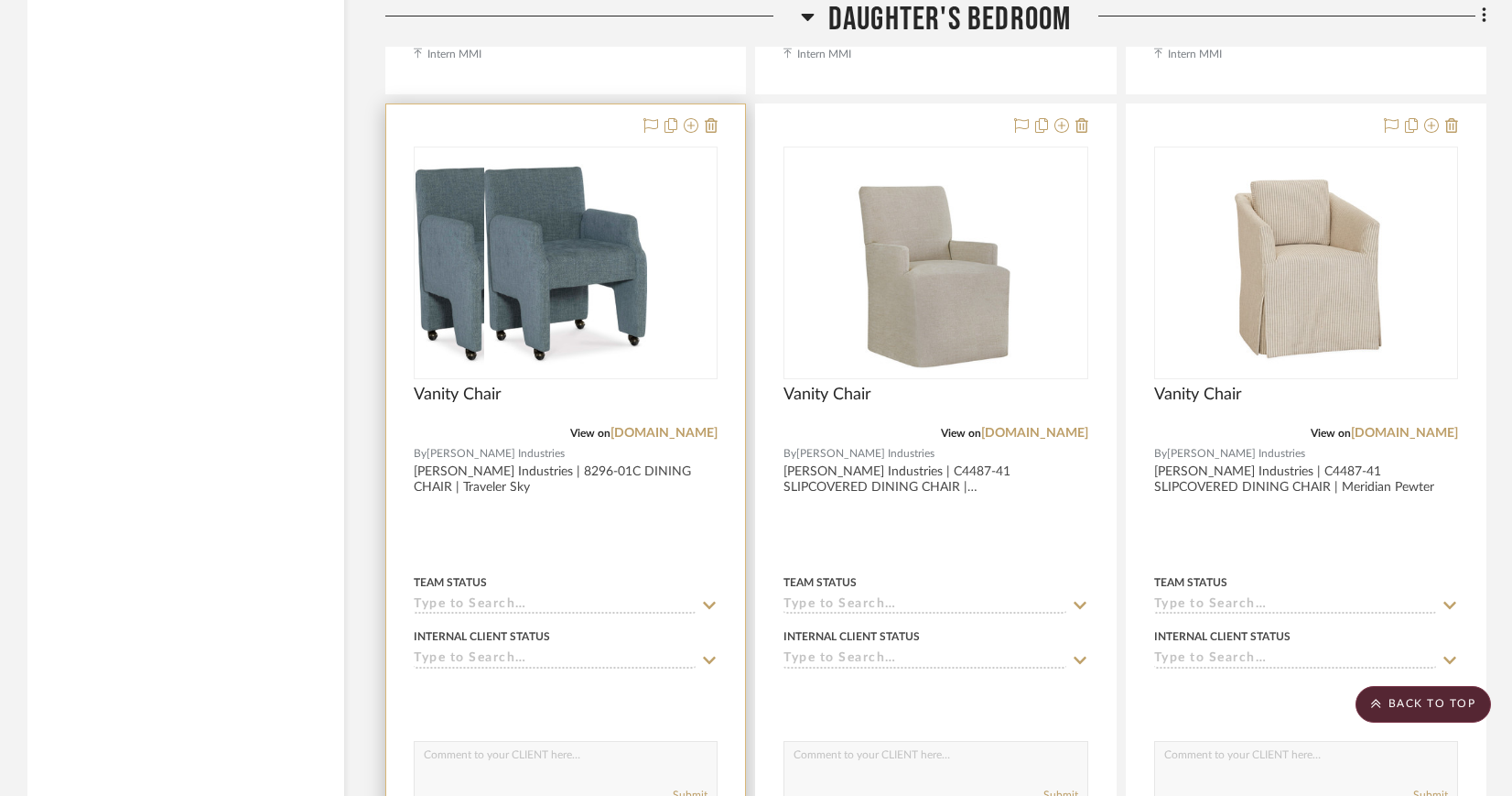
click at [575, 239] on img "0" at bounding box center [497, 263] width 164 height 229
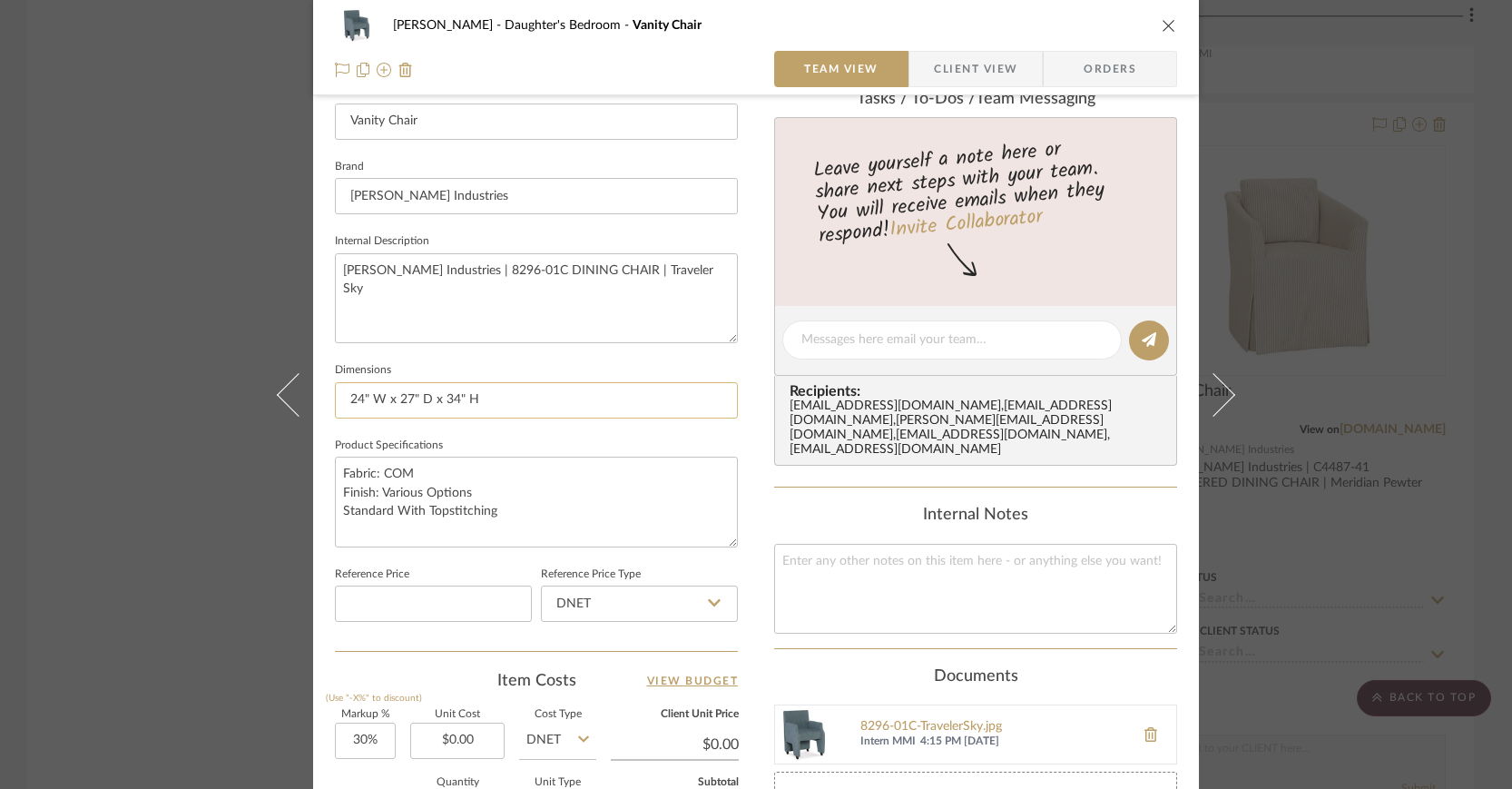
scroll to position [400, 0]
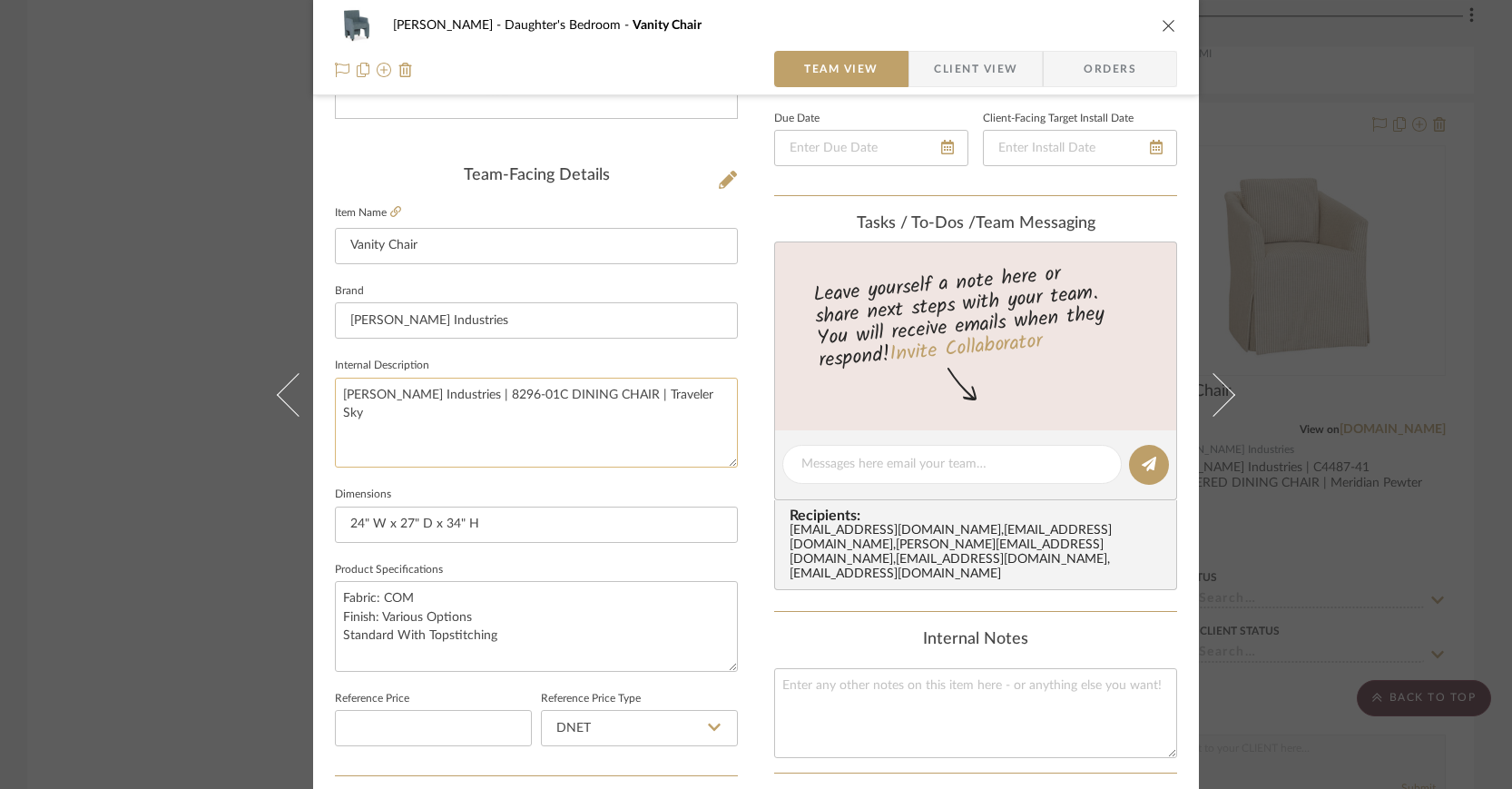
click at [570, 389] on textarea "Lee Industries | 8296-01C DINING CHAIR | Traveler Sky" at bounding box center [536, 422] width 403 height 90
type textarea "Lee Industries | 8296-01C Dining Chair | Traveler Sky"
click at [982, 68] on span "Client View" at bounding box center [976, 69] width 84 height 36
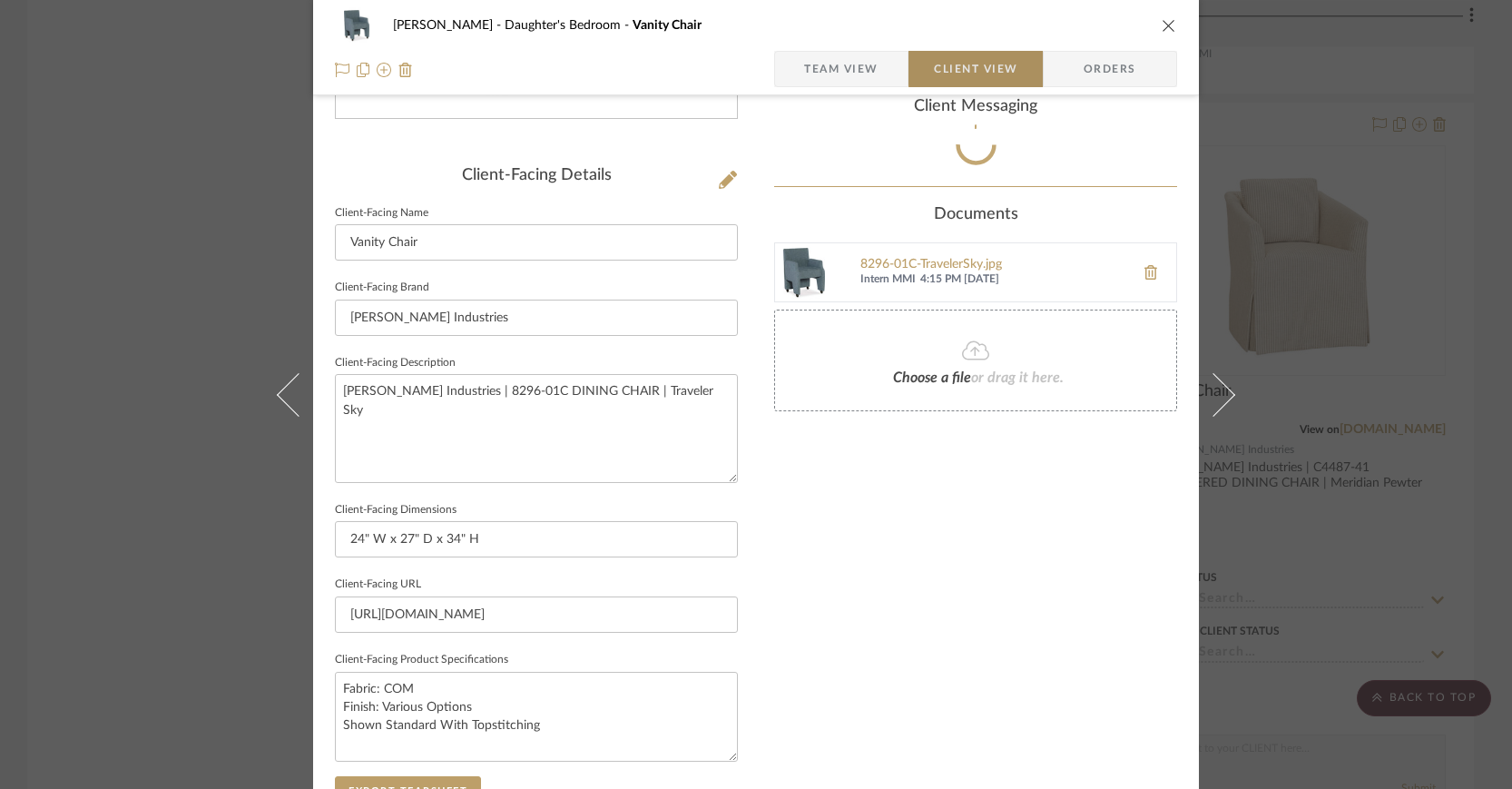
type textarea "Lee Industries | 8296-01C Dining Chair | Traveler Sky"
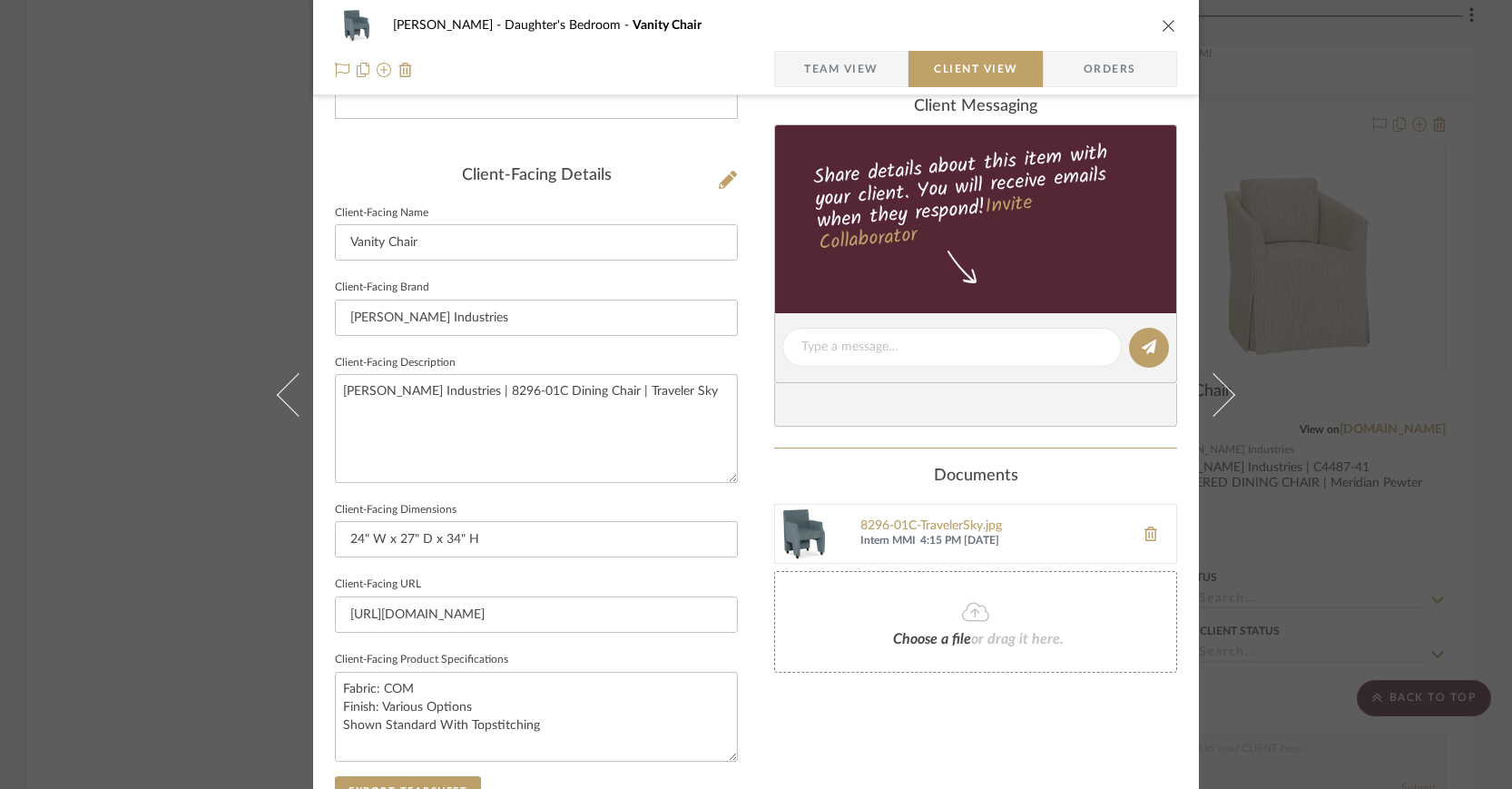
click at [1163, 20] on icon "close" at bounding box center [1169, 26] width 15 height 15
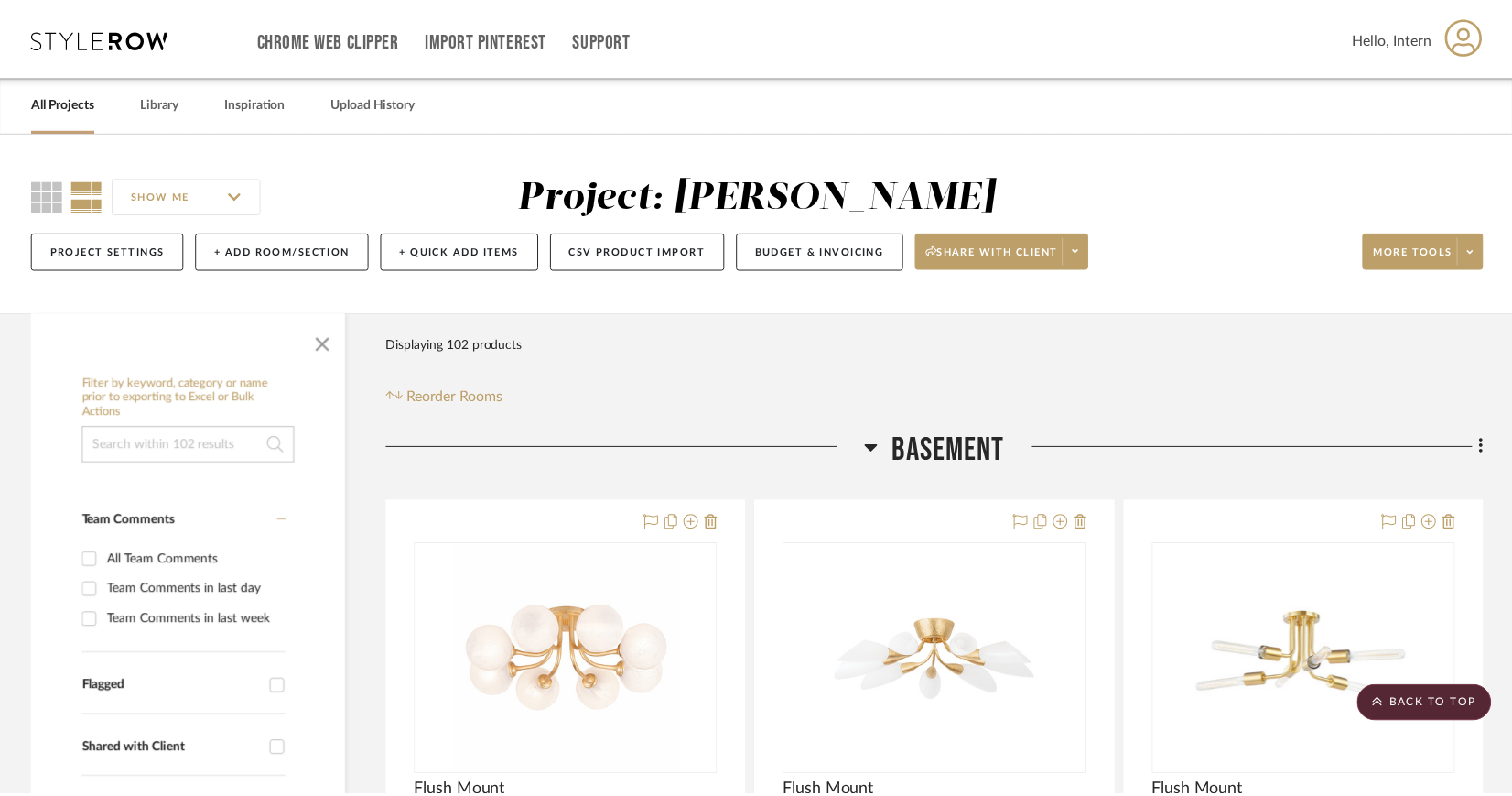
scroll to position [7049, 0]
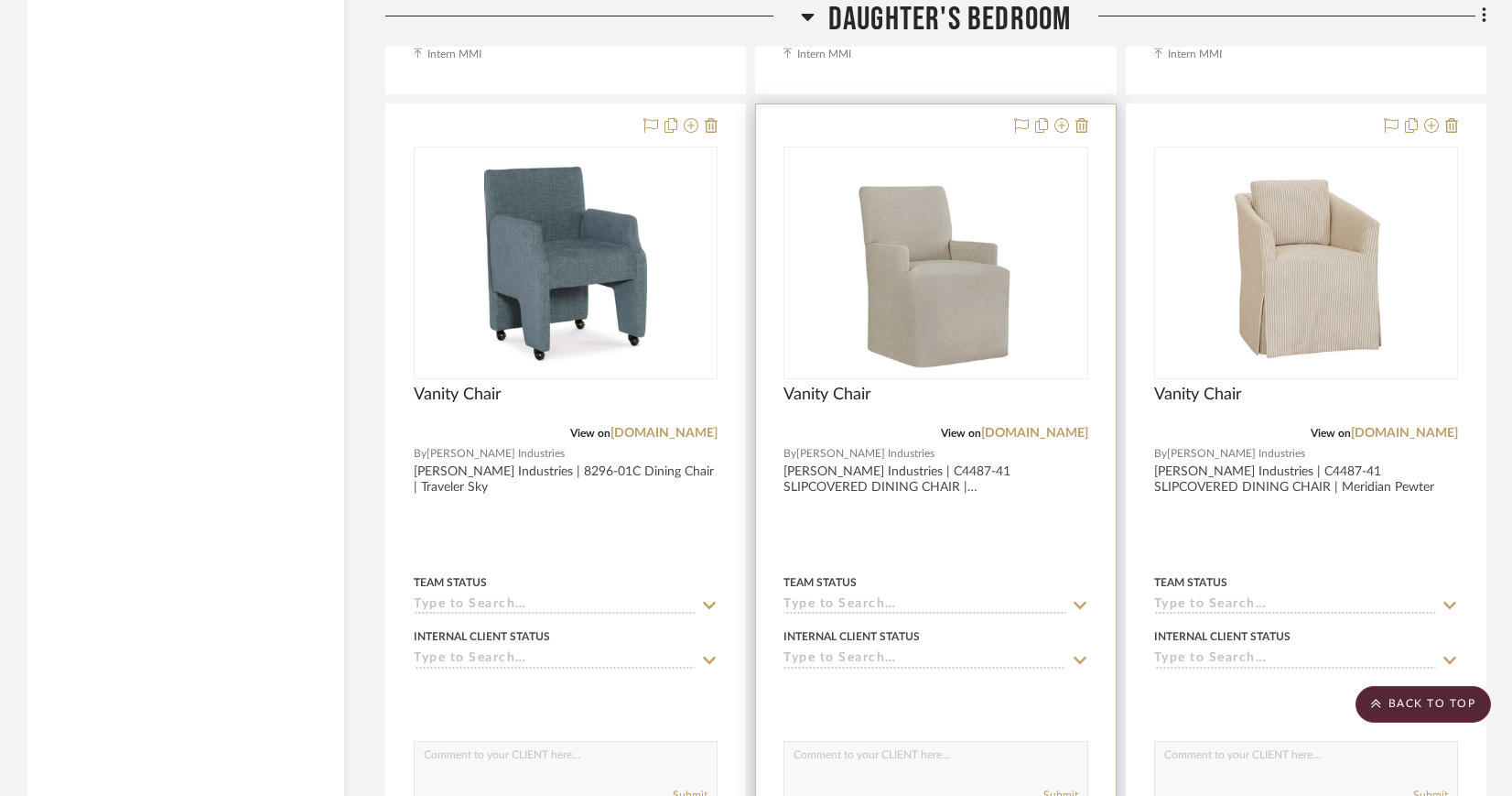
click at [974, 251] on img "0" at bounding box center [935, 263] width 183 height 229
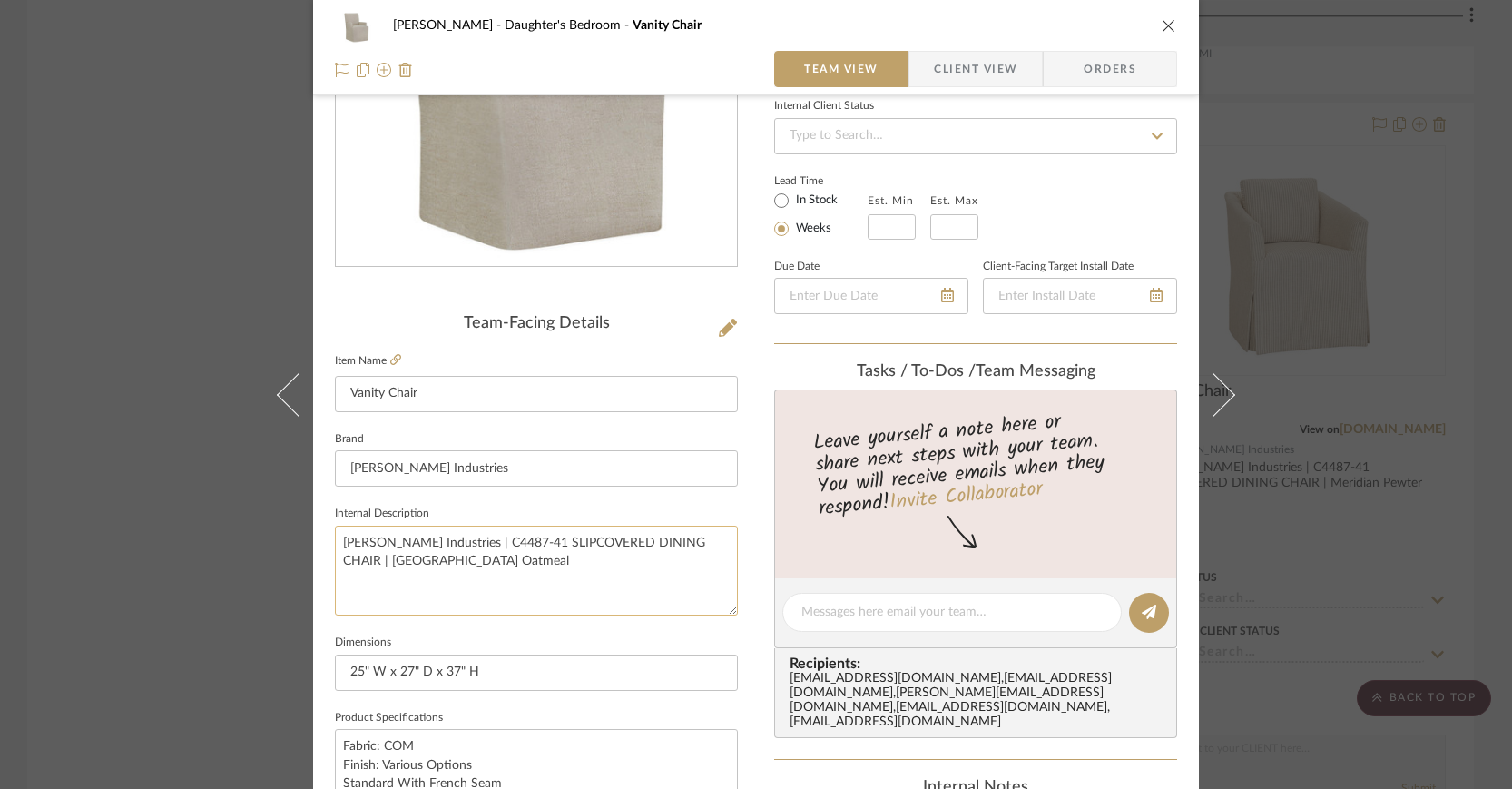
scroll to position [434, 0]
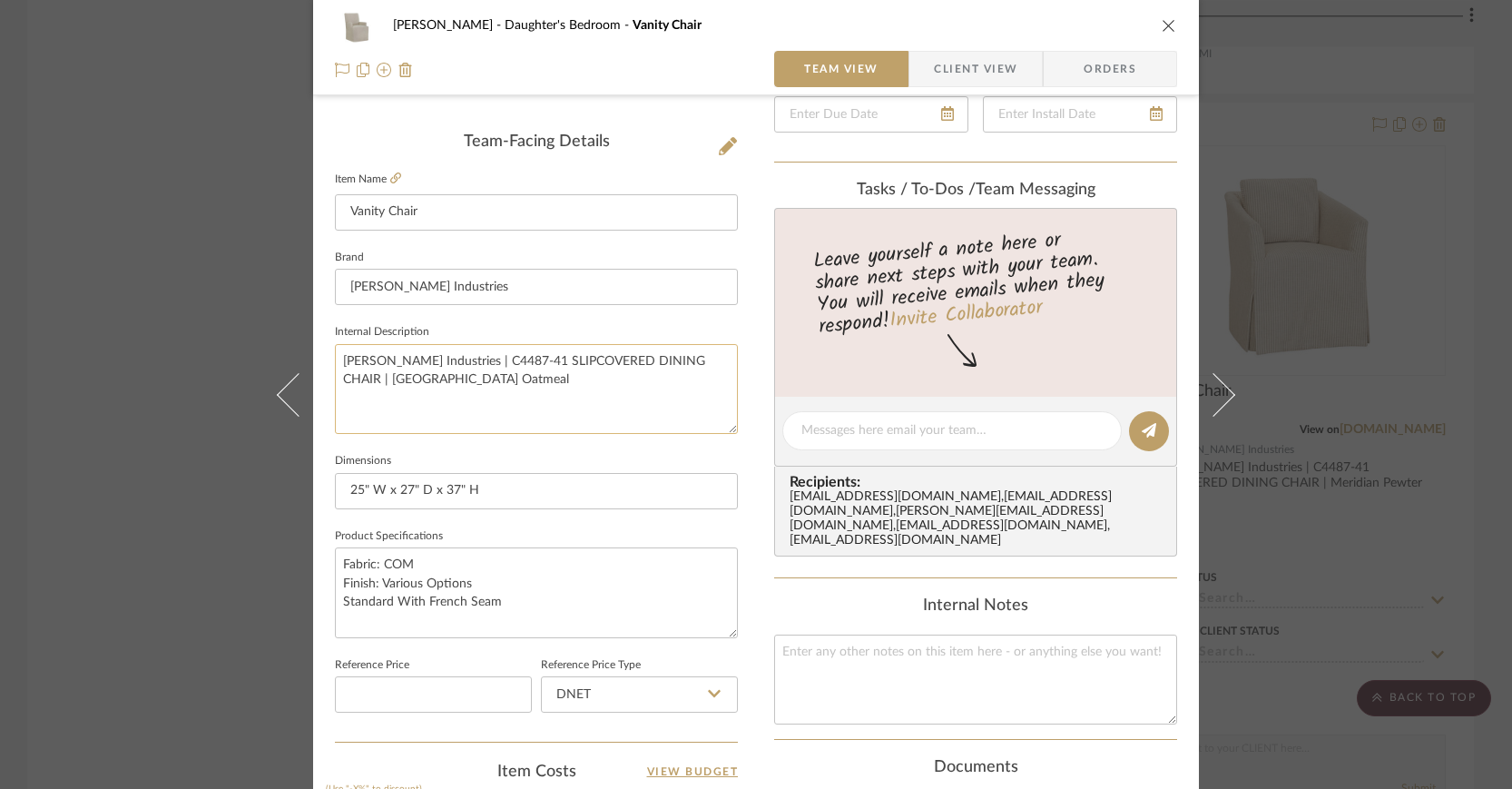
click at [657, 357] on textarea "Lee Industries | C4487-41 SLIPCOVERED DINING CHAIR | Belize Oatmeal" at bounding box center [536, 389] width 403 height 90
click at [491, 354] on textarea "Lee Industries | C4487-41 SLIPCOVERED DINING CHAIR | Belize Oatmeal" at bounding box center [536, 389] width 403 height 90
drag, startPoint x: 491, startPoint y: 359, endPoint x: 657, endPoint y: 367, distance: 166.2
click at [657, 367] on textarea "Lee Industries | C4487-41 SLIPCOVERED DINING CHAIR | Belize Oatmeal" at bounding box center [536, 389] width 403 height 90
click at [609, 358] on textarea "Lee Industries | C4487-41 Slipcivered Dining CHair | Belize Oatmeal" at bounding box center [536, 389] width 403 height 90
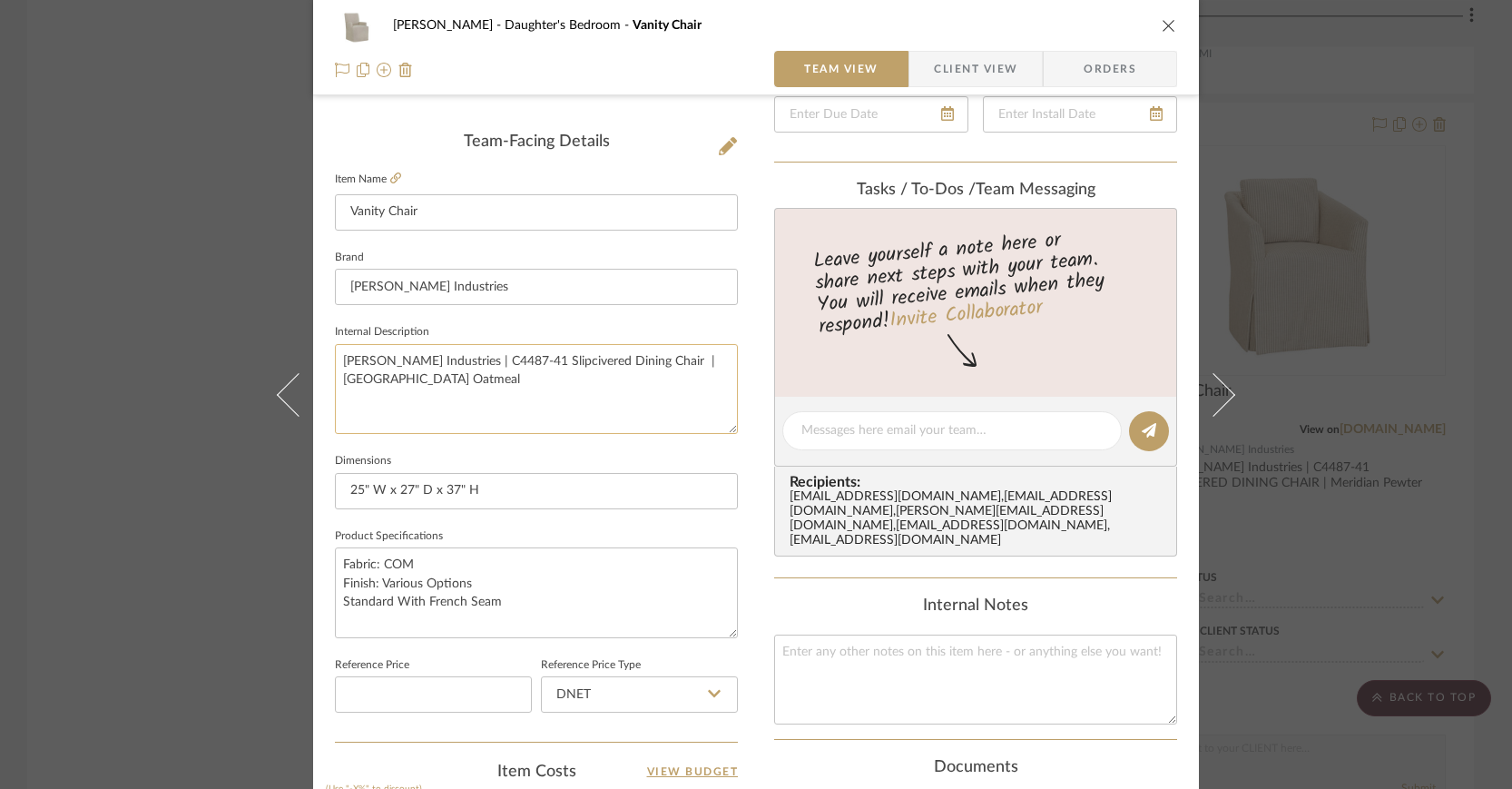
click at [621, 359] on textarea "Lee Industries | C4487-41 Slipcivered Dining Chair | Belize Oatmeal" at bounding box center [536, 389] width 403 height 90
click at [515, 360] on textarea "Lee Industries | C4487-41 Slipcivered Dining Chair | Belize Oatmeal" at bounding box center [536, 389] width 403 height 90
type textarea "Lee Industries | C4487-41 Slipcovered Dining Chair | Belize Oatmeal"
click at [937, 57] on span "Client View" at bounding box center [976, 69] width 84 height 36
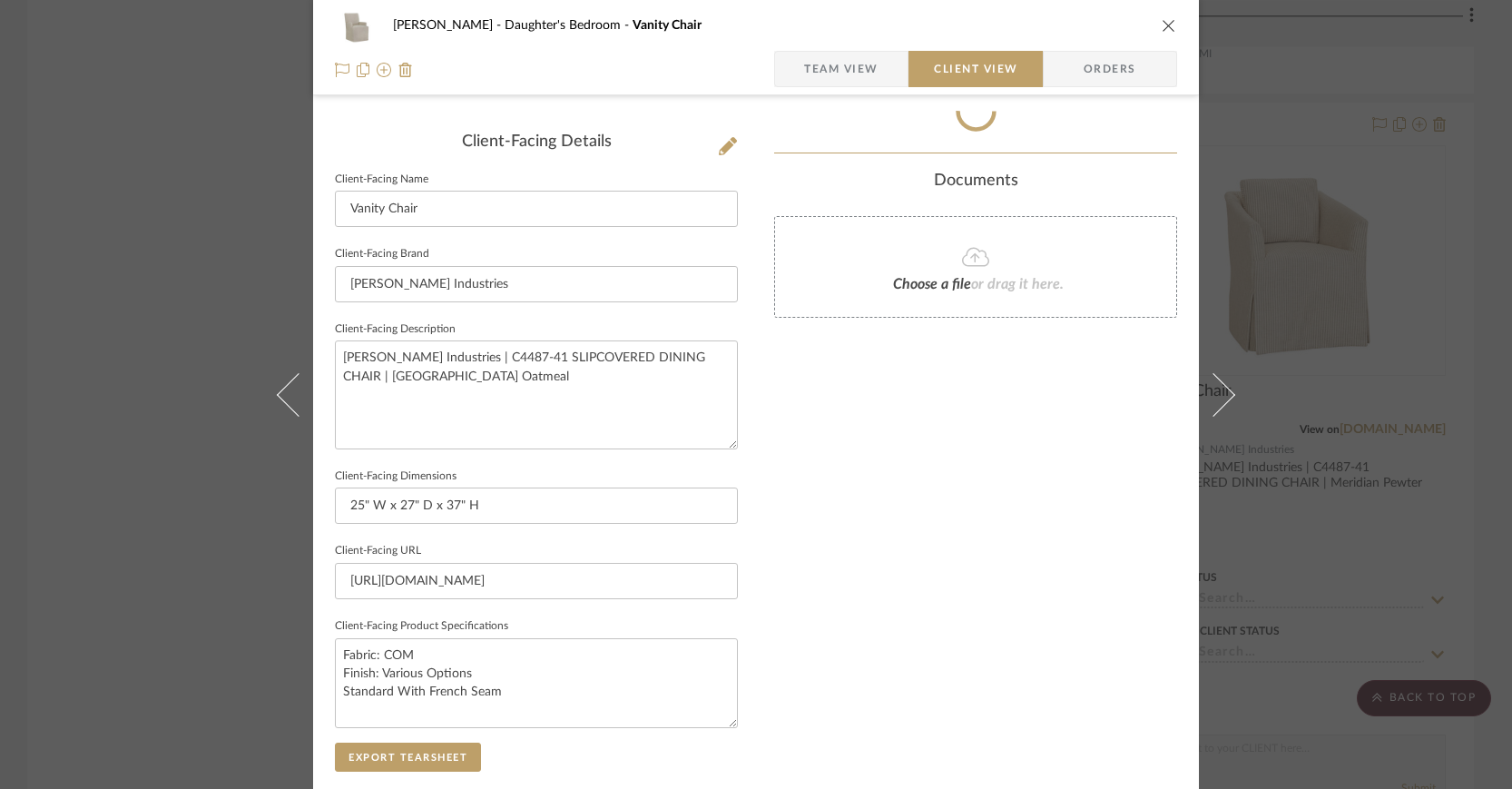
type textarea "Lee Industries | C4487-41 Slipcovered Dining Chair | Belize Oatmeal"
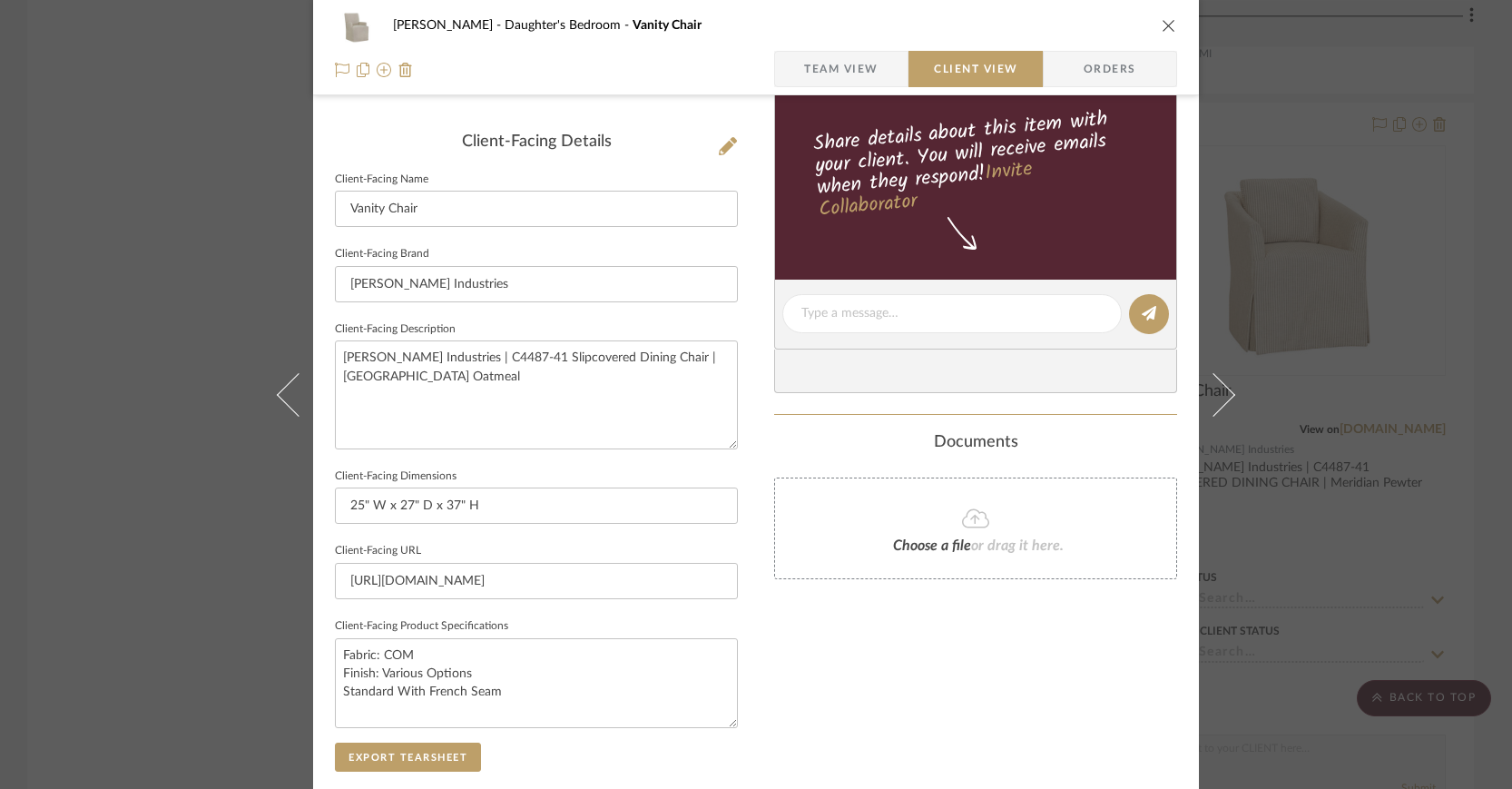
click at [1162, 27] on icon "close" at bounding box center [1169, 26] width 15 height 15
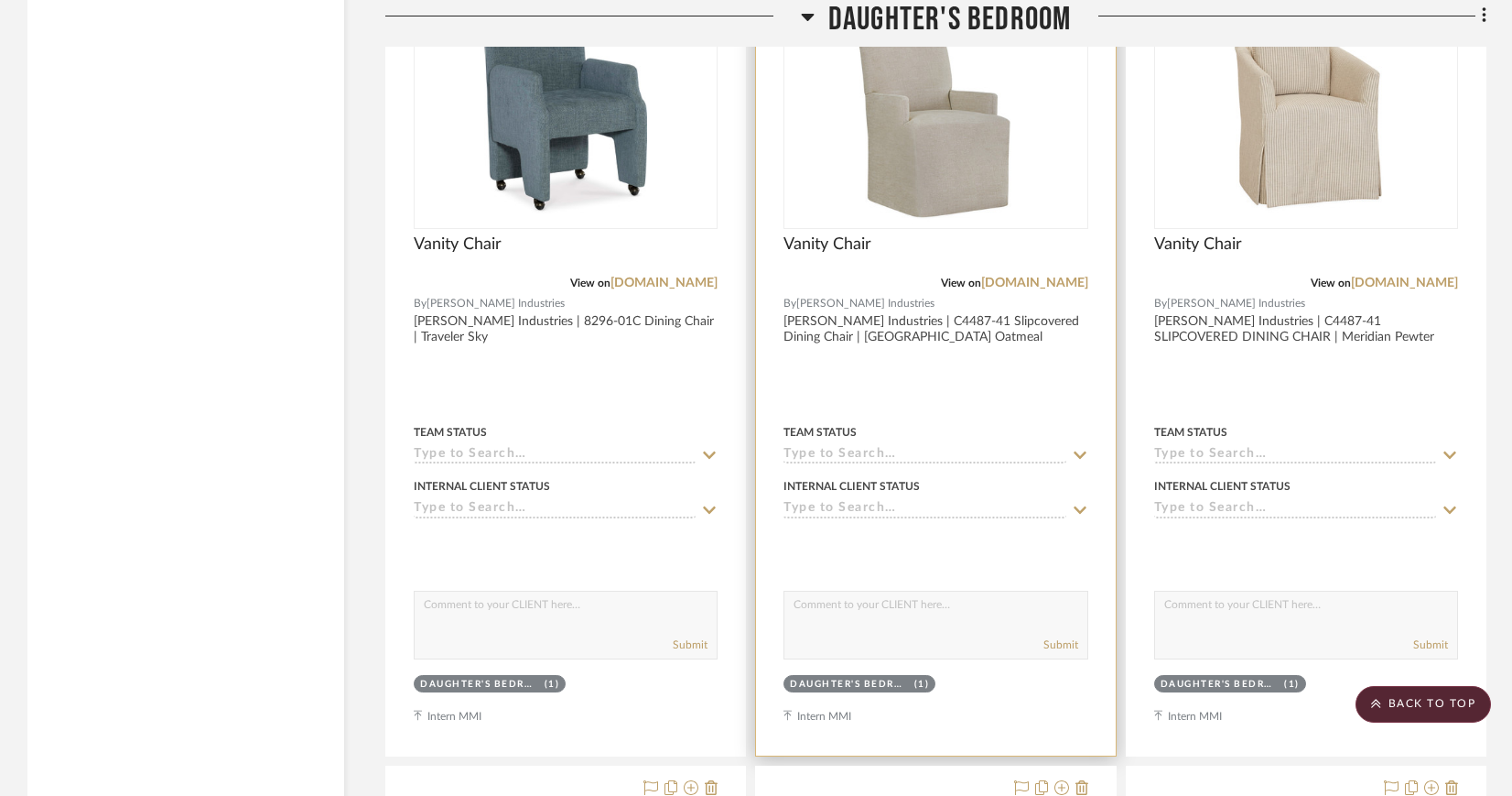
scroll to position [7218, 0]
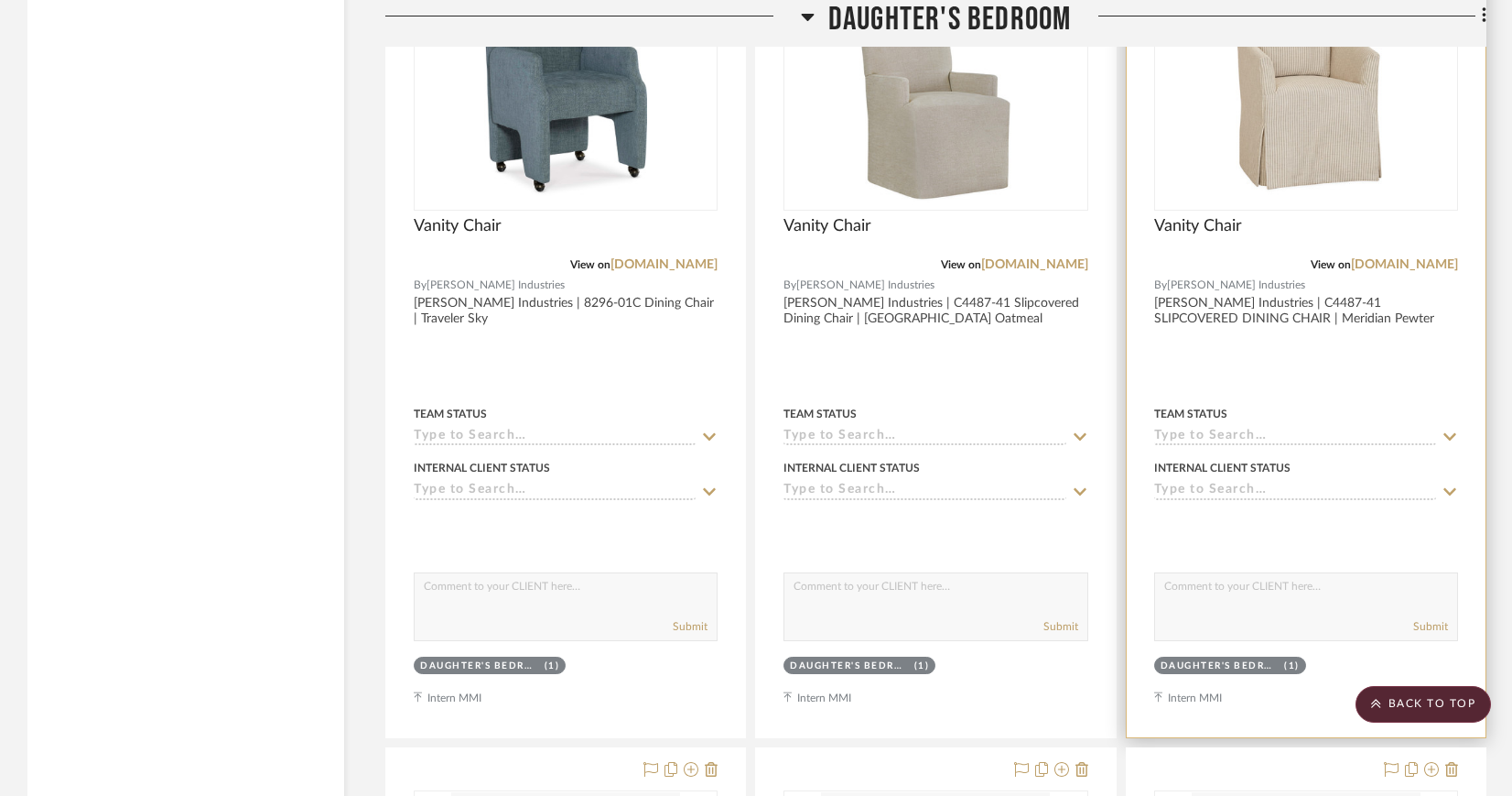
click at [1347, 104] on img "0" at bounding box center [1306, 95] width 183 height 229
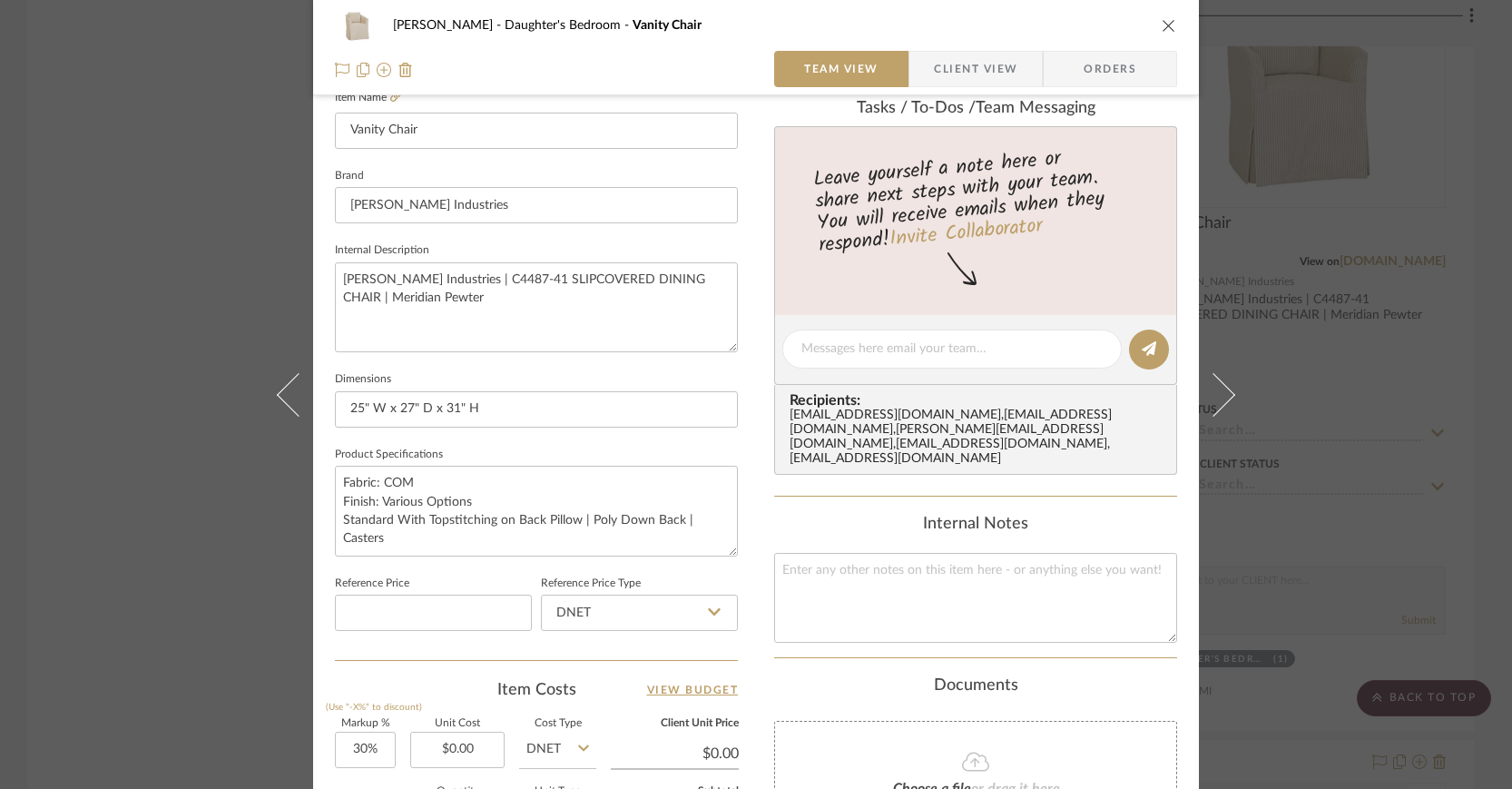
scroll to position [464, 0]
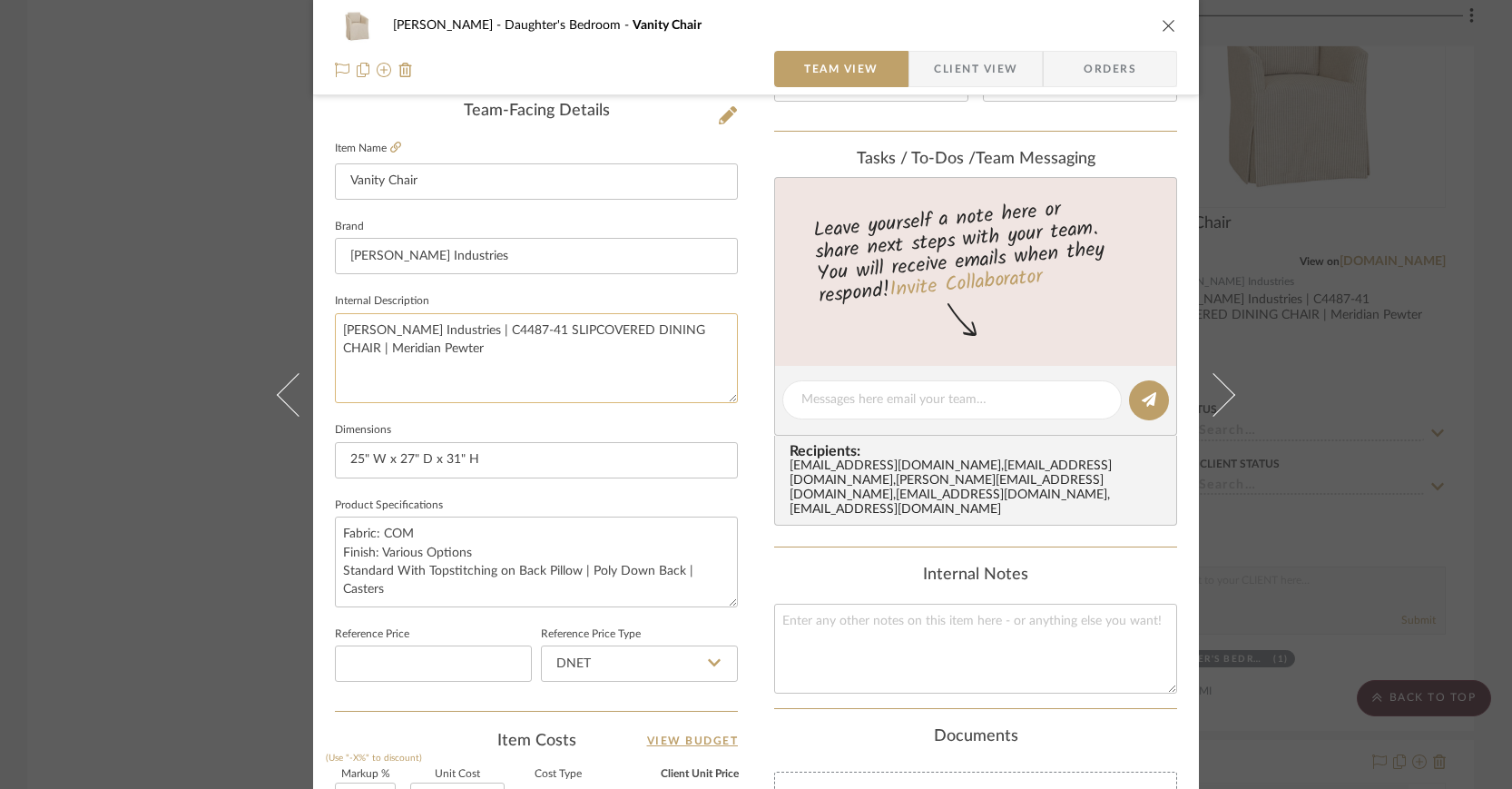
click at [495, 328] on textarea "Lee Industries | C4487-41 SLIPCOVERED DINING CHAIR | Meridian Pewter" at bounding box center [536, 357] width 403 height 90
click at [492, 328] on textarea "Lee Industries | C4487-41 SLIPCOVERED DINING CHAIR | Meridian Pewter" at bounding box center [536, 357] width 403 height 90
drag, startPoint x: 625, startPoint y: 326, endPoint x: 421, endPoint y: 351, distance: 205.5
click at [421, 351] on textarea "Lee Industries | C4487-41 Slipcovered Dining Chair LIPCOVERED DINING CHAIR | Me…" at bounding box center [536, 357] width 403 height 90
type textarea "Lee Industries | C4487-41 Slipcovered Dining Chair | Meridian Pewter"
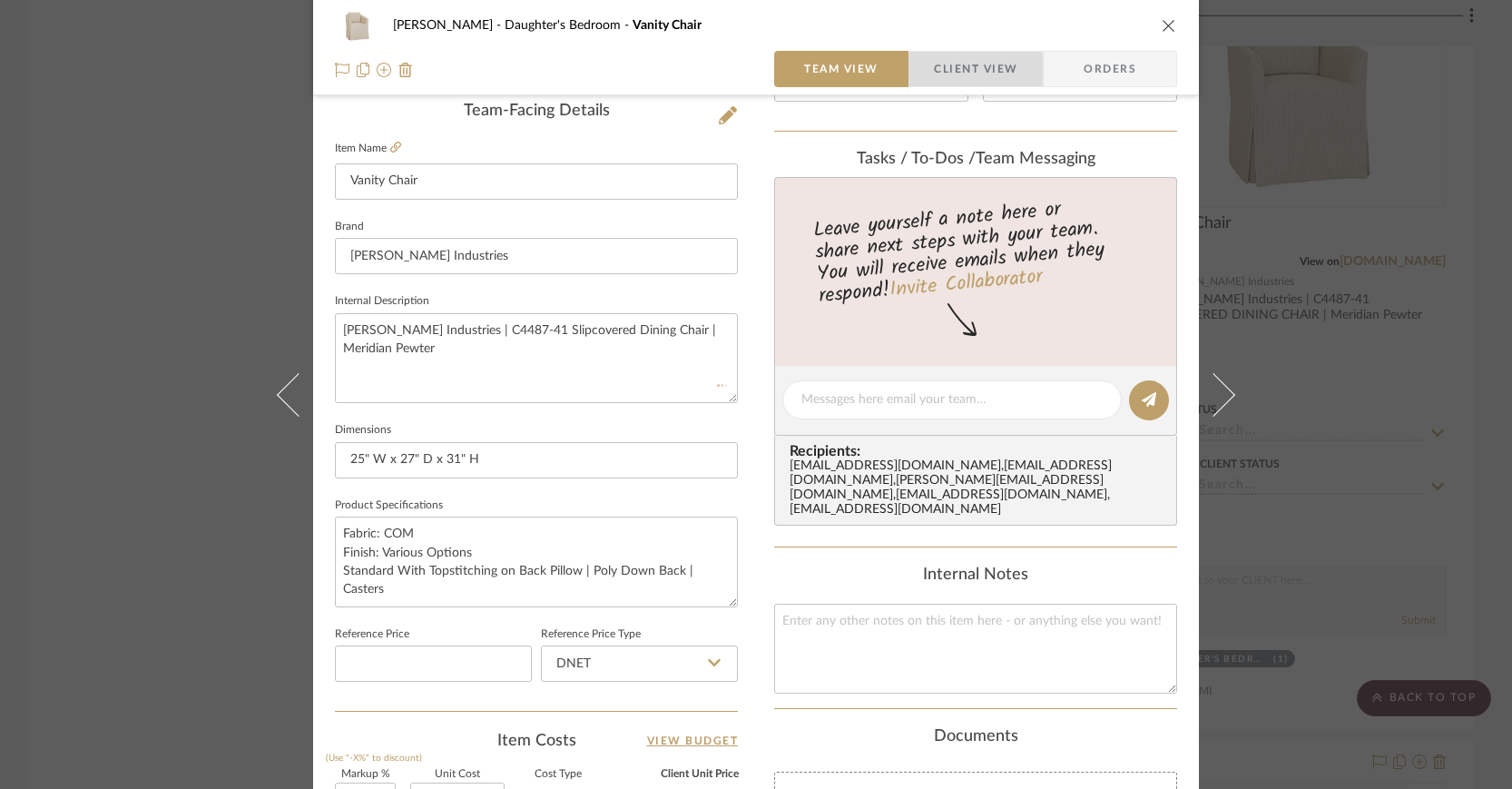
click at [957, 70] on span "Client View" at bounding box center [976, 69] width 84 height 36
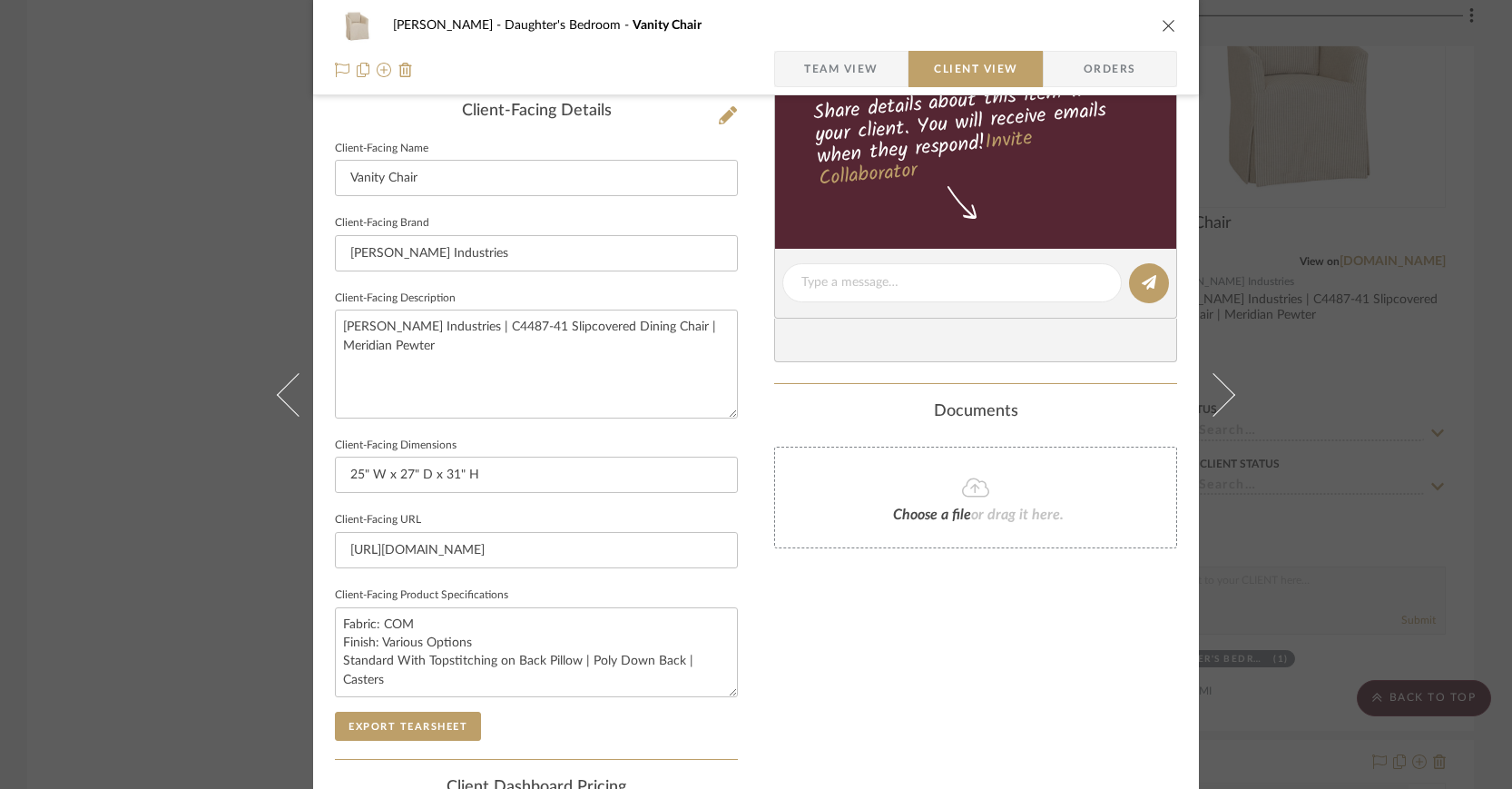
click at [1166, 23] on icon "close" at bounding box center [1169, 26] width 15 height 15
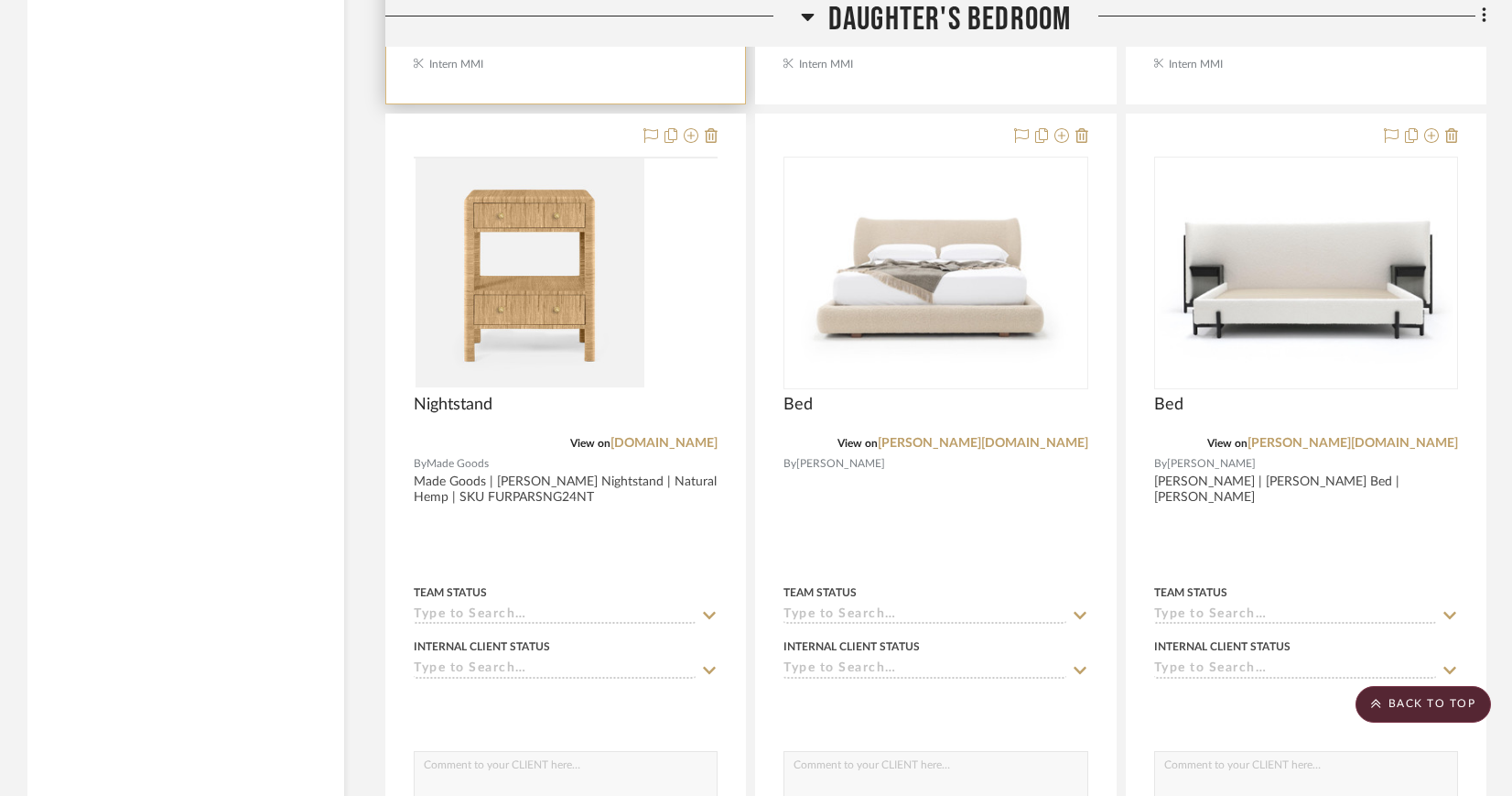
scroll to position [24093, 0]
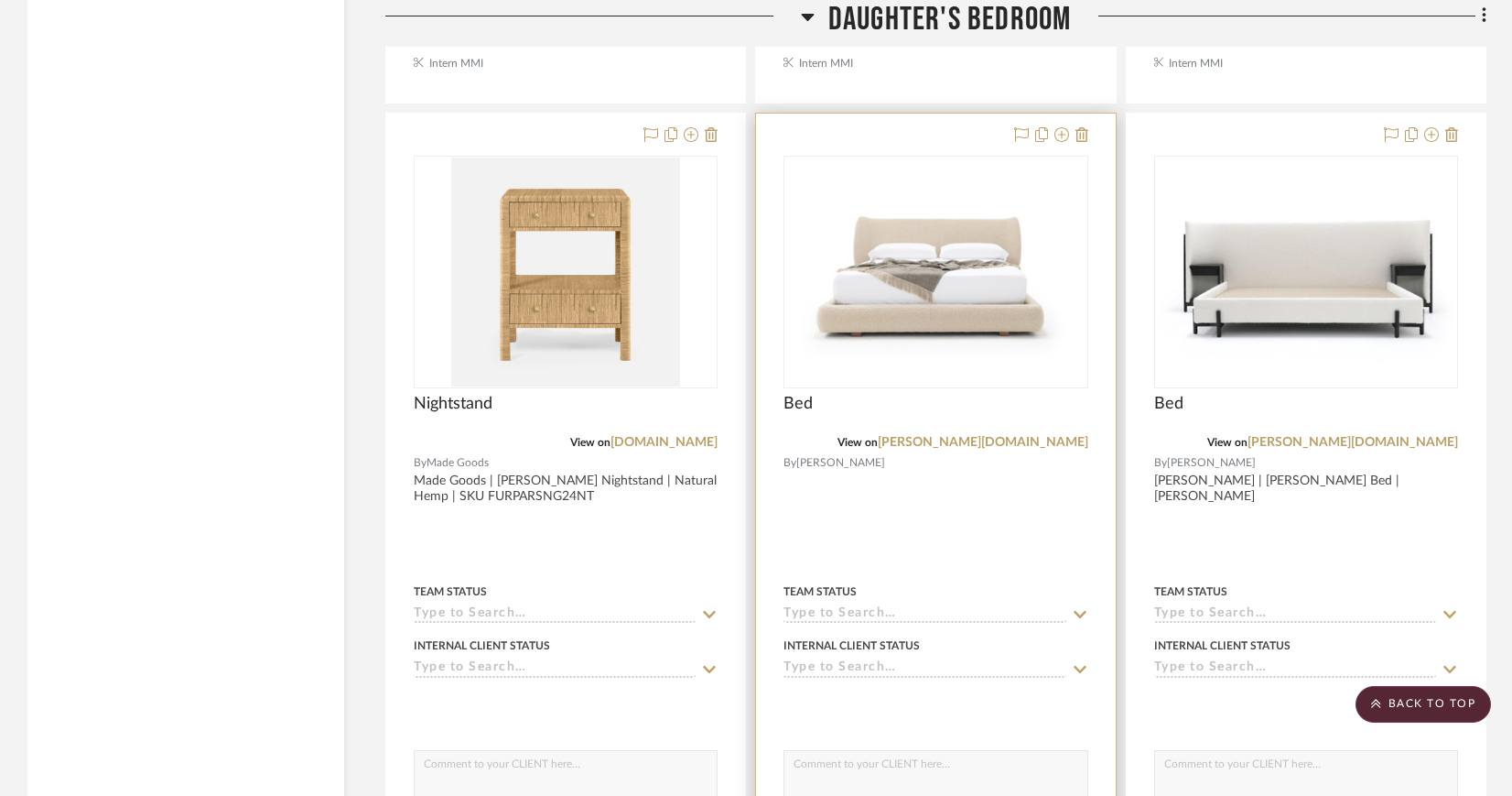
click at [915, 234] on img "0" at bounding box center [936, 271] width 300 height 207
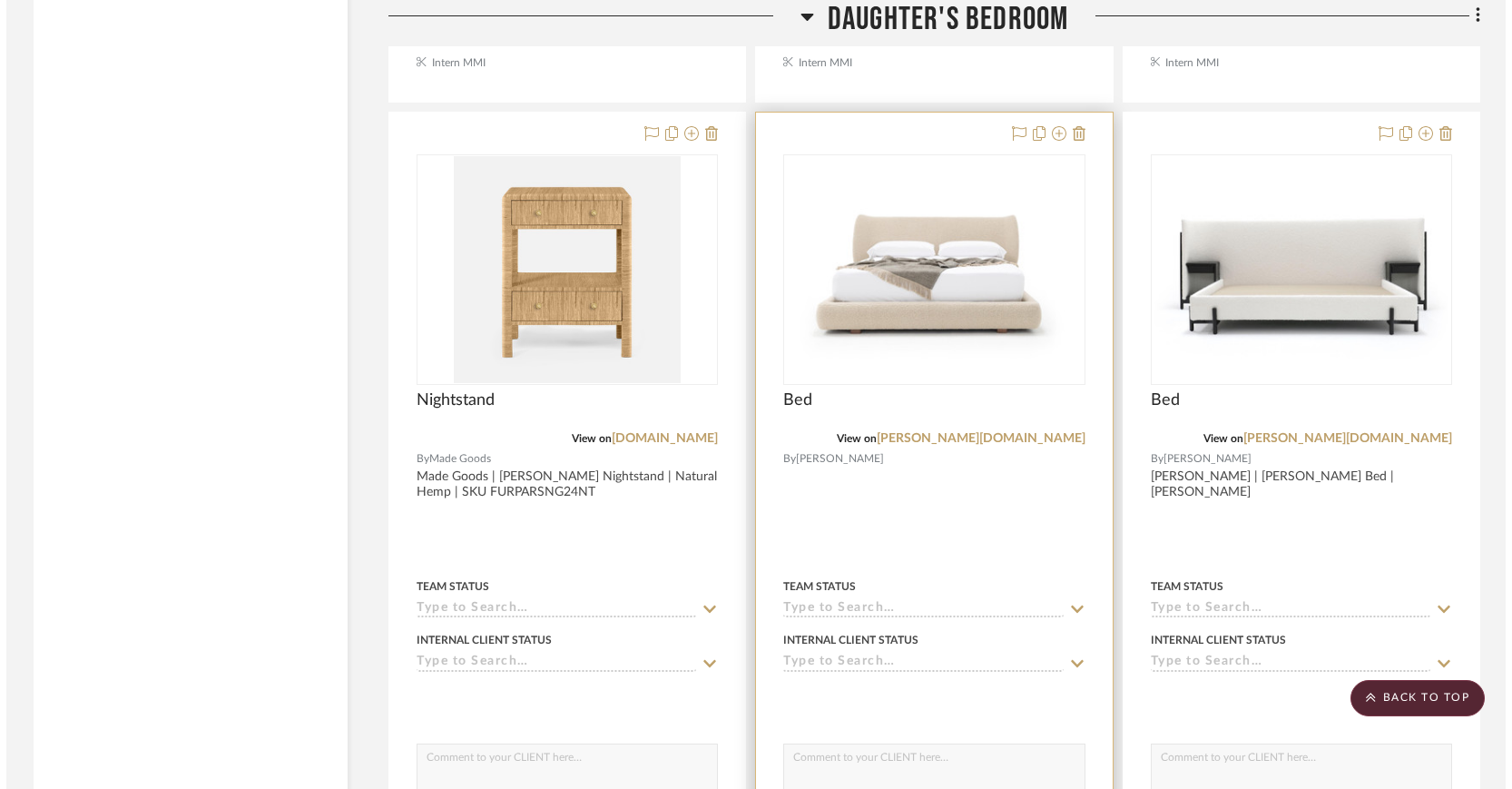
scroll to position [0, 0]
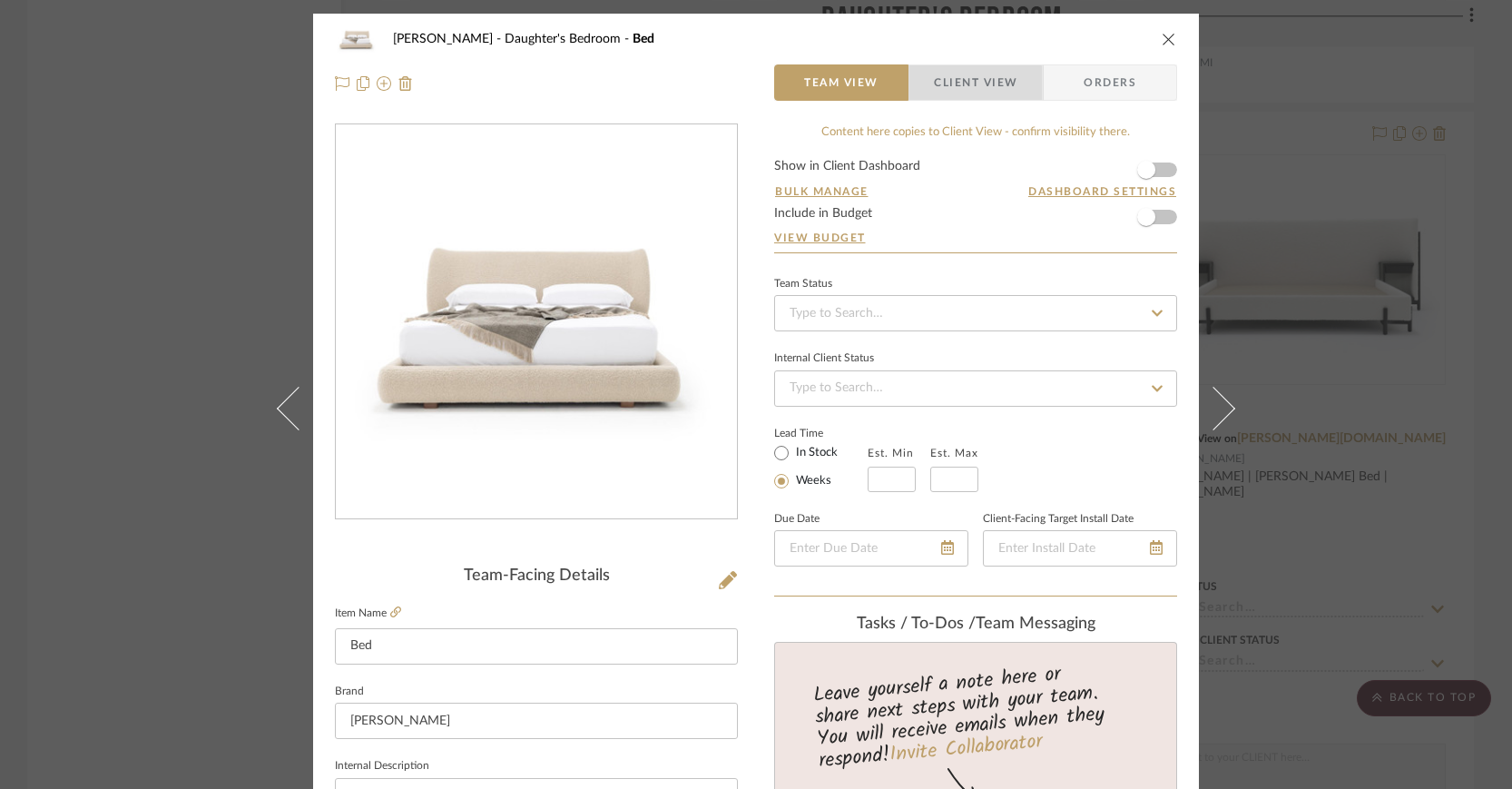
click at [952, 84] on span "Client View" at bounding box center [976, 82] width 84 height 36
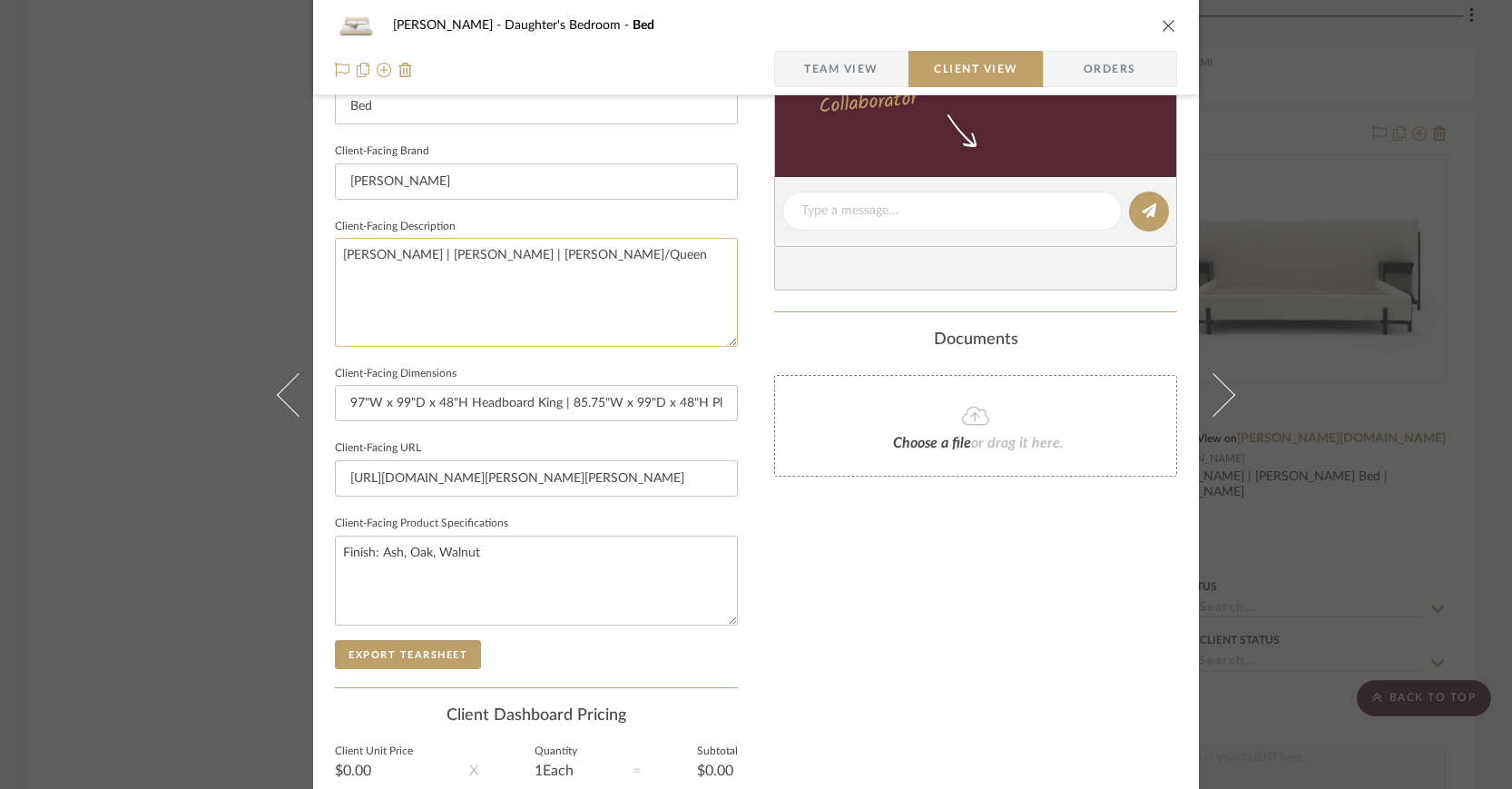
scroll to position [540, 0]
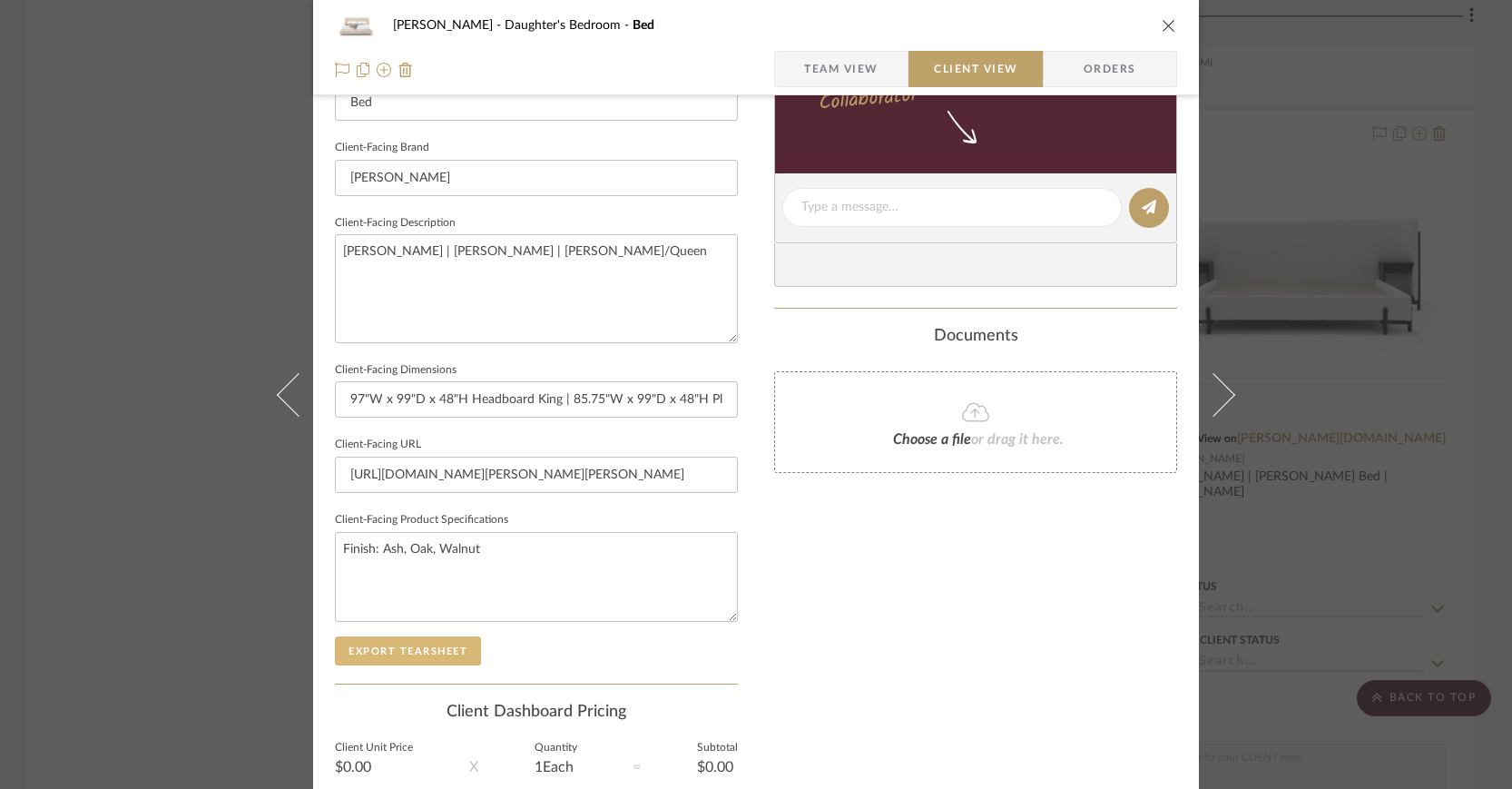
click at [418, 644] on button "Export Tearsheet" at bounding box center [408, 650] width 146 height 29
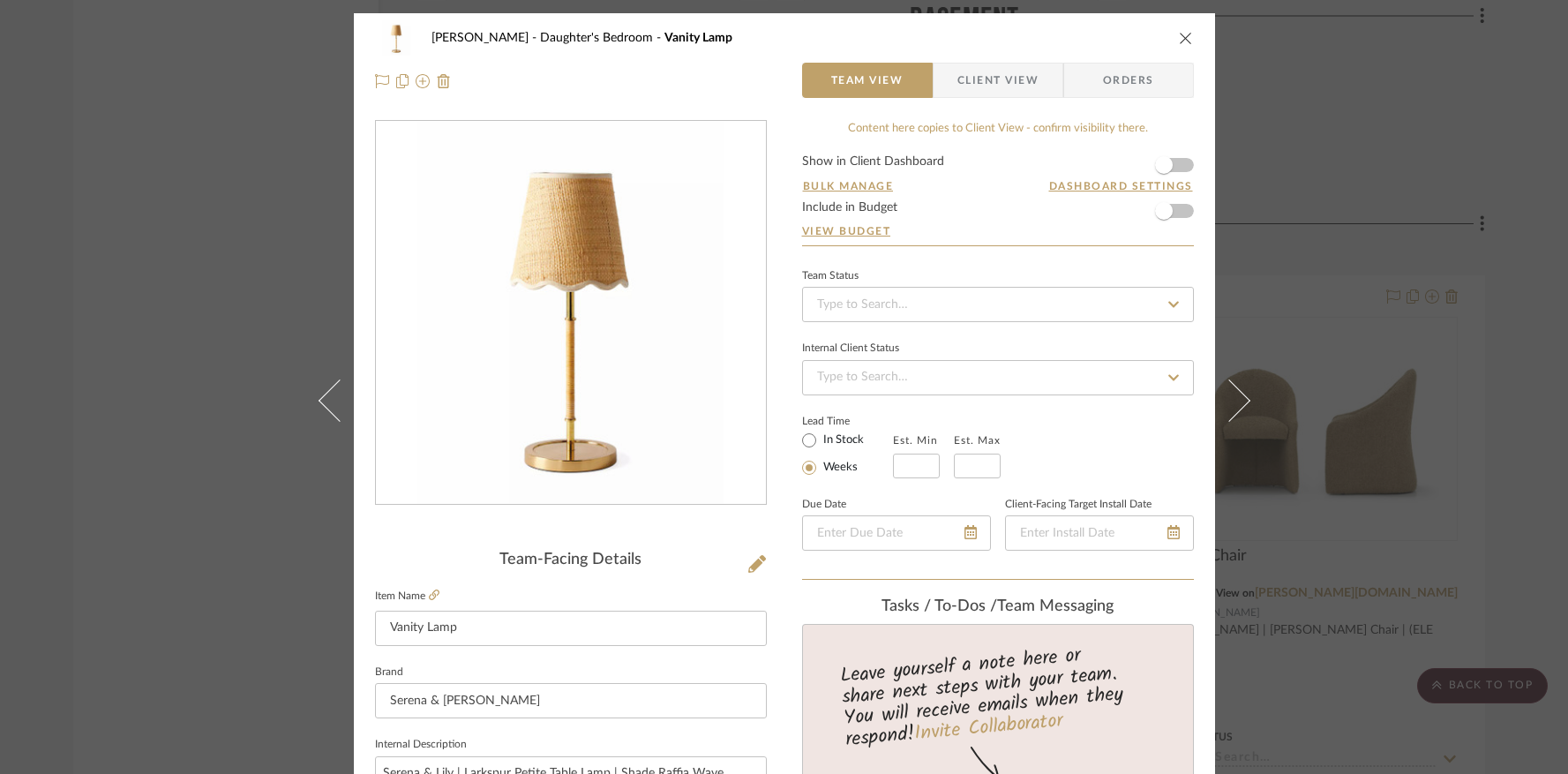
click at [1180, 36] on icon "close" at bounding box center [1186, 38] width 14 height 14
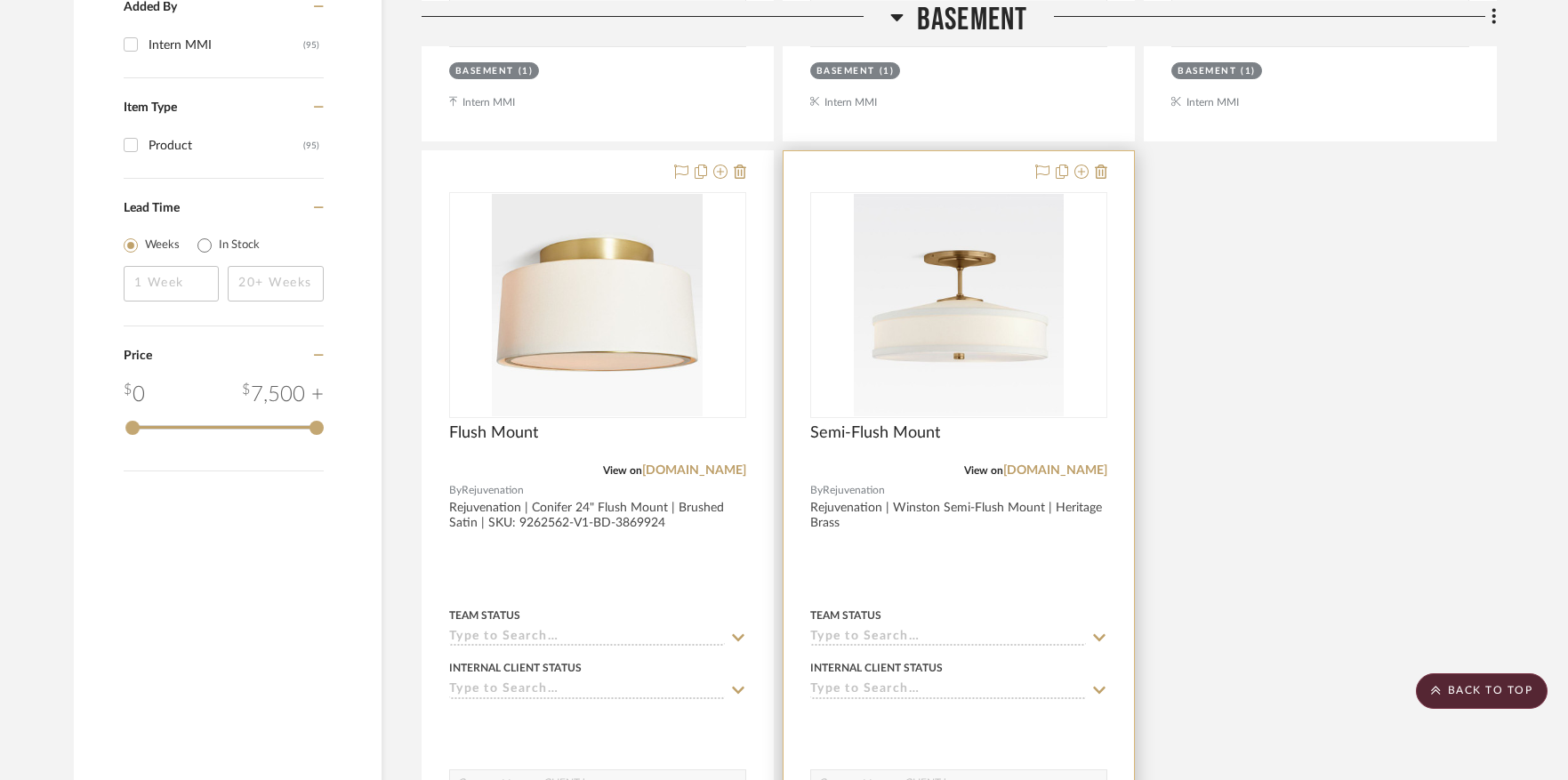
scroll to position [1912, 0]
click at [964, 300] on img "0" at bounding box center [959, 307] width 210 height 223
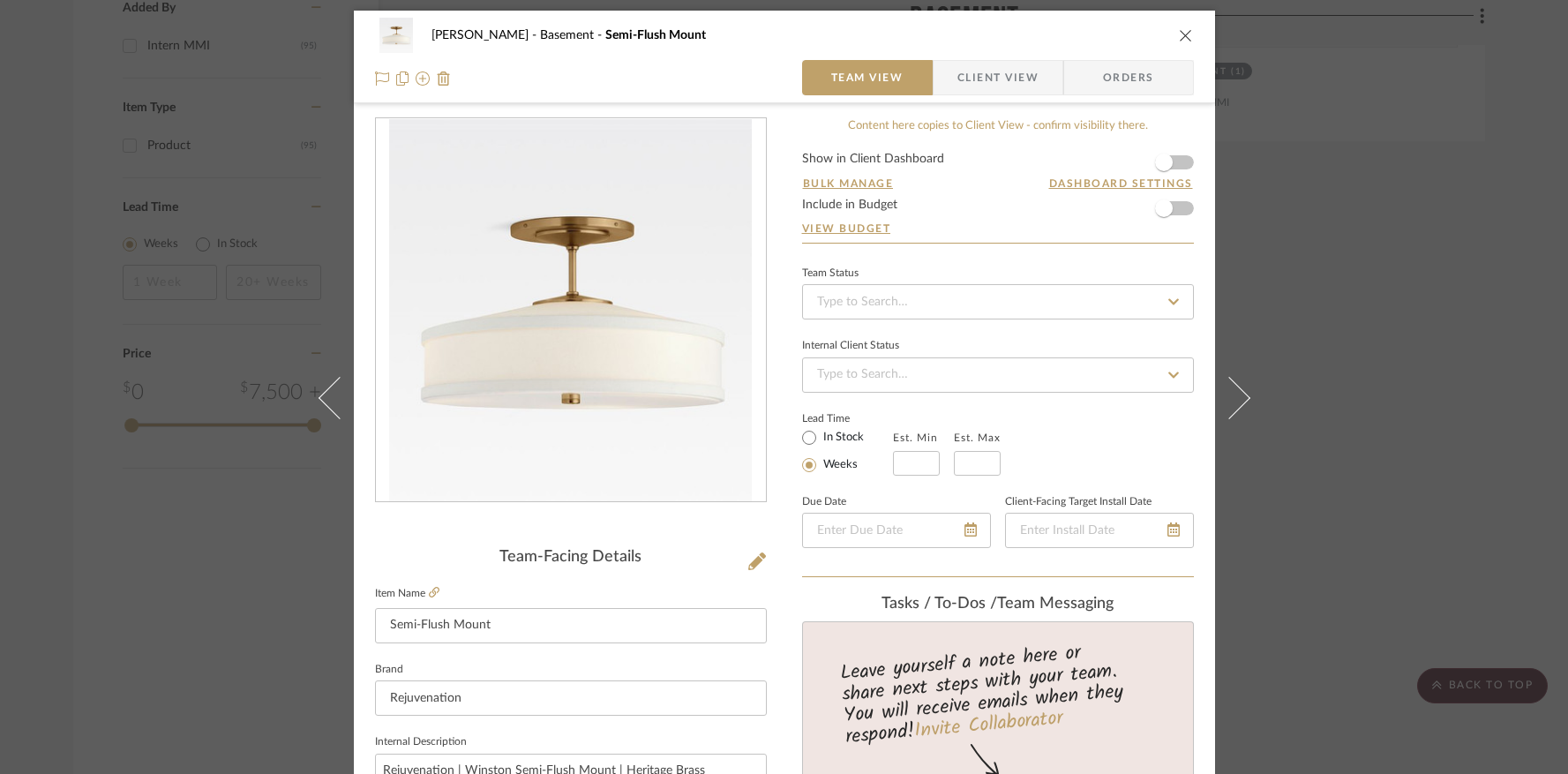
scroll to position [4, 0]
click at [1000, 78] on span "Client View" at bounding box center [998, 76] width 81 height 35
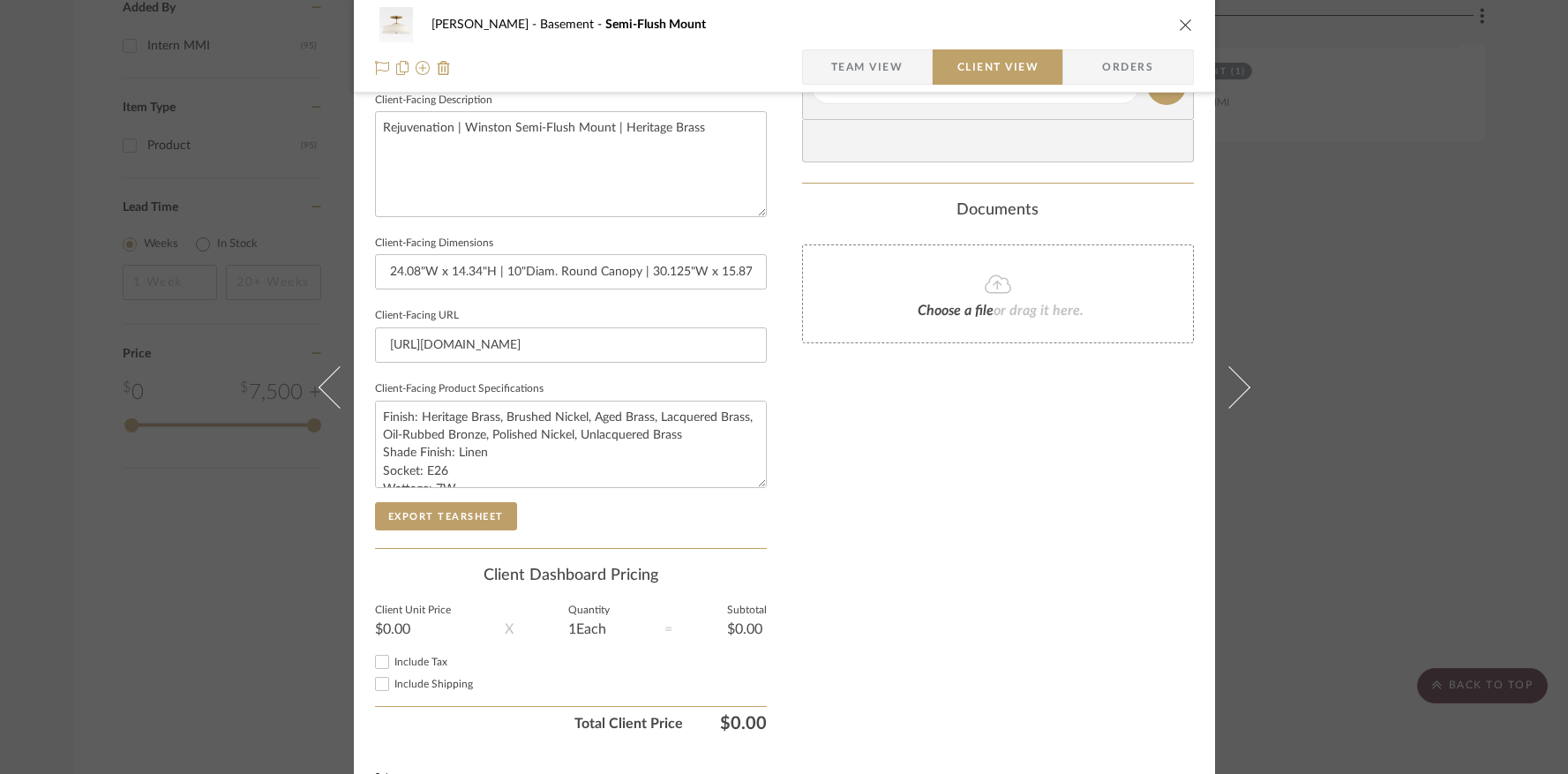
scroll to position [674, 0]
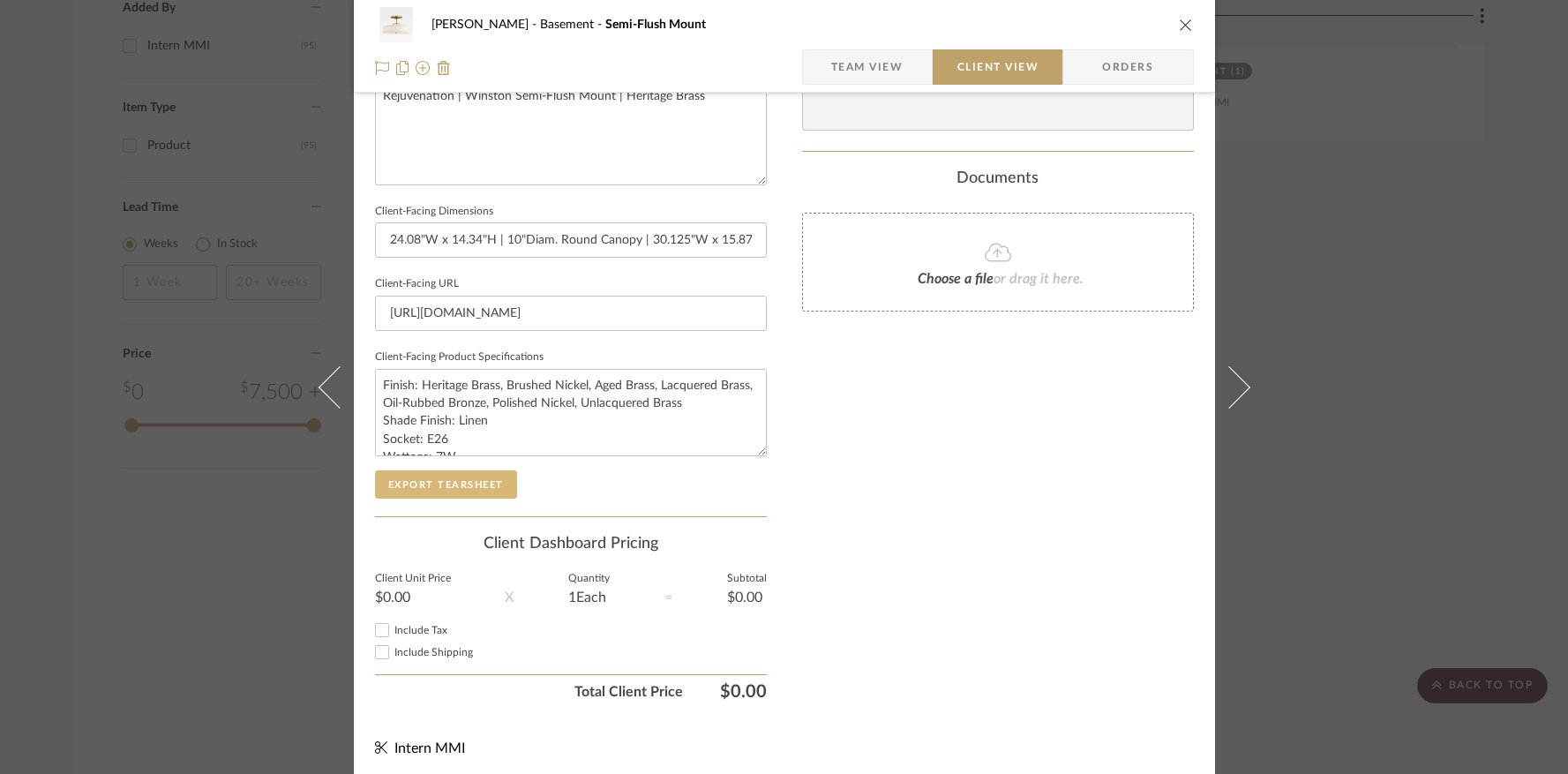
click at [483, 483] on button "Export Tearsheet" at bounding box center [446, 484] width 142 height 28
click at [1179, 23] on icon "close" at bounding box center [1186, 25] width 14 height 14
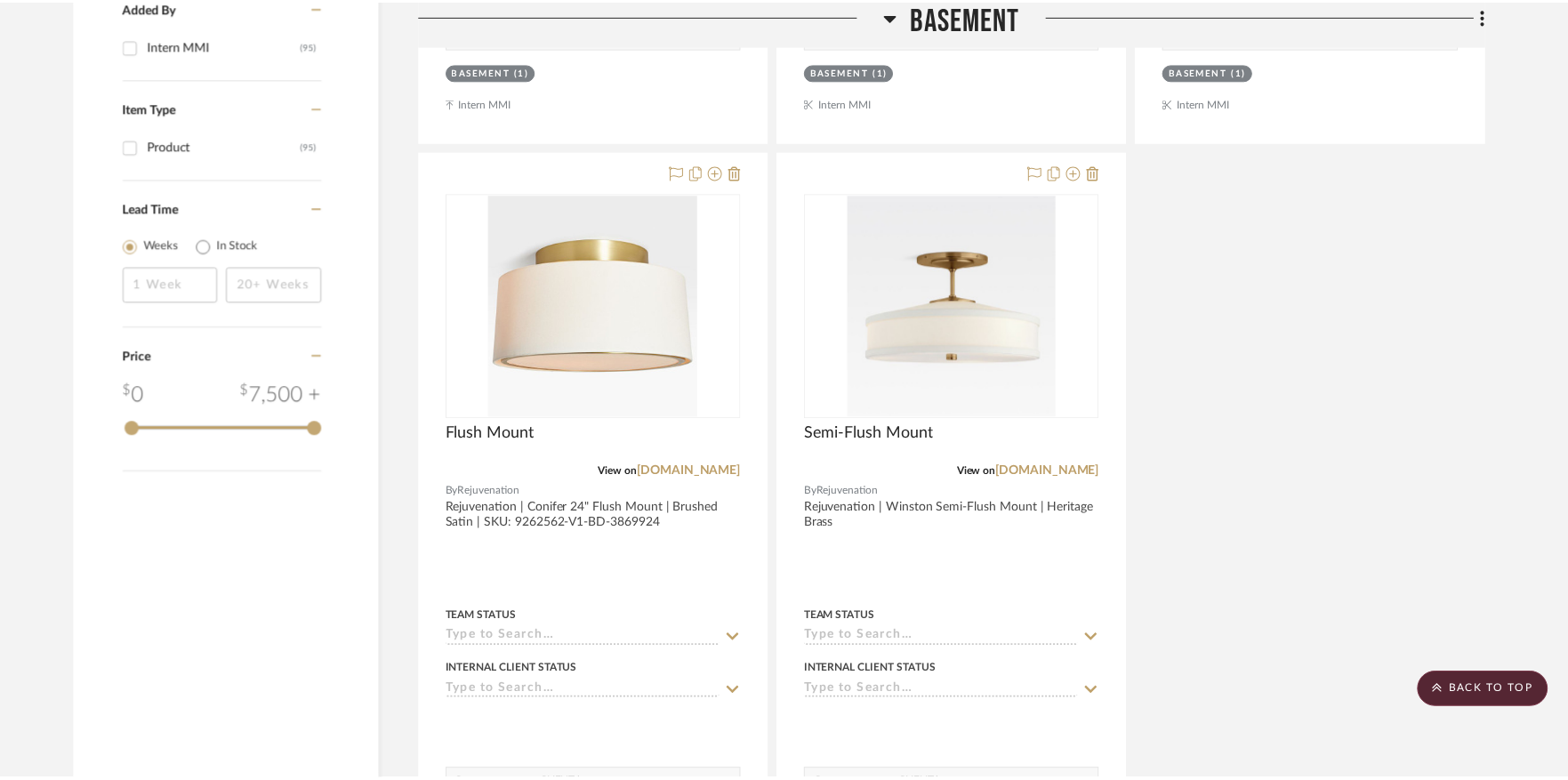
scroll to position [1912, 0]
